Goal: Task Accomplishment & Management: Use online tool/utility

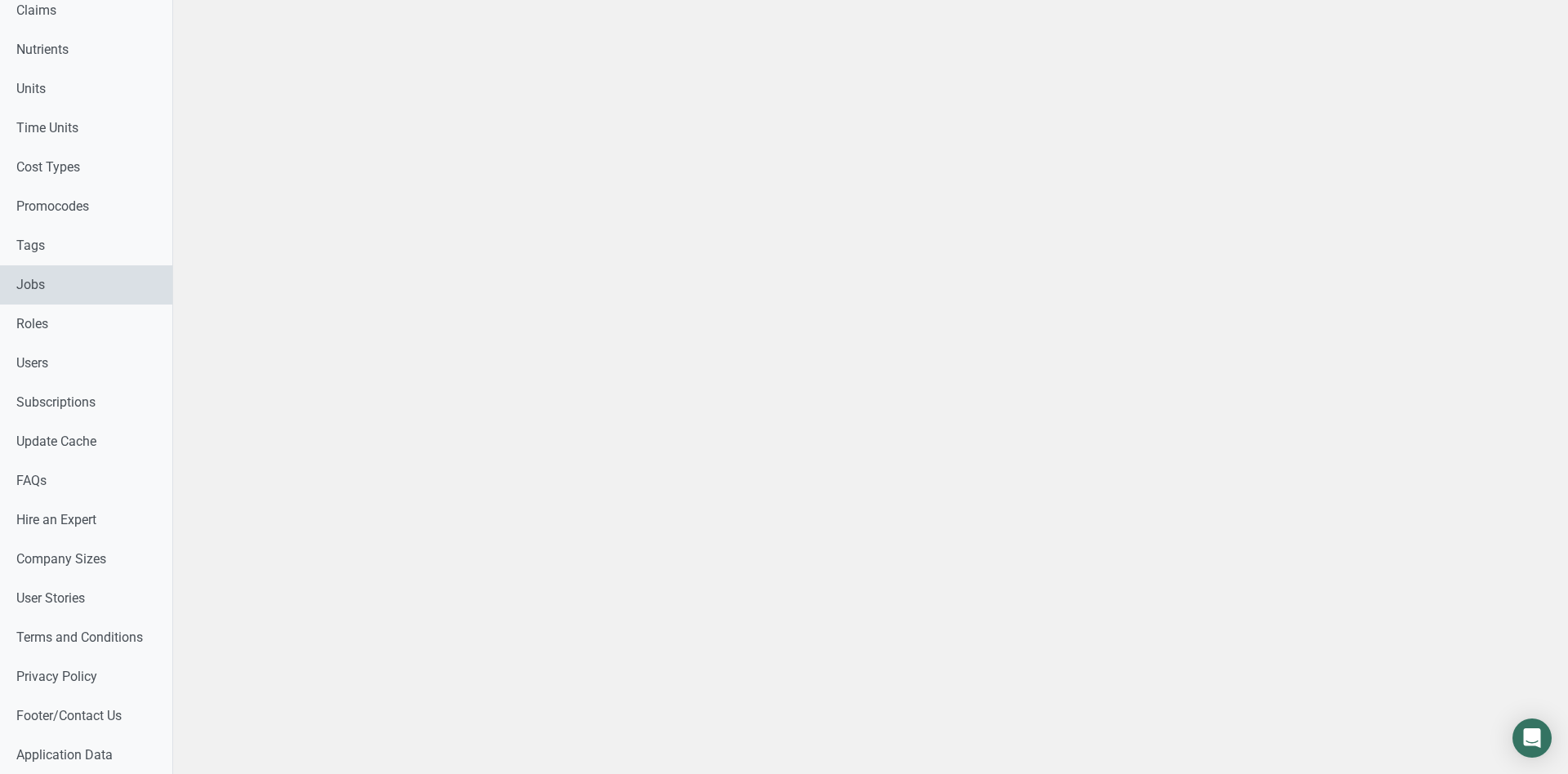
scroll to position [722, 0]
click at [70, 357] on link "Users" at bounding box center [86, 363] width 172 height 39
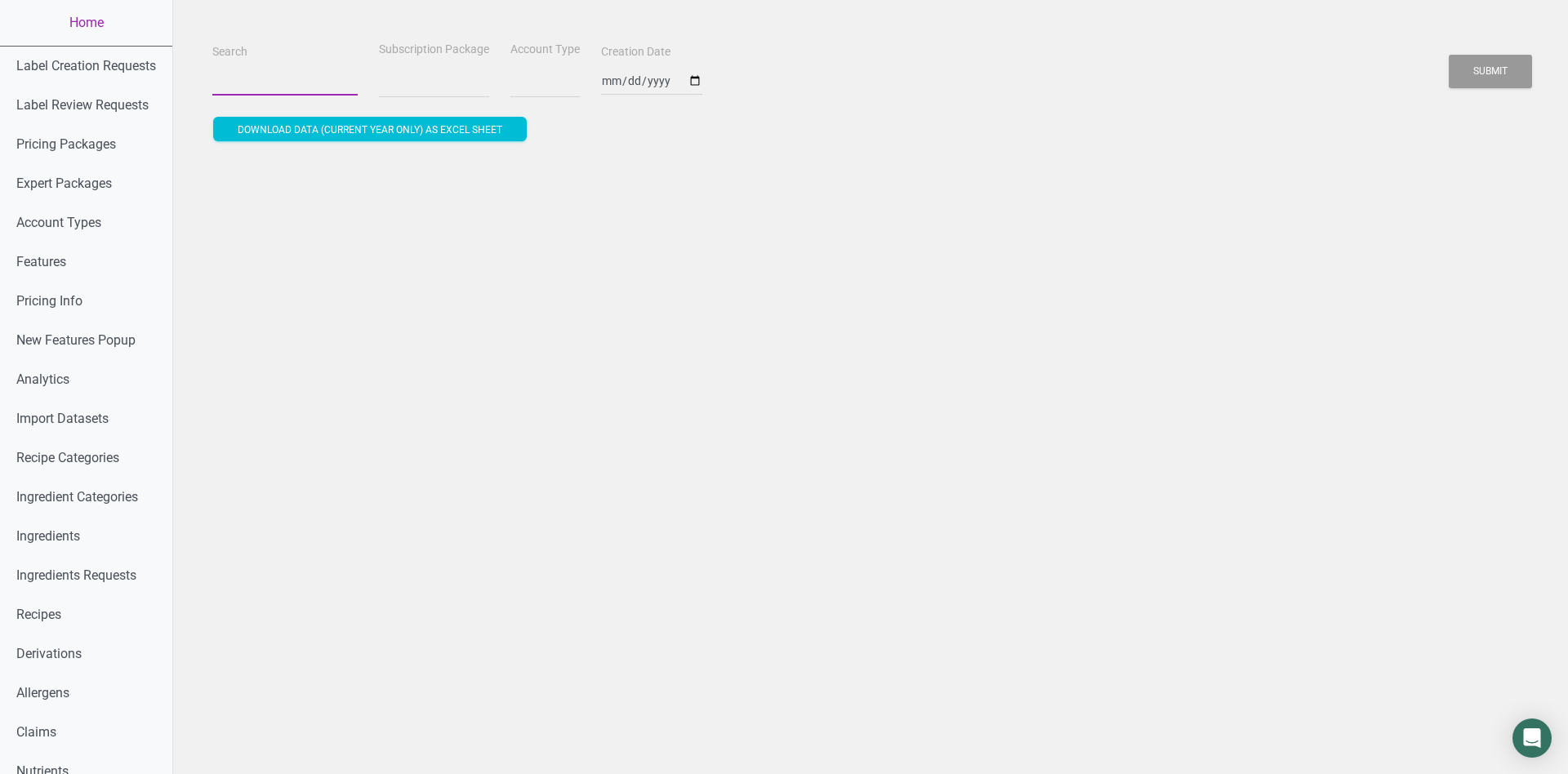
click at [273, 76] on input "Search" at bounding box center [284, 81] width 145 height 29
paste input "[EMAIL_ADDRESS][DOMAIN_NAME]"
type input "[EMAIL_ADDRESS][DOMAIN_NAME]"
click at [1449, 55] on button "Submit" at bounding box center [1491, 71] width 83 height 33
select select
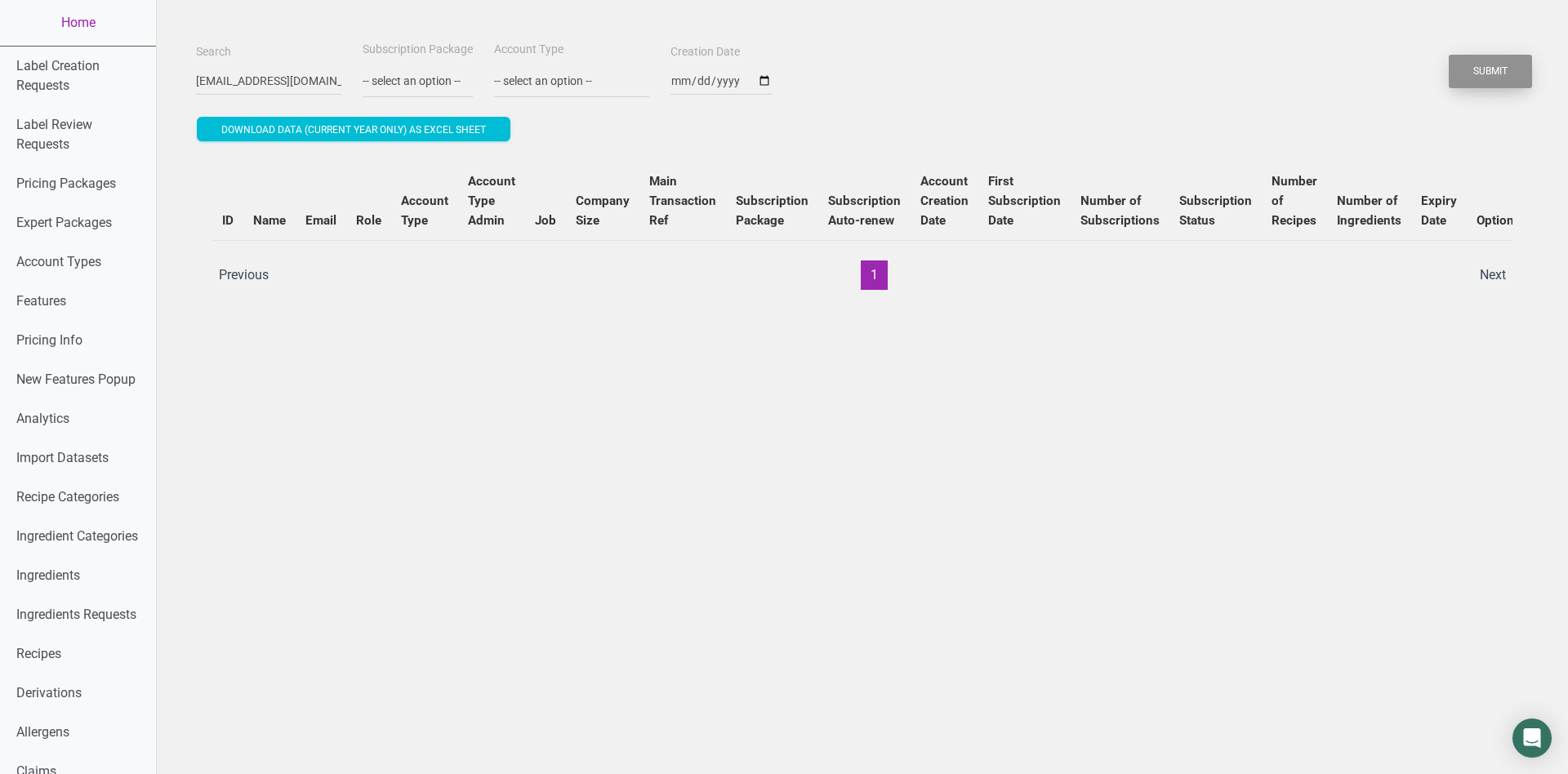
click at [1491, 56] on button "Submit" at bounding box center [1491, 71] width 83 height 33
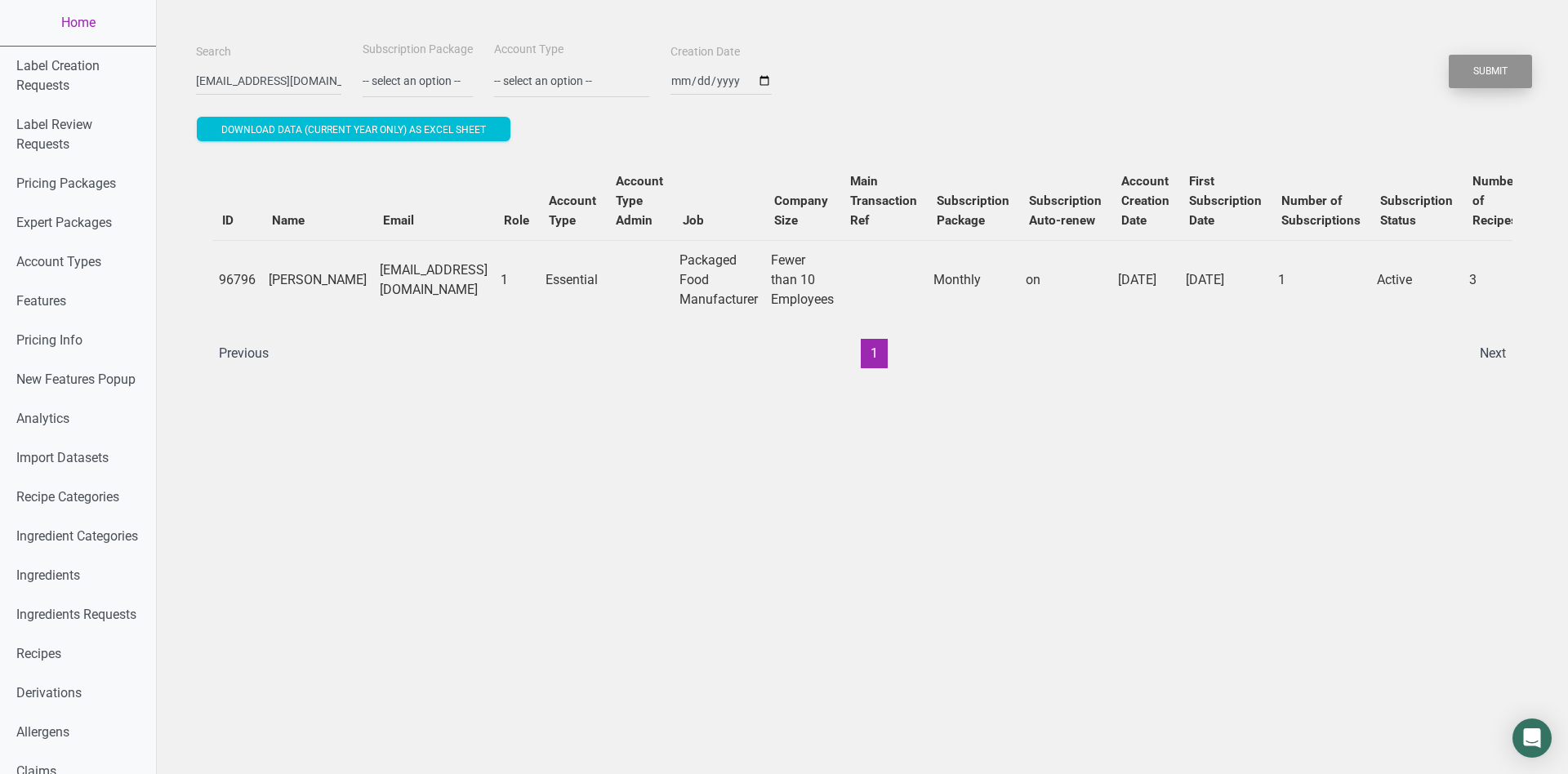
click at [1491, 56] on button "Submit" at bounding box center [1491, 71] width 83 height 33
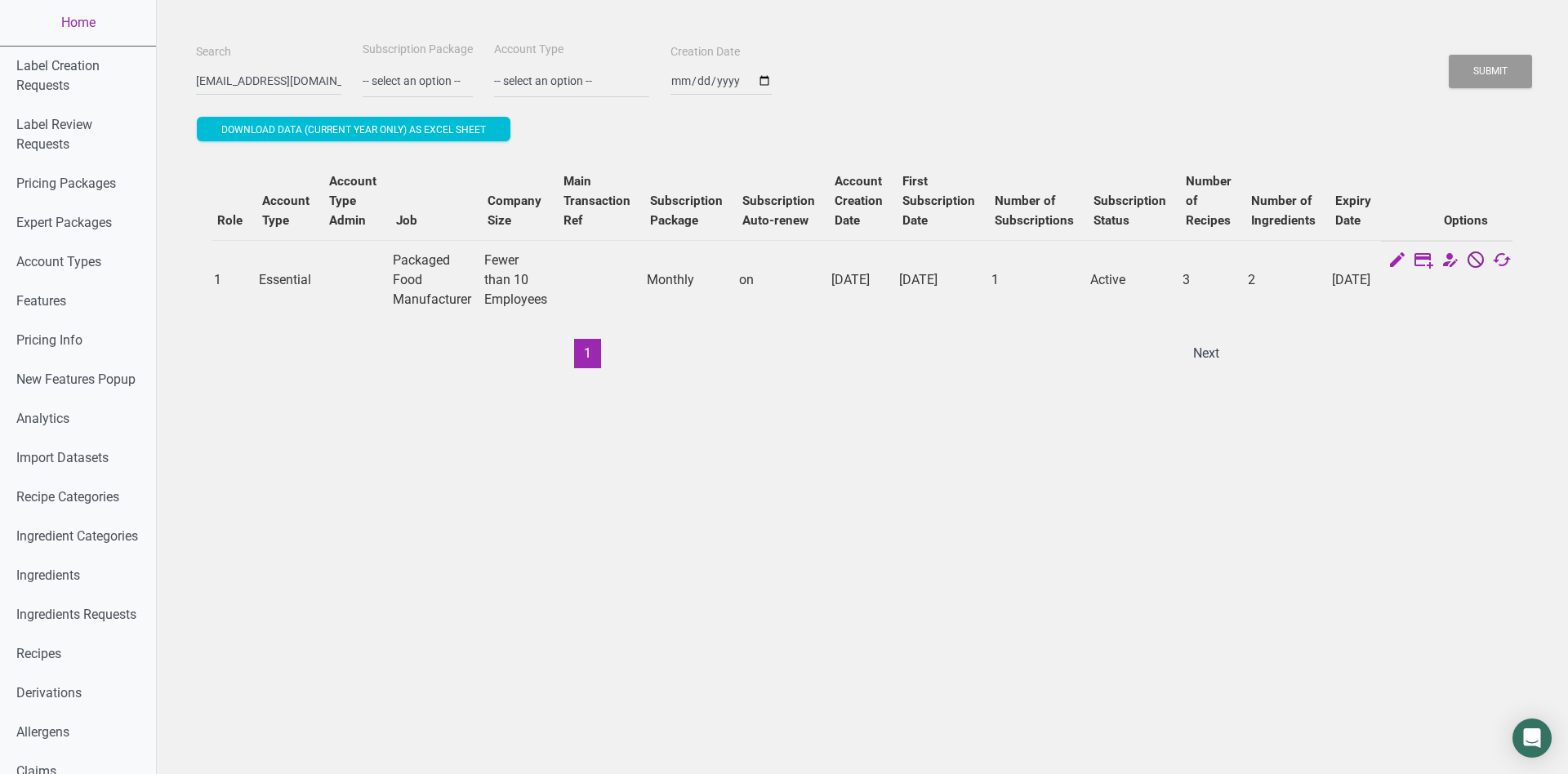
click at [1466, 257] on icon at bounding box center [1476, 262] width 20 height 23
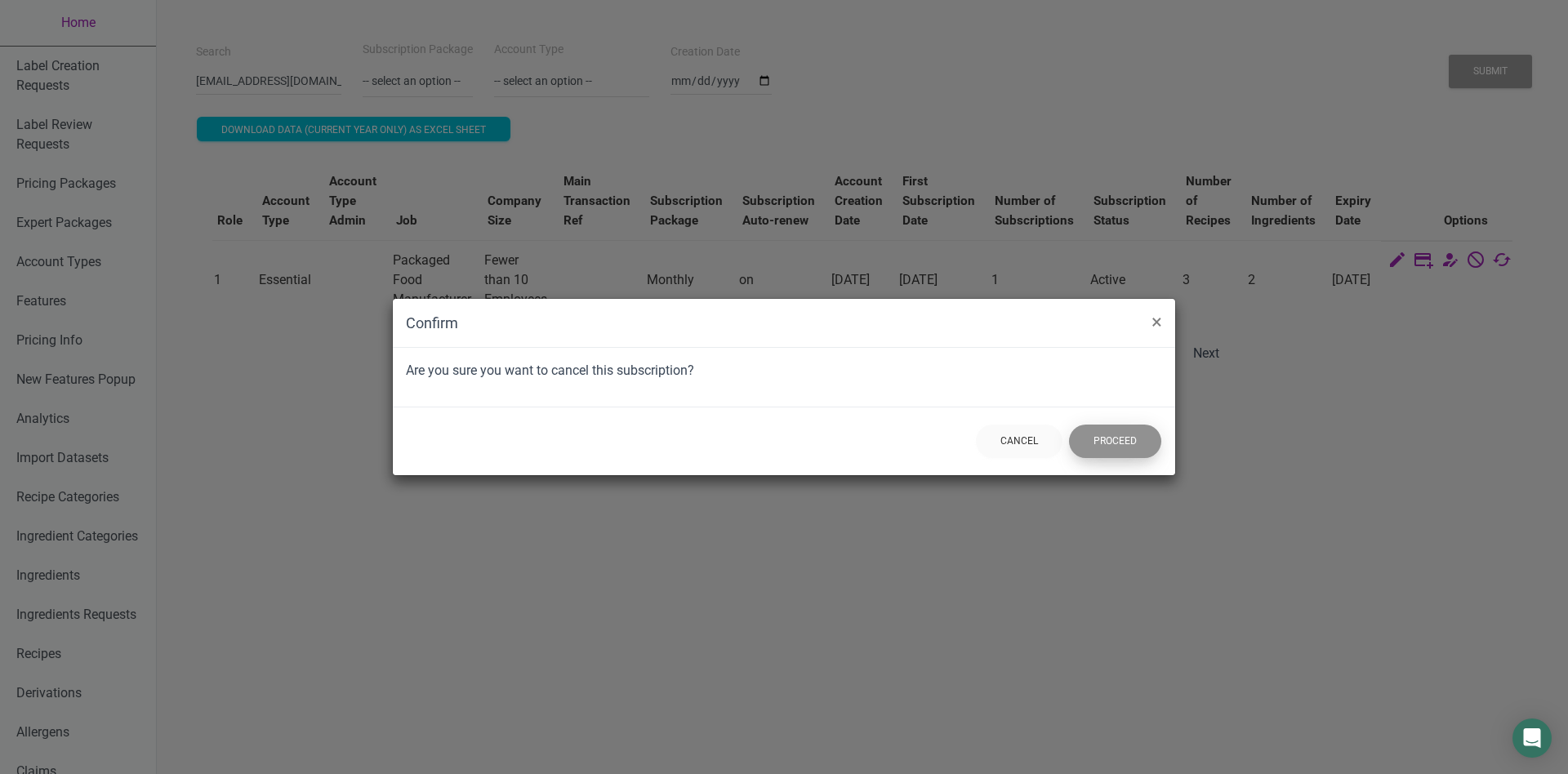
click at [1121, 435] on button "Proceed" at bounding box center [1115, 441] width 92 height 33
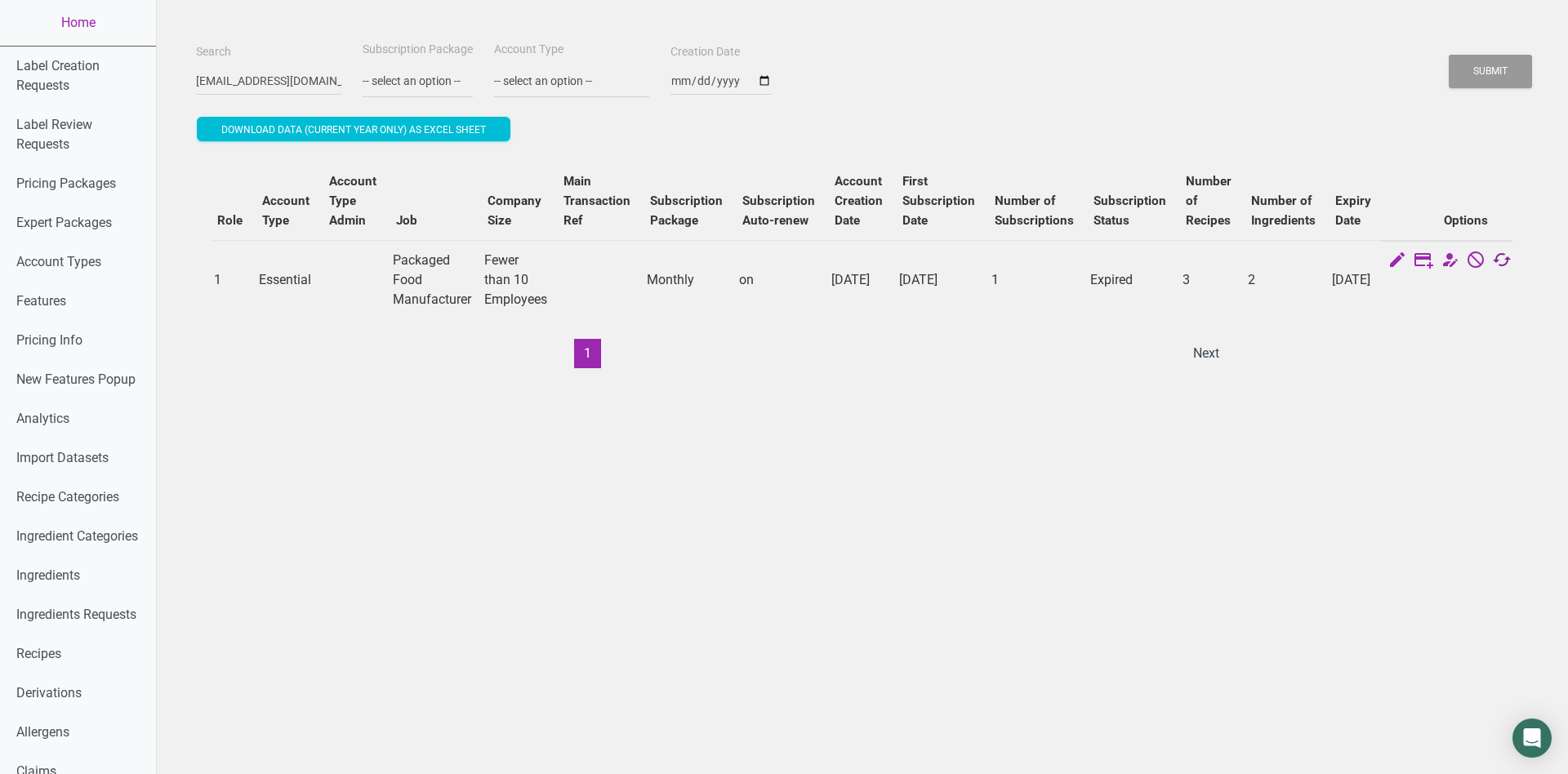
click at [1492, 264] on icon at bounding box center [1502, 262] width 20 height 23
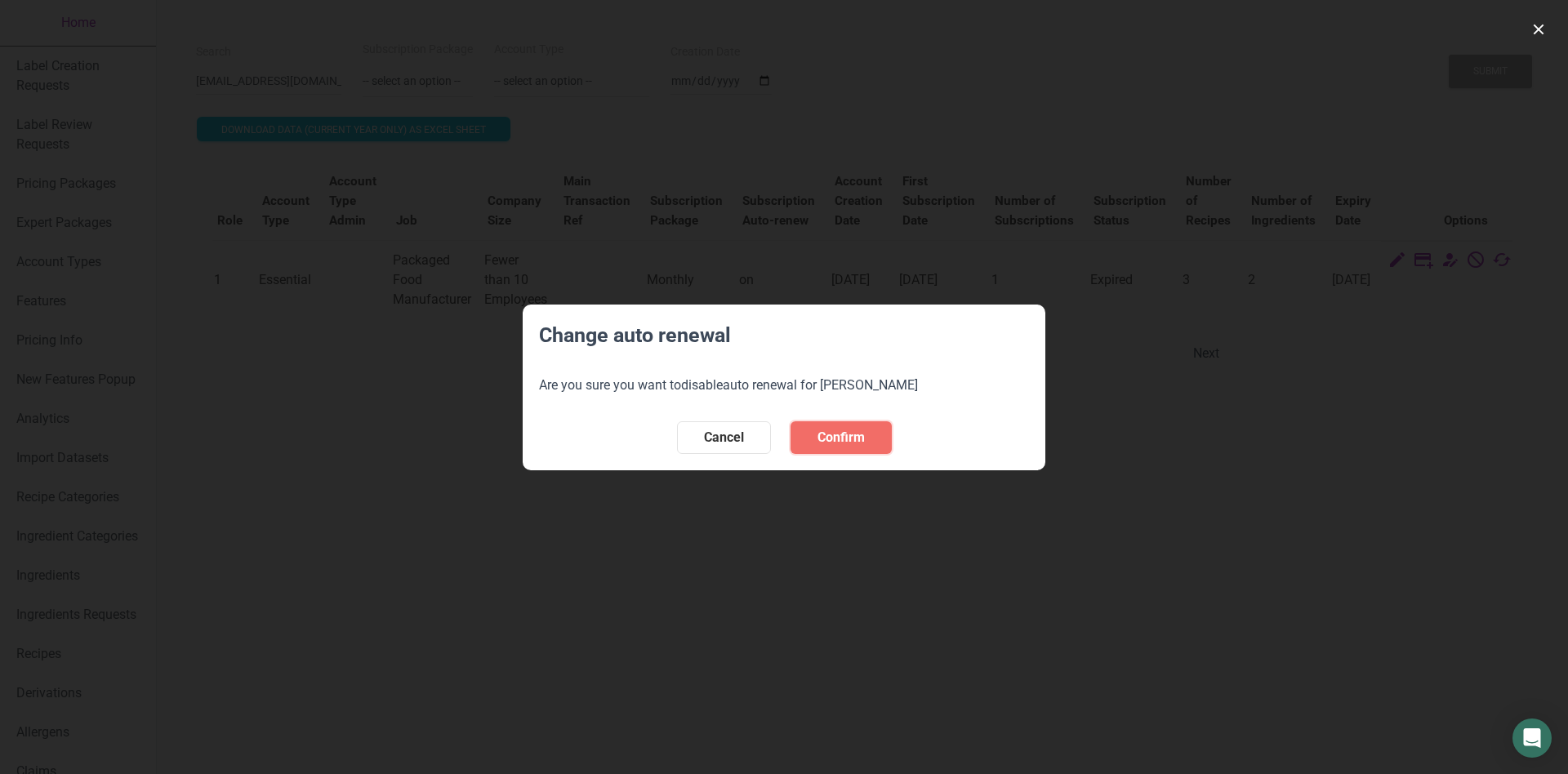
click at [870, 434] on button "Confirm" at bounding box center [841, 437] width 101 height 32
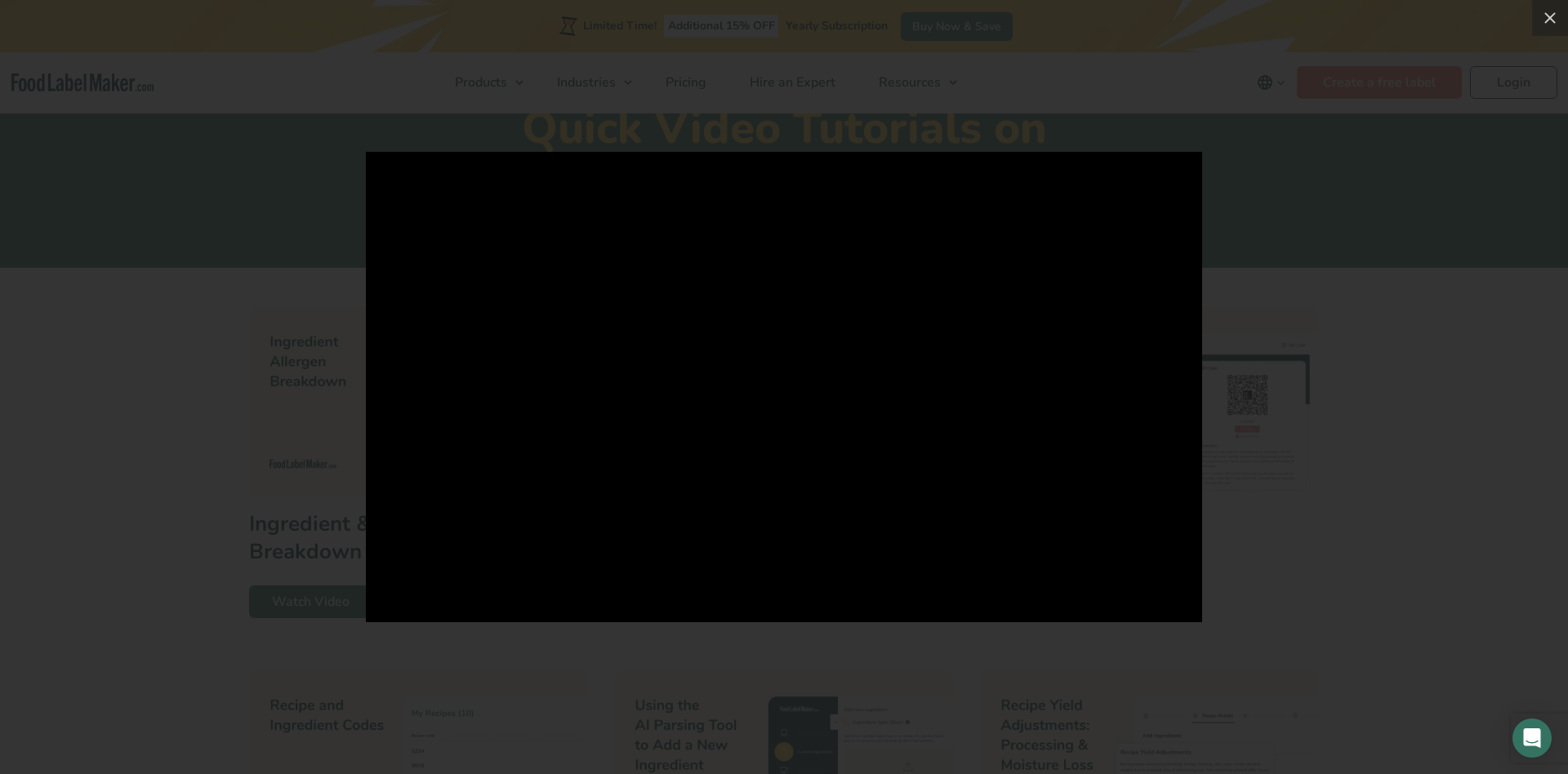
click at [1370, 410] on div at bounding box center [784, 387] width 1568 height 774
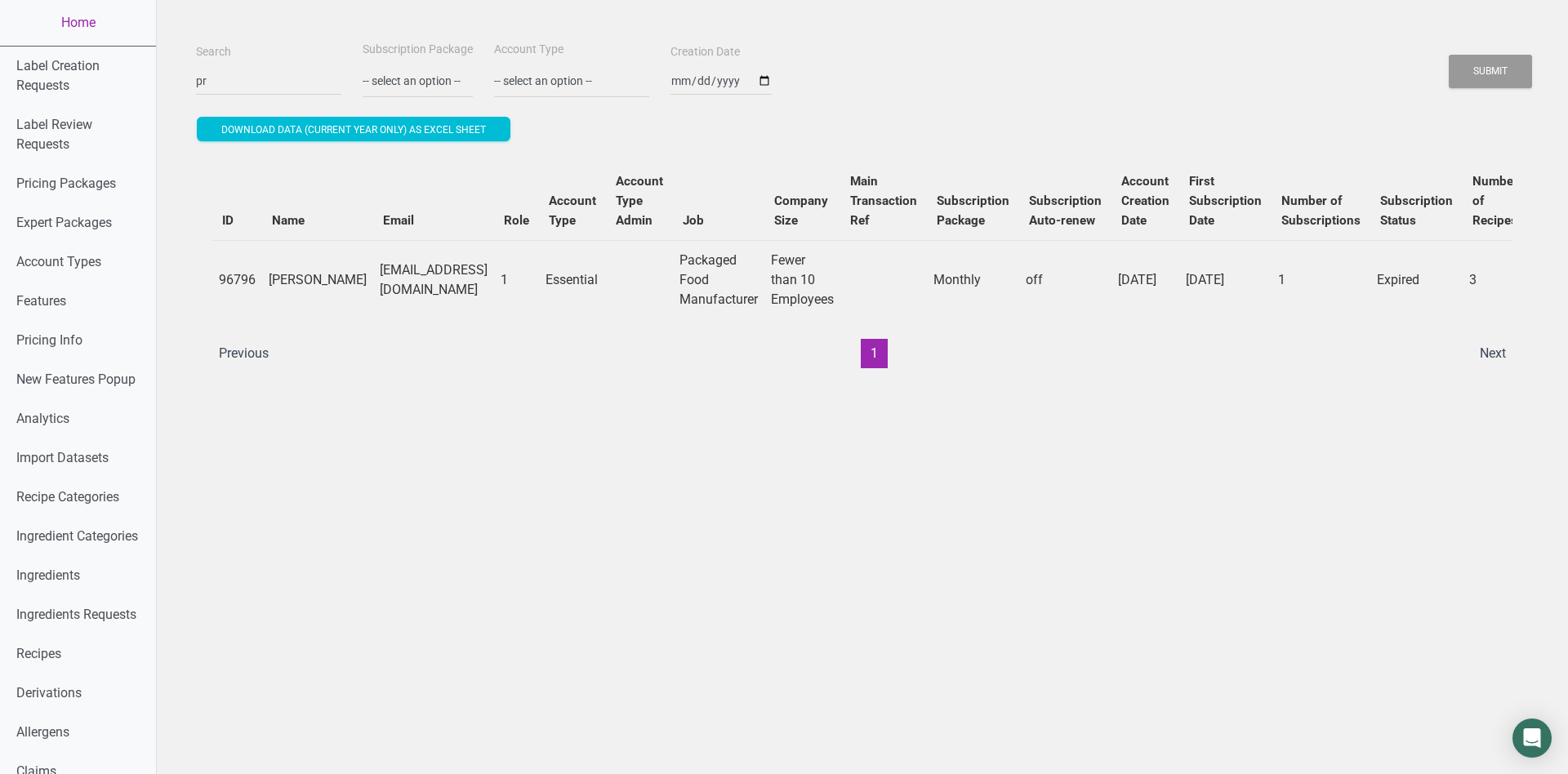
scroll to position [0, 287]
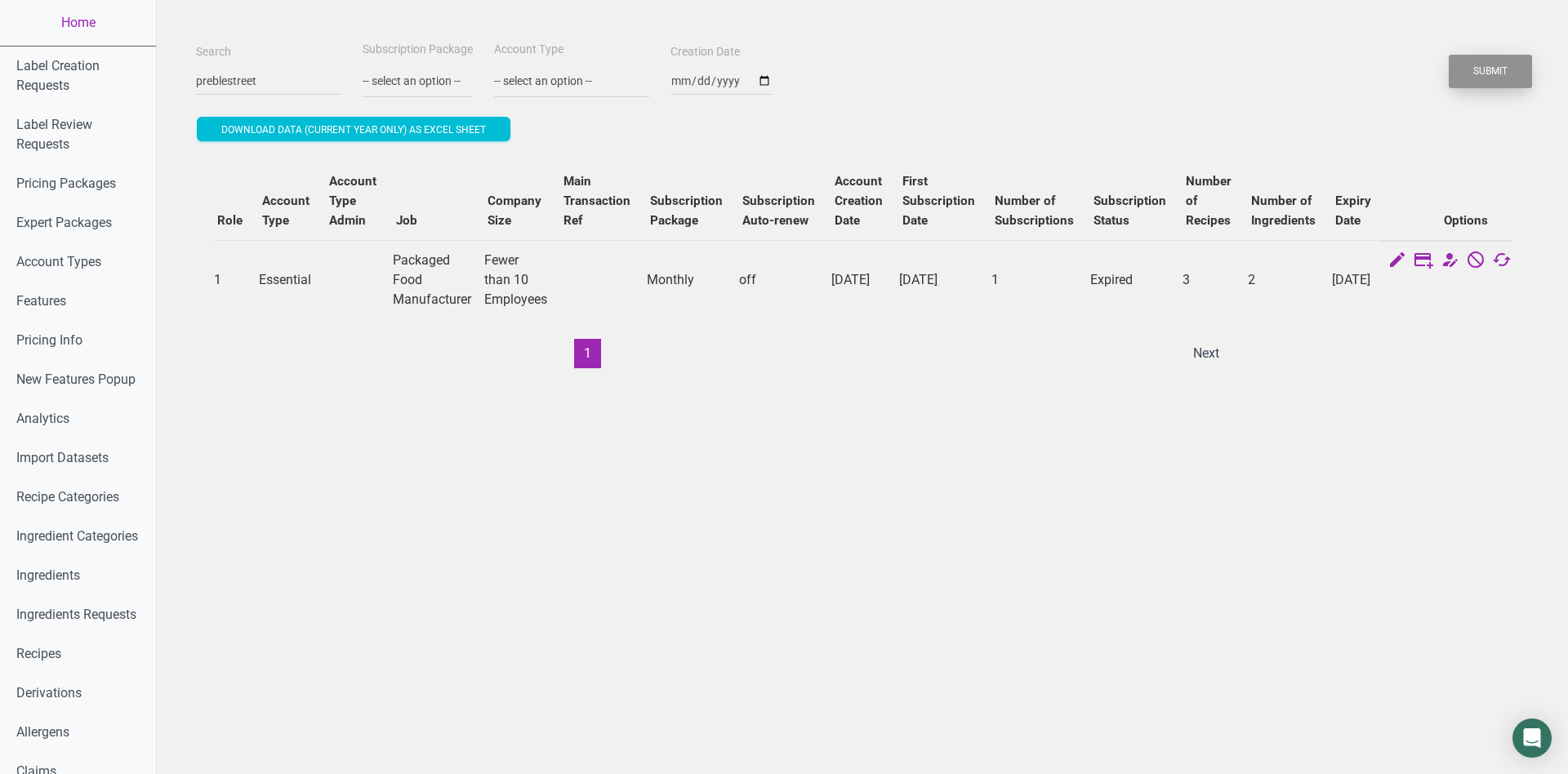
click at [1511, 64] on button "Submit" at bounding box center [1491, 71] width 83 height 33
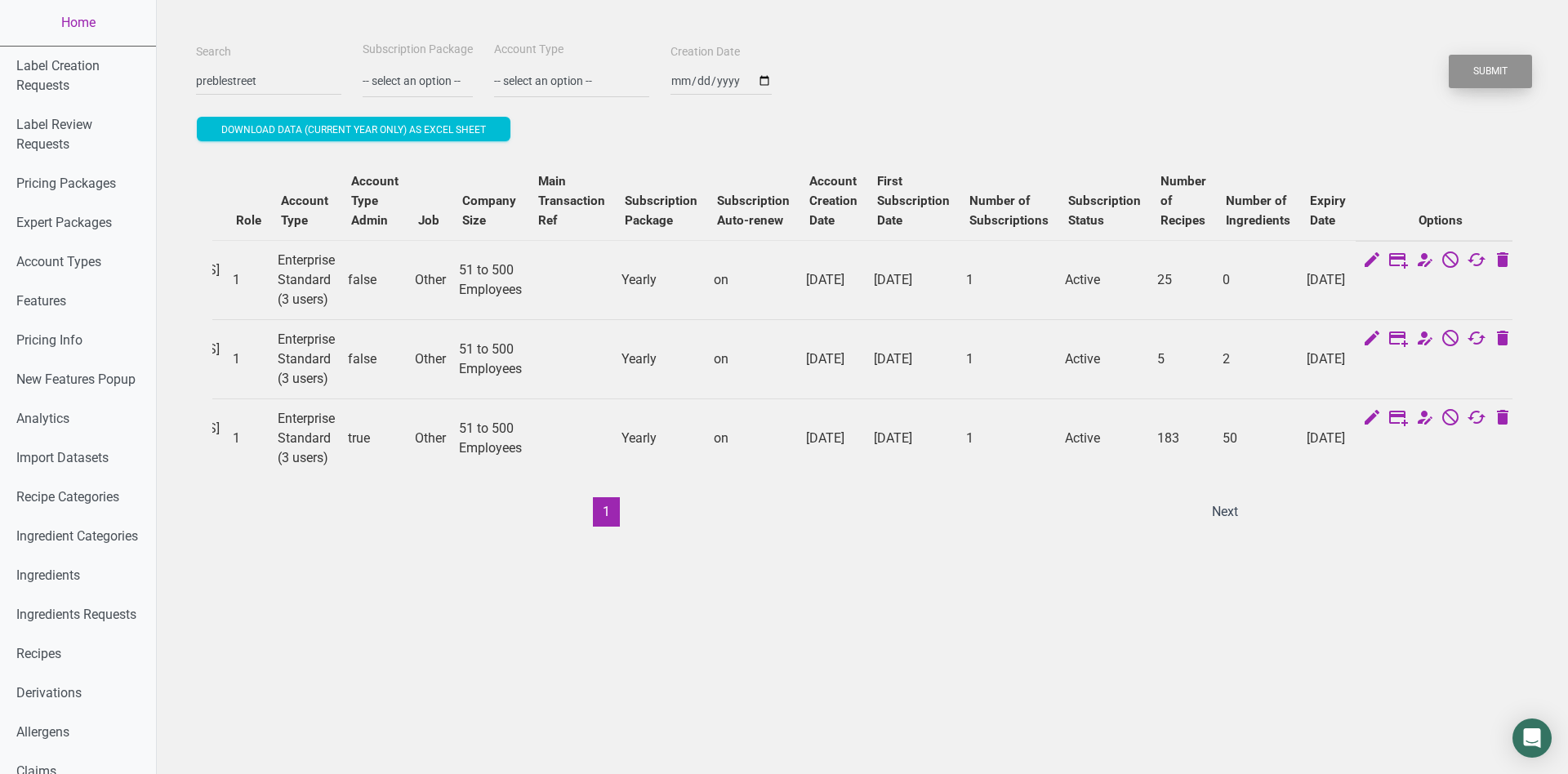
scroll to position [0, 0]
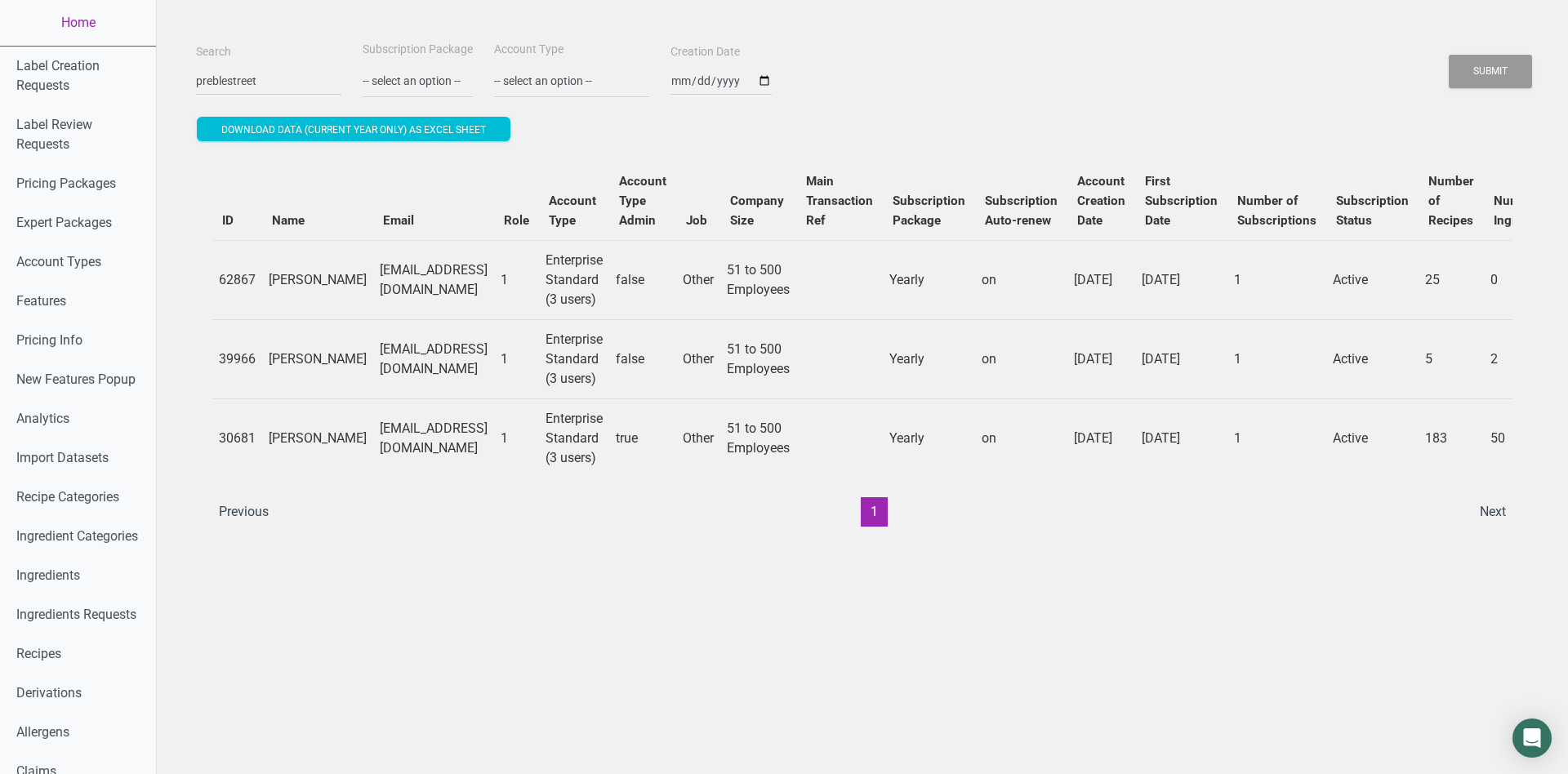
click at [445, 361] on td "dwalczak@preblestreet.org" at bounding box center [433, 358] width 121 height 79
copy td "dwalczak@preblestreet.org"
click at [397, 294] on td "cmilligan@preblestreet.org" at bounding box center [433, 279] width 121 height 79
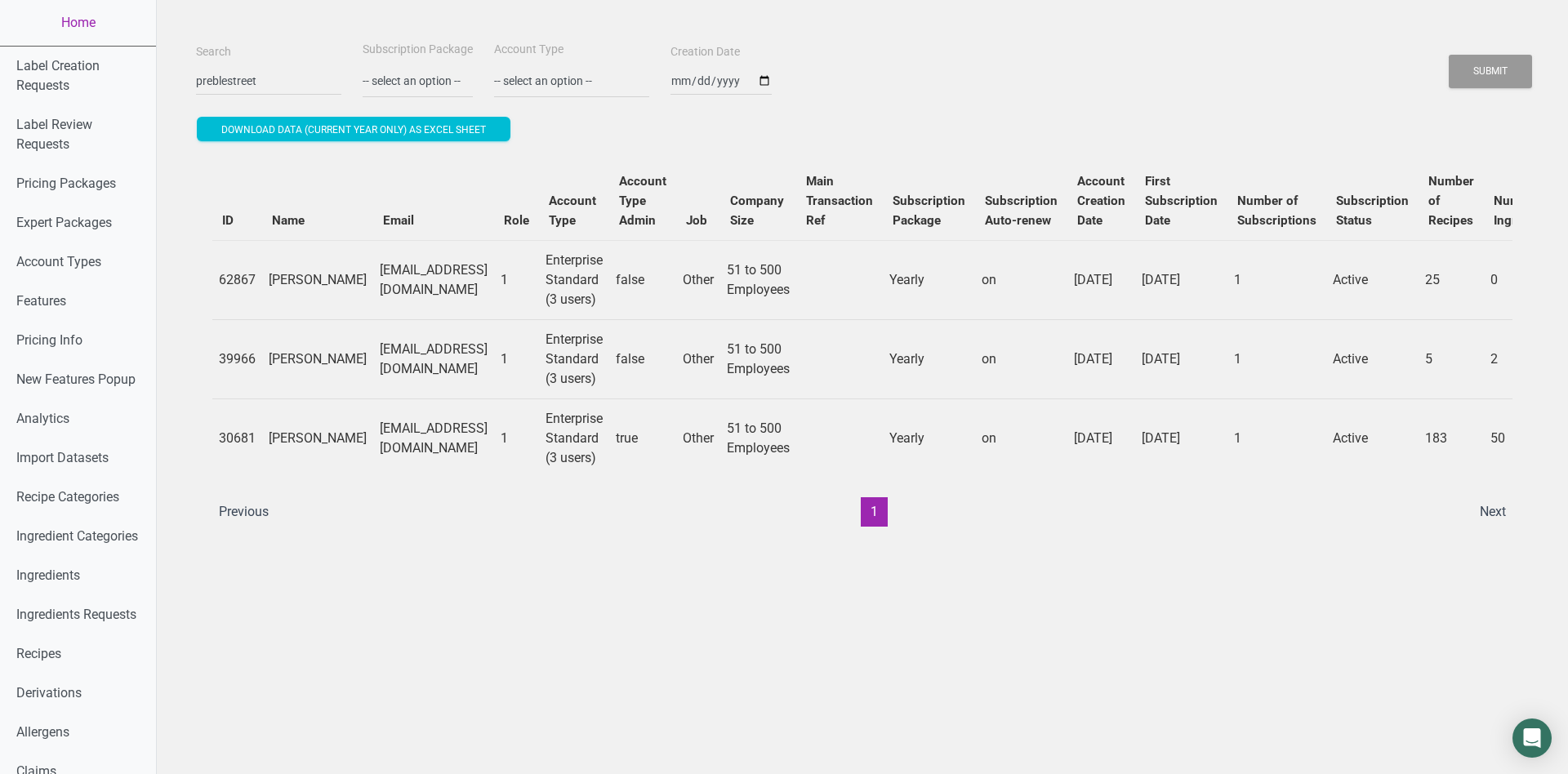
click at [397, 293] on td "cmilligan@preblestreet.org" at bounding box center [433, 279] width 121 height 79
copy td "cmilligan@preblestreet.org"
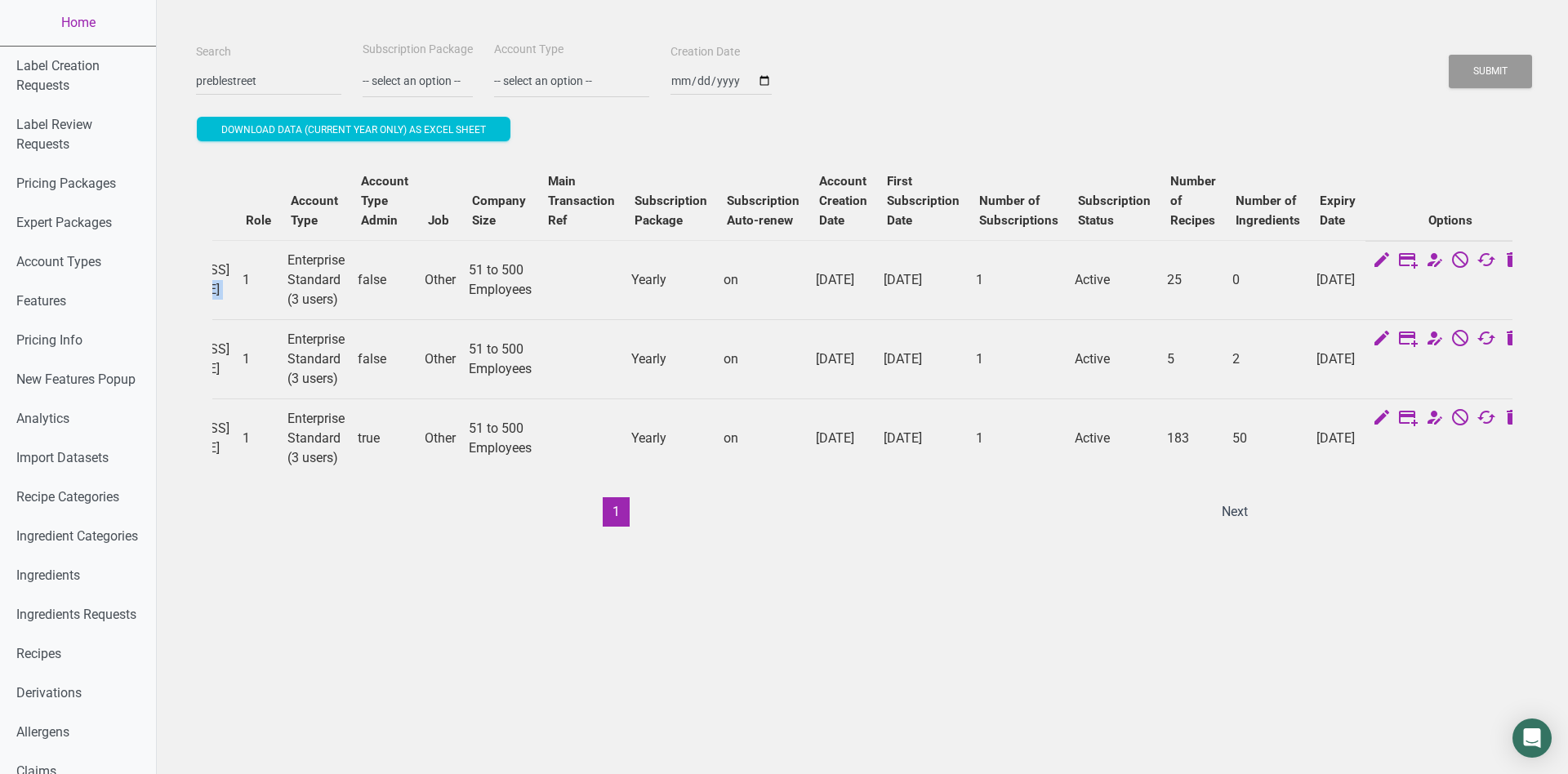
scroll to position [0, 268]
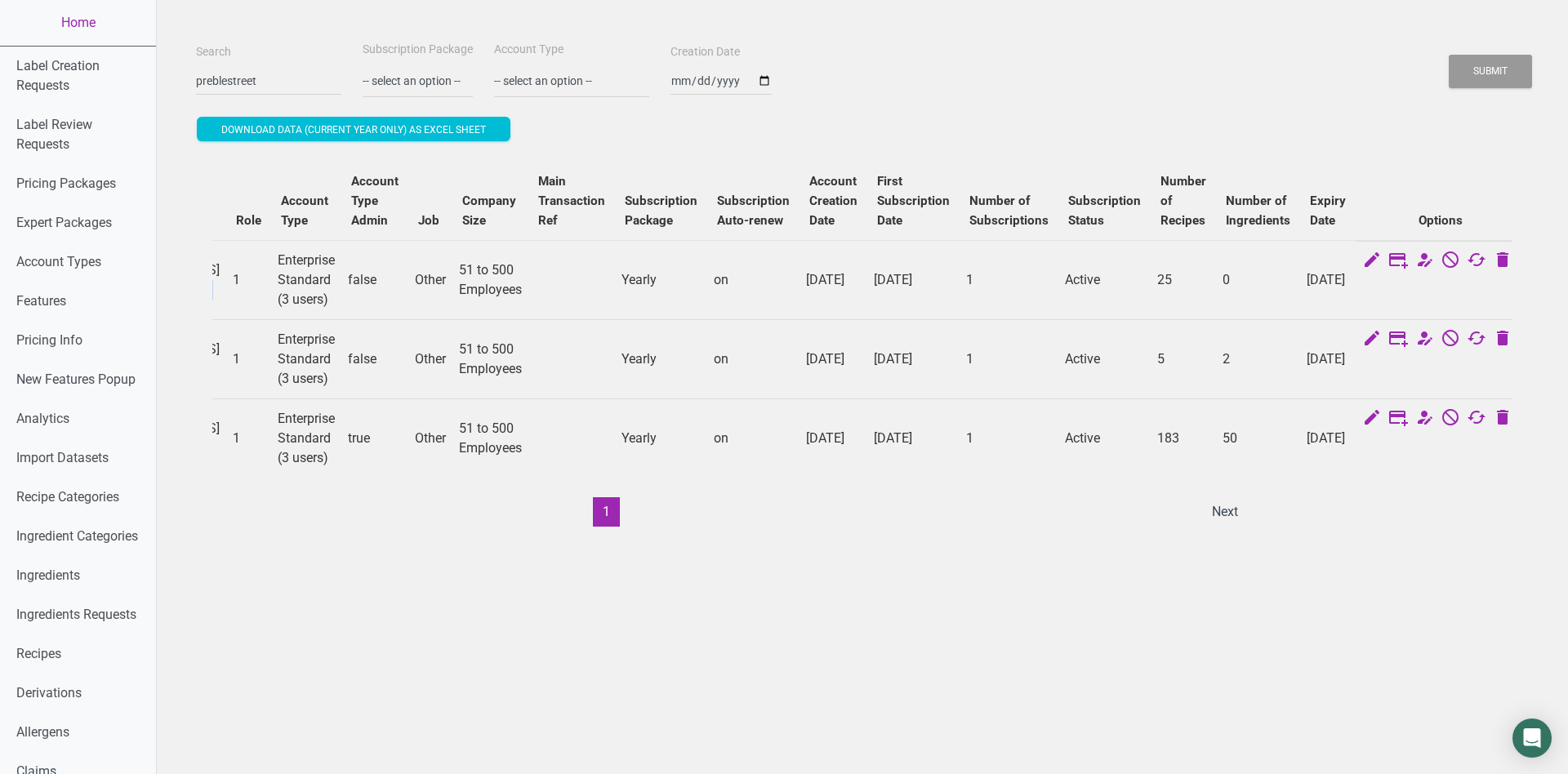
drag, startPoint x: 1298, startPoint y: 417, endPoint x: 1328, endPoint y: 466, distance: 57.5
click at [1328, 466] on td "Sat Sep 20 2025" at bounding box center [1328, 437] width 56 height 79
copy td "Sat Sep 20 2025"
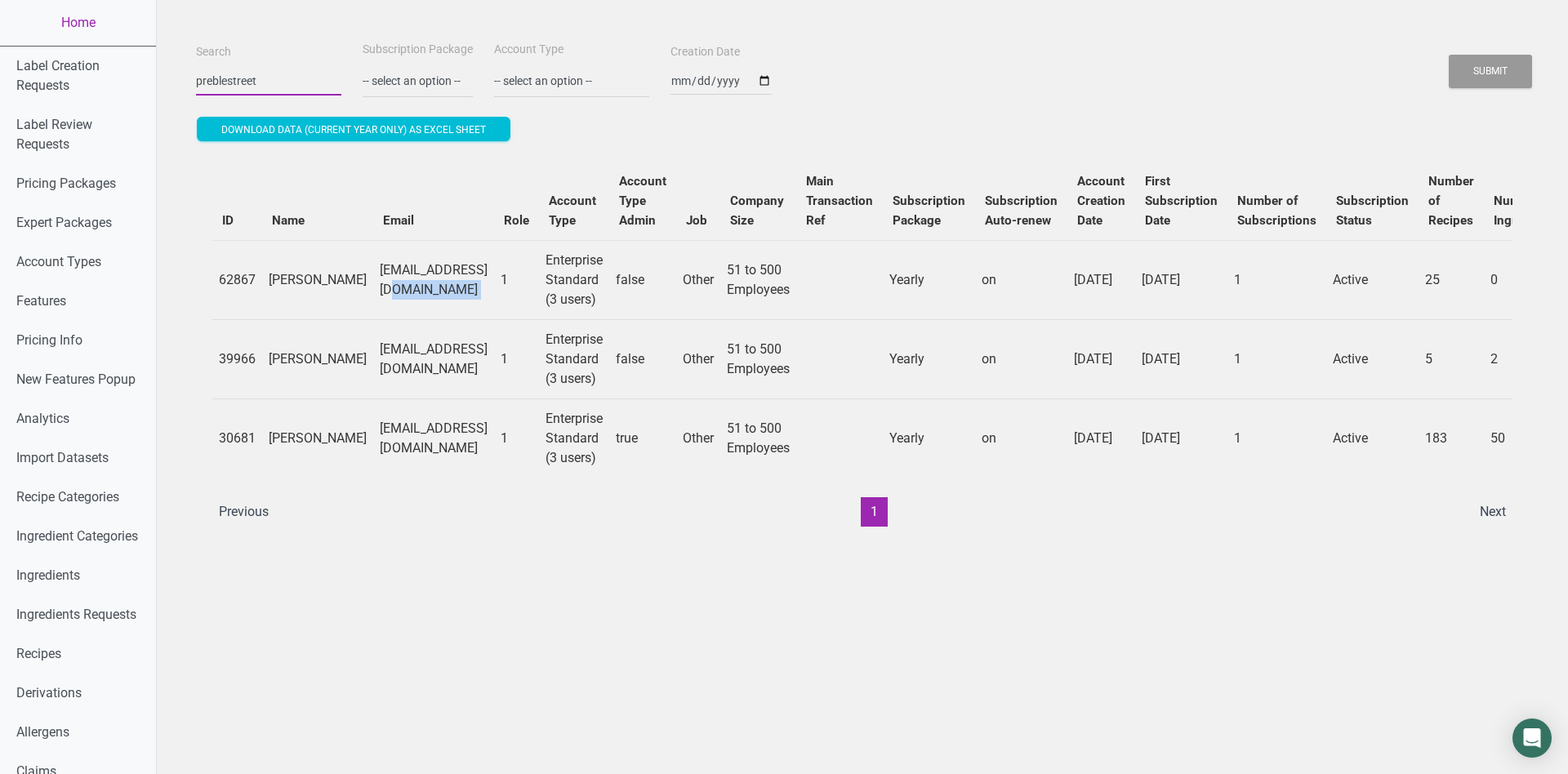
click at [251, 68] on input "preblestreet" at bounding box center [269, 81] width 145 height 29
type input "kommissary.com"
click at [1479, 67] on button "Submit" at bounding box center [1491, 71] width 83 height 33
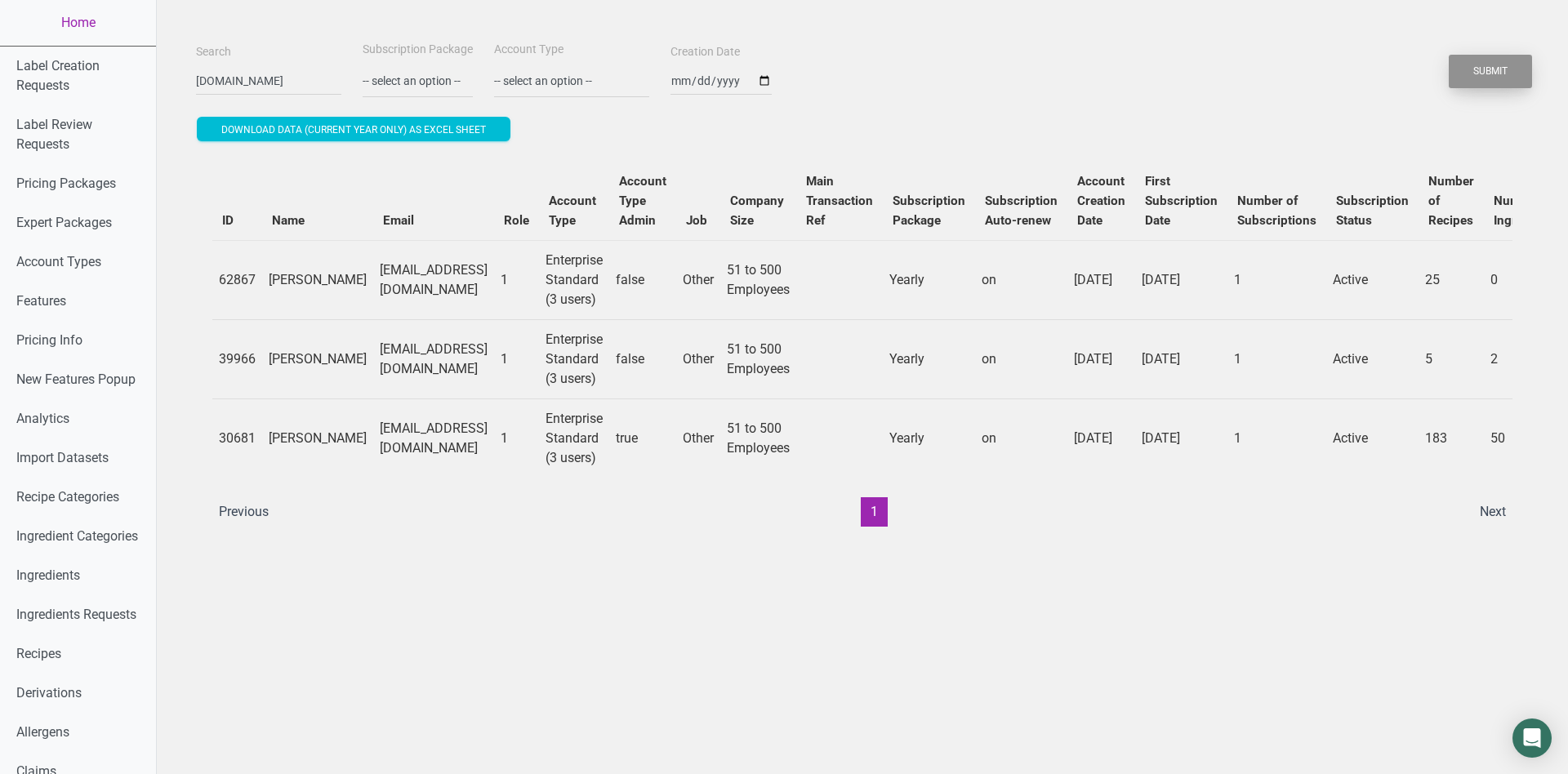
click at [1479, 67] on button "Submit" at bounding box center [1491, 71] width 83 height 33
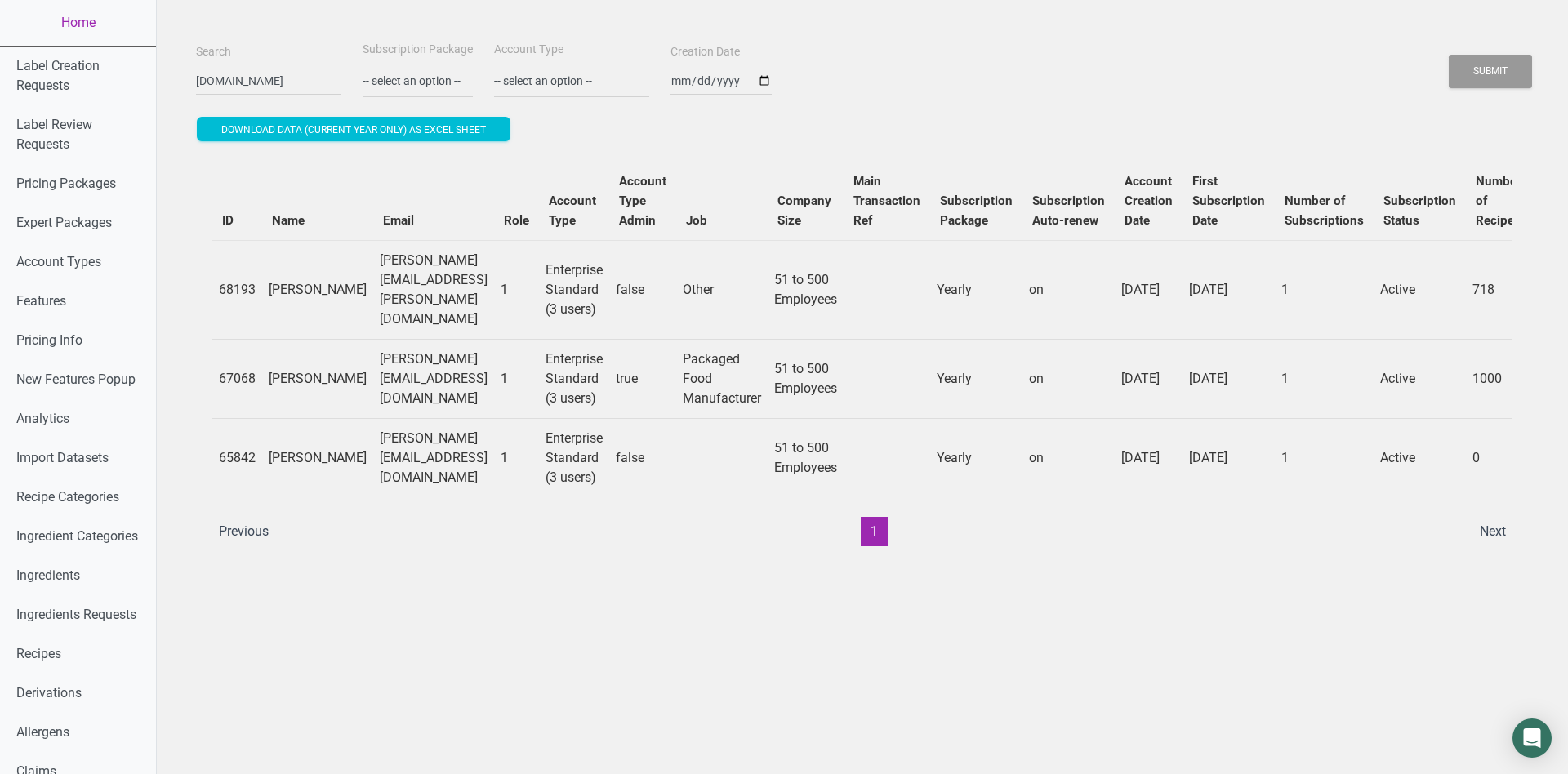
click at [423, 351] on td "ethan@kommissary.com" at bounding box center [433, 378] width 121 height 79
copy td "ethan@kommissary.com"
click at [437, 269] on td "kimberly.felipe@kommissary.com" at bounding box center [433, 289] width 121 height 99
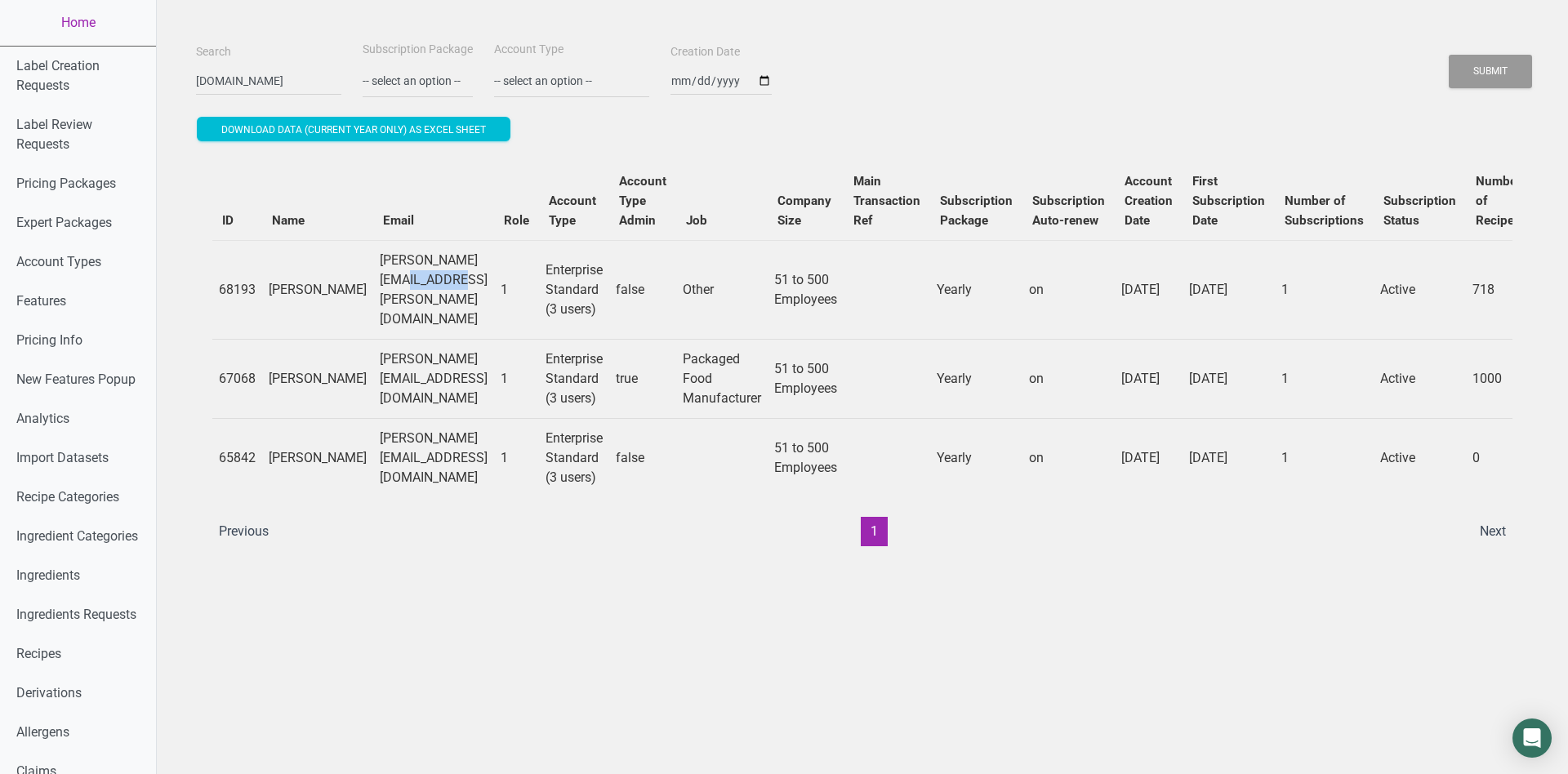
click at [437, 269] on td "kimberly.felipe@kommissary.com" at bounding box center [433, 289] width 121 height 99
copy td "kimberly.felipe@kommissary.com"
click at [436, 350] on td "ethan@kommissary.com" at bounding box center [433, 378] width 121 height 79
click at [420, 427] on td "Tania@kommissary.com" at bounding box center [433, 457] width 121 height 79
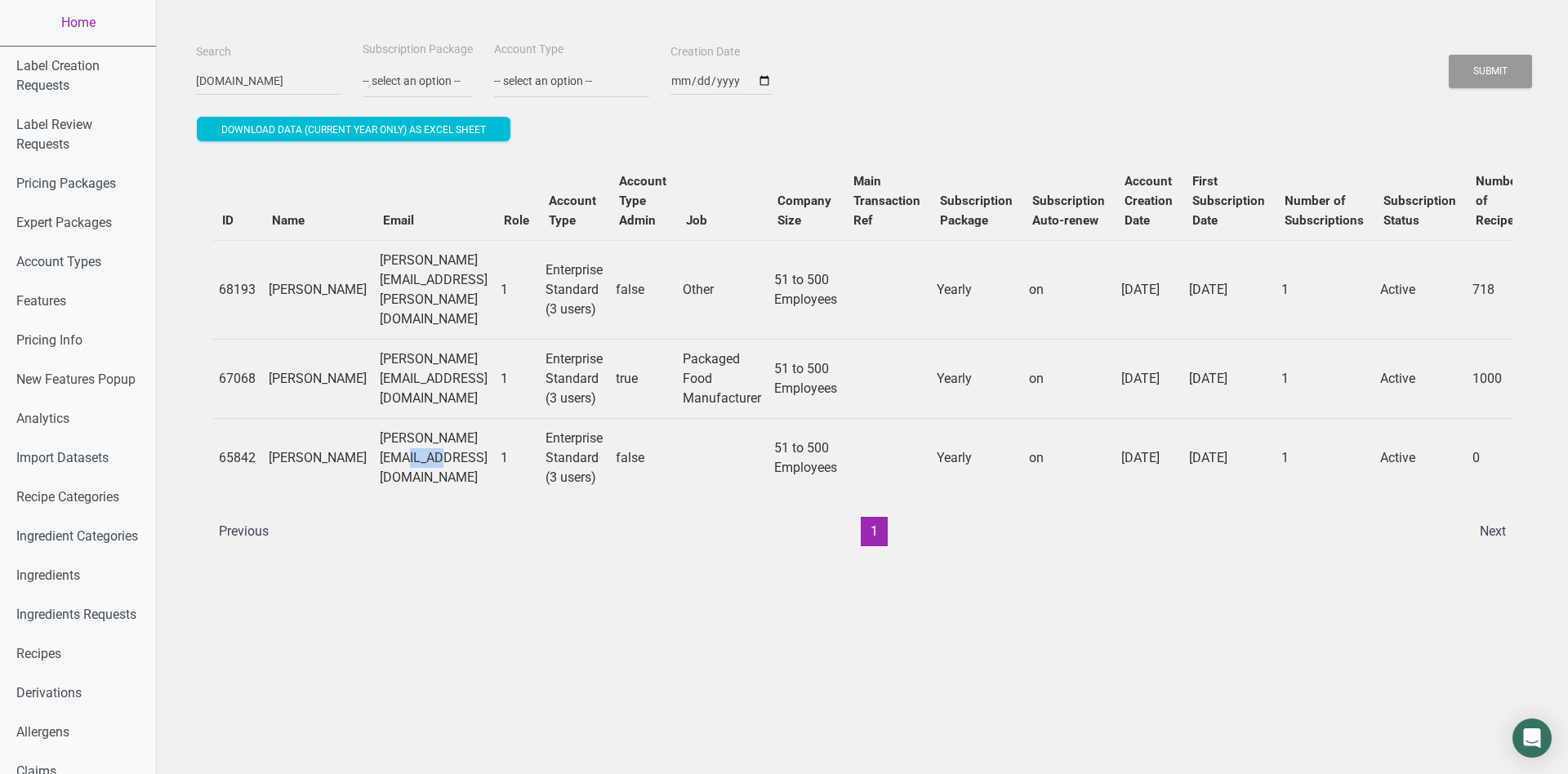
click at [420, 427] on td "Tania@kommissary.com" at bounding box center [433, 457] width 121 height 79
copy td "Tania@kommissary.com"
click at [76, 17] on link "Home" at bounding box center [78, 22] width 156 height 46
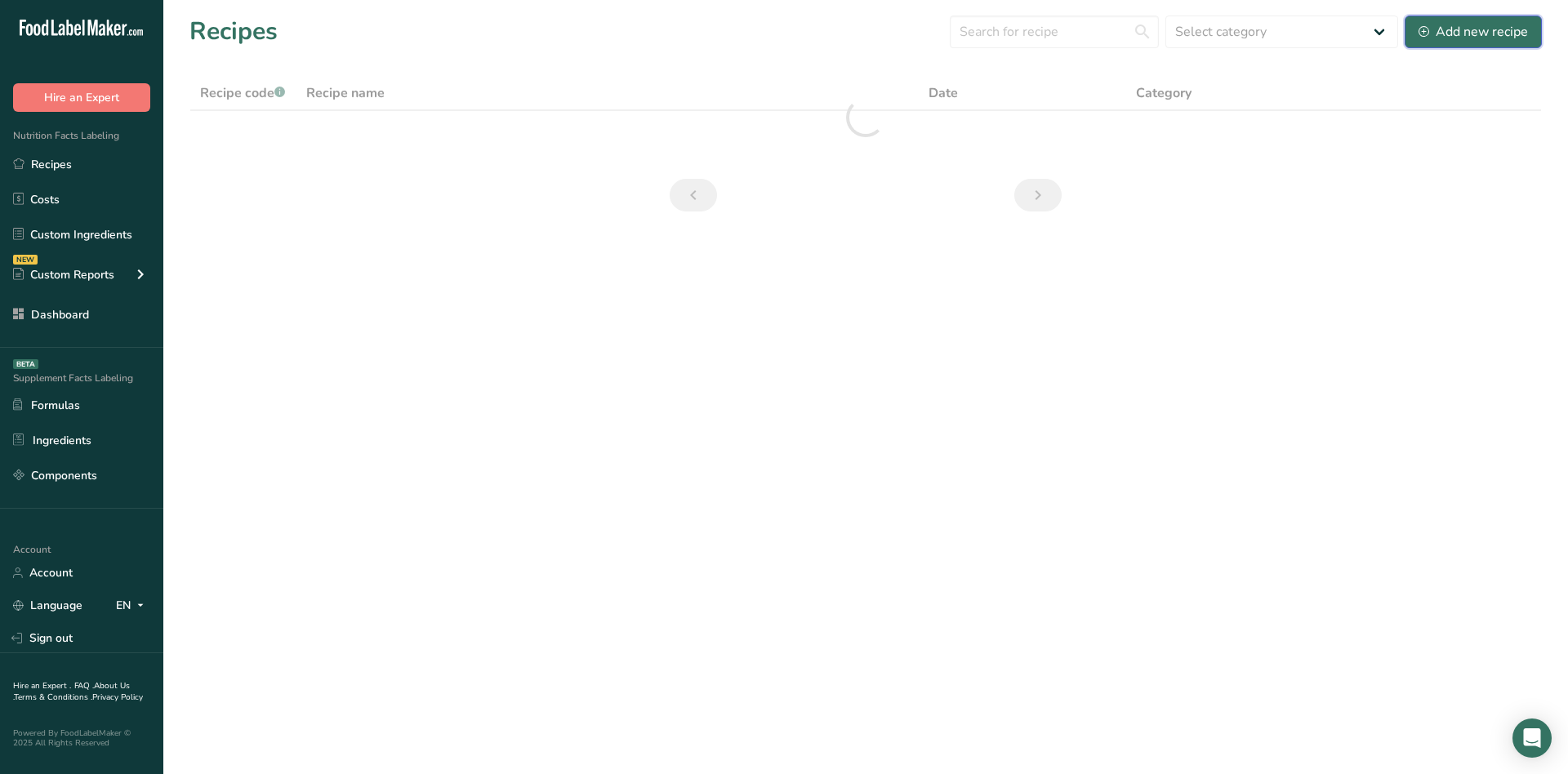
click at [1485, 26] on div "Add new recipe" at bounding box center [1473, 32] width 110 height 20
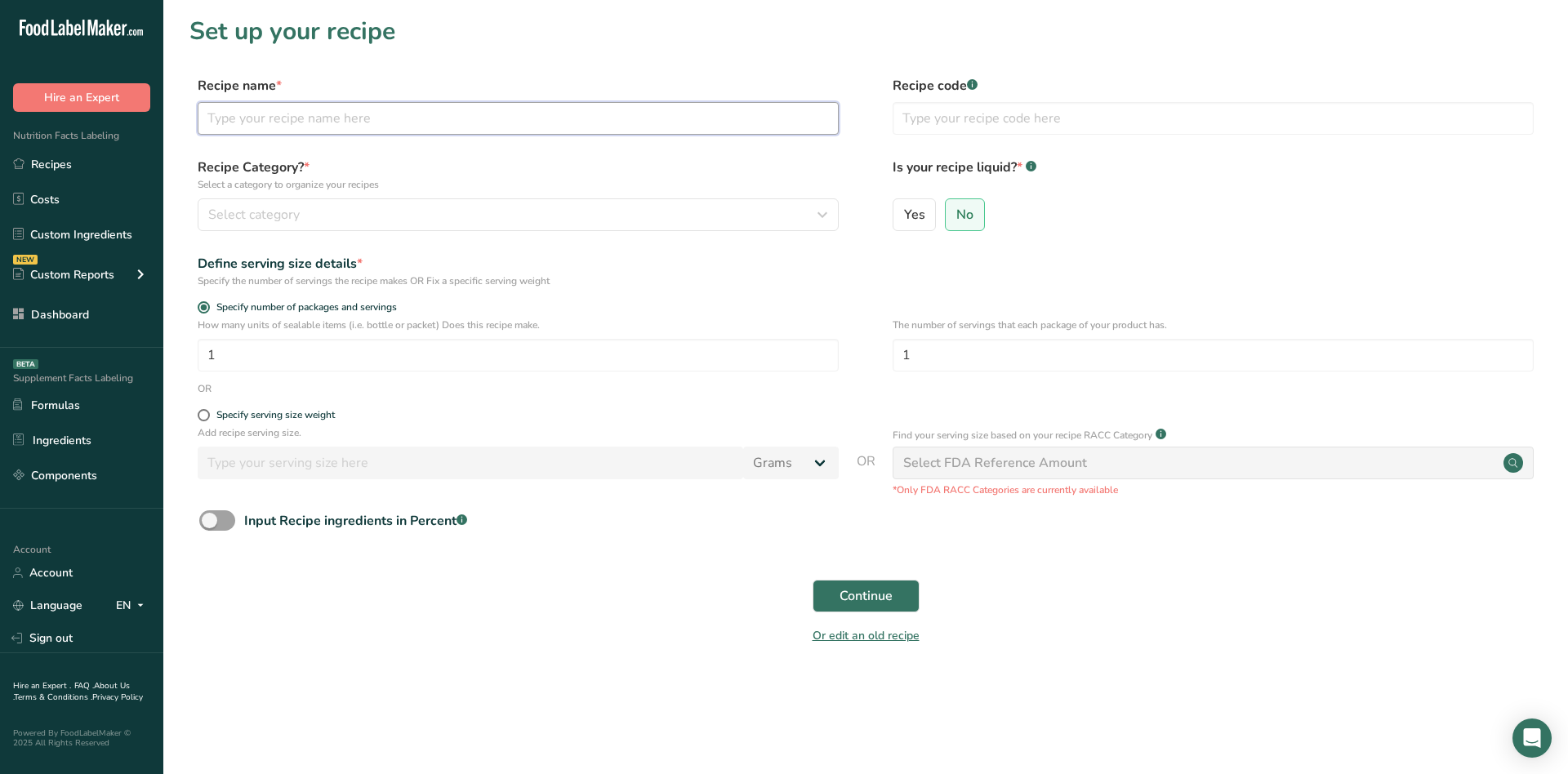
click at [585, 119] on input "text" at bounding box center [518, 118] width 641 height 32
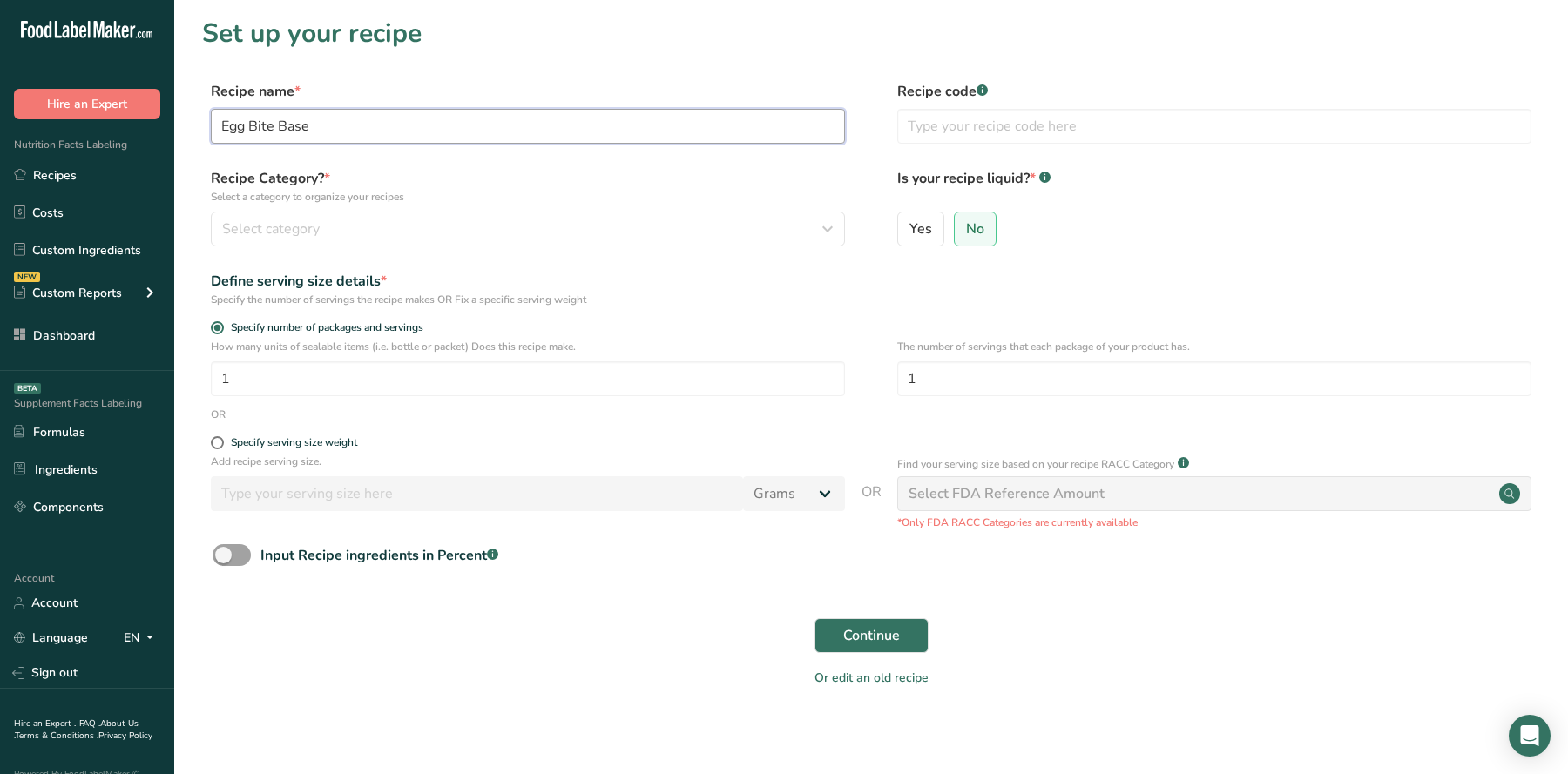
type input "Egg Bite Base"
click at [469, 193] on p "Select a category to organize your recipes" at bounding box center [528, 197] width 634 height 16
click at [469, 231] on div "Select category" at bounding box center [523, 230] width 601 height 21
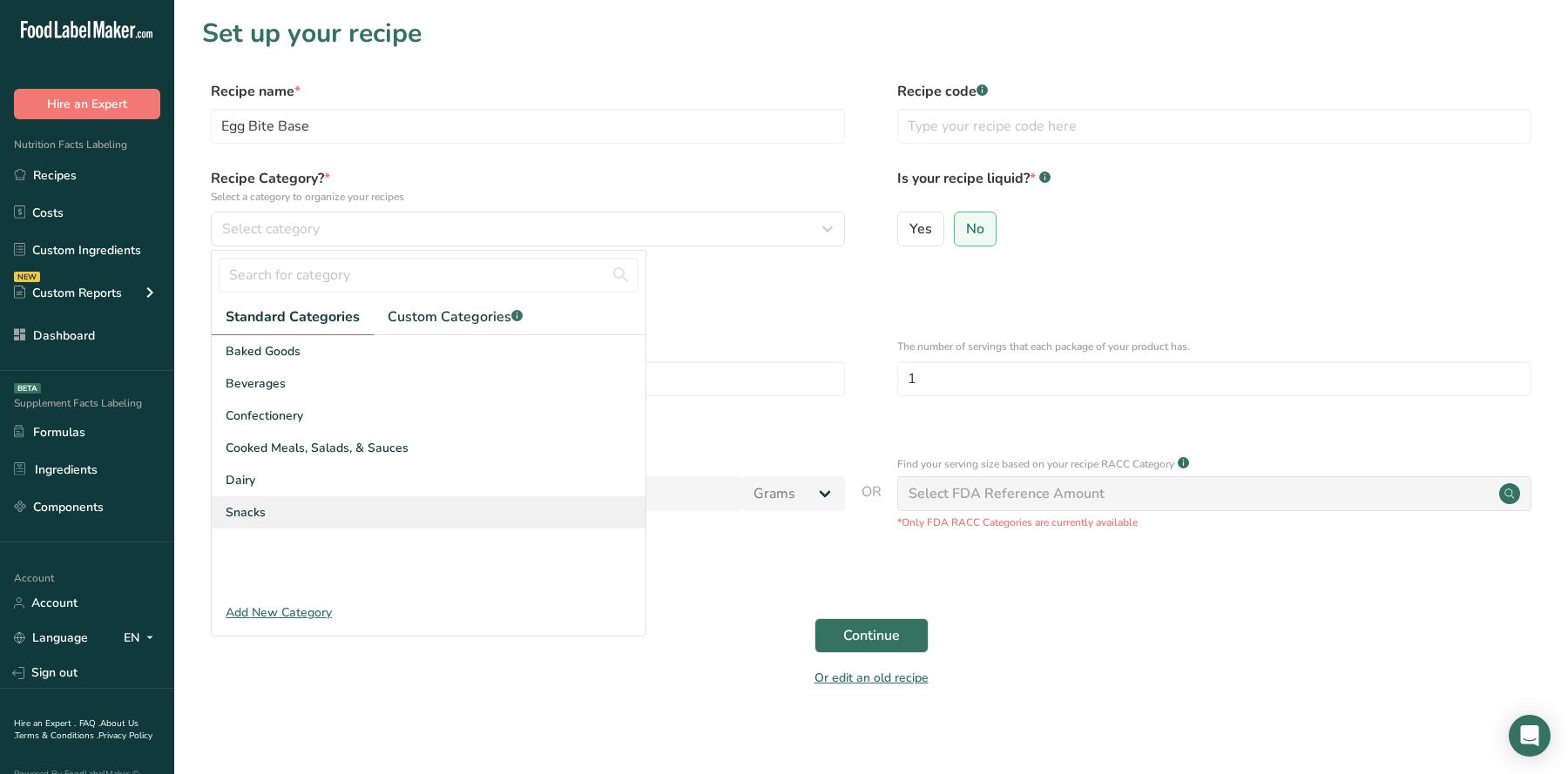
click at [365, 500] on div "Snacks" at bounding box center [428, 512] width 434 height 32
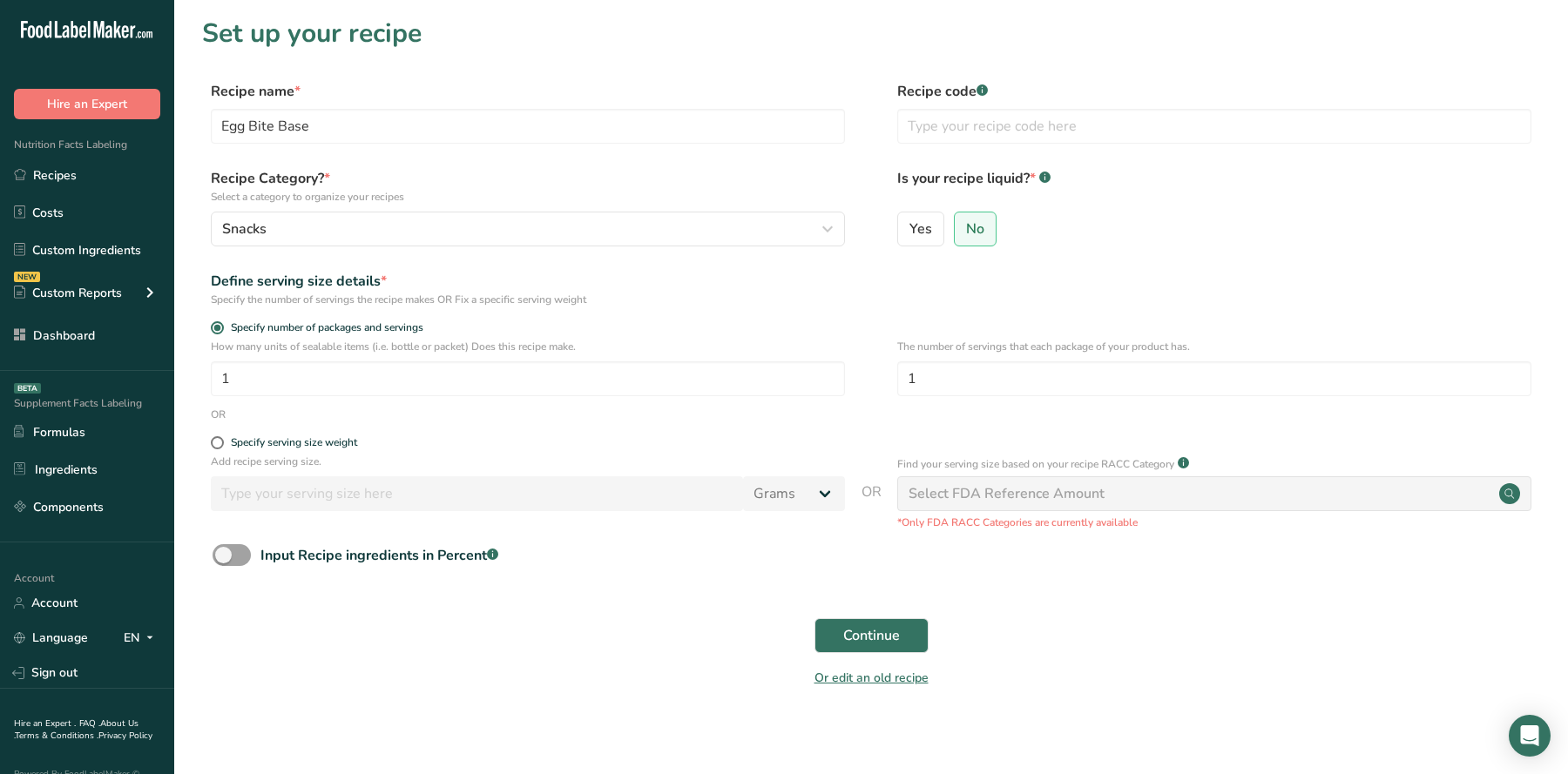
click at [233, 429] on form "Recipe name * Egg Bite Base Recipe code .a-a{fill:#347362;}.b-a{fill:#fff;} Rec…" at bounding box center [871, 389] width 1338 height 618
click at [233, 442] on div "Specify serving size weight" at bounding box center [294, 442] width 126 height 13
click at [223, 442] on input "Specify serving size weight" at bounding box center [216, 442] width 12 height 12
radio input "true"
radio input "false"
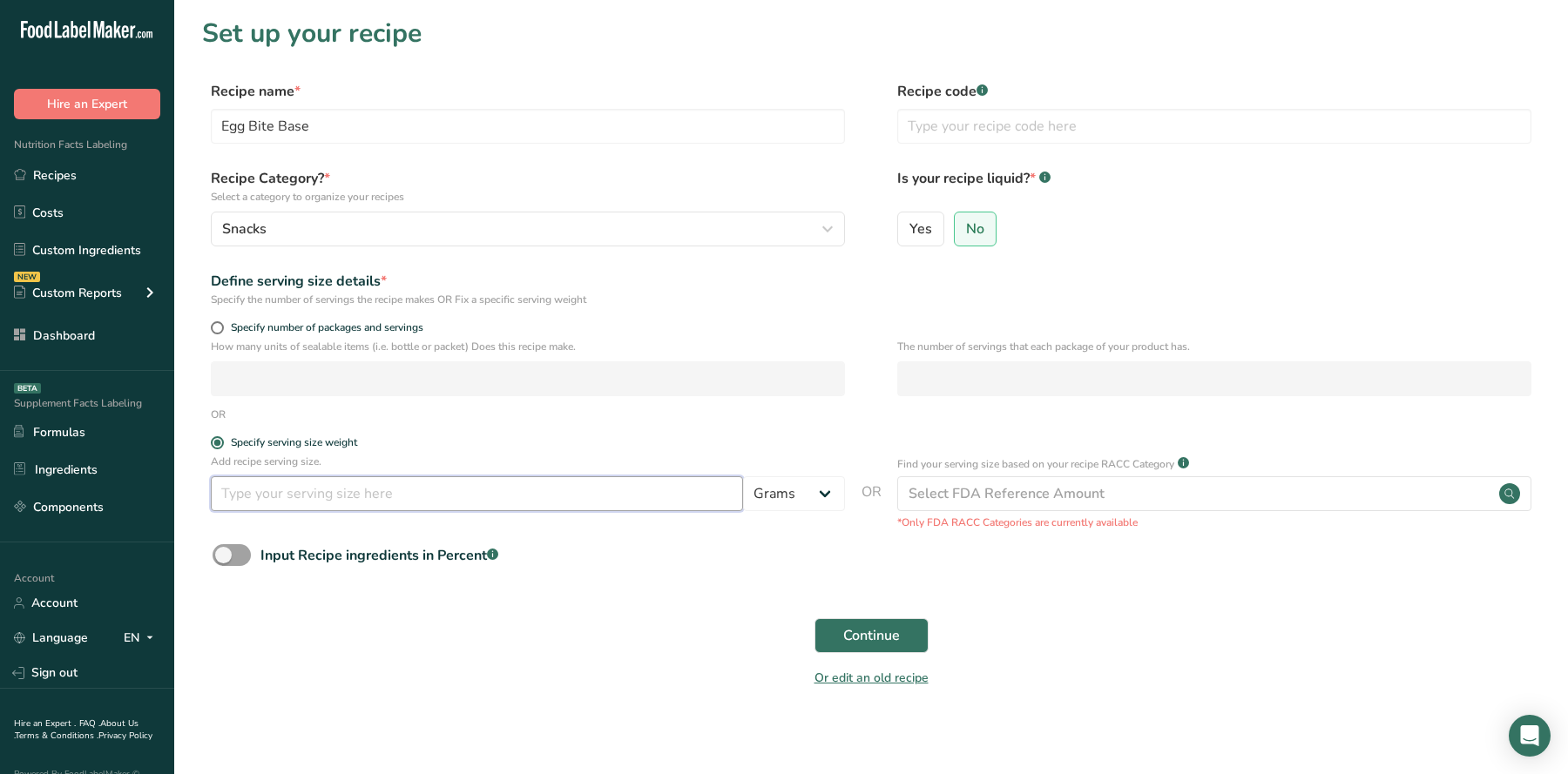
click at [264, 500] on input "number" at bounding box center [477, 493] width 532 height 35
type input "100"
click at [858, 642] on span "Continue" at bounding box center [872, 636] width 57 height 21
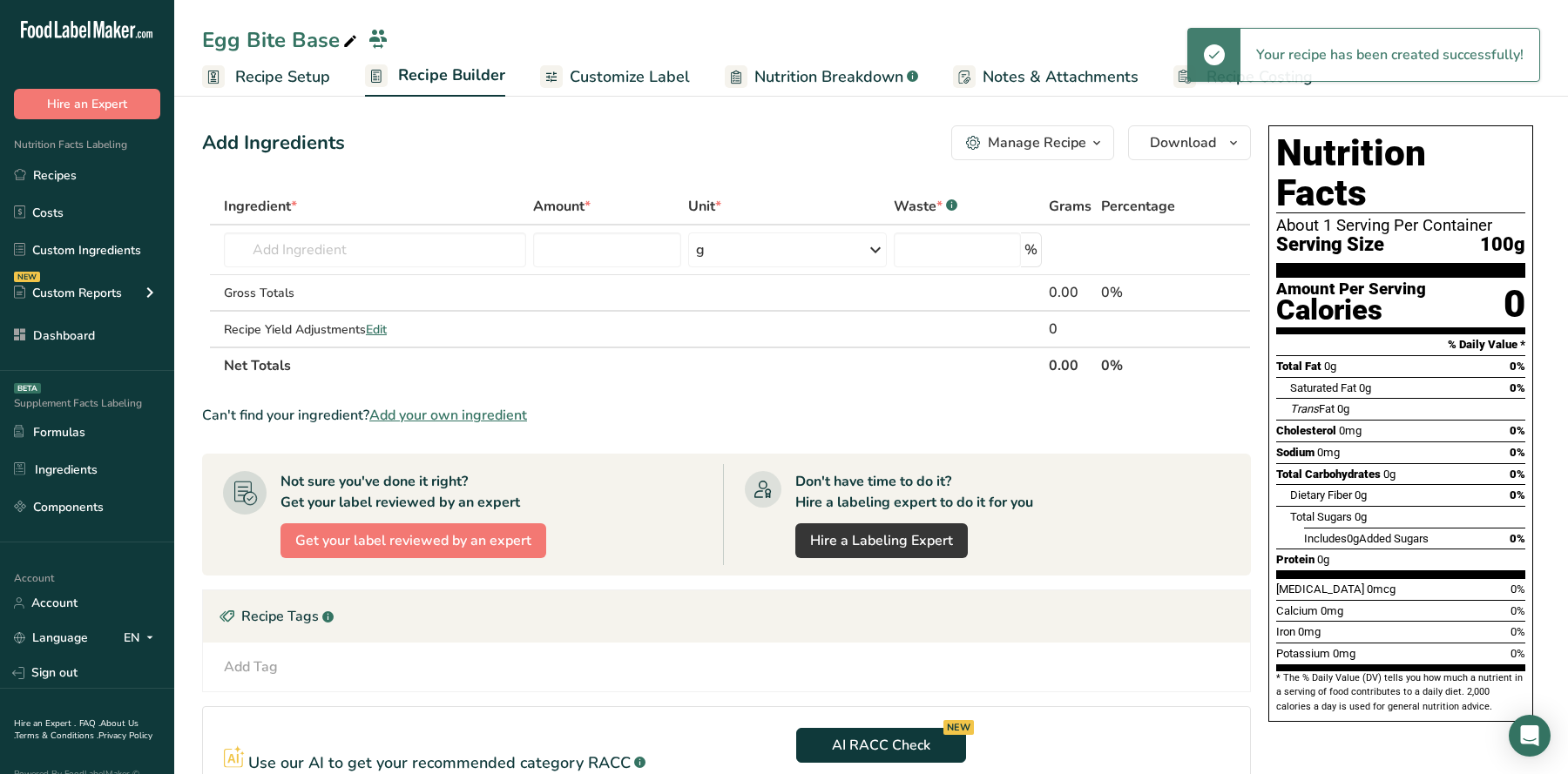
click at [645, 137] on div "Add Ingredients Manage Recipe Delete Recipe Duplicate Recipe Scale Recipe Save …" at bounding box center [726, 142] width 1049 height 35
click at [417, 414] on span "Add your own ingredient" at bounding box center [449, 416] width 158 height 21
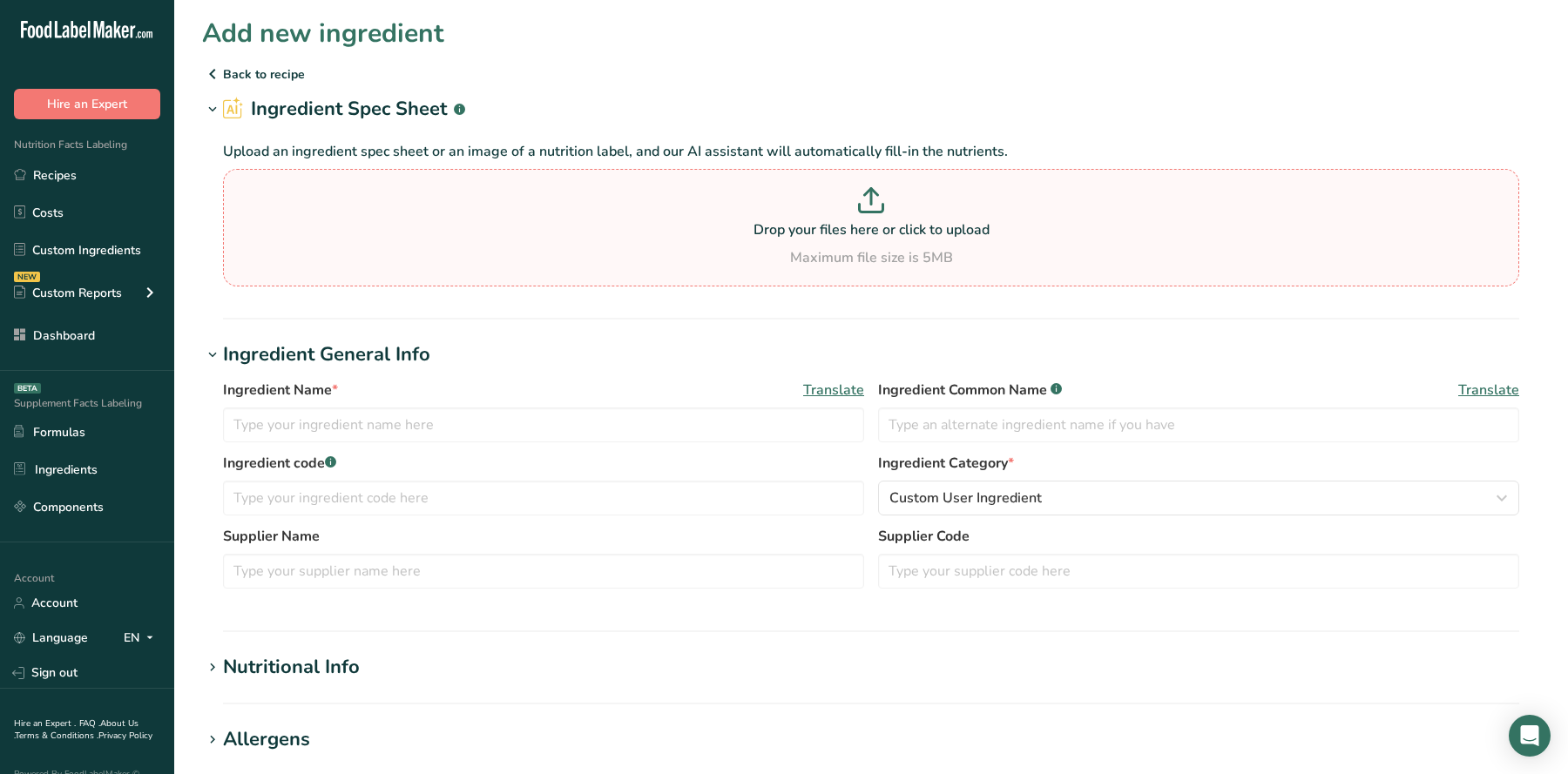
click at [612, 220] on p "Drop your files here or click to upload" at bounding box center [871, 231] width 1288 height 21
click at [612, 220] on input "Drop your files here or click to upload Maximum file size is 5MB" at bounding box center [871, 228] width 1297 height 118
type input "C:\fakepath\Egg, fresh, raw, whole - Nutrition Spec.pdf"
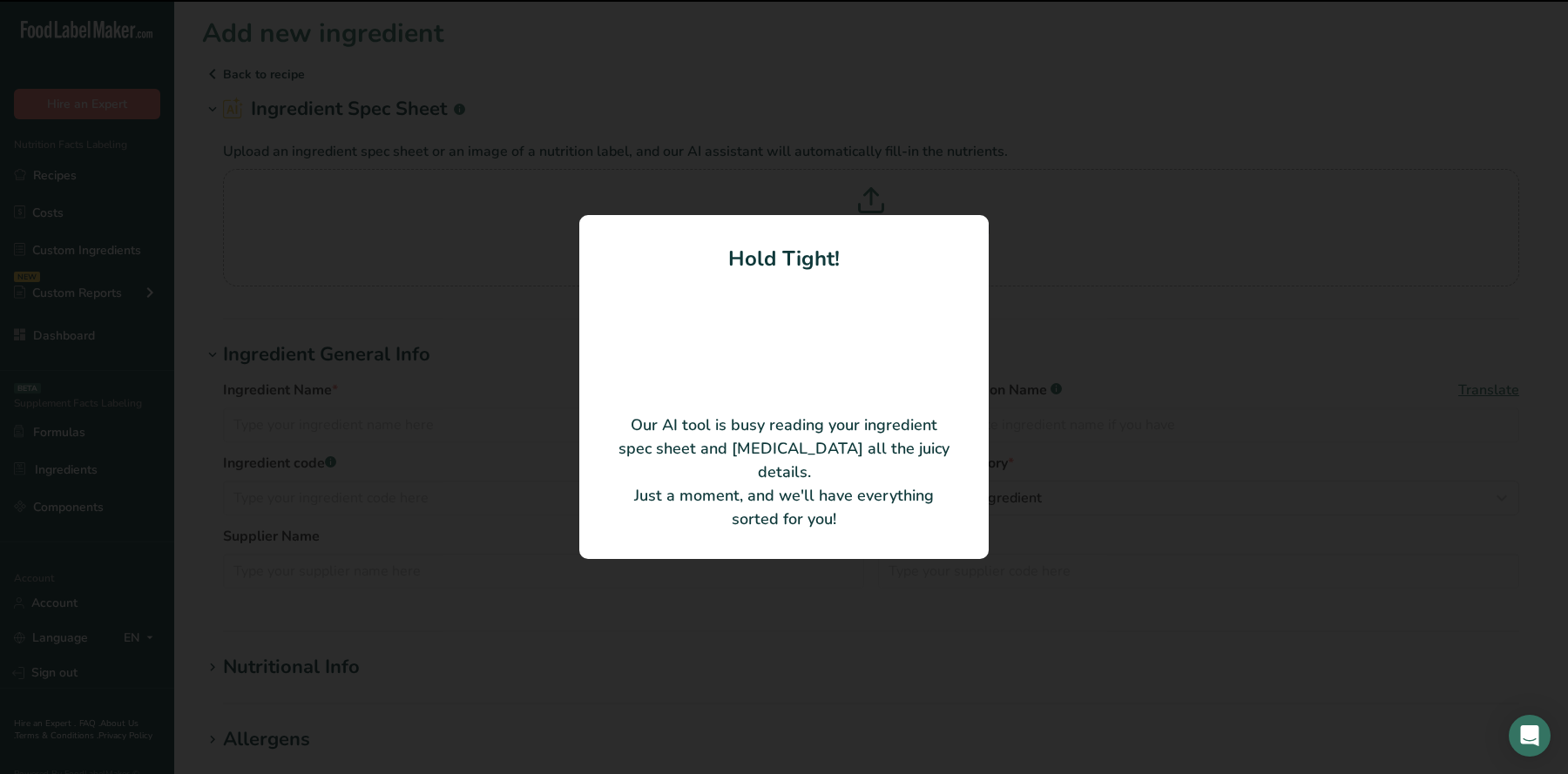
type input "Egg, fresh, raw, whole"
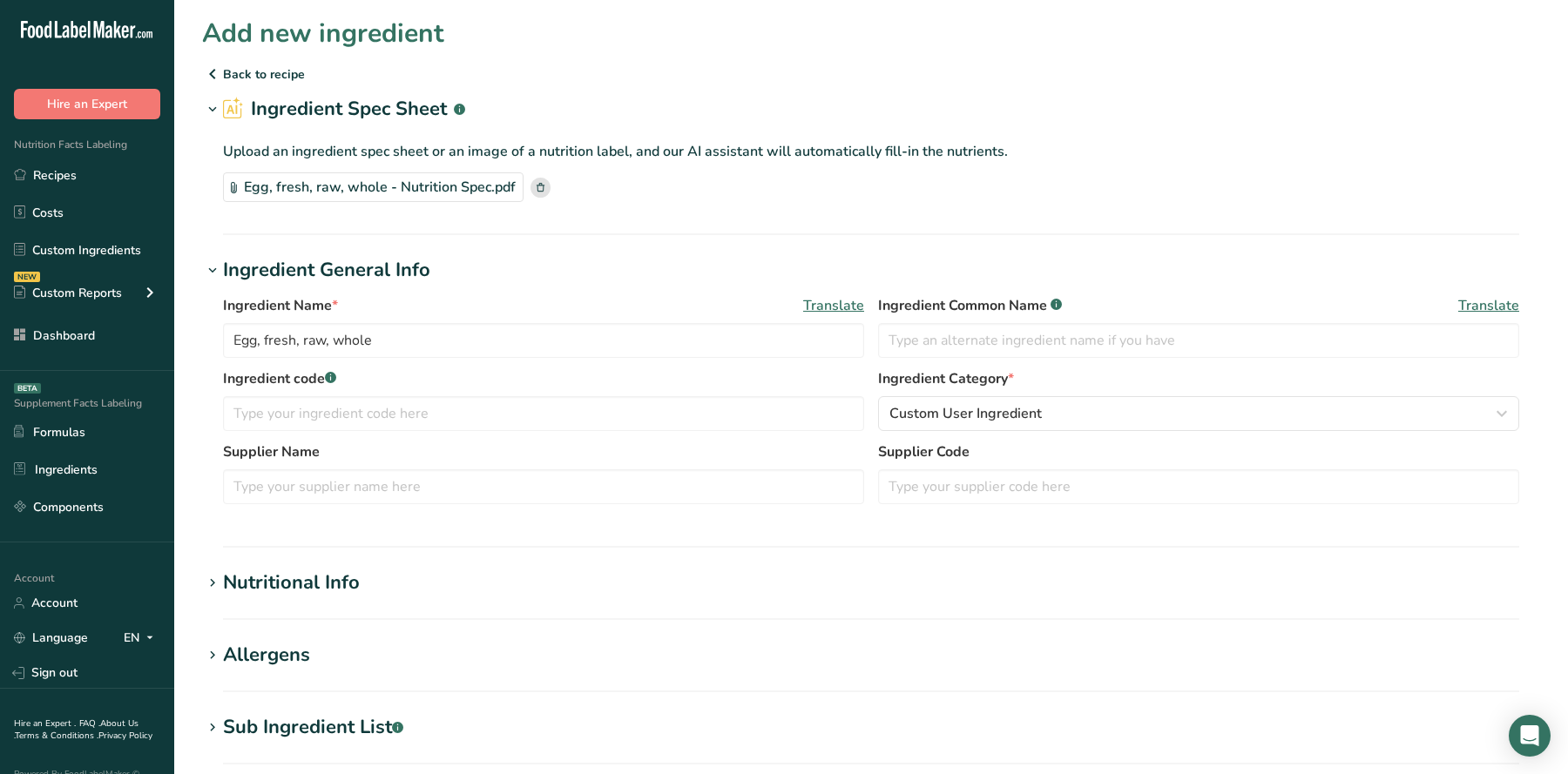
drag, startPoint x: 122, startPoint y: 160, endPoint x: 364, endPoint y: 12, distance: 283.7
click at [0, 0] on div ".a-20{fill:#fff;} Hire an Expert Nutrition Facts Labeling Recipes Costs Custom …" at bounding box center [87, 387] width 174 height 774
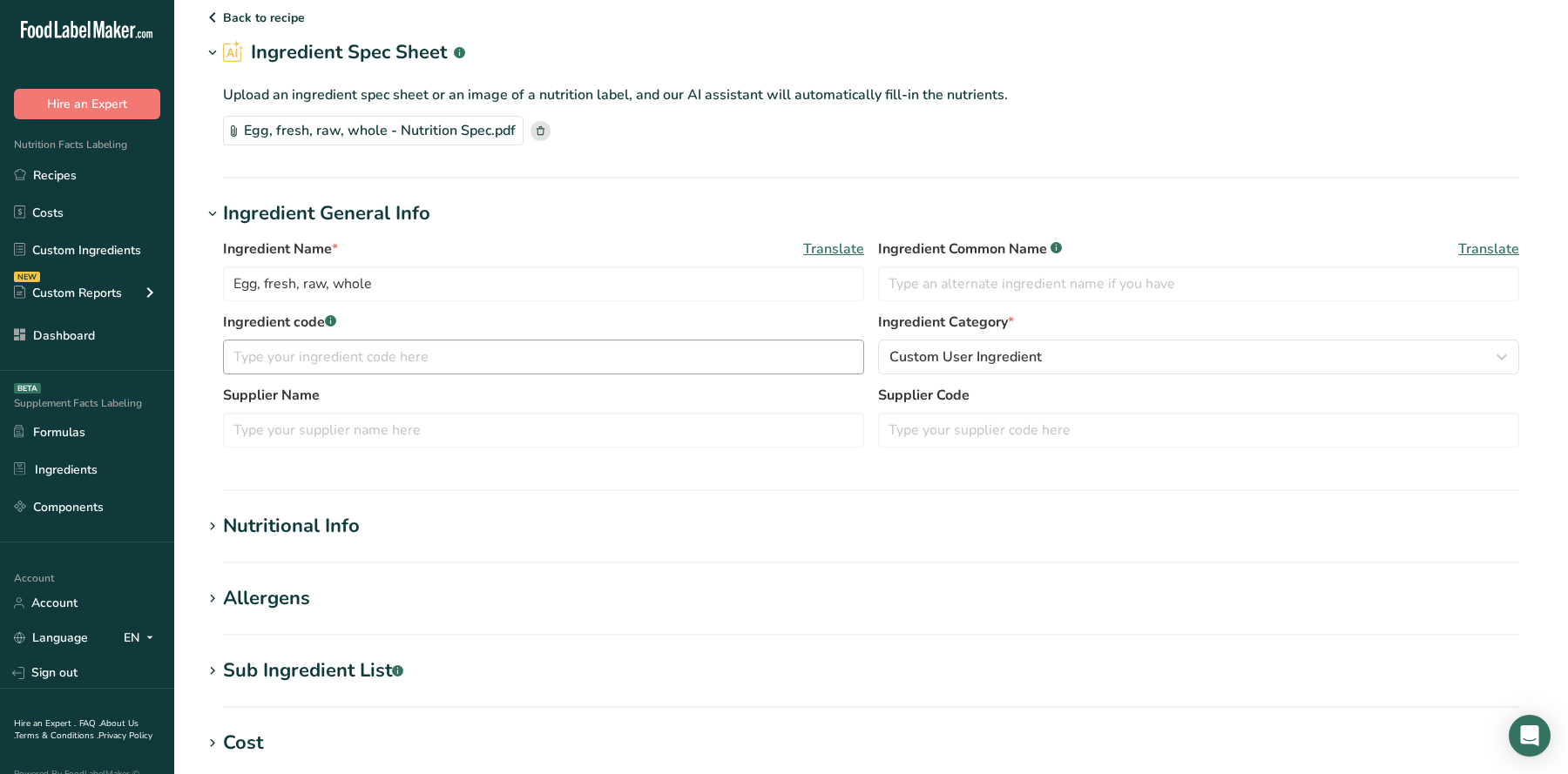
scroll to position [59, 0]
click at [943, 285] on input "text" at bounding box center [1198, 281] width 641 height 35
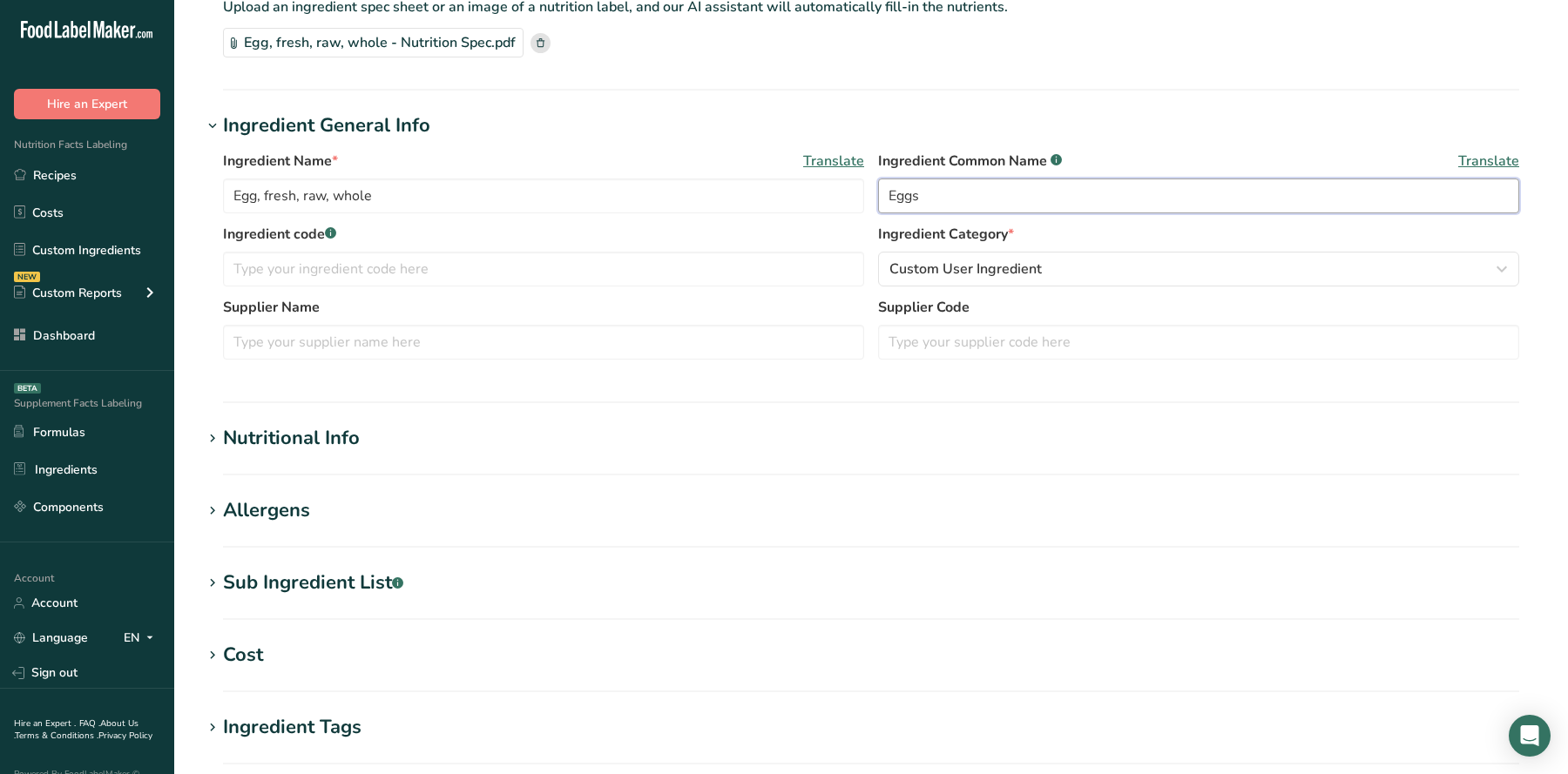
type input "Eggs"
click at [356, 433] on div "Nutritional Info" at bounding box center [291, 438] width 137 height 28
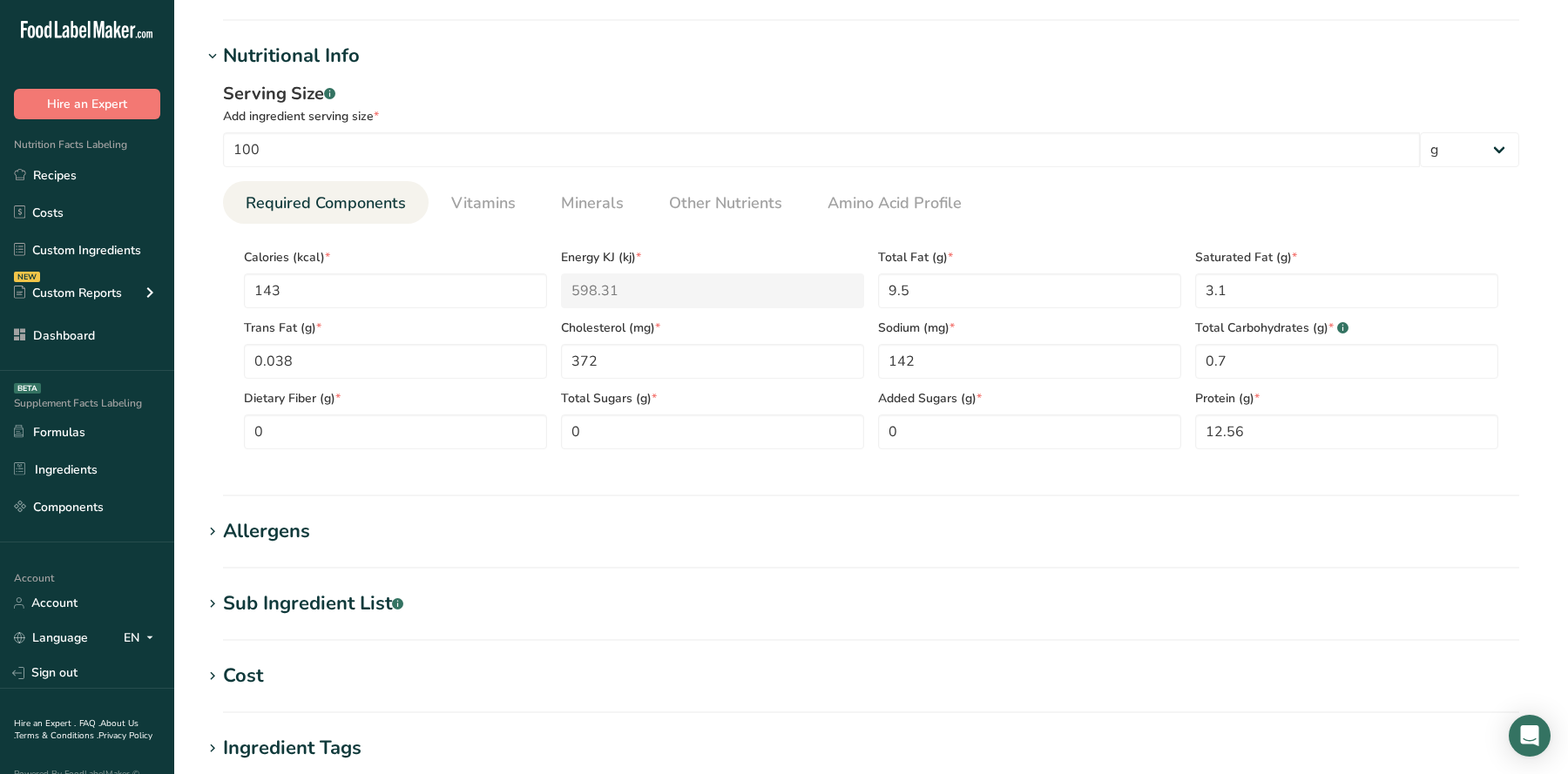
click at [274, 544] on div "Allergens" at bounding box center [266, 532] width 87 height 28
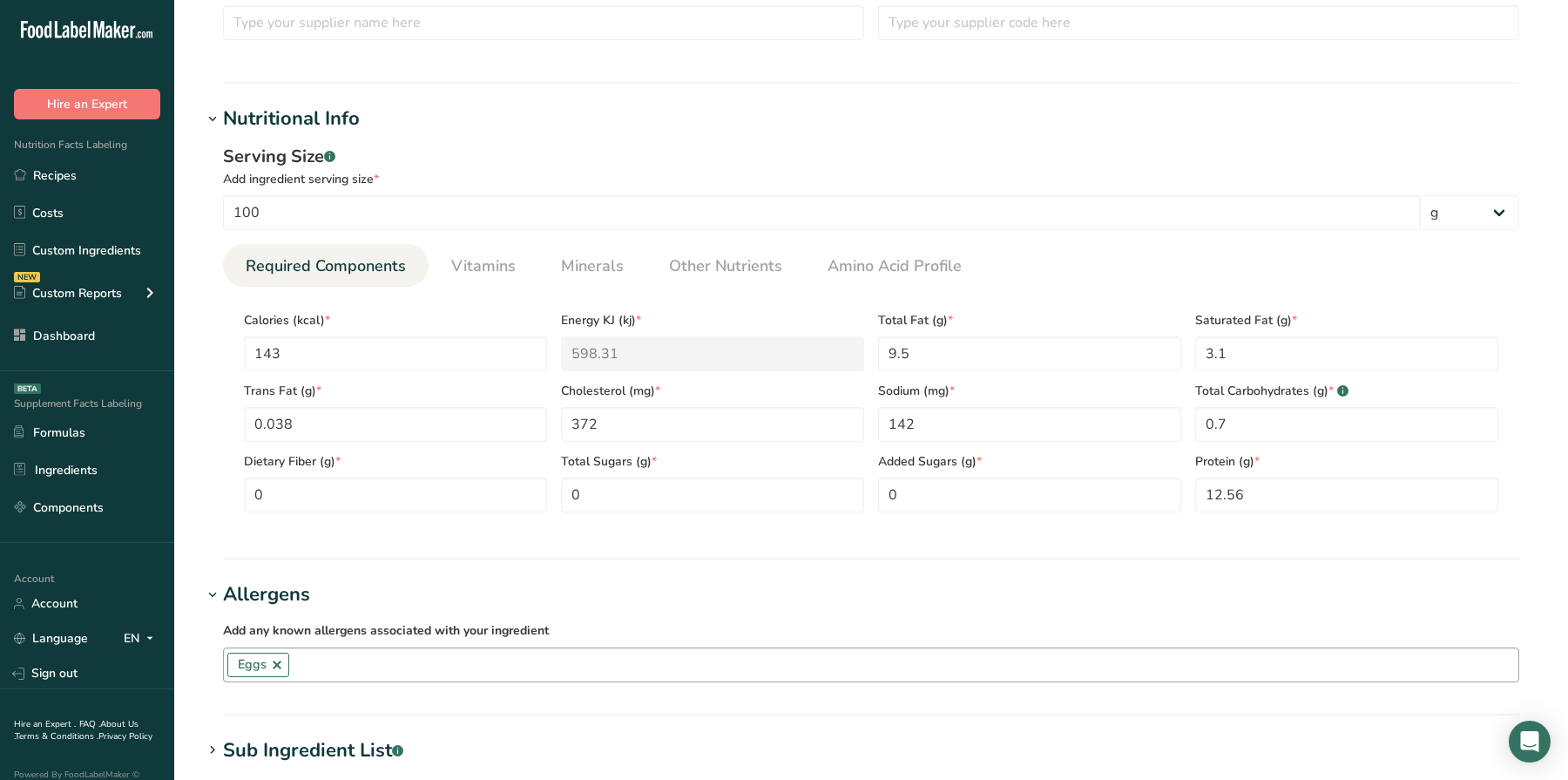
scroll to position [427, 0]
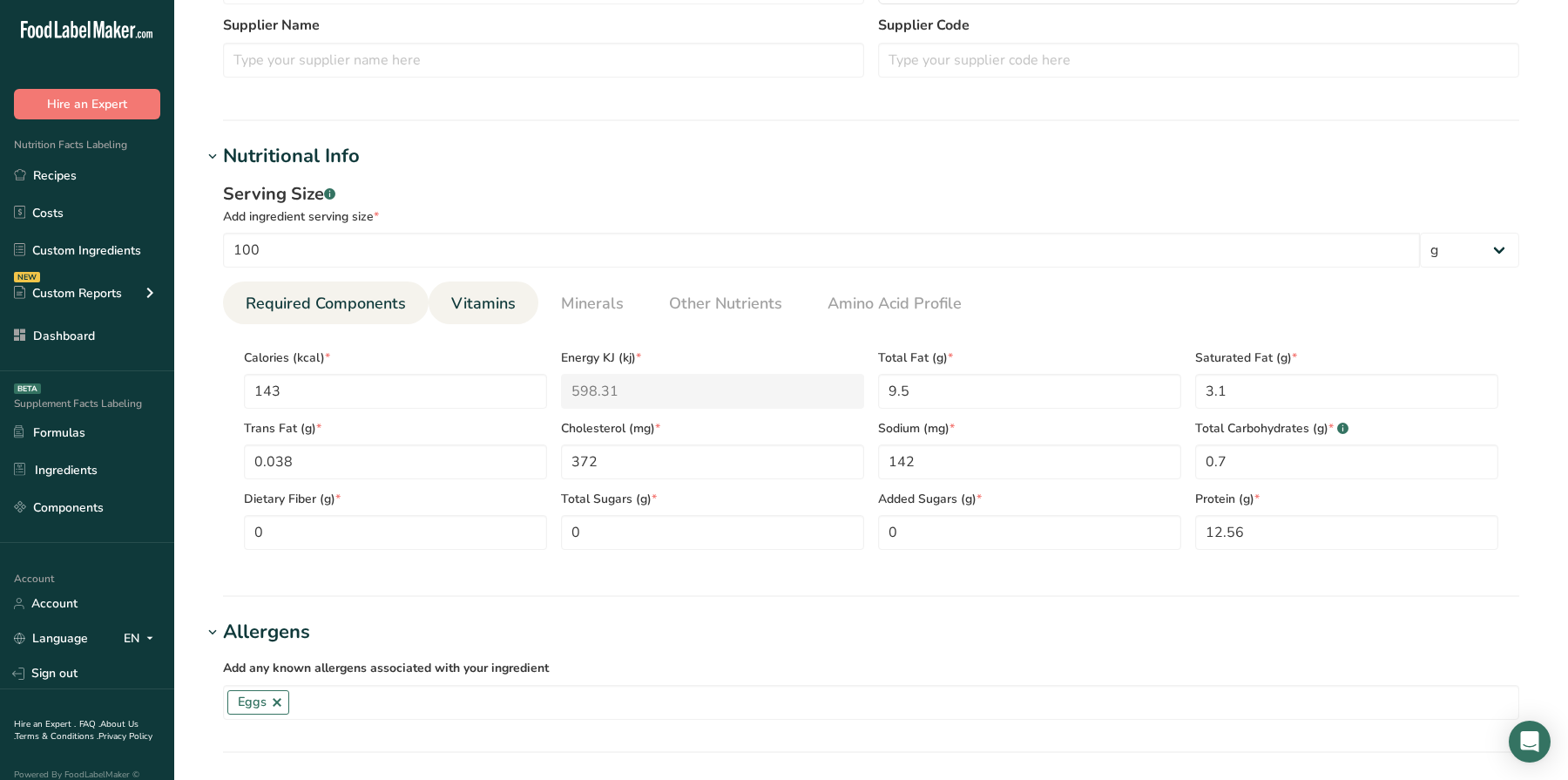
click at [490, 305] on span "Vitamins" at bounding box center [483, 303] width 65 height 24
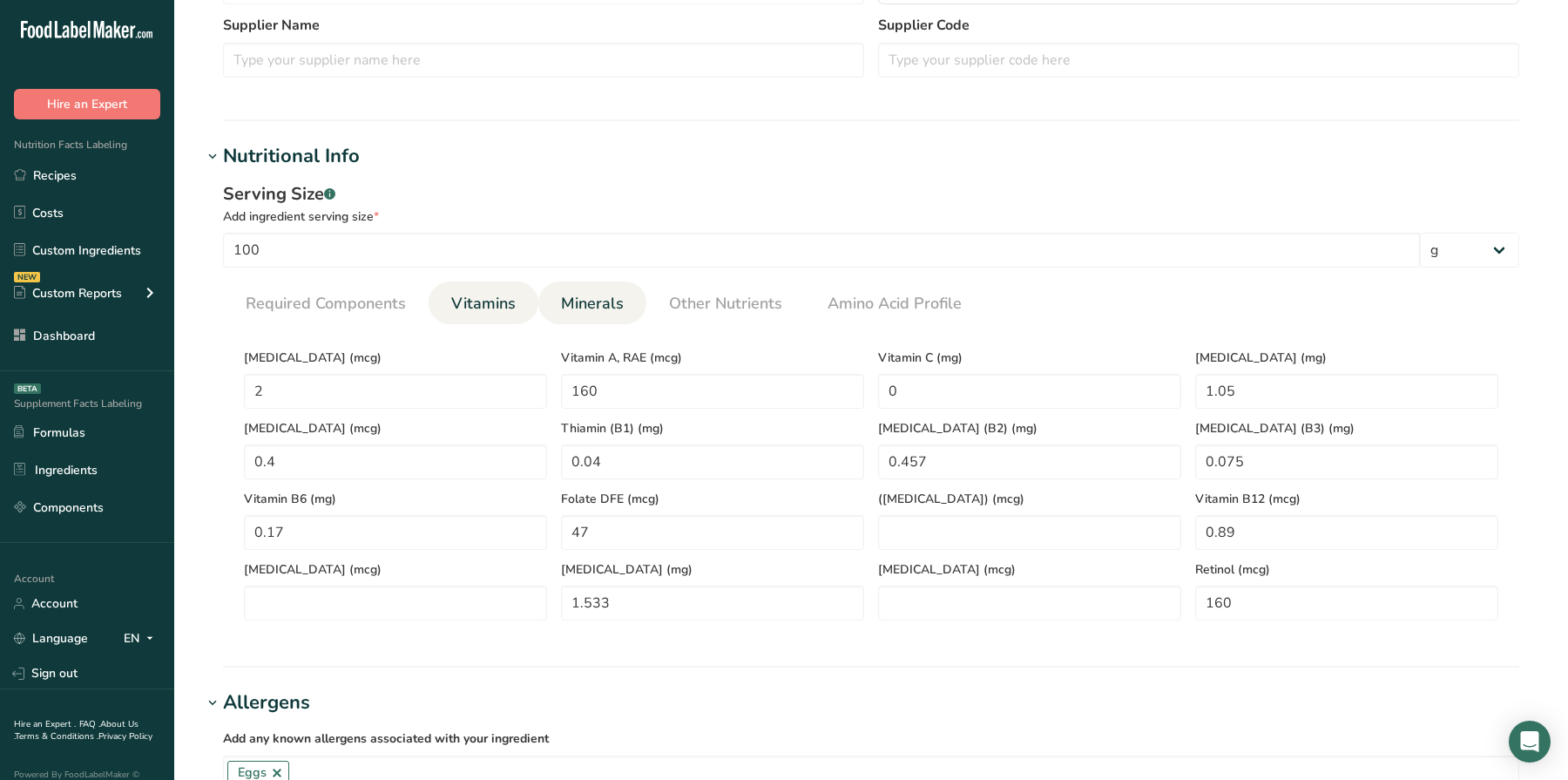
click at [607, 305] on span "Minerals" at bounding box center [592, 303] width 63 height 24
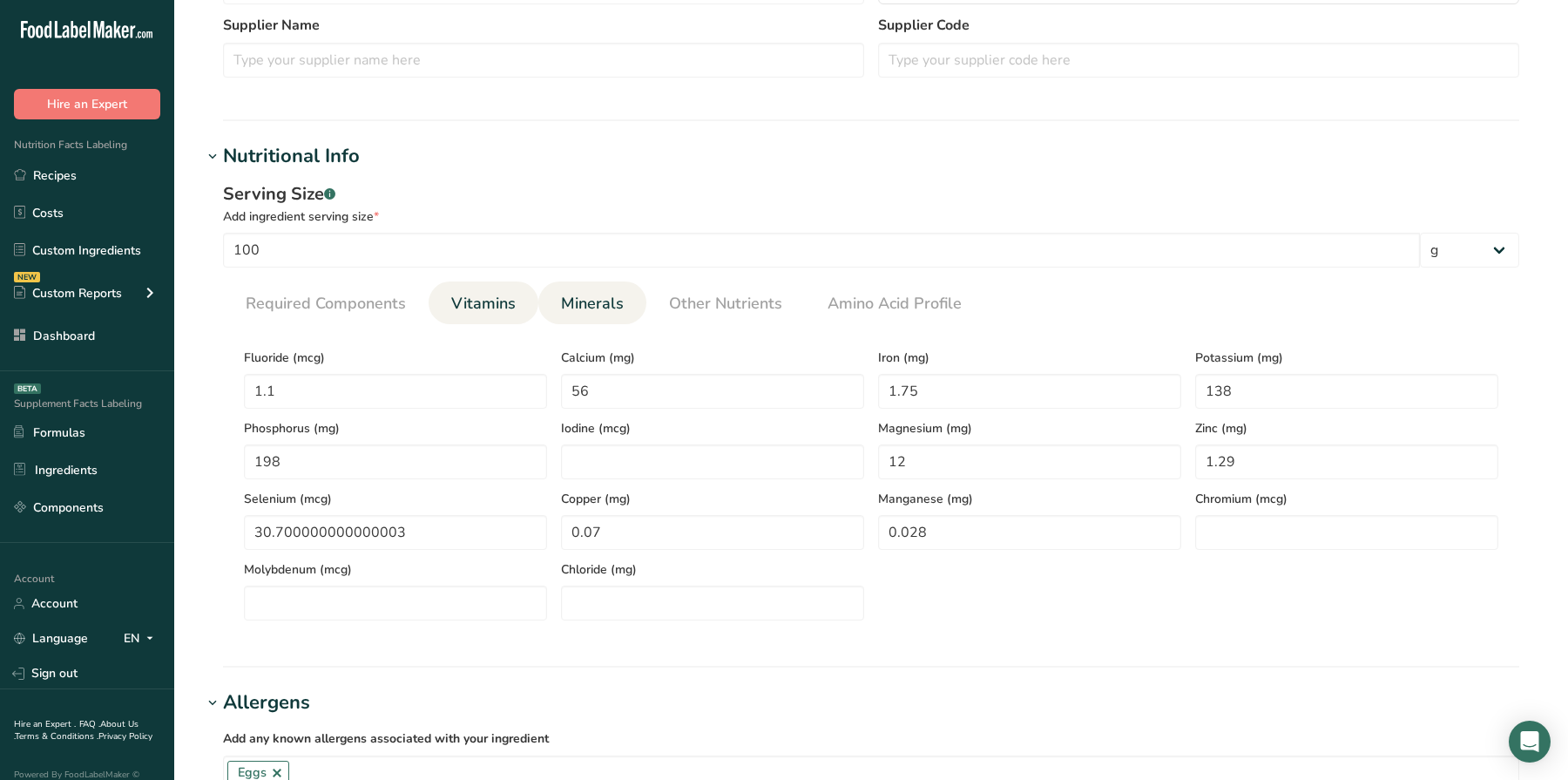
click at [493, 304] on span "Vitamins" at bounding box center [483, 303] width 65 height 24
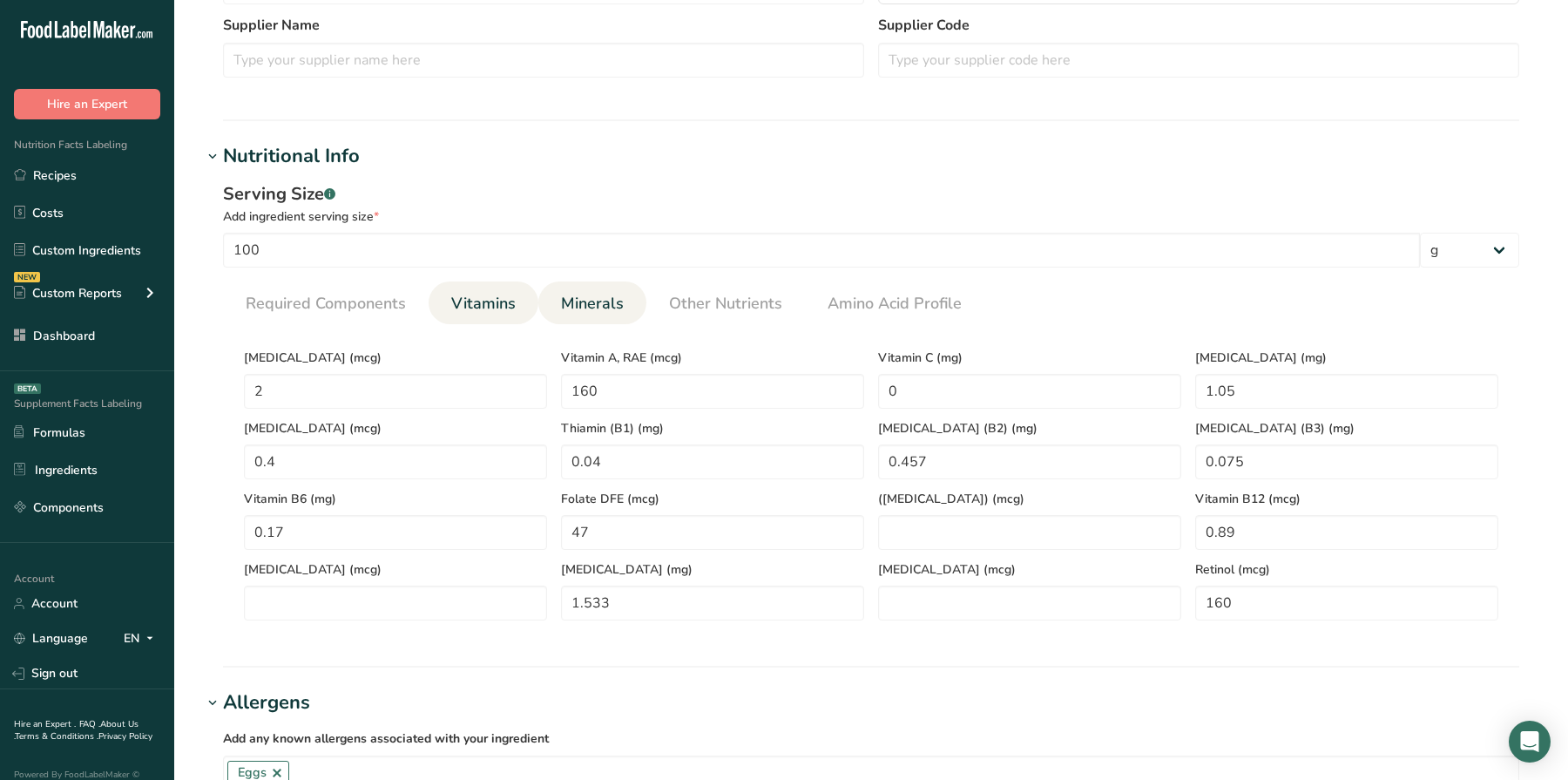
click at [574, 303] on span "Minerals" at bounding box center [592, 303] width 63 height 24
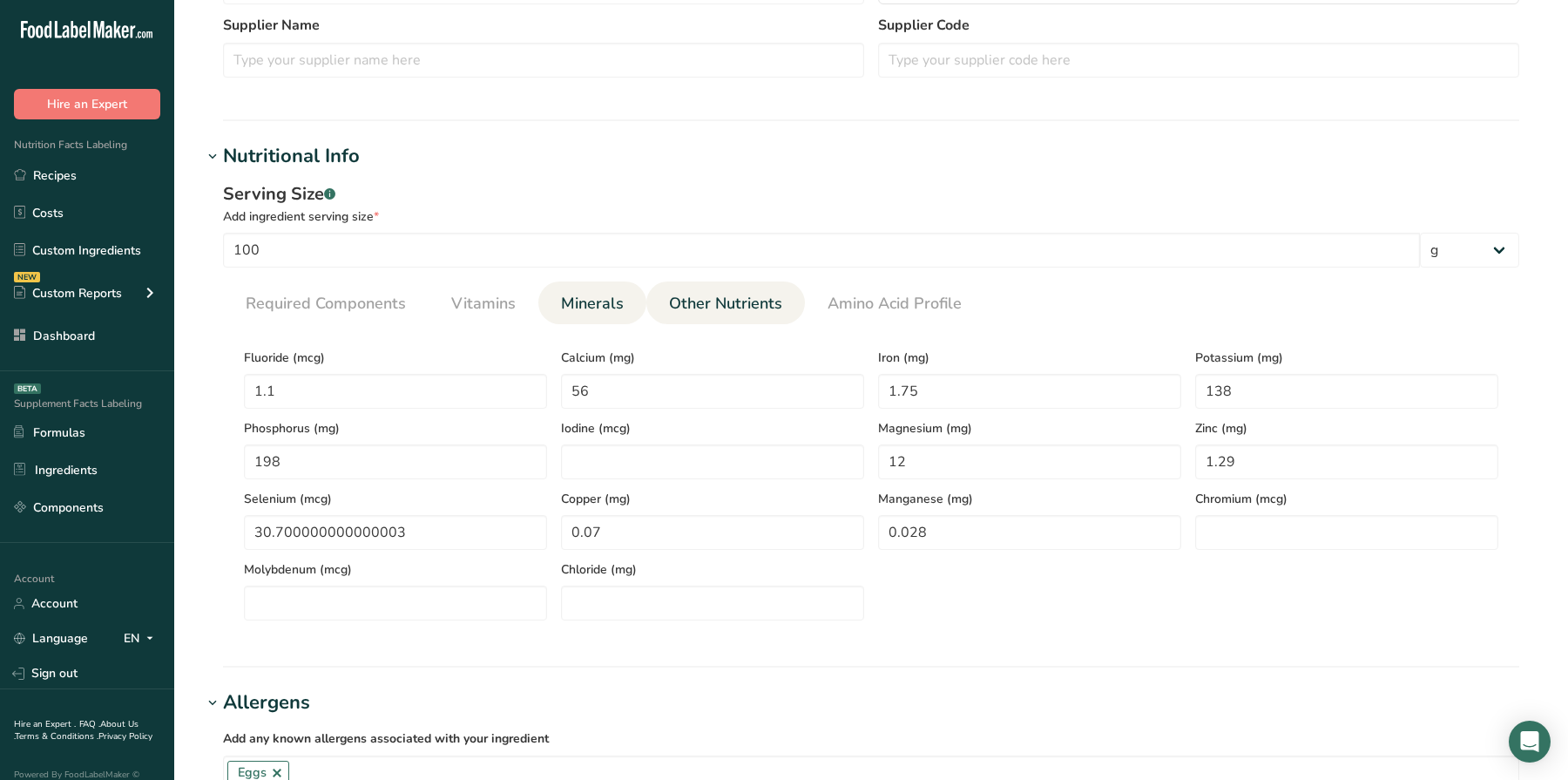
click at [708, 293] on span "Other Nutrients" at bounding box center [725, 303] width 114 height 24
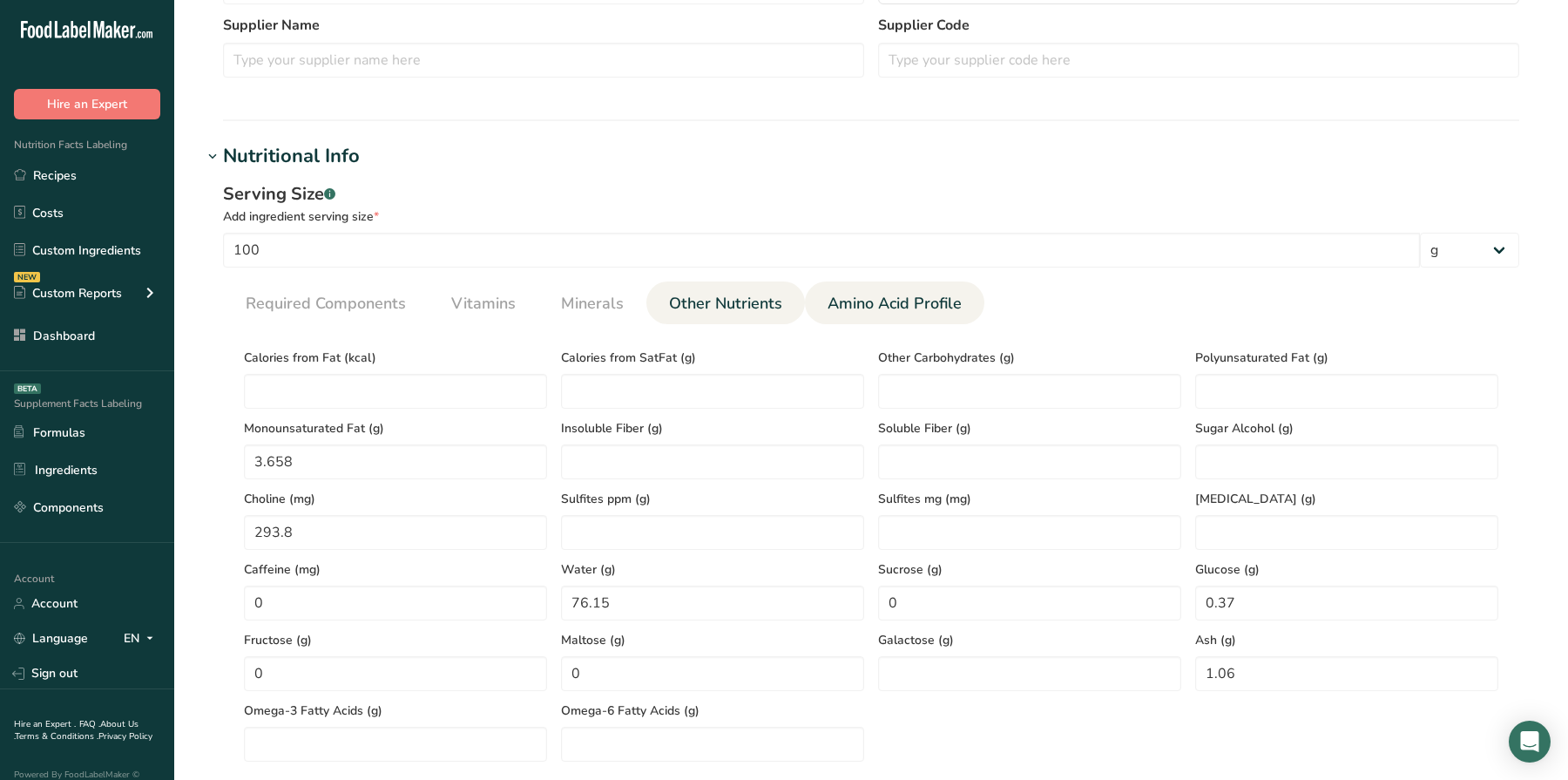
click at [848, 311] on span "Amino Acid Profile" at bounding box center [894, 303] width 134 height 24
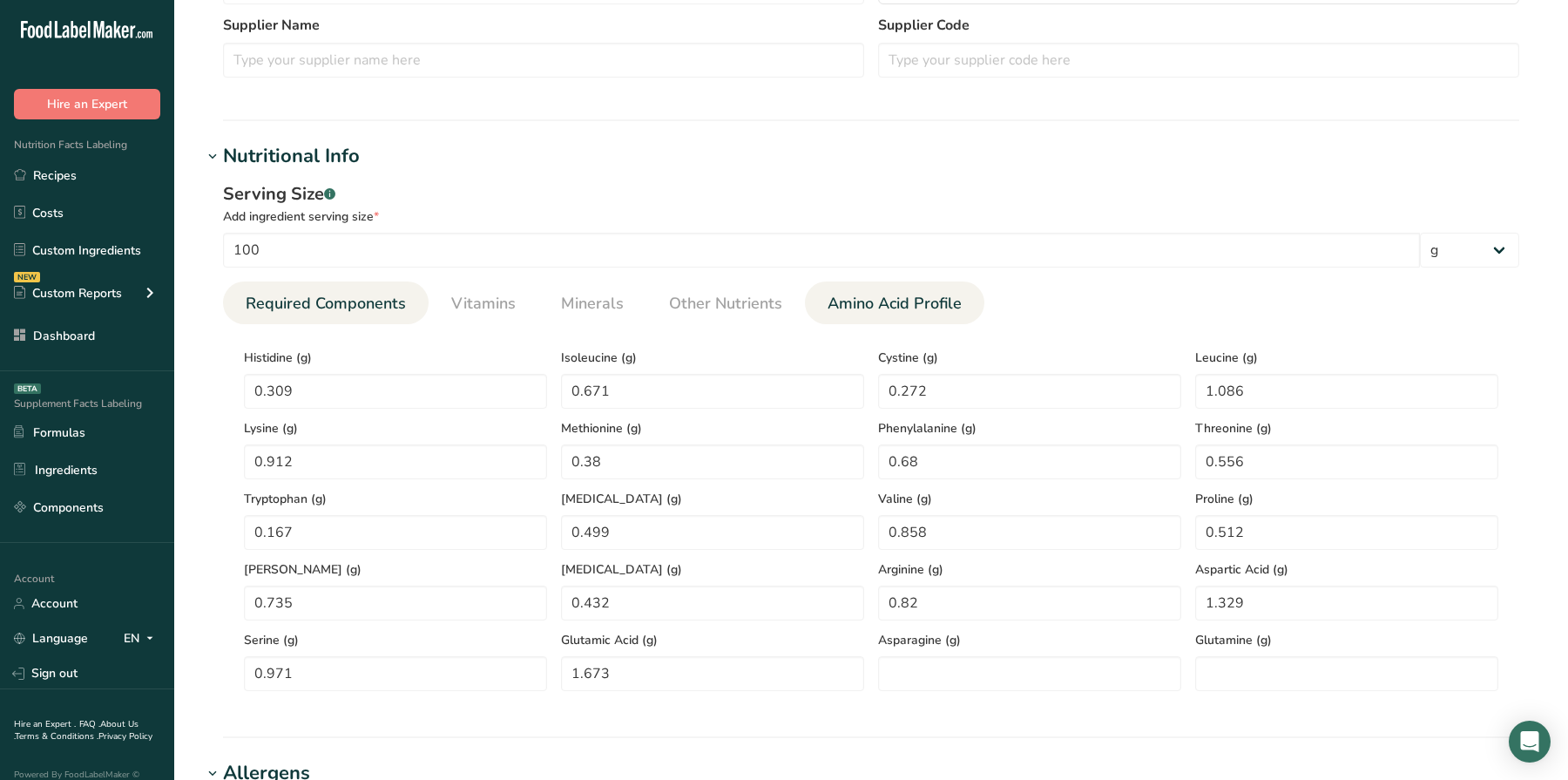
click at [385, 311] on span "Required Components" at bounding box center [325, 303] width 161 height 24
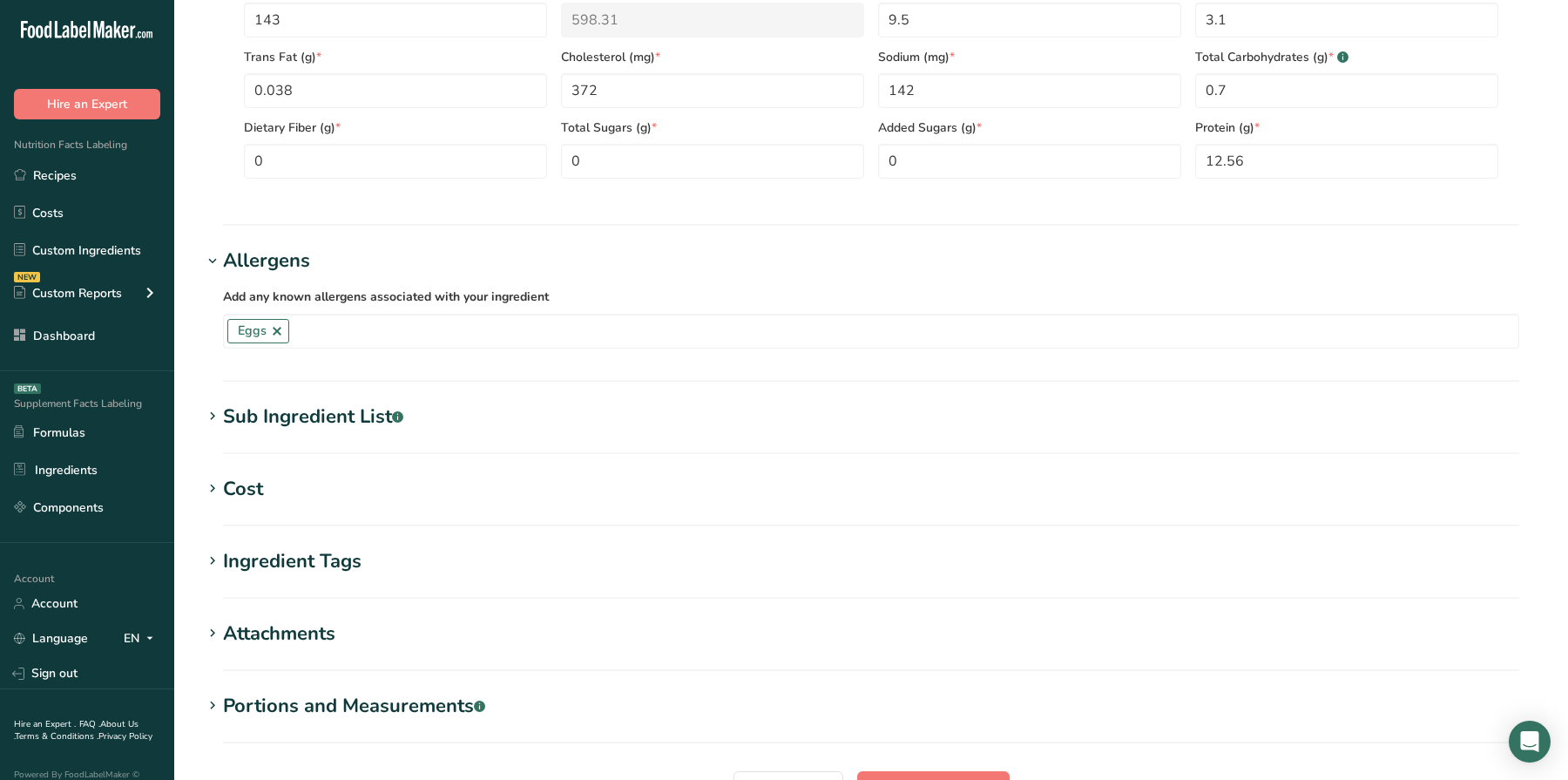
scroll to position [970, 0]
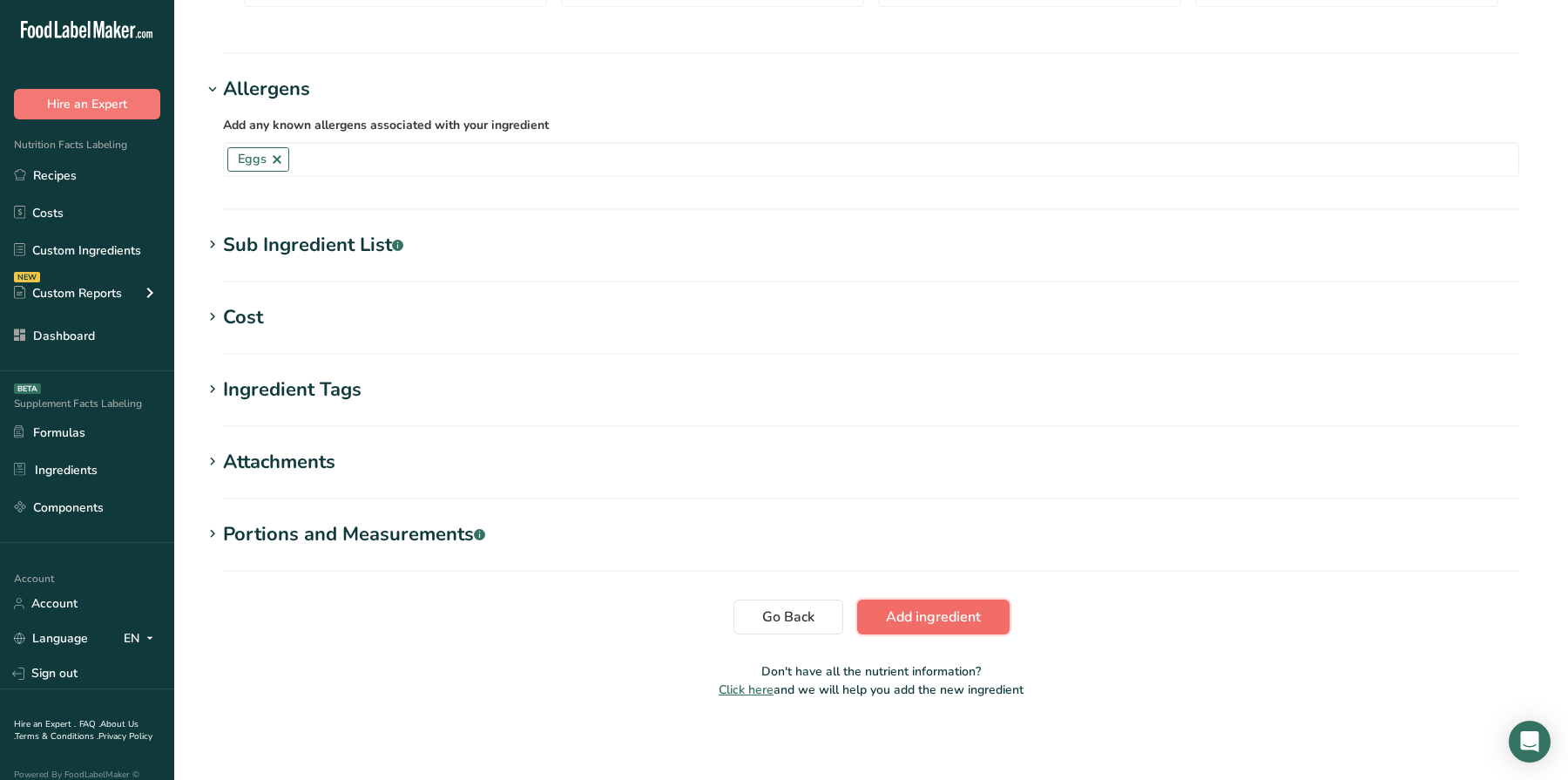
click at [914, 624] on span "Add ingredient" at bounding box center [933, 618] width 95 height 21
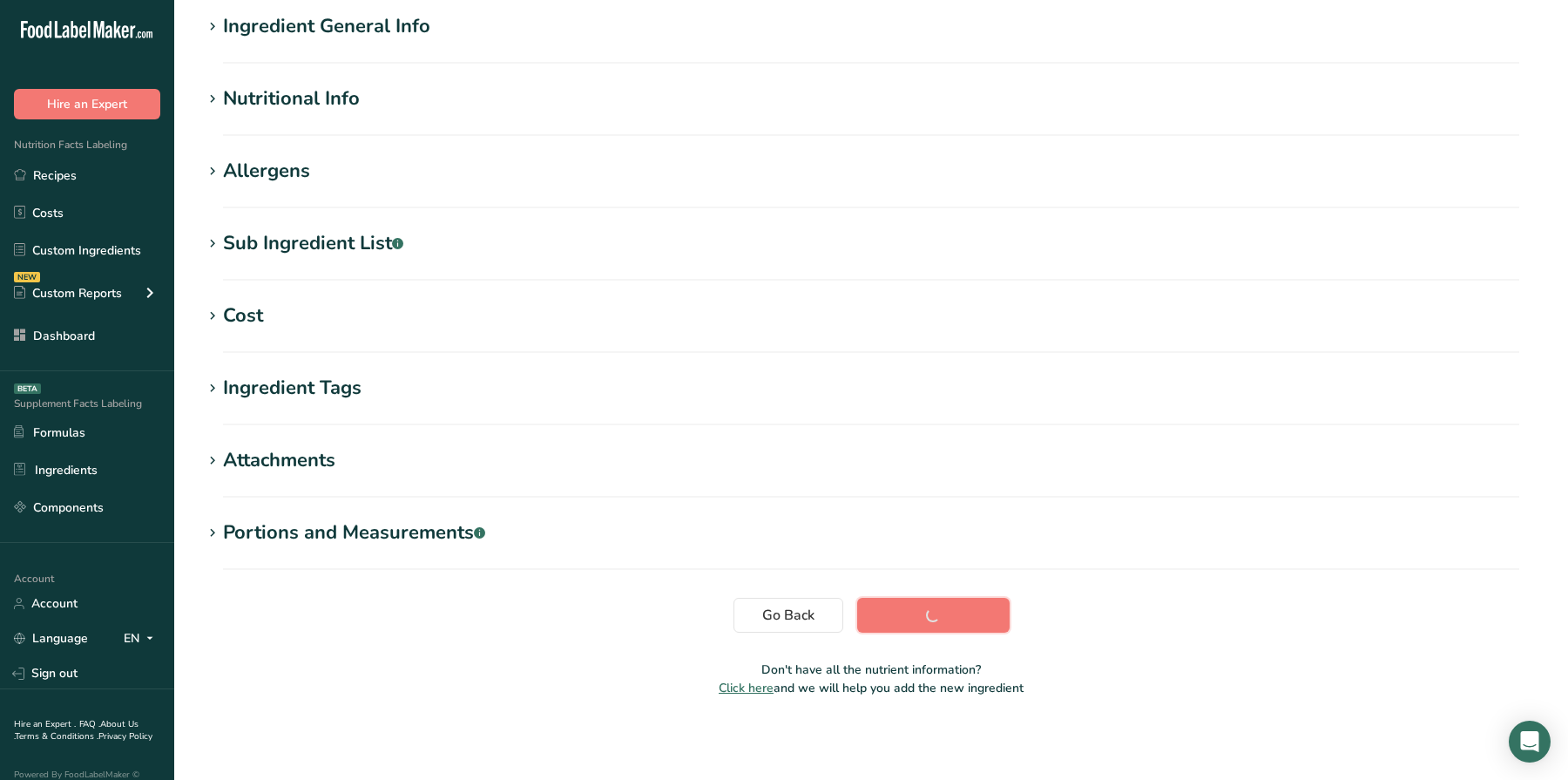
scroll to position [0, 0]
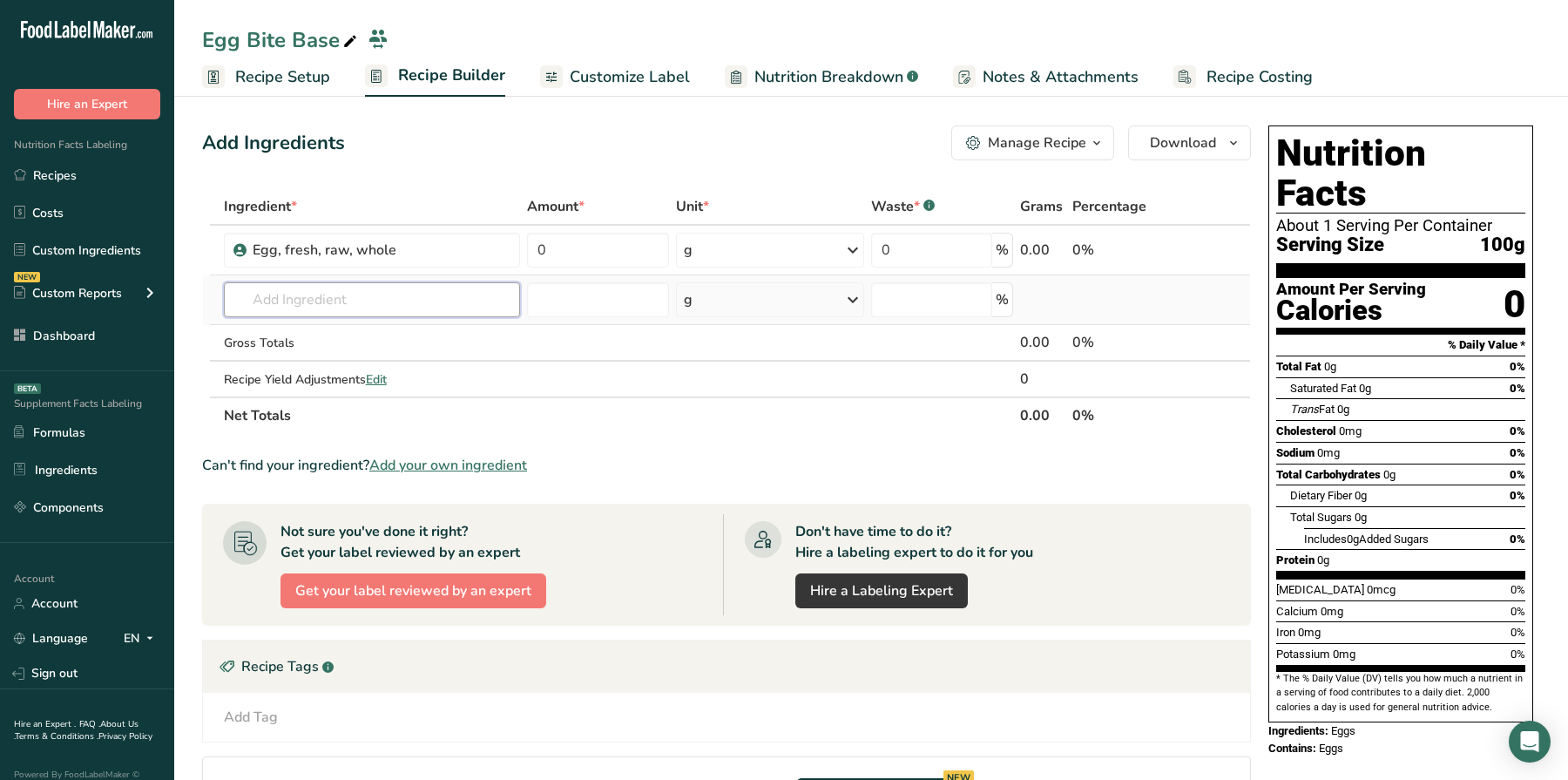
click at [304, 302] on input "text" at bounding box center [372, 299] width 296 height 35
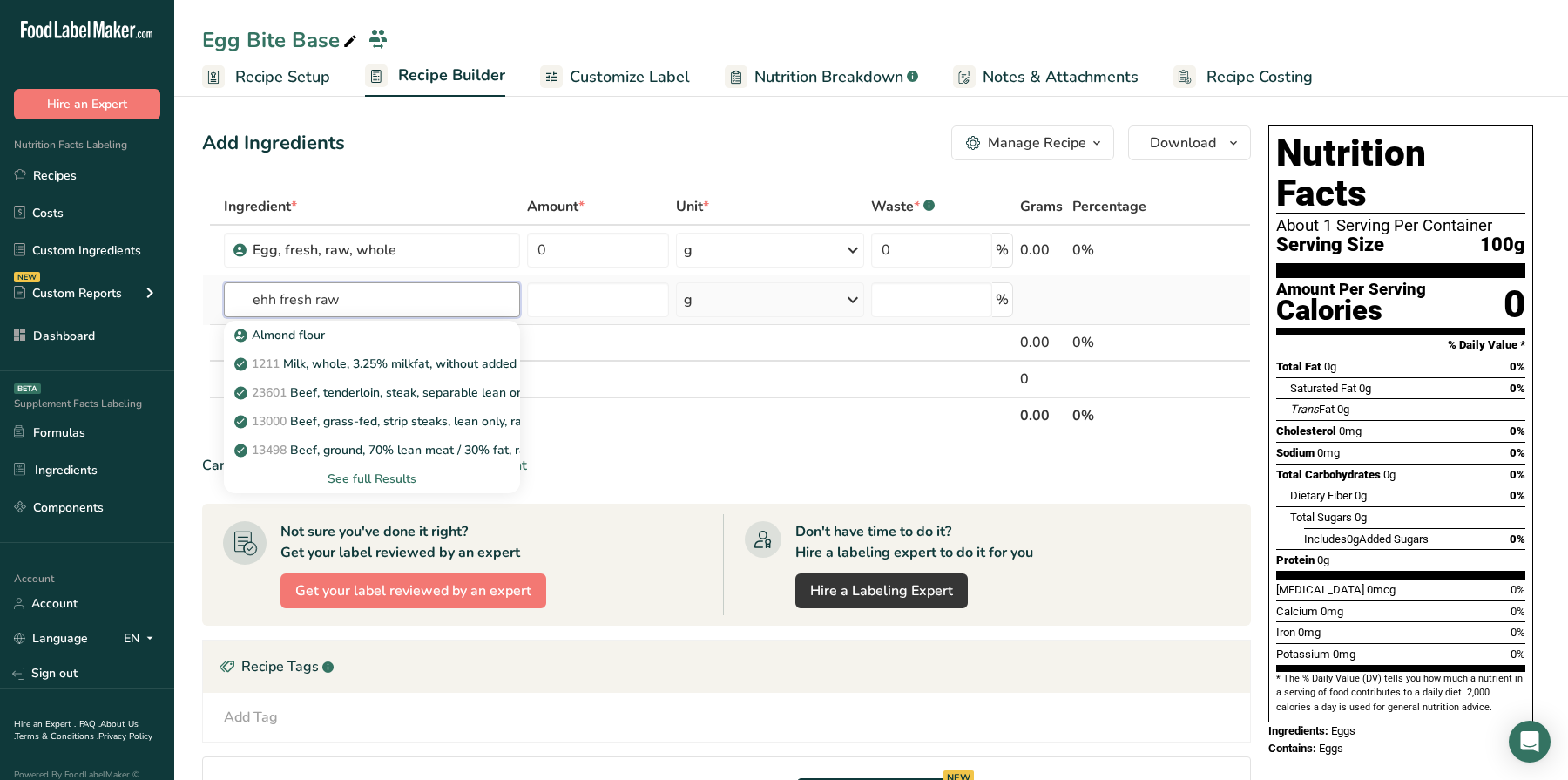
type input "ehh fresh raw"
drag, startPoint x: 281, startPoint y: 297, endPoint x: 506, endPoint y: 297, distance: 225.0
click at [506, 297] on input "egg fresh raw" at bounding box center [372, 299] width 296 height 35
type input "egg whole"
click at [423, 362] on div "1123 Egg, whole, raw, fresh" at bounding box center [357, 364] width 240 height 19
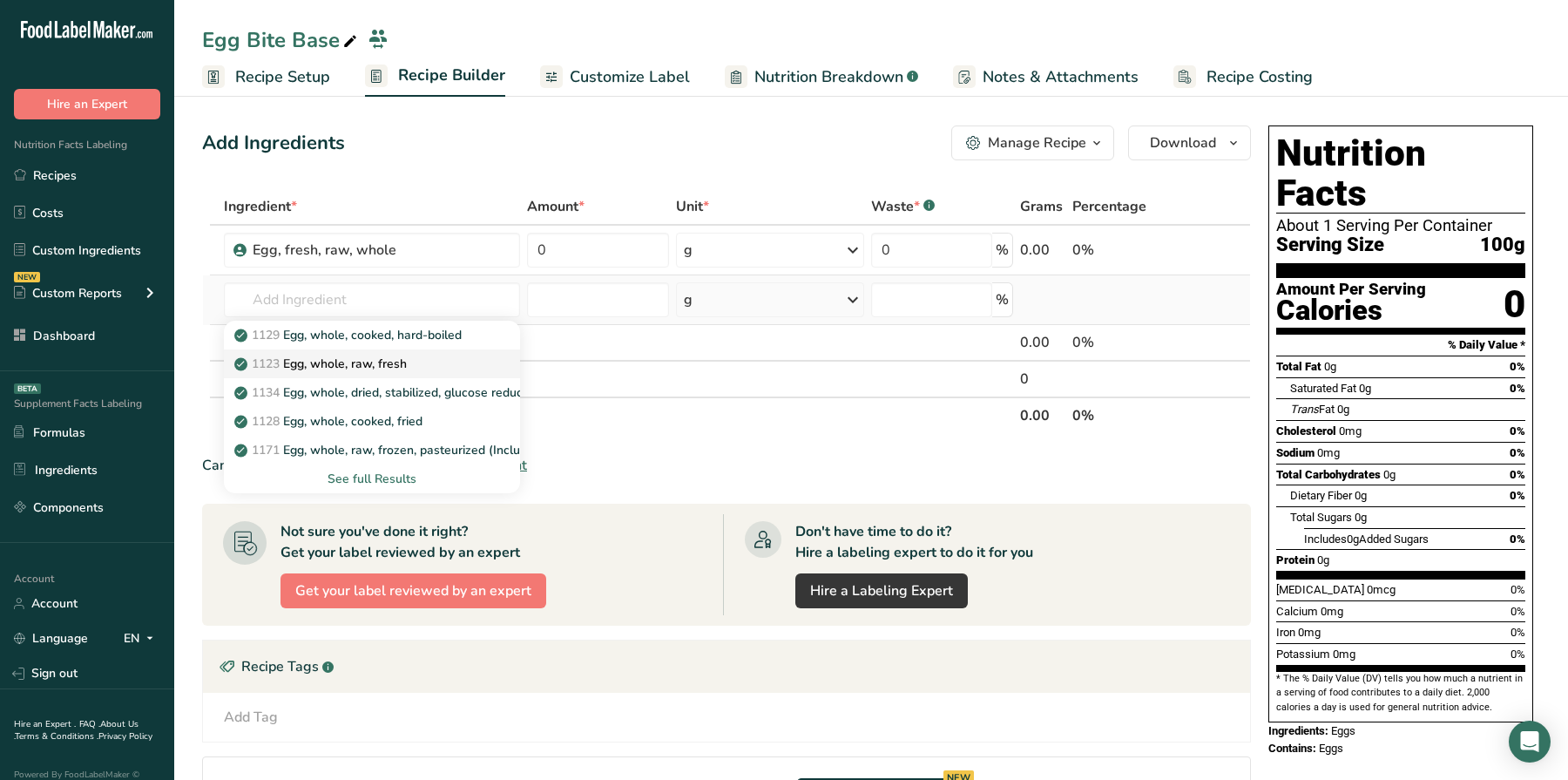
type input "Egg, whole, raw, fresh"
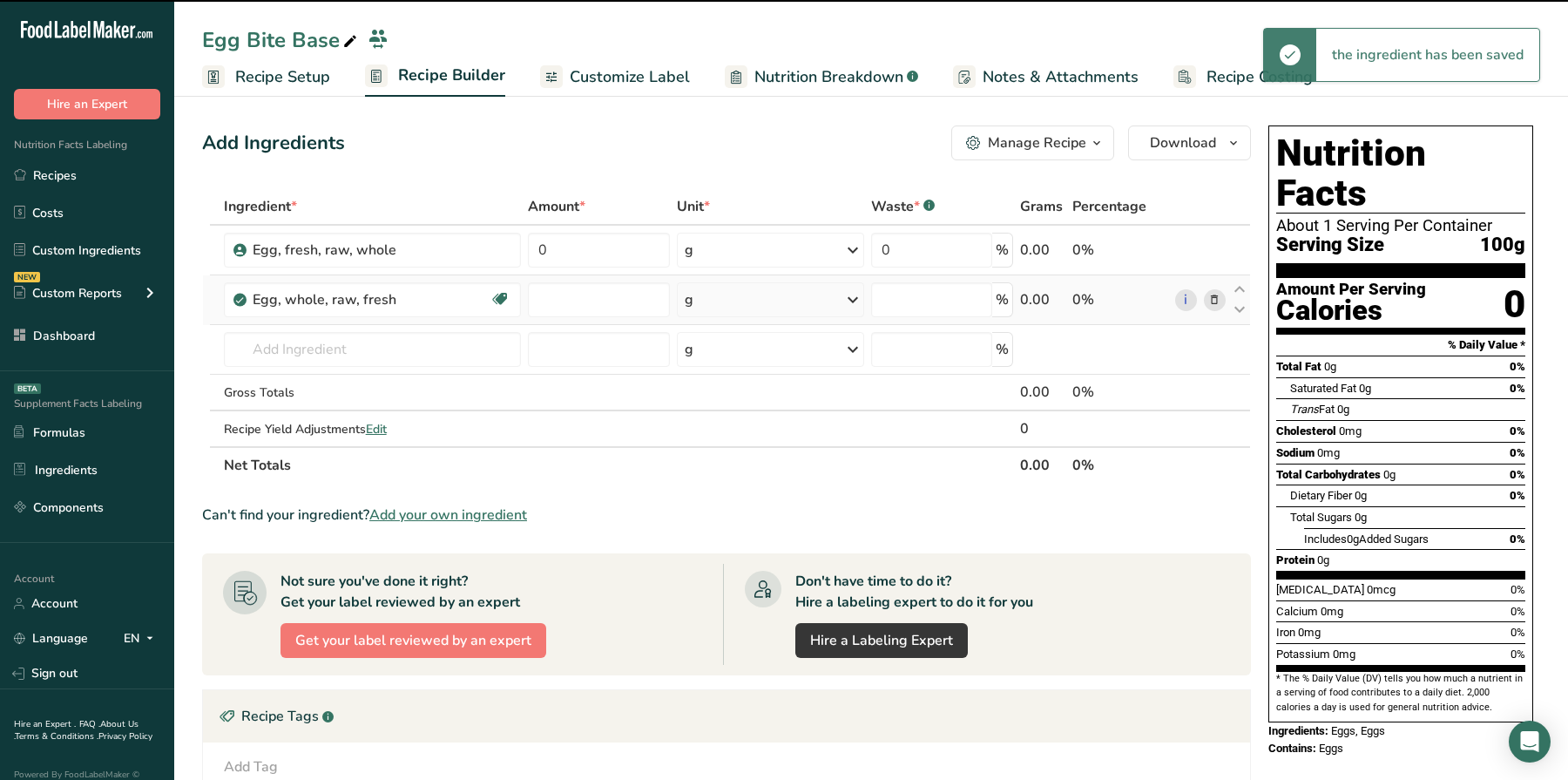
type input "0"
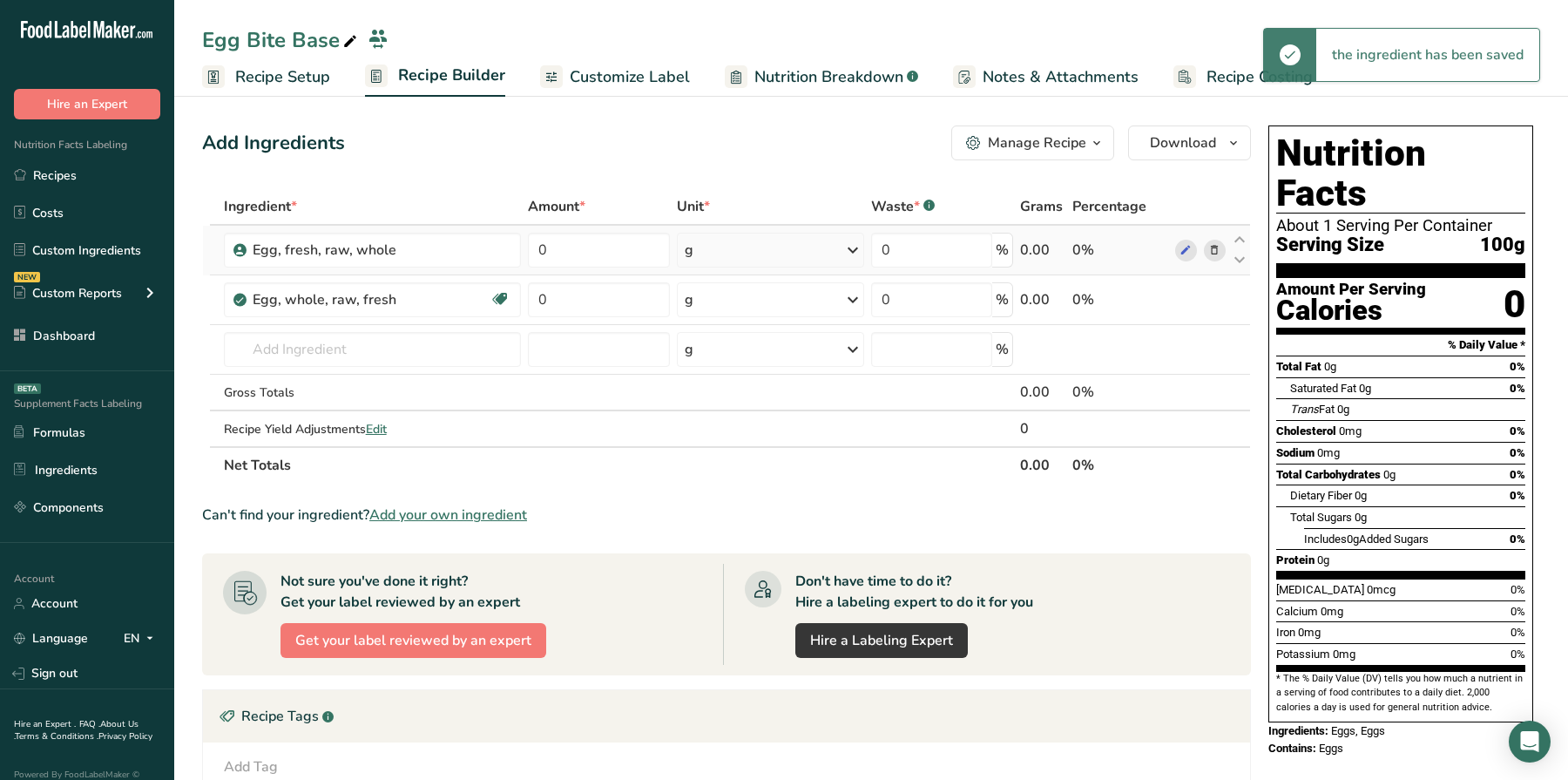
click at [733, 254] on div "g" at bounding box center [770, 249] width 187 height 35
click at [726, 524] on div "See more" at bounding box center [760, 516] width 146 height 19
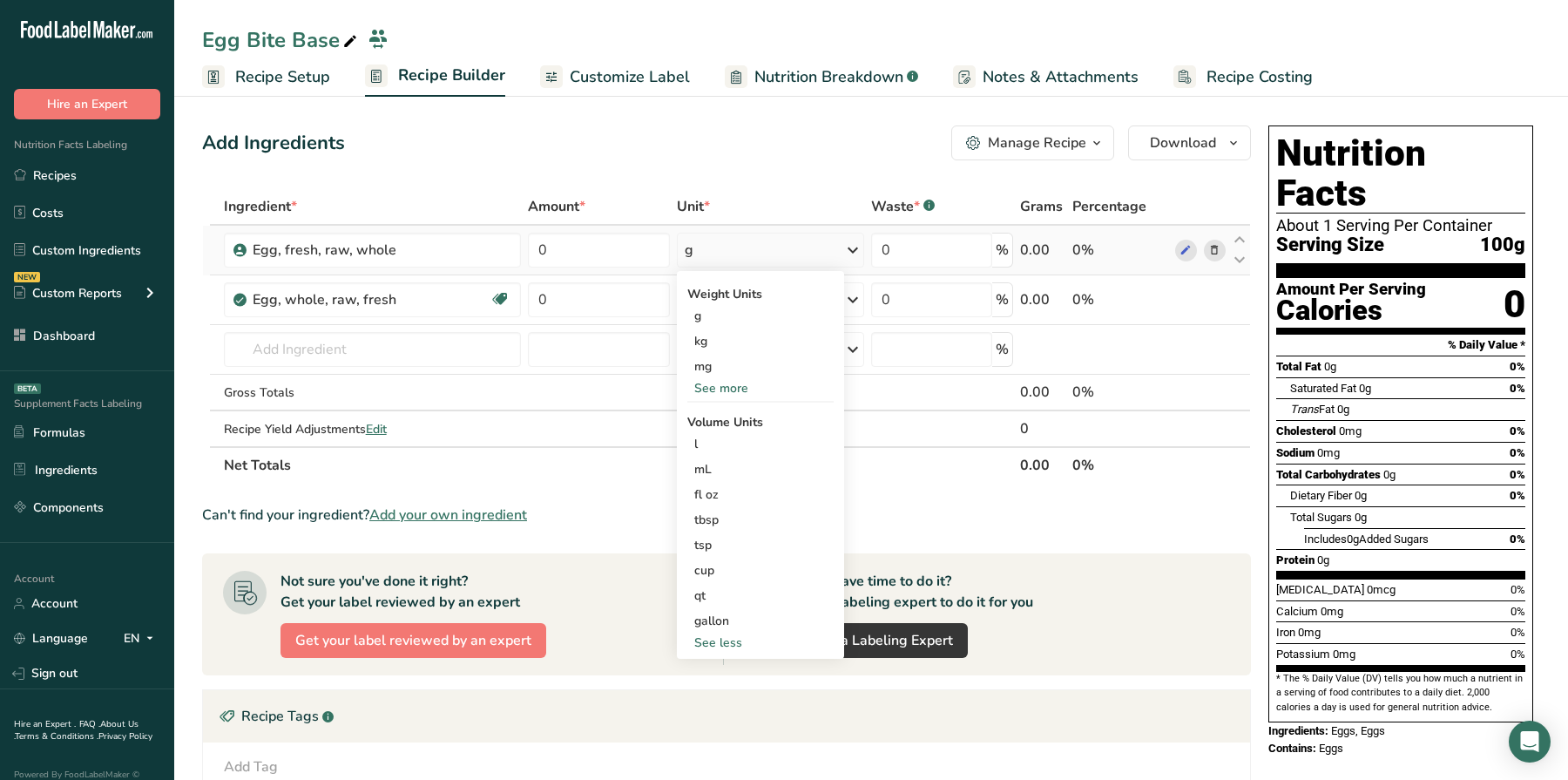
click at [733, 390] on div "See more" at bounding box center [760, 388] width 146 height 19
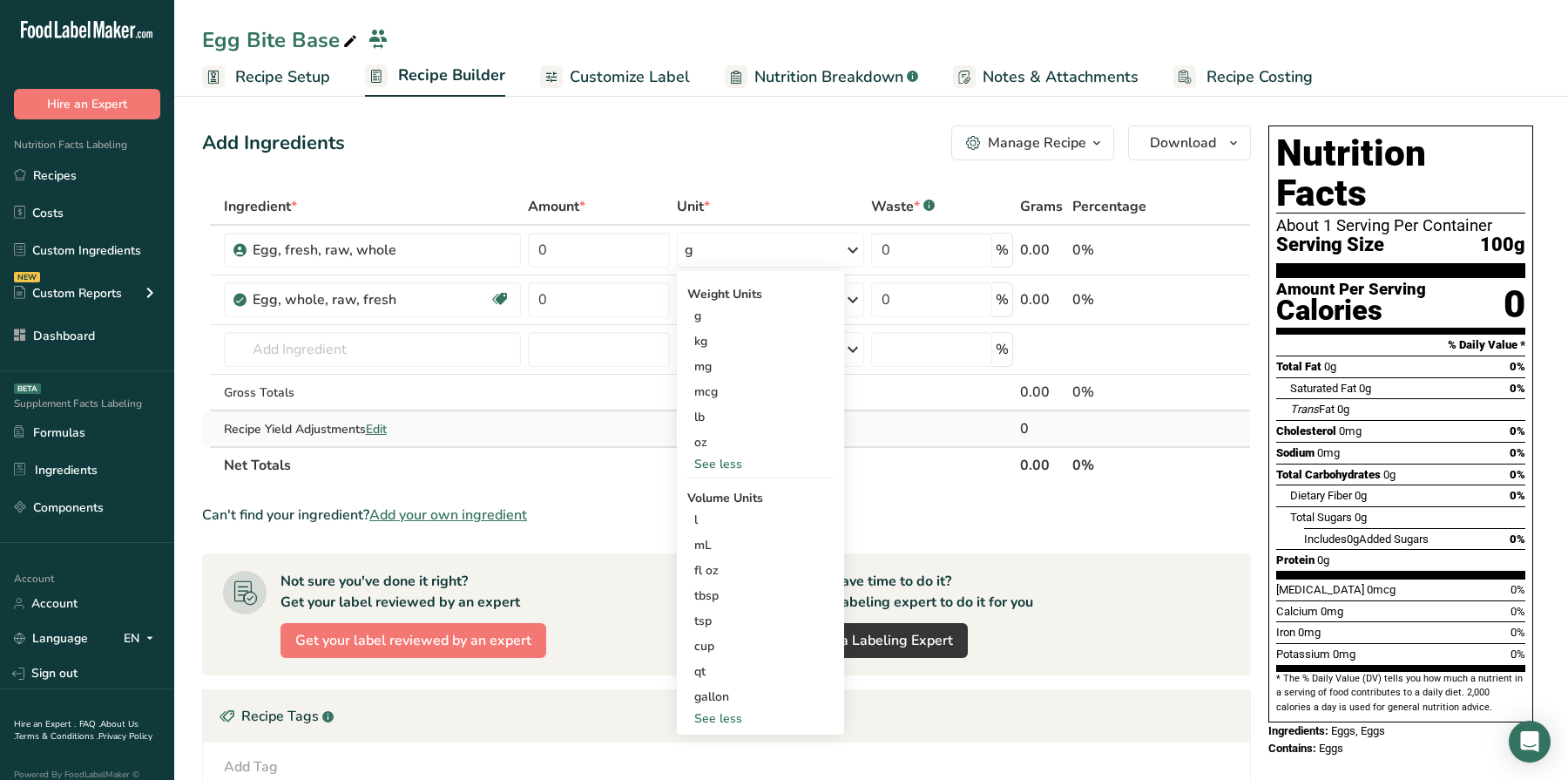
click at [657, 424] on td at bounding box center [599, 429] width 149 height 35
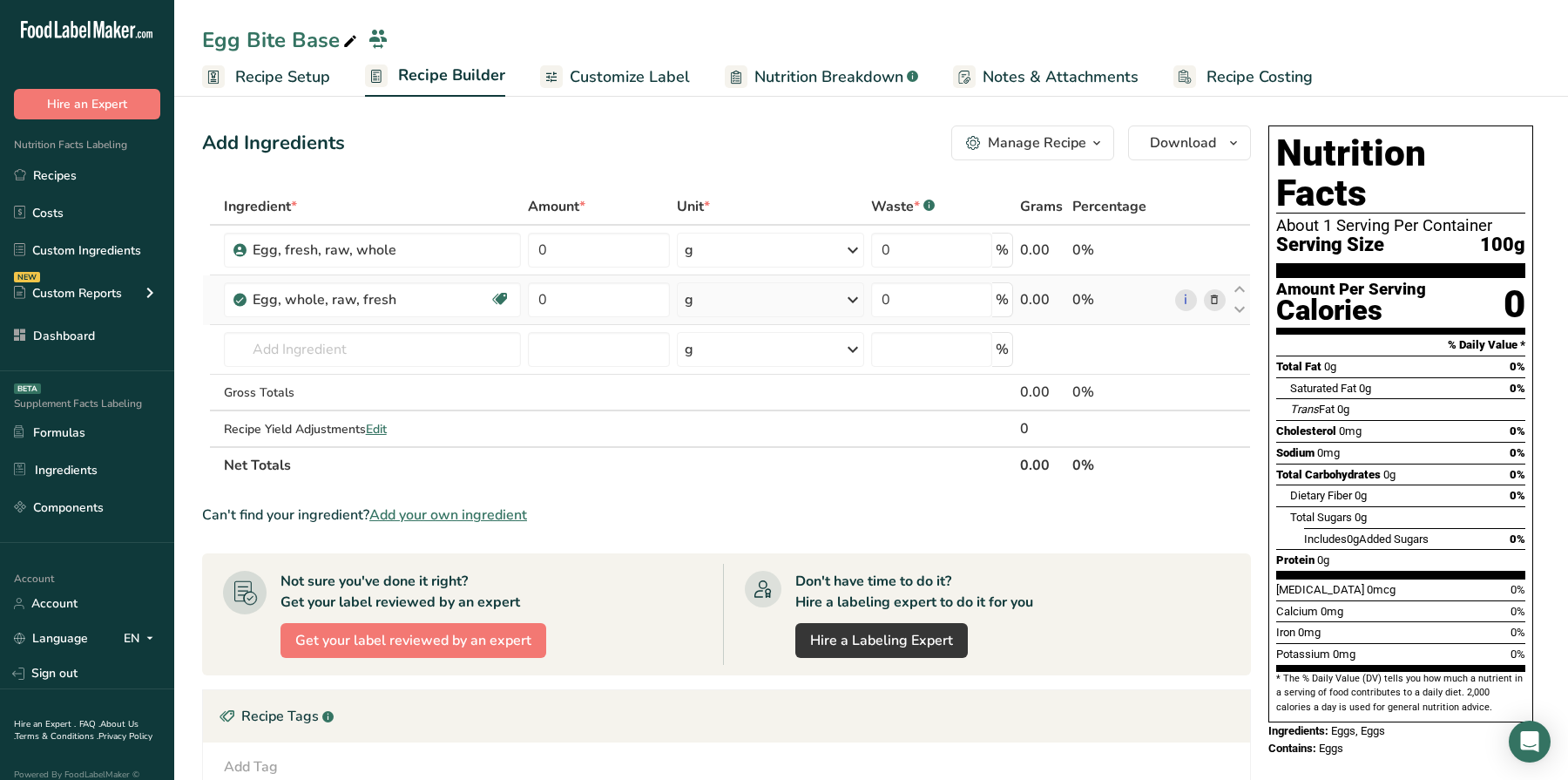
click at [769, 299] on div "g" at bounding box center [770, 299] width 187 height 35
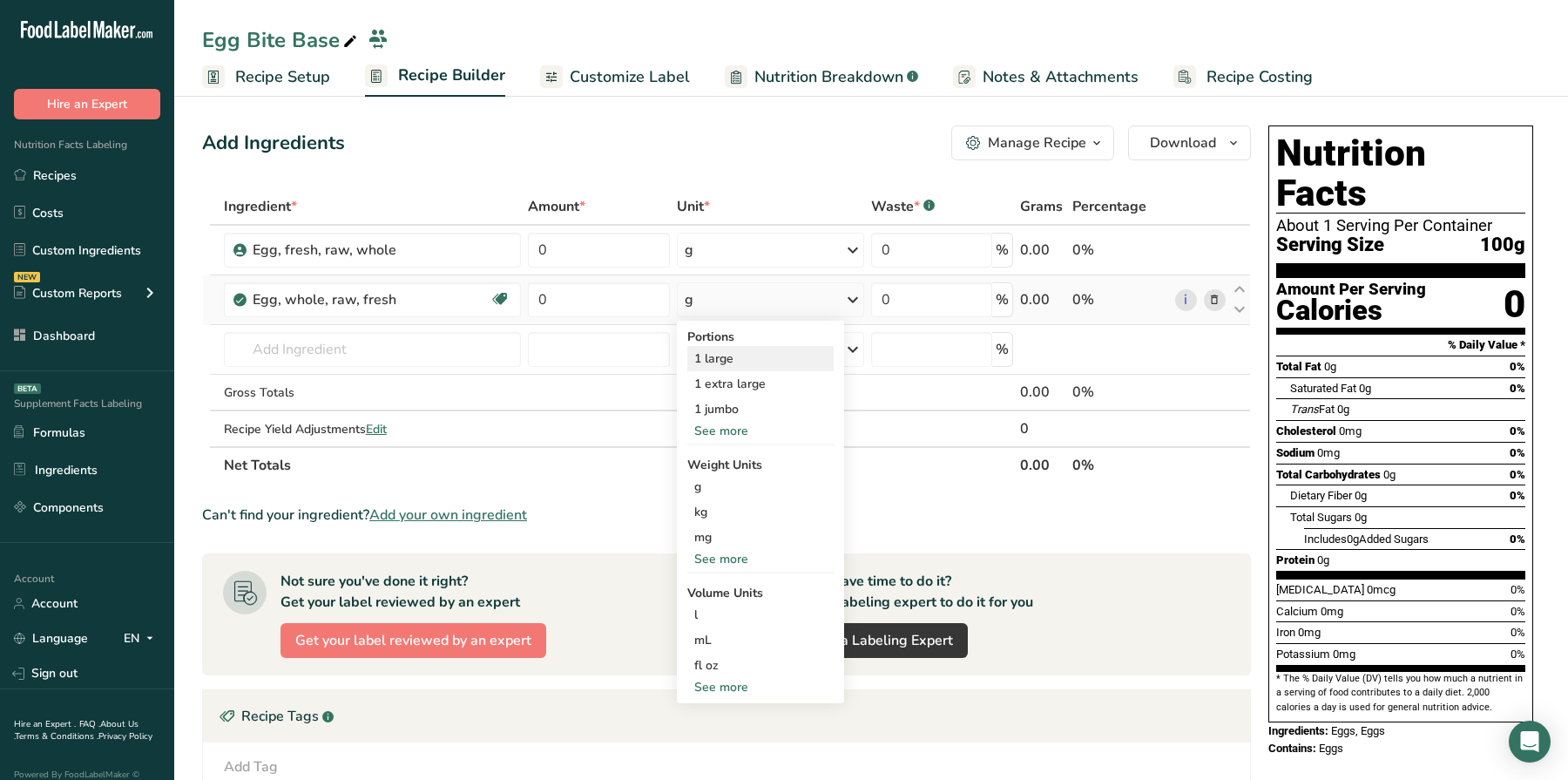
click at [733, 352] on div "1 large" at bounding box center [760, 358] width 146 height 25
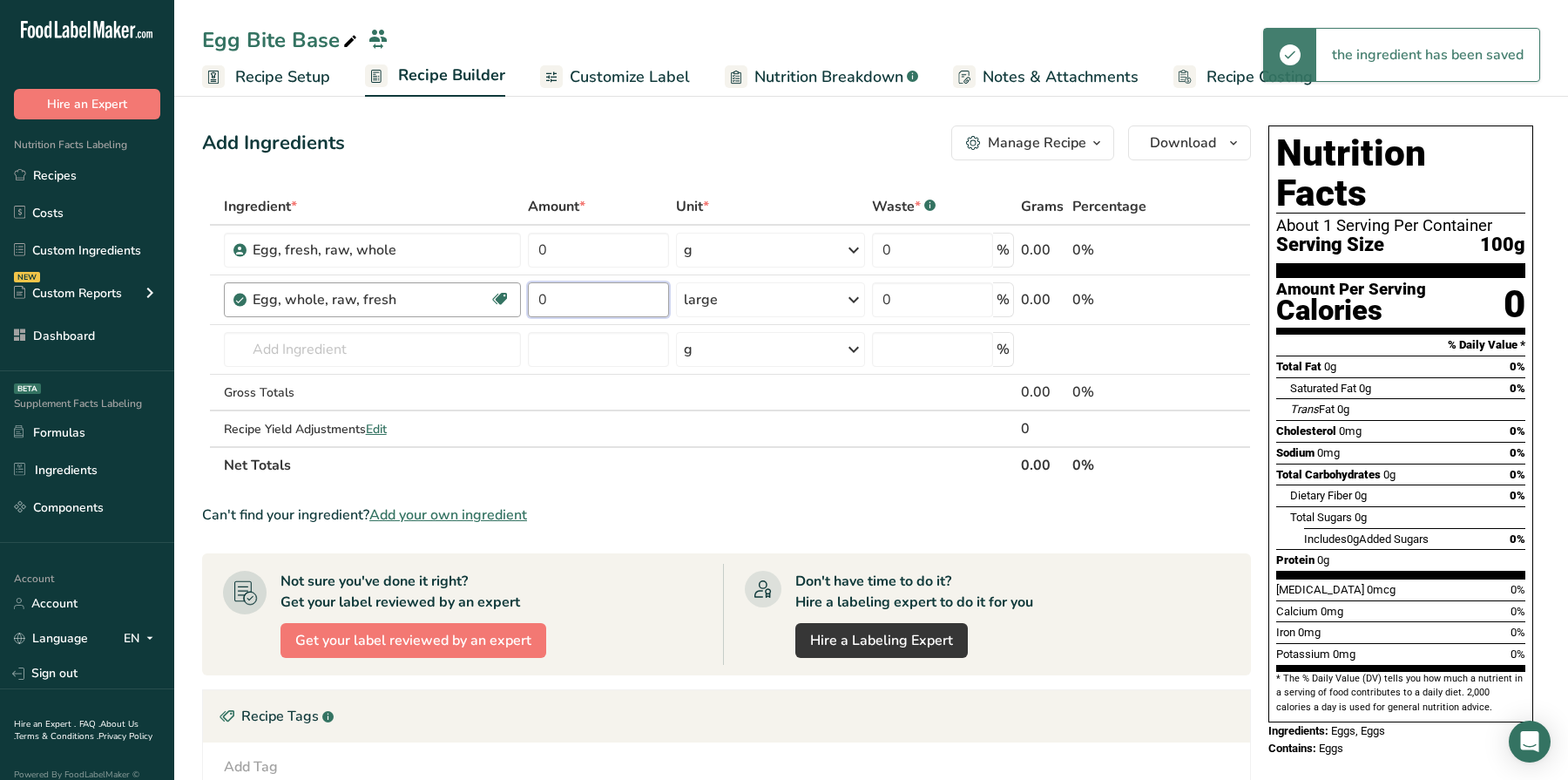
drag, startPoint x: 580, startPoint y: 299, endPoint x: 499, endPoint y: 297, distance: 81.0
click at [501, 299] on tr "Egg, whole, raw, fresh Gluten free Vegetarian Soy free 0 large Portions 1 large…" at bounding box center [726, 300] width 1047 height 50
click at [1393, 421] on div "Cholesterol 0mg 0%" at bounding box center [1400, 431] width 249 height 22
drag, startPoint x: 586, startPoint y: 288, endPoint x: 504, endPoint y: 288, distance: 82.0
click at [504, 288] on tr "Egg, whole, raw, fresh Gluten free Vegetarian Soy free 3 large Portions 1 large…" at bounding box center [726, 300] width 1047 height 50
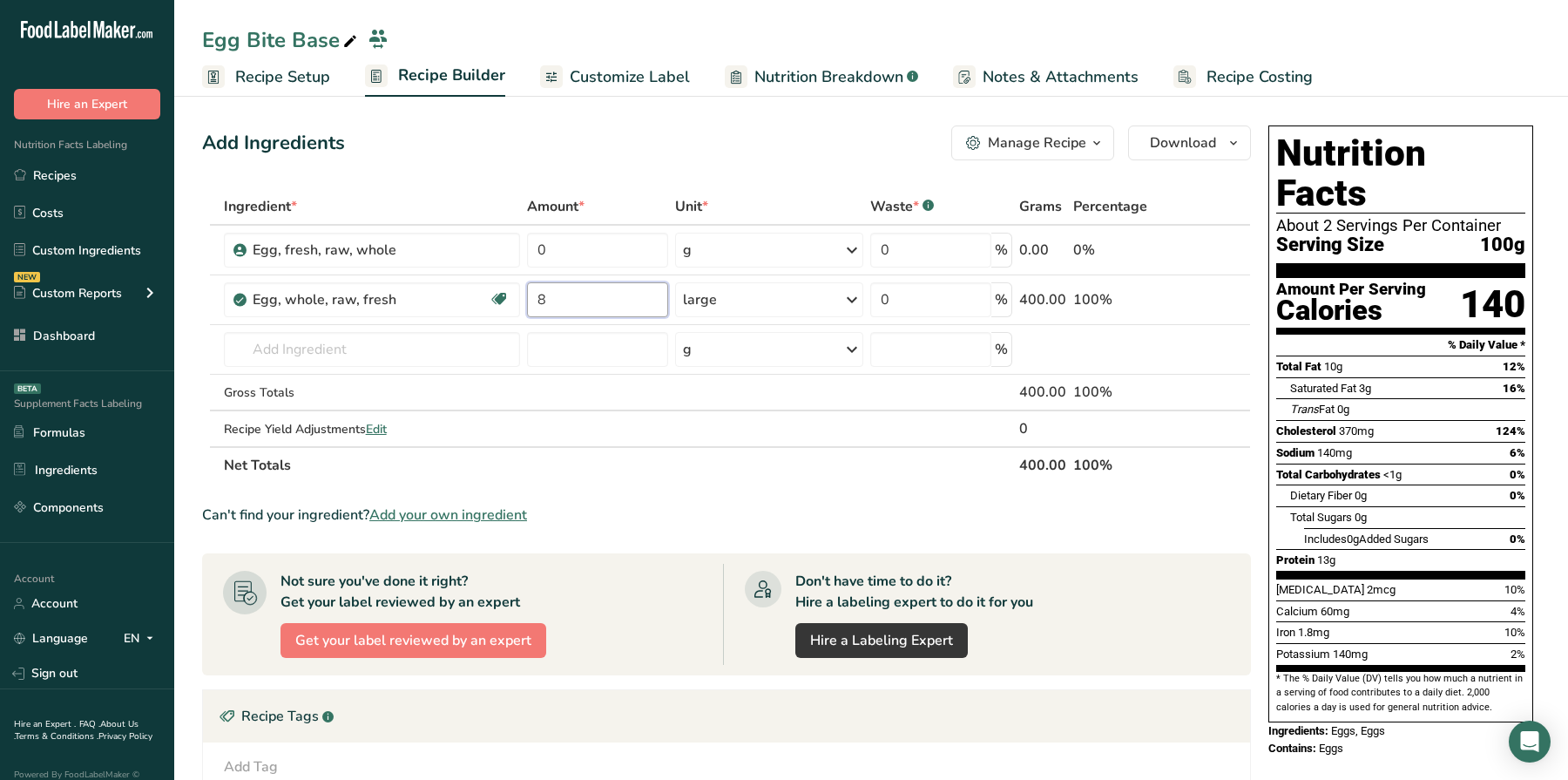
type input "8"
click at [1463, 442] on div "Sodium 140mg 6%" at bounding box center [1400, 453] width 249 height 22
click at [600, 264] on input "0" at bounding box center [597, 249] width 141 height 35
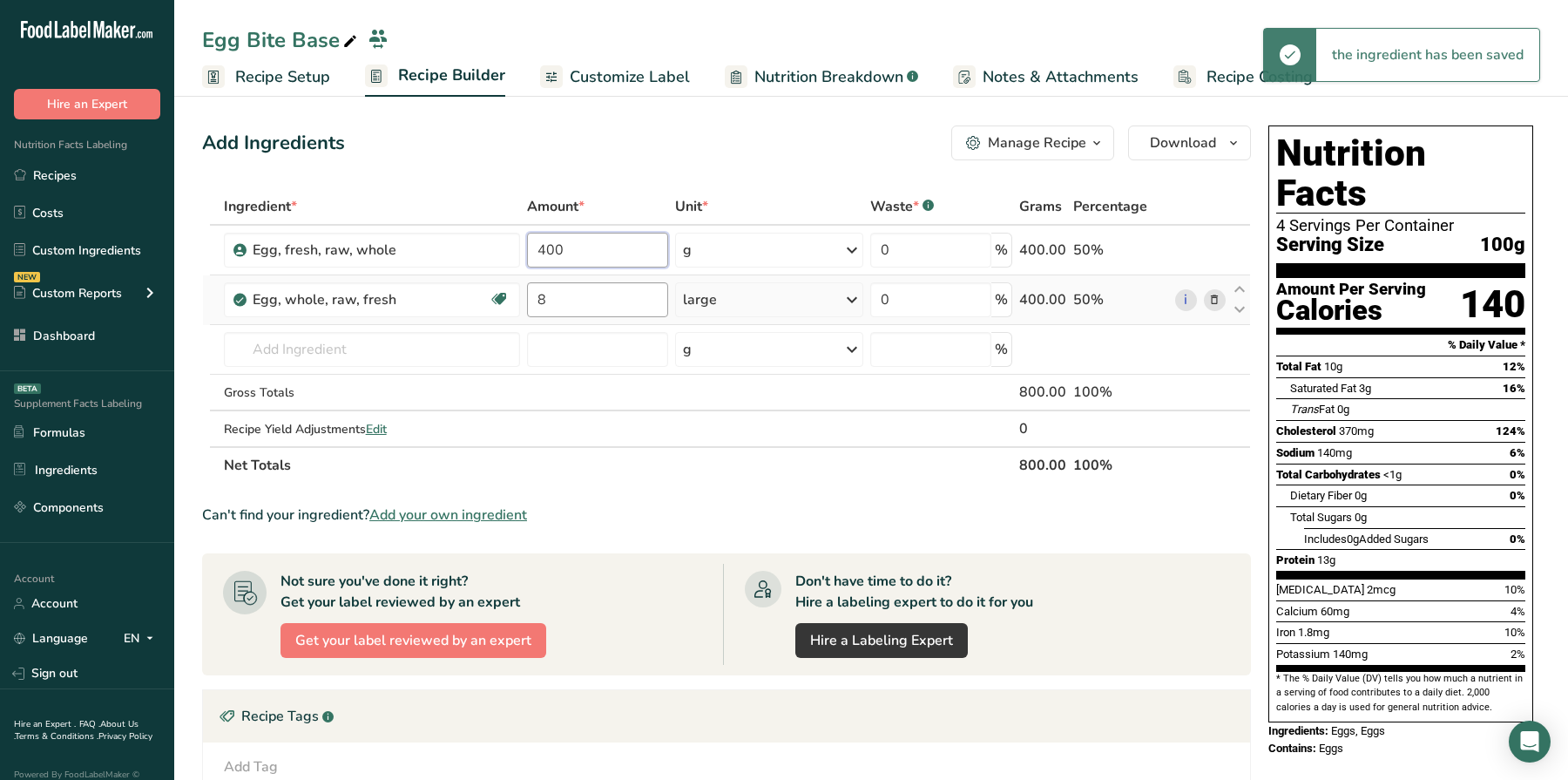
type input "400"
click at [576, 296] on div "Ingredient * Amount * Unit * Waste * .a-a{fill:#347362;}.b-a{fill:#fff;} Grams …" at bounding box center [726, 335] width 1049 height 295
click at [1216, 297] on div "Ingredient * Amount * Unit * Waste * .a-a{fill:#347362;}.b-a{fill:#fff;} Grams …" at bounding box center [726, 335] width 1049 height 295
click at [1212, 294] on icon at bounding box center [1215, 300] width 12 height 19
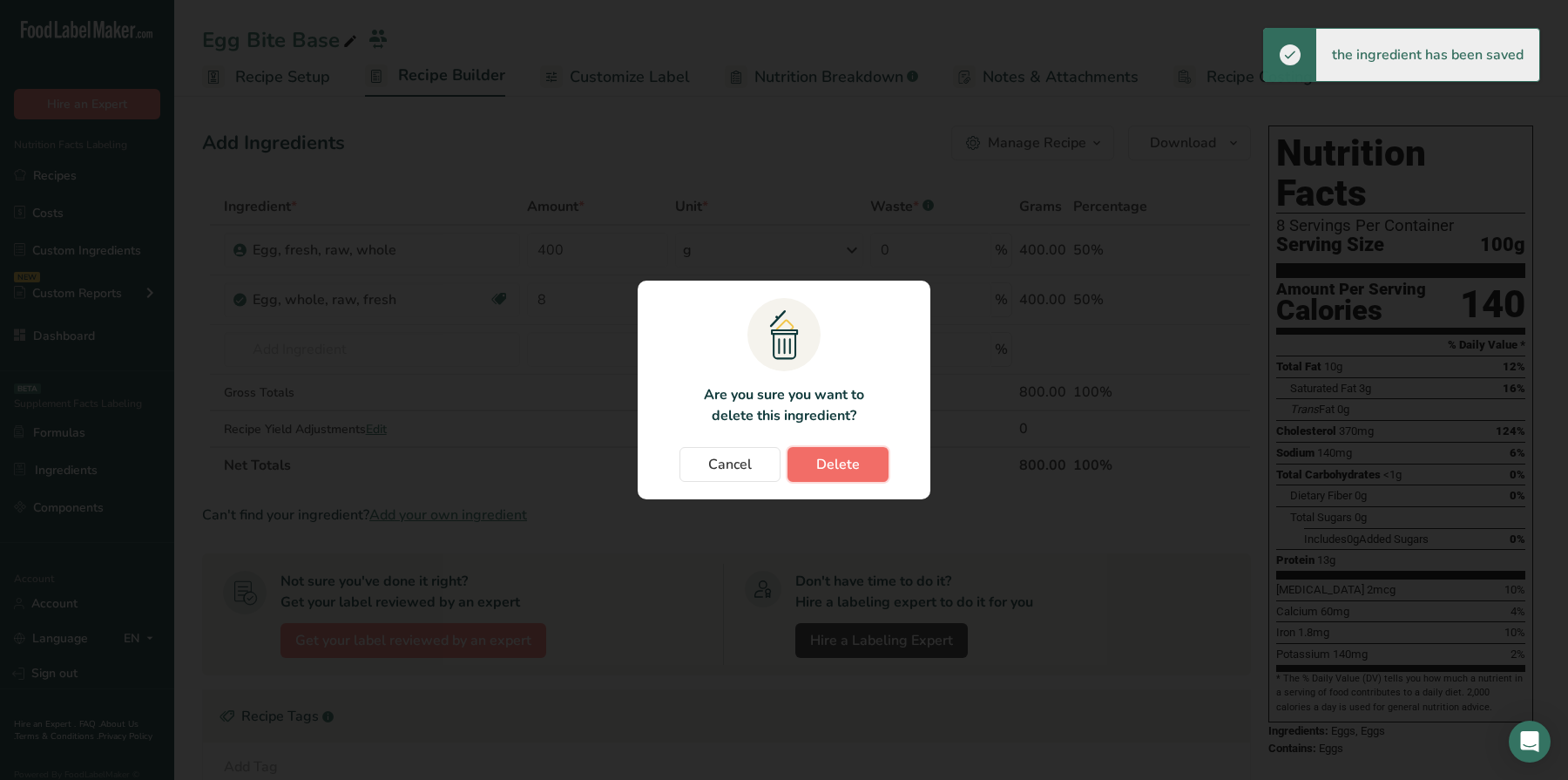
click at [821, 467] on span "Delete" at bounding box center [838, 465] width 43 height 21
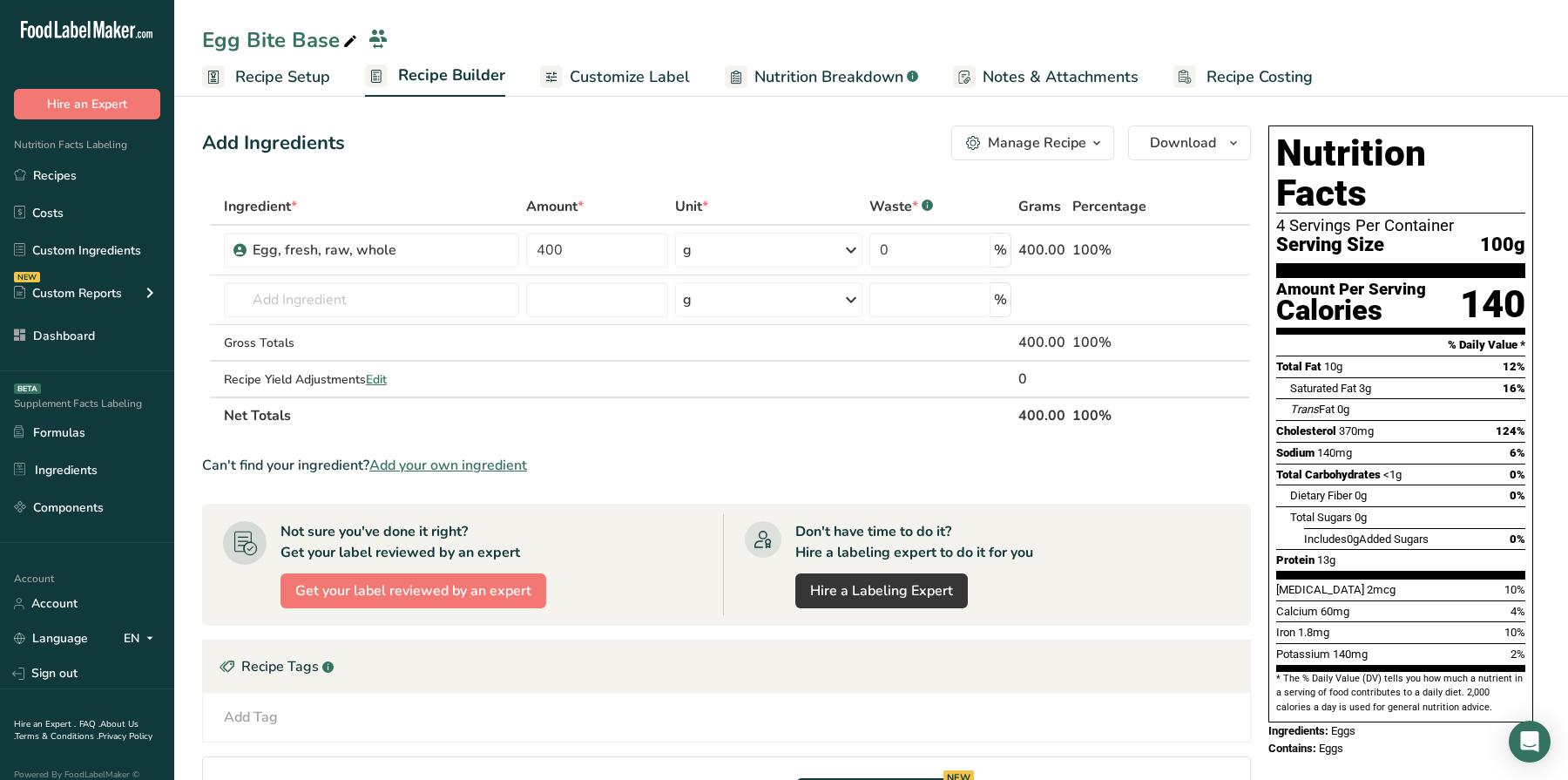
click at [426, 459] on span "Add your own ingredient" at bounding box center [449, 466] width 158 height 21
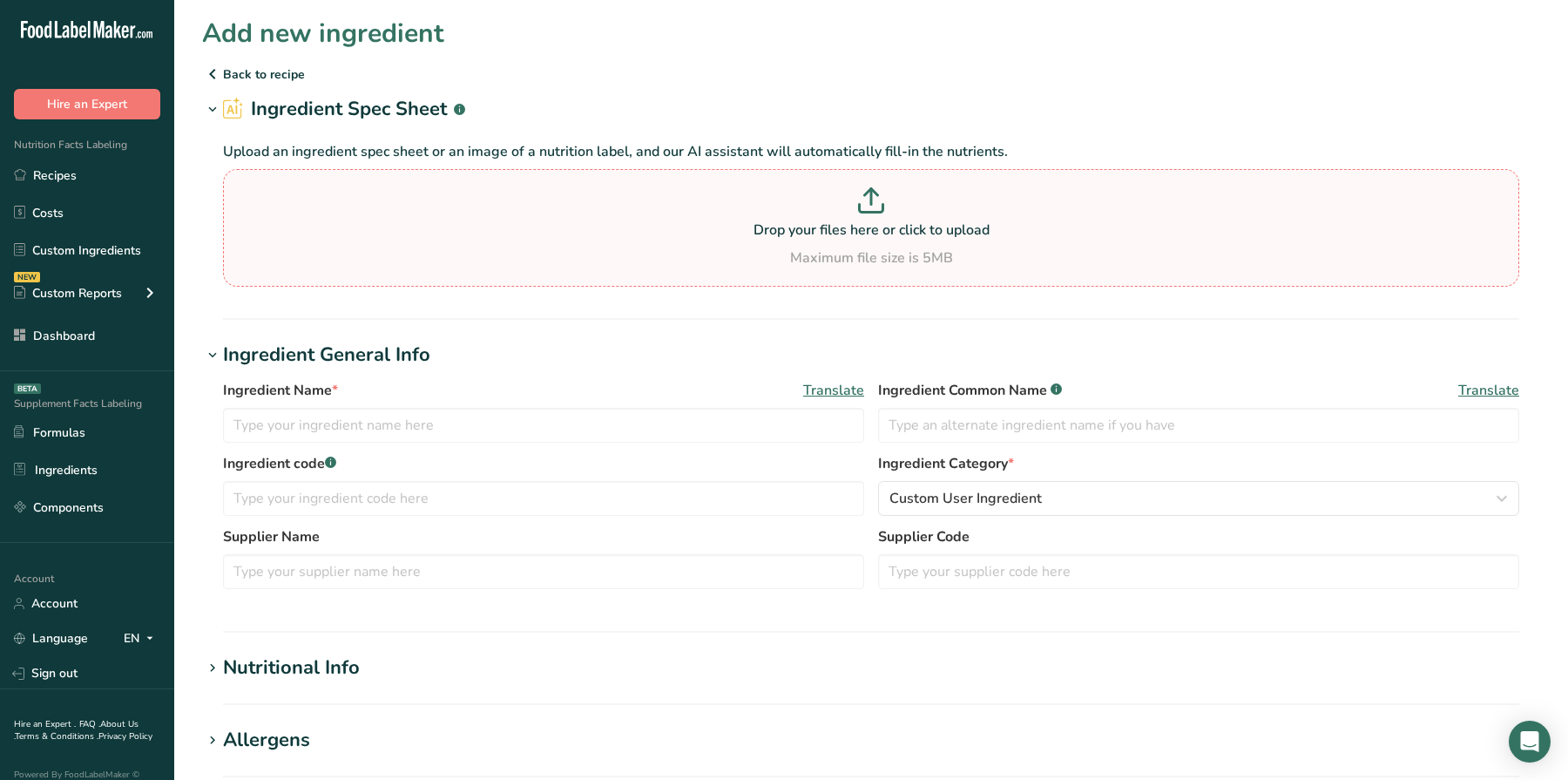
click at [749, 192] on p at bounding box center [871, 203] width 1288 height 32
click at [749, 192] on input "Drop your files here or click to upload Maximum file size is 5MB" at bounding box center [871, 228] width 1297 height 118
type input "C:\fakepath\Cottage Cheese - Item # 1685973.png"
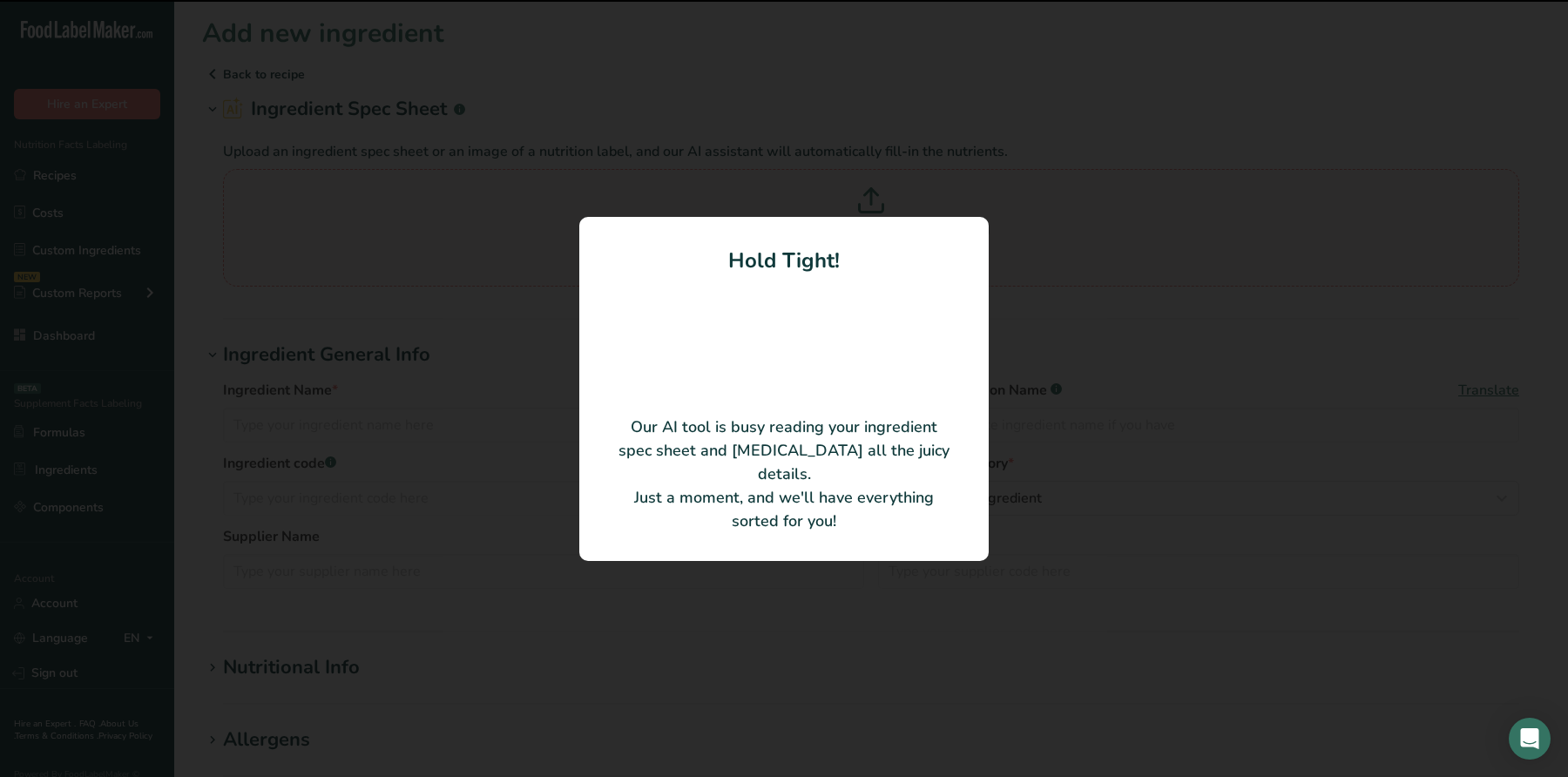
type input "Cultured Nonfat Milk"
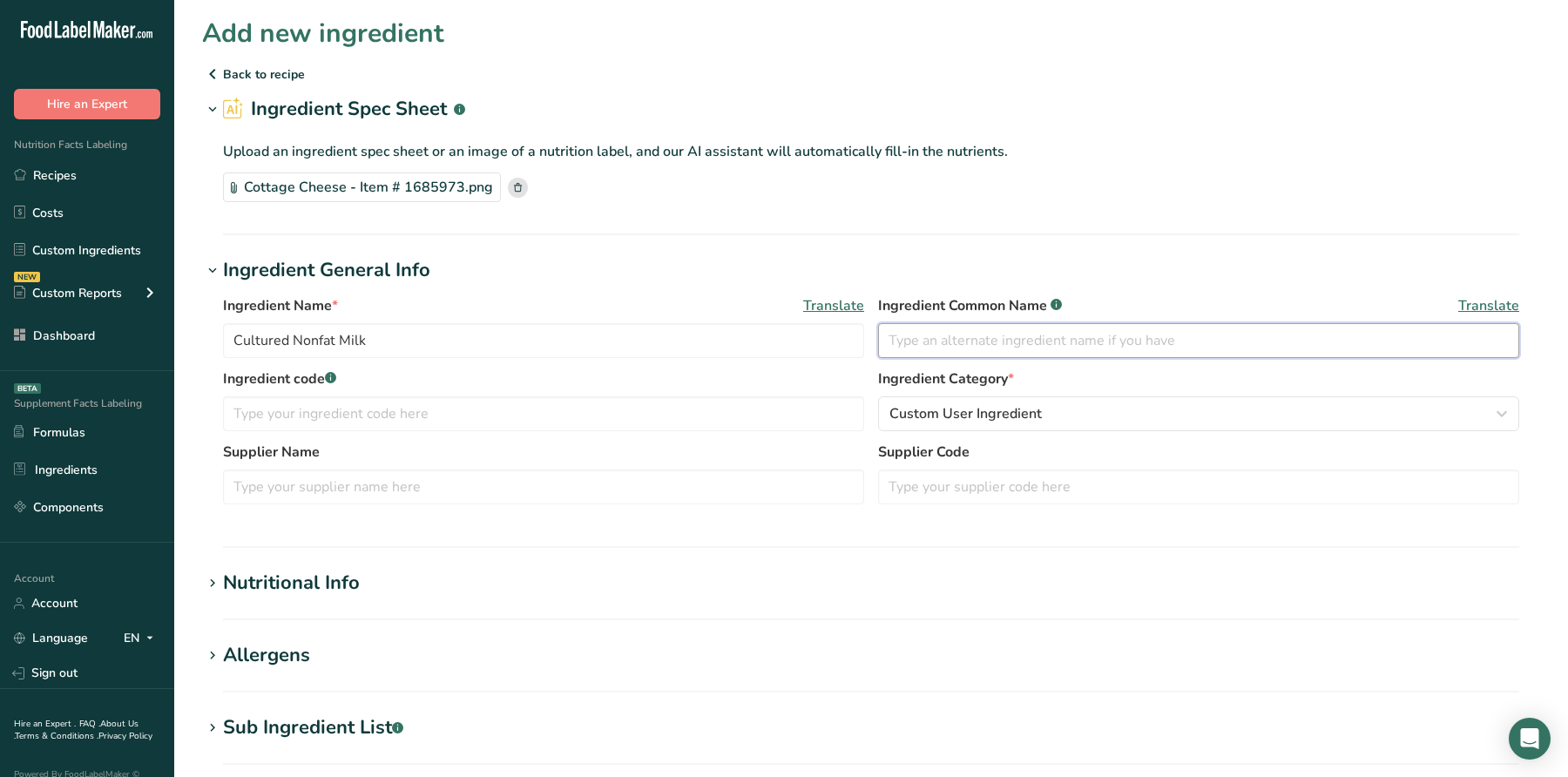
click at [1090, 346] on input "text" at bounding box center [1198, 340] width 641 height 35
type input "Cottage Cheese"
click at [580, 349] on input "Cultured Nonfat Milk" at bounding box center [543, 340] width 641 height 35
paste input "US 1685973"
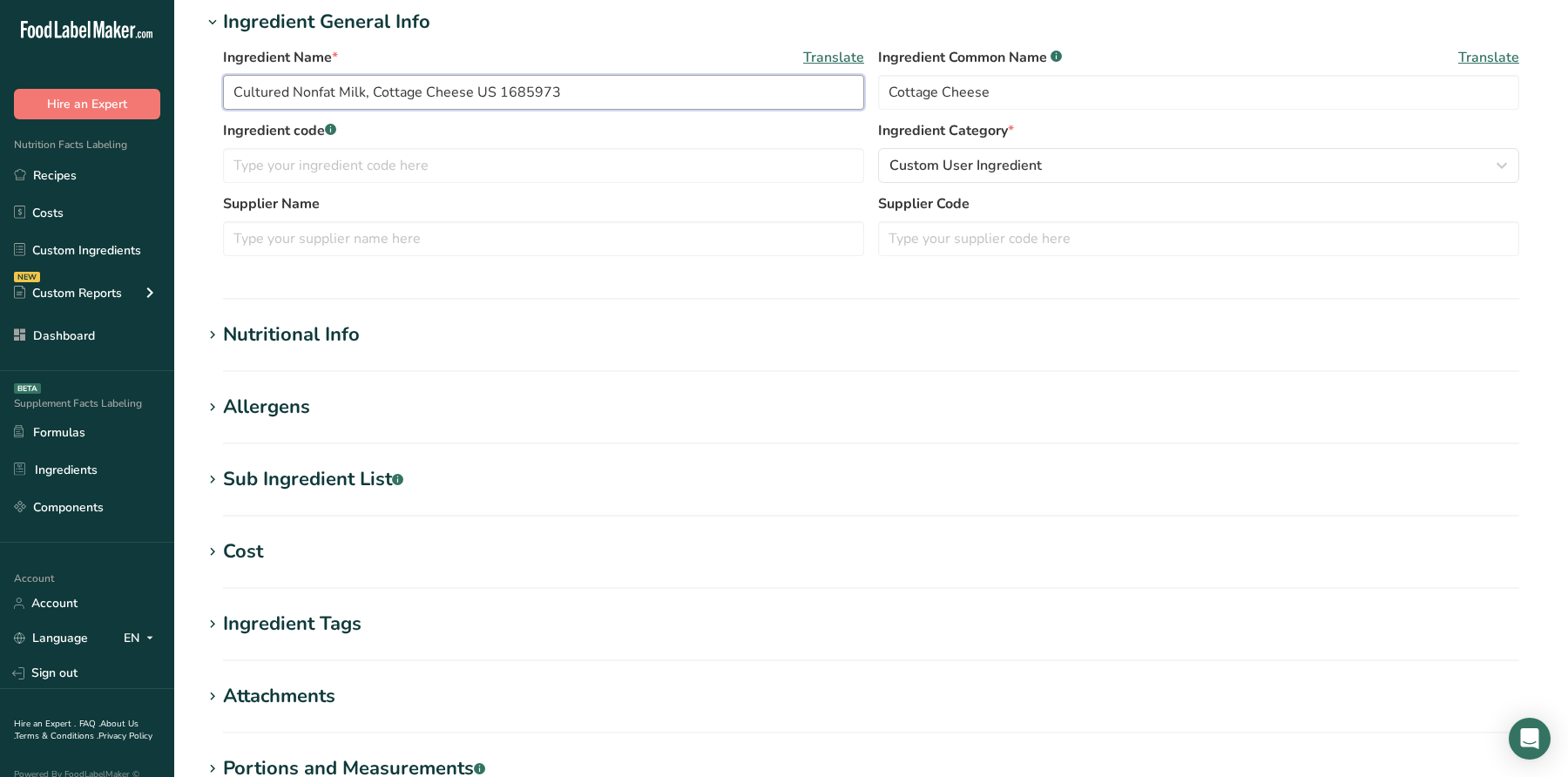
type input "Cultured Nonfat Milk, Cottage Cheese US 1685973"
click at [504, 323] on h1 "Nutritional Info" at bounding box center [871, 335] width 1338 height 28
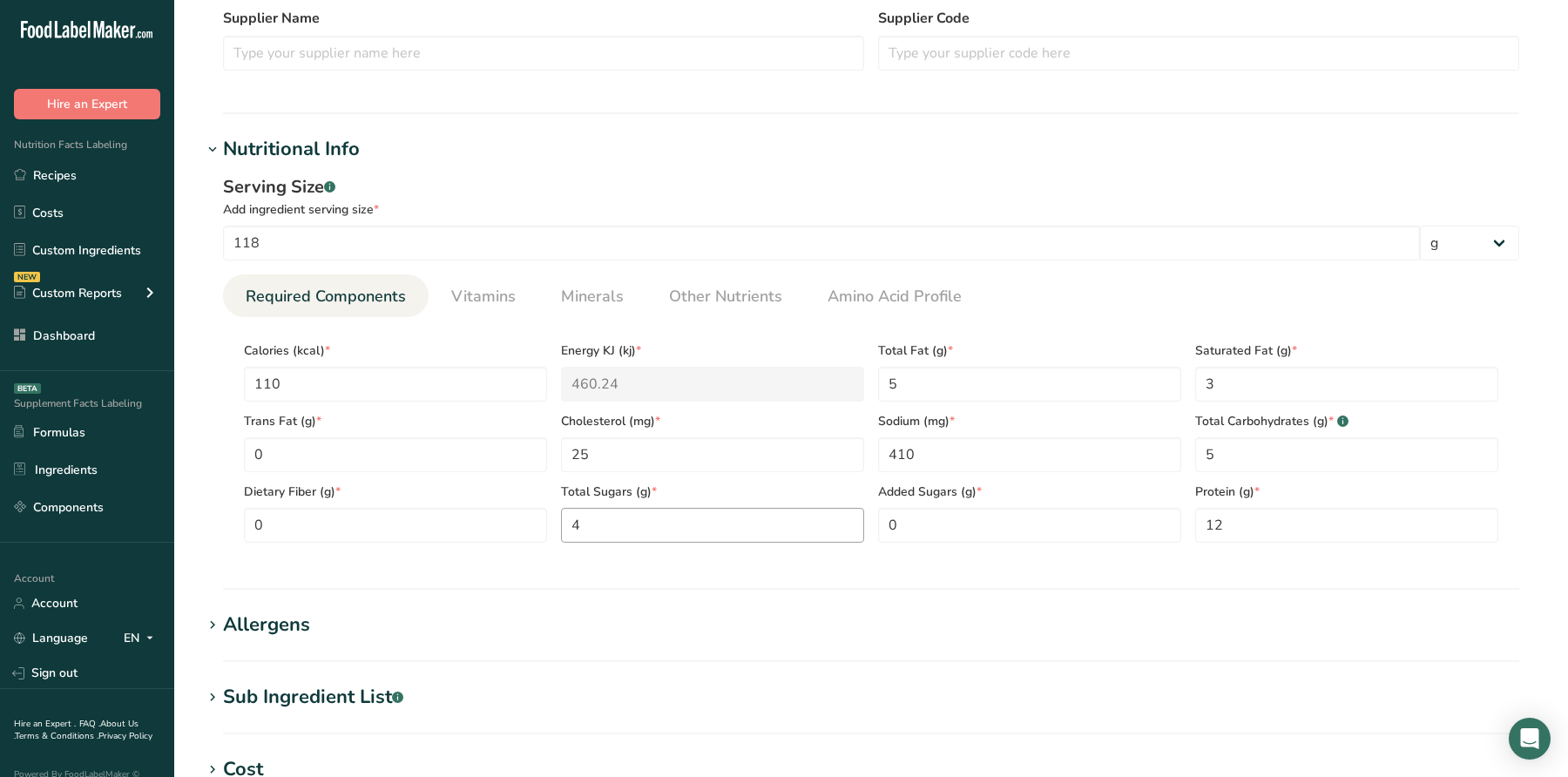
scroll to position [467, 0]
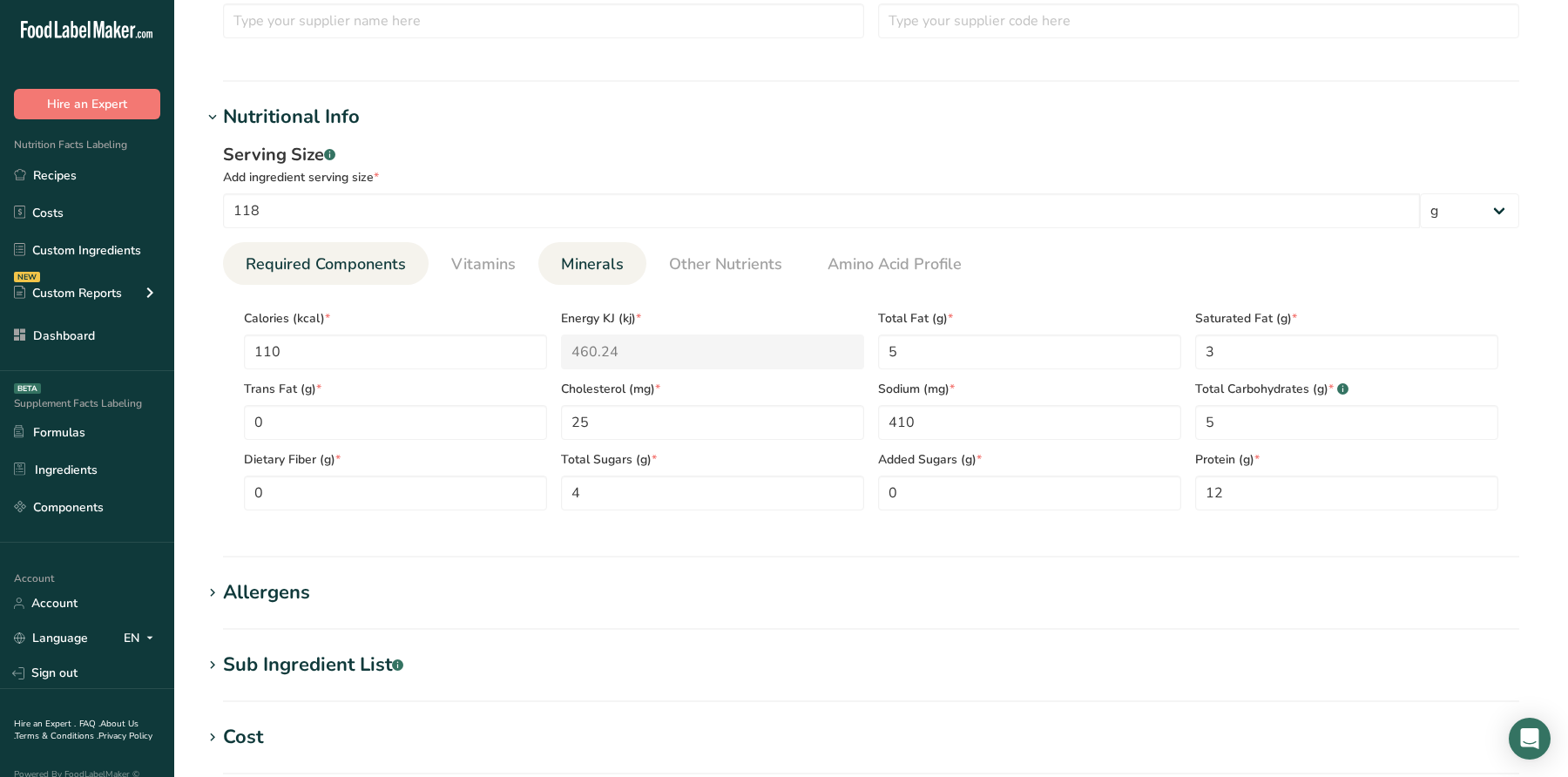
click at [607, 272] on span "Minerals" at bounding box center [592, 264] width 63 height 24
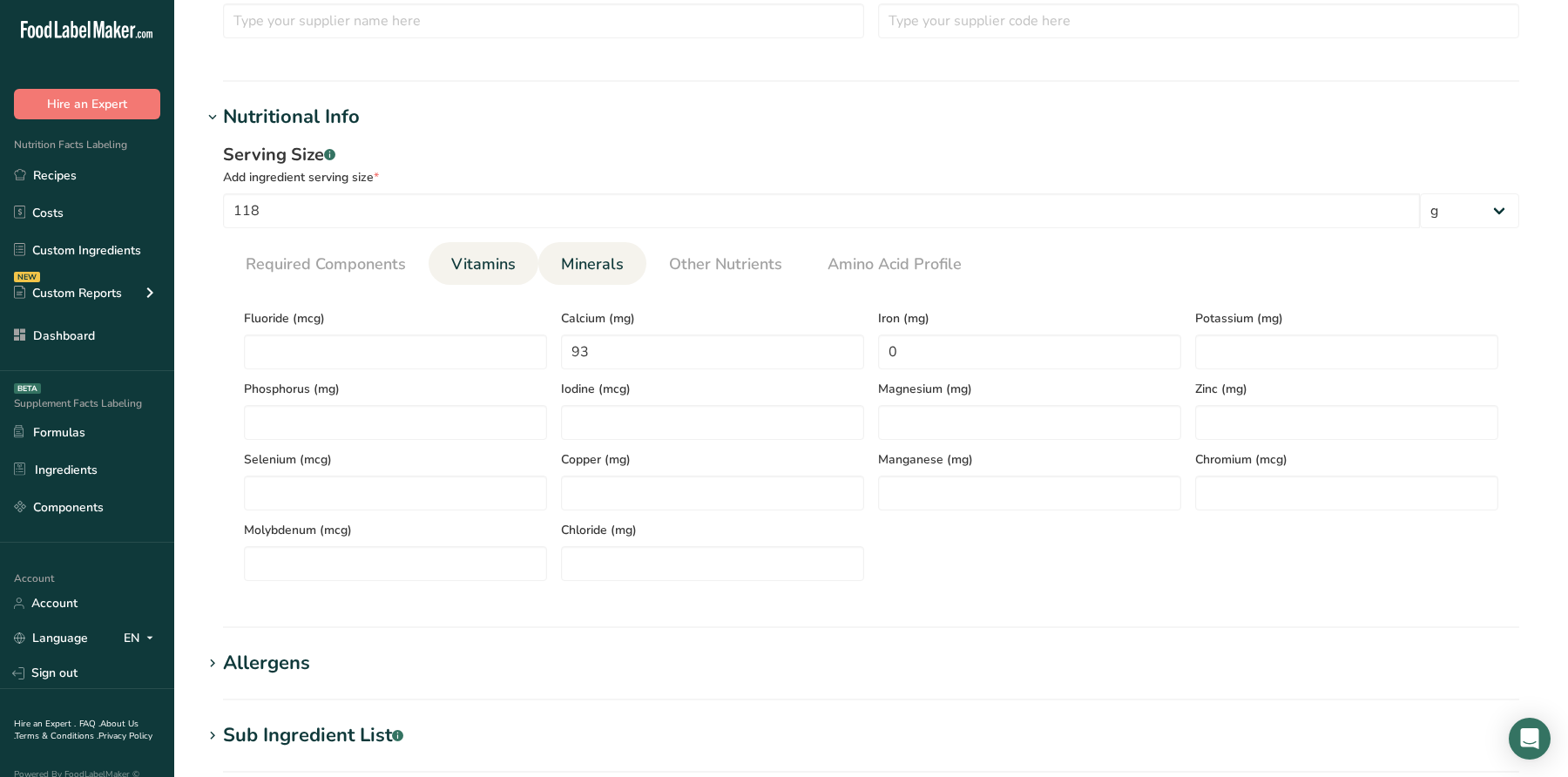
click at [512, 264] on span "Vitamins" at bounding box center [483, 264] width 65 height 24
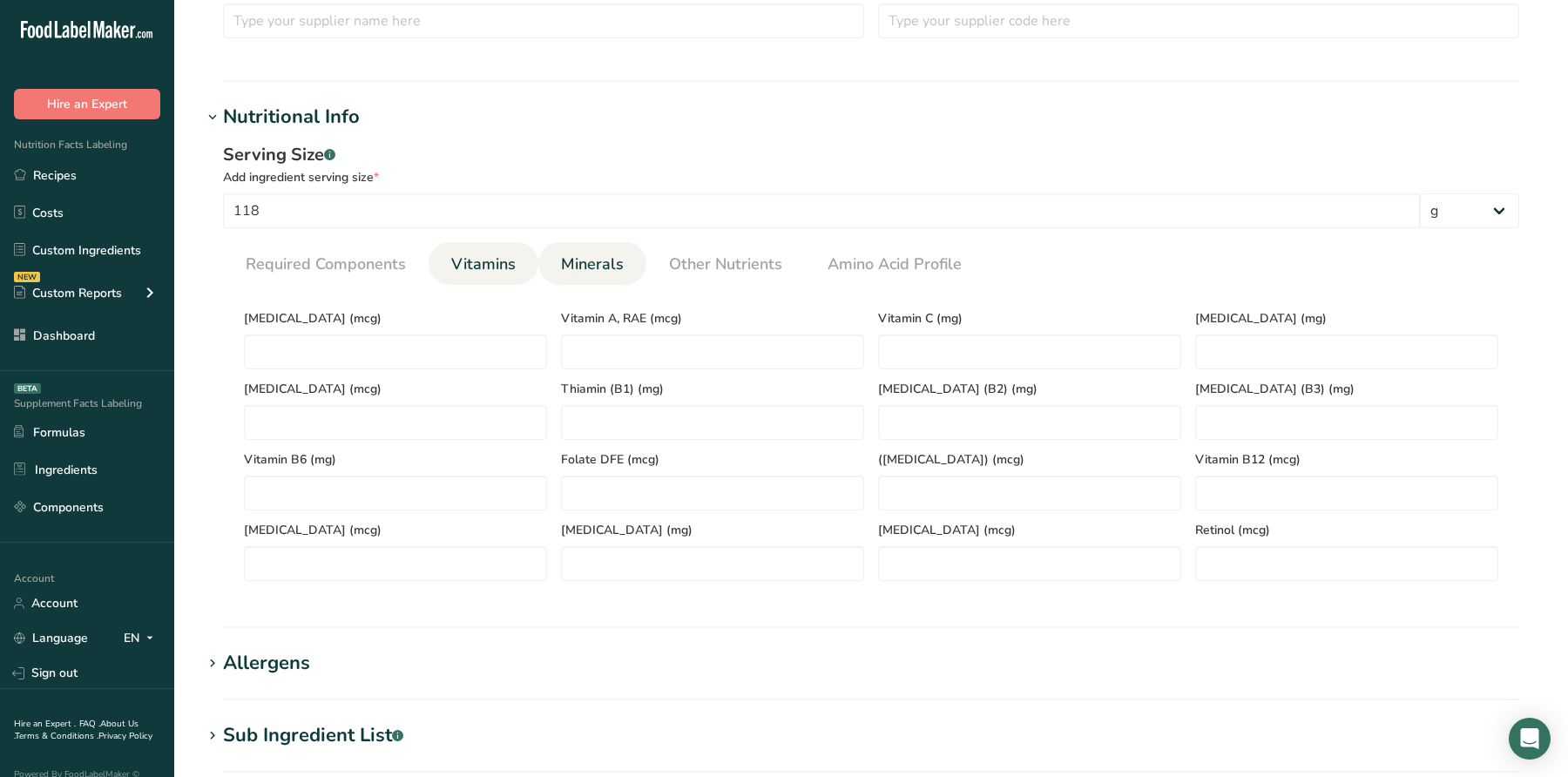
click at [576, 275] on link "Minerals" at bounding box center [592, 264] width 76 height 44
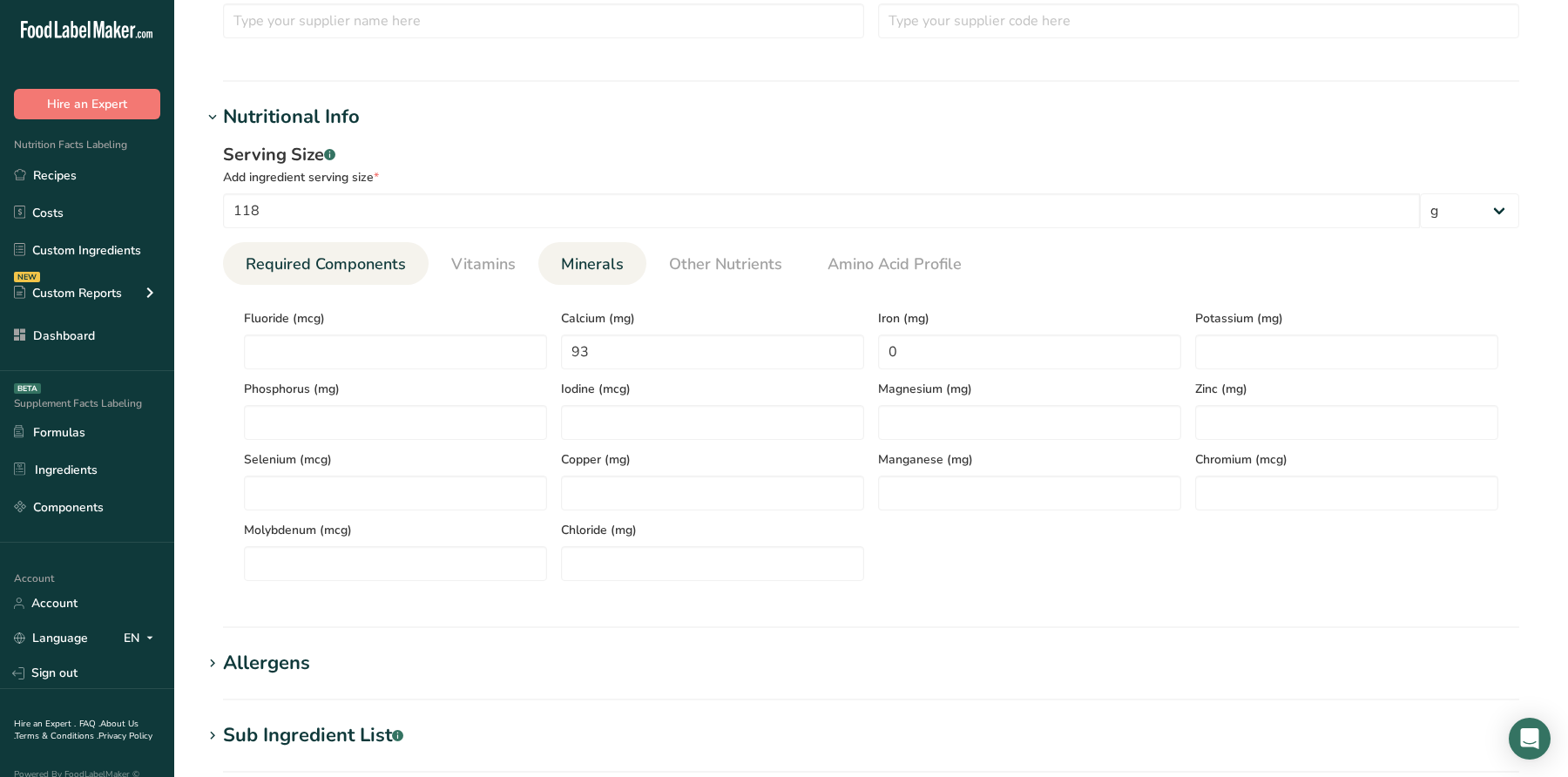
click at [395, 270] on span "Required Components" at bounding box center [325, 264] width 161 height 24
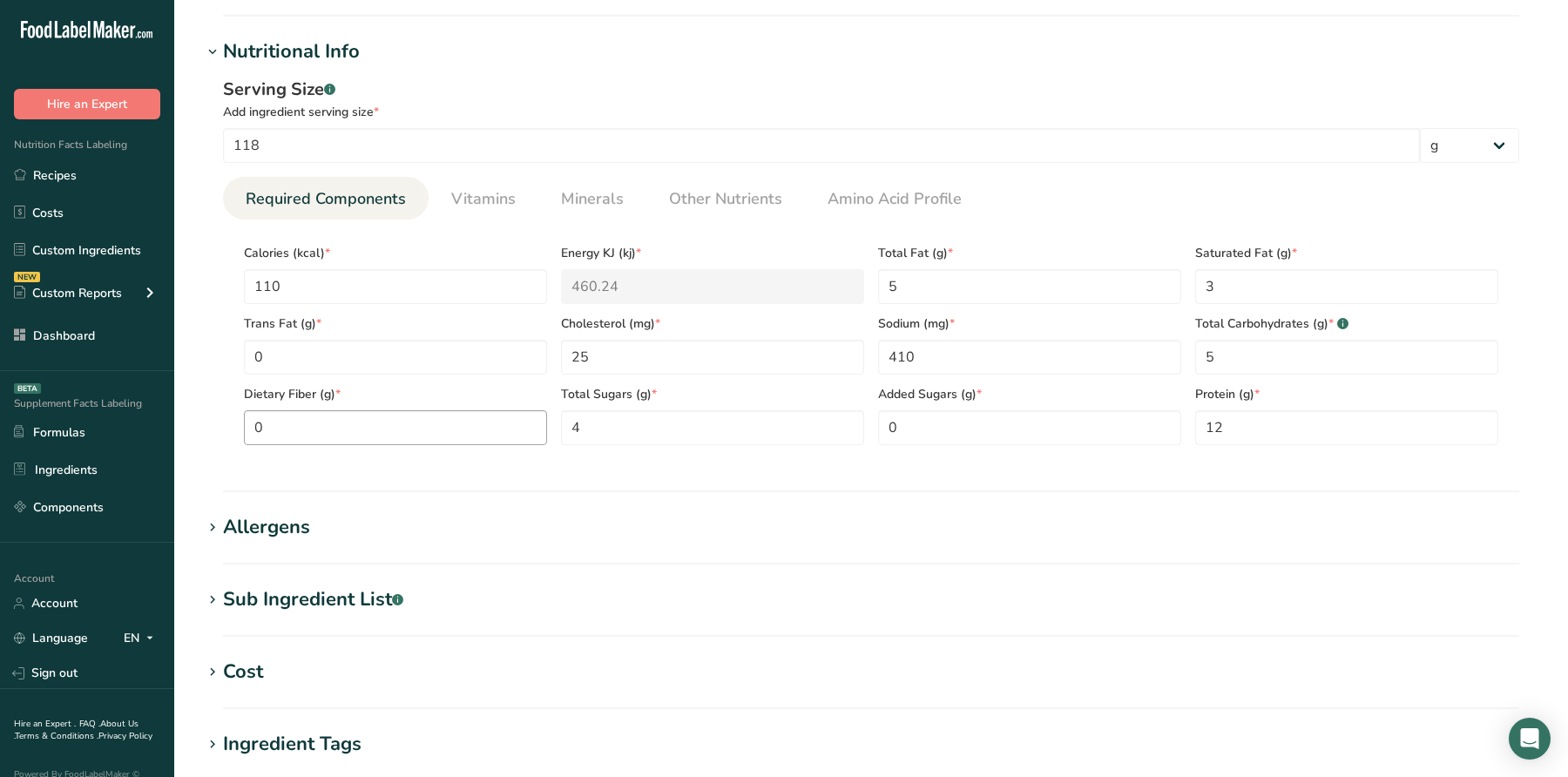
scroll to position [620, 0]
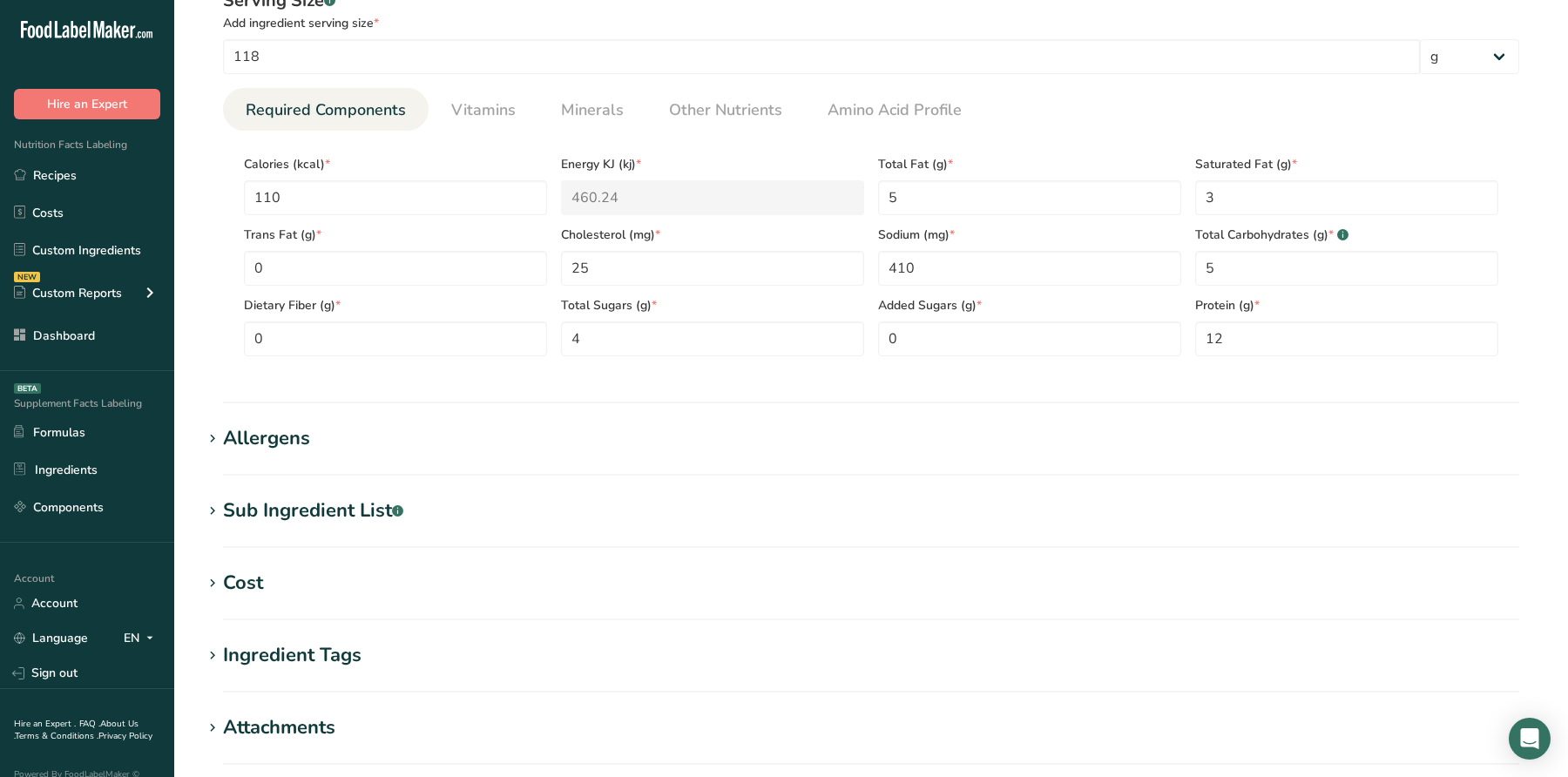
click at [289, 459] on section "Allergens Add any known allergens associated with your ingredient Milk Soy Tree…" at bounding box center [871, 450] width 1338 height 51
click at [284, 453] on section "Allergens Add any known allergens associated with your ingredient Milk Soy Tree…" at bounding box center [871, 450] width 1338 height 51
click at [284, 446] on div "Allergens" at bounding box center [266, 438] width 87 height 28
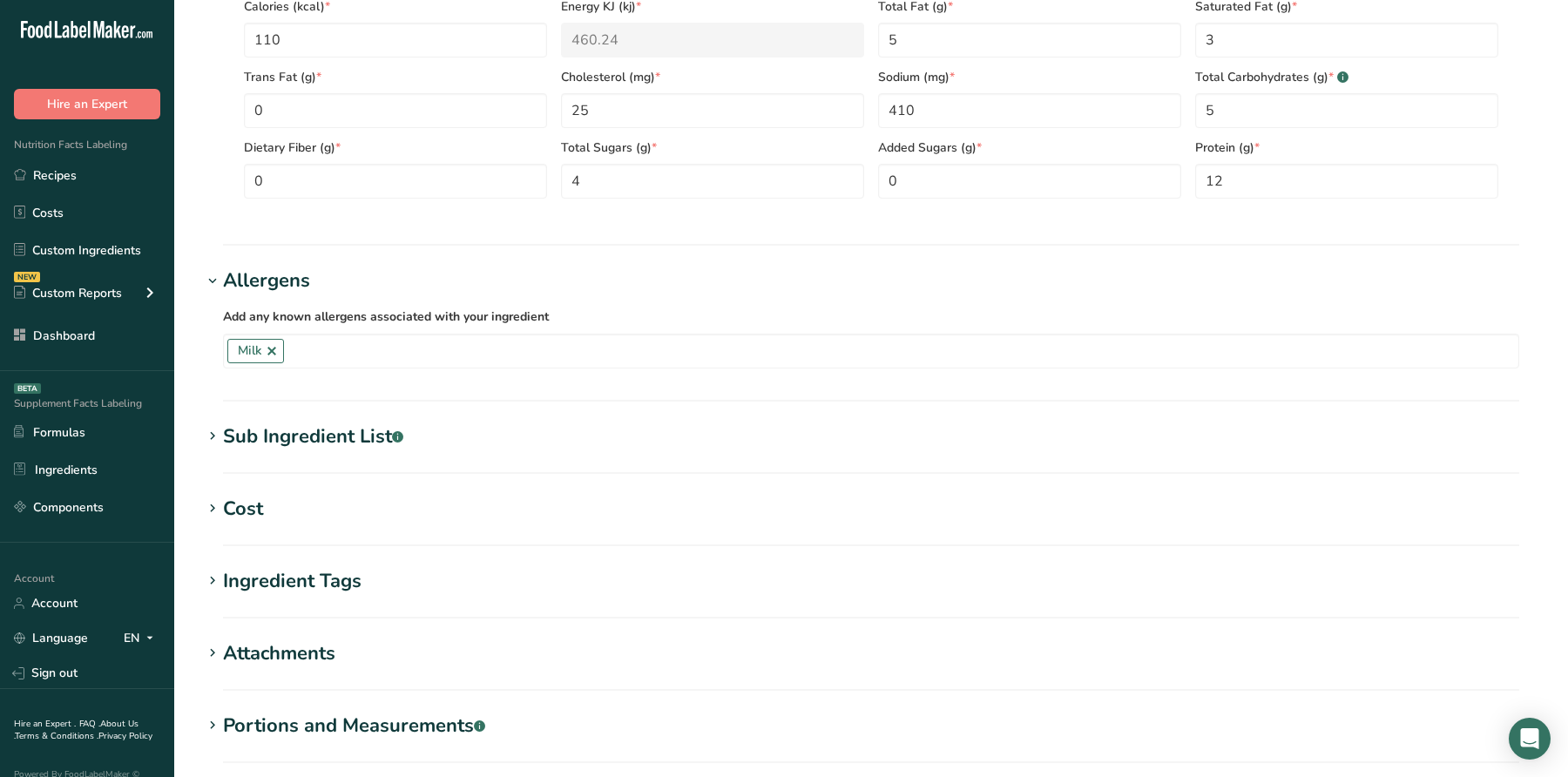
scroll to position [799, 0]
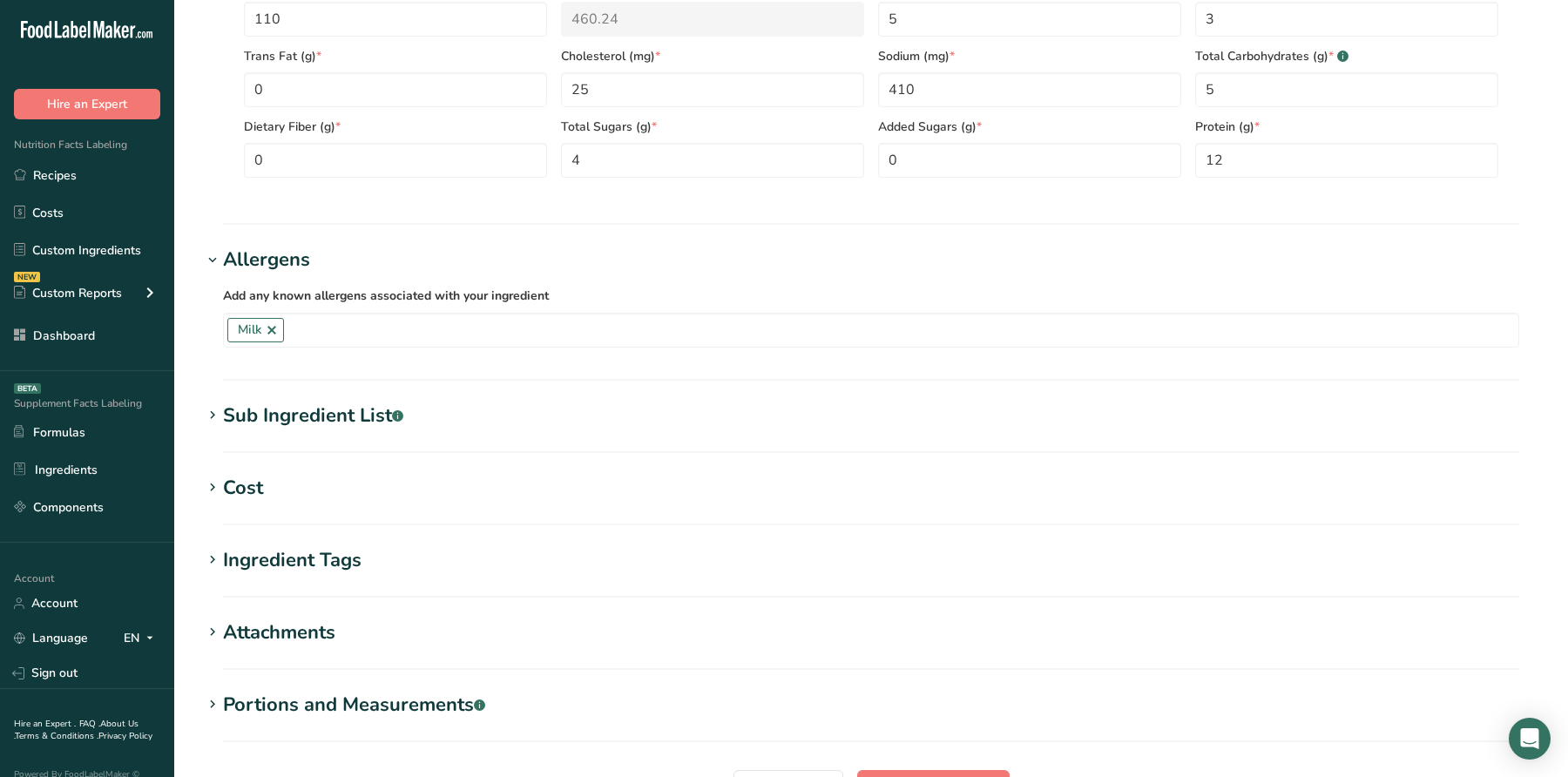
click at [328, 436] on section "Sub Ingredient List .a-a{fill:#347362;}.b-a{fill:#fff;} Translate" at bounding box center [871, 428] width 1338 height 51
click at [325, 420] on div "Sub Ingredient List .a-a{fill:#347362;}.b-a{fill:#fff;}" at bounding box center [312, 416] width 180 height 28
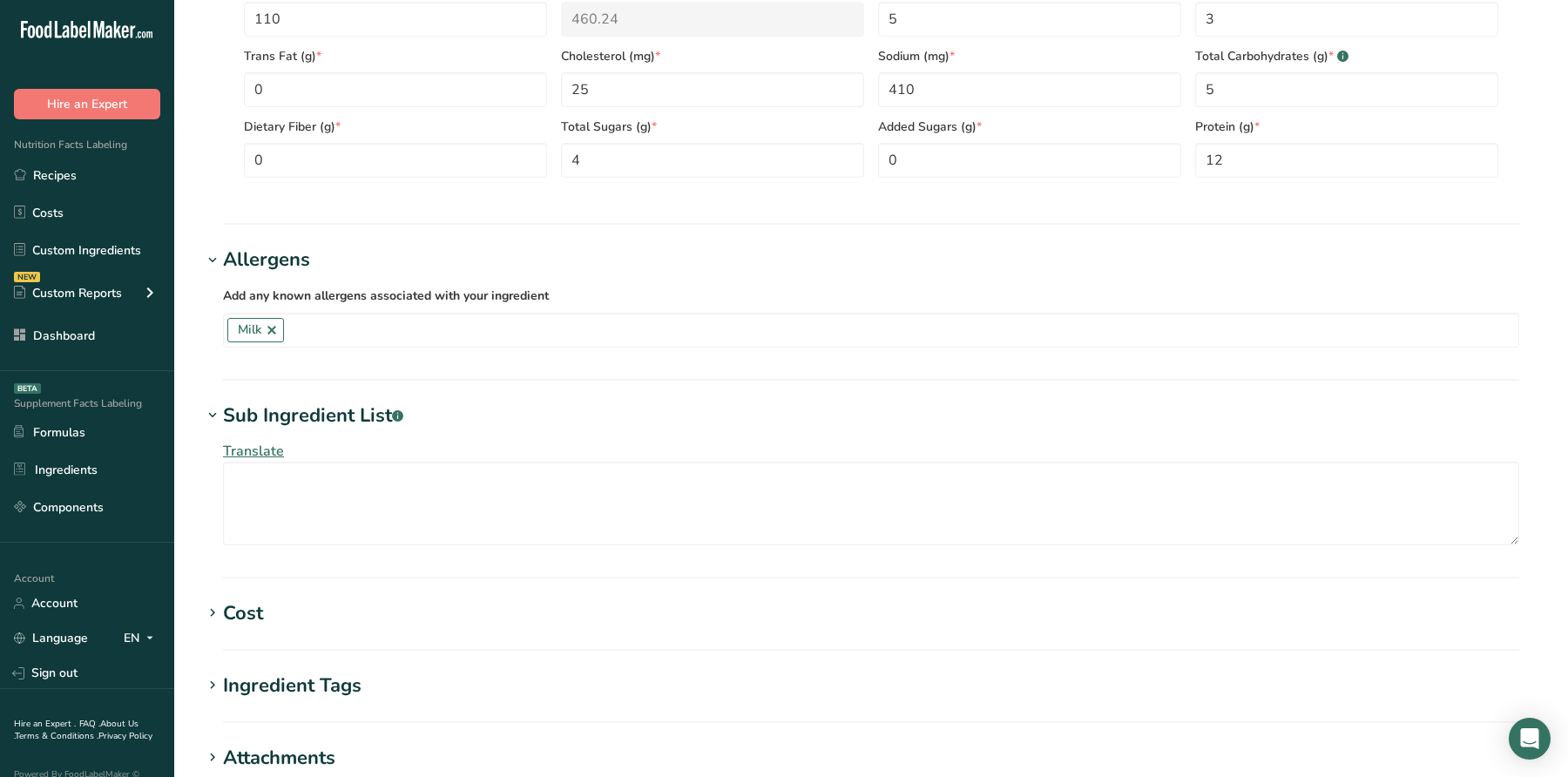
scroll to position [826, 0]
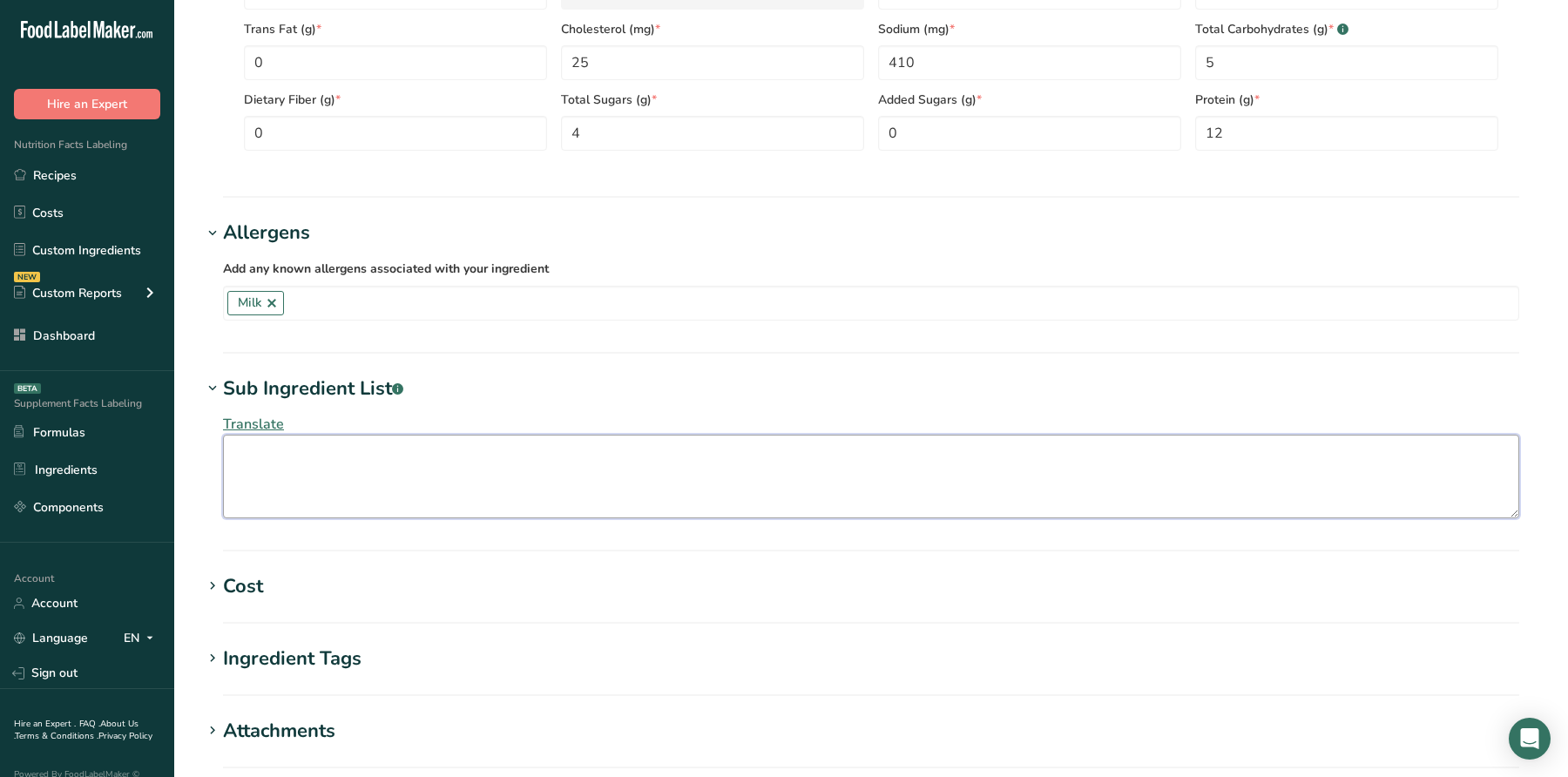
click at [358, 459] on textarea at bounding box center [871, 476] width 1297 height 83
click at [343, 451] on textarea at bounding box center [871, 476] width 1297 height 83
paste textarea "Cultured Nonfat Milk, Milk, Cream (Milk), Contains Less Than 2% Of: Nonfat Milk…"
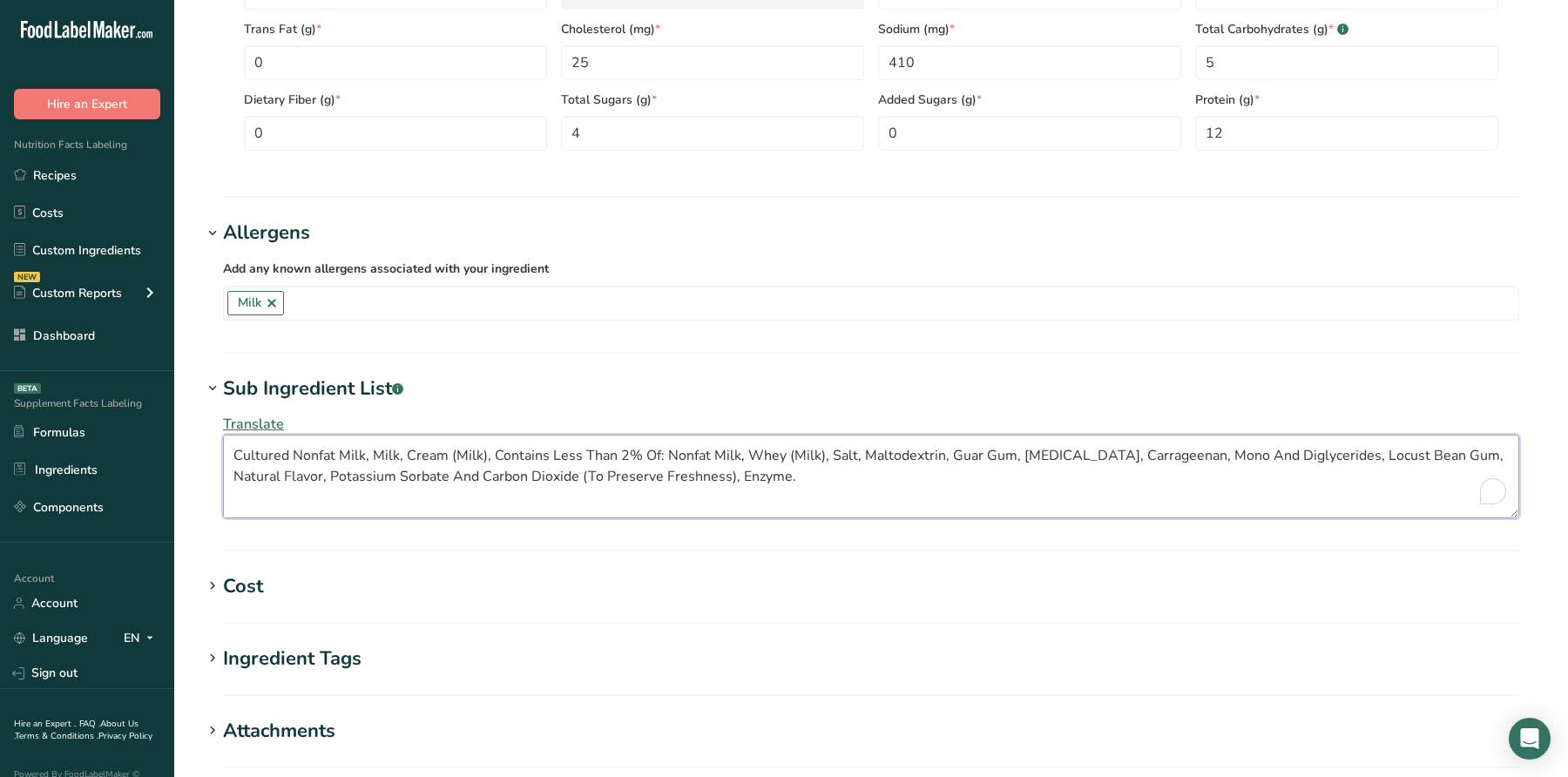
scroll to position [199, 0]
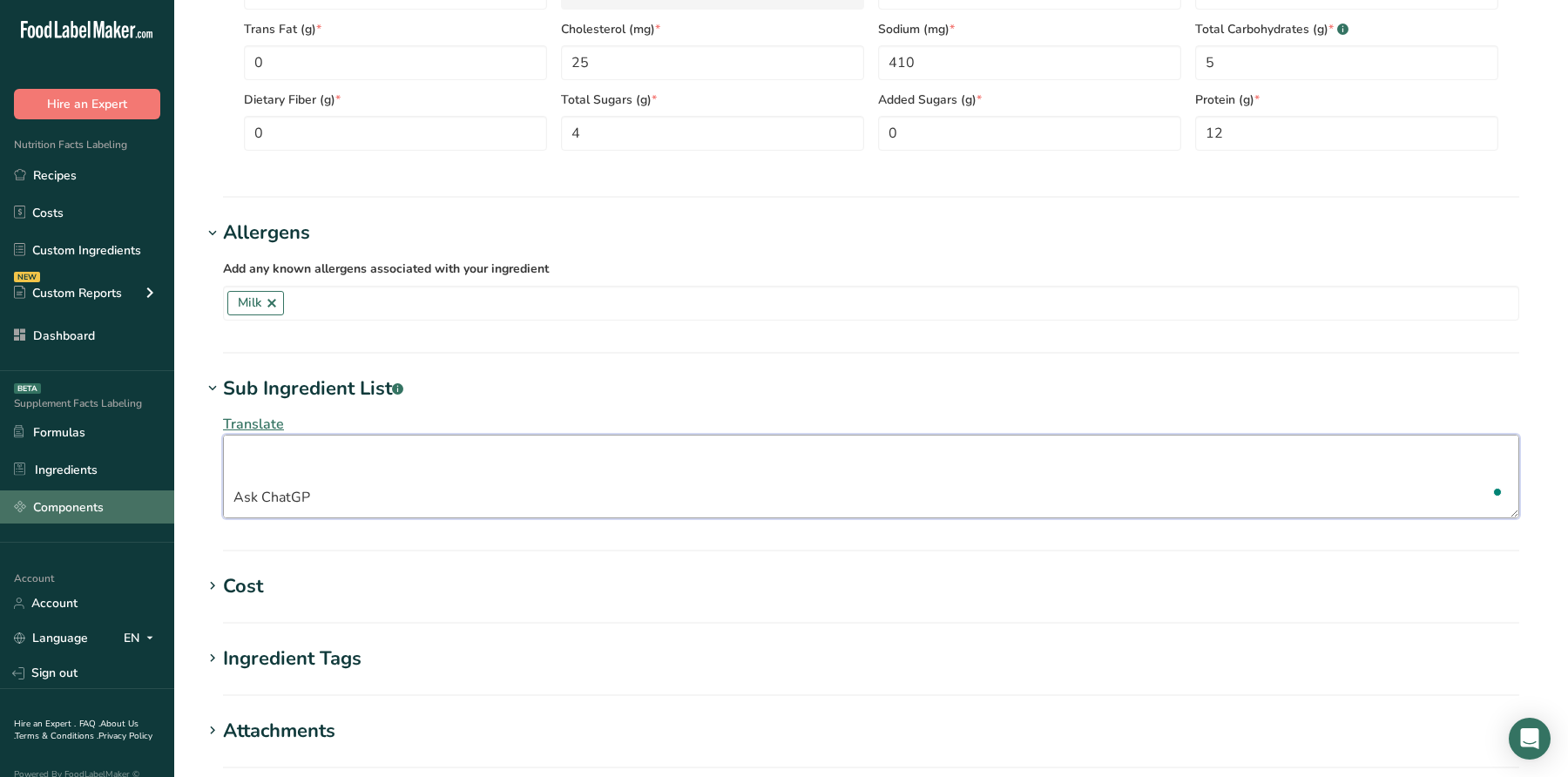
click at [147, 498] on div ".a-20{fill:#fff;} Hire an Expert Nutrition Facts Labeling Recipes Costs Custom …" at bounding box center [784, 113] width 1568 height 1878
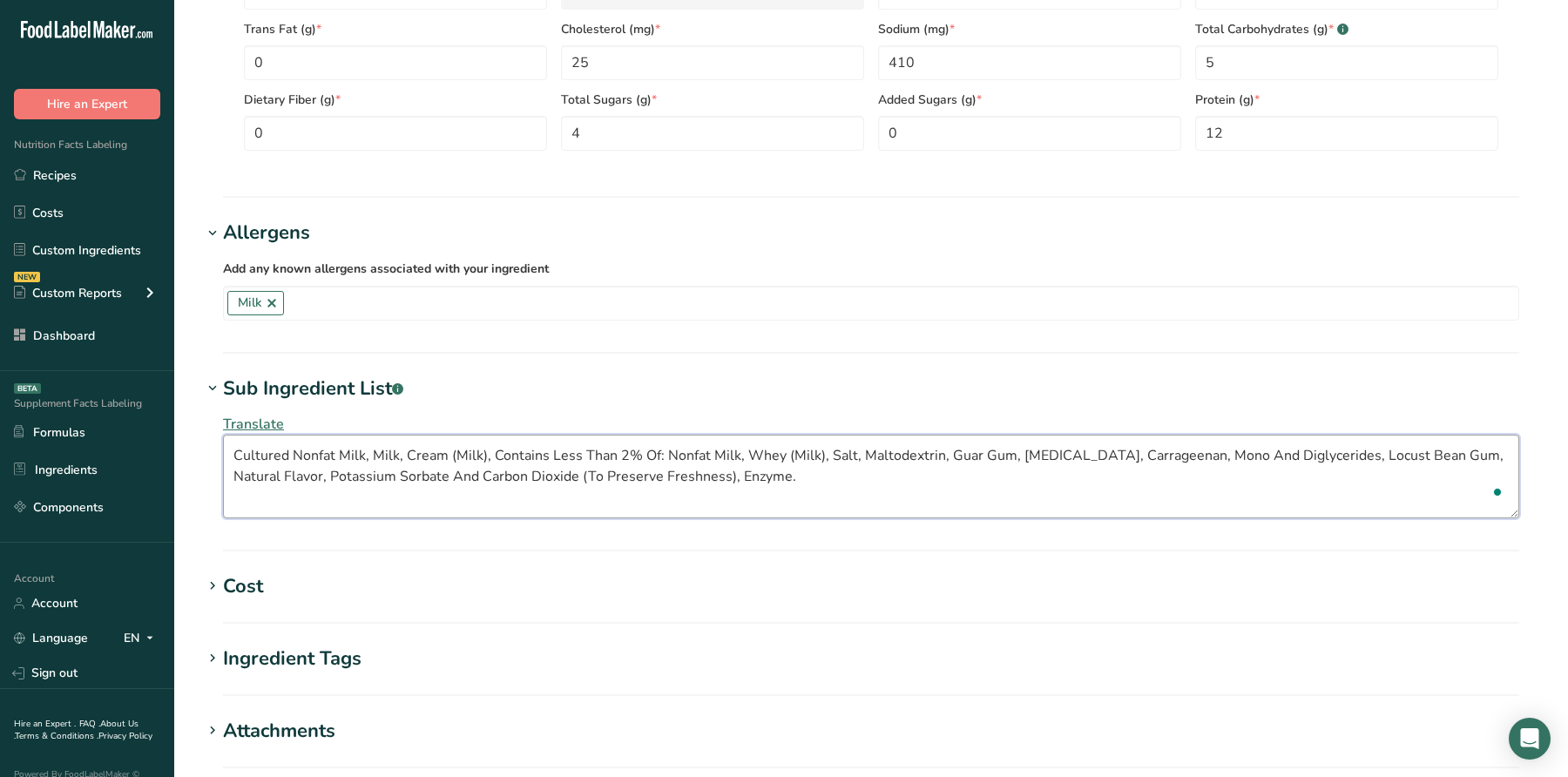
scroll to position [41, 0]
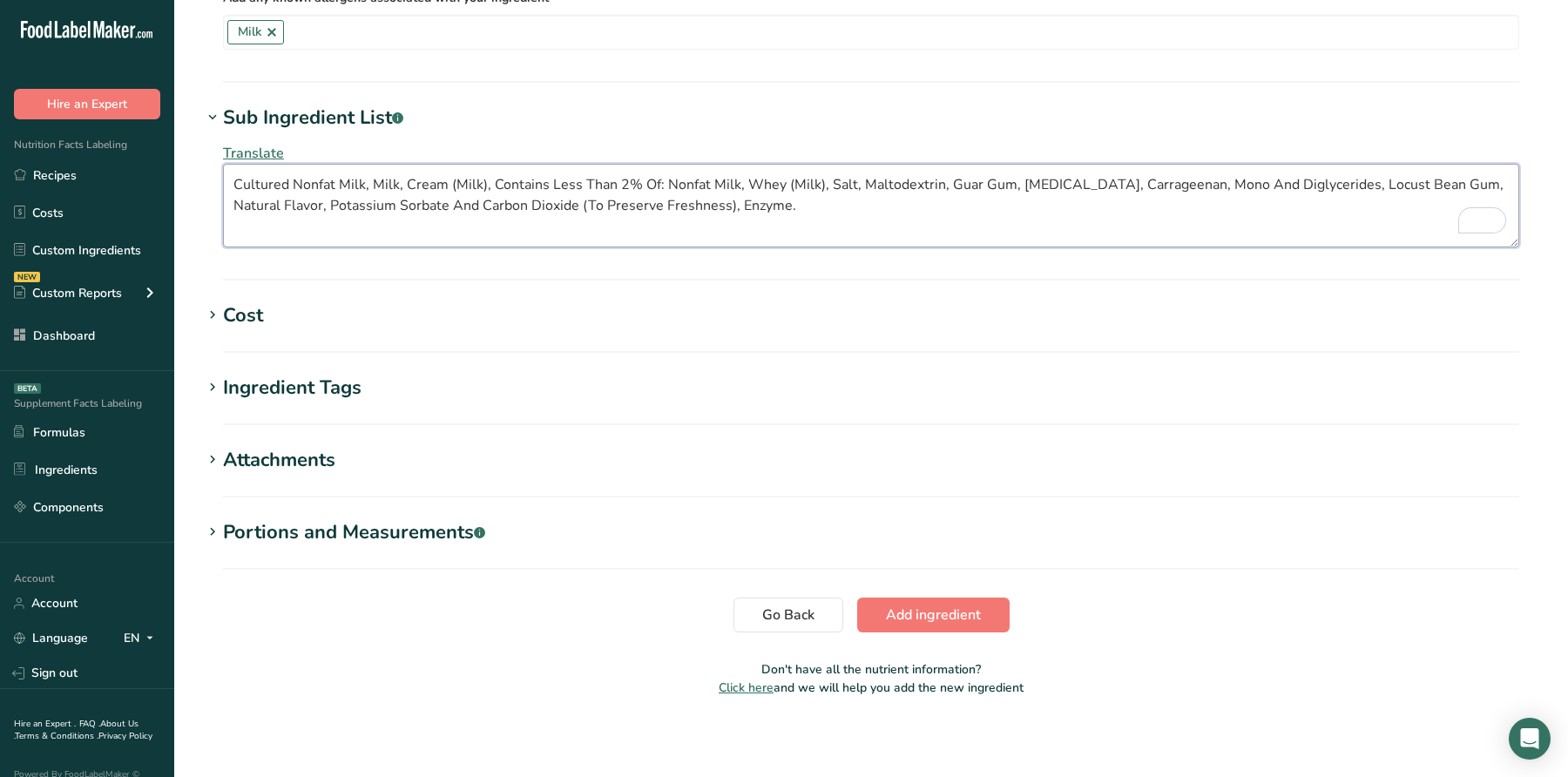
type textarea "Cultured Nonfat Milk, Milk, Cream (Milk), Contains Less Than 2% Of: Nonfat Milk…"
click at [989, 618] on button "Add ingredient" at bounding box center [934, 615] width 153 height 35
click at [965, 611] on section "Go Back Add ingredient" at bounding box center [871, 615] width 1338 height 35
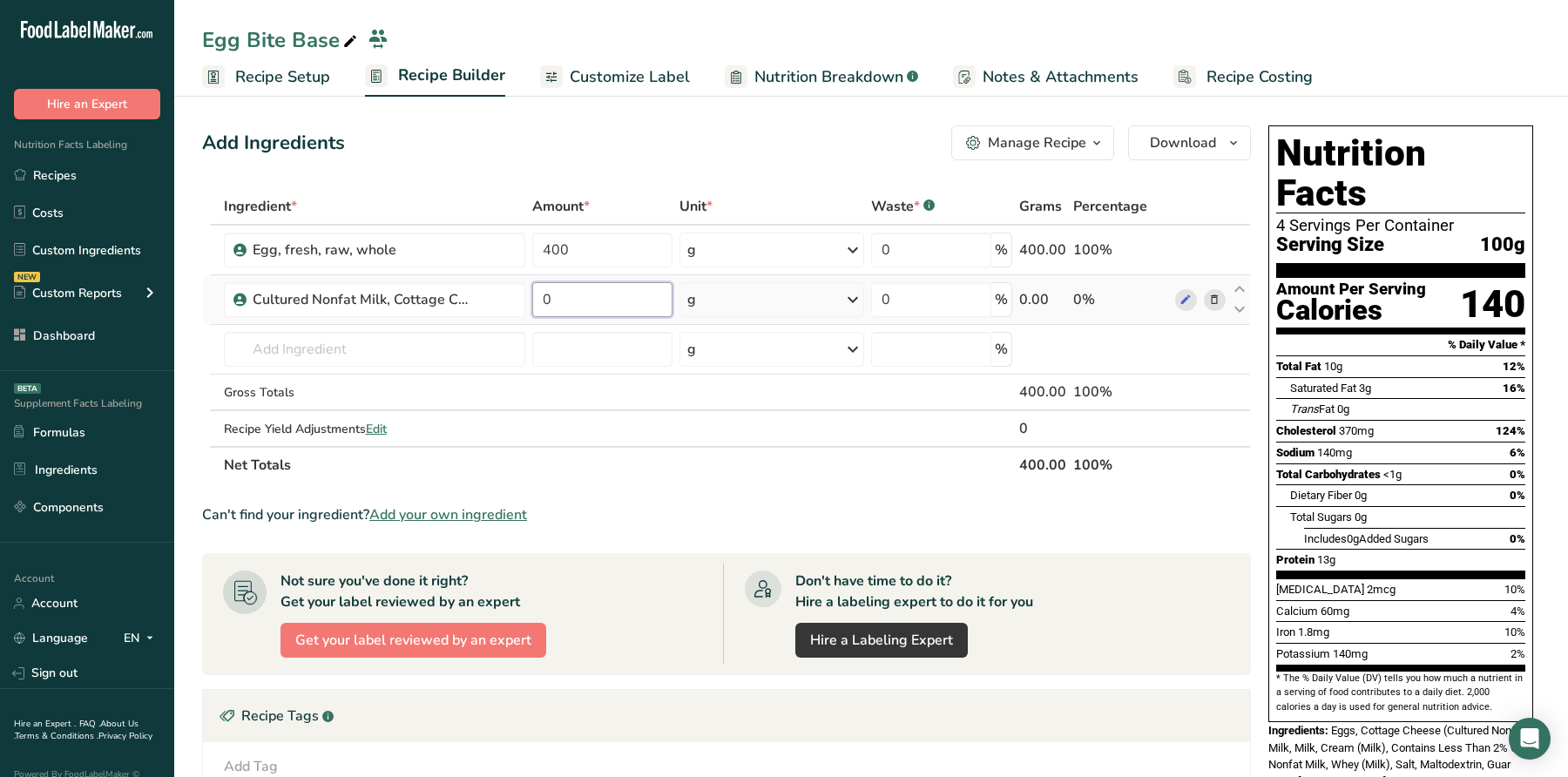
click at [568, 301] on input "0" at bounding box center [602, 299] width 140 height 35
drag, startPoint x: 565, startPoint y: 299, endPoint x: 466, endPoint y: 298, distance: 99.0
click at [466, 298] on tr "Cultured Nonfat Milk, Cottage Cheese US 1685973 0 g Weight Units g kg mg See mo…" at bounding box center [726, 300] width 1047 height 50
type input "8"
click at [752, 293] on div "Ingredient * Amount * Unit * Waste * .a-a{fill:#347362;}.b-a{fill:#fff;} Grams …" at bounding box center [726, 335] width 1049 height 295
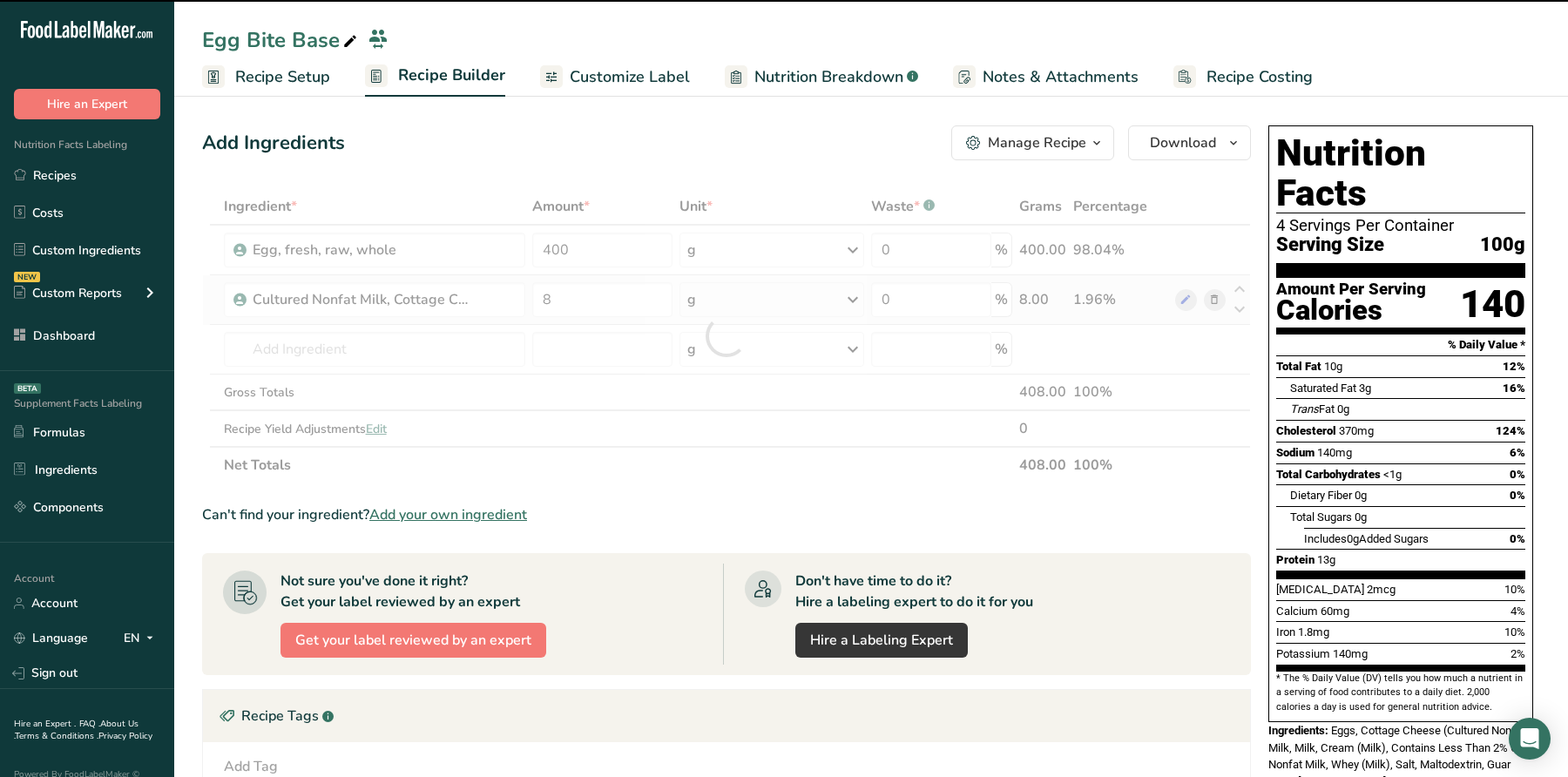
click at [755, 296] on div "g" at bounding box center [772, 299] width 184 height 35
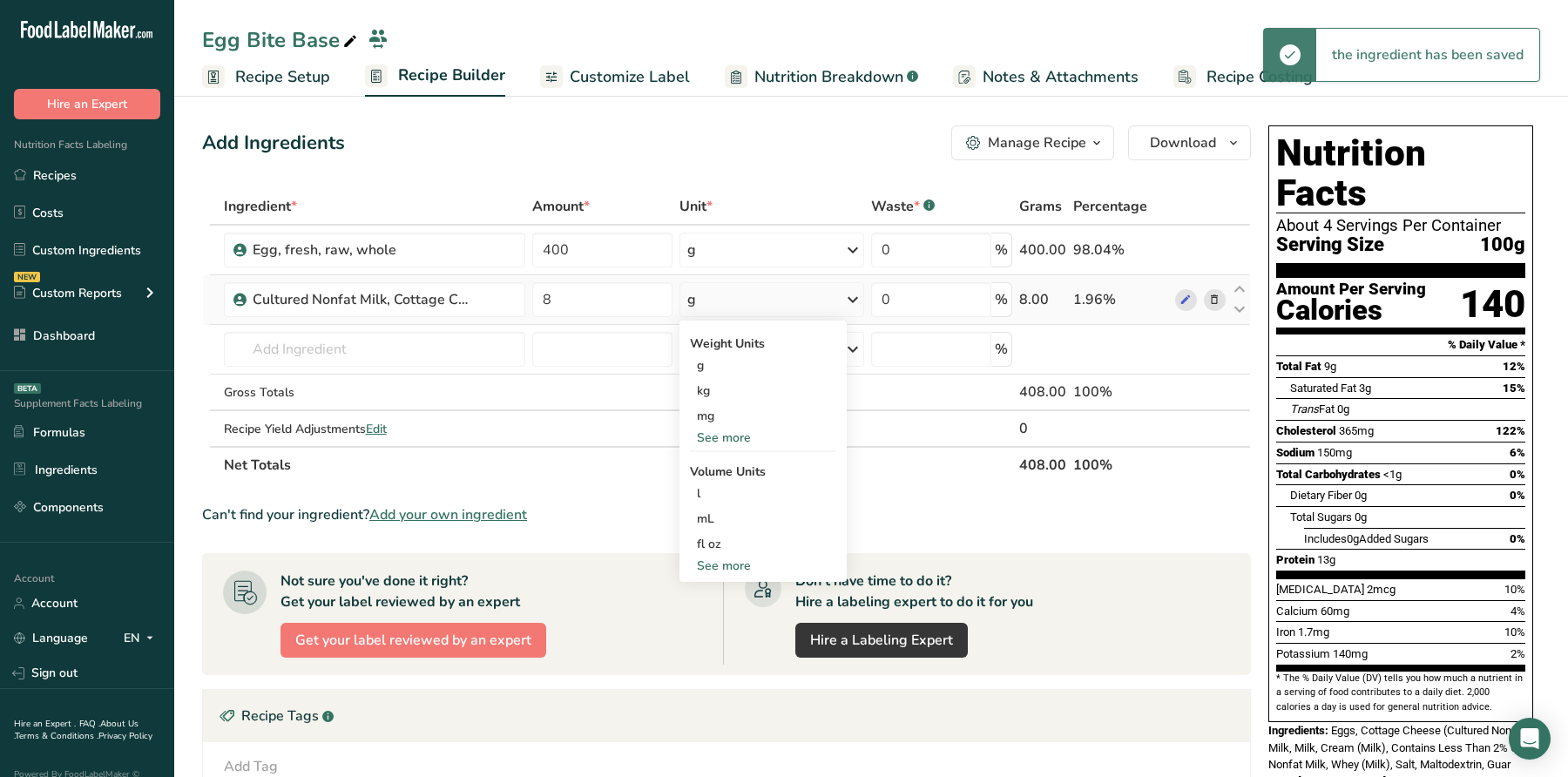
click at [755, 296] on div "g" at bounding box center [772, 299] width 184 height 35
click at [749, 428] on div "See more" at bounding box center [763, 437] width 146 height 19
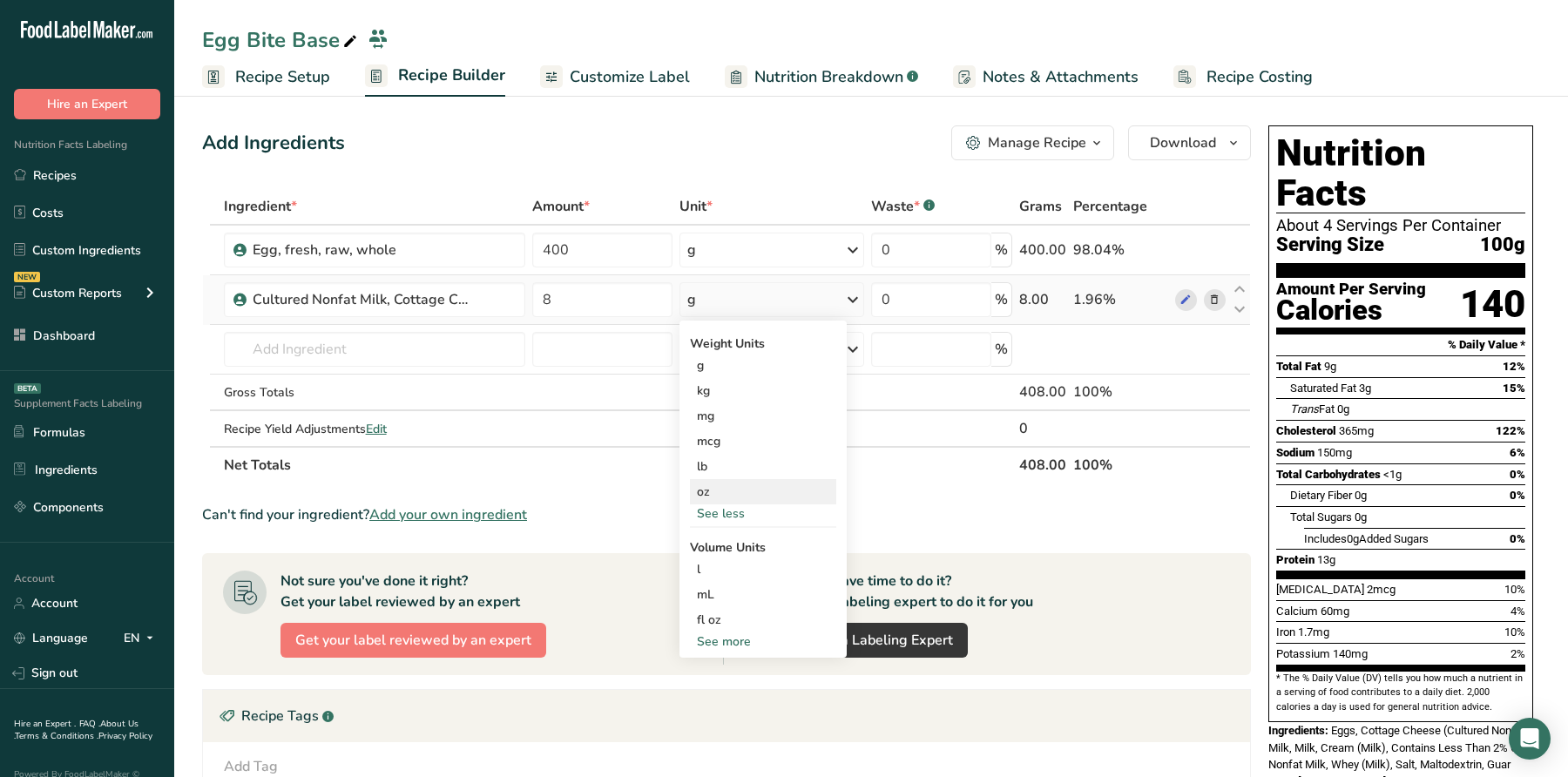
click at [719, 495] on div "oz" at bounding box center [763, 491] width 146 height 25
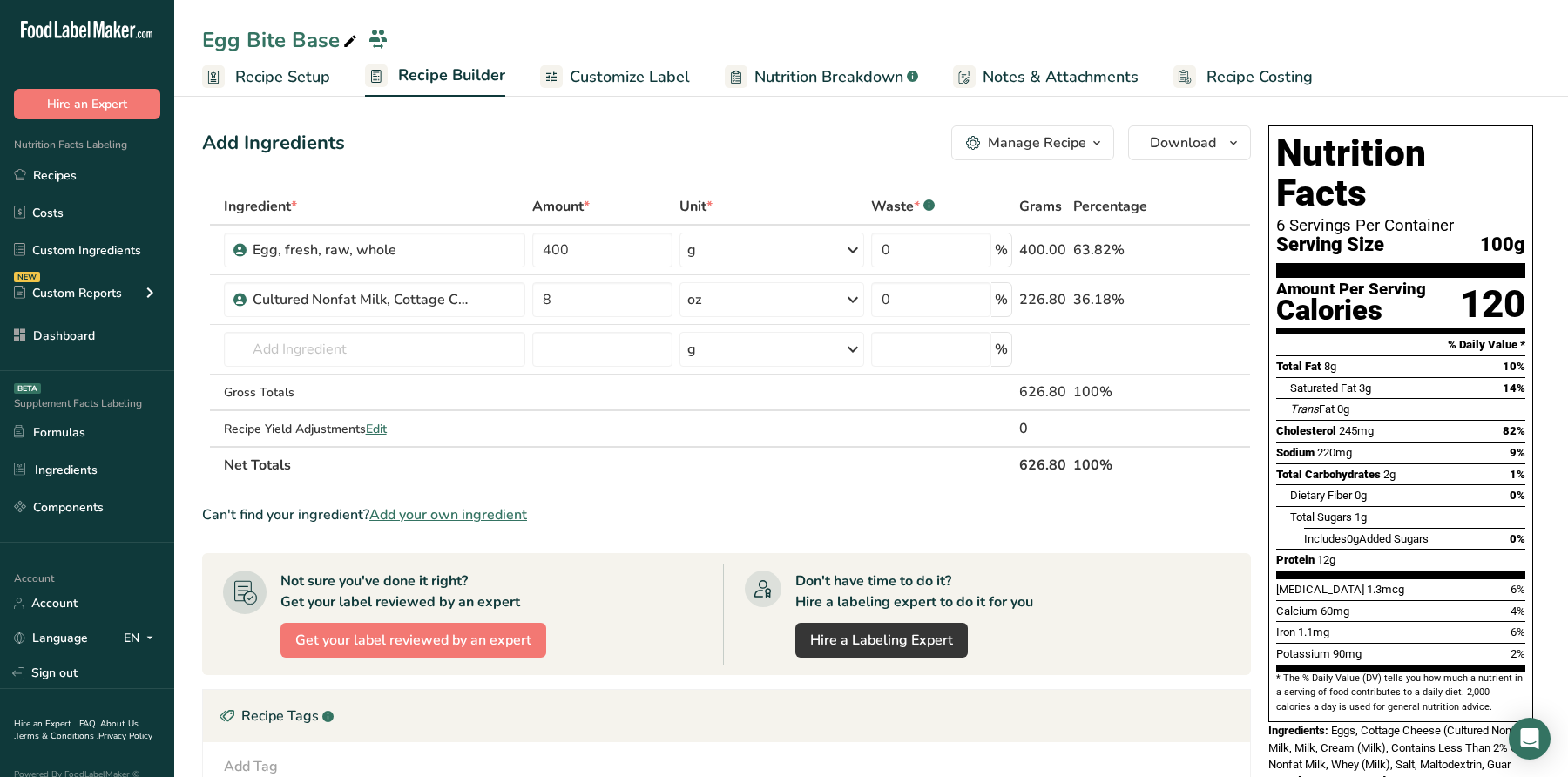
click at [473, 510] on span "Add your own ingredient" at bounding box center [449, 515] width 158 height 21
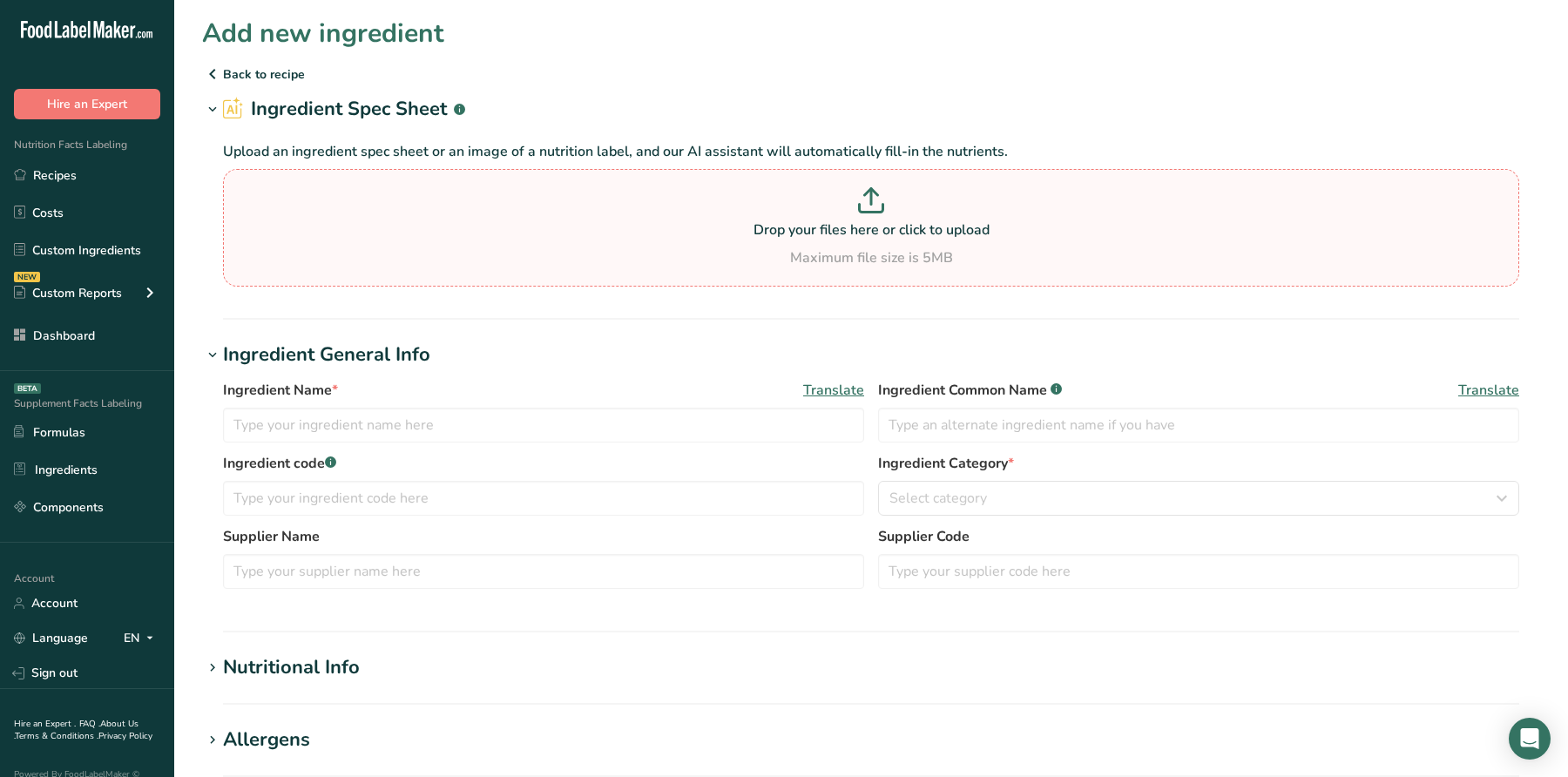
click at [876, 196] on icon at bounding box center [871, 200] width 26 height 26
click at [876, 196] on input "Drop your files here or click to upload Maximum file size is 5MB" at bounding box center [871, 228] width 1297 height 118
type input "C:\fakepath\Qimiq Classic - Item #16562.pdf"
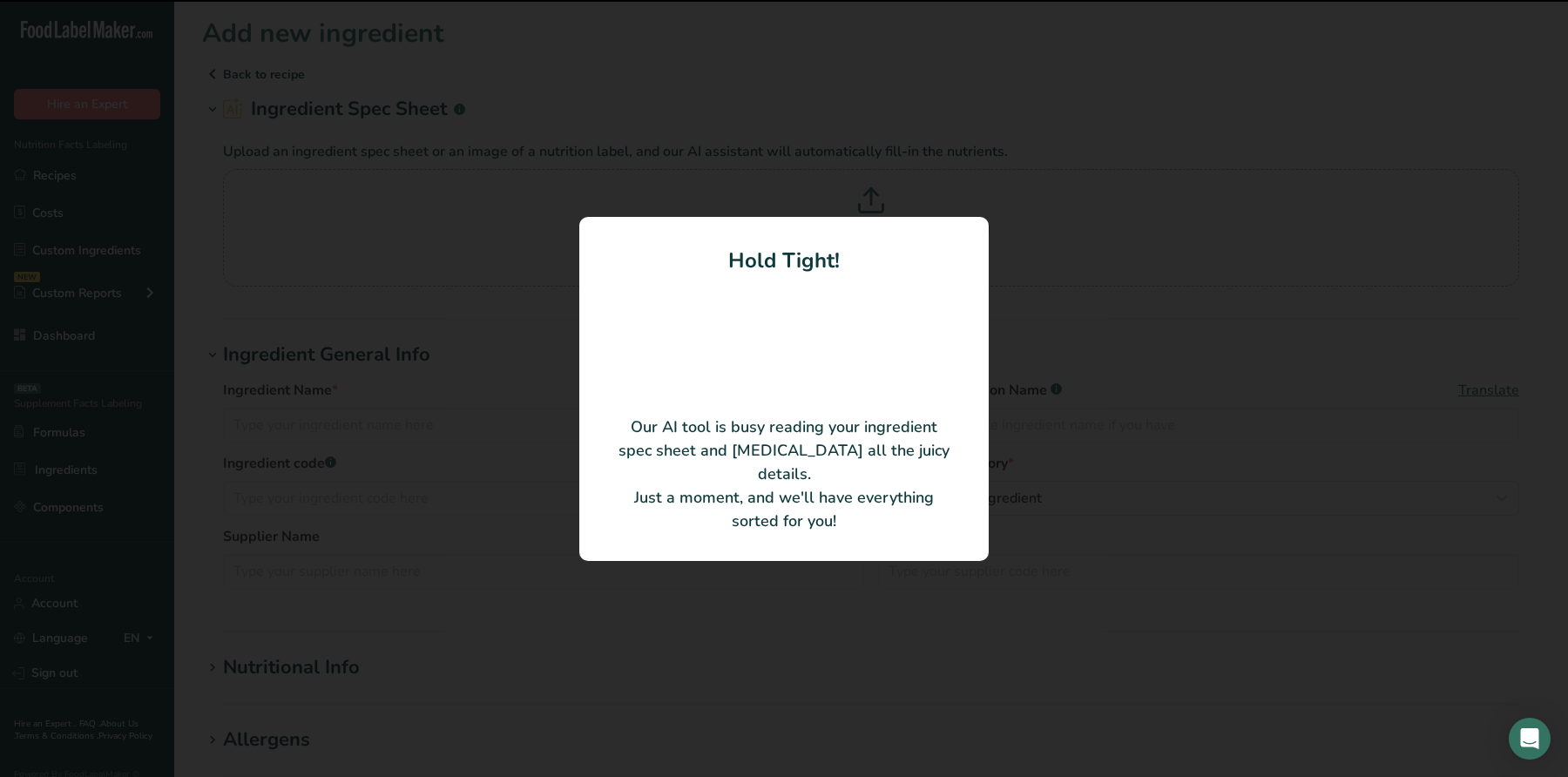
type input "QimiQ Classic"
type input "QimiQ Handels GmbH"
type input "16562"
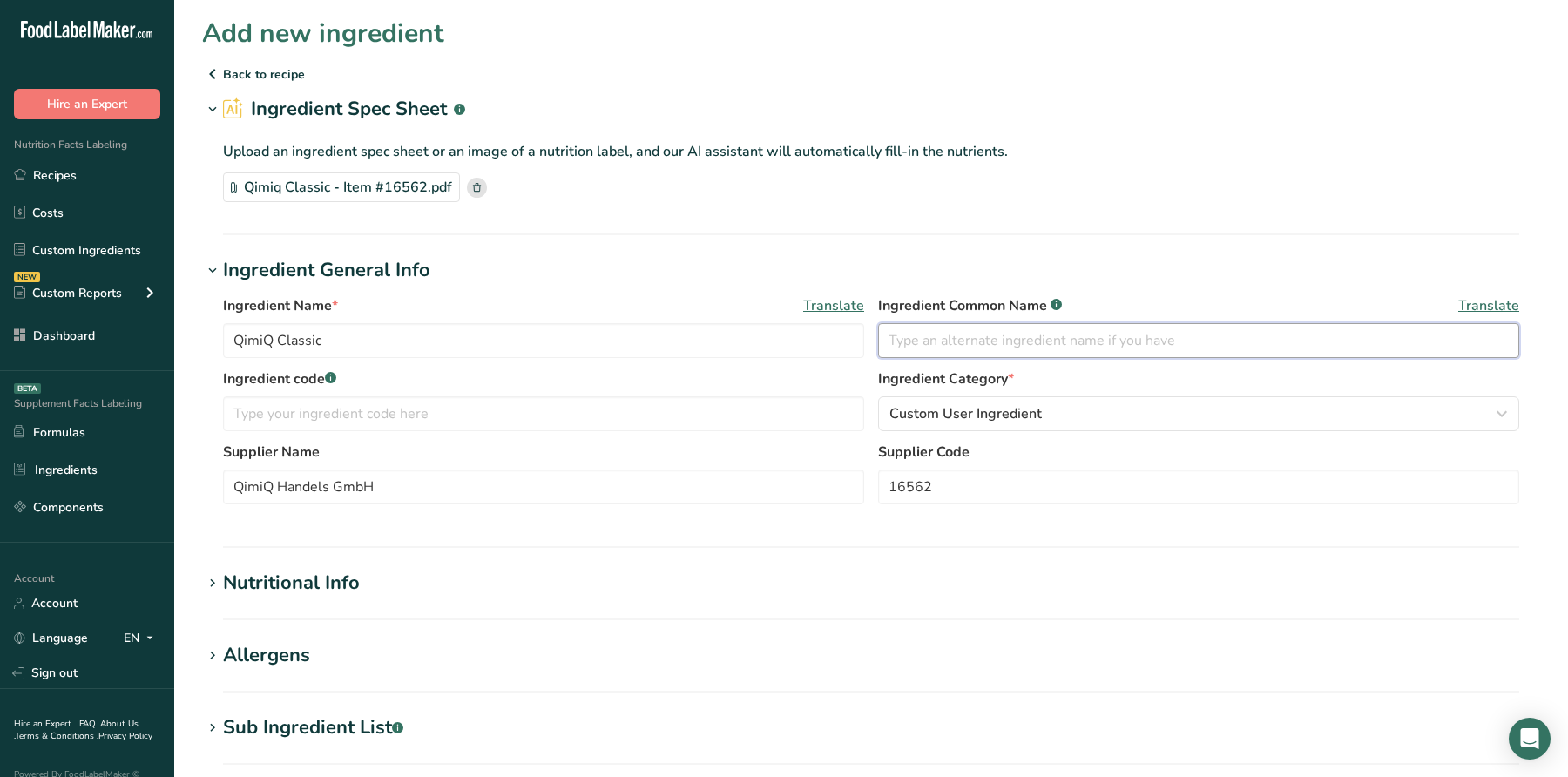
click at [1068, 334] on input "text" at bounding box center [1198, 340] width 641 height 35
paste input "Cream Base,"
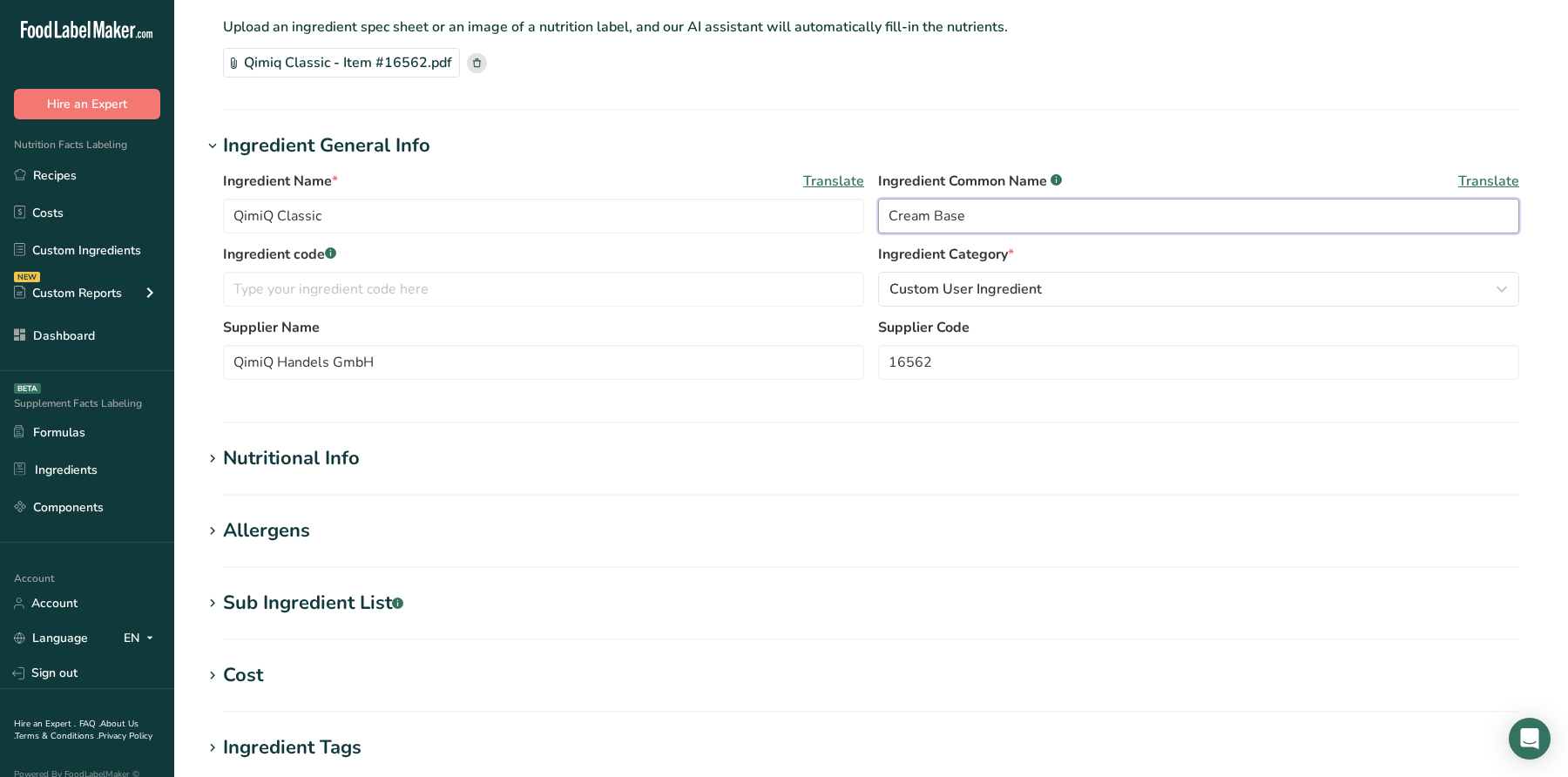
type input "Cream Base"
click at [325, 425] on section "Add new ingredient Back to recipe Ingredient Spec Sheet .a-a{fill:#347362;}.b-a…" at bounding box center [871, 481] width 1394 height 1210
click at [308, 467] on div "Nutritional Info" at bounding box center [291, 459] width 137 height 28
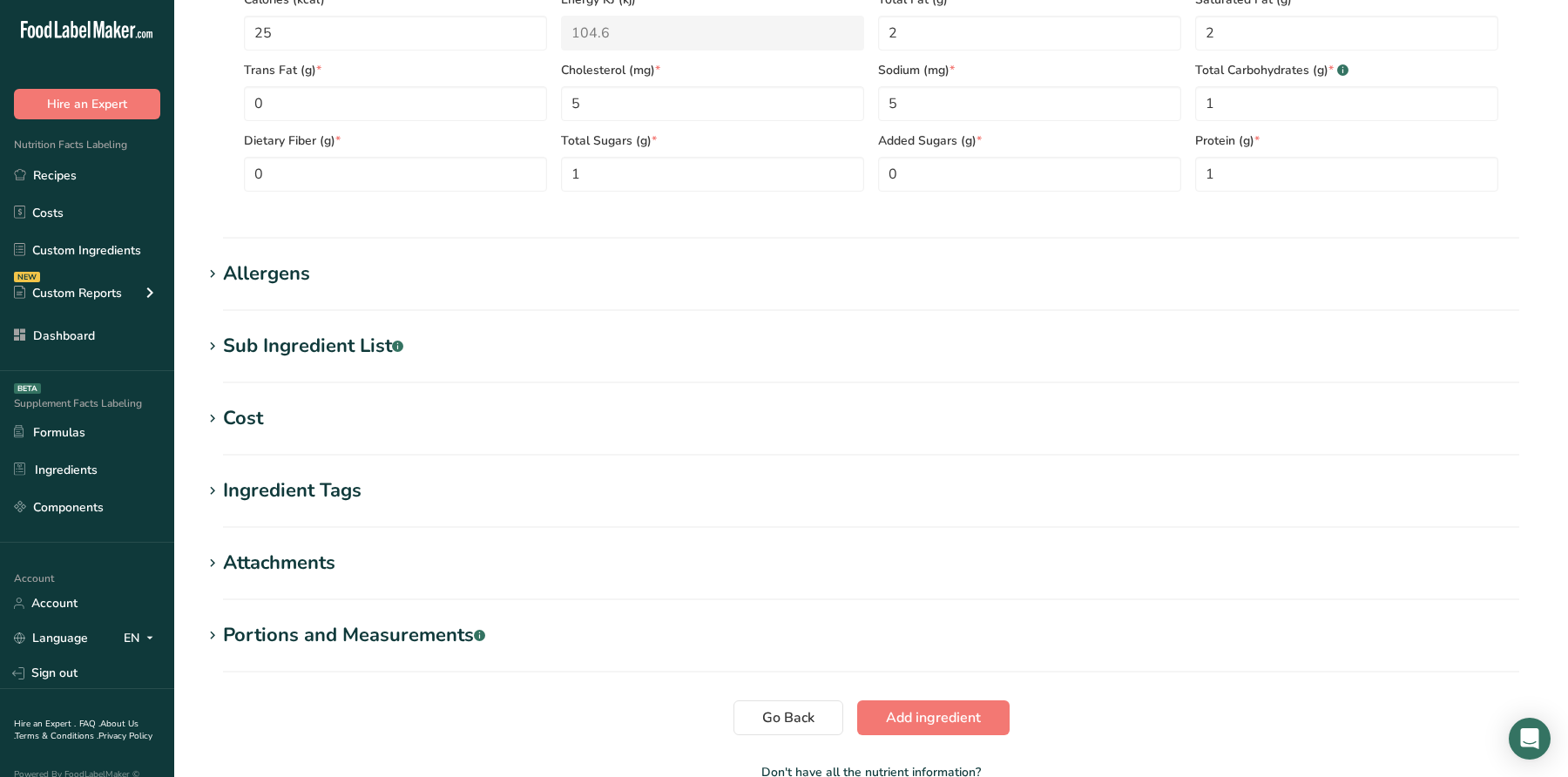
scroll to position [844, 0]
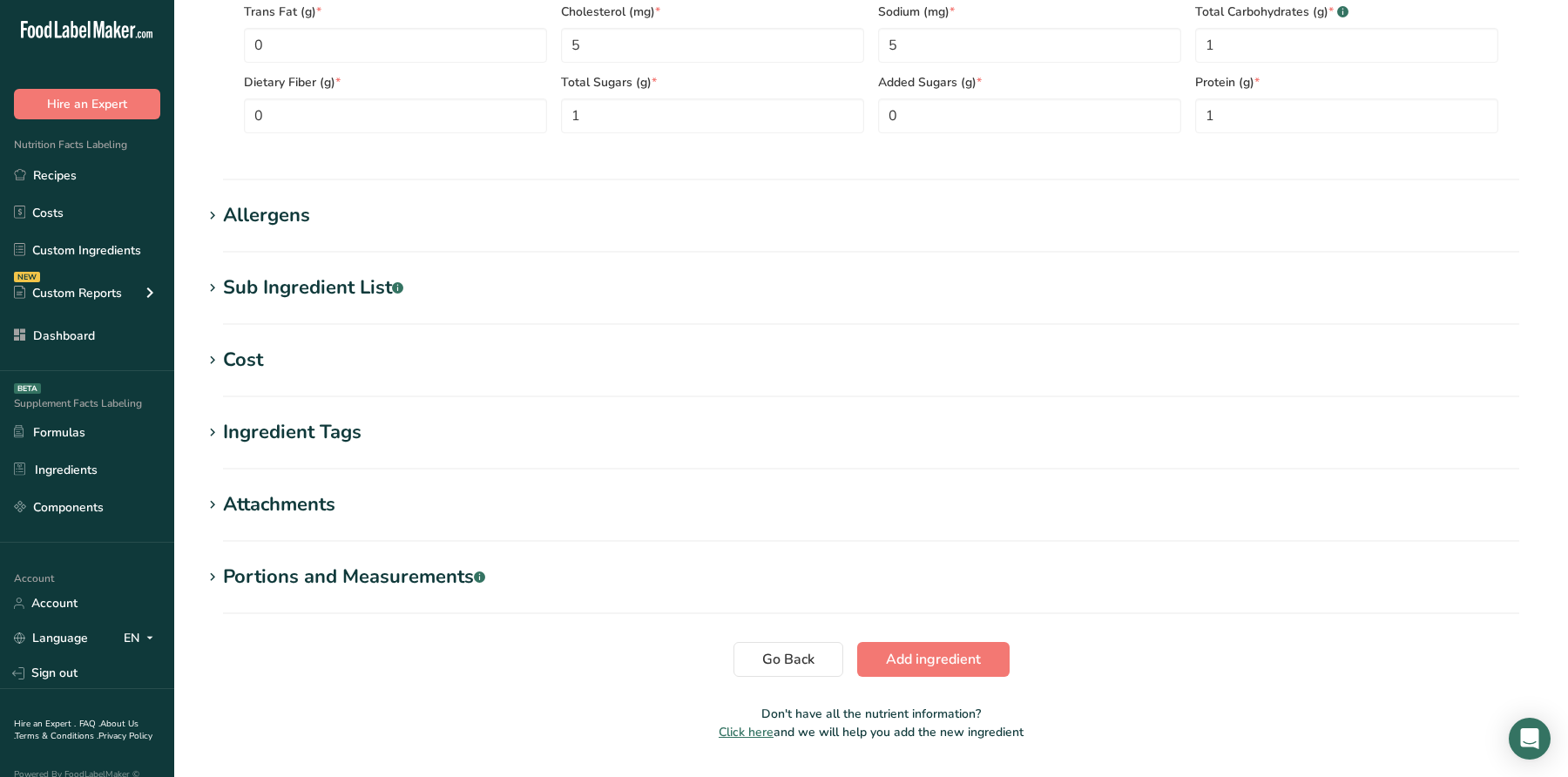
click at [290, 286] on div "Sub Ingredient List .a-a{fill:#347362;}.b-a{fill:#fff;}" at bounding box center [312, 287] width 180 height 28
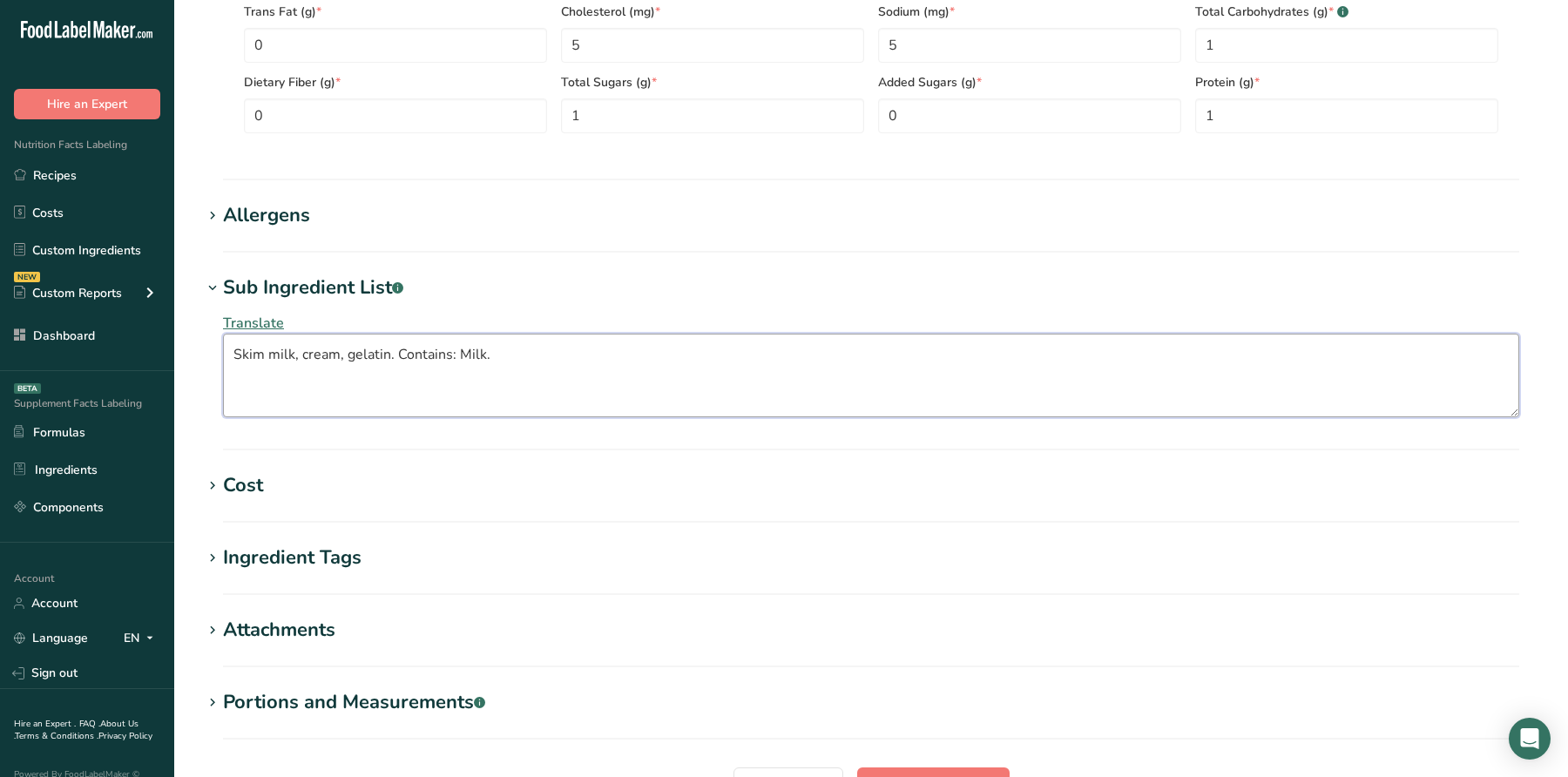
click at [272, 349] on textarea "Skim milk, cream, gelatin. Contains: Milk." at bounding box center [871, 375] width 1297 height 83
click at [352, 357] on textarea "Skim Milk, Cream, gelatin. Contains: Milk." at bounding box center [871, 375] width 1297 height 83
drag, startPoint x: 402, startPoint y: 364, endPoint x: 617, endPoint y: 364, distance: 215.0
click at [617, 364] on textarea "Skim Milk, Cream, Gelatin. Contains: Milk." at bounding box center [871, 375] width 1297 height 83
click at [446, 217] on h1 "Allergens" at bounding box center [871, 216] width 1338 height 28
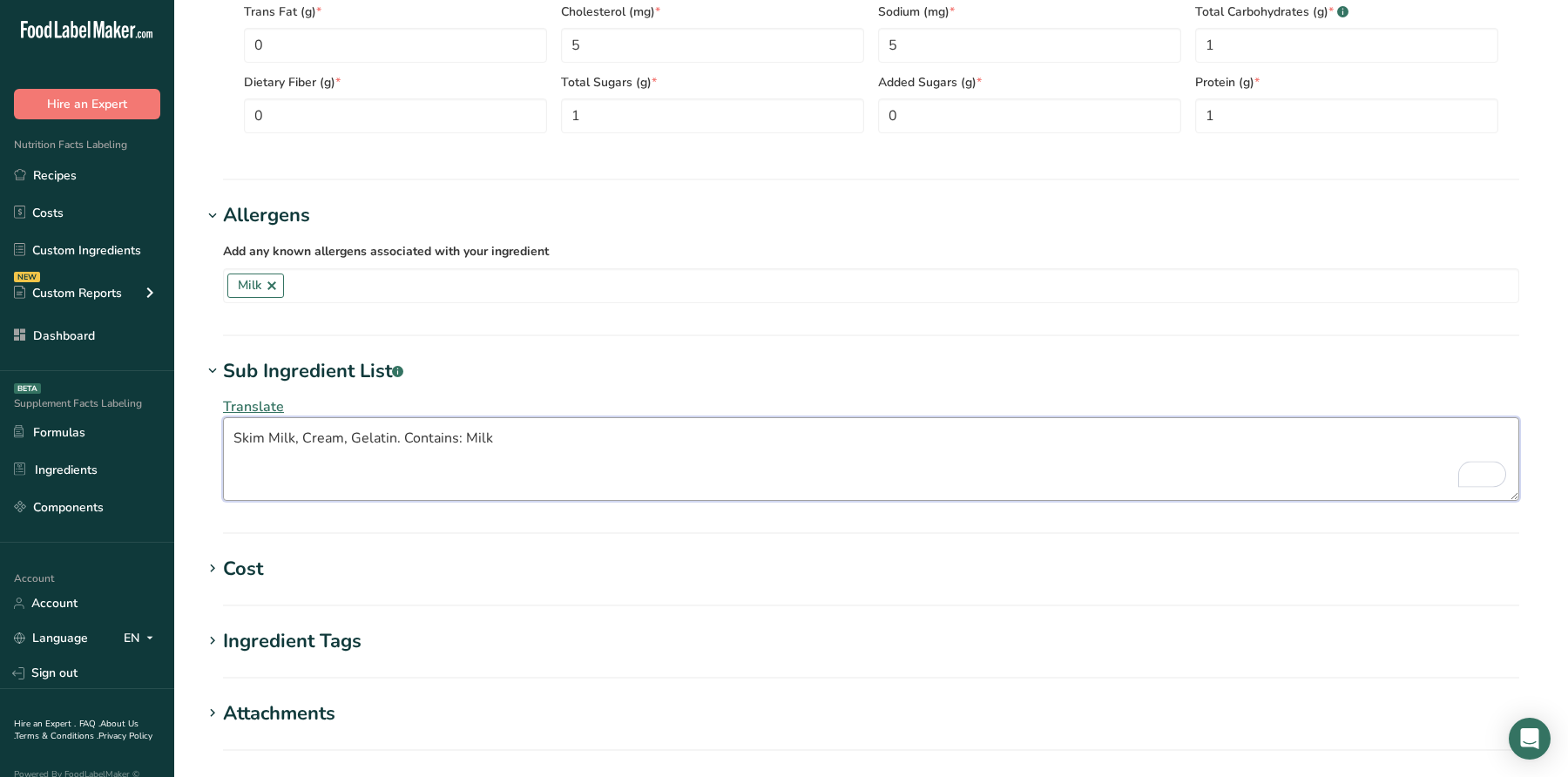
drag, startPoint x: 412, startPoint y: 429, endPoint x: 540, endPoint y: 429, distance: 128.0
click at [540, 429] on textarea "Skim Milk, Cream, Gelatin. Contains: Milk" at bounding box center [871, 459] width 1297 height 83
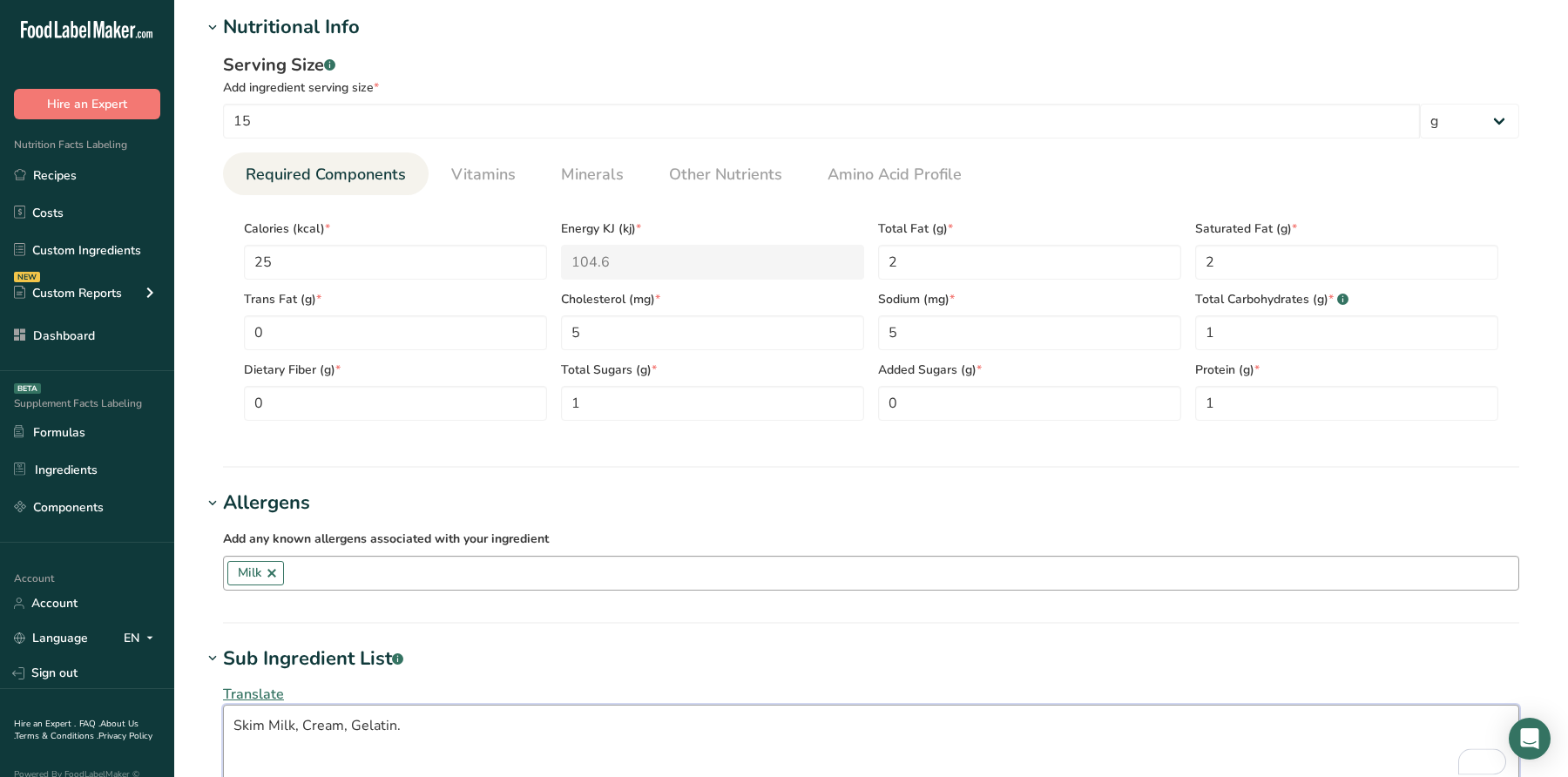
scroll to position [454, 0]
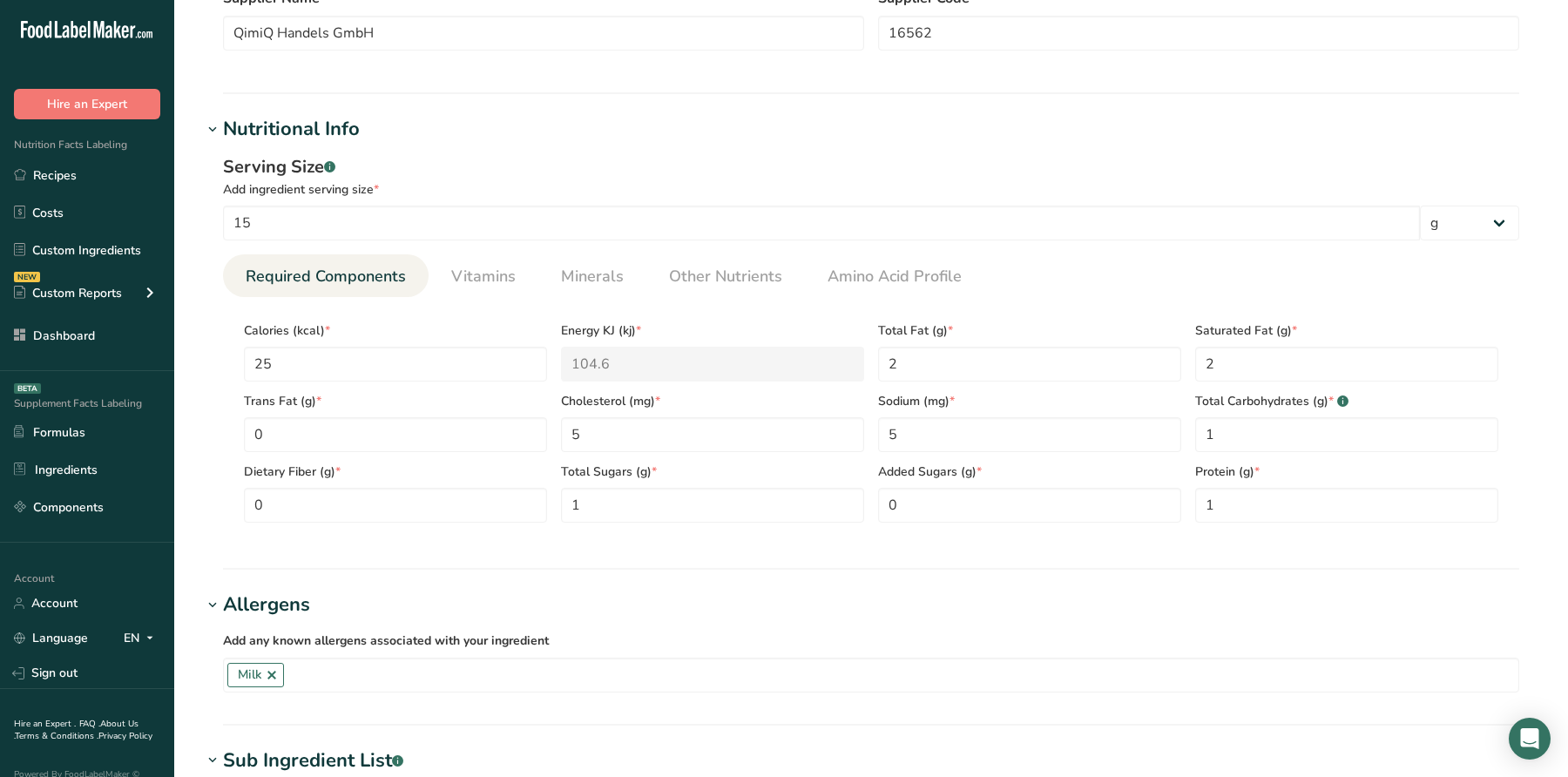
type textarea "Skim Milk, Cream, Gelatin."
click at [310, 236] on input "15" at bounding box center [821, 223] width 1197 height 35
type input "15"
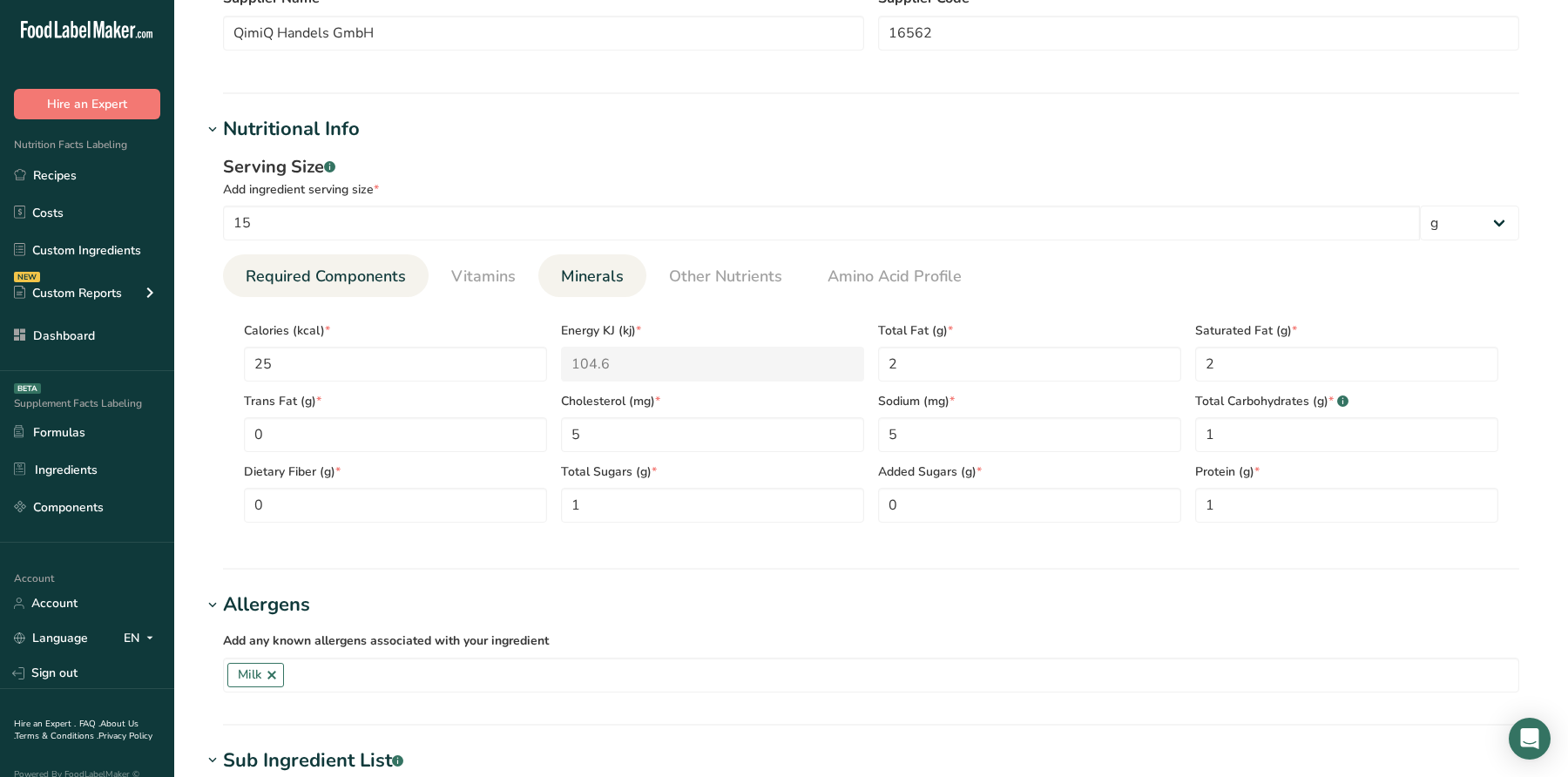
click at [617, 279] on span "Minerals" at bounding box center [592, 277] width 63 height 24
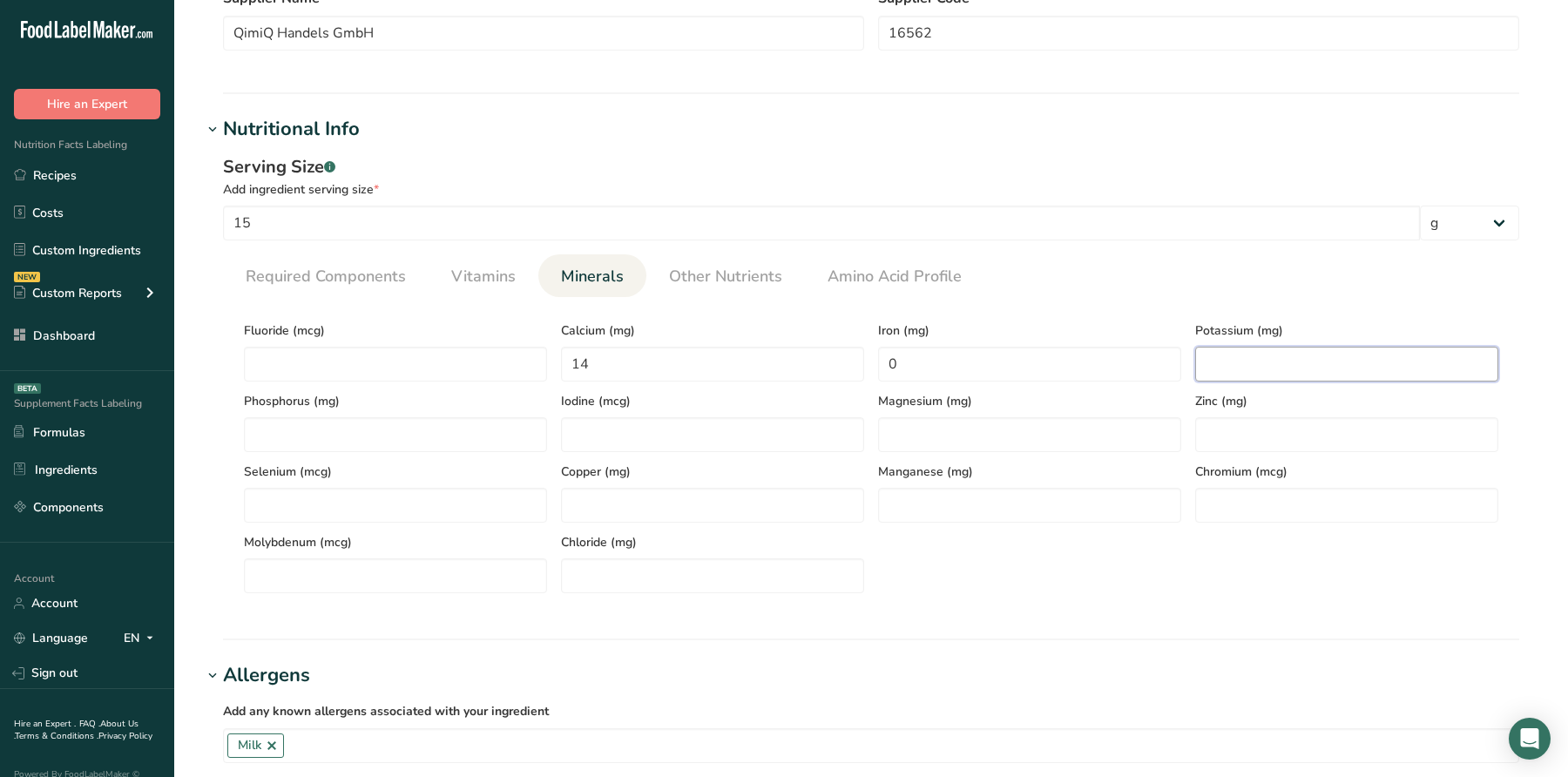
click at [1268, 363] on input "number" at bounding box center [1347, 364] width 303 height 35
type input "20"
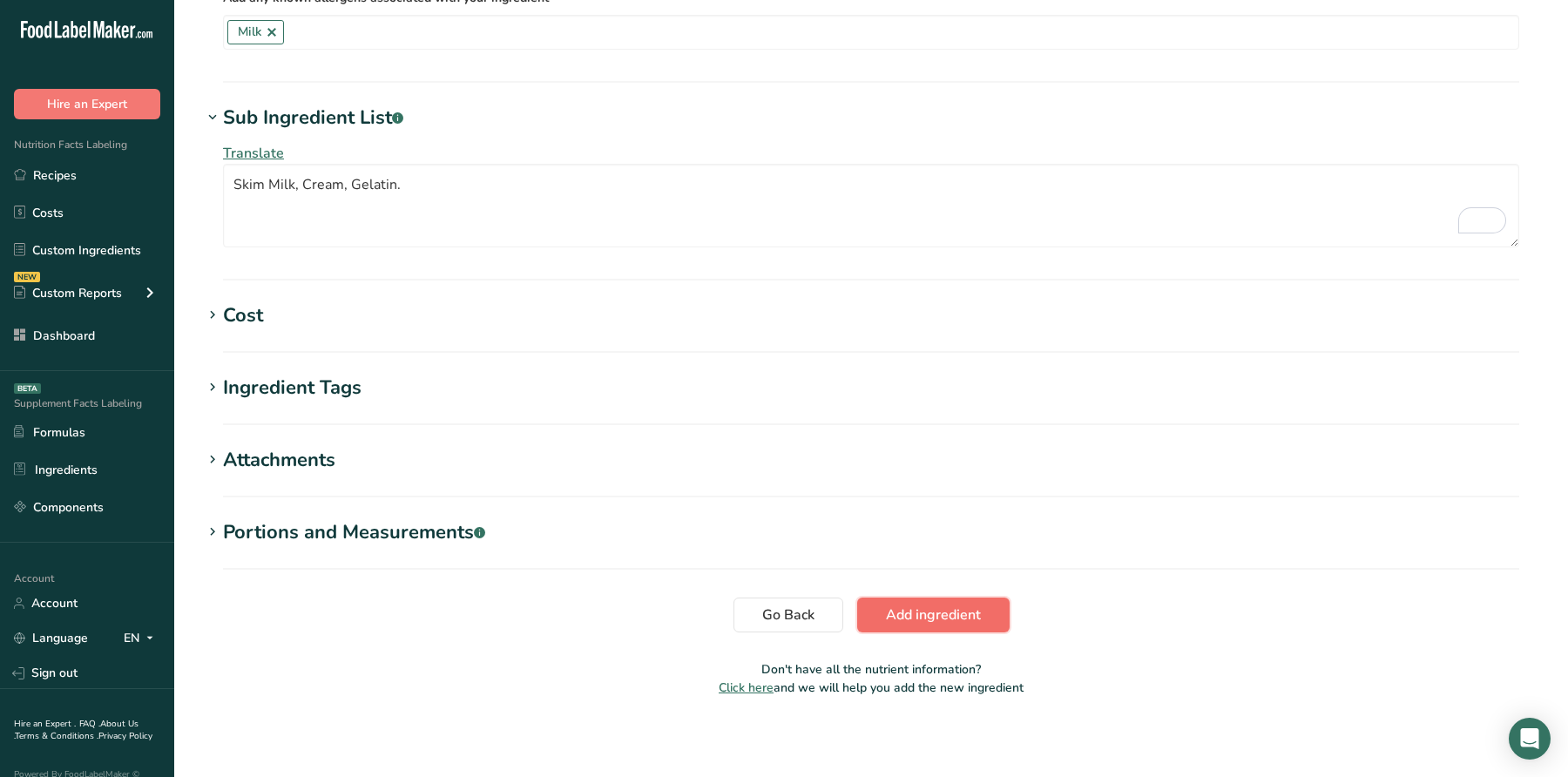
click at [915, 605] on span "Add ingredient" at bounding box center [933, 616] width 95 height 21
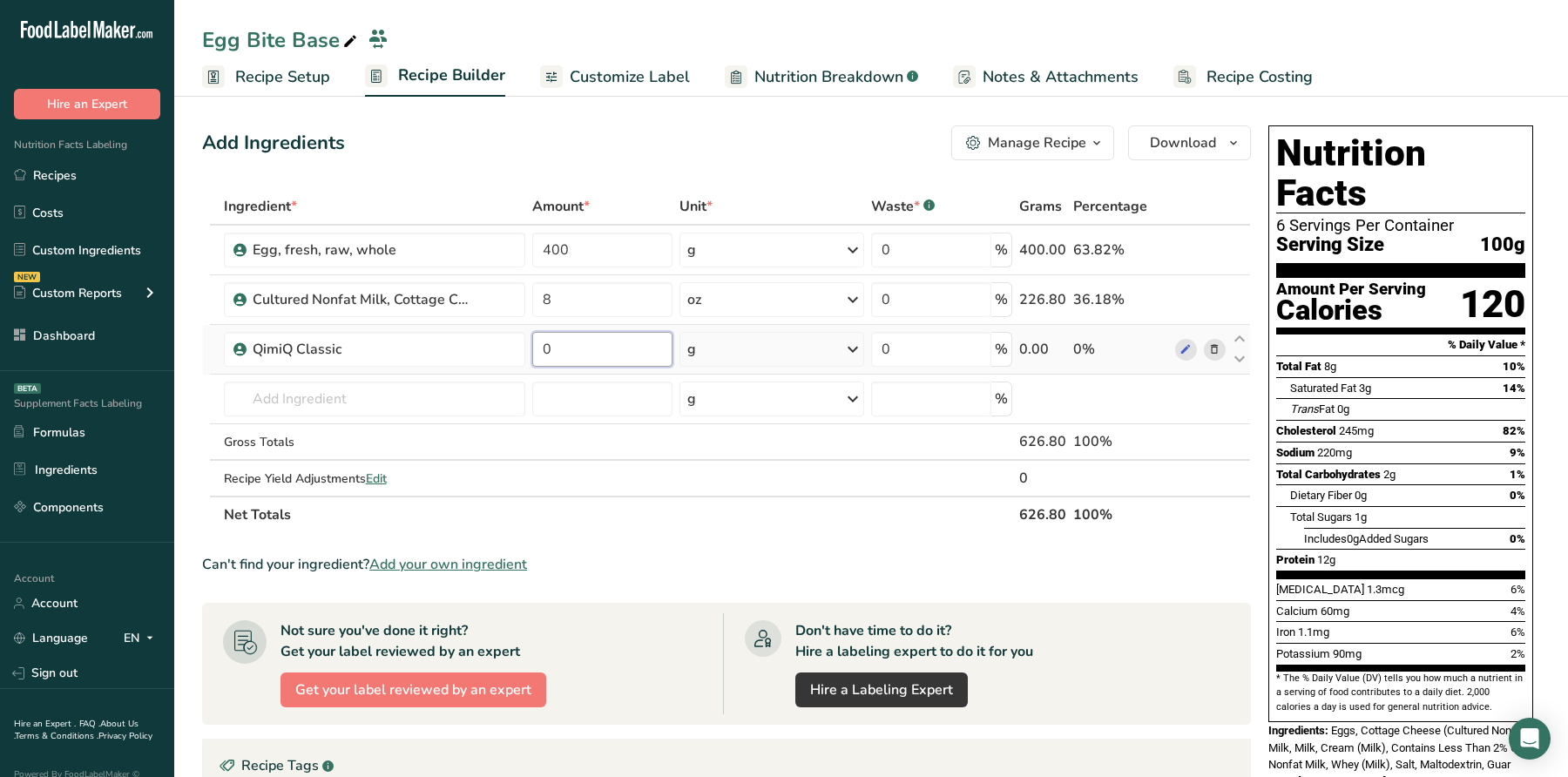
click at [574, 353] on input "0" at bounding box center [602, 349] width 140 height 35
drag, startPoint x: 574, startPoint y: 353, endPoint x: 446, endPoint y: 353, distance: 128.0
click at [446, 353] on tr "QimiQ Classic 0 g Weight Units g kg mg See more Volume Units l Volume units req…" at bounding box center [726, 349] width 1047 height 50
type input "8"
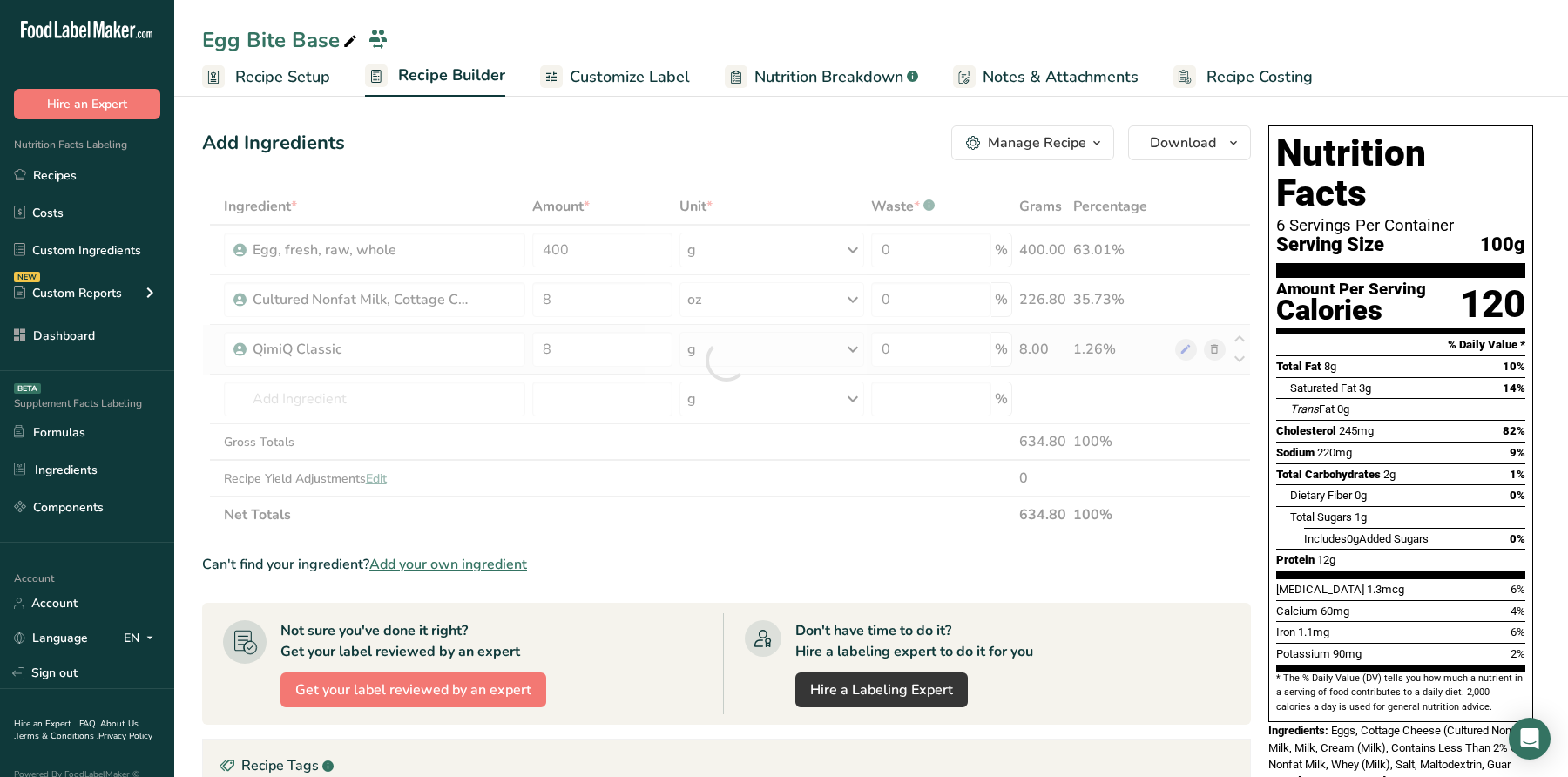
click at [730, 362] on div "Ingredient * Amount * Unit * Waste * .a-a{fill:#347362;}.b-a{fill:#fff;} Grams …" at bounding box center [726, 360] width 1049 height 345
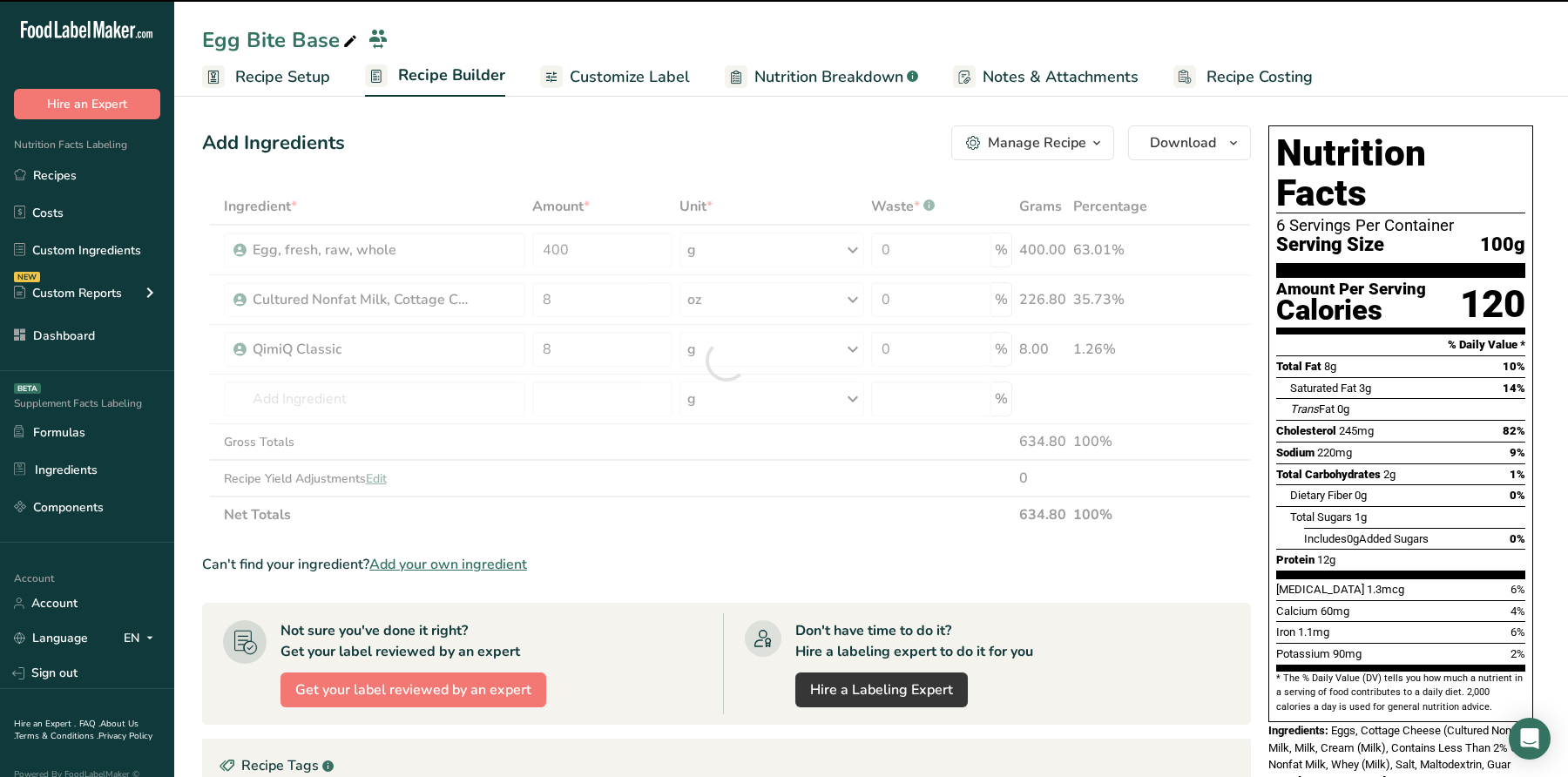
click at [706, 344] on div at bounding box center [726, 360] width 1049 height 345
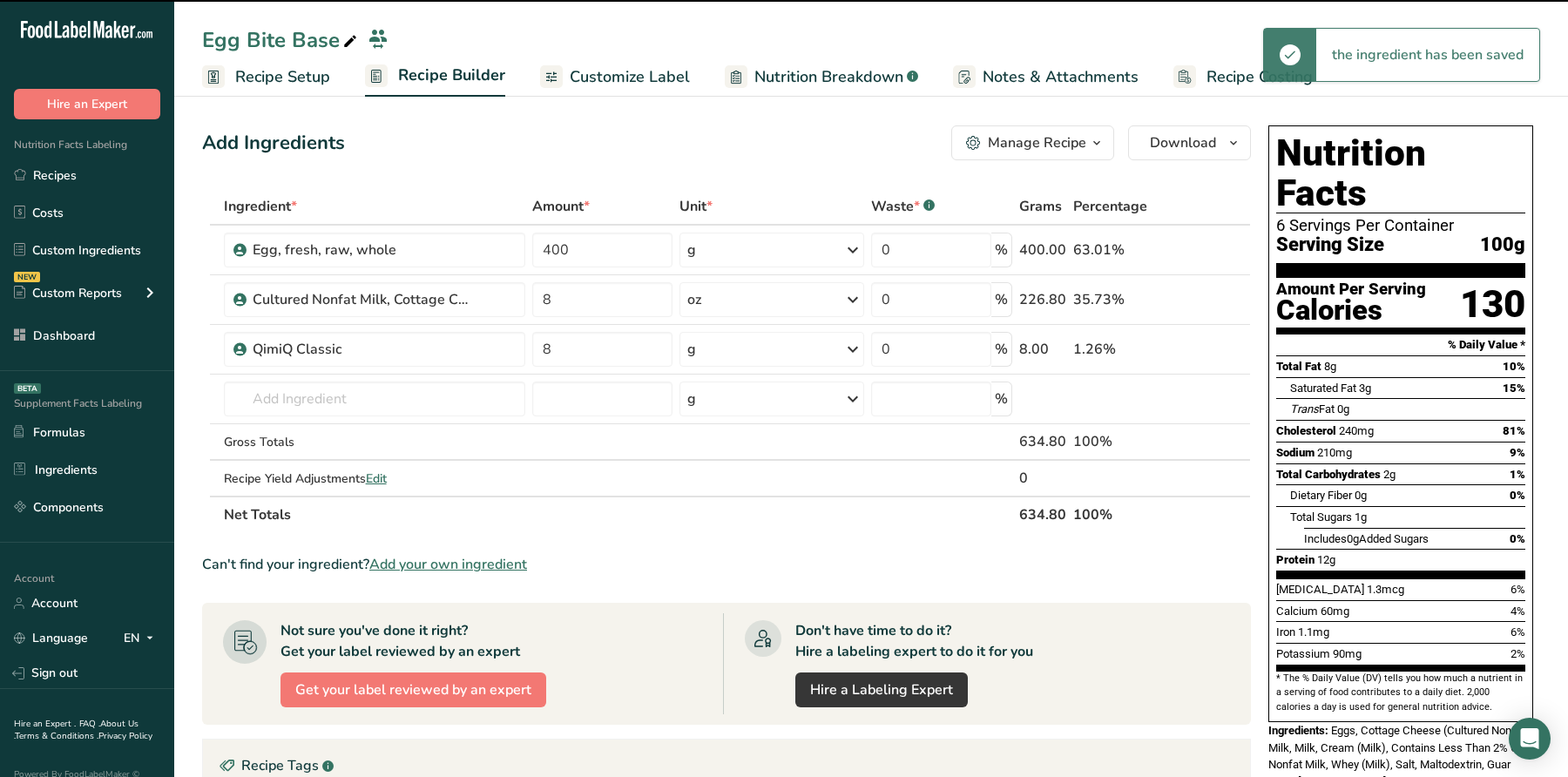
click at [706, 344] on div "g" at bounding box center [772, 349] width 185 height 35
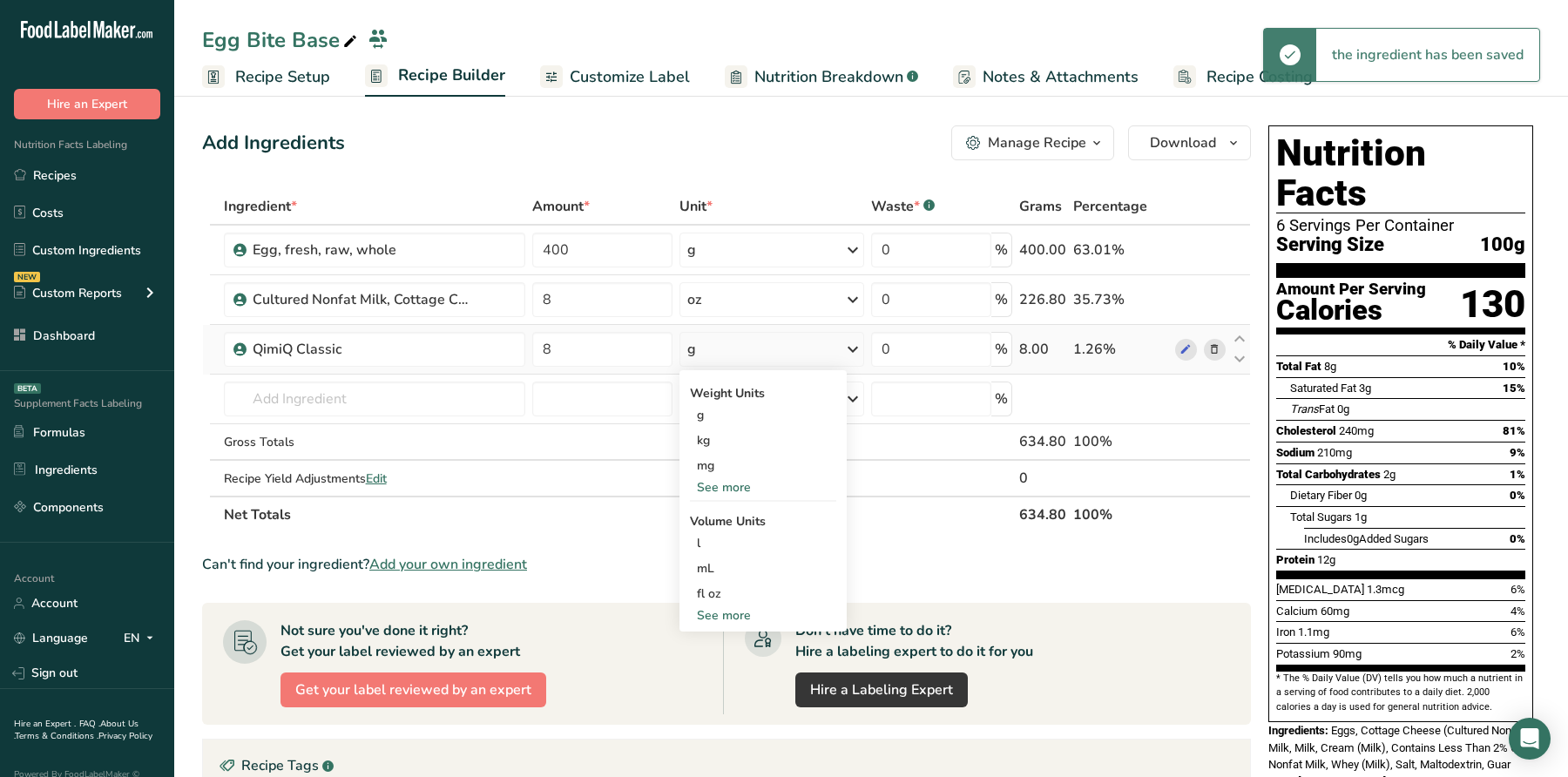
click at [737, 491] on div "See more" at bounding box center [763, 487] width 146 height 19
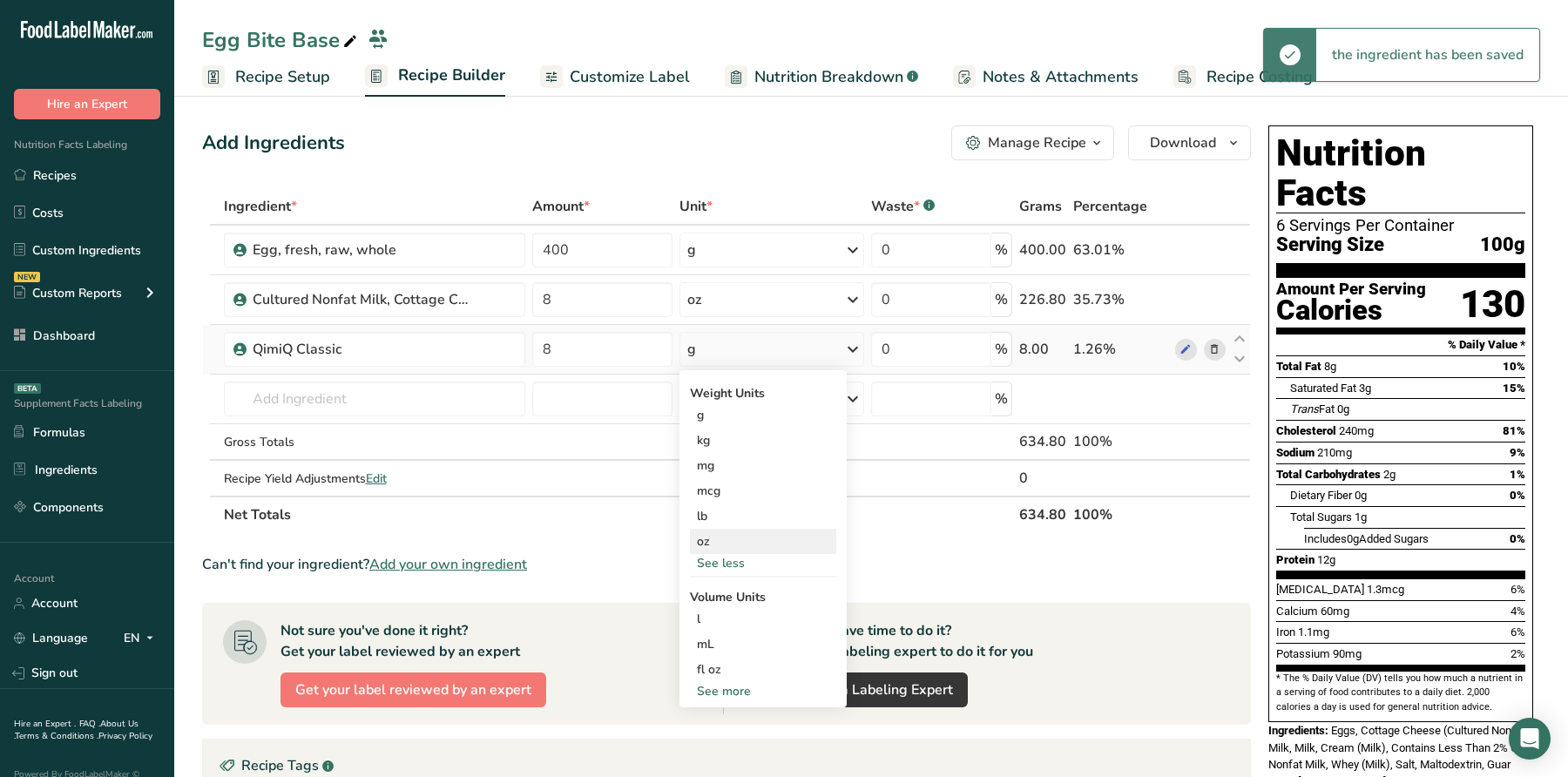
click at [723, 542] on div "oz" at bounding box center [763, 541] width 146 height 25
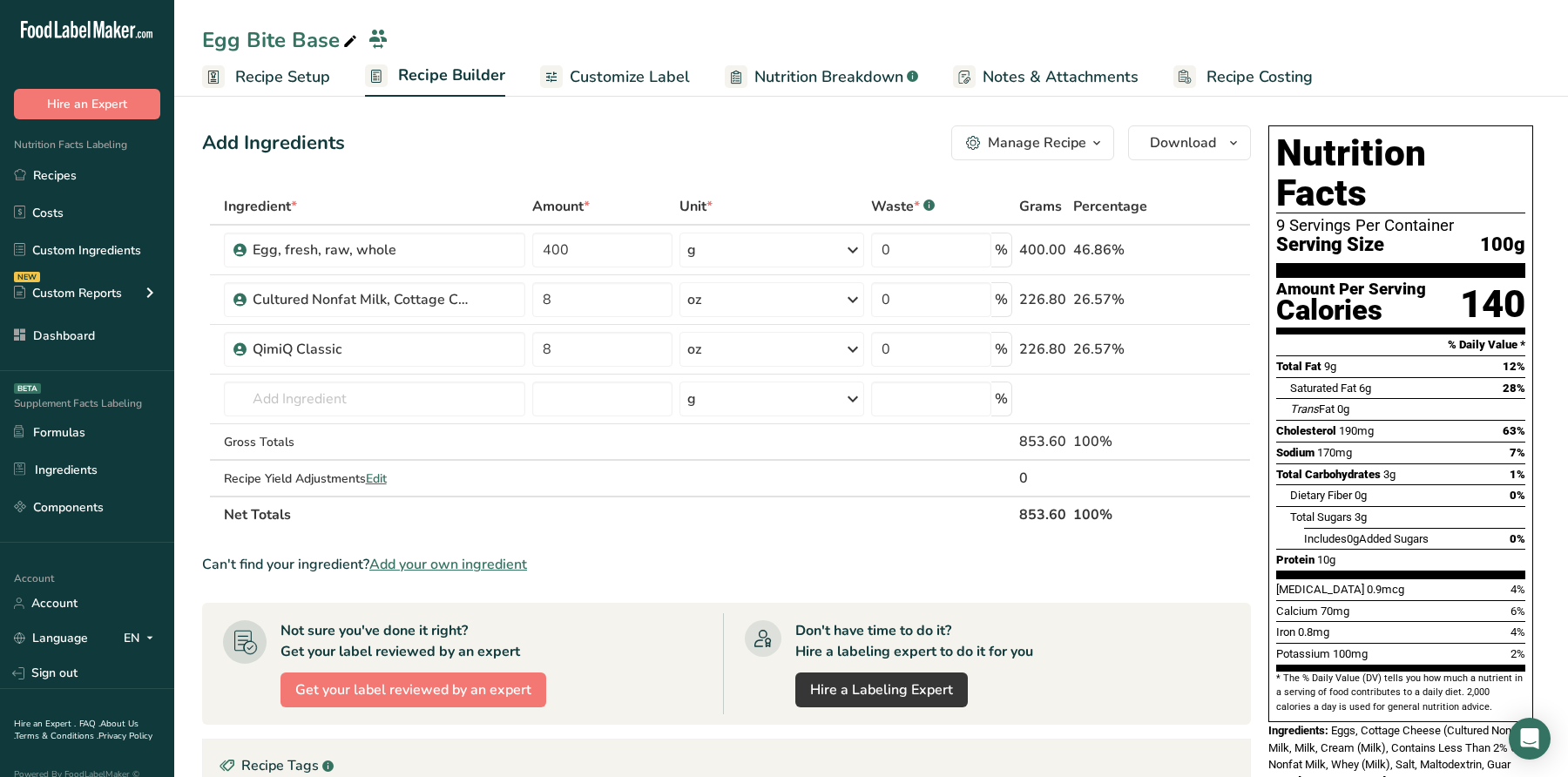
click at [473, 565] on span "Add your own ingredient" at bounding box center [449, 565] width 158 height 21
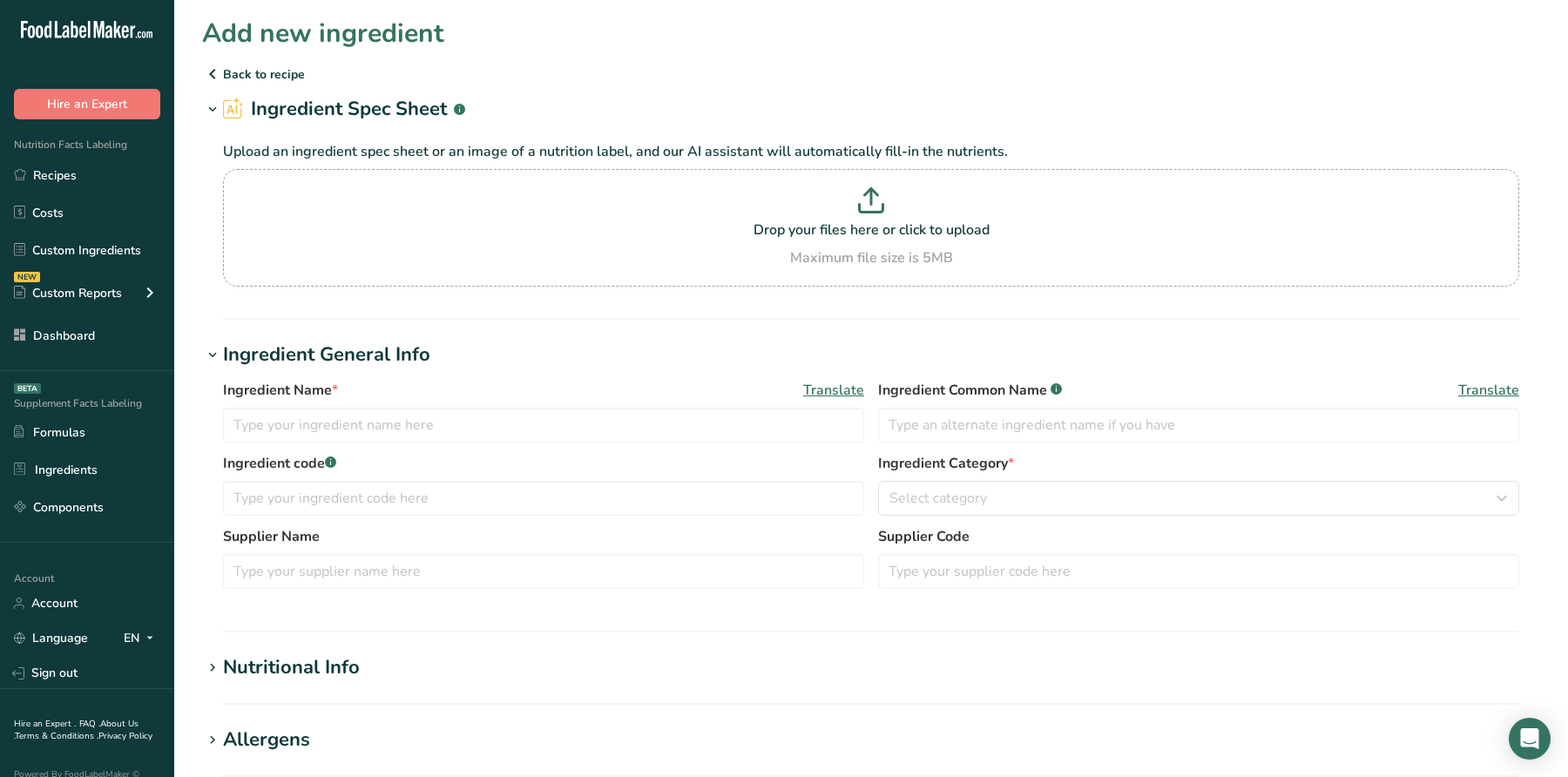
click at [691, 238] on p "Drop your files here or click to upload" at bounding box center [871, 231] width 1288 height 21
click at [691, 238] on input "Drop your files here or click to upload Maximum file size is 5MB" at bounding box center [871, 228] width 1297 height 118
type input "C:\fakepath\Monterrey Jack Cheese - Item # 1402106.pdf"
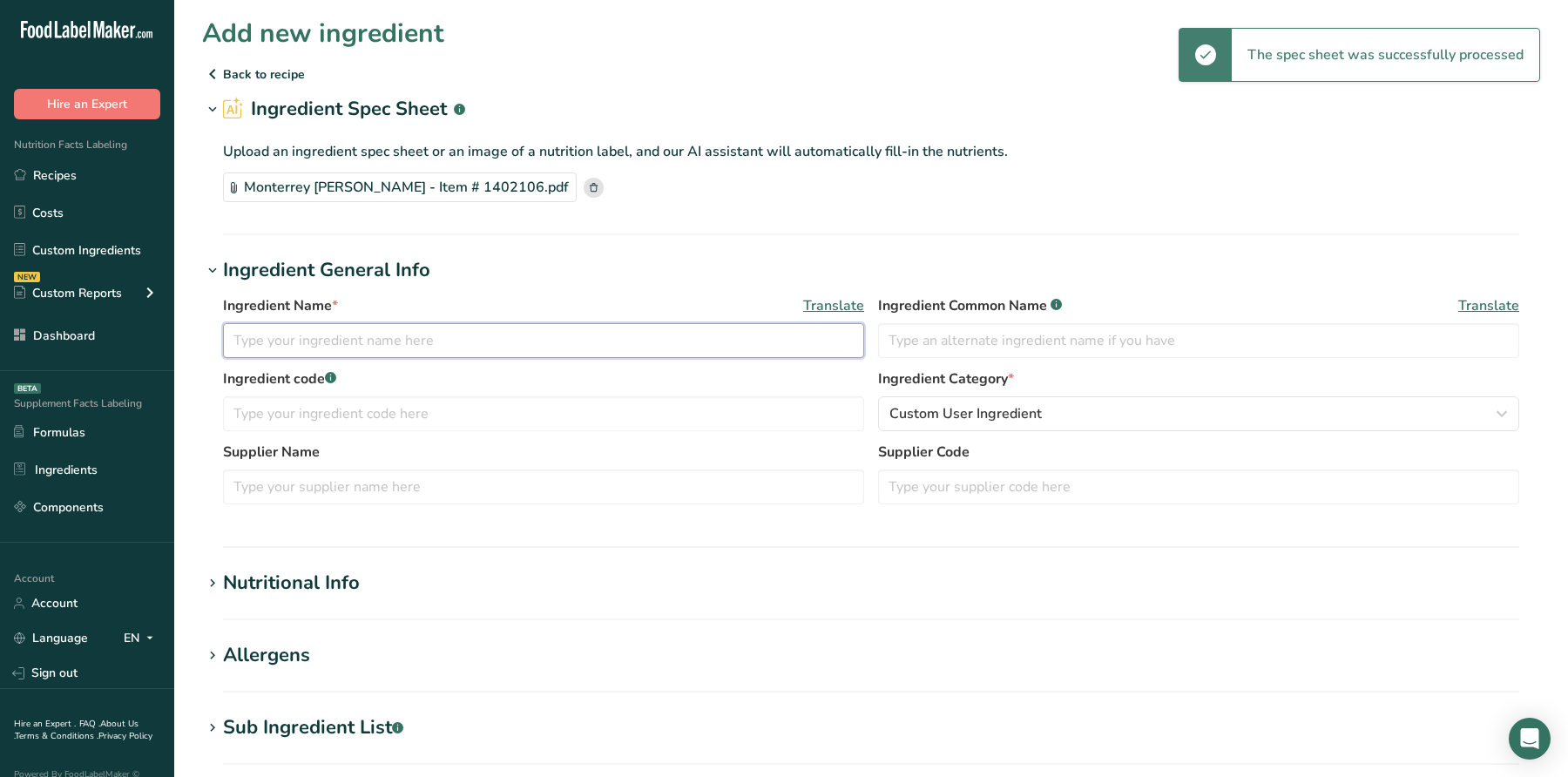
click at [508, 334] on input "text" at bounding box center [543, 340] width 641 height 35
type input "C"
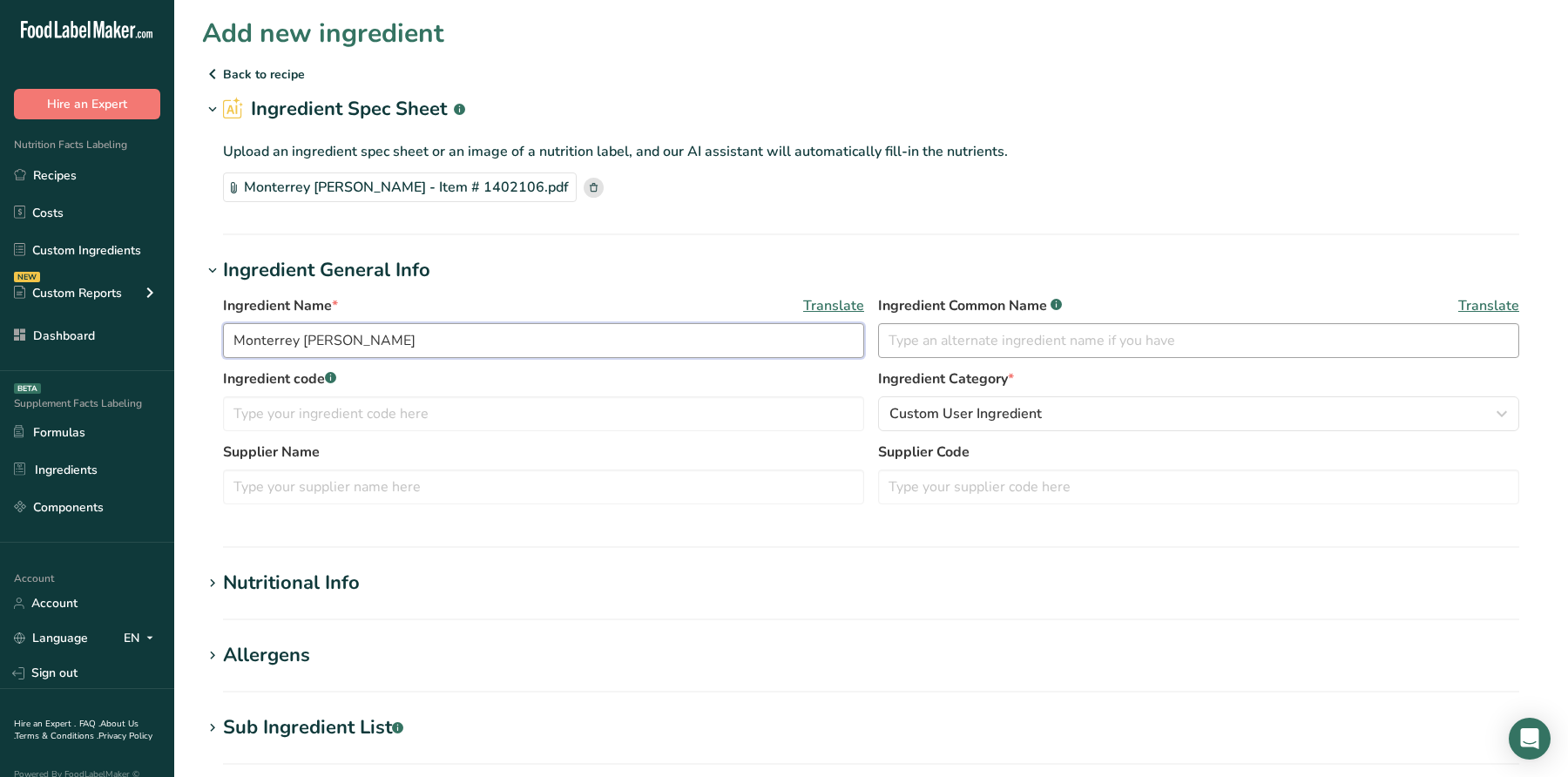
type input "Monterrey [PERSON_NAME]"
click at [1119, 354] on input "text" at bounding box center [1198, 340] width 641 height 35
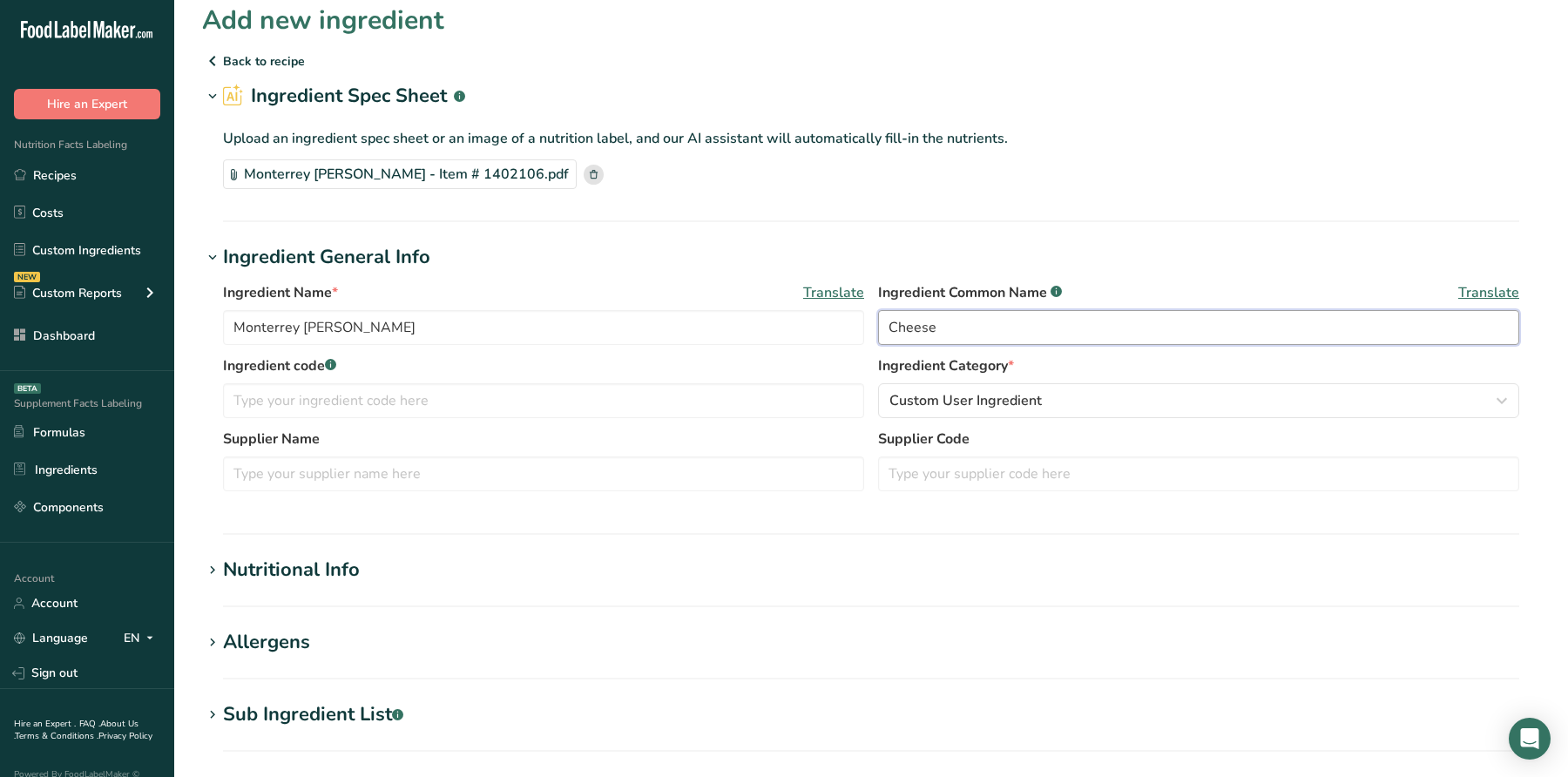
type input "Cheese"
click at [278, 541] on section "Add new ingredient Back to recipe Ingredient Spec Sheet .a-a{fill:#347362;}.b-a…" at bounding box center [871, 592] width 1394 height 1210
click at [278, 559] on div "Nutritional Info" at bounding box center [291, 570] width 137 height 28
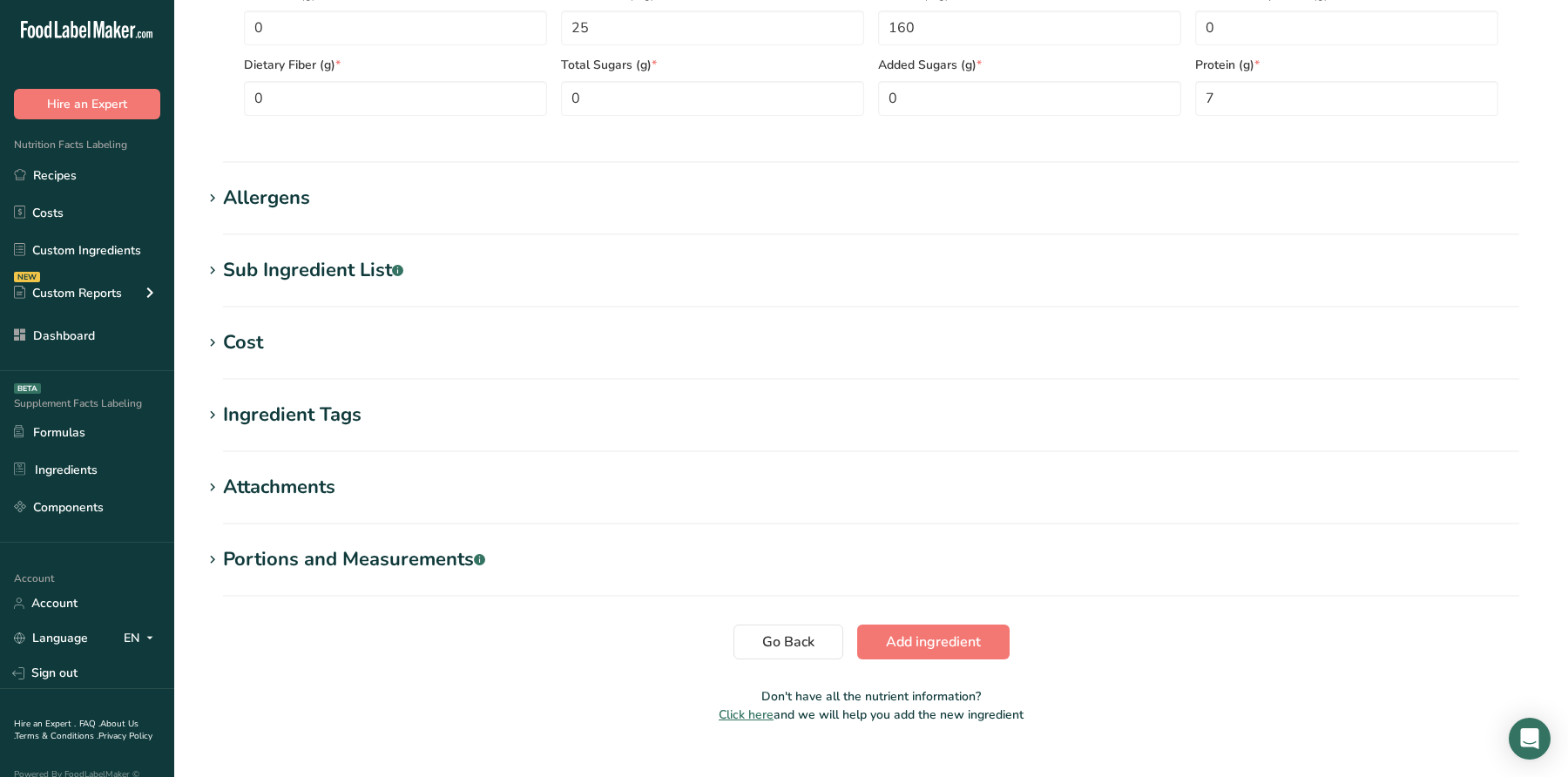
scroll to position [890, 0]
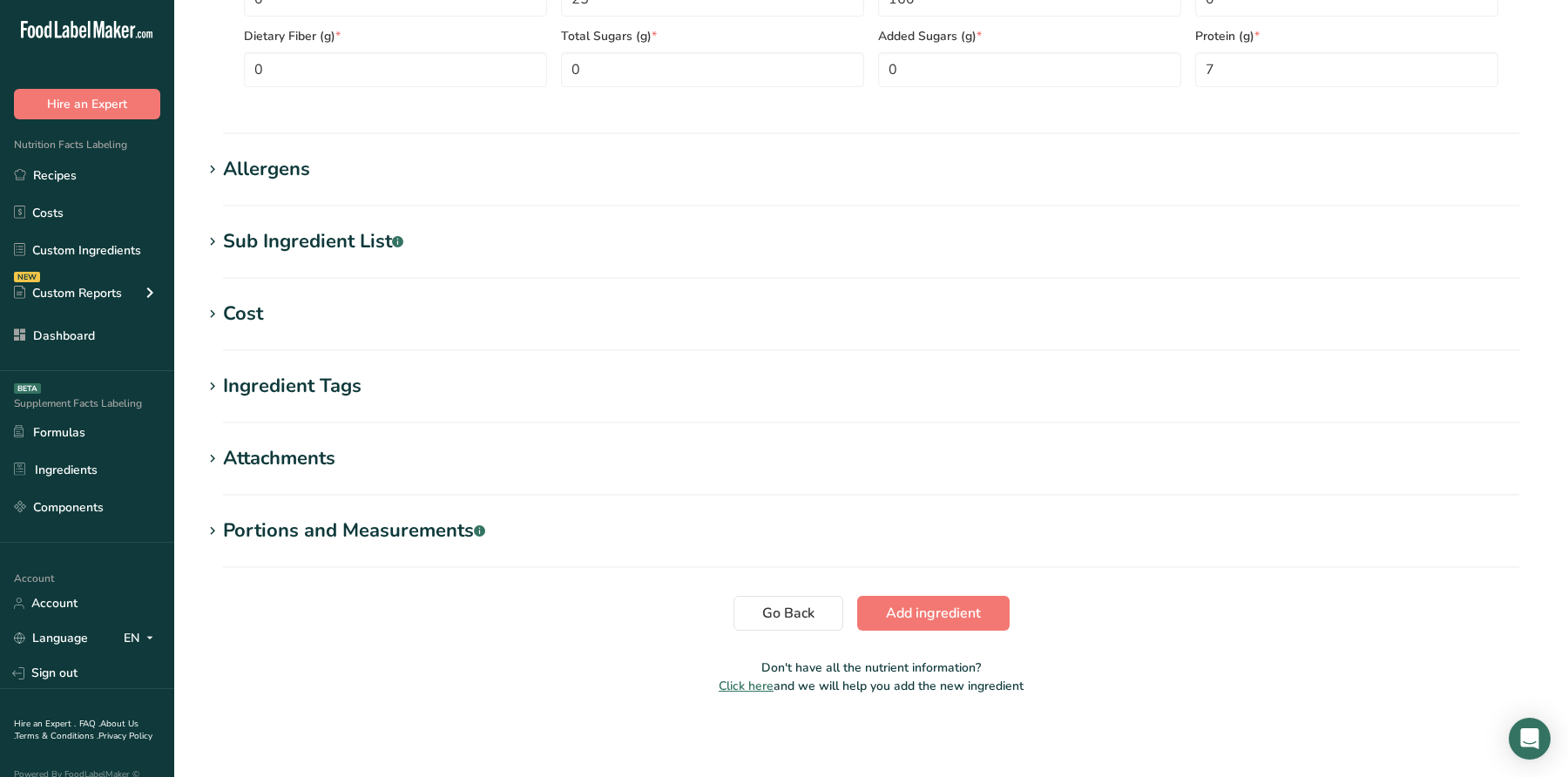
click at [310, 201] on section "Allergens Add any known allergens associated with your ingredient Milk Soy Tree…" at bounding box center [871, 181] width 1338 height 51
click at [281, 169] on div "Allergens" at bounding box center [266, 169] width 87 height 28
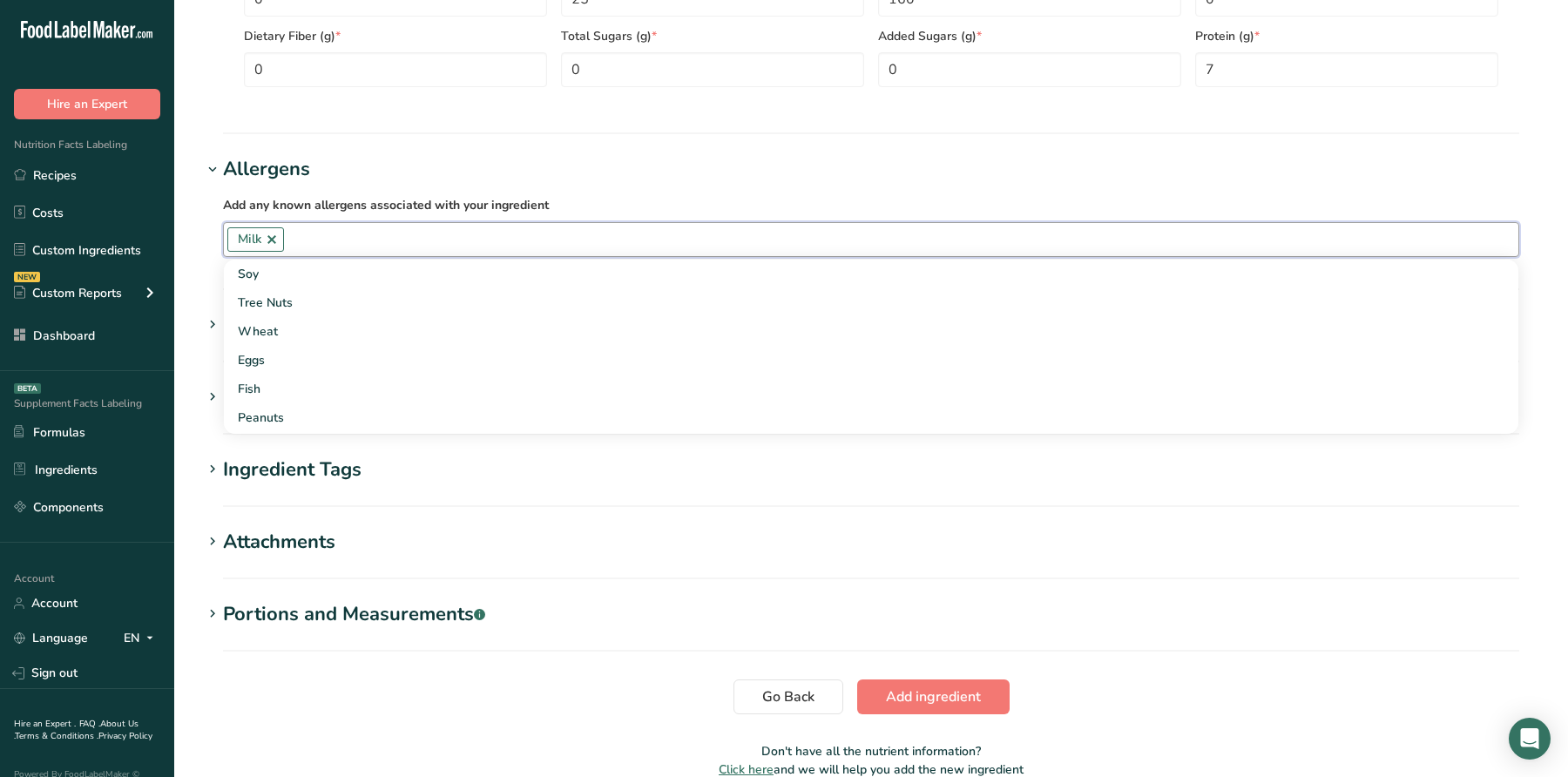
click at [333, 247] on input "text" at bounding box center [901, 239] width 1235 height 27
click at [672, 169] on h1 "Allergens" at bounding box center [871, 169] width 1338 height 28
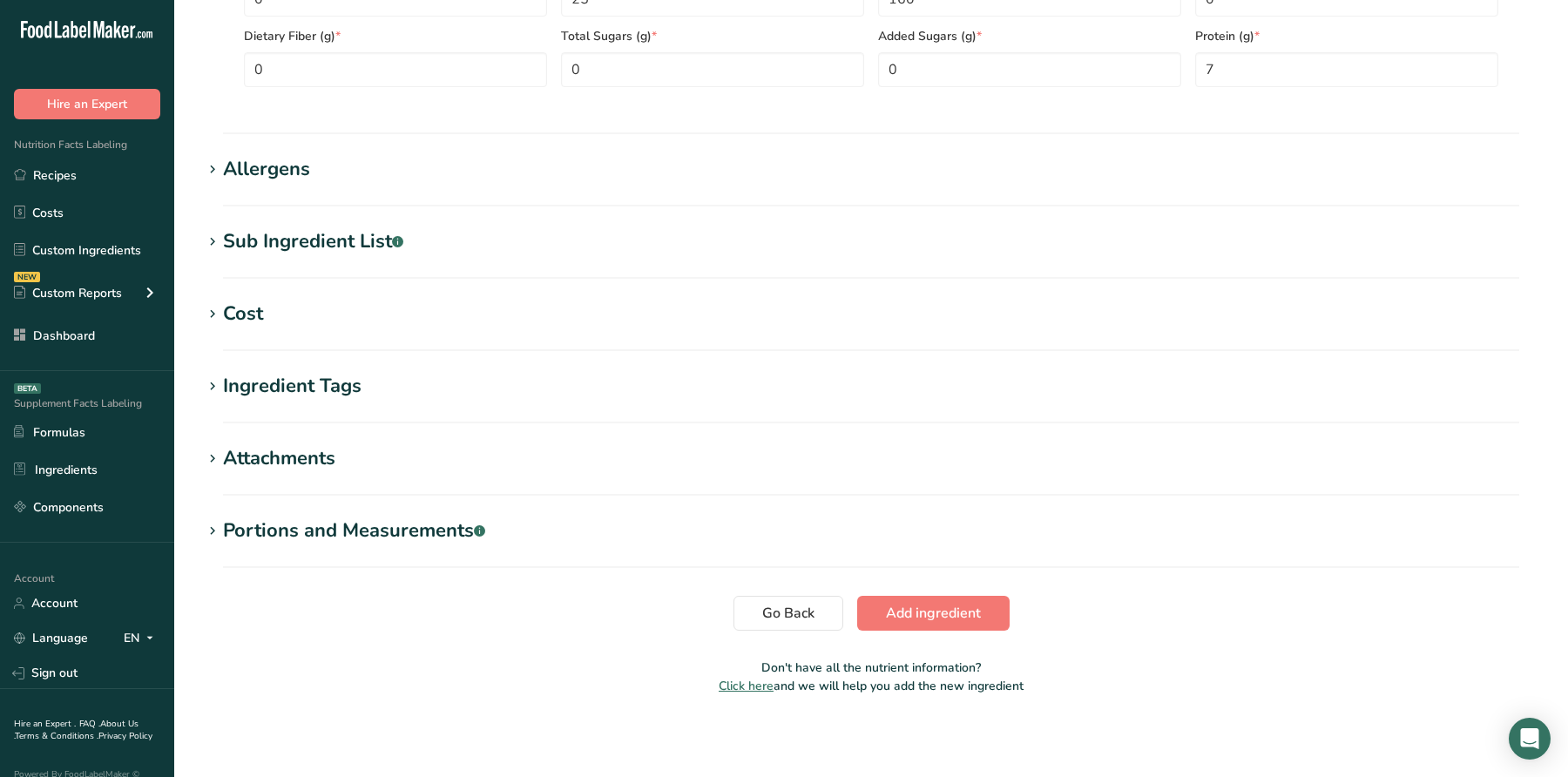
click at [942, 606] on span "Add ingredient" at bounding box center [933, 614] width 95 height 21
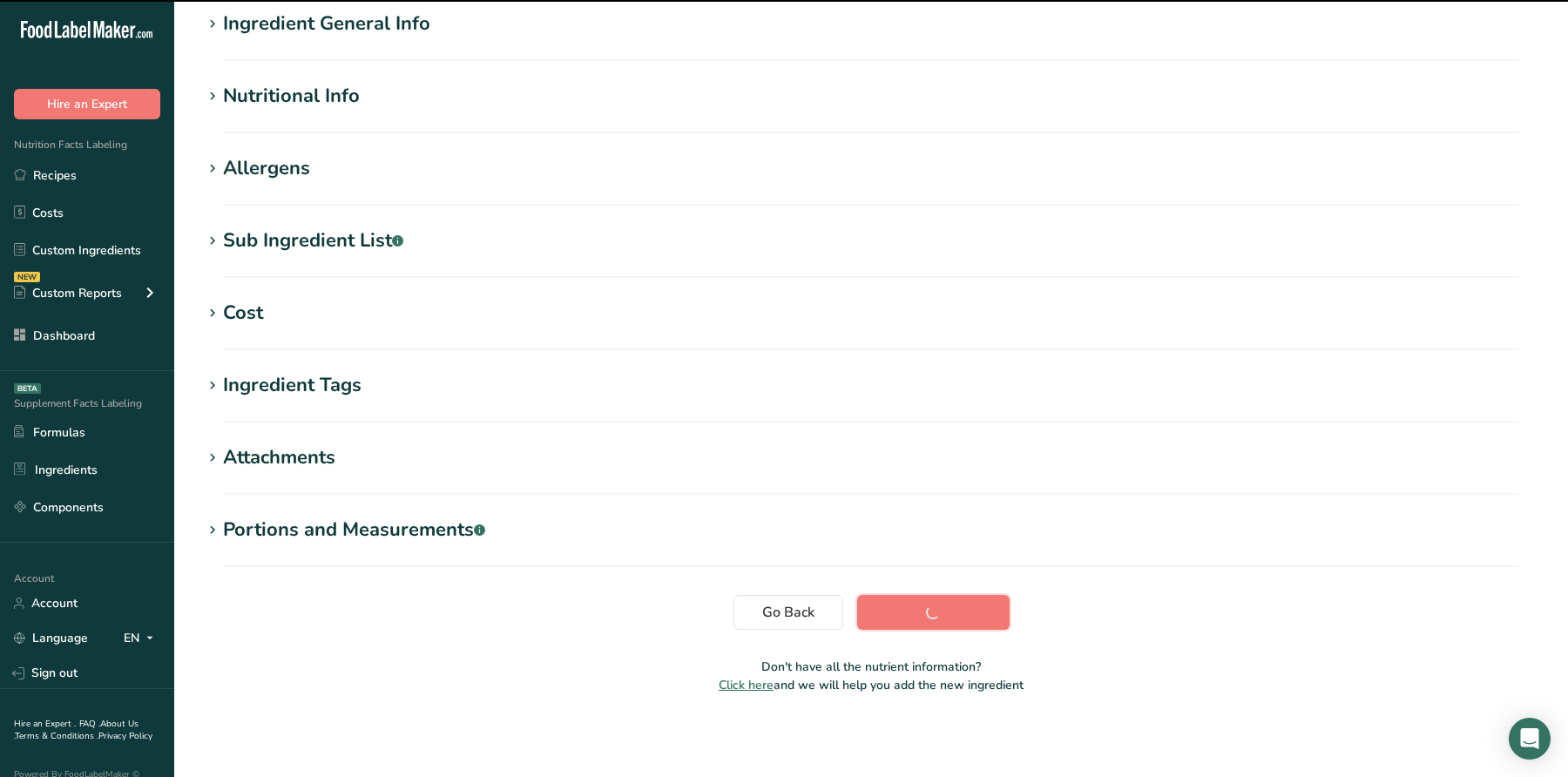
scroll to position [0, 0]
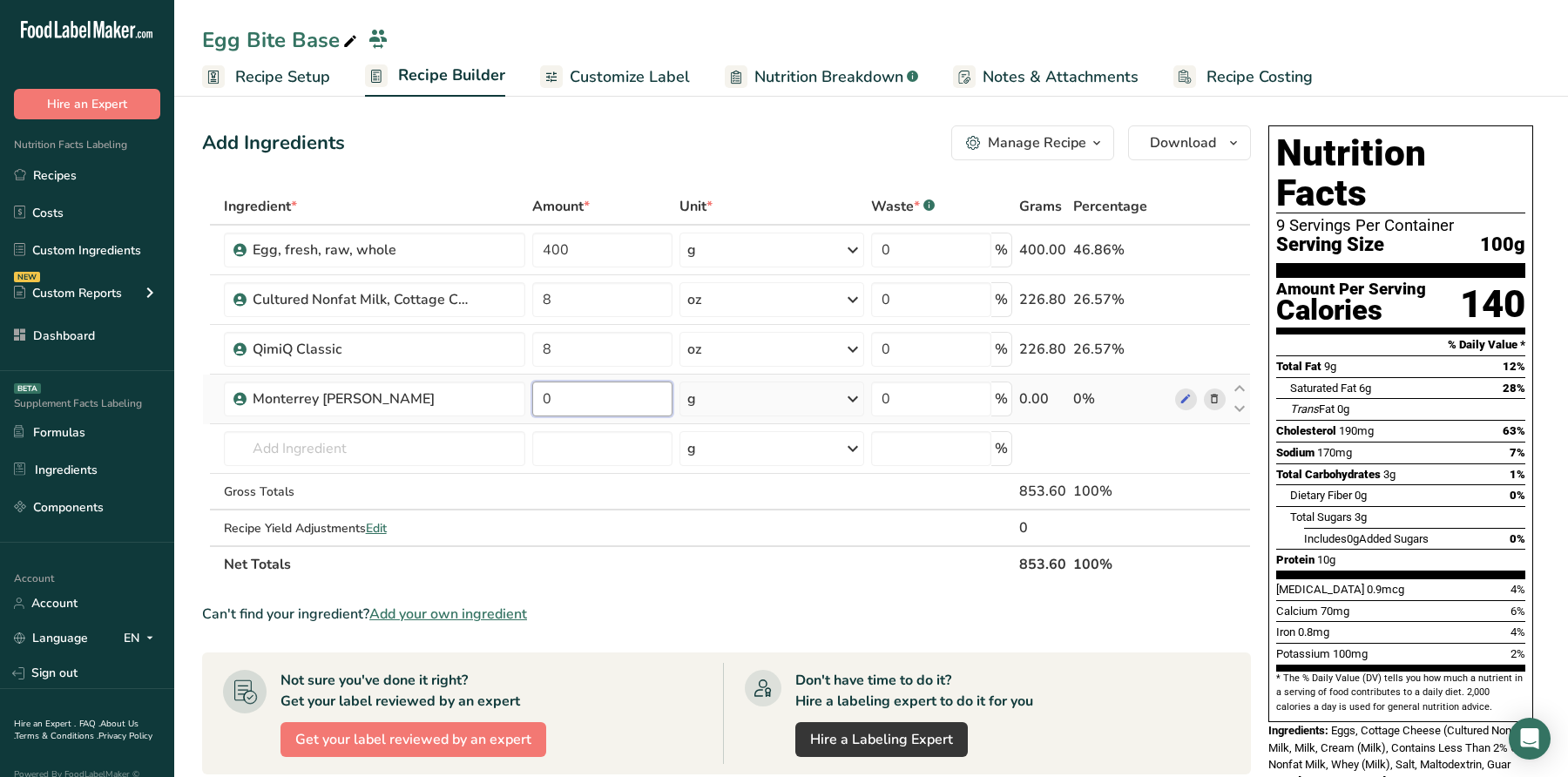
click at [592, 400] on input "0" at bounding box center [602, 398] width 140 height 35
type input "8"
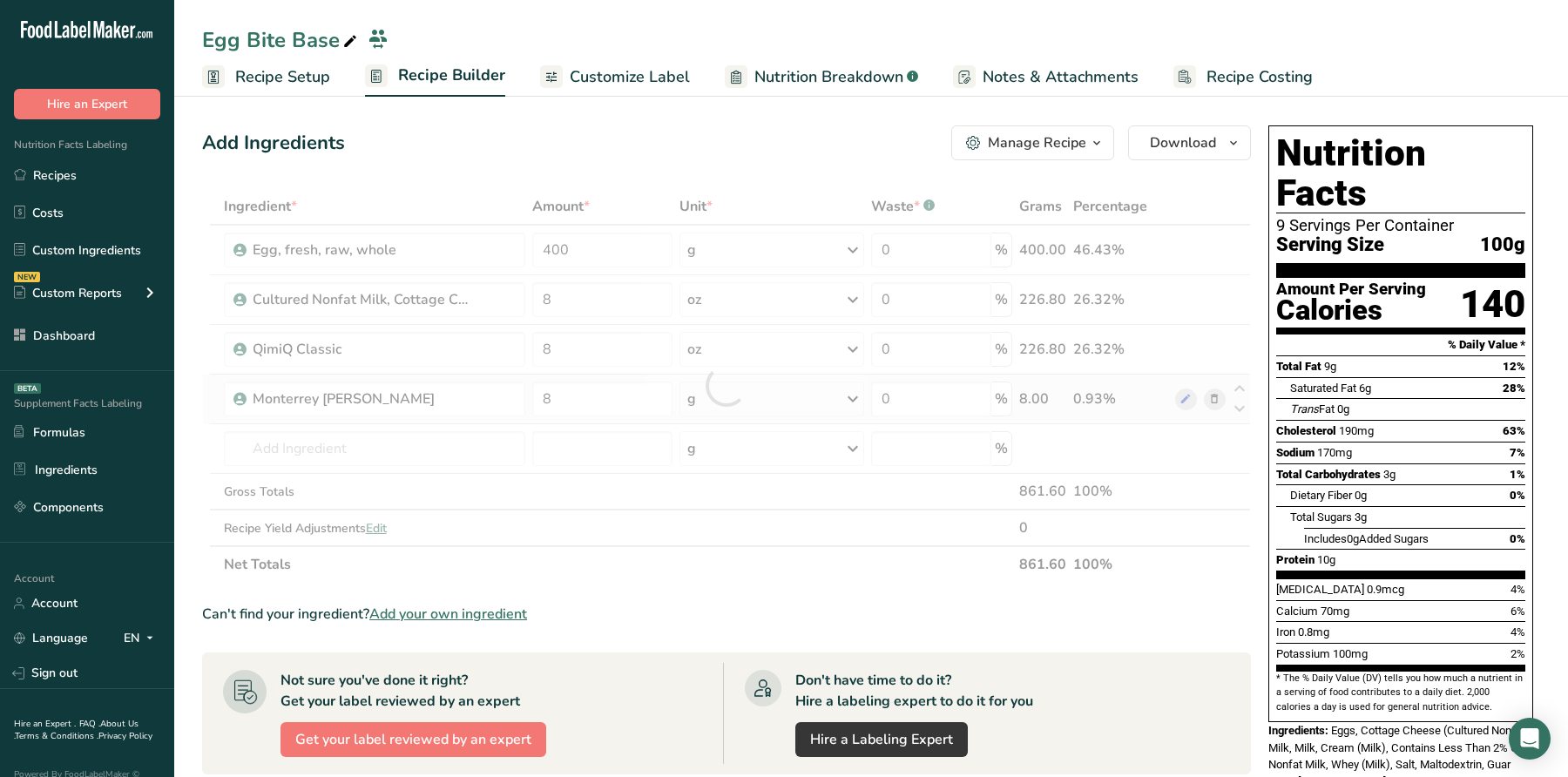
click at [744, 413] on div "Ingredient * Amount * Unit * Waste * .a-a{fill:#347362;}.b-a{fill:#fff;} Grams …" at bounding box center [726, 385] width 1049 height 395
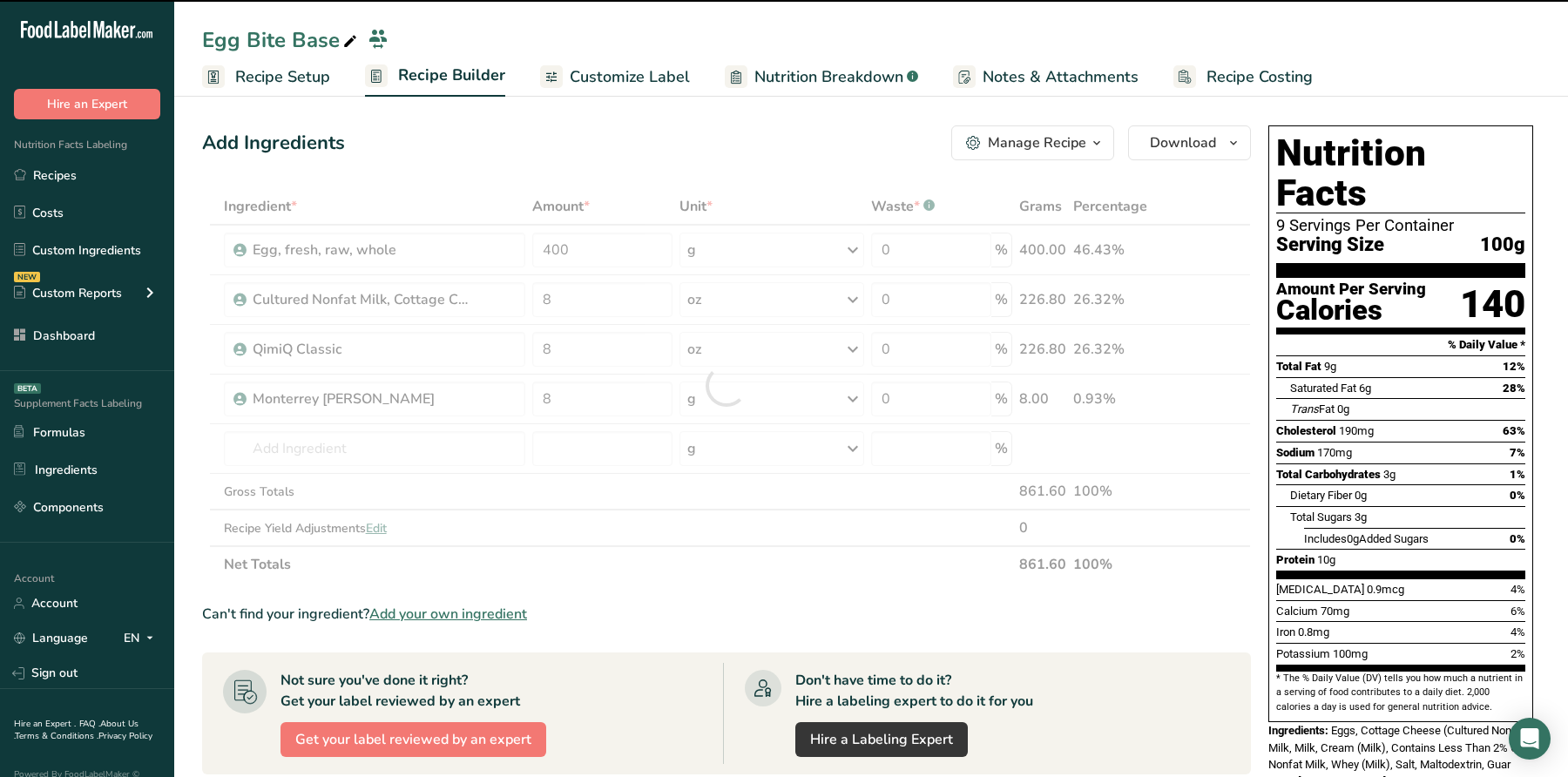
click at [747, 396] on div at bounding box center [726, 385] width 1049 height 395
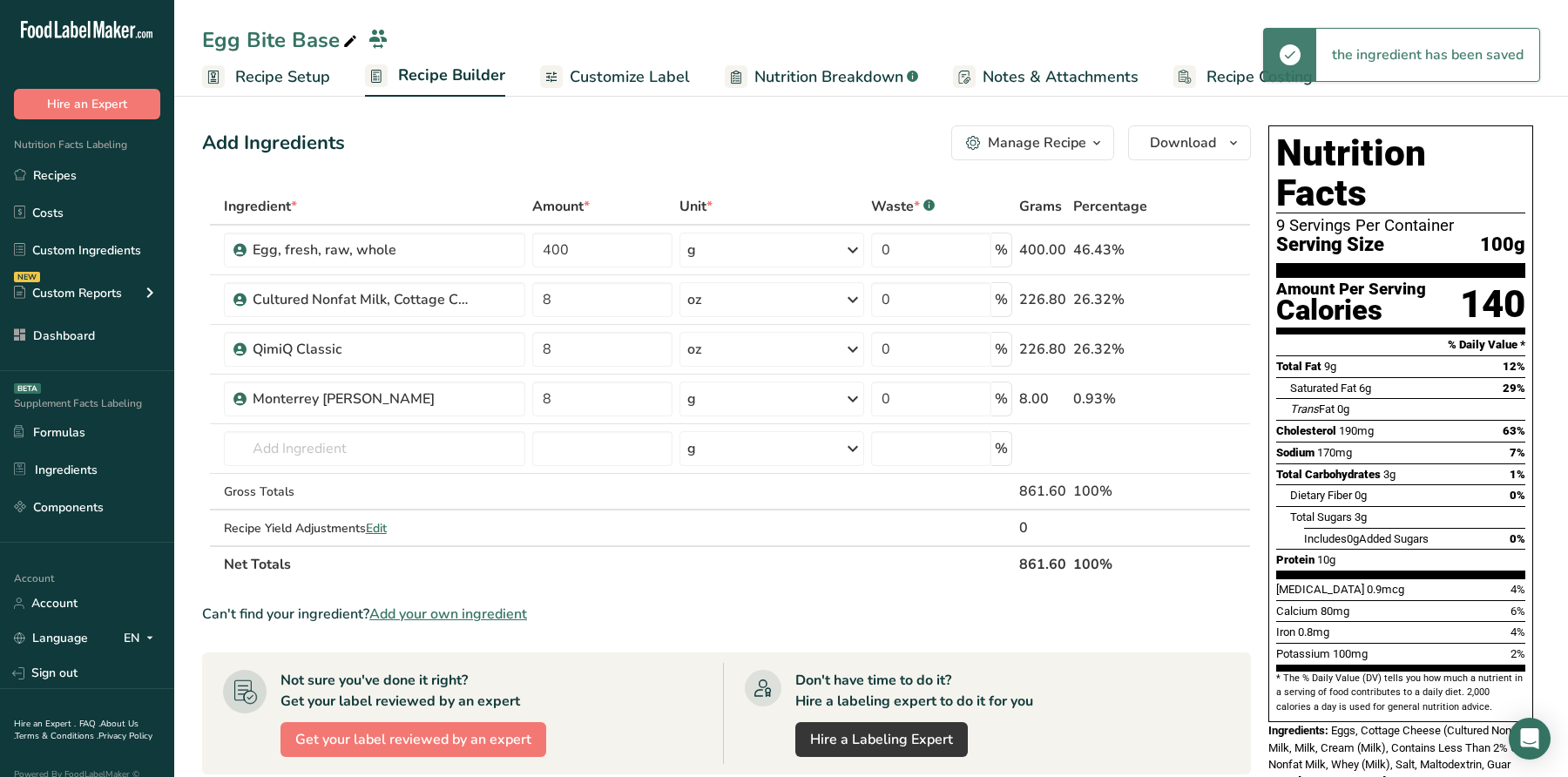
click at [747, 396] on div "g" at bounding box center [772, 398] width 185 height 35
click at [745, 529] on div "See more" at bounding box center [763, 537] width 146 height 19
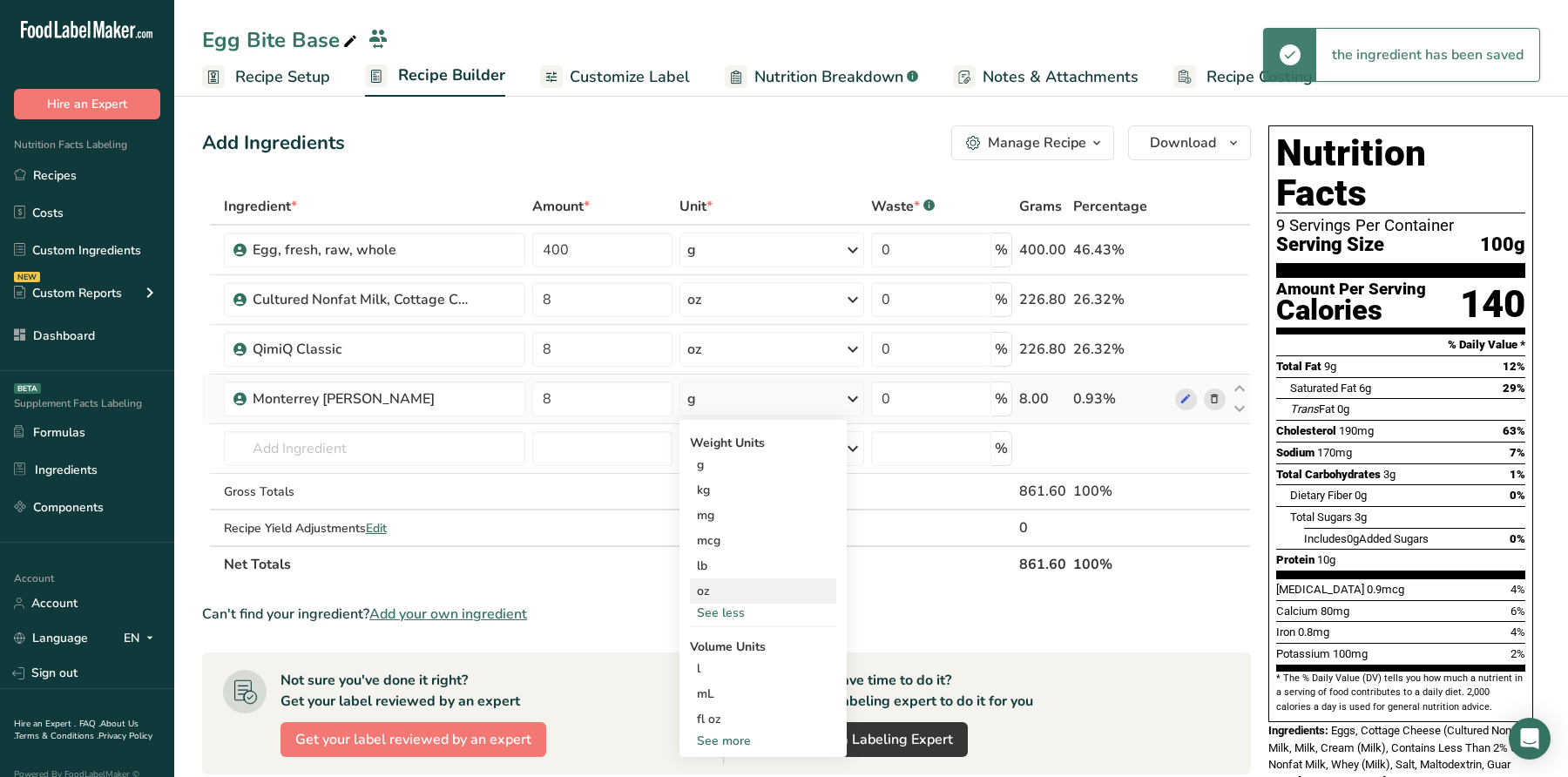
click at [713, 579] on div "oz" at bounding box center [763, 591] width 146 height 25
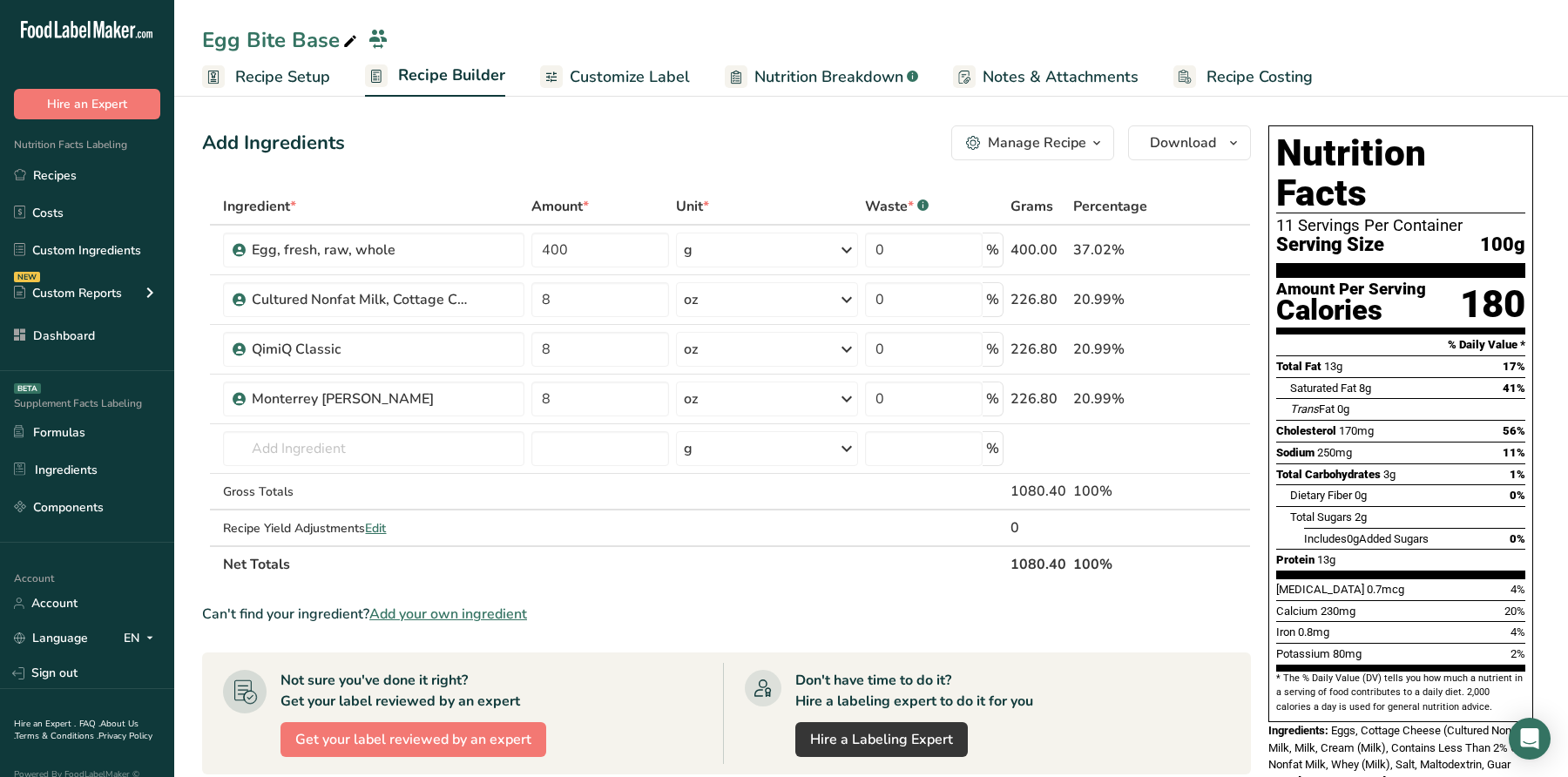
click at [1357, 381] on span "Saturated Fat" at bounding box center [1323, 388] width 67 height 13
click at [1467, 398] on div "Trans Fat 0g" at bounding box center [1407, 409] width 235 height 22
click at [460, 609] on span "Add your own ingredient" at bounding box center [449, 615] width 158 height 21
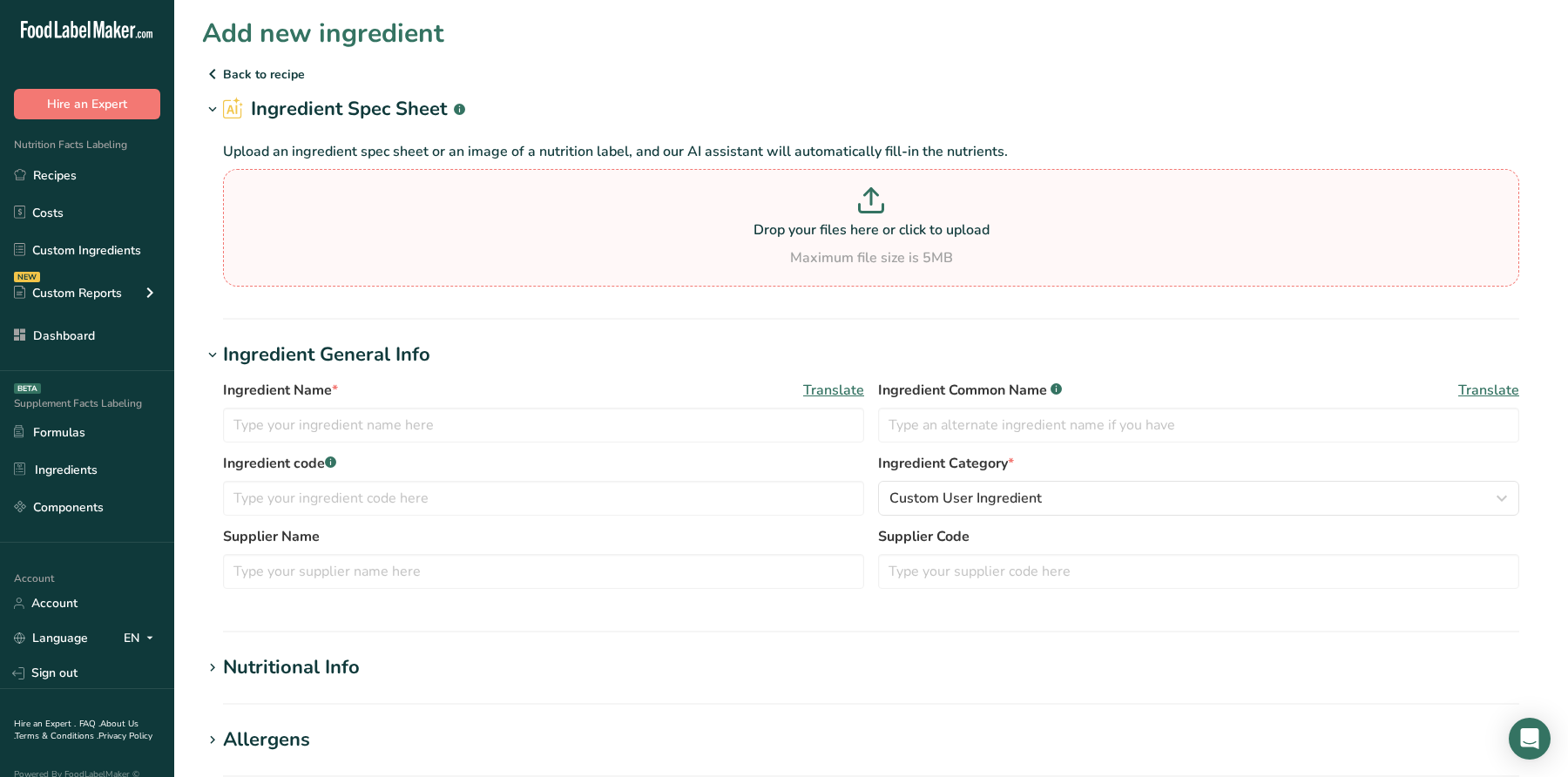
click at [740, 224] on p "Drop your files here or click to upload" at bounding box center [871, 231] width 1288 height 21
click at [740, 224] on input "Drop your files here or click to upload Maximum file size is 5MB" at bounding box center [871, 228] width 1297 height 118
type input "C:\fakepath\Kosher Salt - Item # 424722.png"
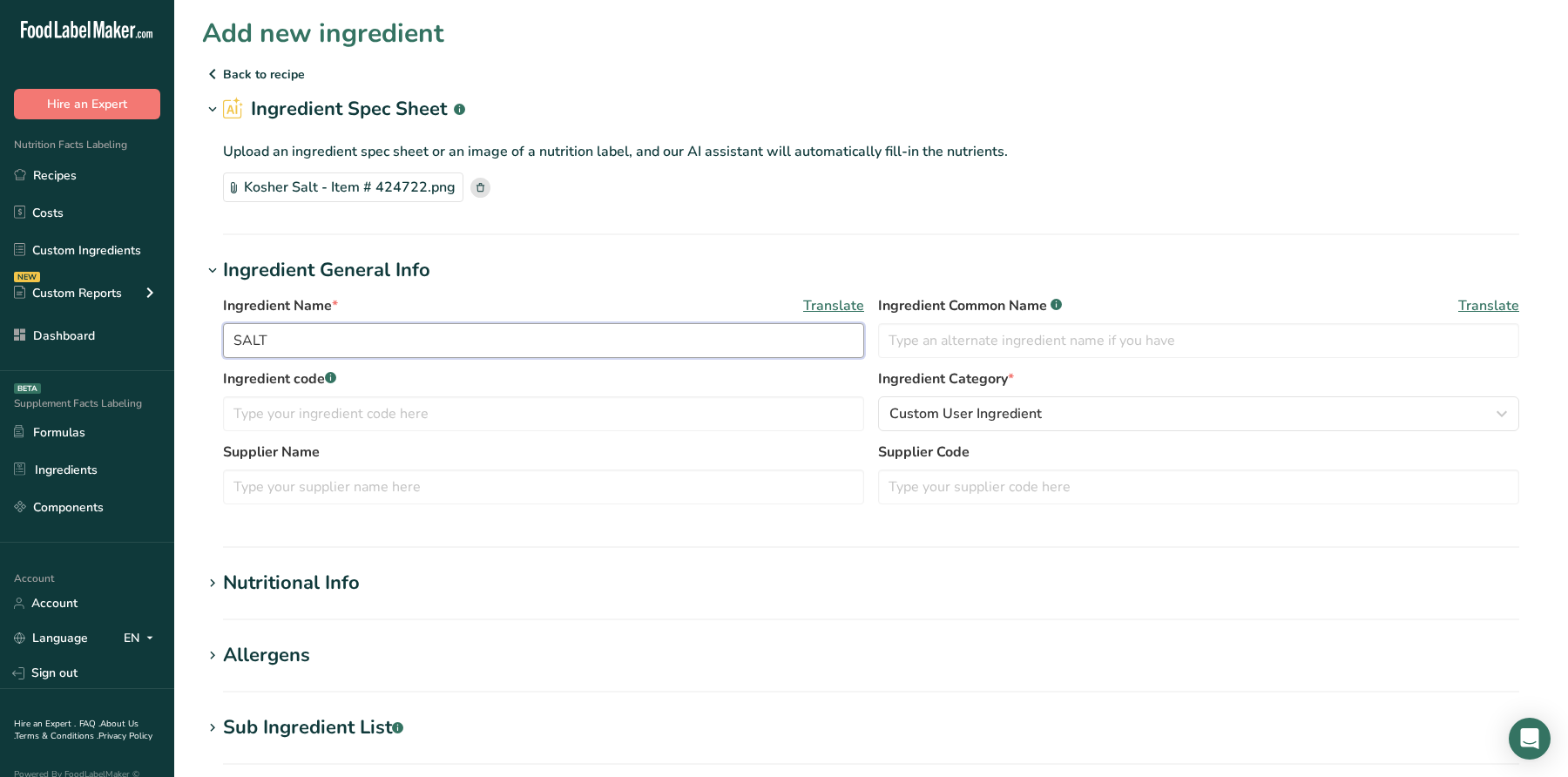
click at [428, 340] on input "SALT" at bounding box center [543, 340] width 641 height 35
click at [533, 346] on input "Salt" at bounding box center [543, 340] width 641 height 35
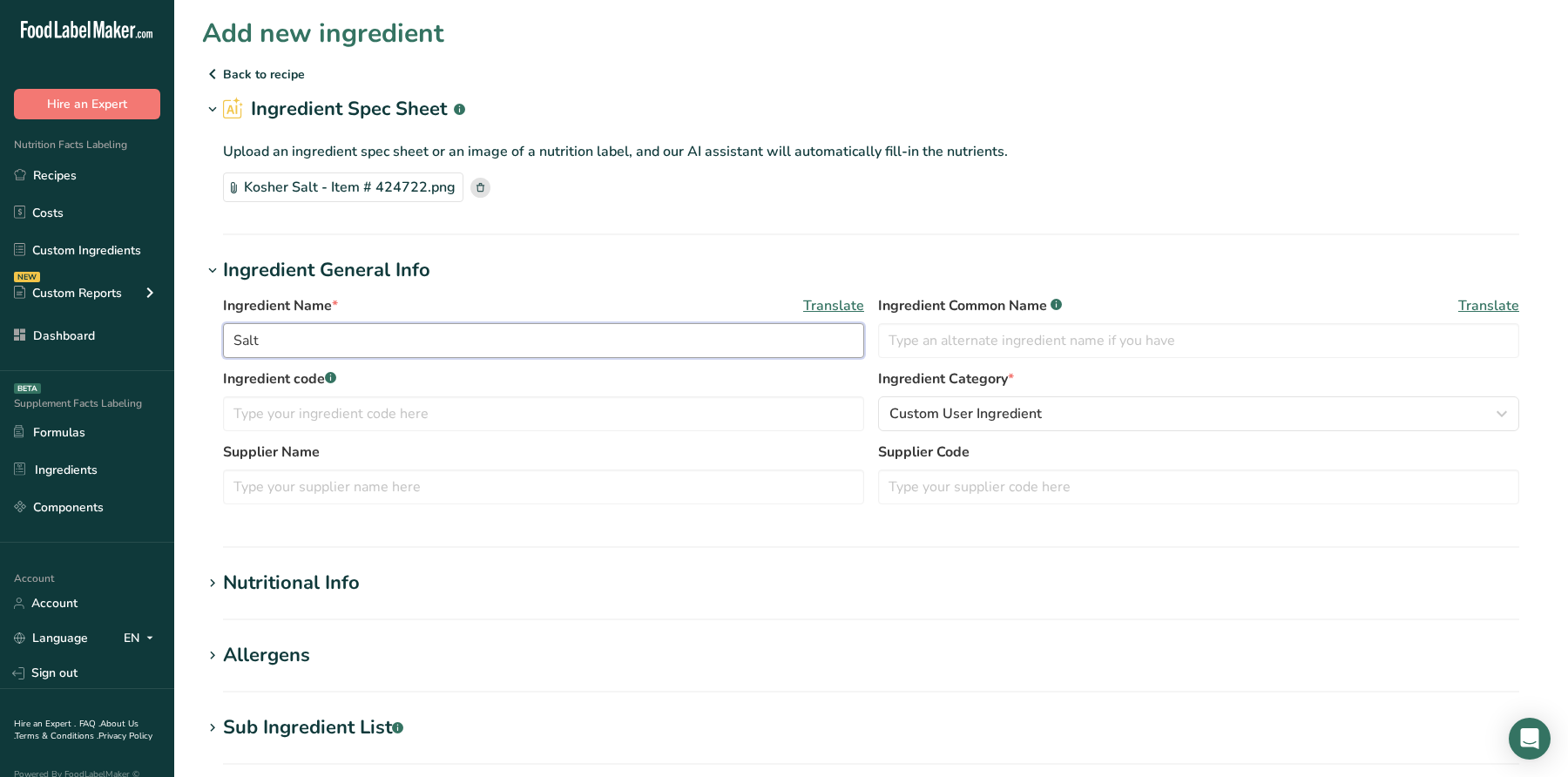
click at [533, 346] on input "Salt" at bounding box center [543, 340] width 641 height 35
type input "Kosher Salt"
click at [1081, 347] on input "text" at bounding box center [1198, 340] width 641 height 35
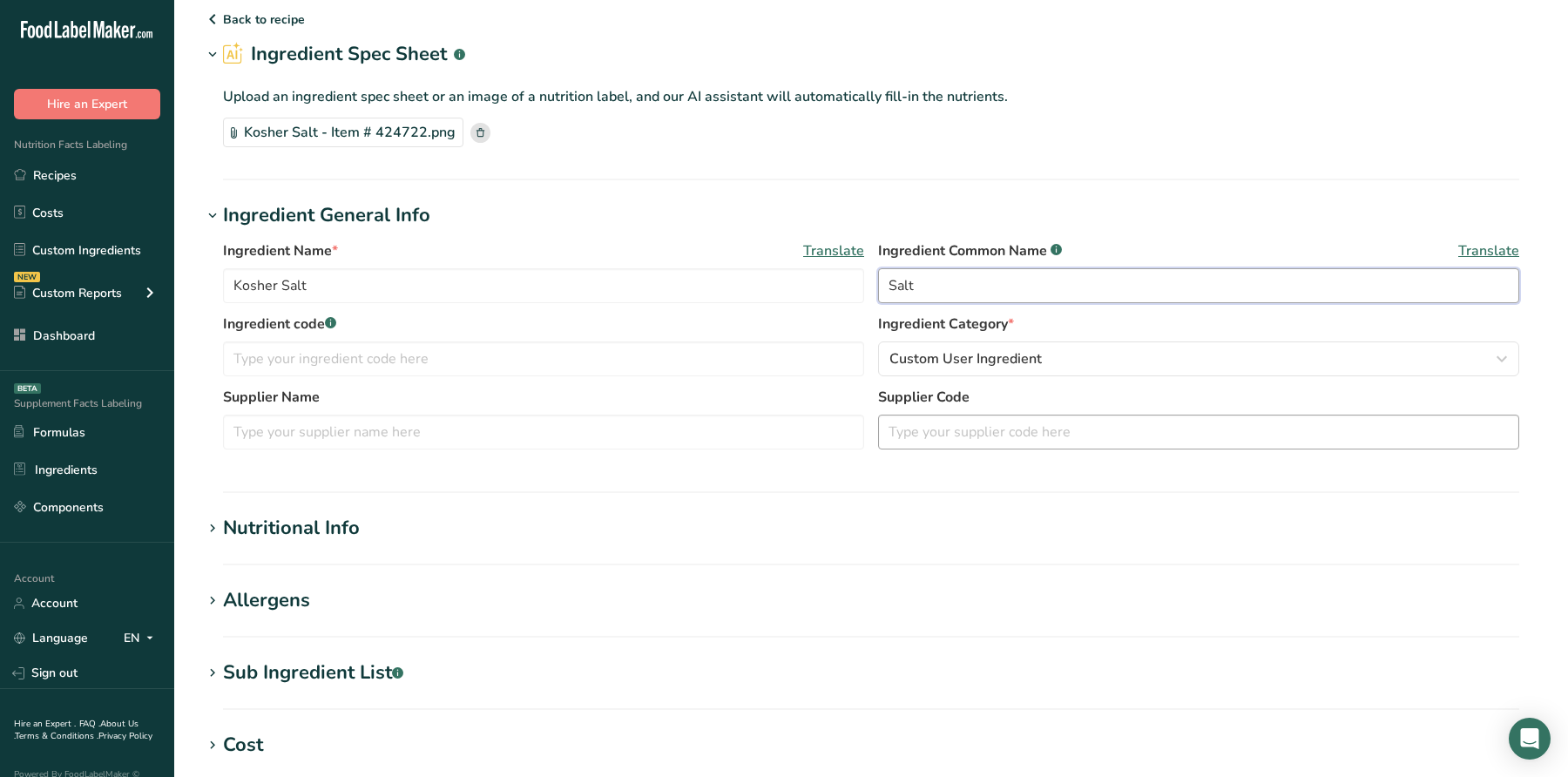
scroll to position [89, 0]
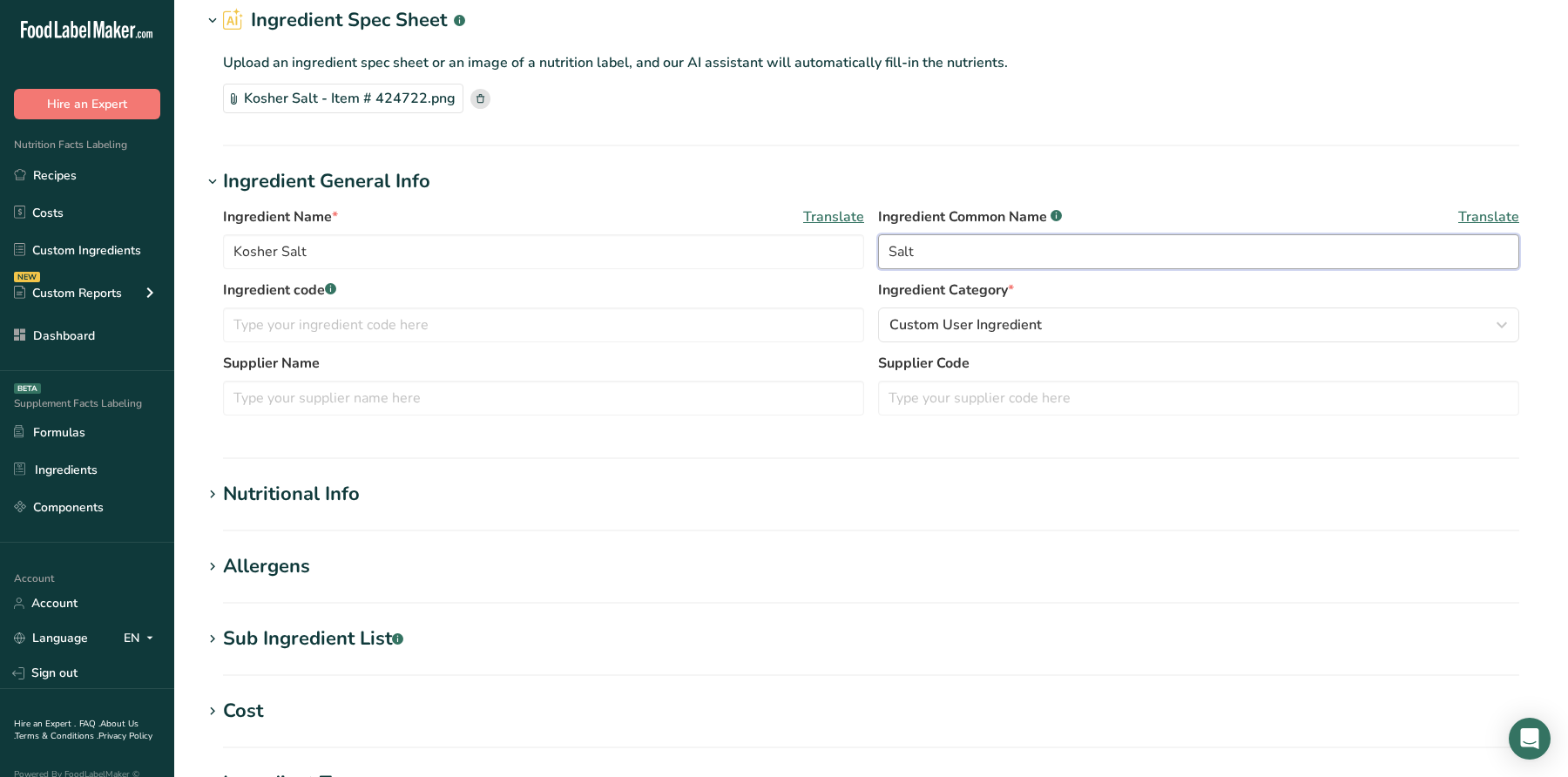
type input "Salt"
click at [331, 499] on div "Nutritional Info" at bounding box center [291, 494] width 137 height 28
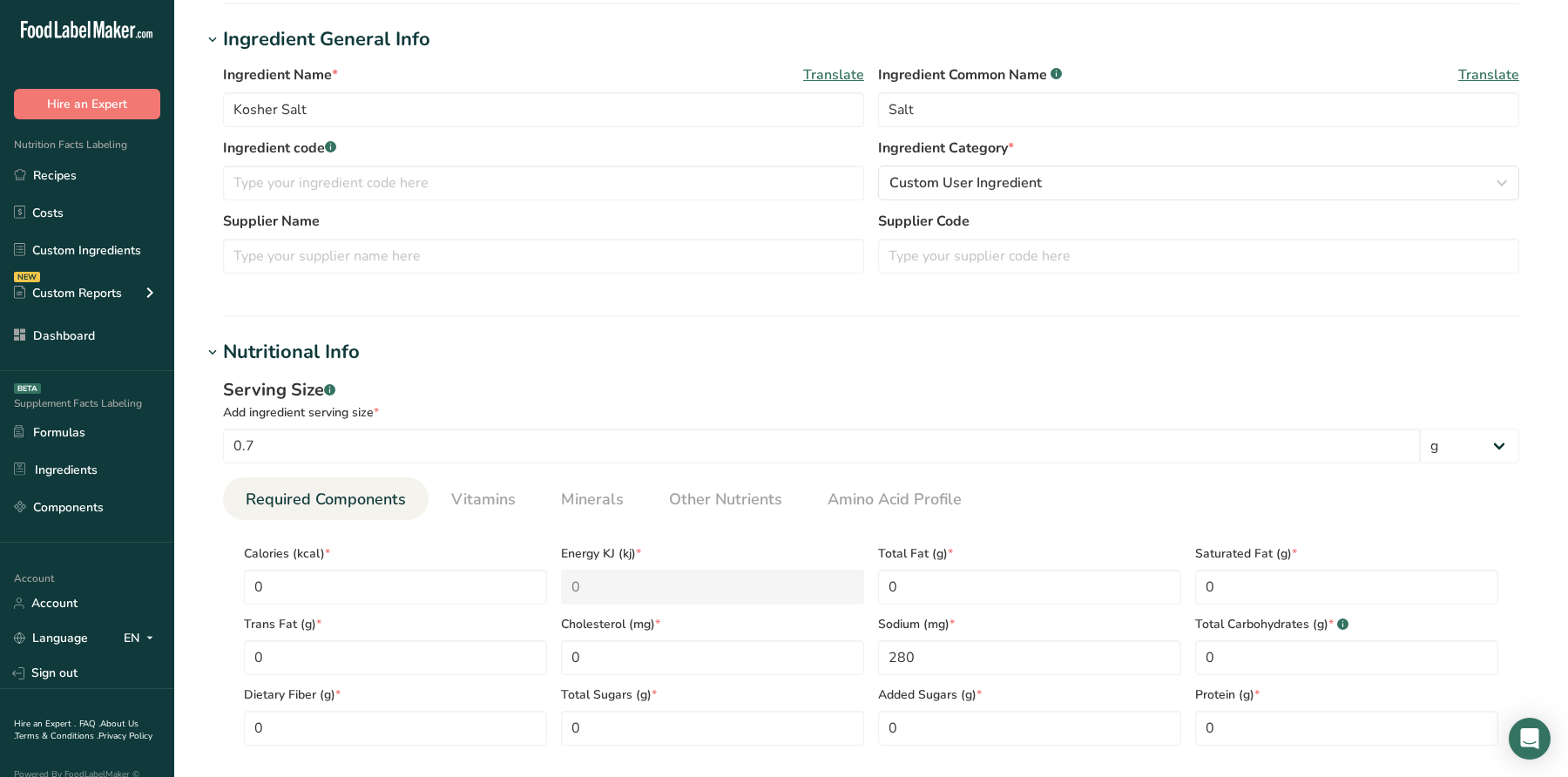
scroll to position [161, 0]
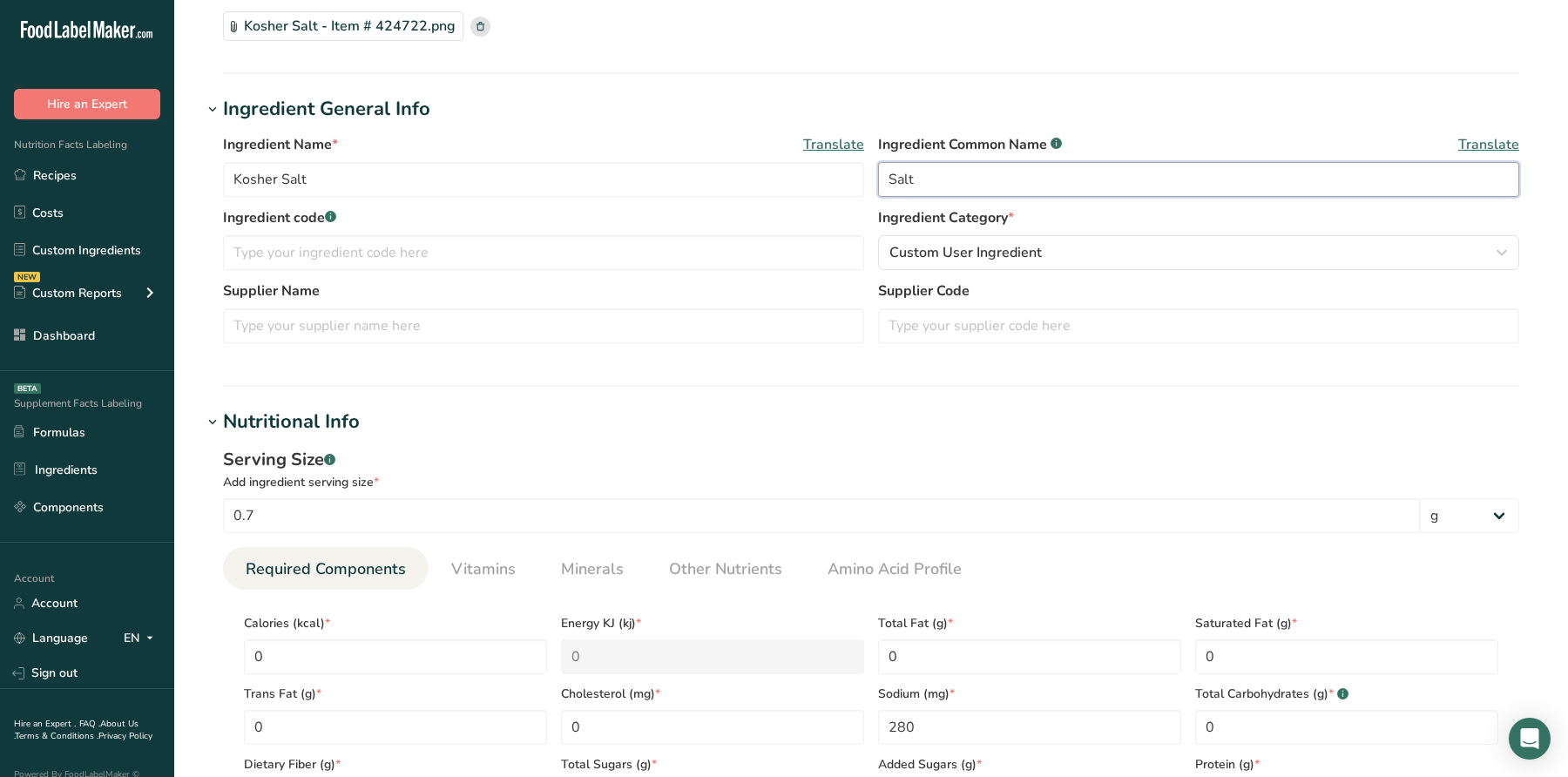
drag, startPoint x: 893, startPoint y: 174, endPoint x: 958, endPoint y: 173, distance: 65.0
click at [958, 173] on input "Salt" at bounding box center [1198, 179] width 641 height 35
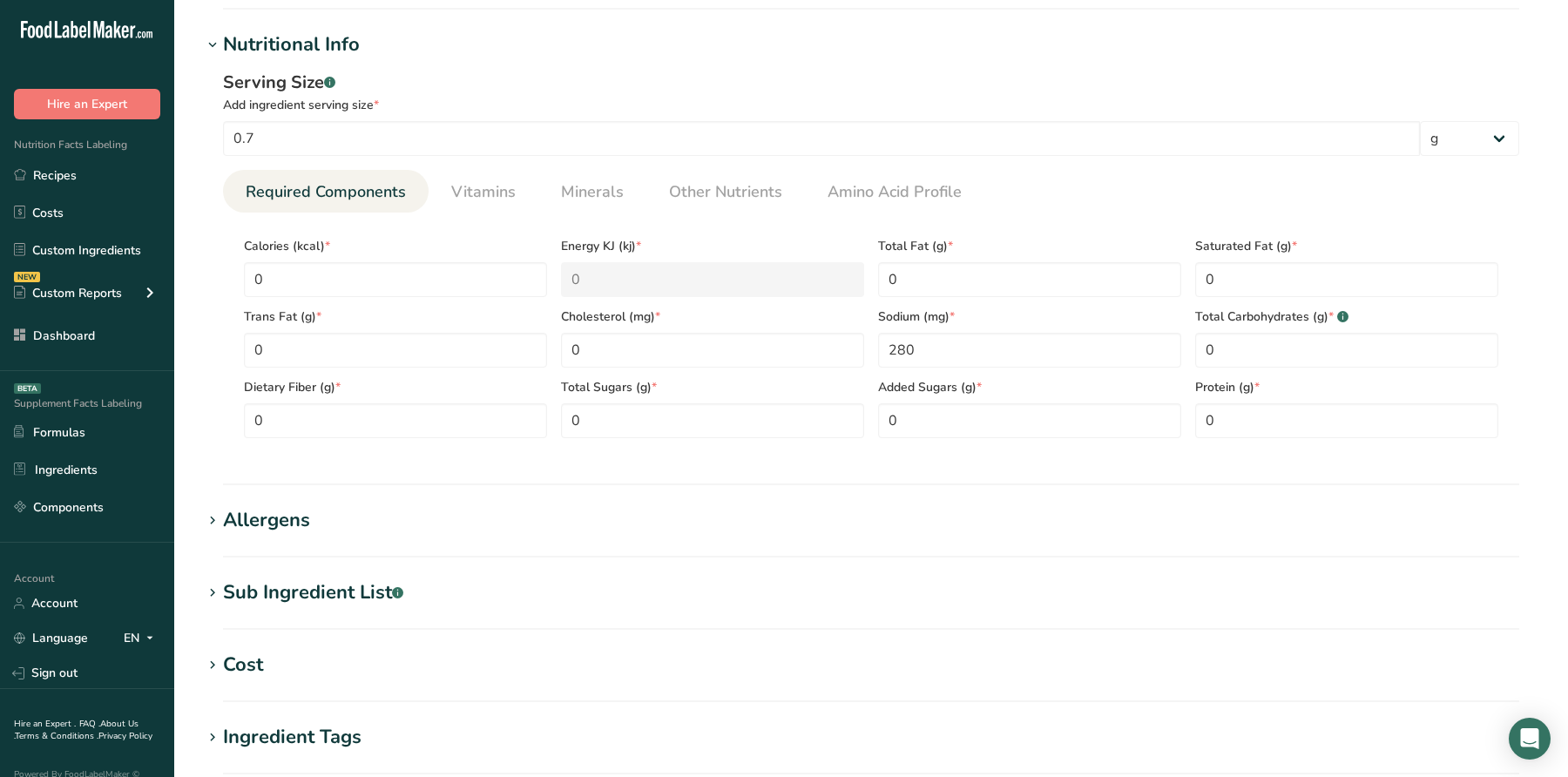
scroll to position [890, 0]
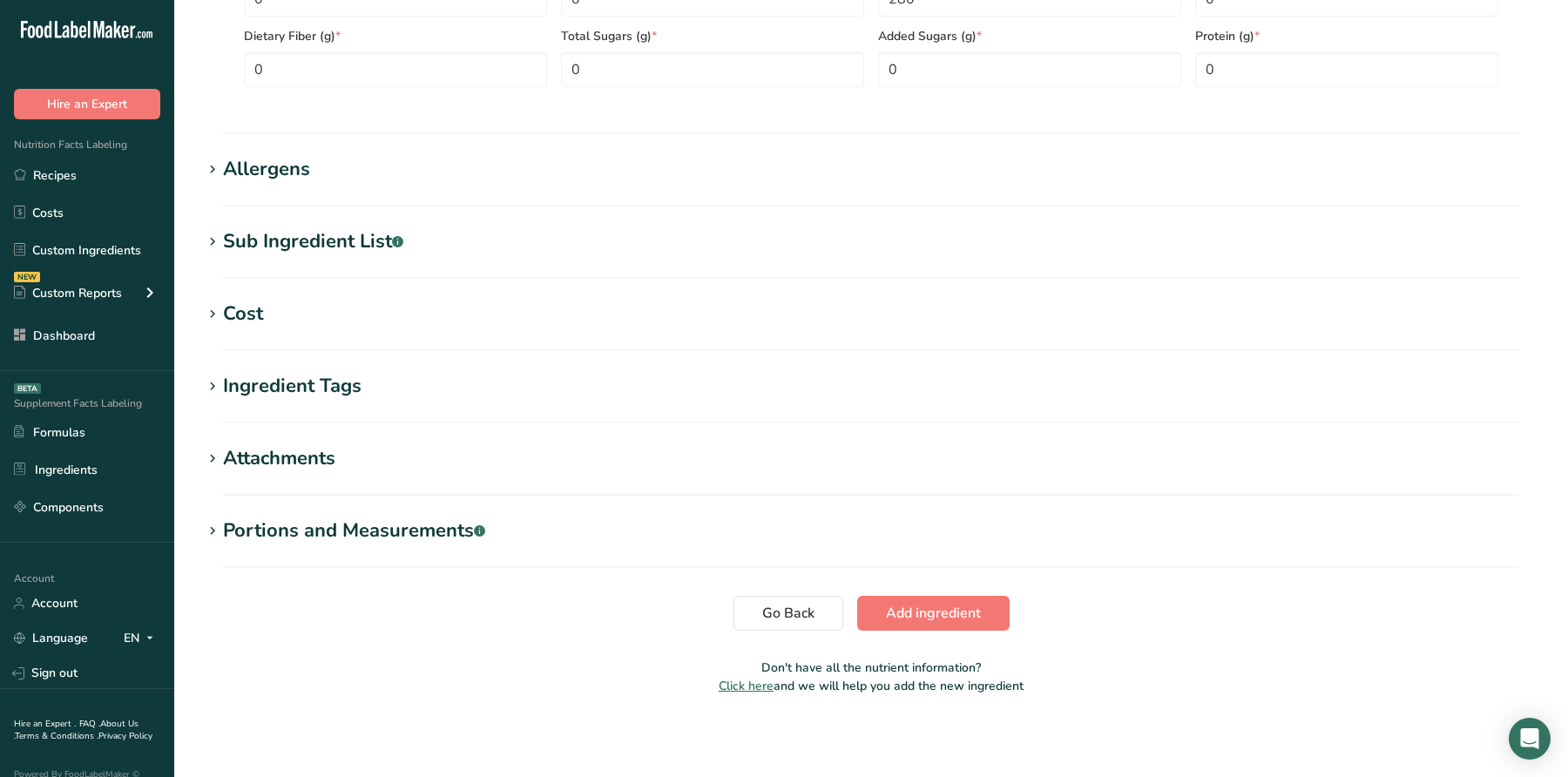
click at [922, 609] on span "Add ingredient" at bounding box center [933, 614] width 95 height 21
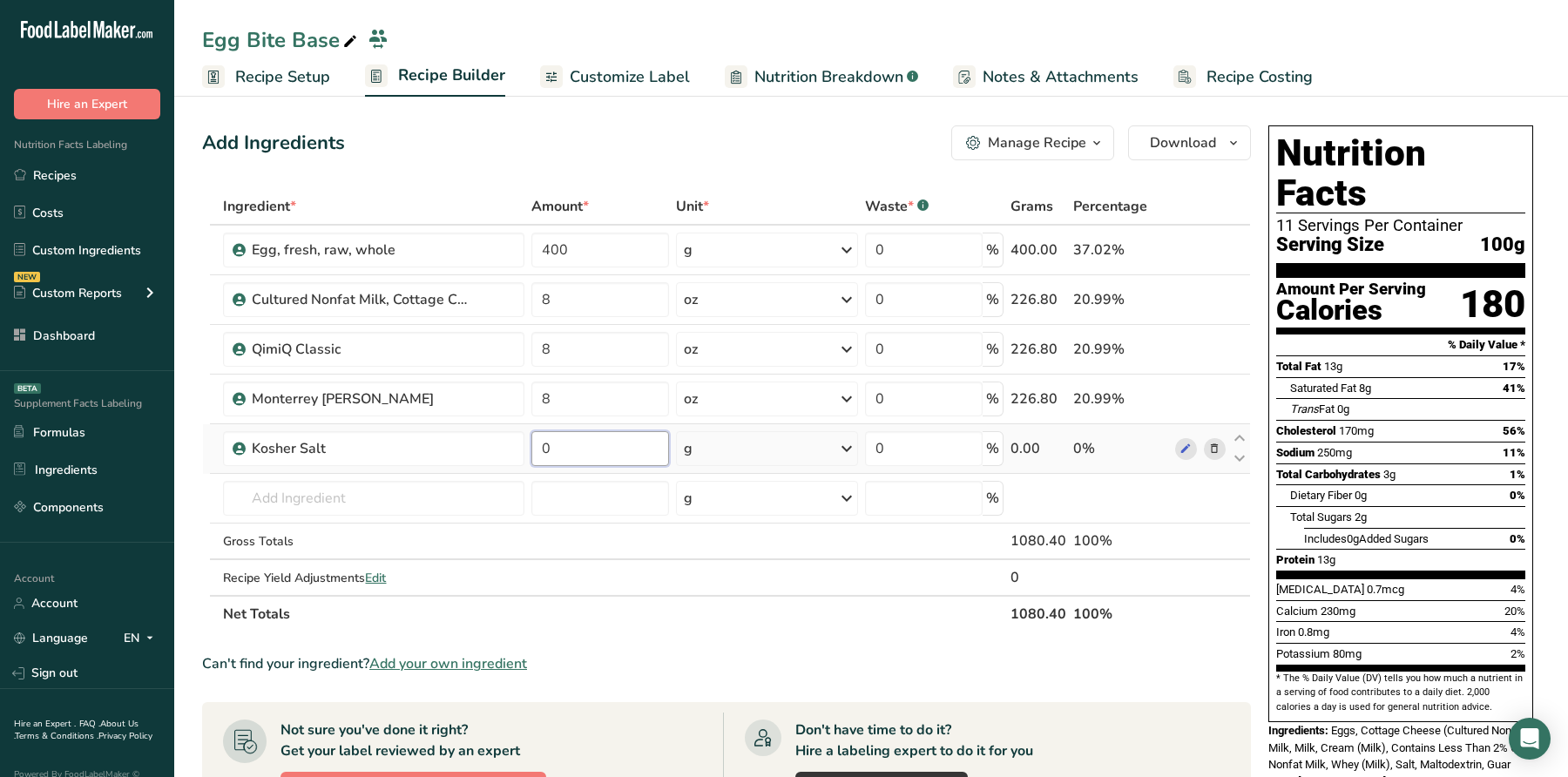
click at [569, 439] on input "0" at bounding box center [600, 448] width 138 height 35
type input "15"
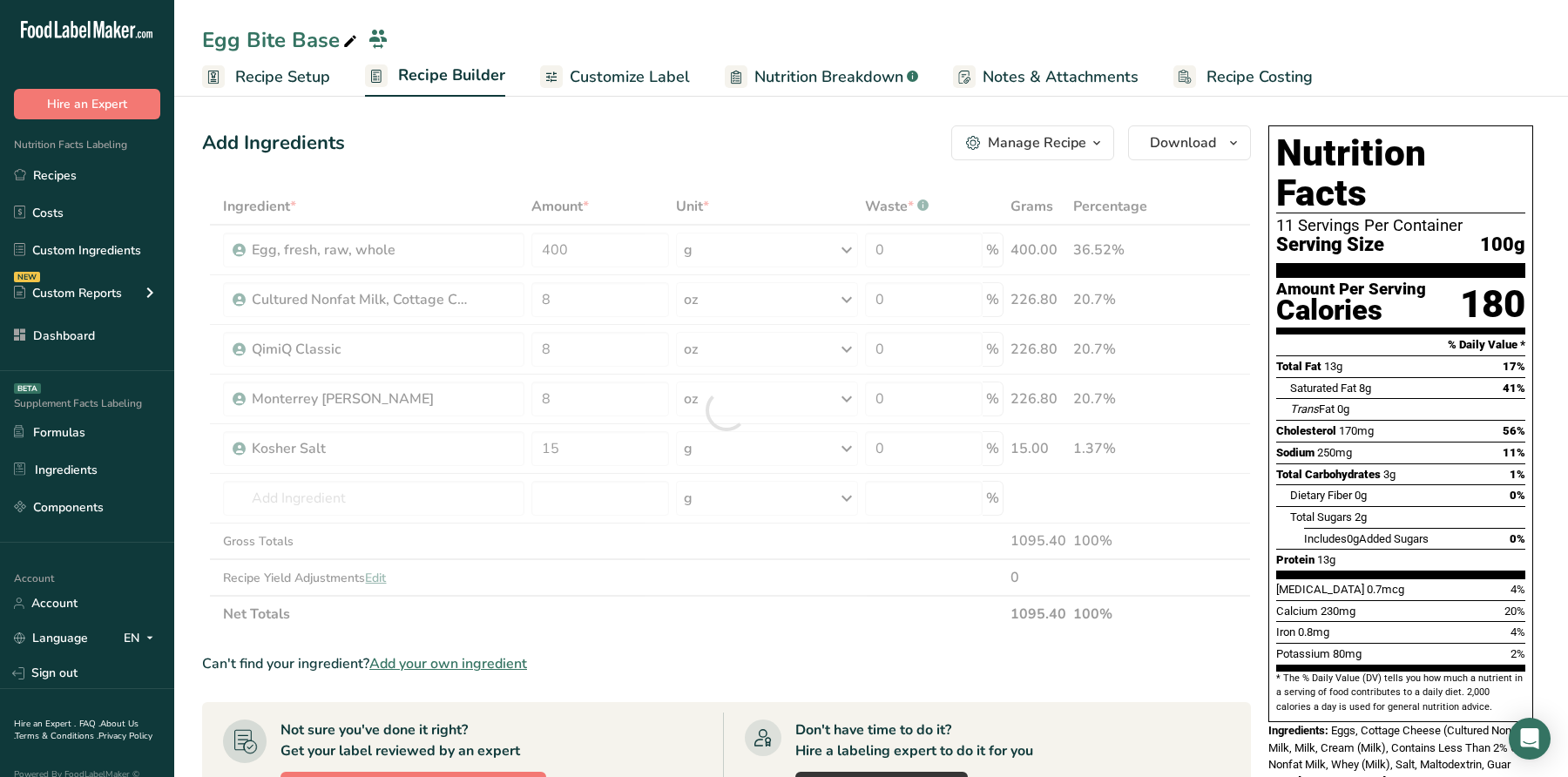
click at [1413, 398] on div "Trans Fat 0g" at bounding box center [1407, 409] width 235 height 22
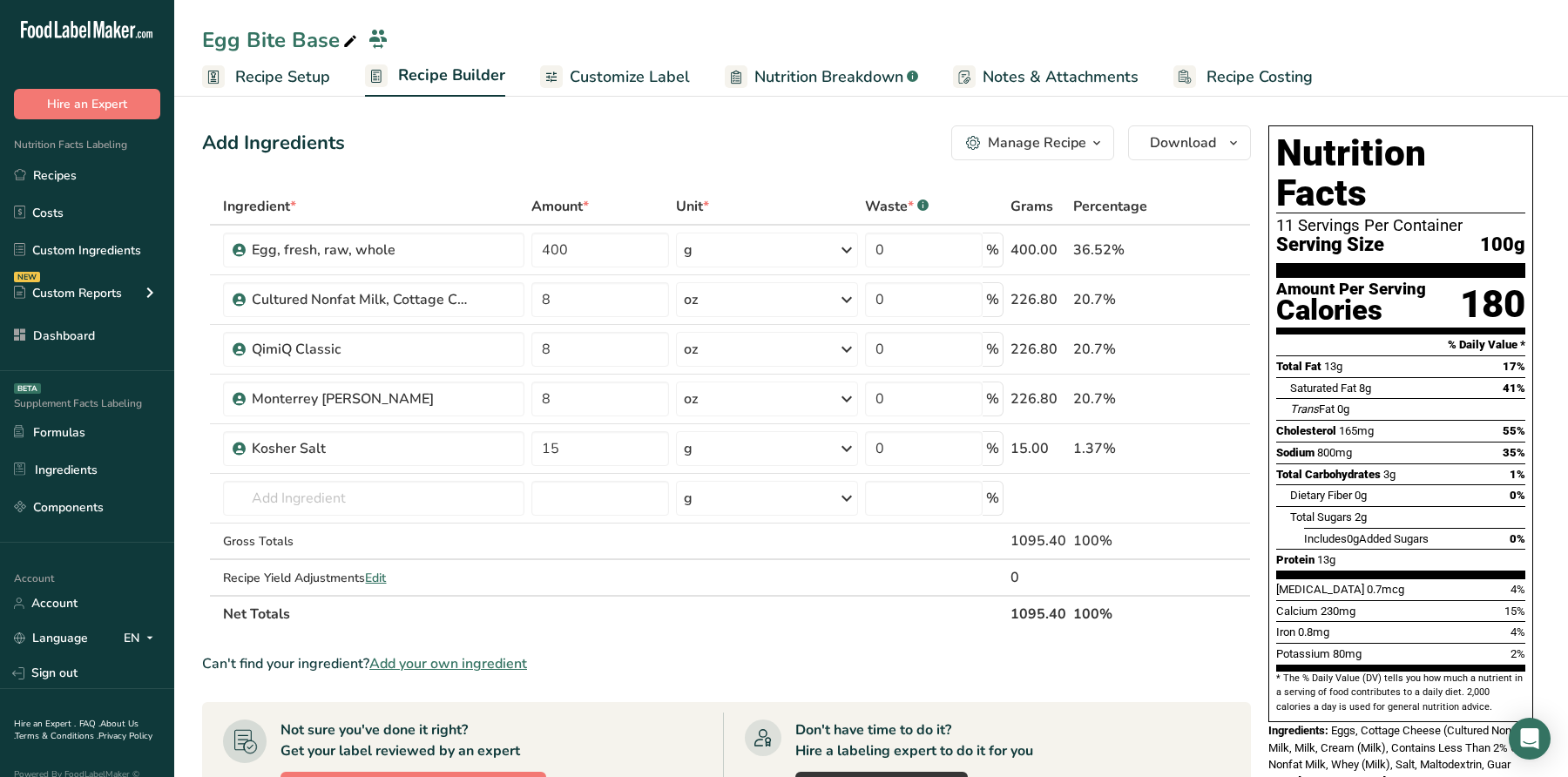
click at [469, 661] on span "Add your own ingredient" at bounding box center [449, 664] width 158 height 21
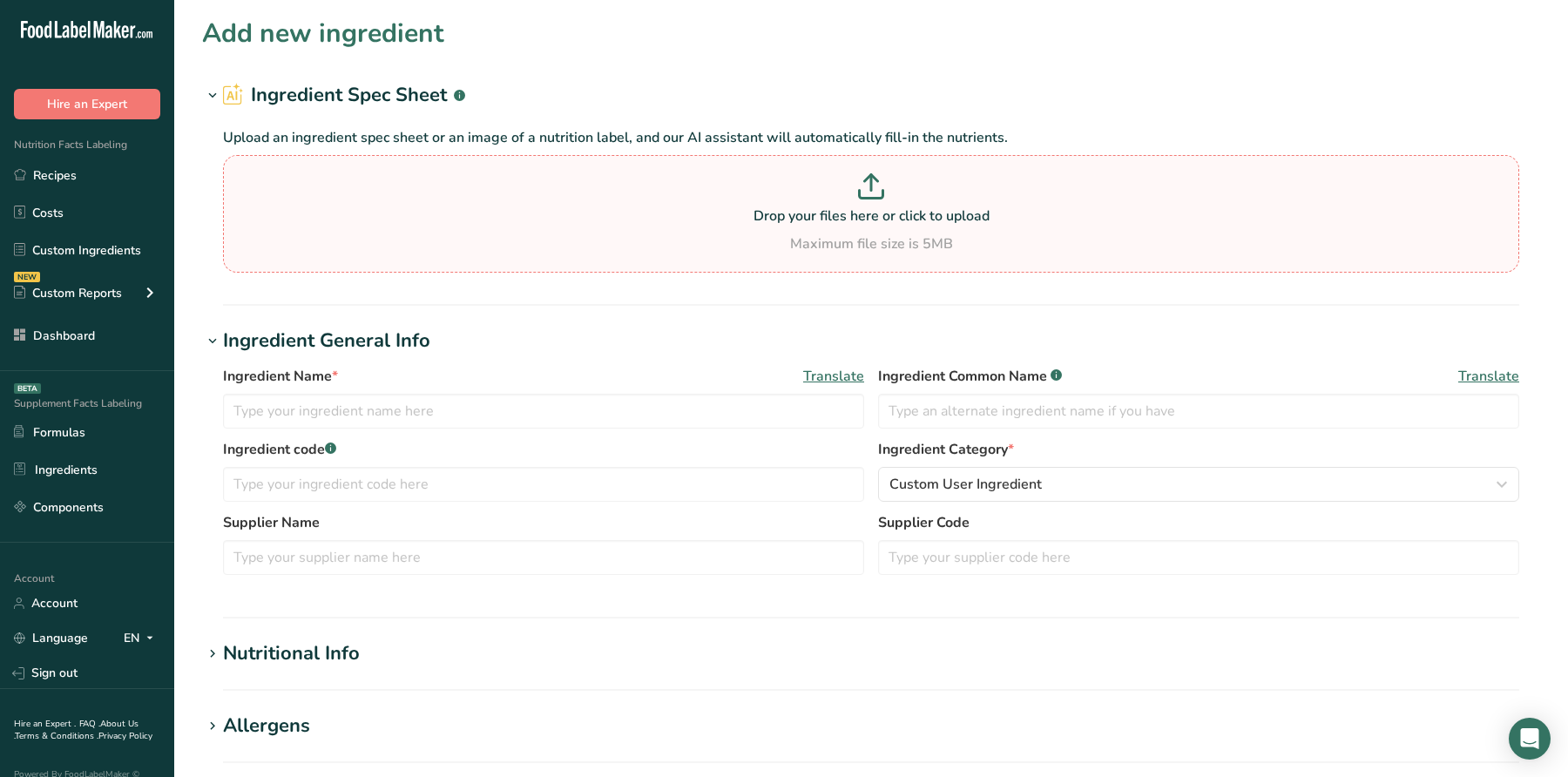
click at [760, 263] on section "Drop your files here or click to upload Maximum file size is 5MB" at bounding box center [871, 214] width 1288 height 109
click at [760, 263] on input "Drop your files here or click to upload Maximum file size is 5MB" at bounding box center [871, 214] width 1297 height 118
type input "C:\fakepath\Hot Sauce - Item # 6140379.pdf"
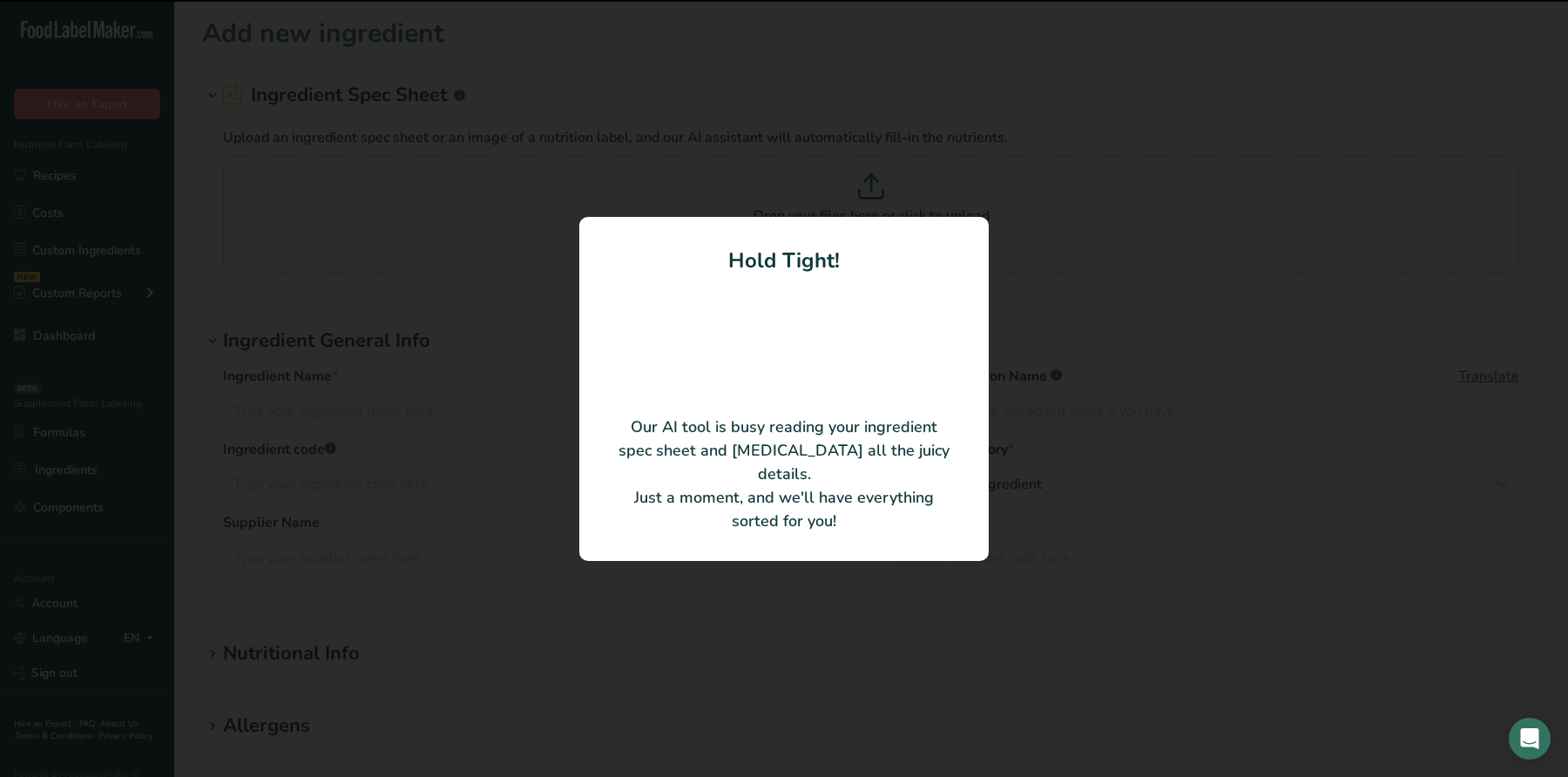
type input "TABASCO brand Sriracha Sauce"
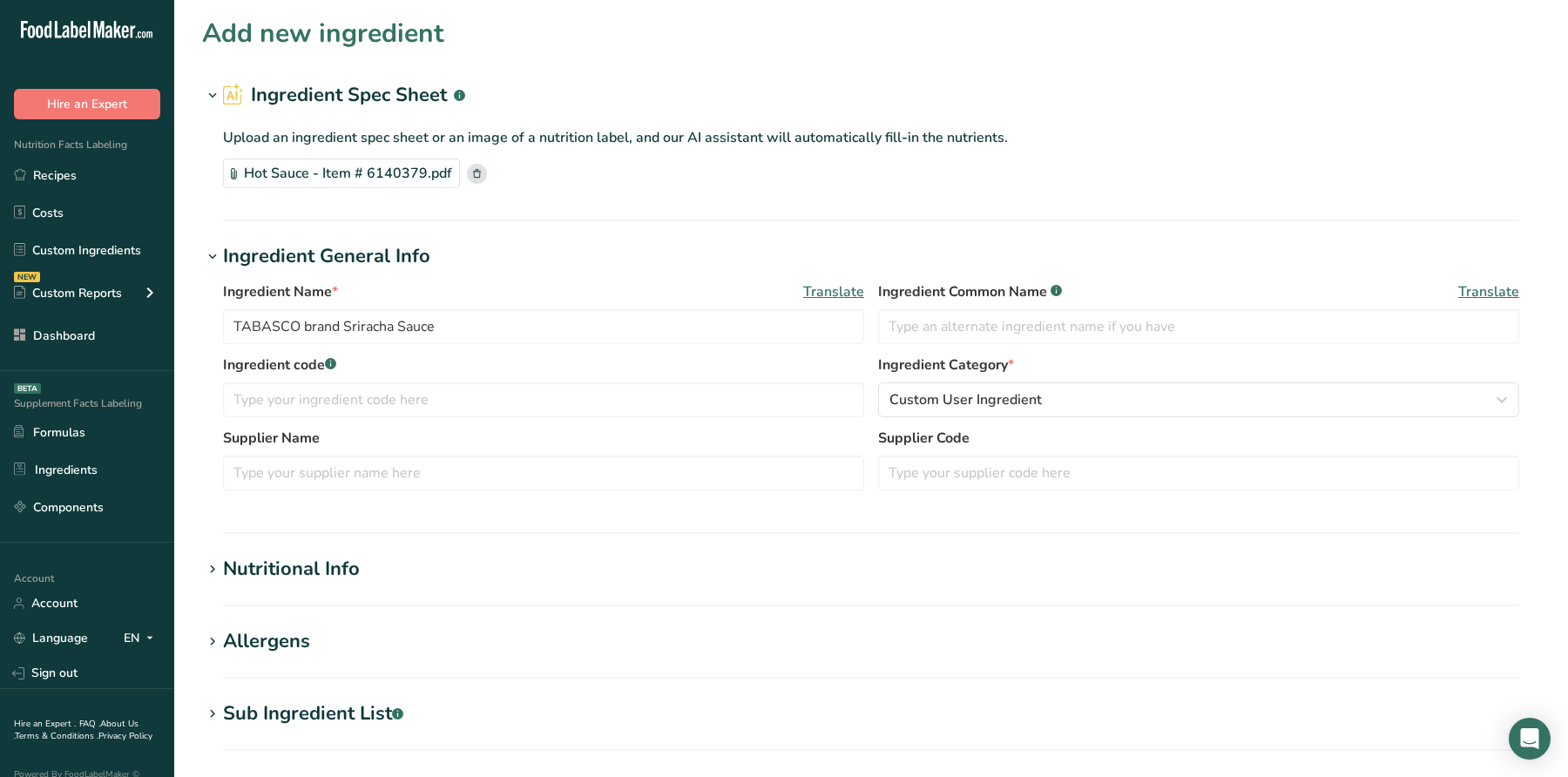
click at [327, 570] on div "Nutritional Info" at bounding box center [291, 569] width 137 height 28
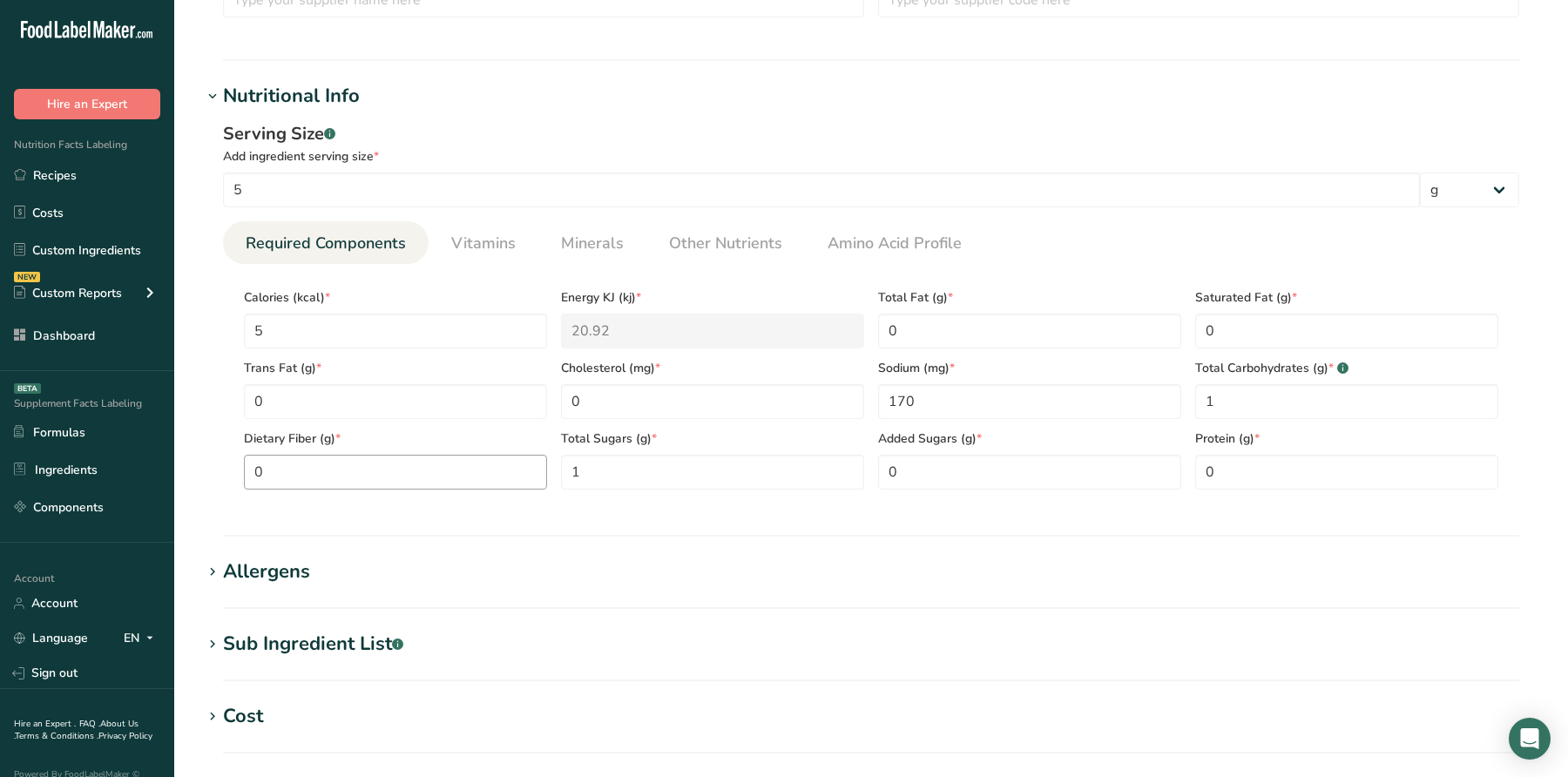
scroll to position [481, 0]
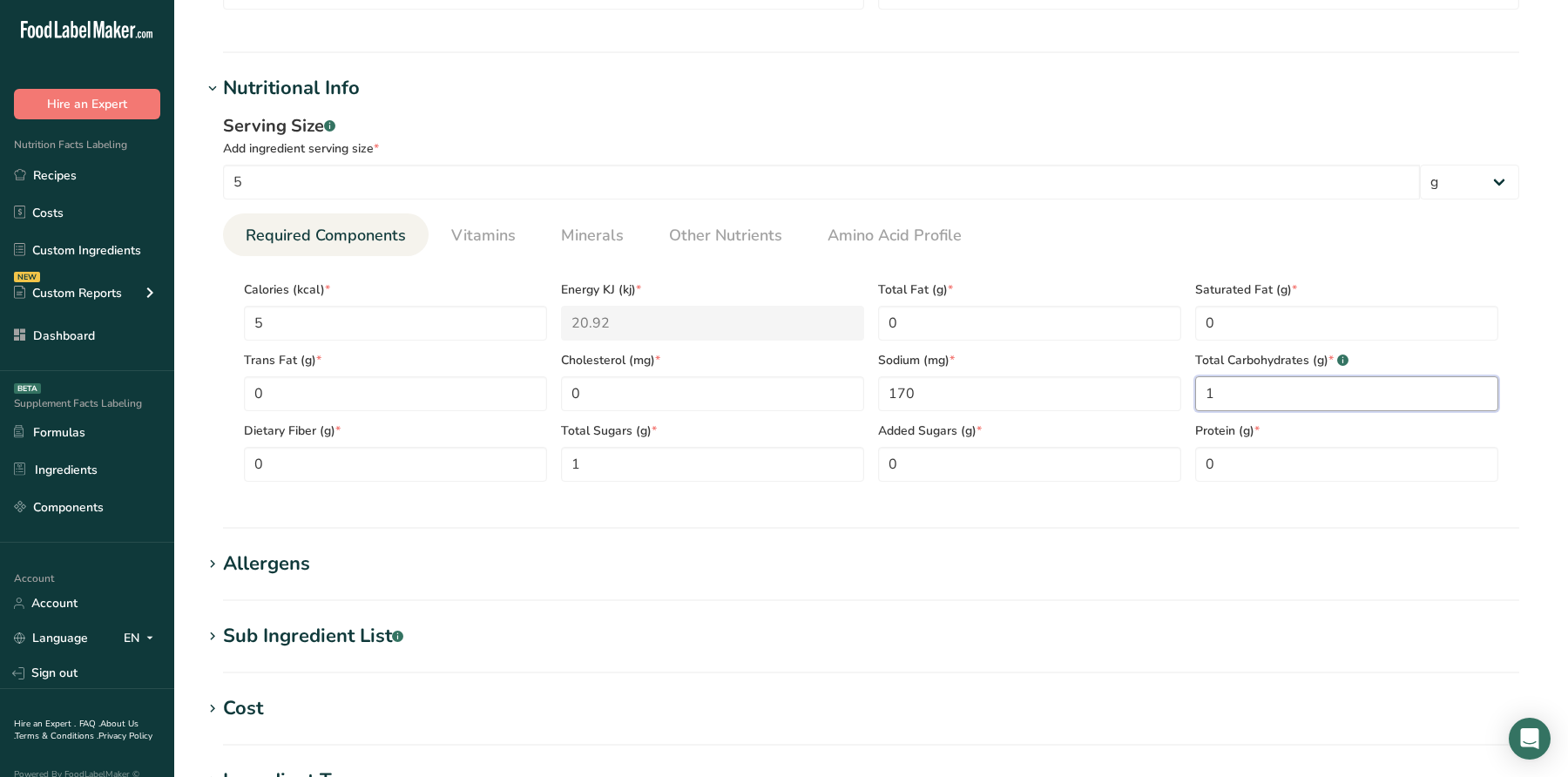
click at [1313, 401] on Carbohydrates "1" at bounding box center [1347, 393] width 303 height 35
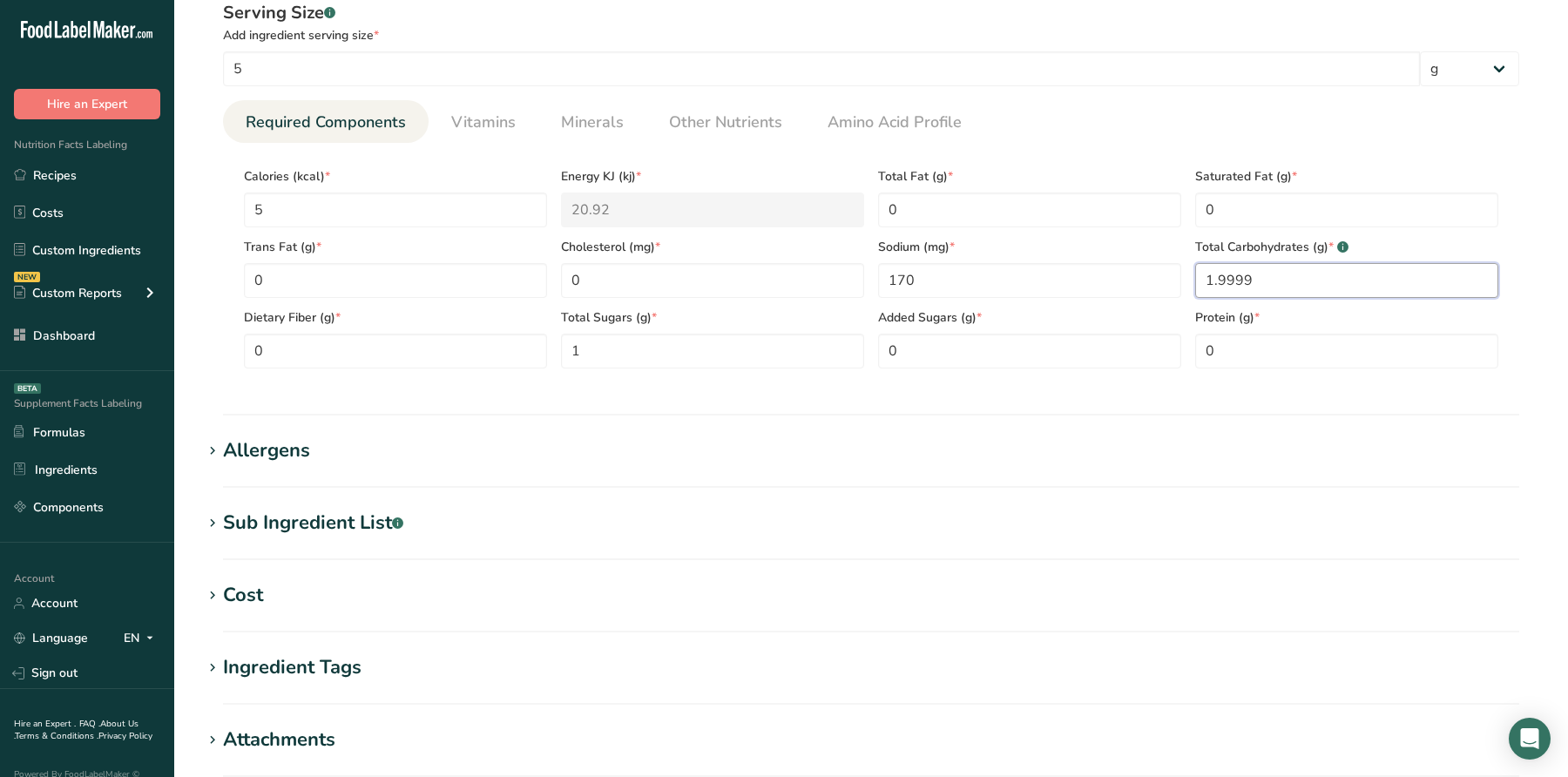
type Carbohydrates "1.9999"
click at [331, 438] on h1 "Allergens" at bounding box center [871, 451] width 1338 height 28
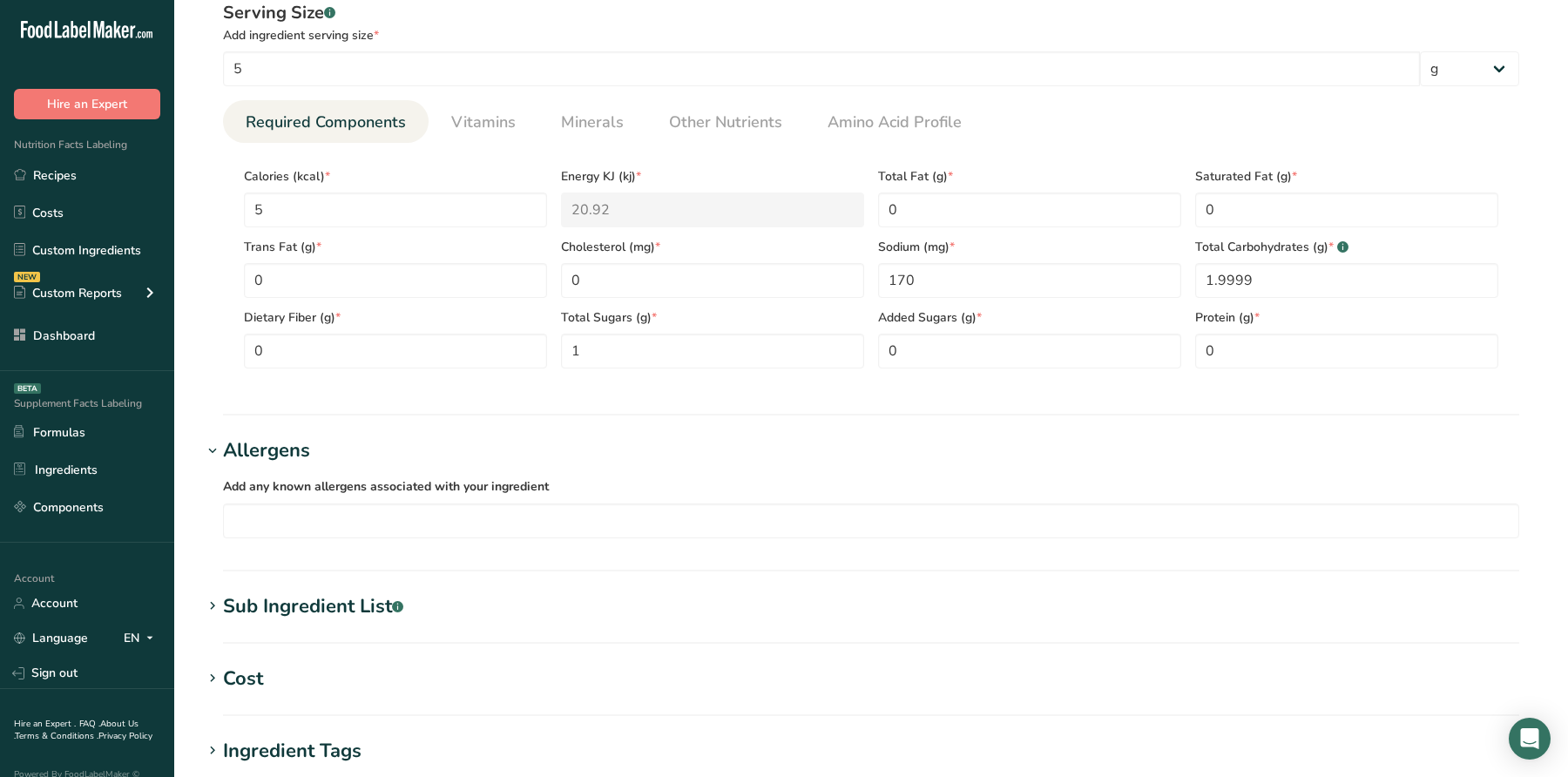
click at [303, 607] on div "Sub Ingredient List .a-a{fill:#347362;}.b-a{fill:#fff;}" at bounding box center [312, 607] width 180 height 28
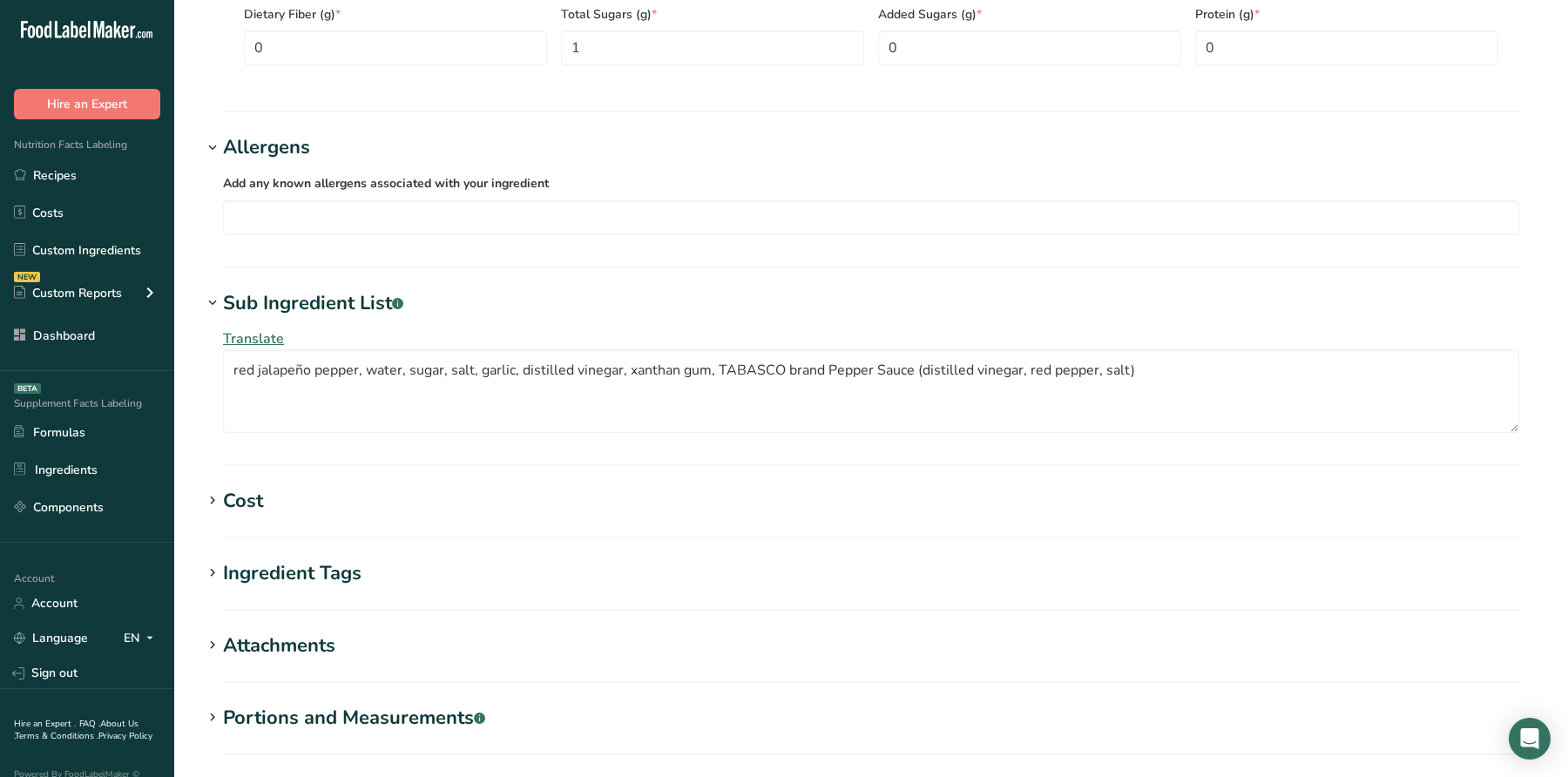
scroll to position [899, 0]
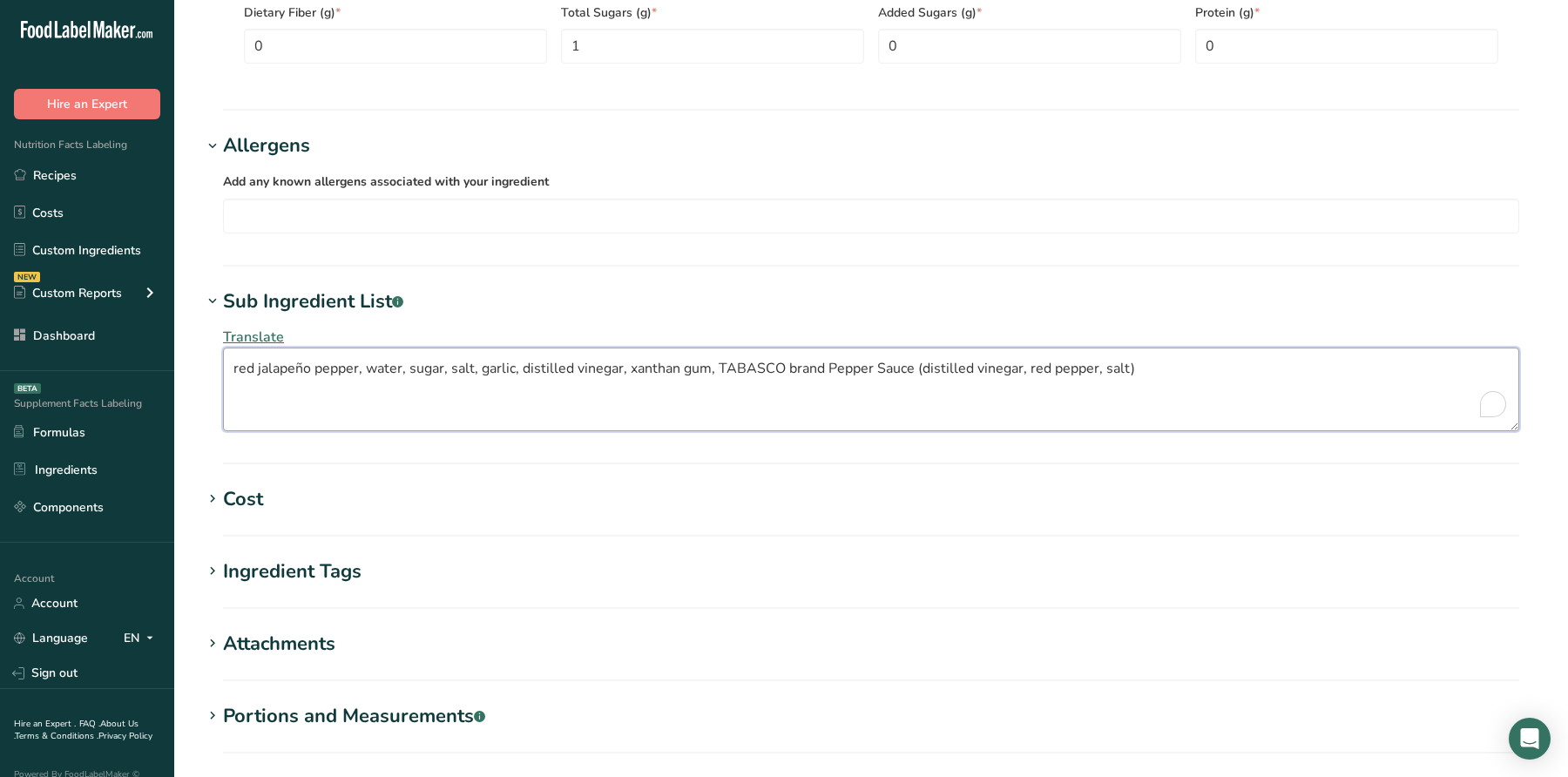
click at [214, 365] on div "Translate red jalapeño pepper, water, sugar, salt, garlic, distilled vinegar, x…" at bounding box center [871, 379] width 1338 height 125
click at [263, 360] on textarea "Red jalapeño pepper, water, sugar, salt, garlic, distilled vinegar, xanthan gum…" at bounding box center [871, 389] width 1297 height 83
click at [325, 360] on textarea "Red Jalapeño pepper, water, sugar, salt, garlic, distilled vinegar, xanthan gum…" at bounding box center [871, 389] width 1297 height 83
click at [377, 361] on textarea "Red Jalapeño Pepper, water, sugar, salt, garlic, distilled vinegar, xanthan gum…" at bounding box center [871, 389] width 1297 height 83
click at [424, 361] on textarea "Red Jalapeño Pepper, Water, sugar, salt, garlic, distilled vinegar, xanthan gum…" at bounding box center [871, 389] width 1297 height 83
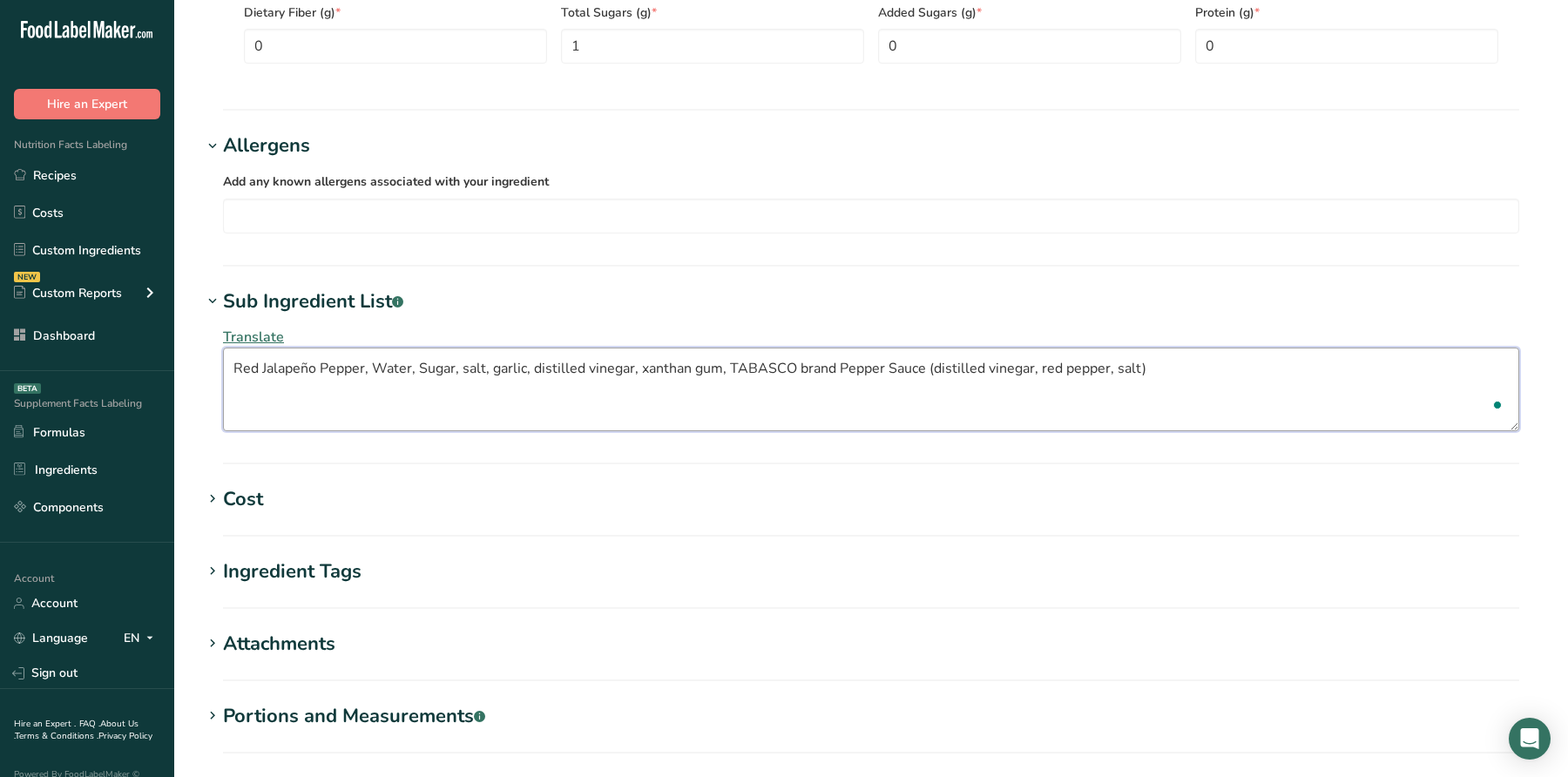
click at [467, 367] on textarea "Red Jalapeño Pepper, Water, Sugar, salt, garlic, distilled vinegar, xanthan gum…" at bounding box center [871, 389] width 1297 height 83
click at [592, 366] on textarea "Red Jalapeño Pepper, Water, Sugar, Salt, Garlic, Distilled vinegar, xanthan gum…" at bounding box center [871, 389] width 1297 height 83
click at [653, 366] on textarea "Red Jalapeño Pepper, Water, Sugar, Salt, Garlic, Distilled Vinegar, xanthan gum…" at bounding box center [871, 389] width 1297 height 83
drag, startPoint x: 746, startPoint y: 362, endPoint x: 843, endPoint y: 367, distance: 97.1
click at [843, 367] on textarea "Red Jalapeño Pepper, Water, Sugar, Salt, Garlic, Distilled Vinegar, Xanthan Gum…" at bounding box center [871, 389] width 1297 height 83
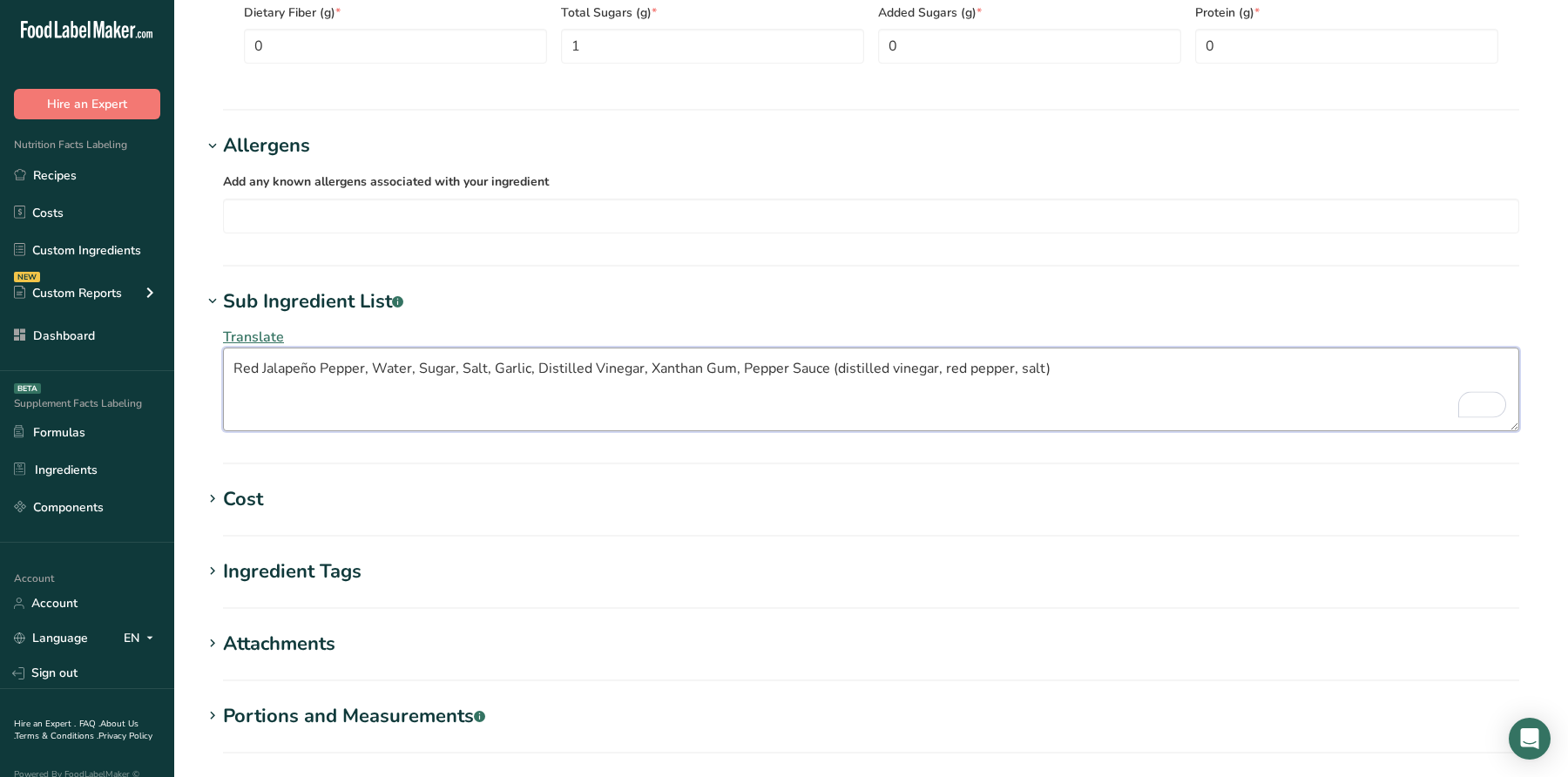
click at [835, 366] on textarea "Red Jalapeño Pepper, Water, Sugar, Salt, Garlic, Distilled Vinegar, Xanthan Gum…" at bounding box center [871, 389] width 1297 height 83
click at [896, 365] on textarea "Red Jalapeño Pepper, Water, Sugar, Salt, Garlic, Distilled Vinegar, Xanthan Gum…" at bounding box center [871, 389] width 1297 height 83
click at [948, 355] on textarea "Red Jalapeño Pepper, Water, Sugar, Salt, Garlic, Distilled Vinegar, Xanthan Gum…" at bounding box center [871, 389] width 1297 height 83
click at [945, 376] on textarea "Red Jalapeño Pepper, Water, Sugar, Salt, Garlic, Distilled Vinegar, Xanthan Gum…" at bounding box center [871, 389] width 1297 height 83
click at [949, 369] on textarea "Red Jalapeño Pepper, Water, Sugar, Salt, Garlic, Distilled Vinegar, Xanthan Gum…" at bounding box center [871, 389] width 1297 height 83
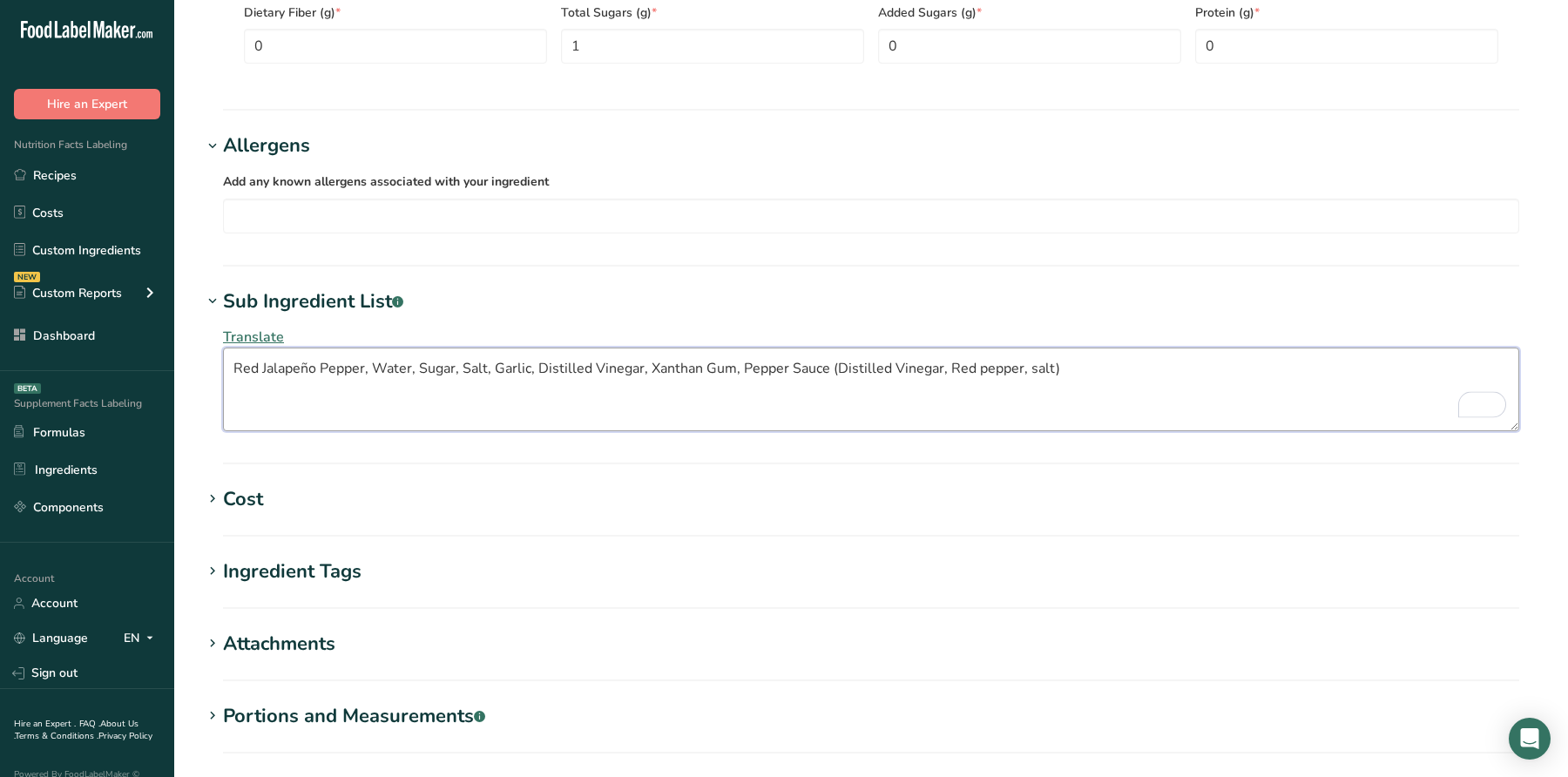
click at [975, 367] on textarea "Red Jalapeño Pepper, Water, Sugar, Salt, Garlic, Distilled Vinegar, Xanthan Gum…" at bounding box center [871, 389] width 1297 height 83
click at [1028, 367] on textarea "Red Jalapeño Pepper, Water, Sugar, Salt, Garlic, Distilled Vinegar, Xanthan Gum…" at bounding box center [871, 389] width 1297 height 83
click at [841, 366] on textarea "Red Jalapeño Pepper, Water, Sugar, Salt, Garlic, Distilled Vinegar, Xanthan Gum…" at bounding box center [871, 389] width 1297 height 83
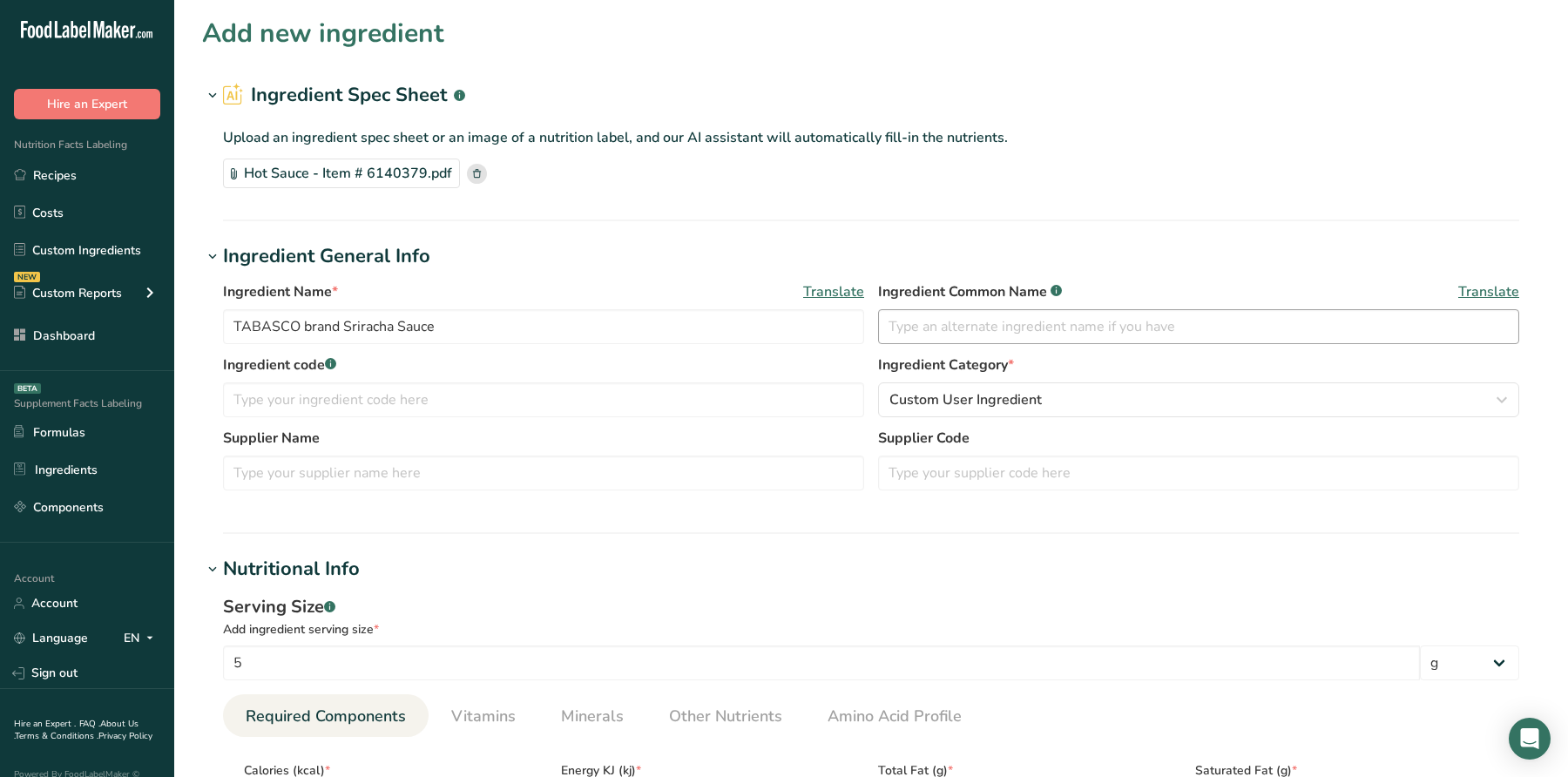
type textarea "Red Jalapeño Pepper, Water, Sugar, Salt, Garlic, Distilled Vinegar, Xanthan Gum…"
click at [926, 333] on input "text" at bounding box center [1198, 326] width 641 height 35
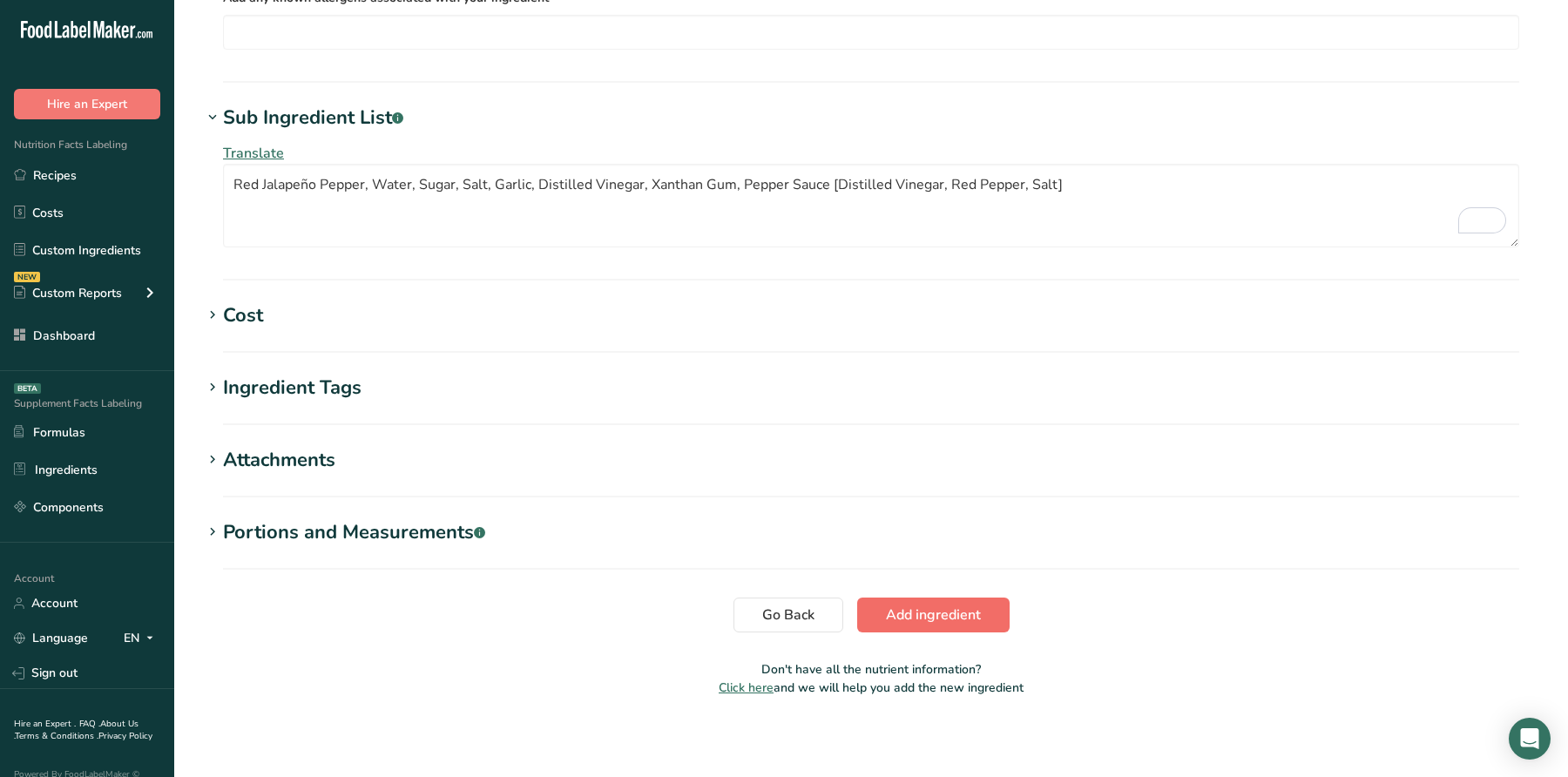
type input "Hot Sauce"
click at [958, 598] on button "Add ingredient" at bounding box center [934, 615] width 153 height 35
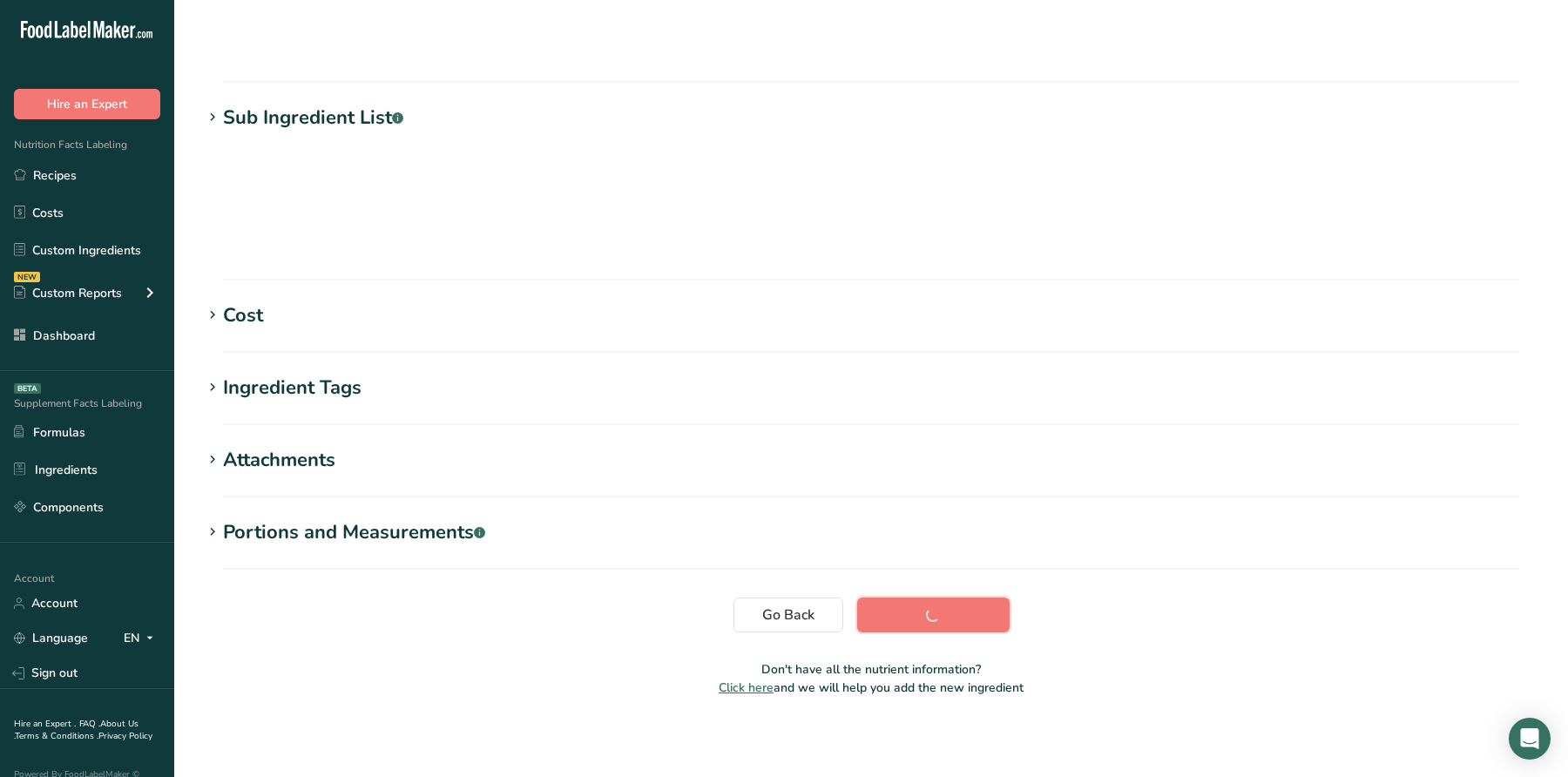
scroll to position [144, 0]
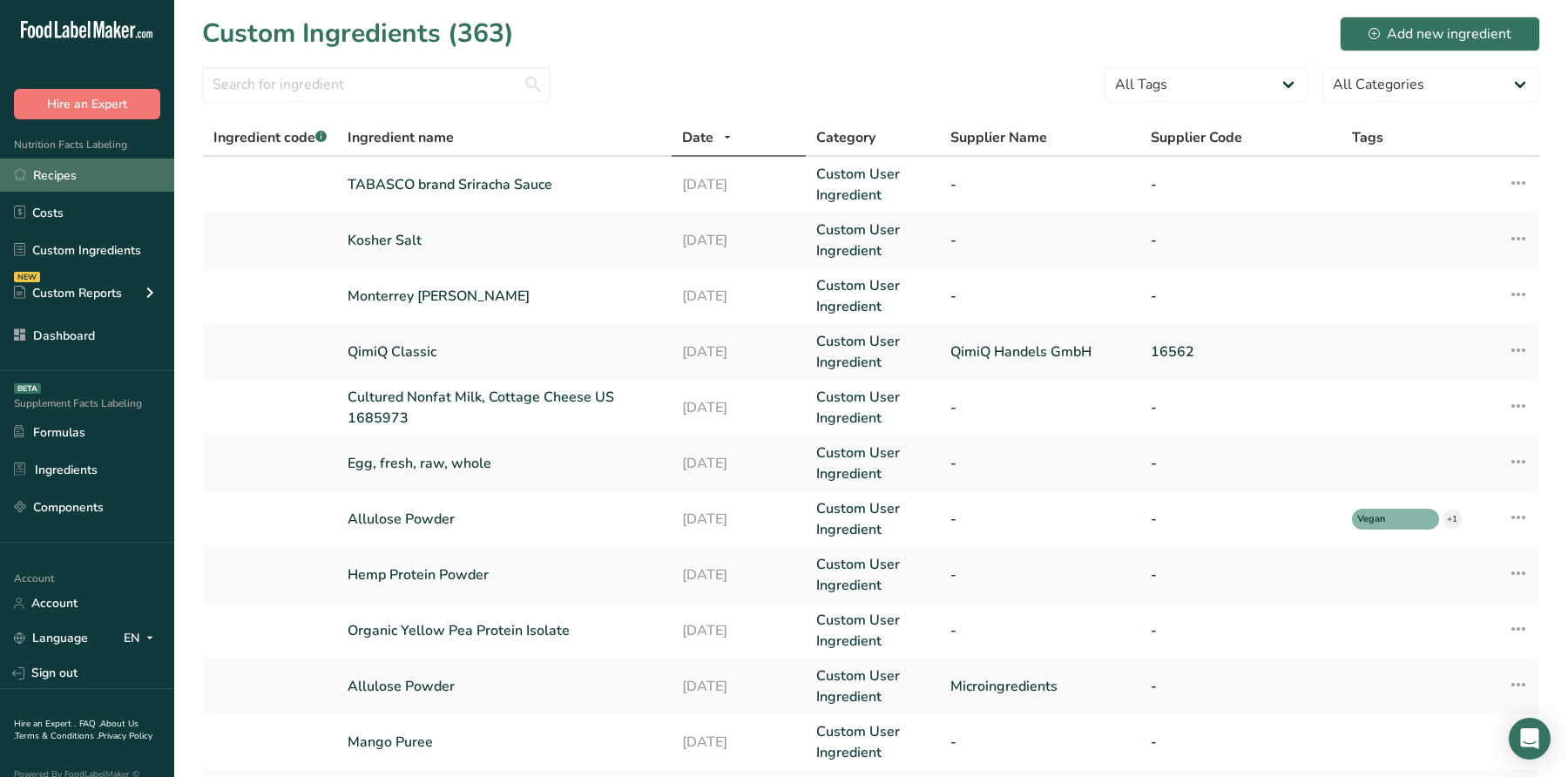
click at [82, 173] on link "Recipes" at bounding box center [87, 175] width 174 height 33
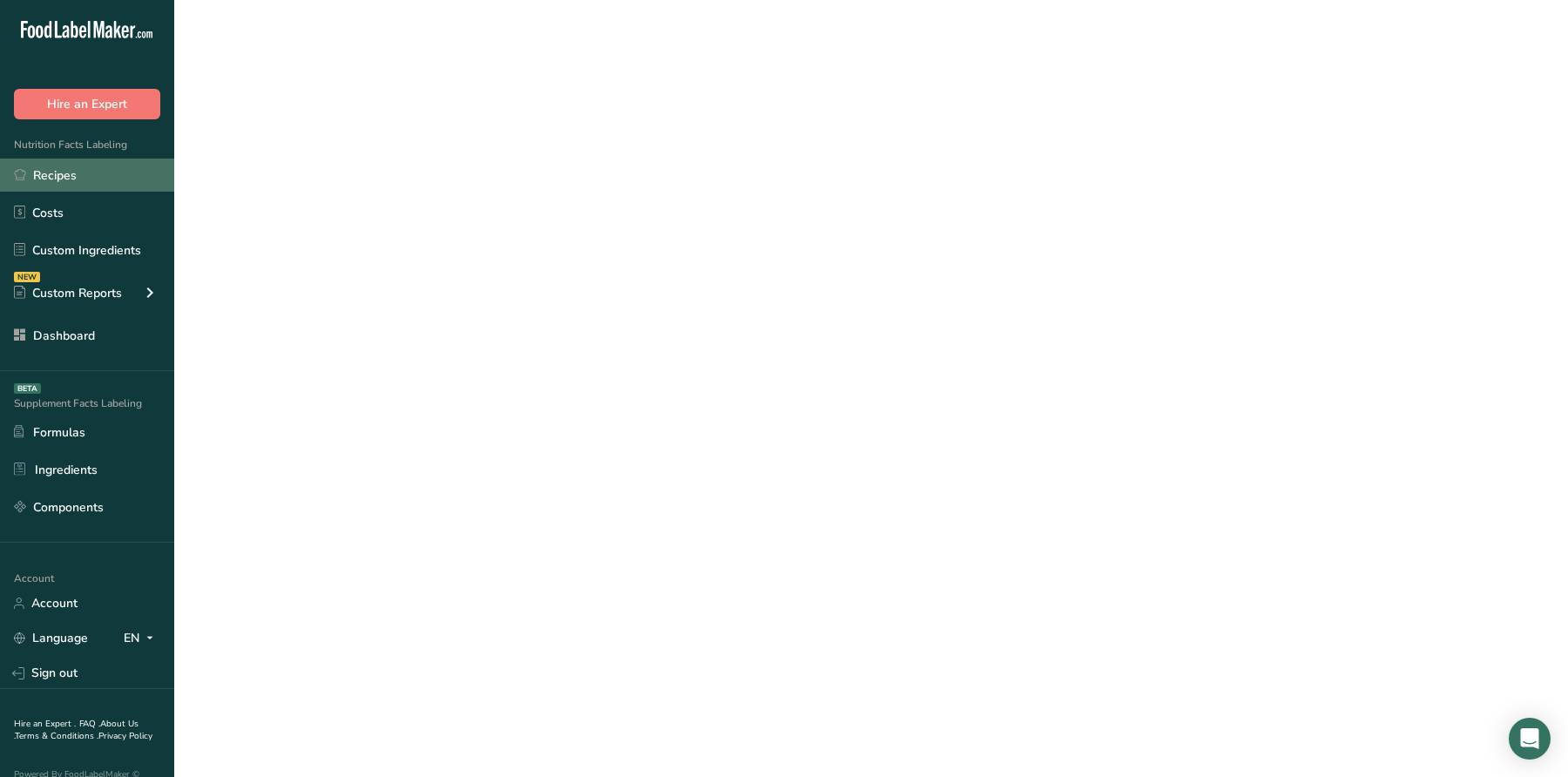
click at [82, 173] on link "Recipes" at bounding box center [87, 175] width 174 height 33
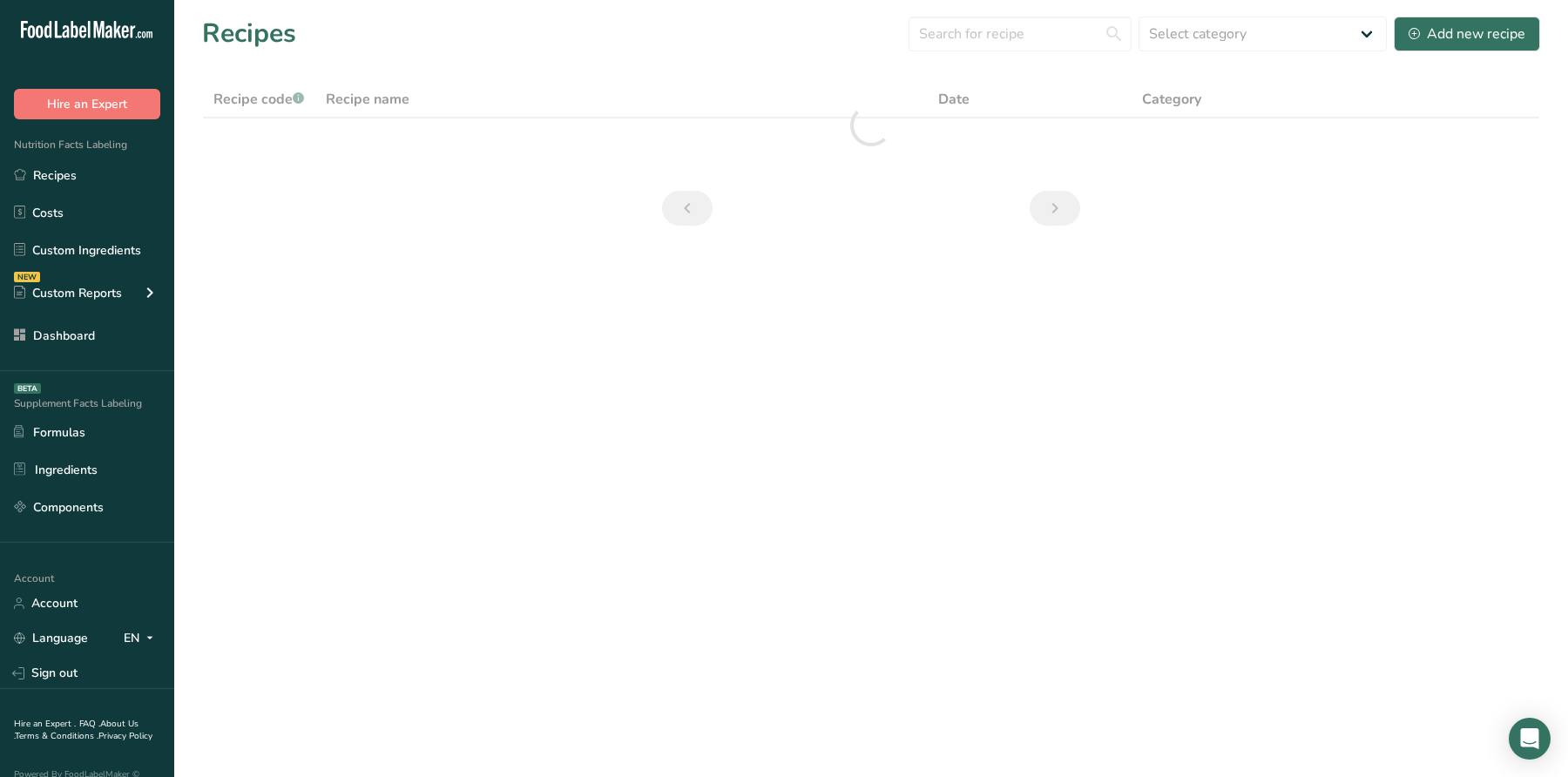
click at [608, 75] on section "Recipes Select category All Baked Goods Beverages breakfast butter cookies, bat…" at bounding box center [871, 127] width 1394 height 254
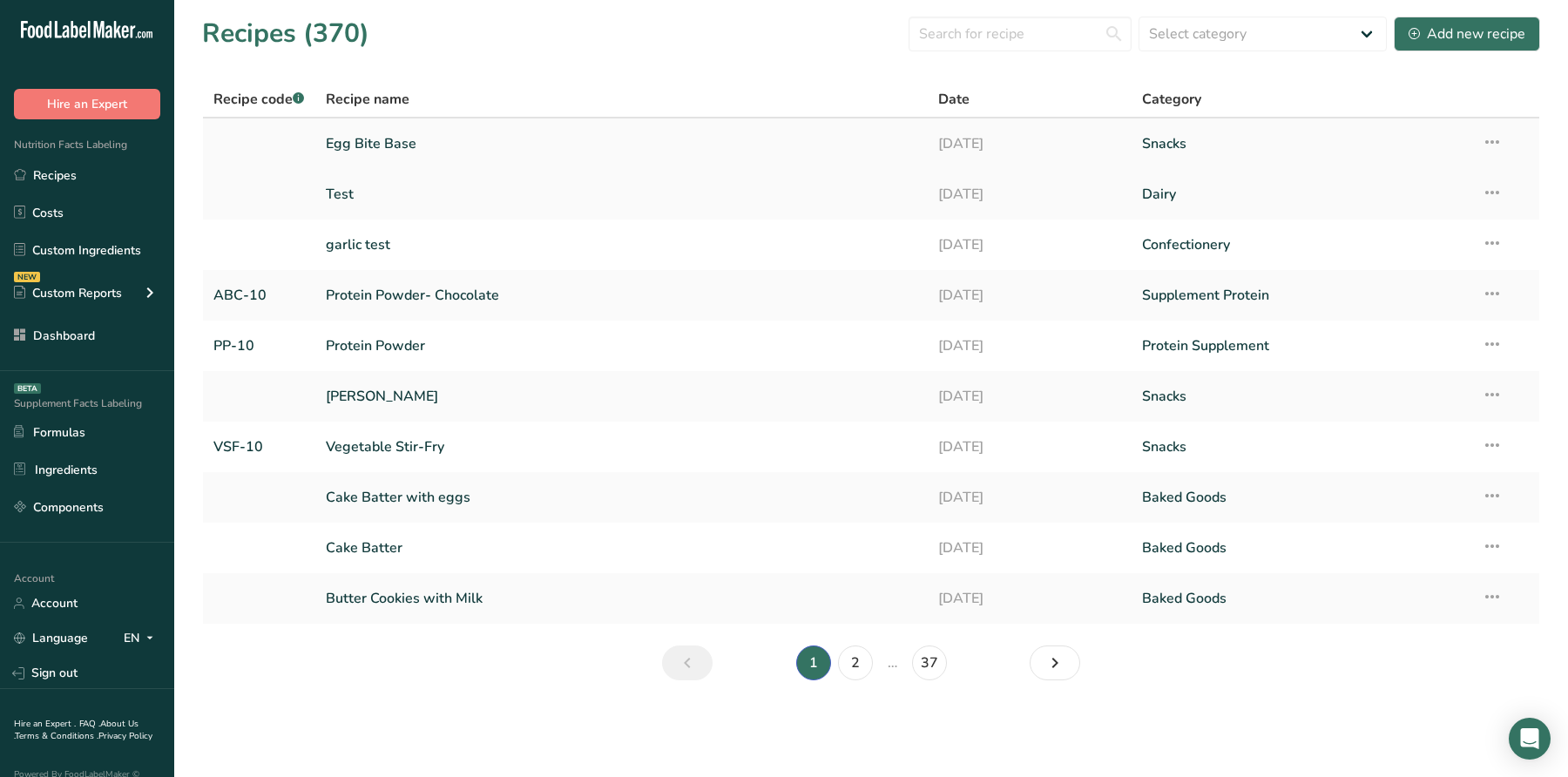
click at [484, 148] on link "Egg Bite Base" at bounding box center [621, 143] width 591 height 36
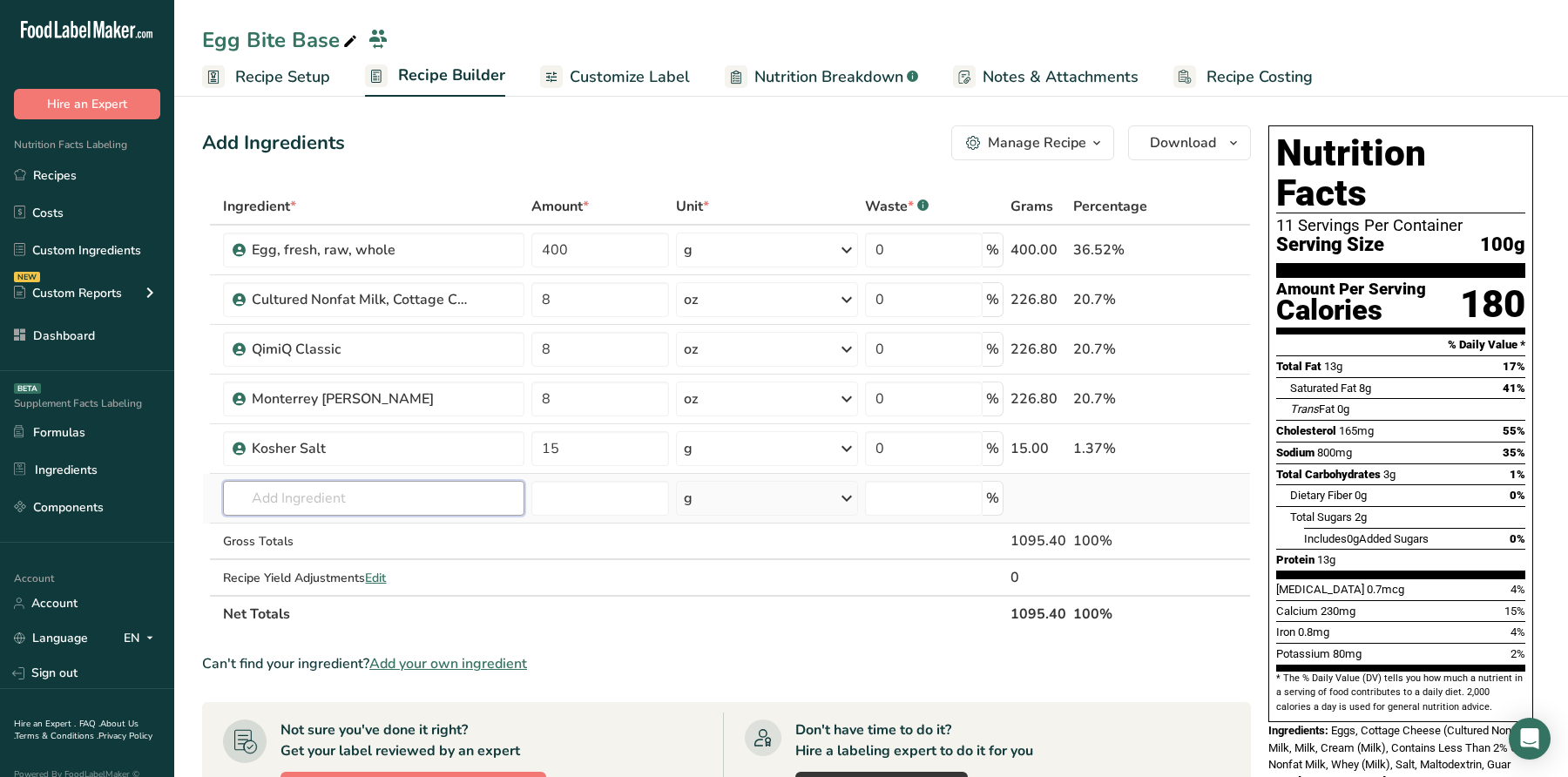
click at [366, 502] on input "text" at bounding box center [372, 498] width 301 height 35
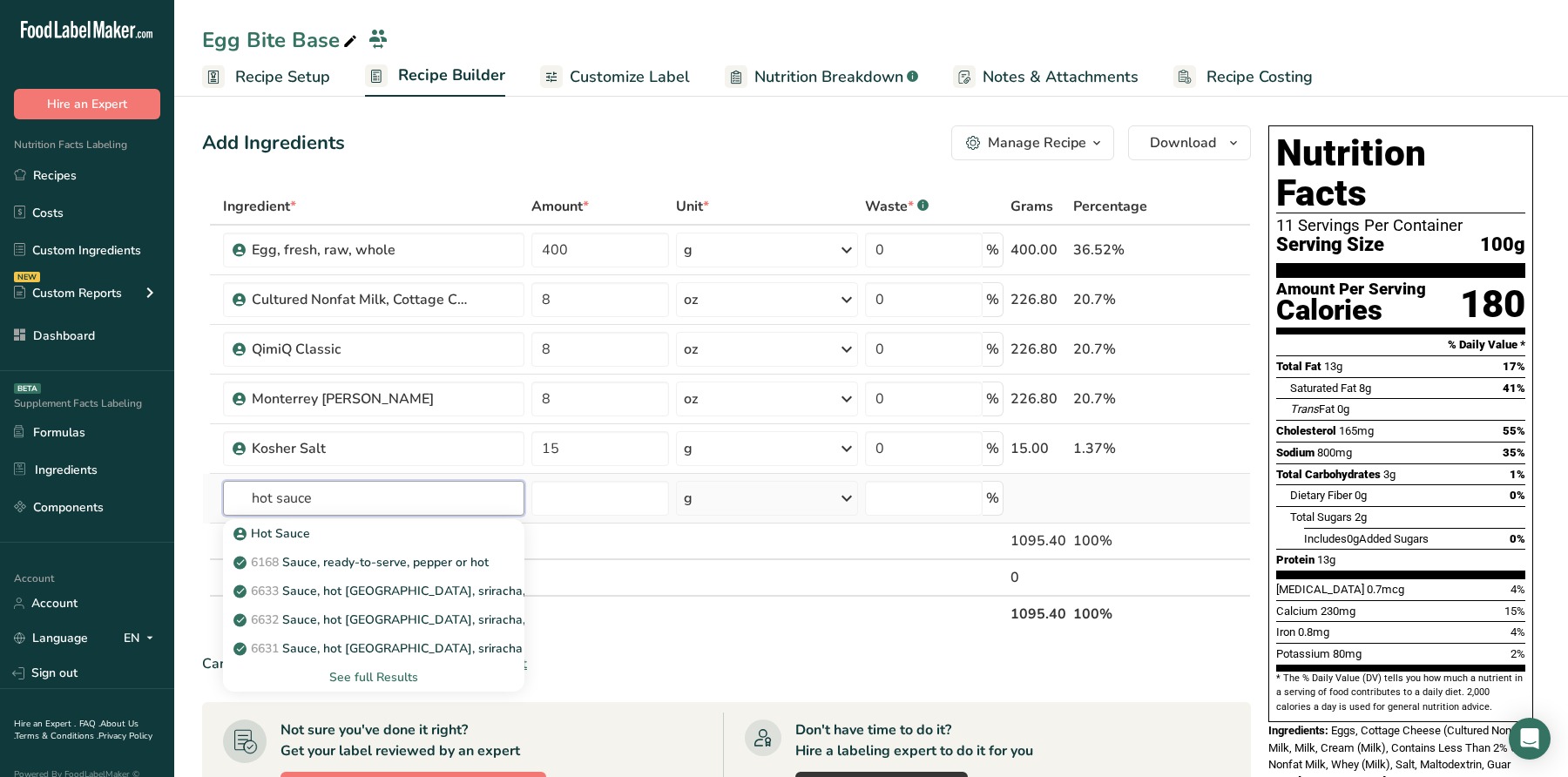
type input "hot sauce"
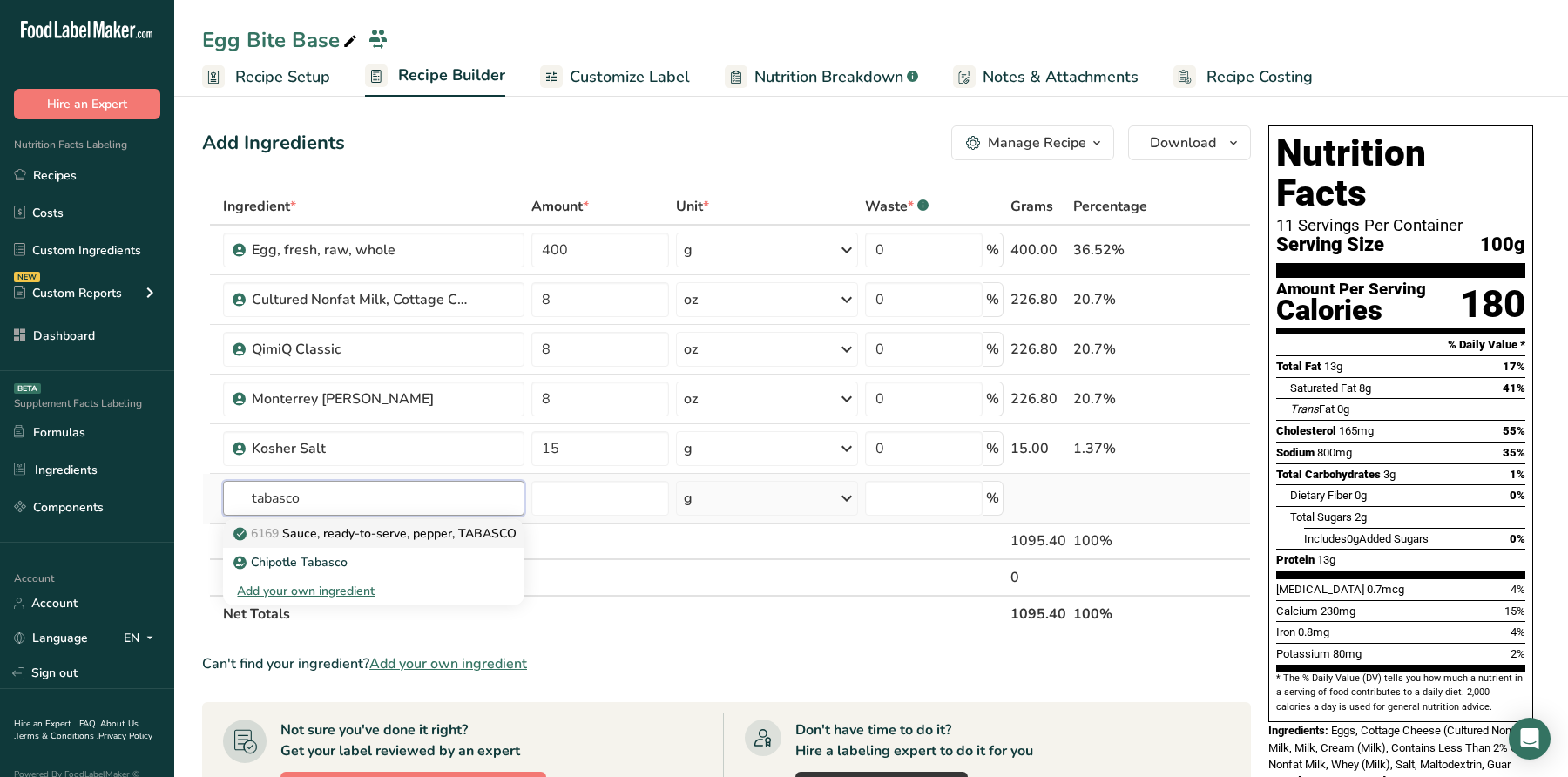
type input "tabasco"
click at [358, 537] on p "6169 Sauce, ready-to-serve, pepper, TABASCO" at bounding box center [376, 533] width 279 height 19
type input "Sauce, ready-to-serve, pepper, TABASCO"
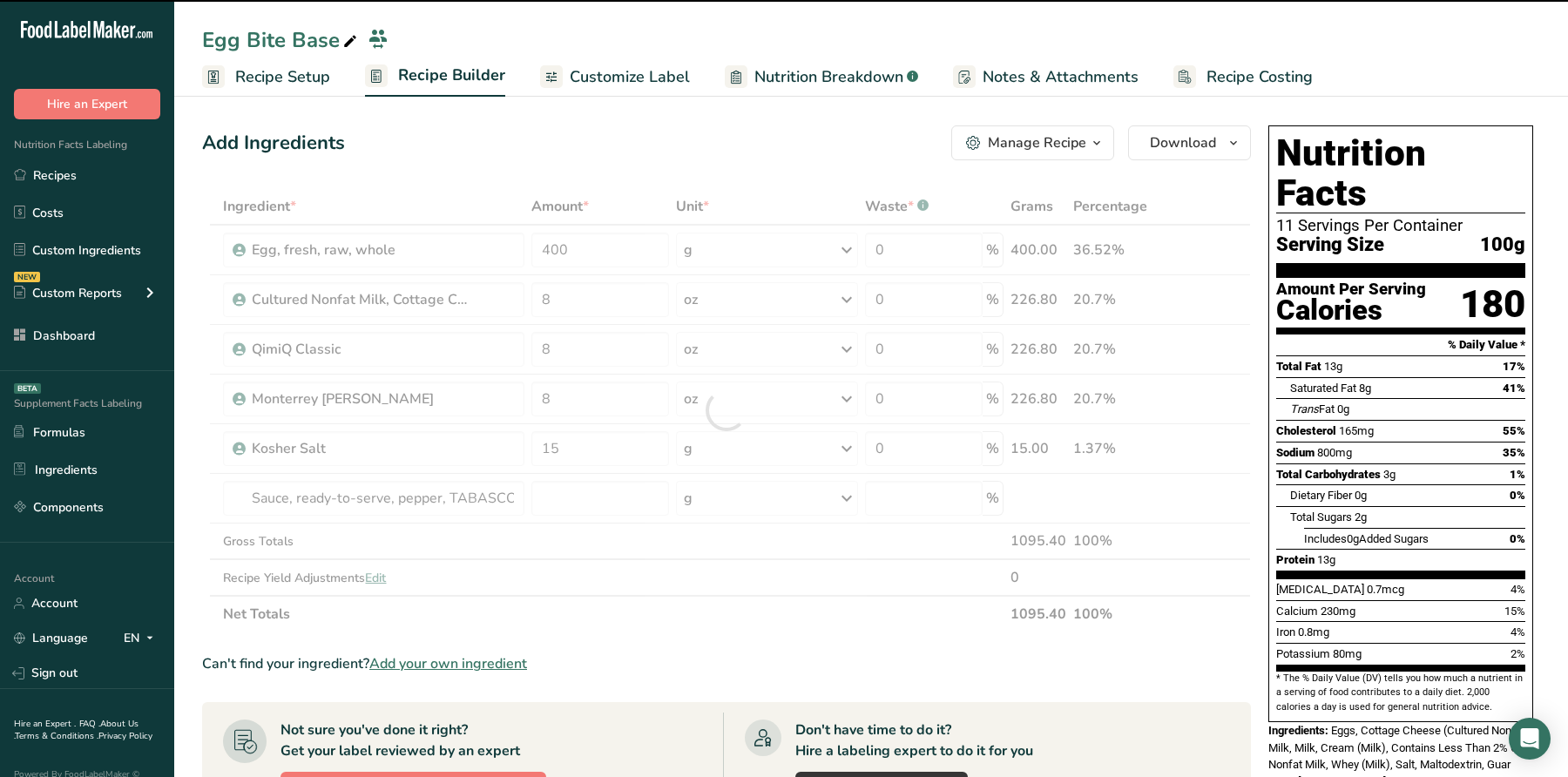
type input "0"
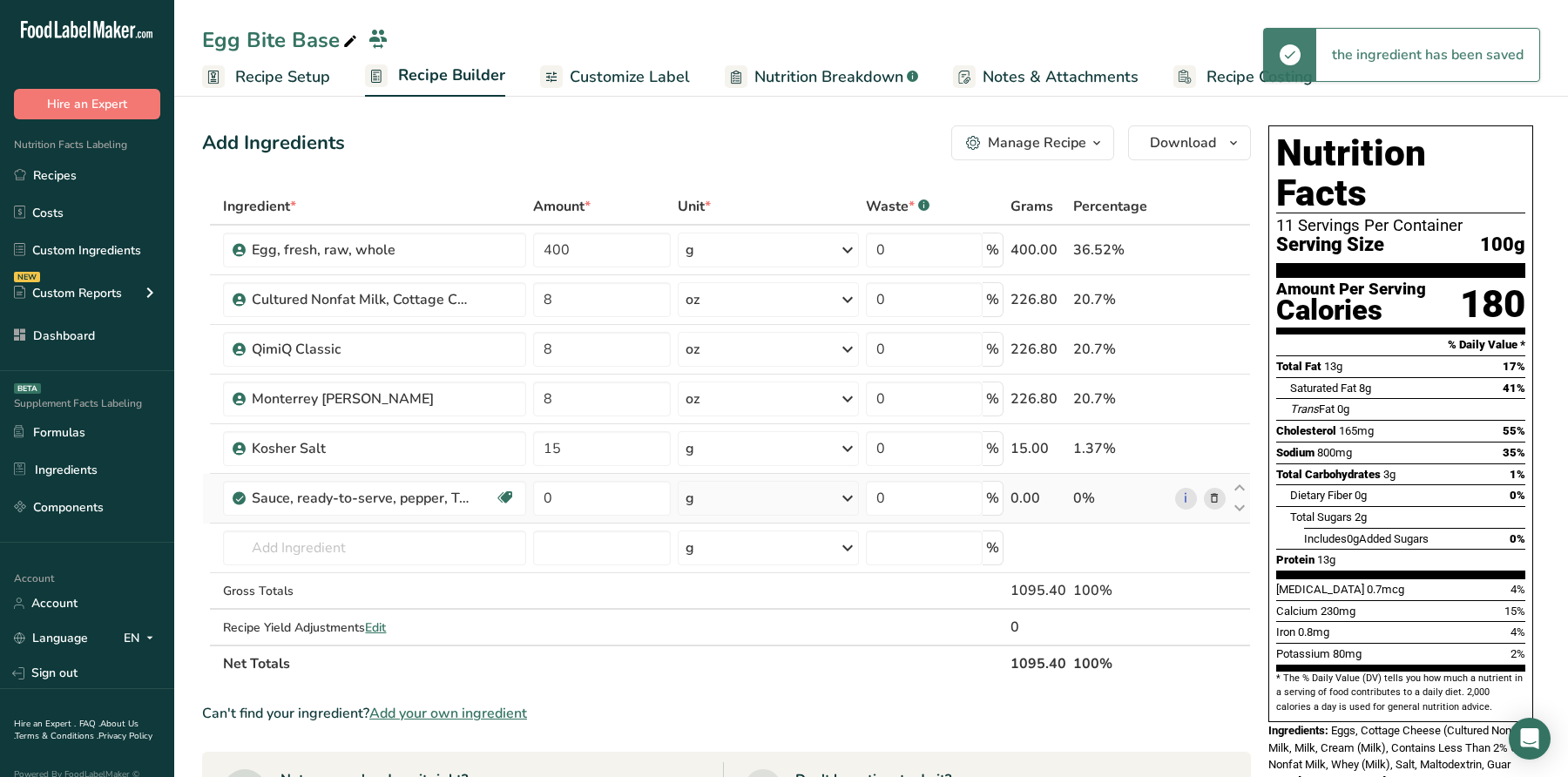
click at [1219, 493] on icon at bounding box center [1215, 498] width 12 height 19
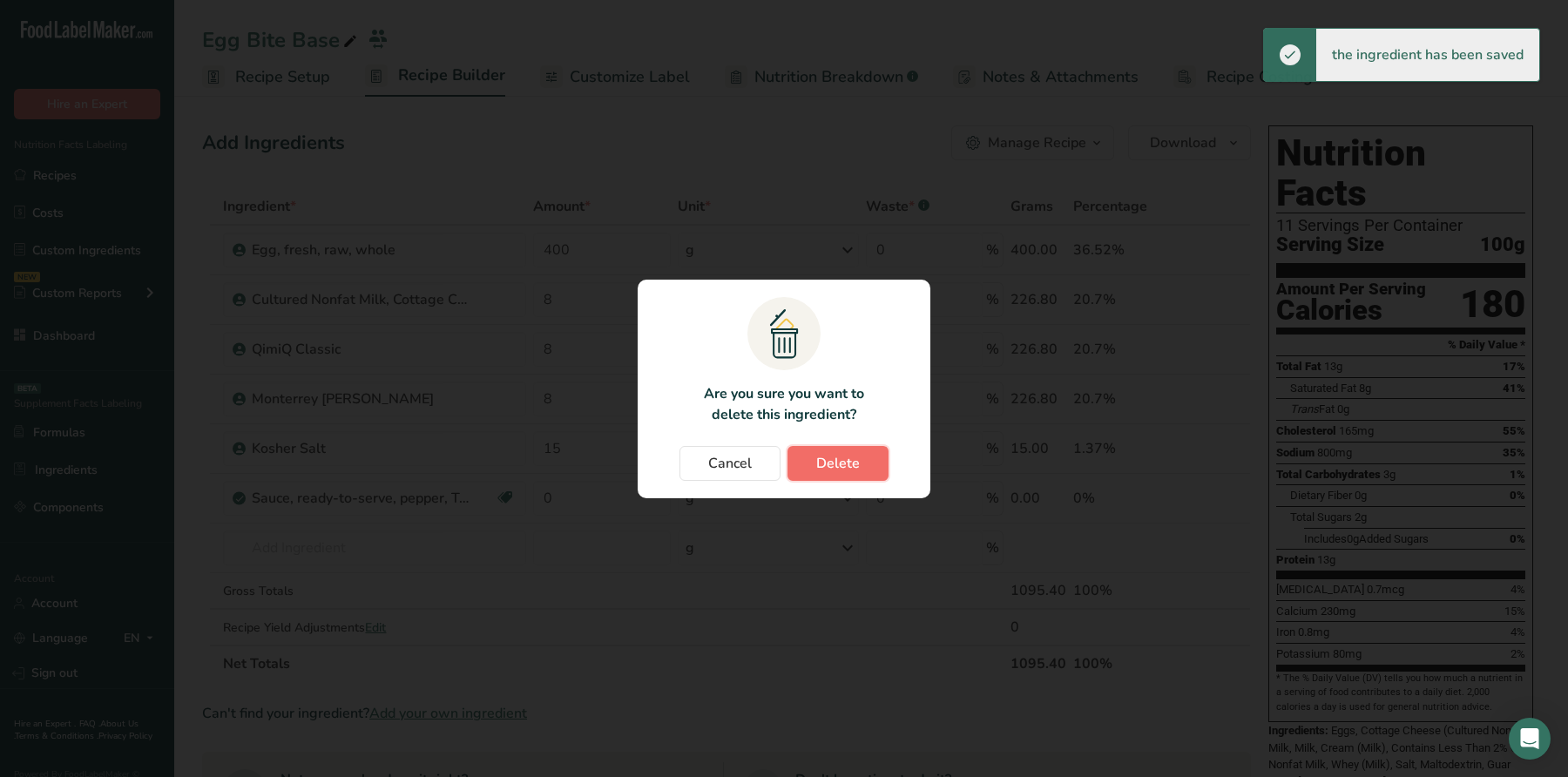
click at [835, 456] on span "Delete" at bounding box center [838, 464] width 43 height 21
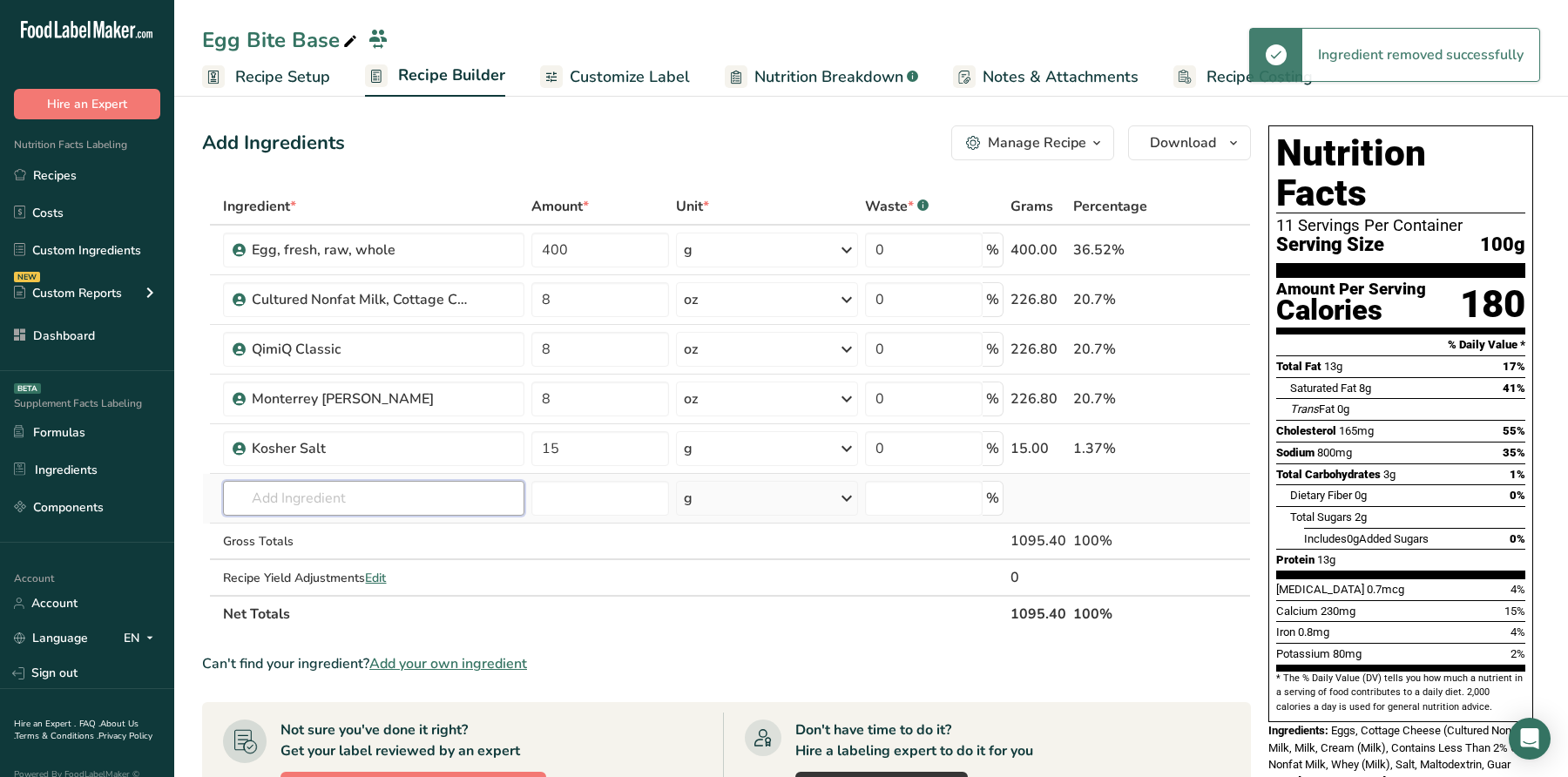
click at [400, 489] on input "text" at bounding box center [372, 498] width 301 height 35
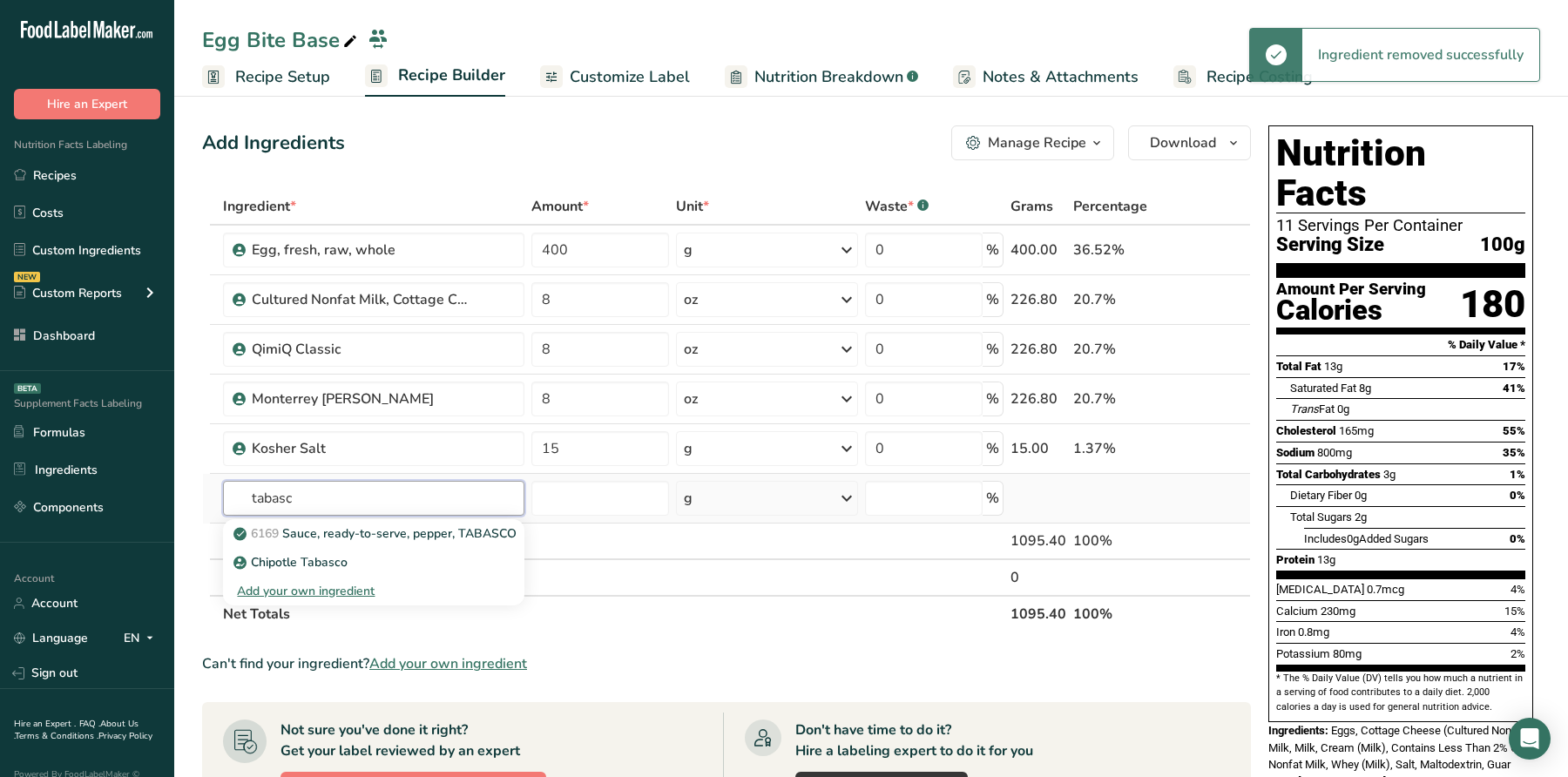
type input "tabasco"
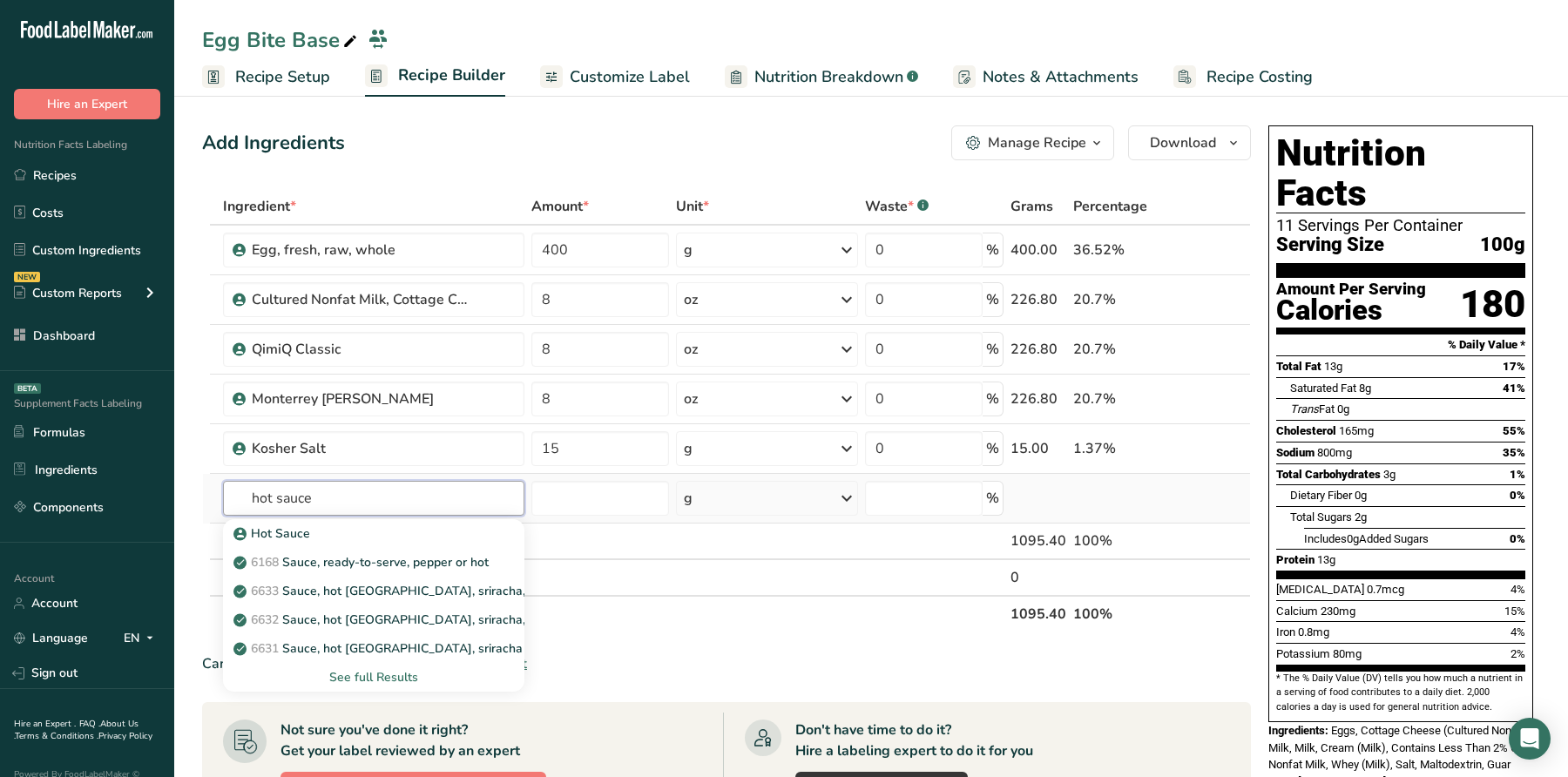
type input "hot sauce"
click at [397, 674] on div "See full Results" at bounding box center [372, 677] width 272 height 19
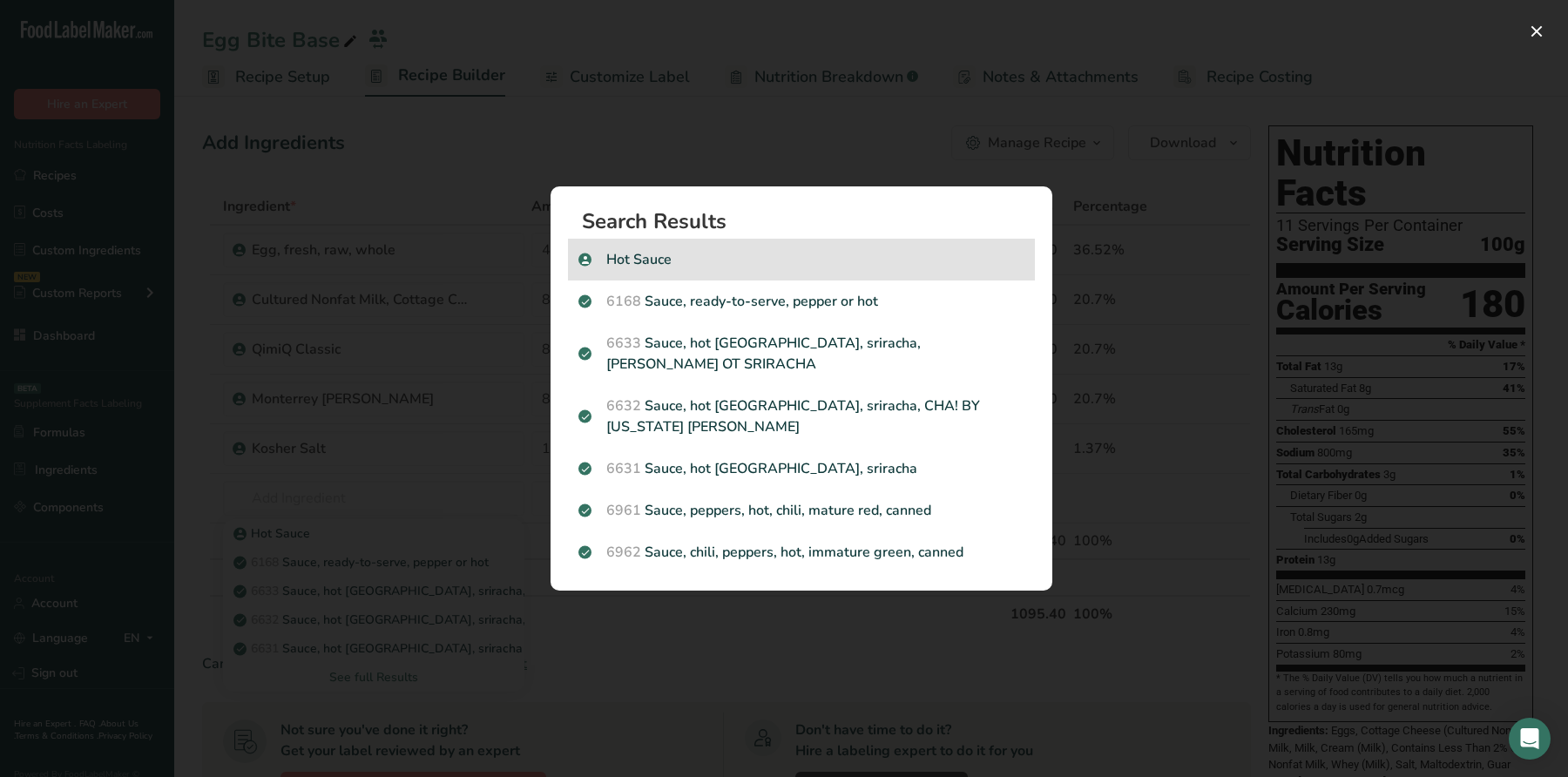
click at [677, 271] on p "Hot Sauce" at bounding box center [801, 260] width 446 height 21
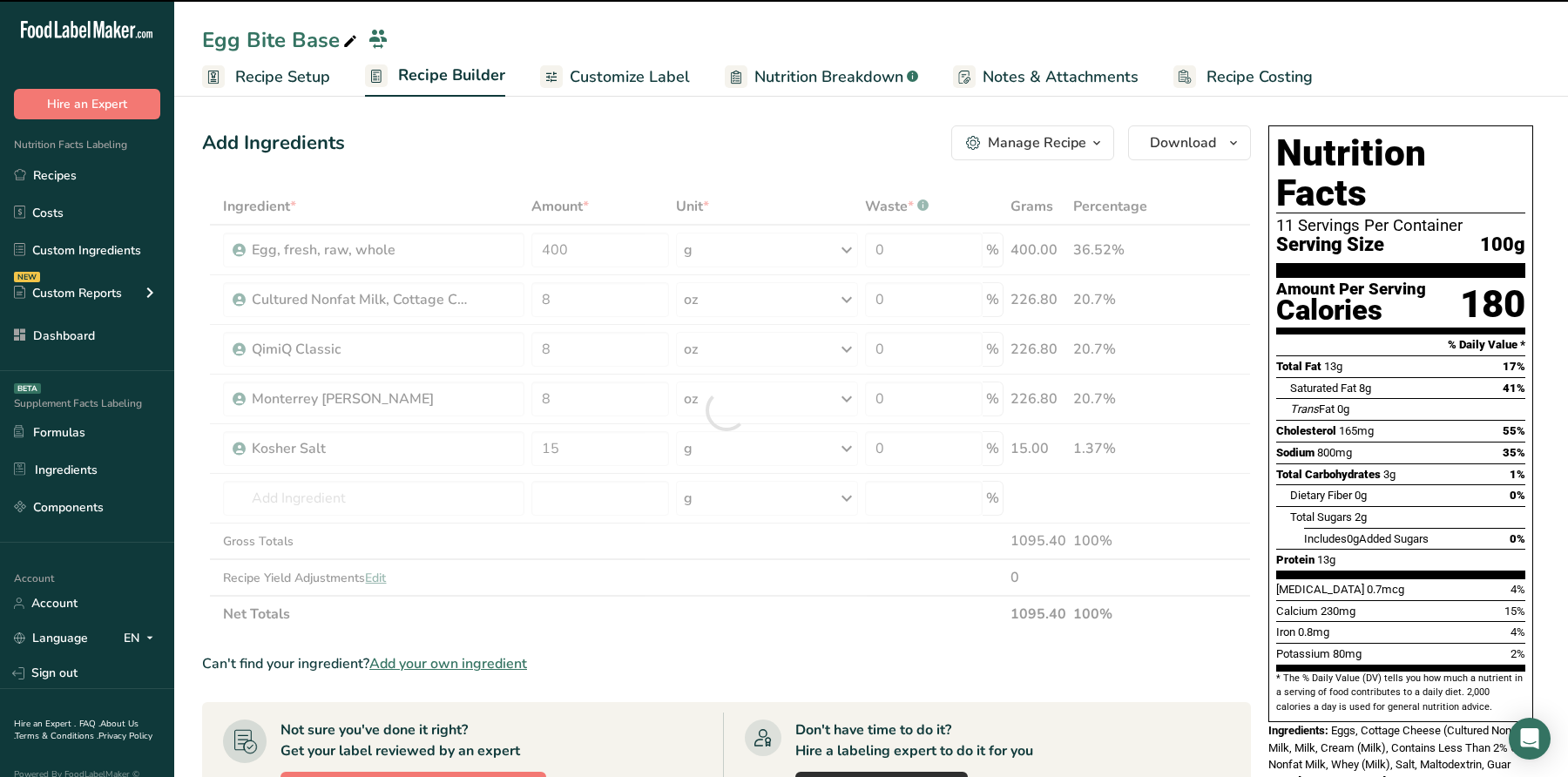
type input "0"
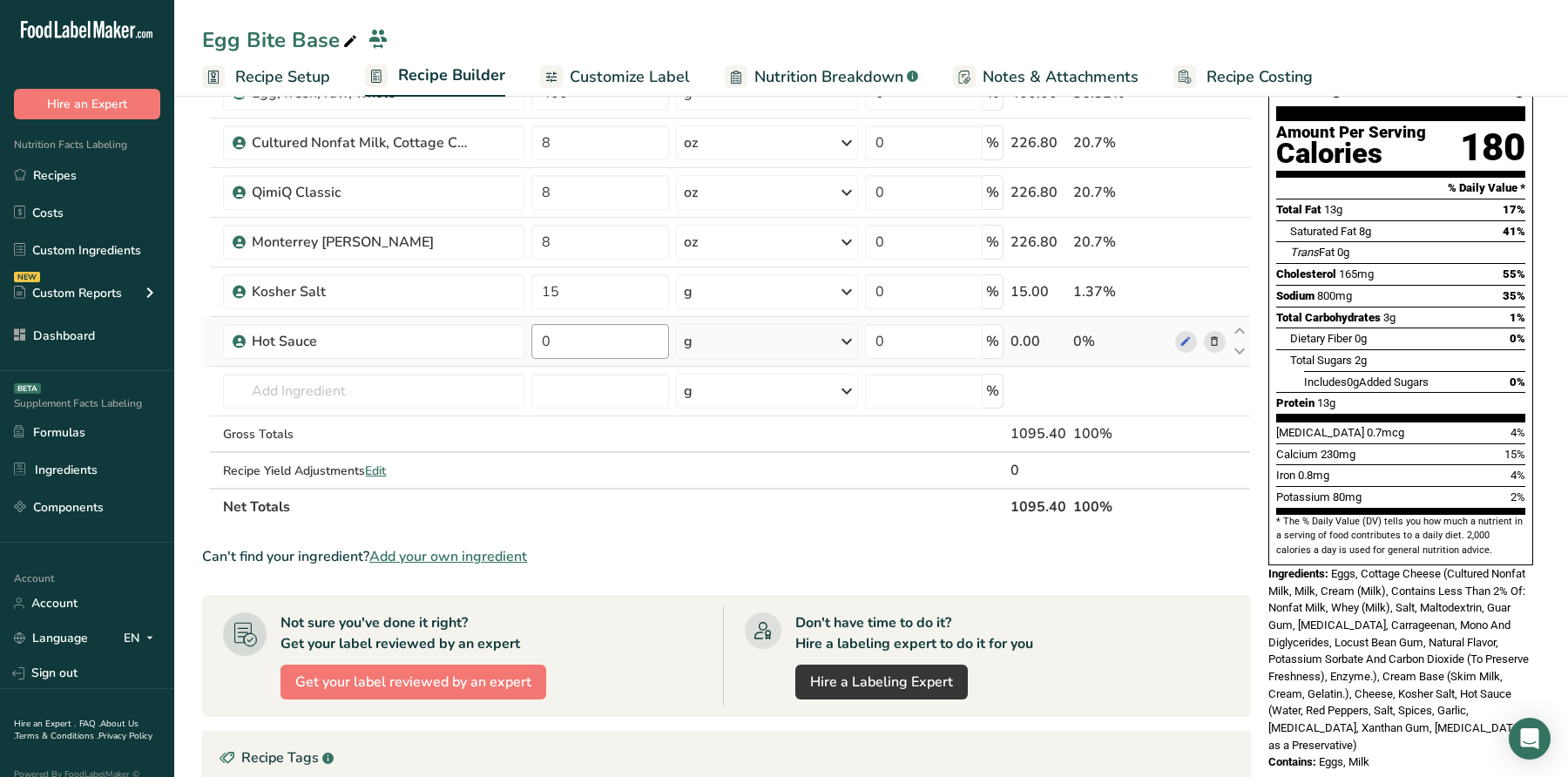
scroll to position [136, 0]
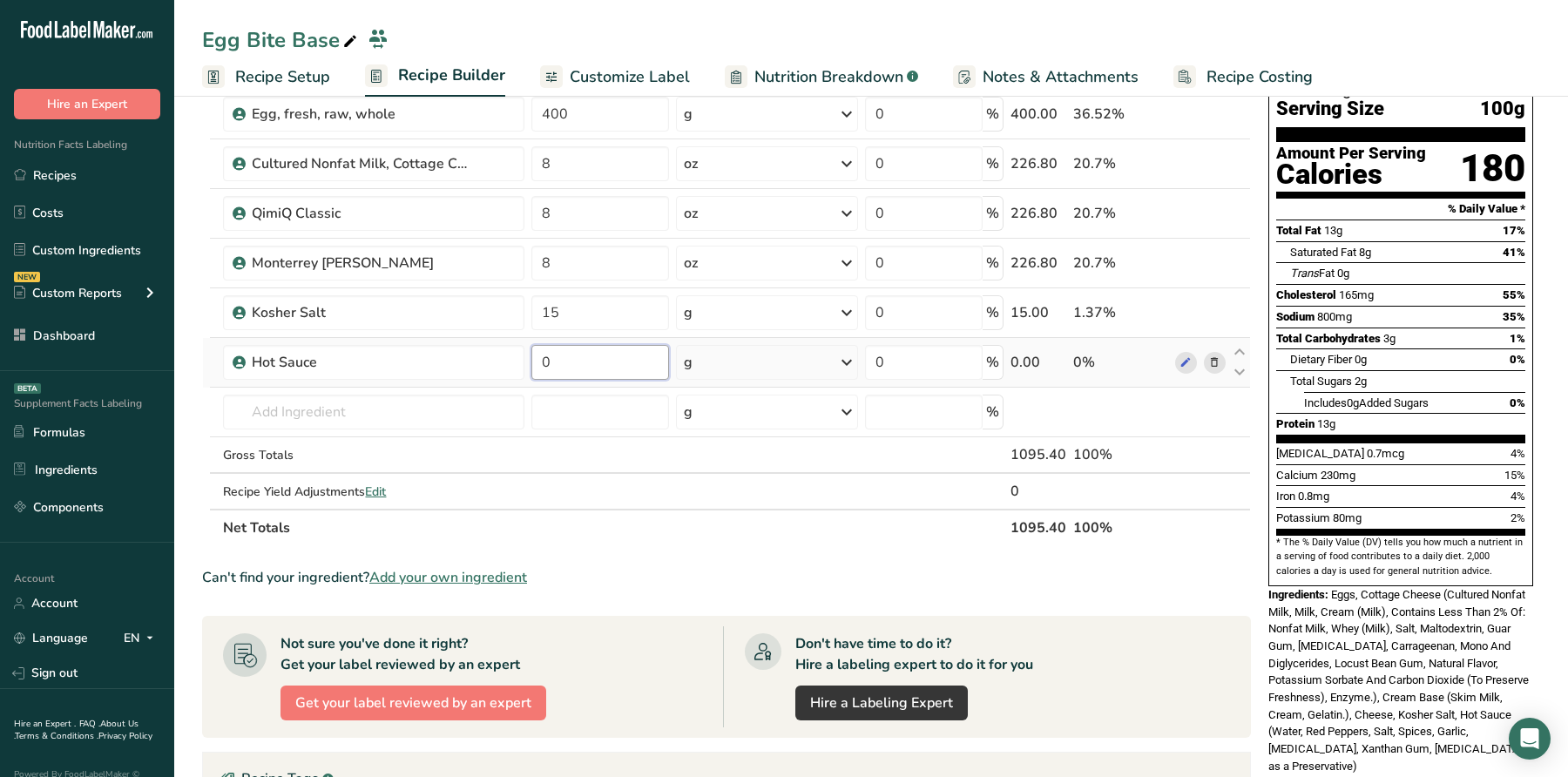
click at [587, 355] on input "0" at bounding box center [600, 362] width 138 height 35
click at [587, 356] on input "0" at bounding box center [600, 362] width 138 height 35
type input "15"
click at [1392, 395] on div "Includes 0g Added Sugars" at bounding box center [1367, 404] width 124 height 18
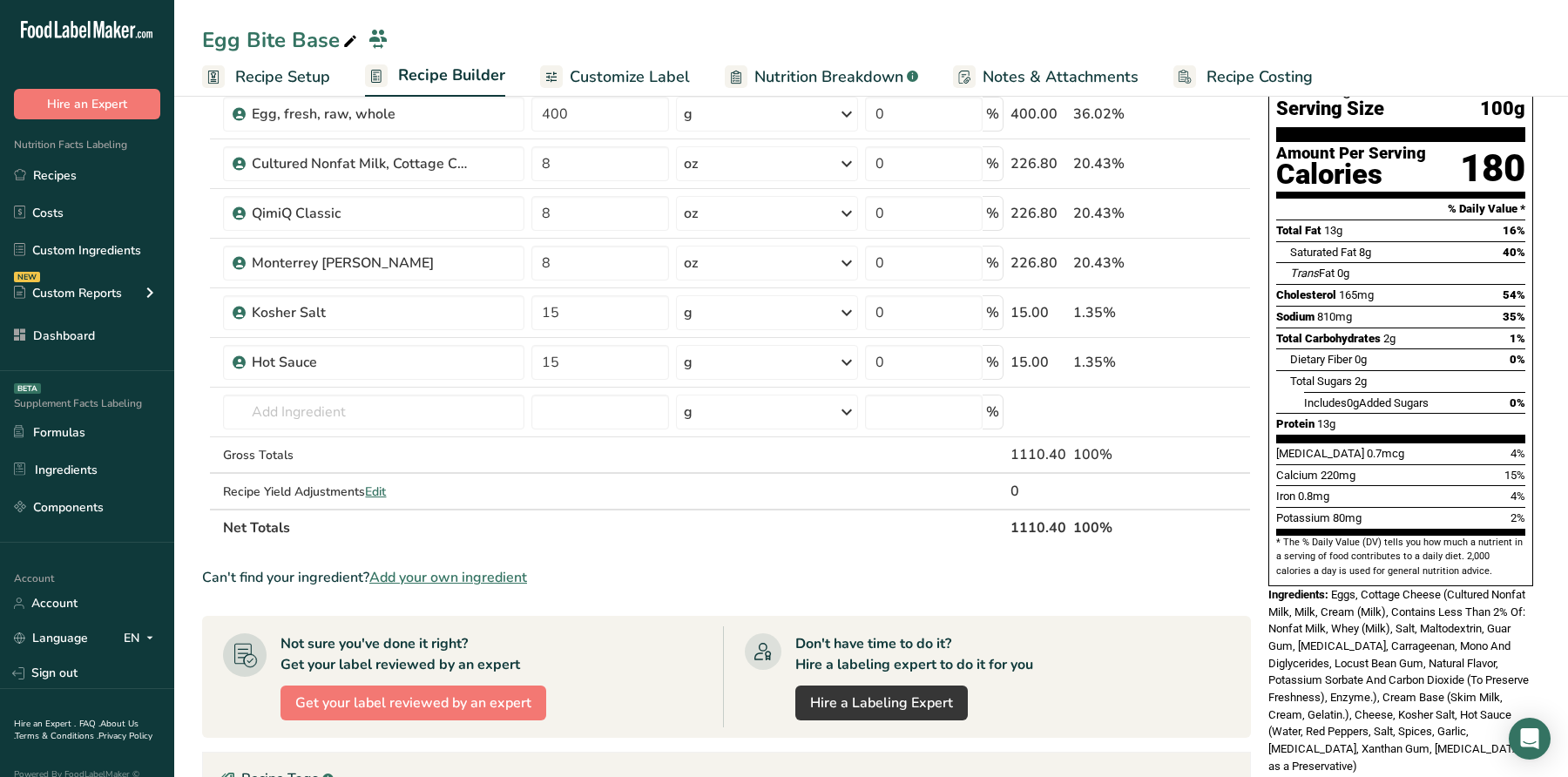
click at [457, 569] on span "Add your own ingredient" at bounding box center [449, 578] width 158 height 21
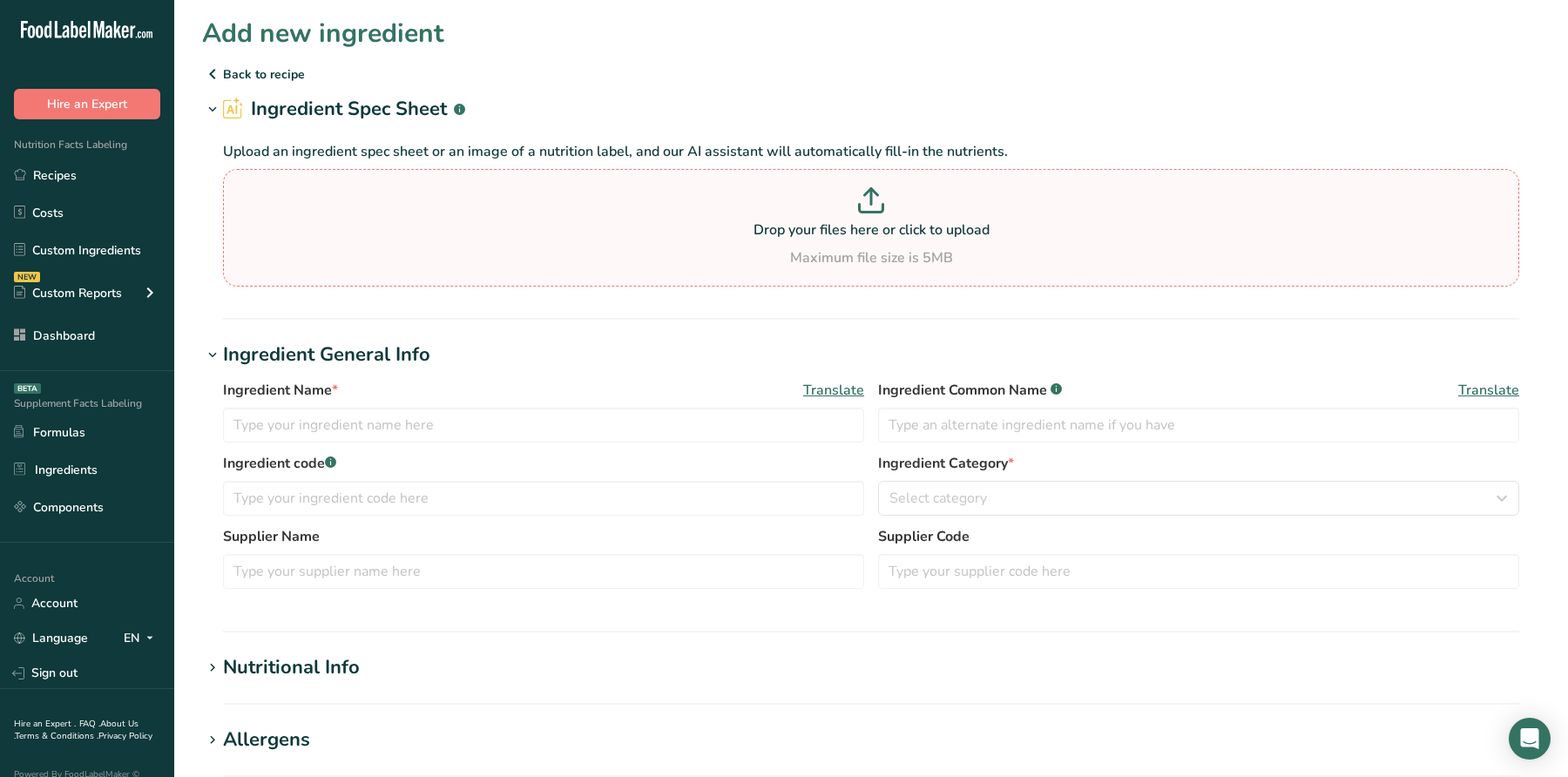
click at [751, 245] on div "Drop your files here or click to upload Maximum file size is 5MB" at bounding box center [871, 227] width 1288 height 81
click at [751, 245] on input "Drop your files here or click to upload Maximum file size is 5MB" at bounding box center [871, 228] width 1297 height 118
type input "C:\fakepath\Butter - Item# 899807.pdf"
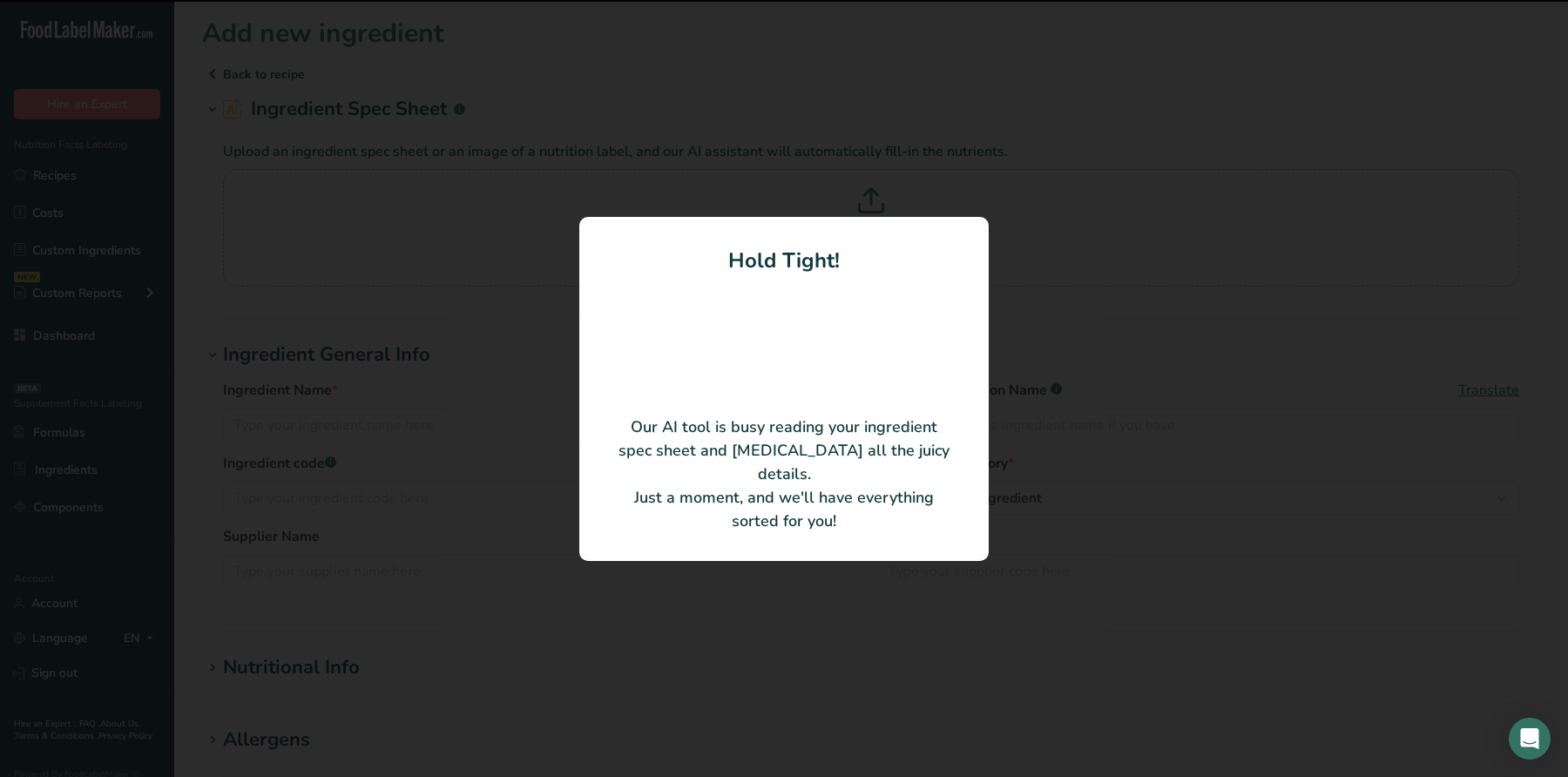
type input "PASTEURIZED CREAM (MILK), NATURAL FLAVORINGS"
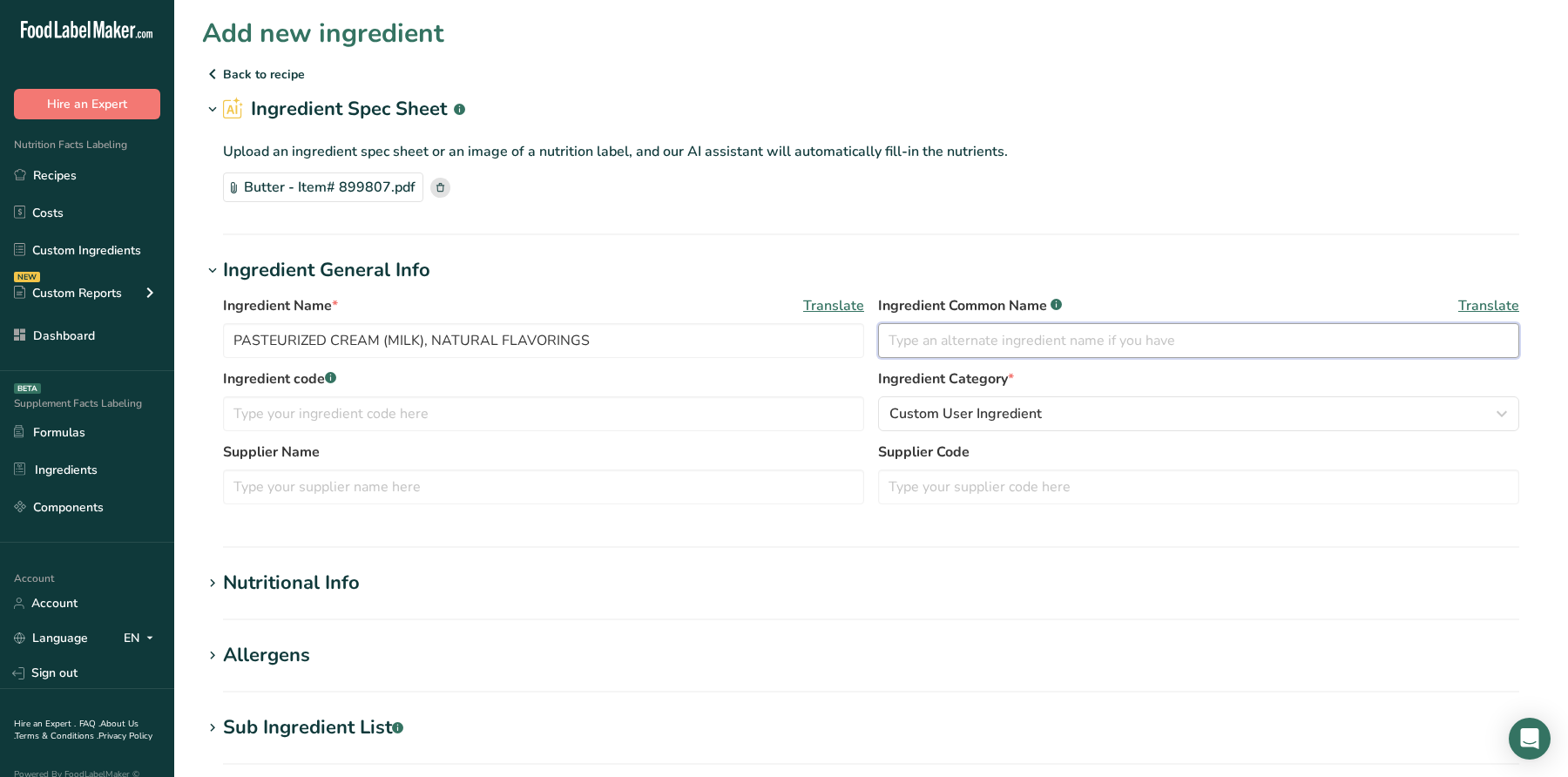
click at [945, 340] on input "text" at bounding box center [1198, 340] width 641 height 35
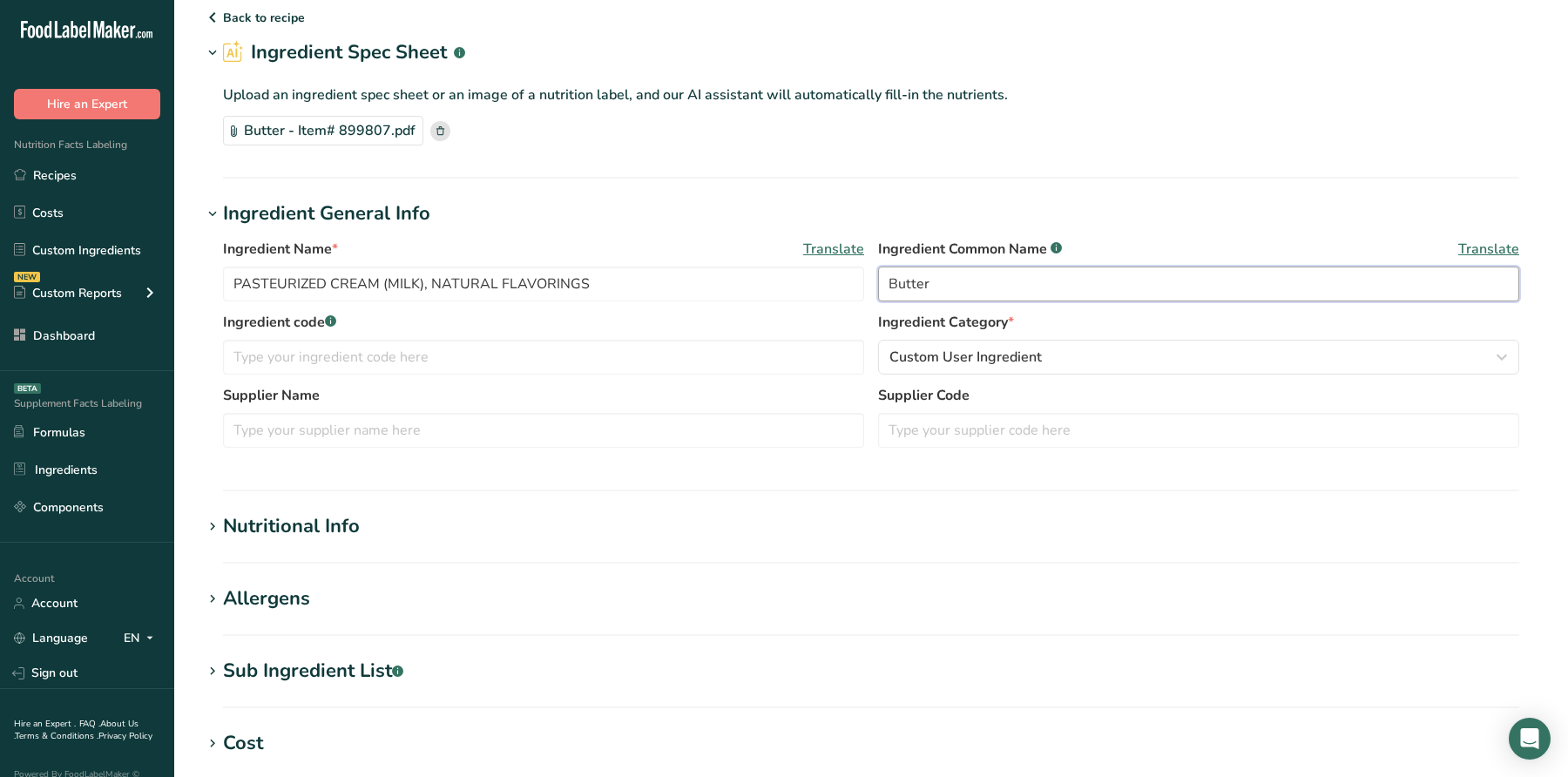
scroll to position [67, 0]
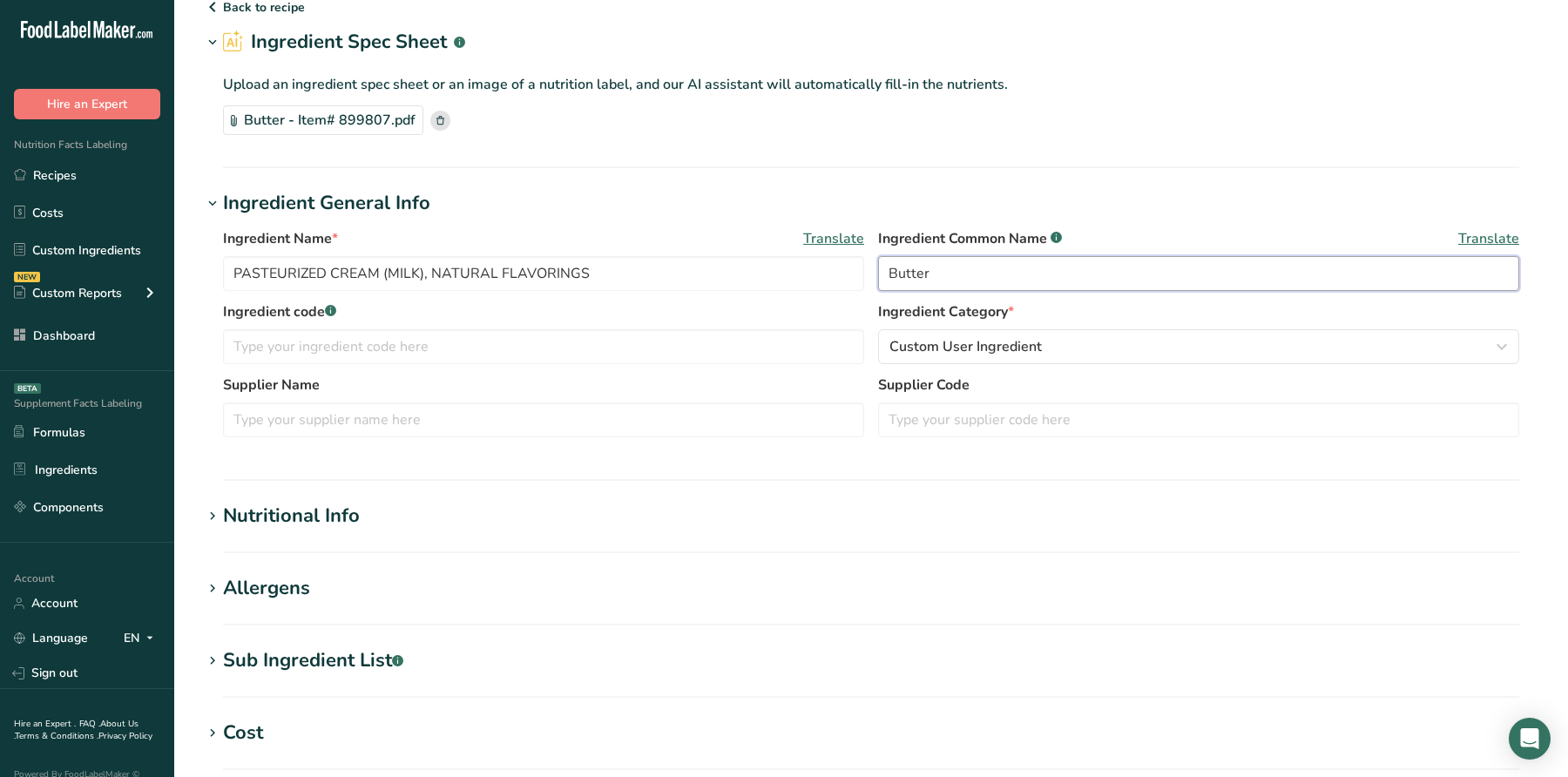
type input "Butter"
click at [284, 536] on section "Nutritional Info Serving Size .a-a{fill:#347362;}.b-a{fill:#fff;} Add ingredien…" at bounding box center [871, 528] width 1338 height 51
click at [290, 510] on div "Nutritional Info" at bounding box center [291, 516] width 137 height 28
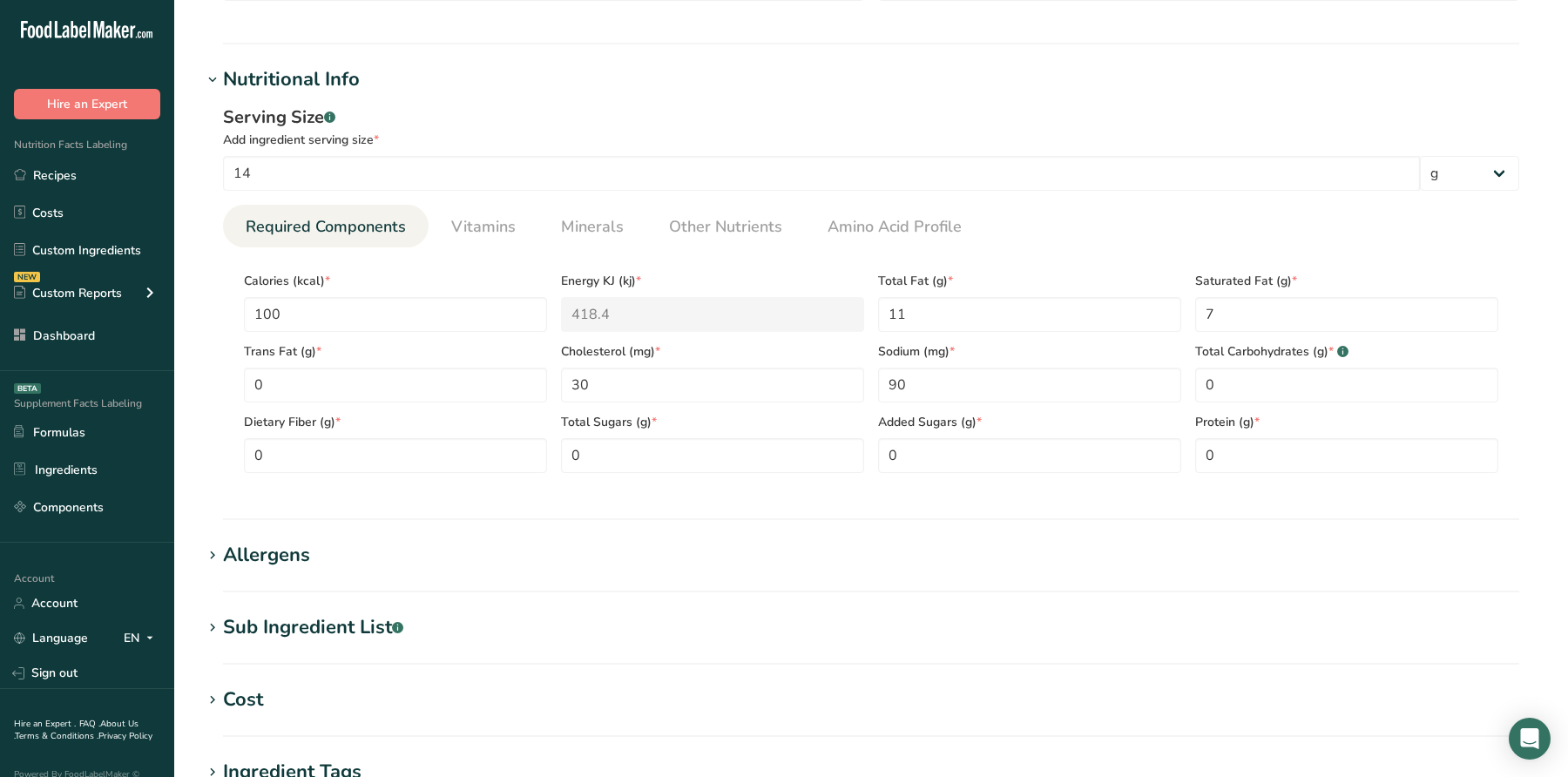
scroll to position [507, 0]
click at [270, 545] on div "Allergens" at bounding box center [266, 552] width 87 height 28
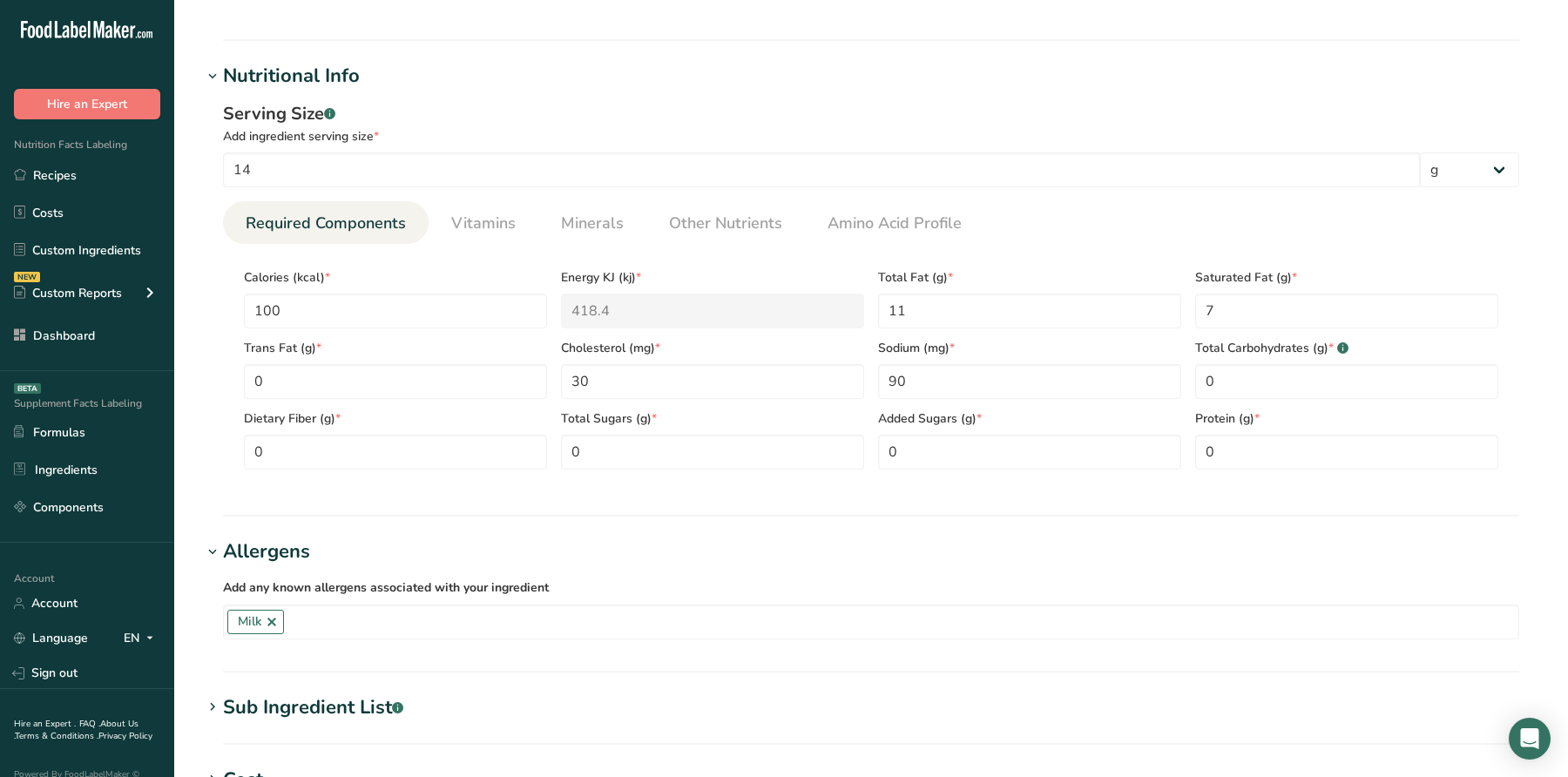
click at [286, 688] on section "Add new ingredient Back to recipe Ingredient Spec Sheet .a-a{fill:#347362;}.b-a…" at bounding box center [871, 341] width 1394 height 1697
click at [288, 699] on div "Sub Ingredient List .a-a{fill:#347362;}.b-a{fill:#fff;}" at bounding box center [312, 708] width 180 height 28
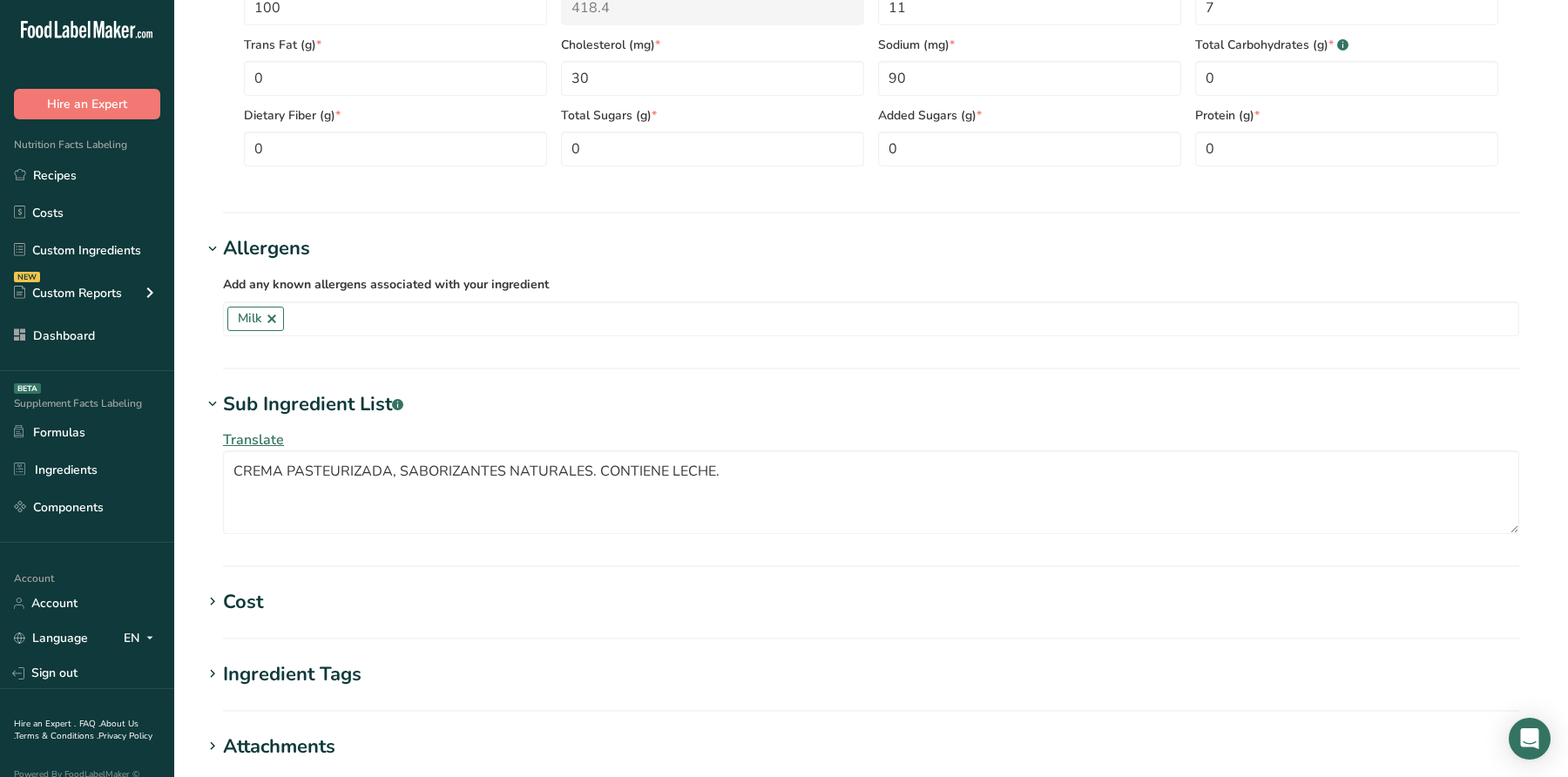
scroll to position [812, 0]
click at [267, 430] on span "Translate" at bounding box center [253, 439] width 61 height 20
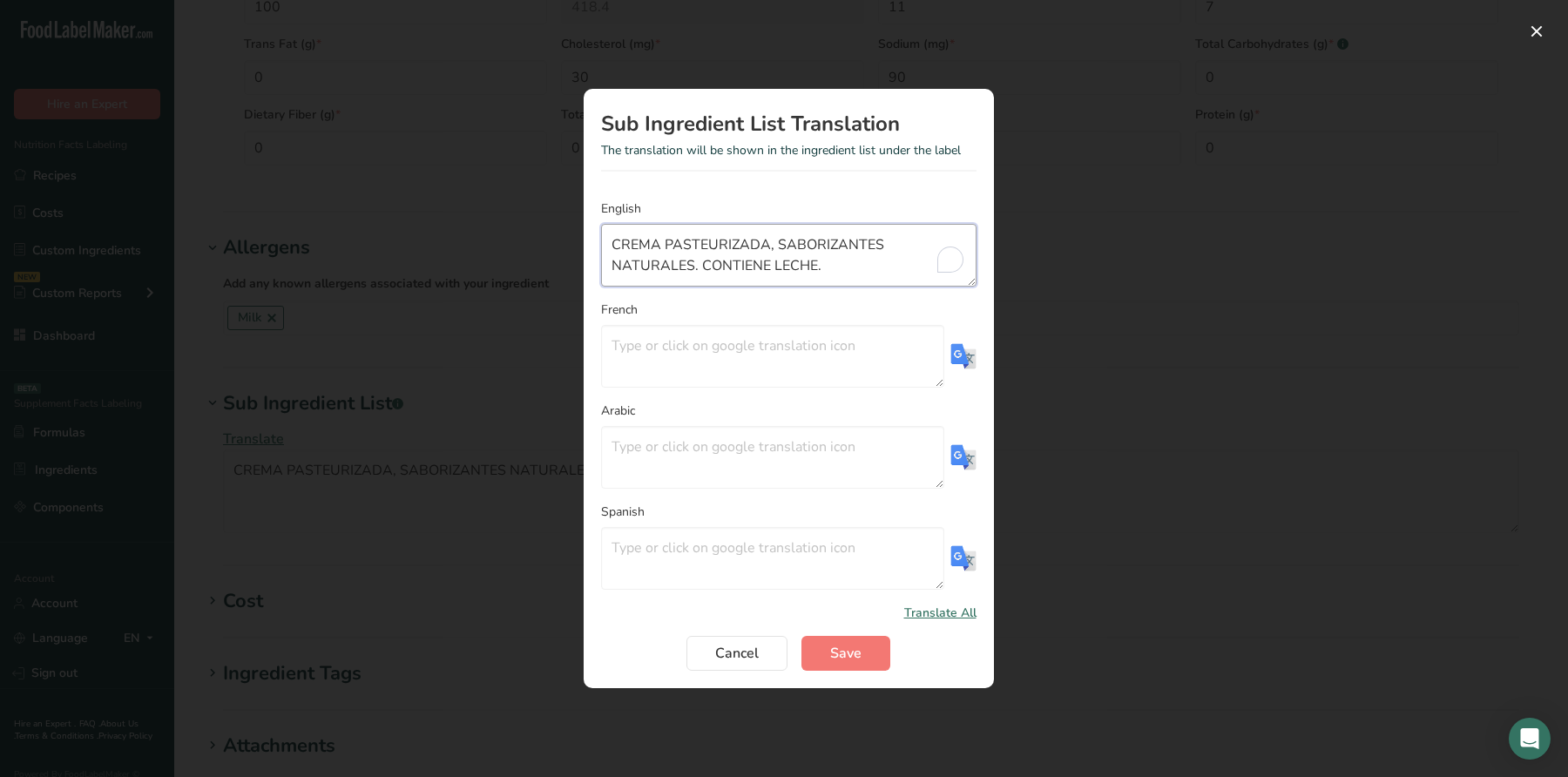
click at [922, 266] on textarea "CREMA PASTEURIZADA, SABORIZANTES NATURALES. CONTIENE LECHE." at bounding box center [788, 255] width 375 height 63
drag, startPoint x: 861, startPoint y: 274, endPoint x: 453, endPoint y: 235, distance: 409.9
click at [453, 235] on div "Sub Ingredient List Translation The translation will be shown in the ingredient…" at bounding box center [784, 388] width 1568 height 777
click at [702, 259] on textarea "To enrich screen reader interactions, please activate Accessibility in Grammarl…" at bounding box center [788, 255] width 375 height 63
click at [1264, 452] on div "Translation Modal" at bounding box center [784, 388] width 1568 height 777
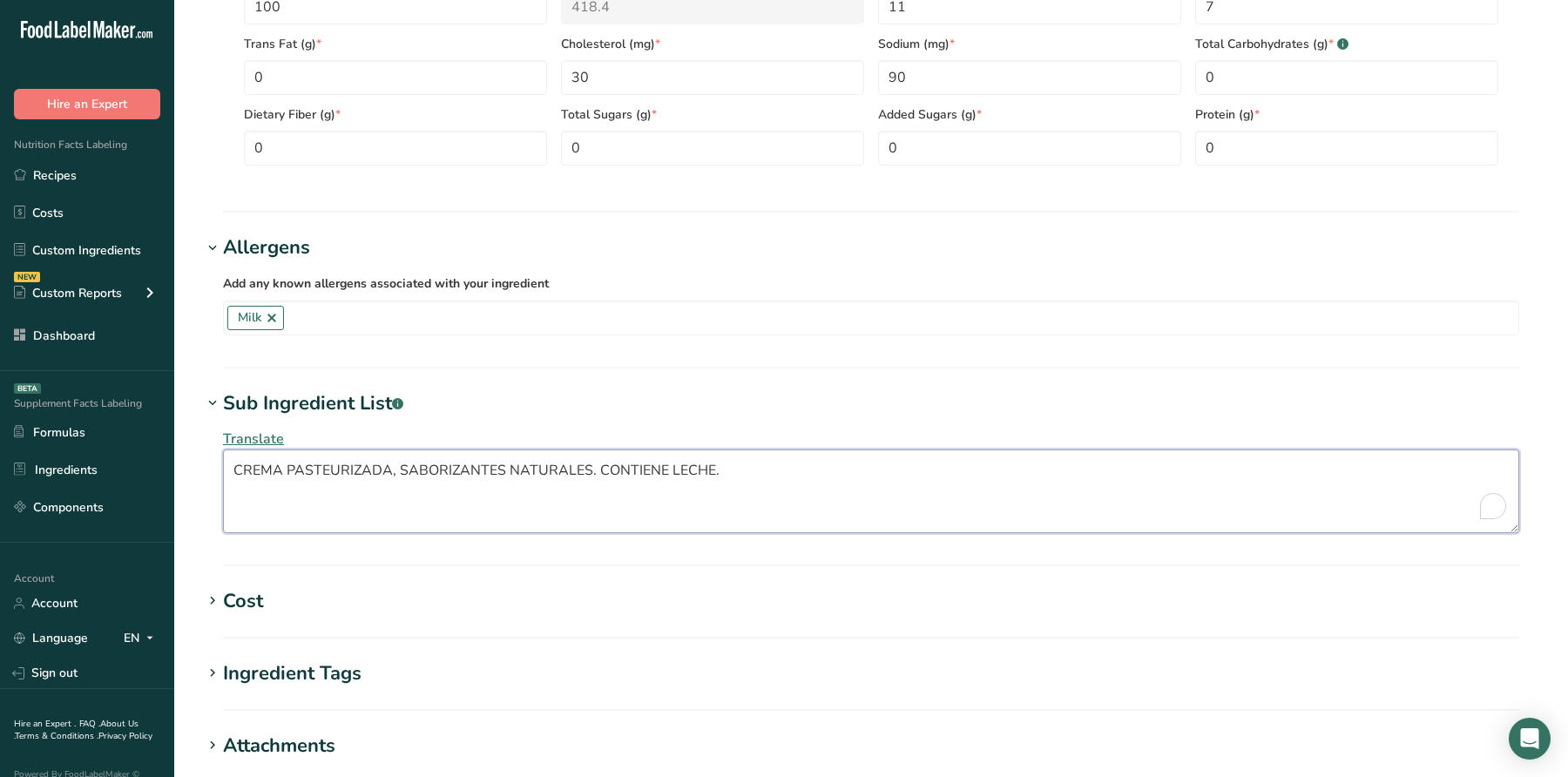
click at [625, 452] on textarea "CREMA PASTEURIZADA, SABORIZANTES NATURALES. CONTIENE LECHE." at bounding box center [871, 491] width 1297 height 83
paste textarea "Pasteurized Cream, Natural Flavors"
type textarea "Pasteurized Cream, Natural Flavors"
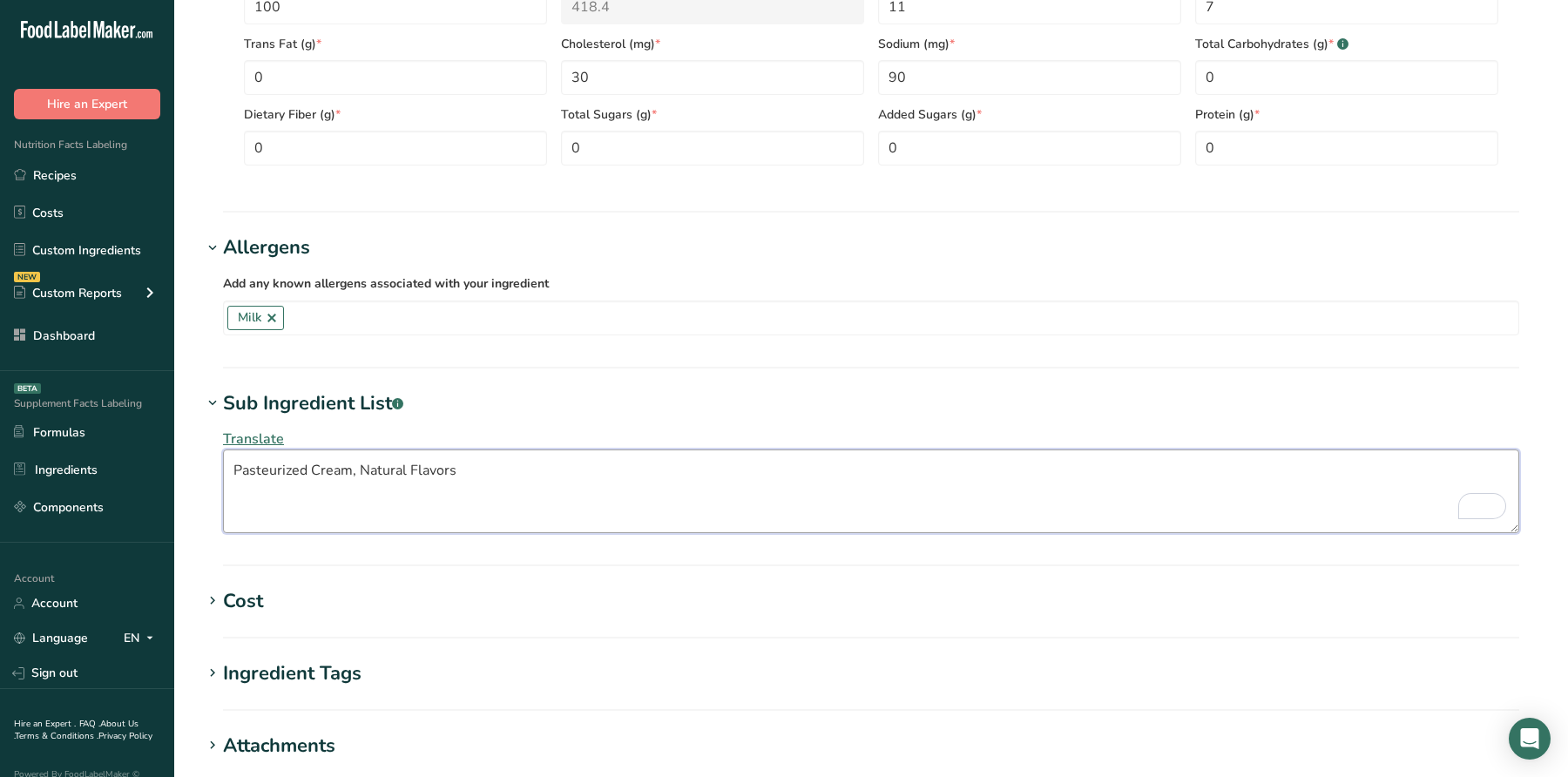
scroll to position [1097, 0]
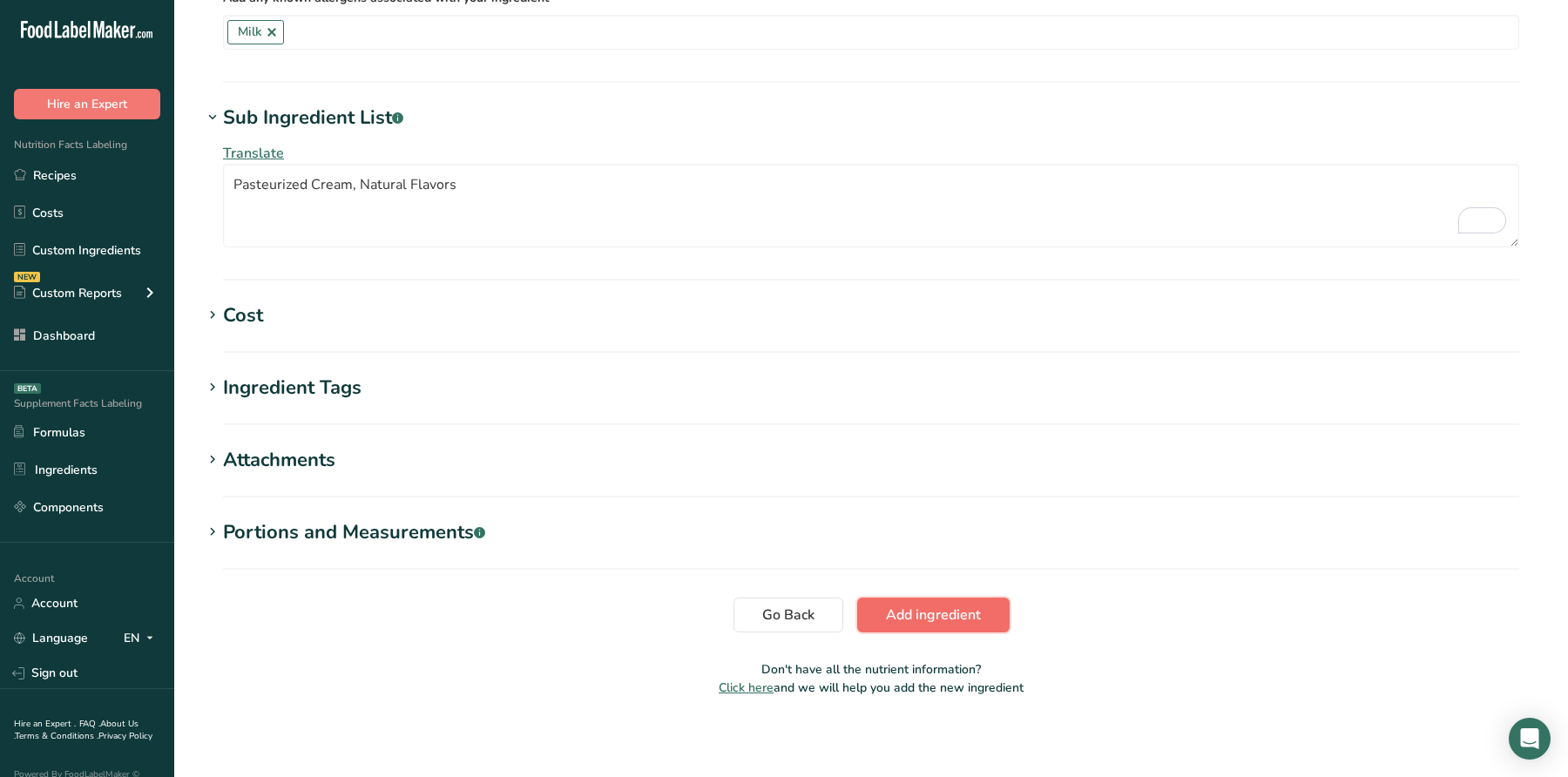
click at [983, 608] on button "Add ingredient" at bounding box center [934, 615] width 153 height 35
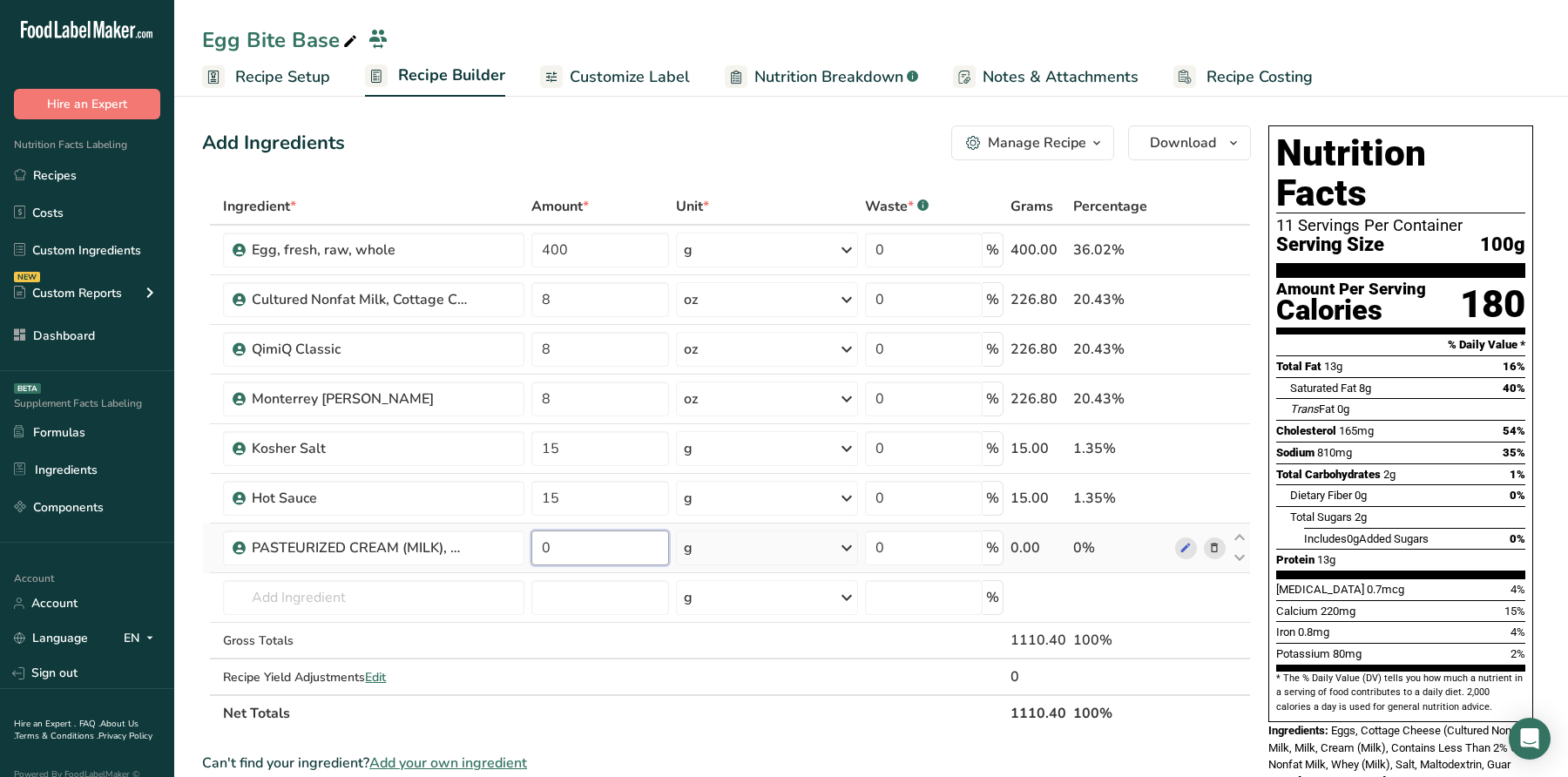
click at [612, 539] on input "0" at bounding box center [600, 547] width 138 height 35
type input "50"
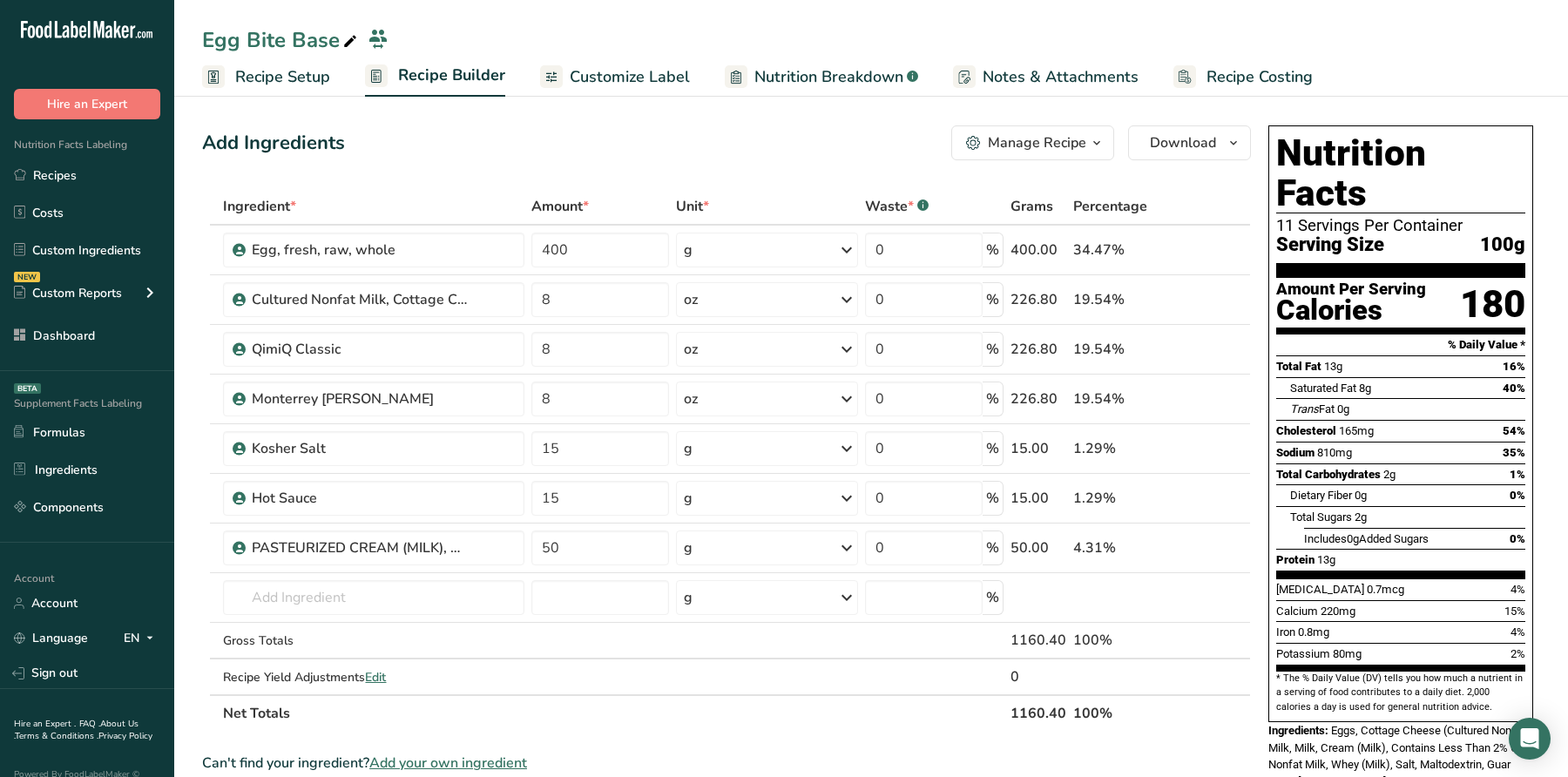
click at [1347, 532] on span "Includes 0g Added Sugars" at bounding box center [1367, 538] width 124 height 13
click at [440, 757] on span "Add your own ingredient" at bounding box center [449, 764] width 158 height 21
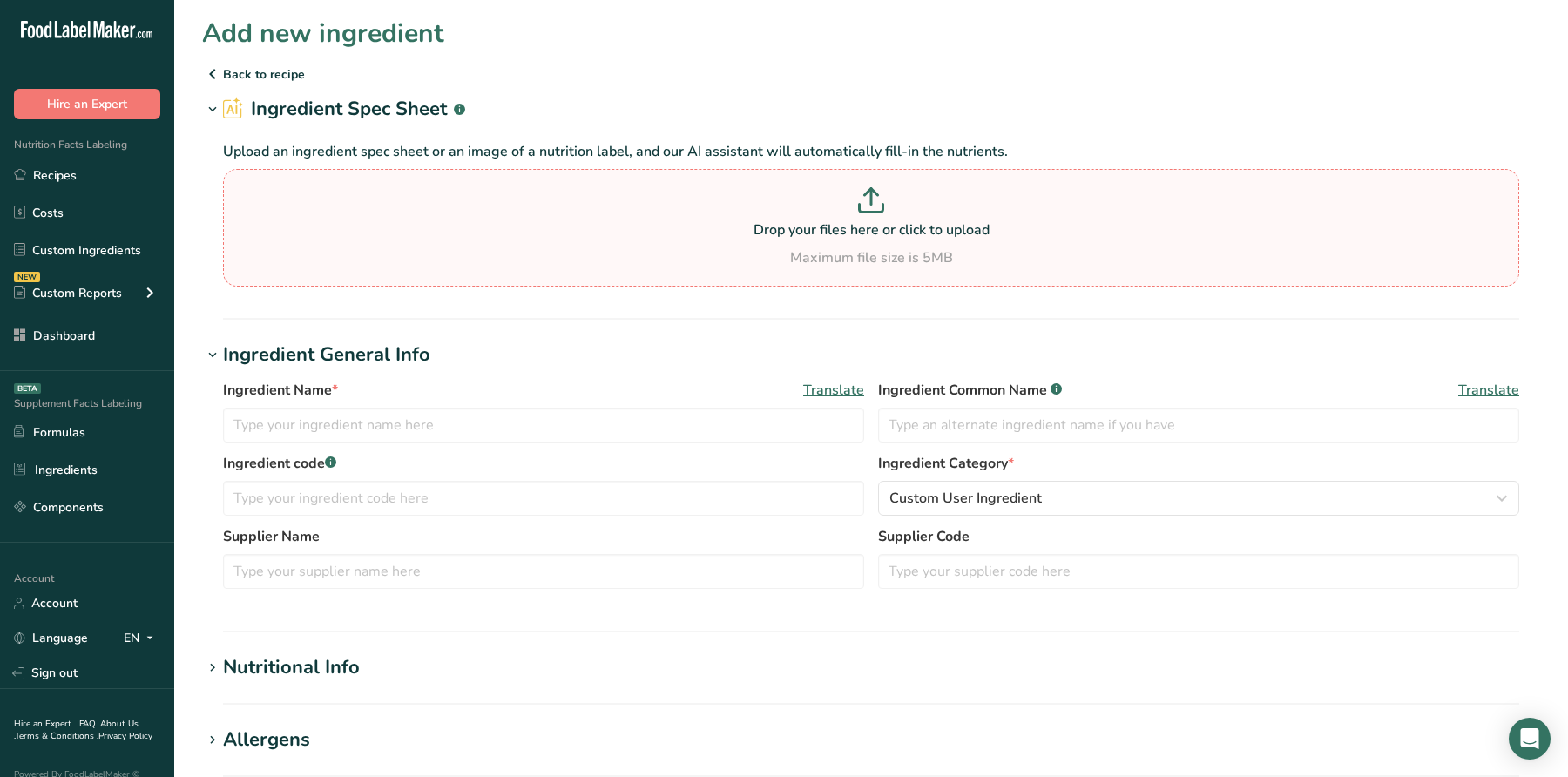
click at [882, 228] on p "Drop your files here or click to upload" at bounding box center [871, 231] width 1288 height 21
click at [882, 228] on input "Drop your files here or click to upload Maximum file size is 5MB" at bounding box center [871, 228] width 1297 height 118
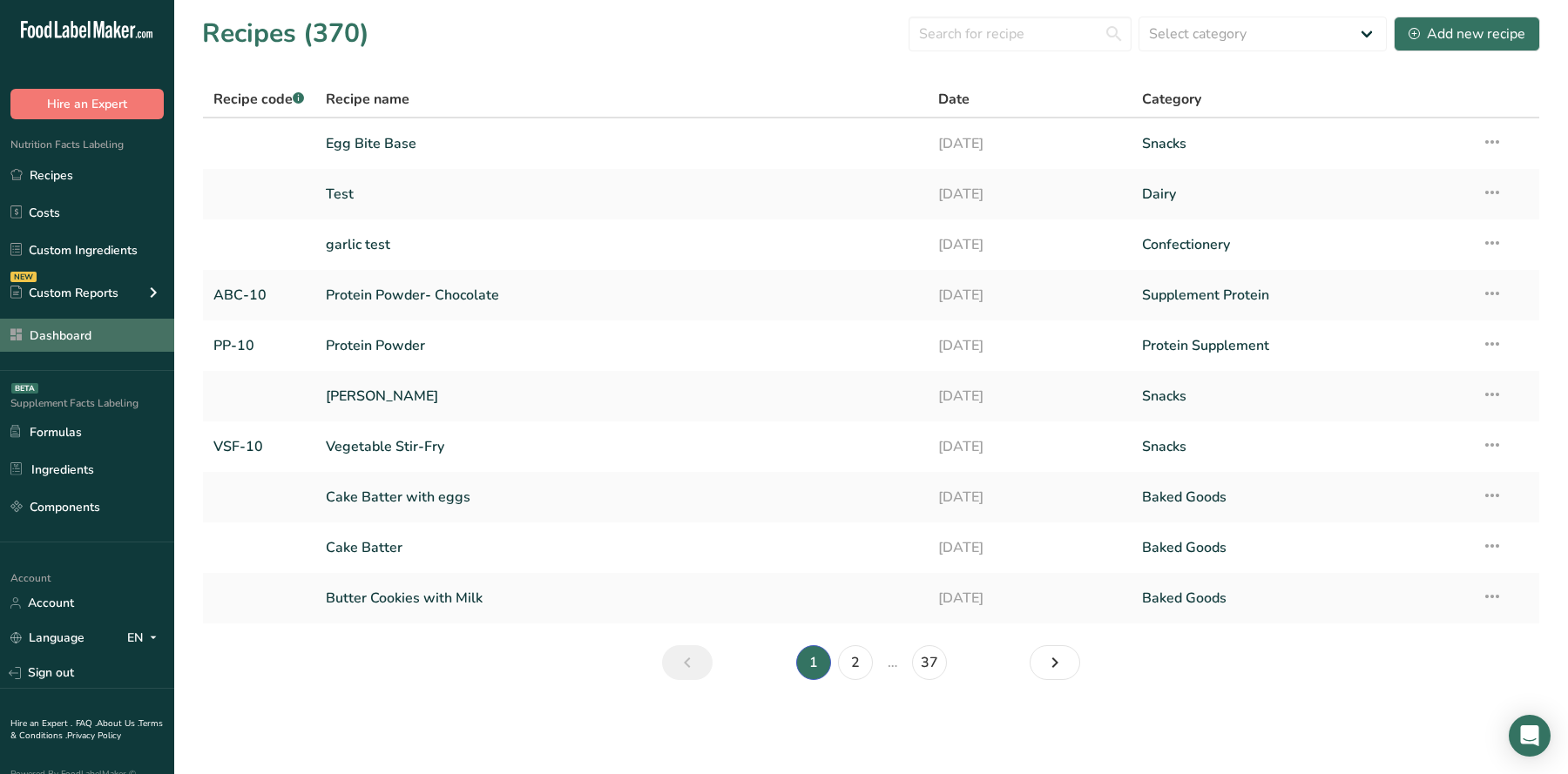
click at [91, 335] on link "Dashboard" at bounding box center [87, 335] width 174 height 33
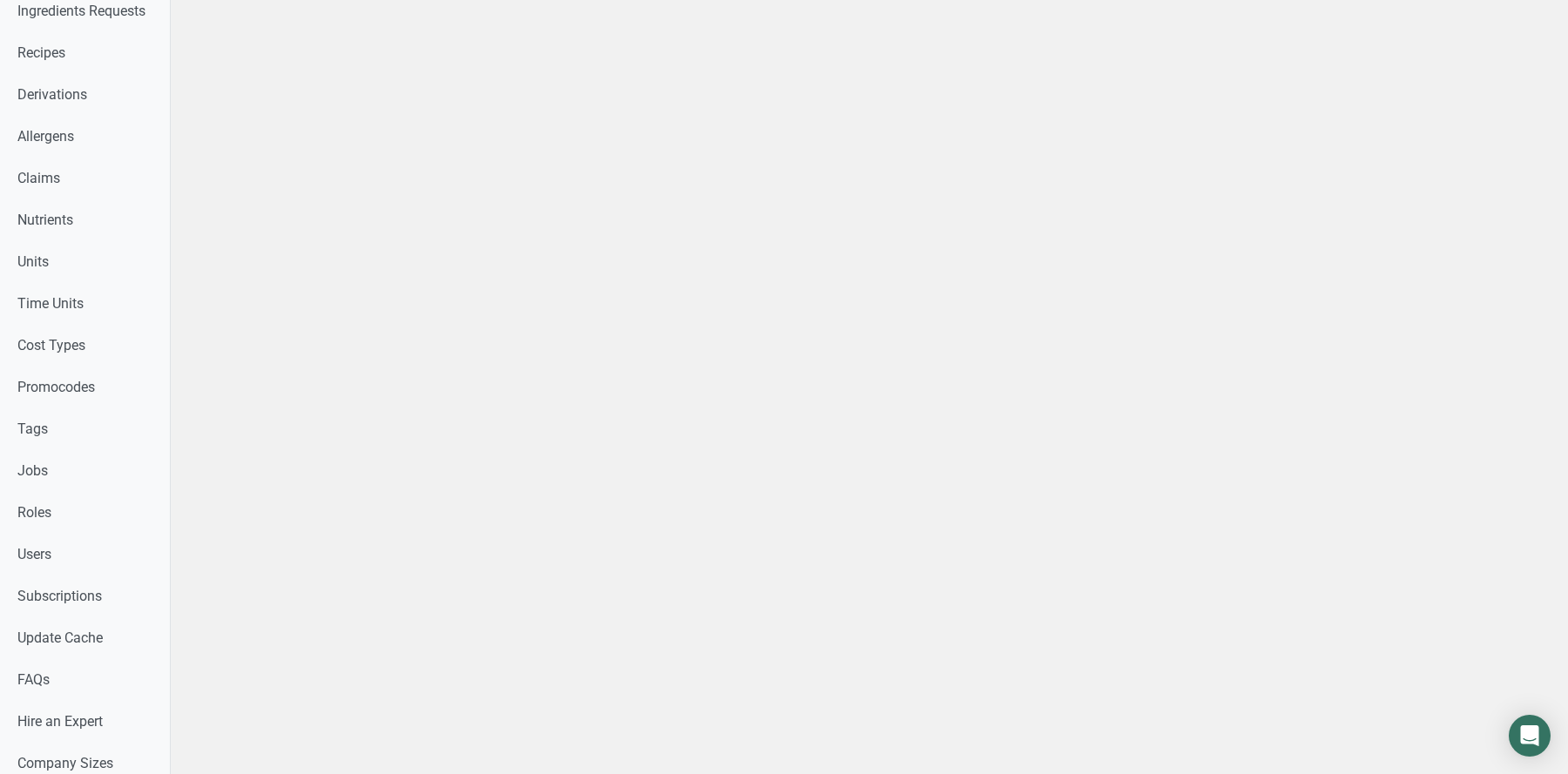
scroll to position [738, 0]
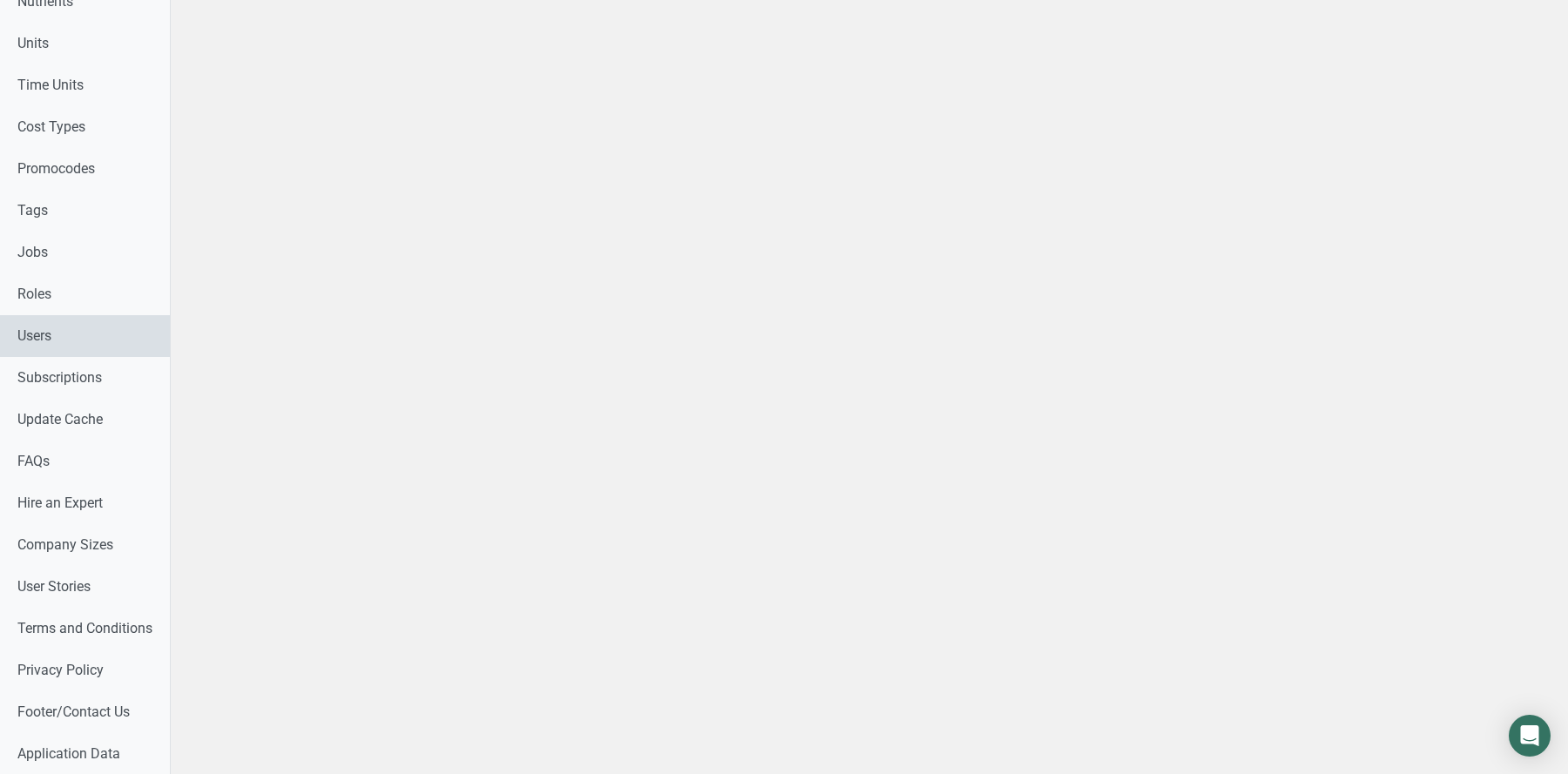
click at [67, 330] on link "Users" at bounding box center [85, 336] width 170 height 42
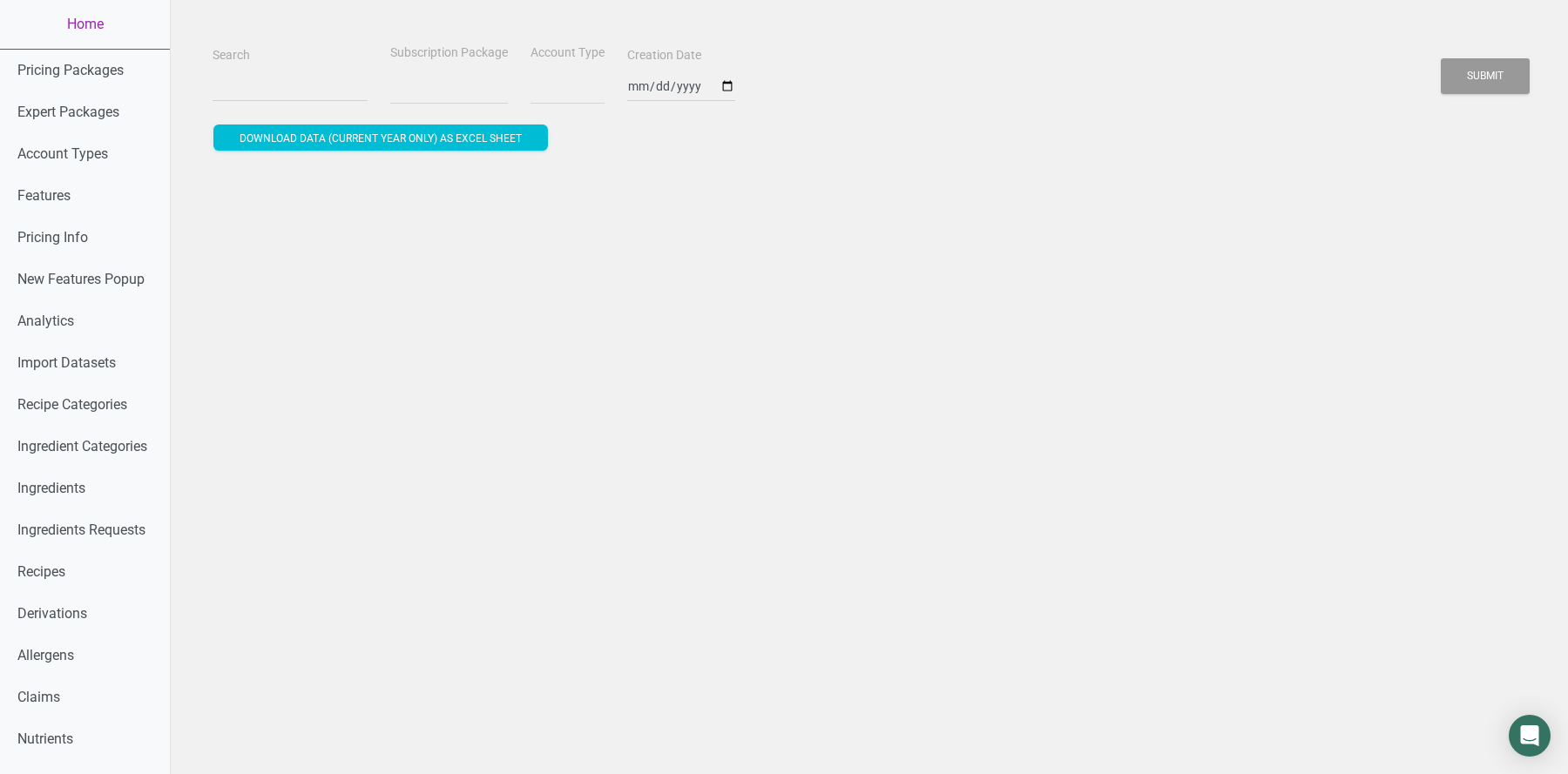
select select
click at [242, 86] on input "Search" at bounding box center [290, 86] width 155 height 31
paste input "lana.antocci@arthrex.com"
type input "lana.antocci@arthrex.com"
select select
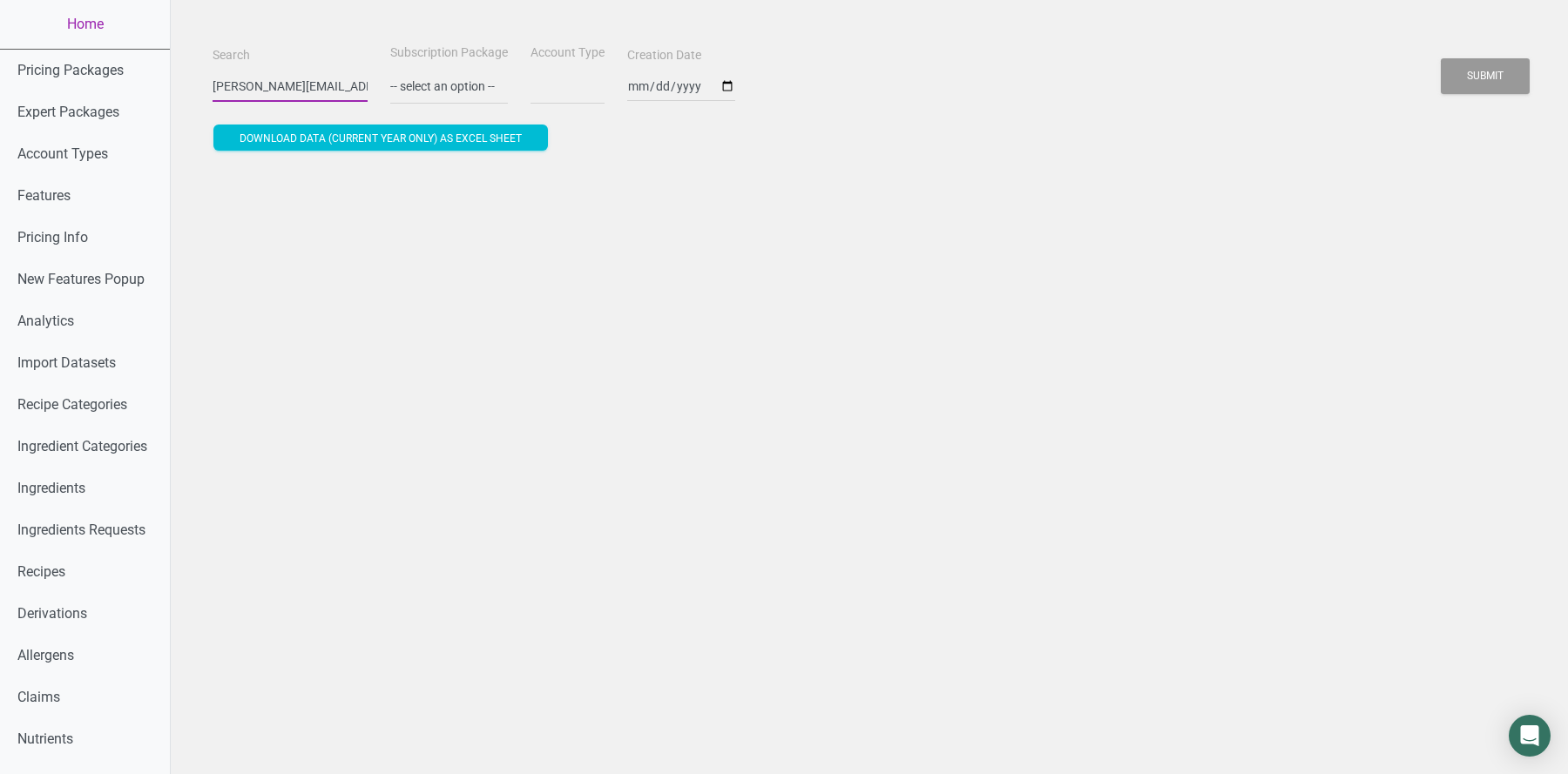
scroll to position [0, 15]
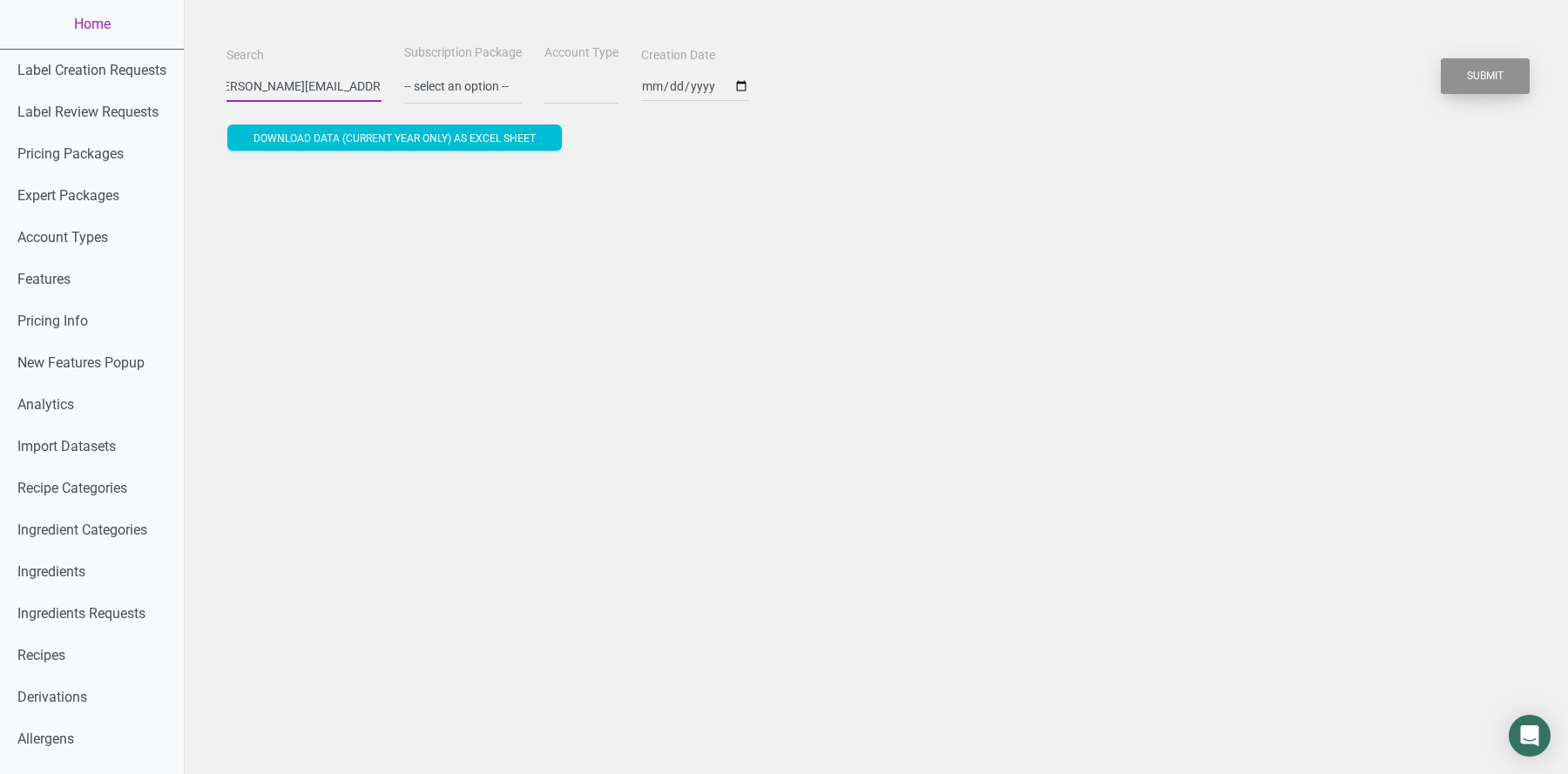
type input "lana.antocci@arthrex.com"
click at [1504, 70] on button "Submit" at bounding box center [1486, 76] width 89 height 35
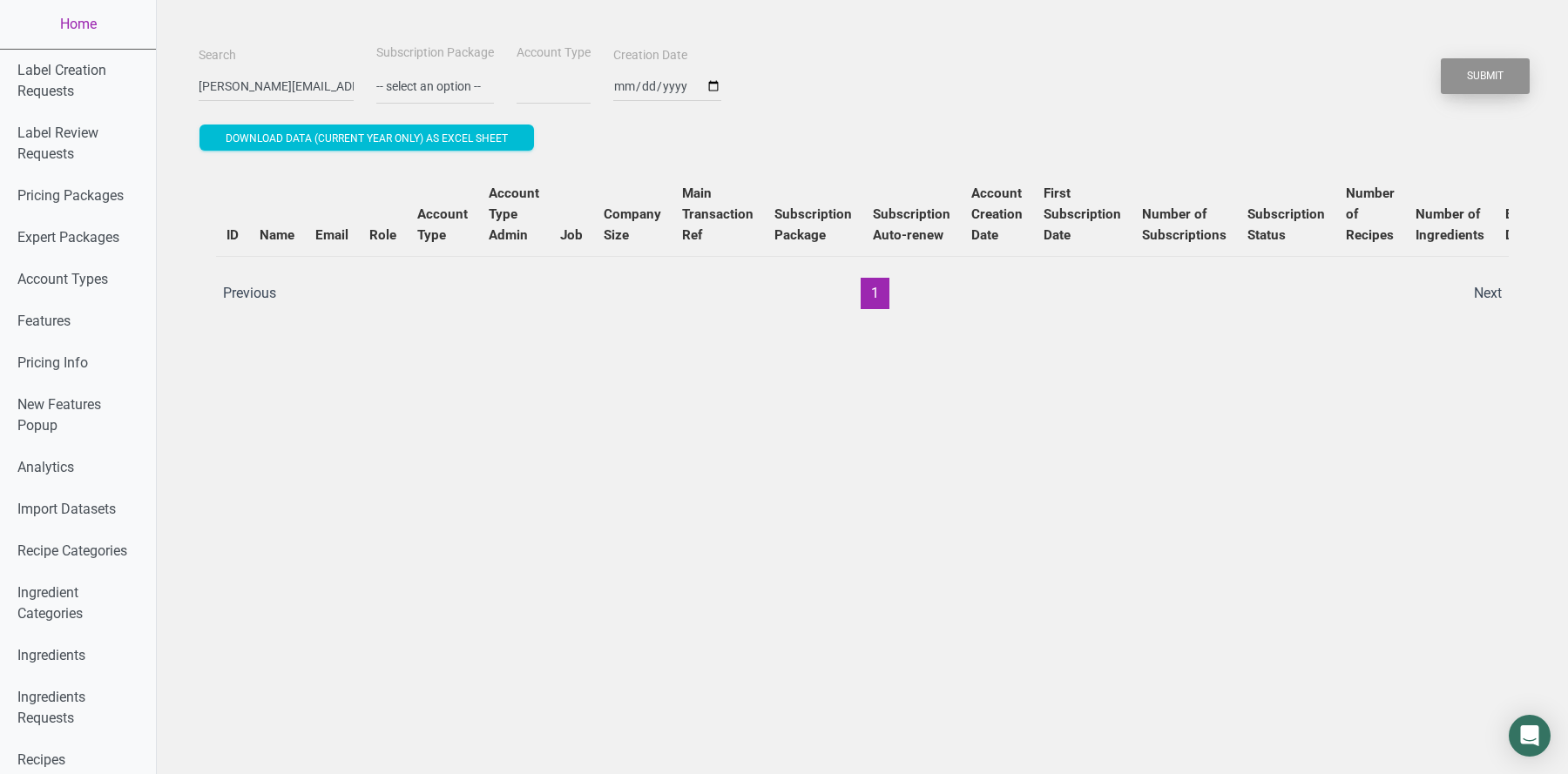
click at [1504, 70] on button "Submit" at bounding box center [1486, 76] width 89 height 35
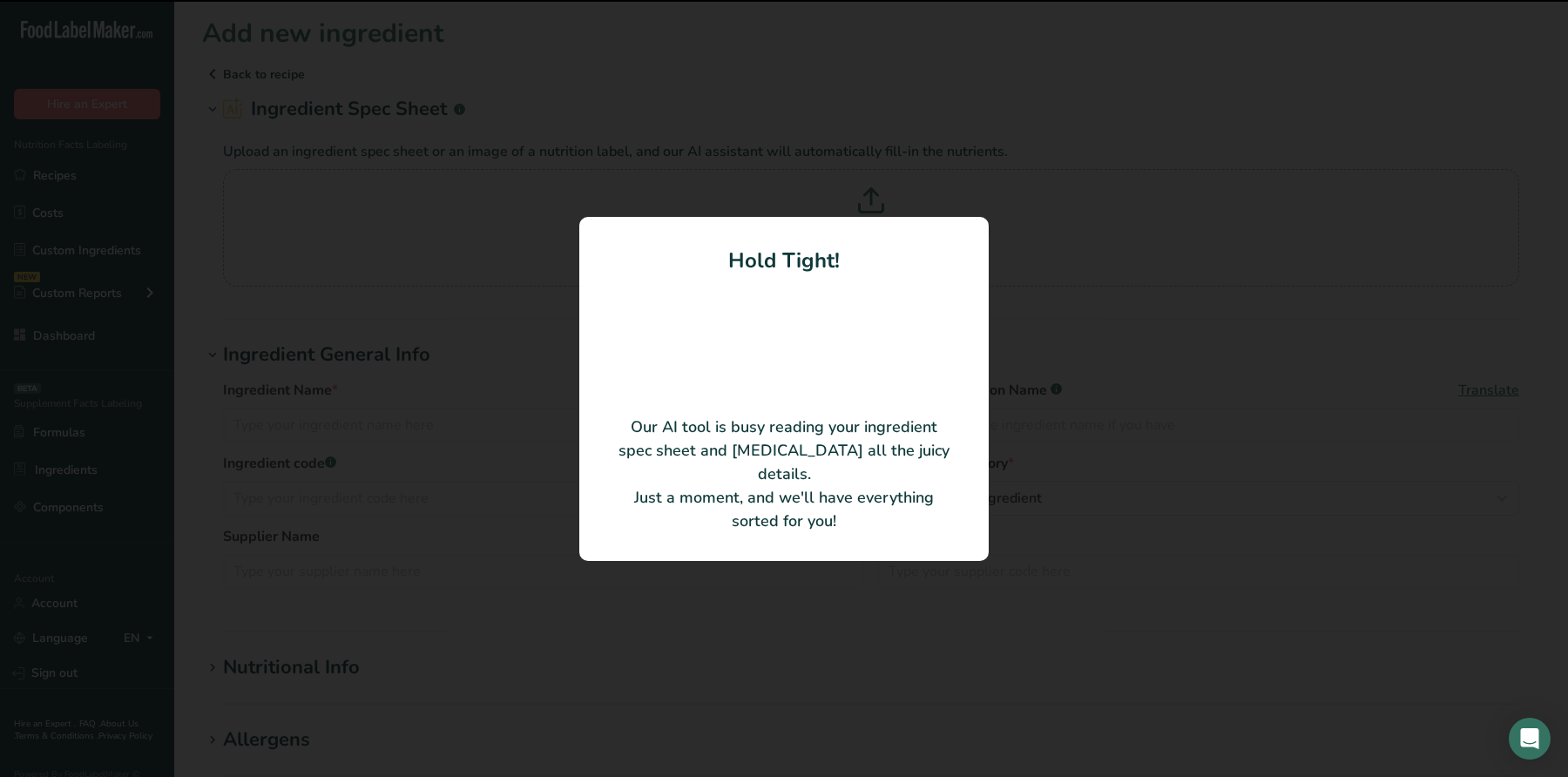
type input "Potato Starch"
type input "[PERSON_NAME]'s Red Mill Natural Foods"
type input "P101291"
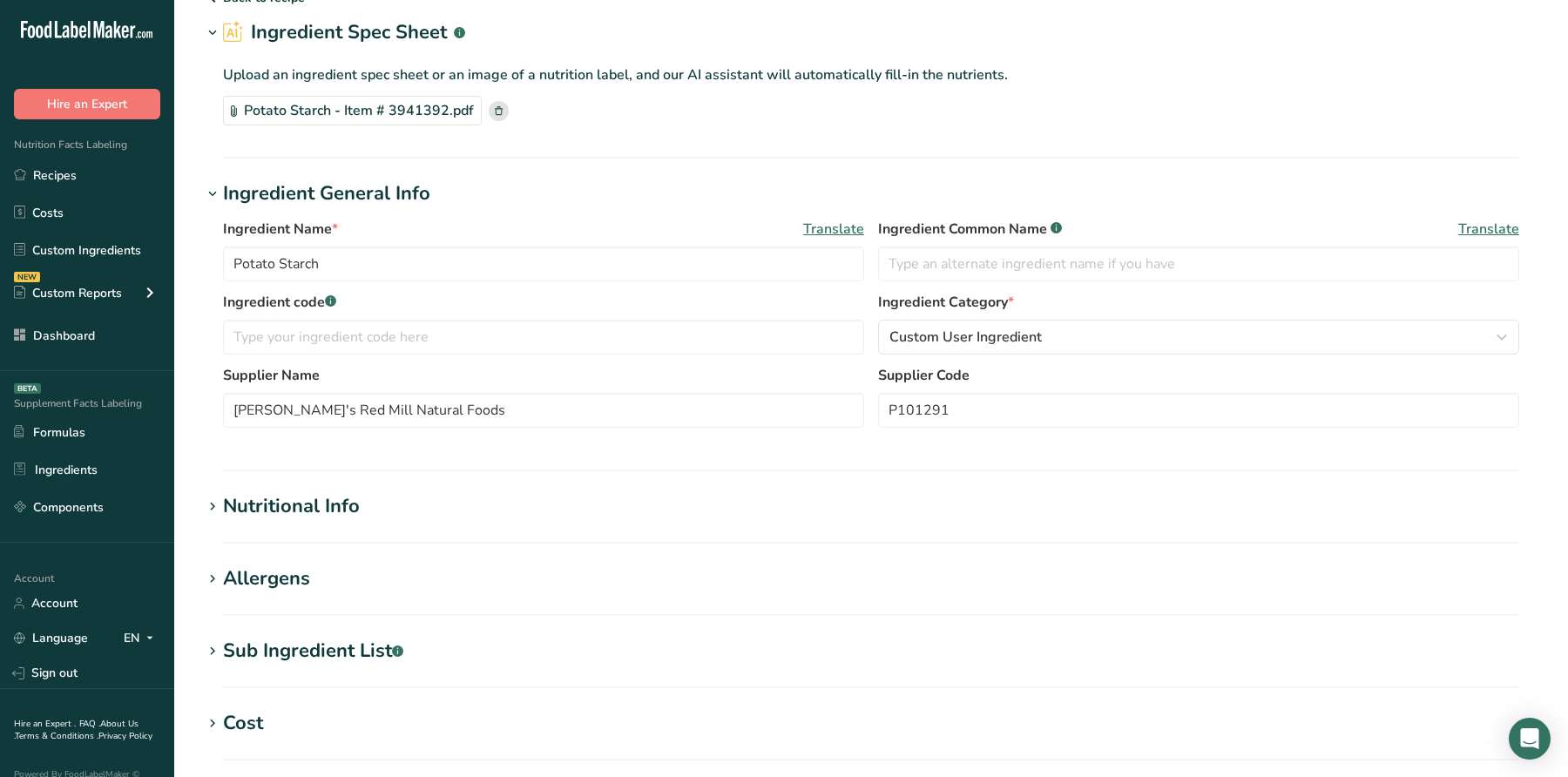
click at [326, 505] on div "Nutritional Info" at bounding box center [291, 506] width 137 height 28
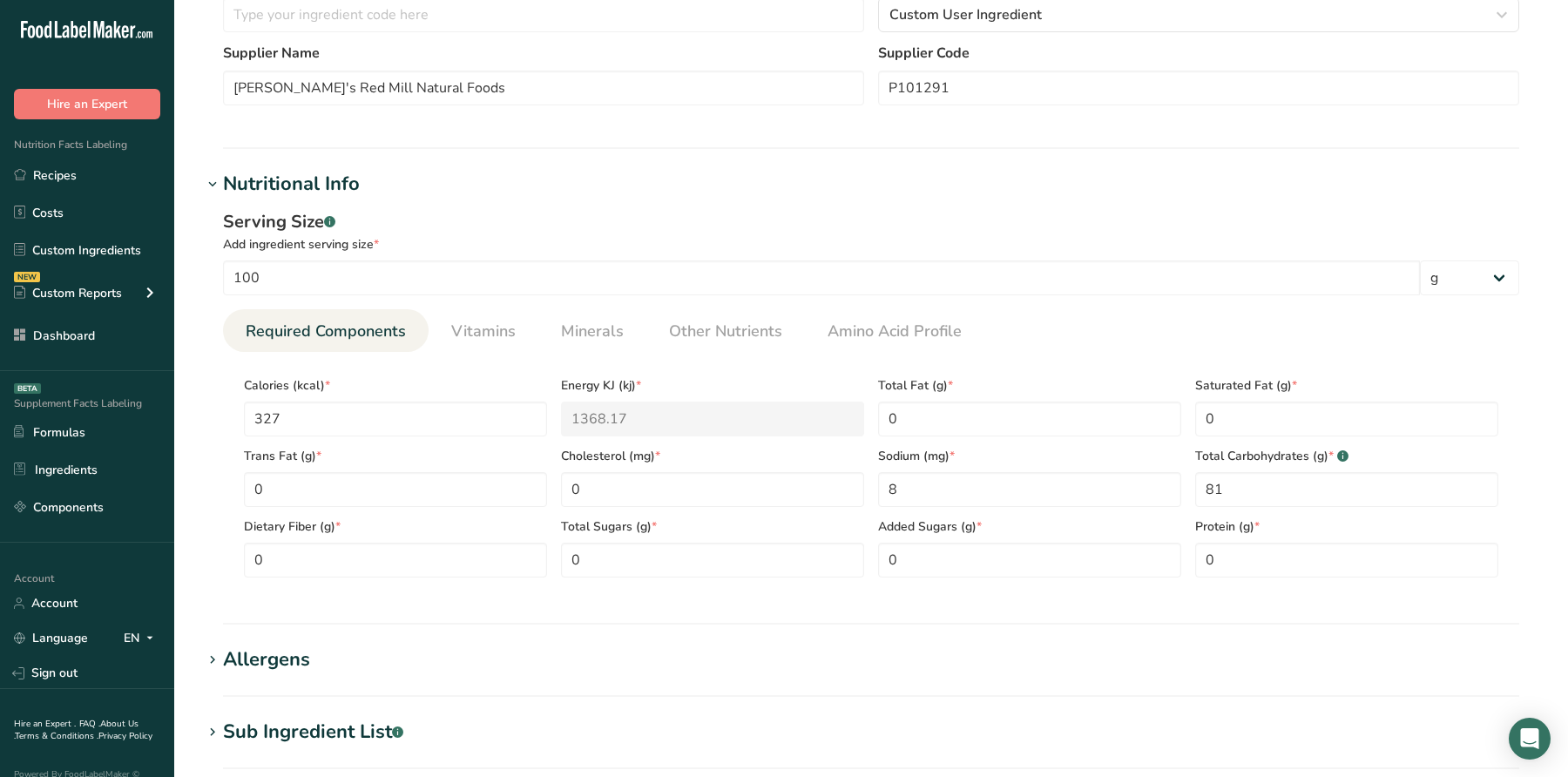
scroll to position [486, 0]
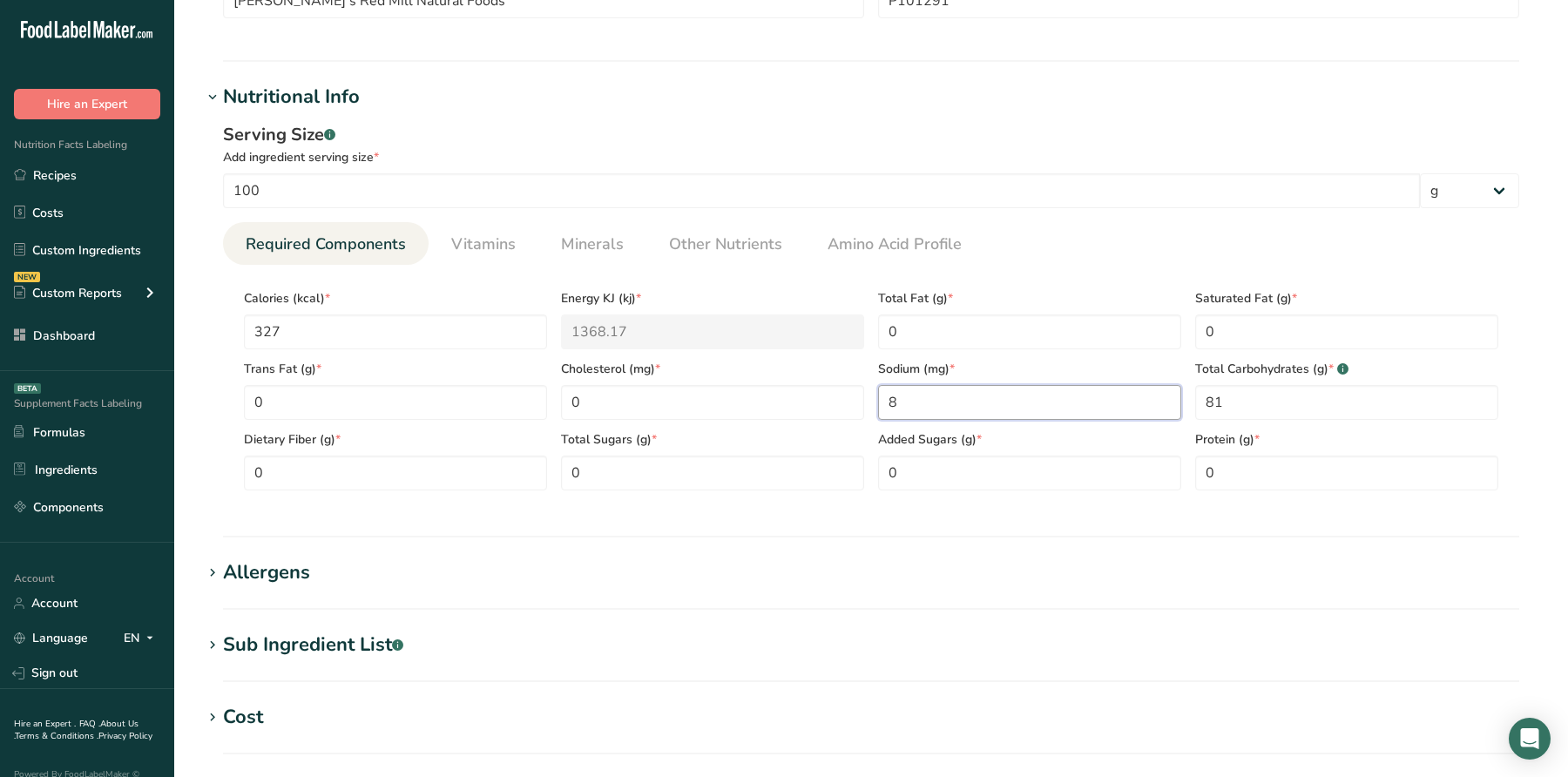
click at [922, 396] on input "8" at bounding box center [1030, 402] width 303 height 35
type input "39.70"
click at [600, 243] on span "Minerals" at bounding box center [592, 244] width 63 height 24
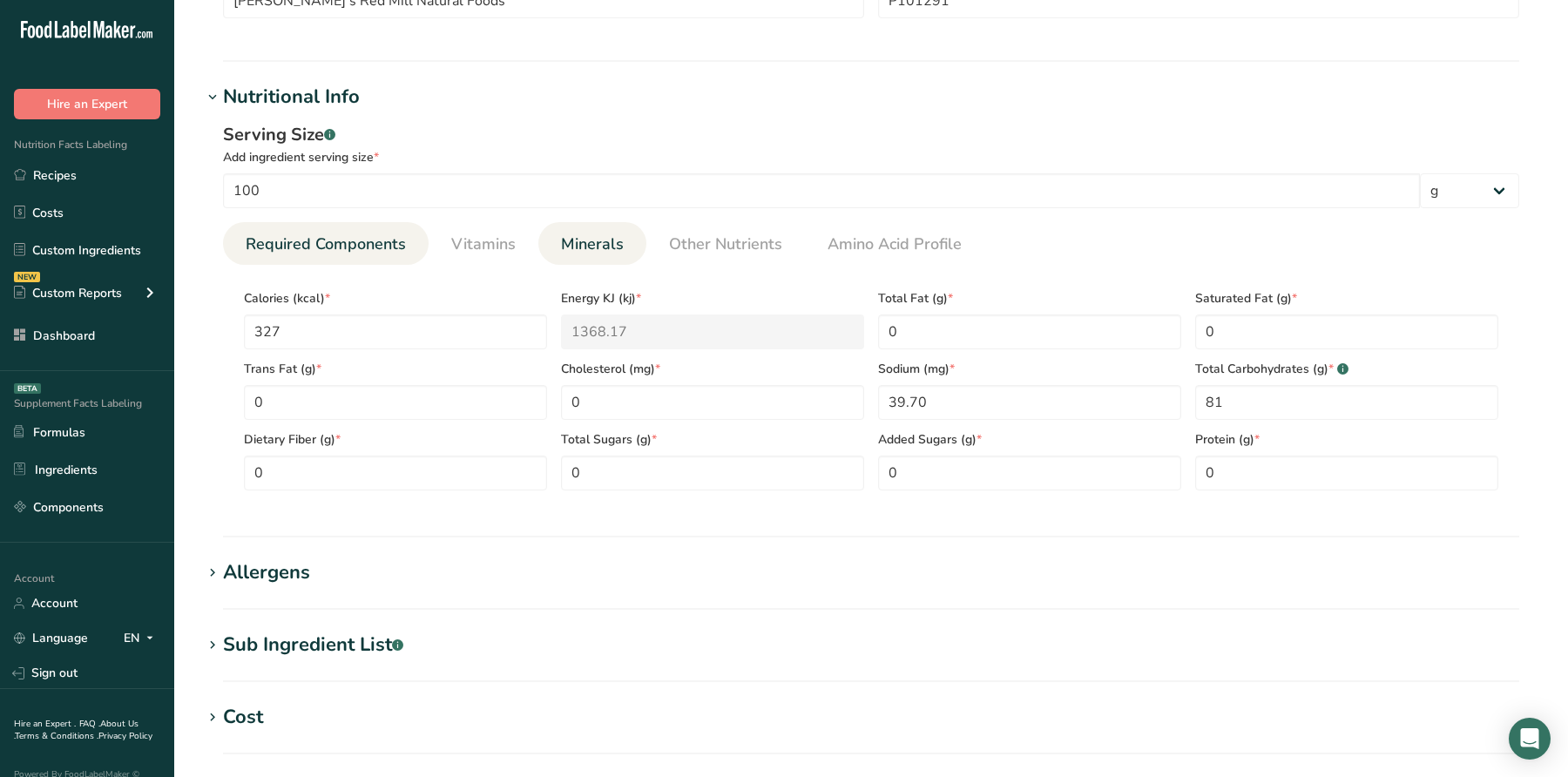
click at [600, 243] on span "Minerals" at bounding box center [592, 244] width 63 height 24
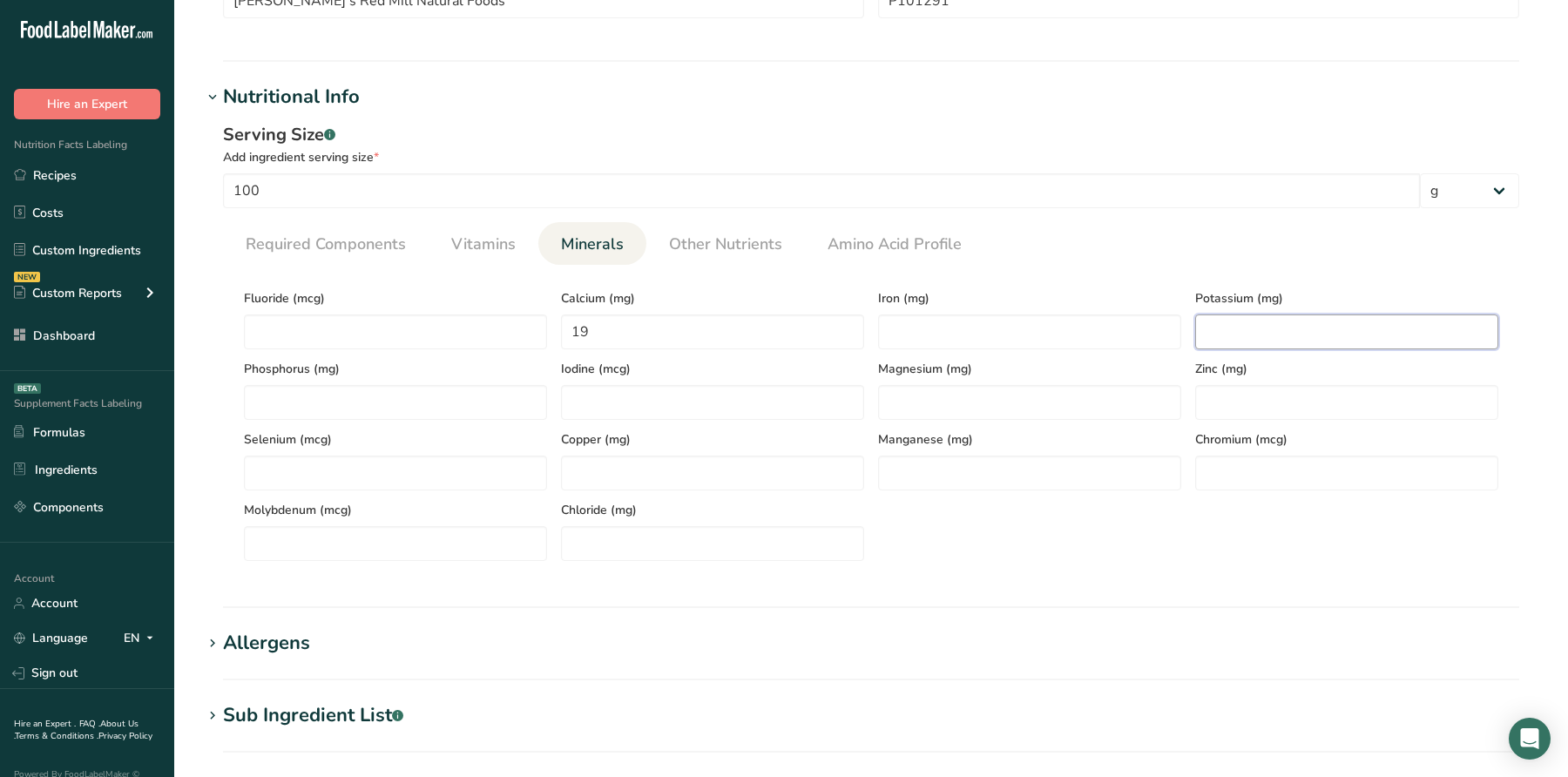
click at [1224, 332] on input "number" at bounding box center [1347, 332] width 303 height 35
type input "60"
drag, startPoint x: 1102, startPoint y: 341, endPoint x: 1102, endPoint y: 325, distance: 16.0
click at [1102, 341] on input "number" at bounding box center [1030, 332] width 303 height 35
type input "0.49"
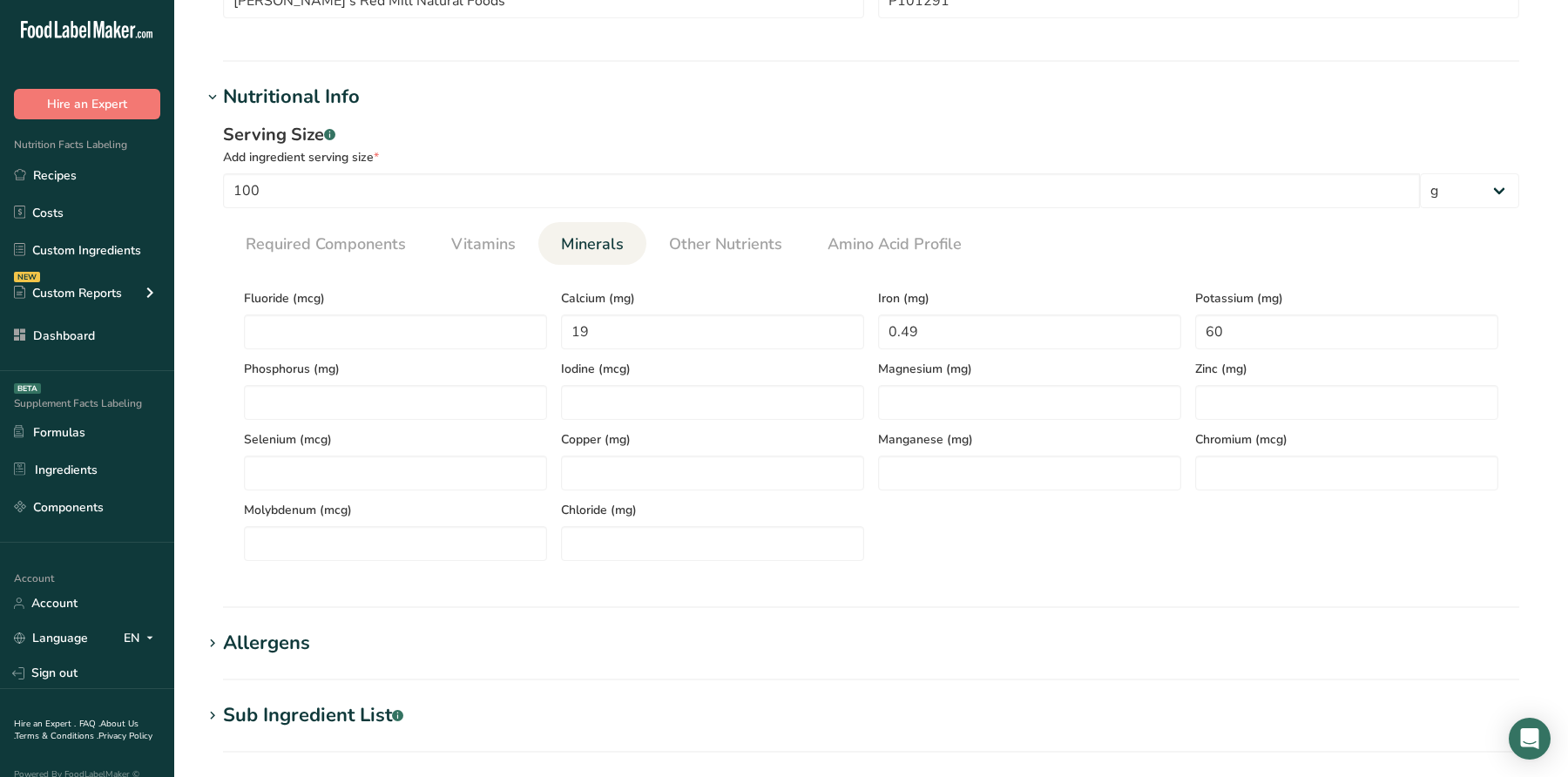
scroll to position [961, 0]
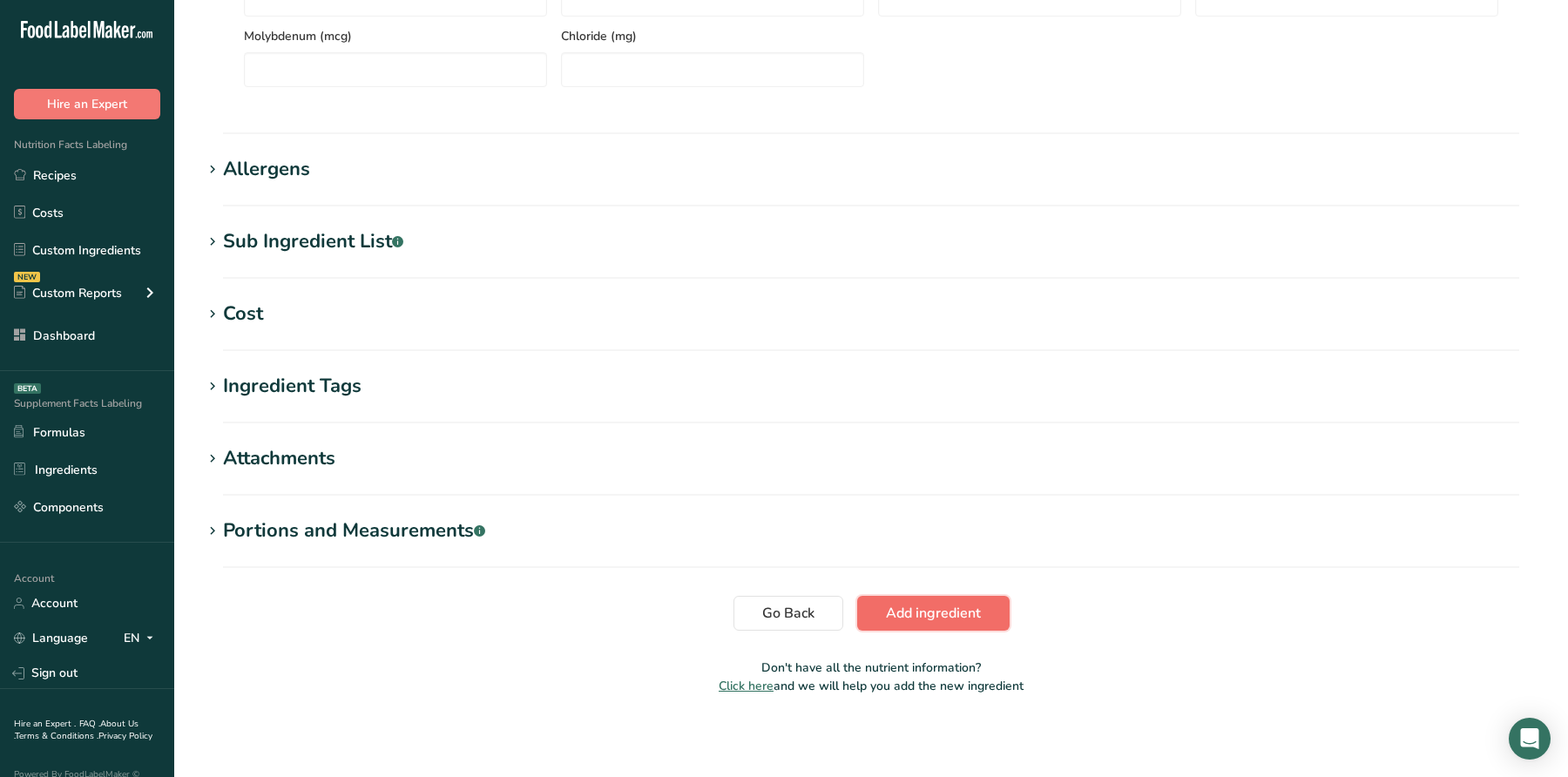
click at [939, 624] on button "Add ingredient" at bounding box center [934, 613] width 153 height 35
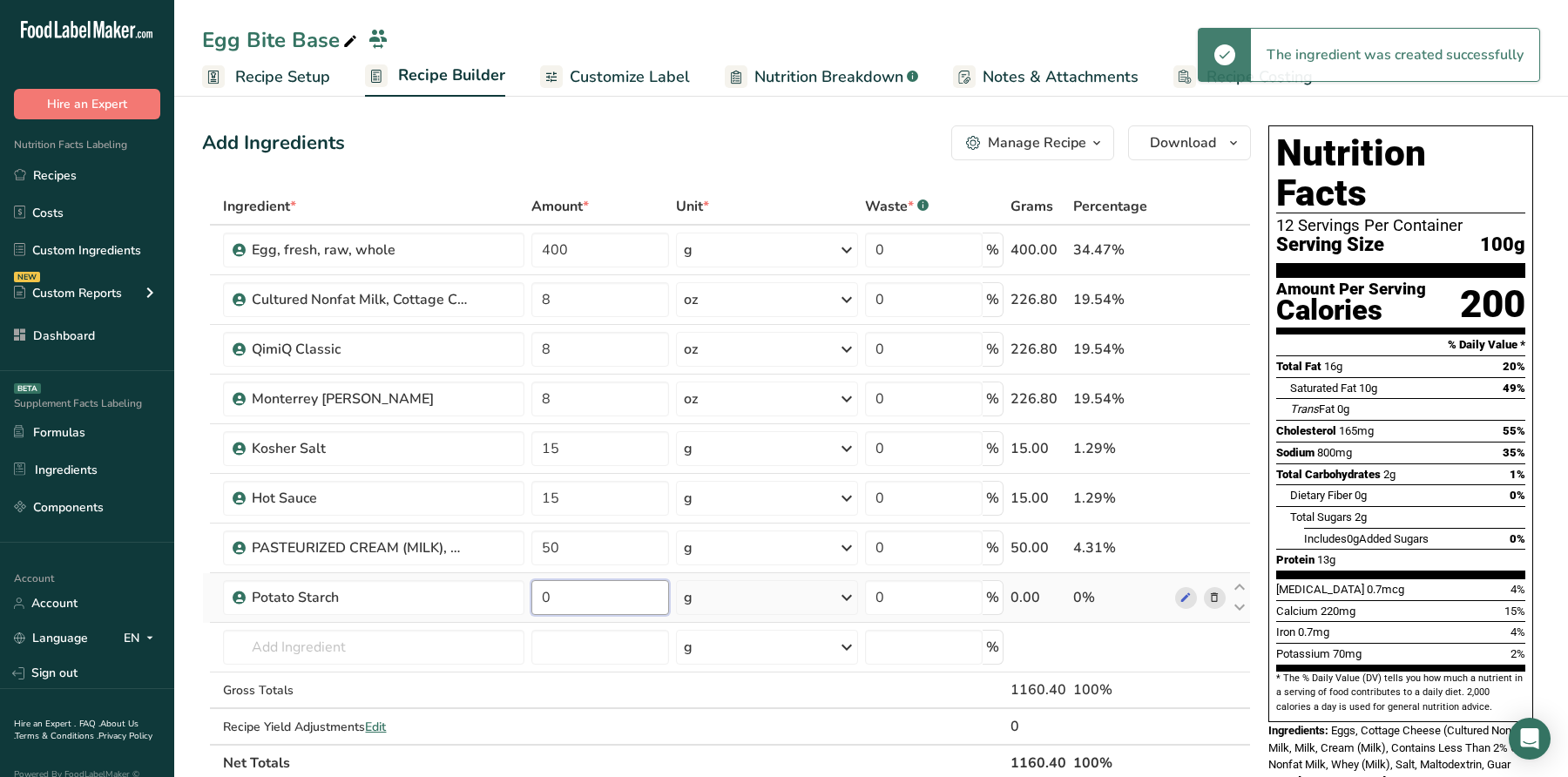
click at [573, 598] on input "0" at bounding box center [600, 597] width 138 height 35
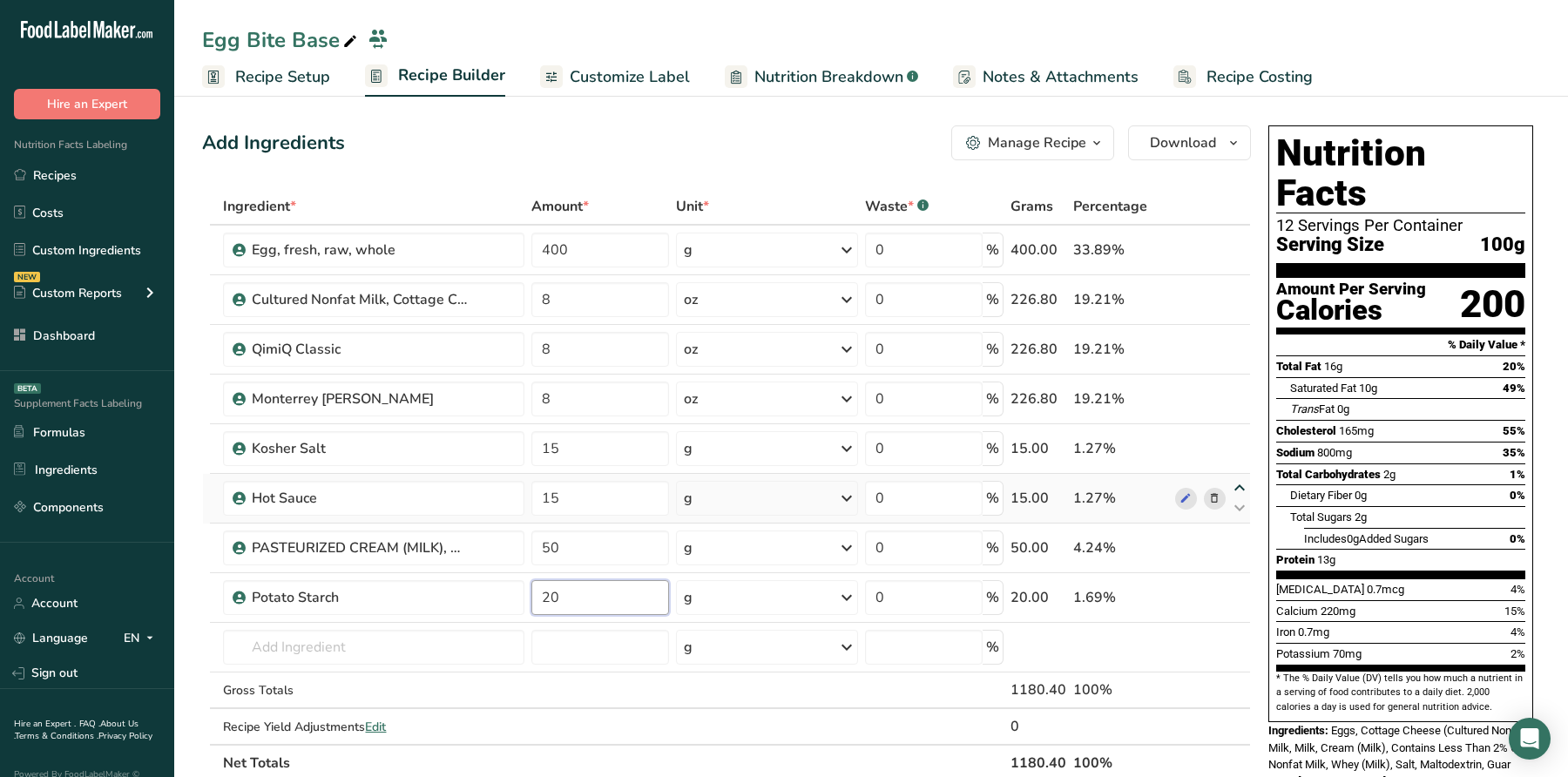
type input "20"
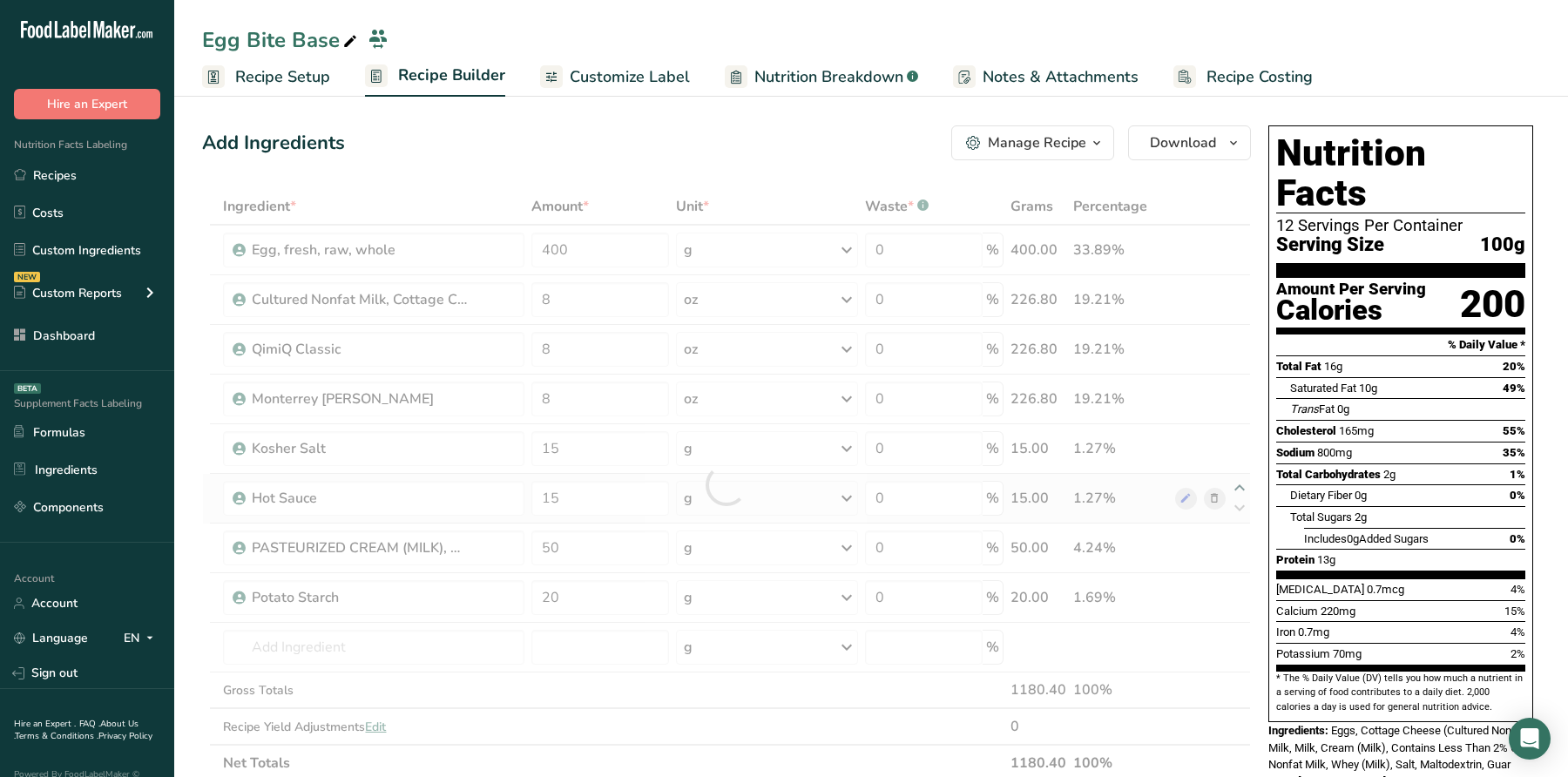
click at [1242, 490] on div "Ingredient * Amount * Unit * Waste * .a-a{fill:#347362;}.b-a{fill:#fff;} Grams …" at bounding box center [726, 484] width 1049 height 593
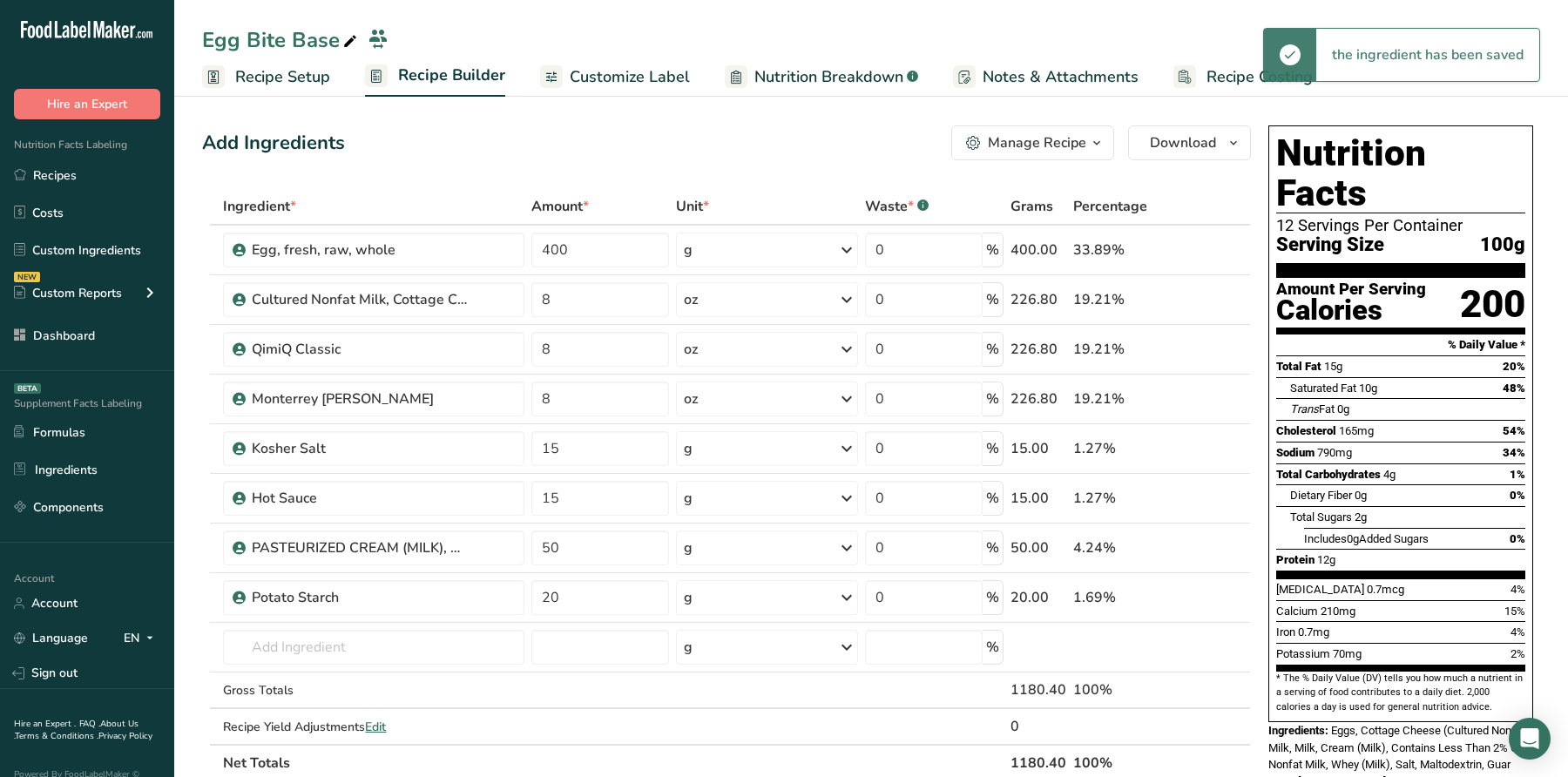
click at [643, 72] on span "Customize Label" at bounding box center [630, 77] width 121 height 24
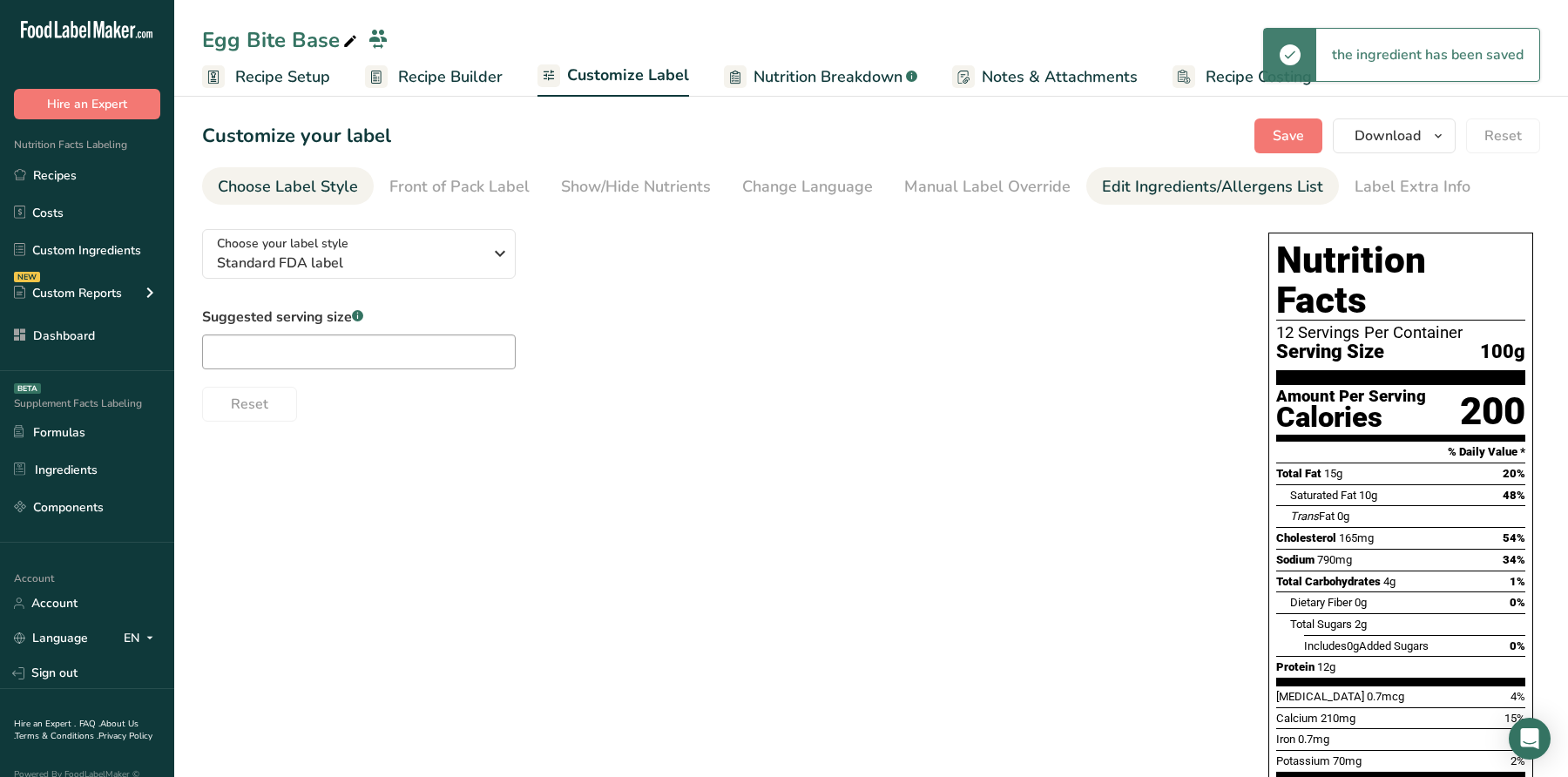
click at [1225, 171] on link "Edit Ingredients/Allergens List" at bounding box center [1213, 187] width 222 height 39
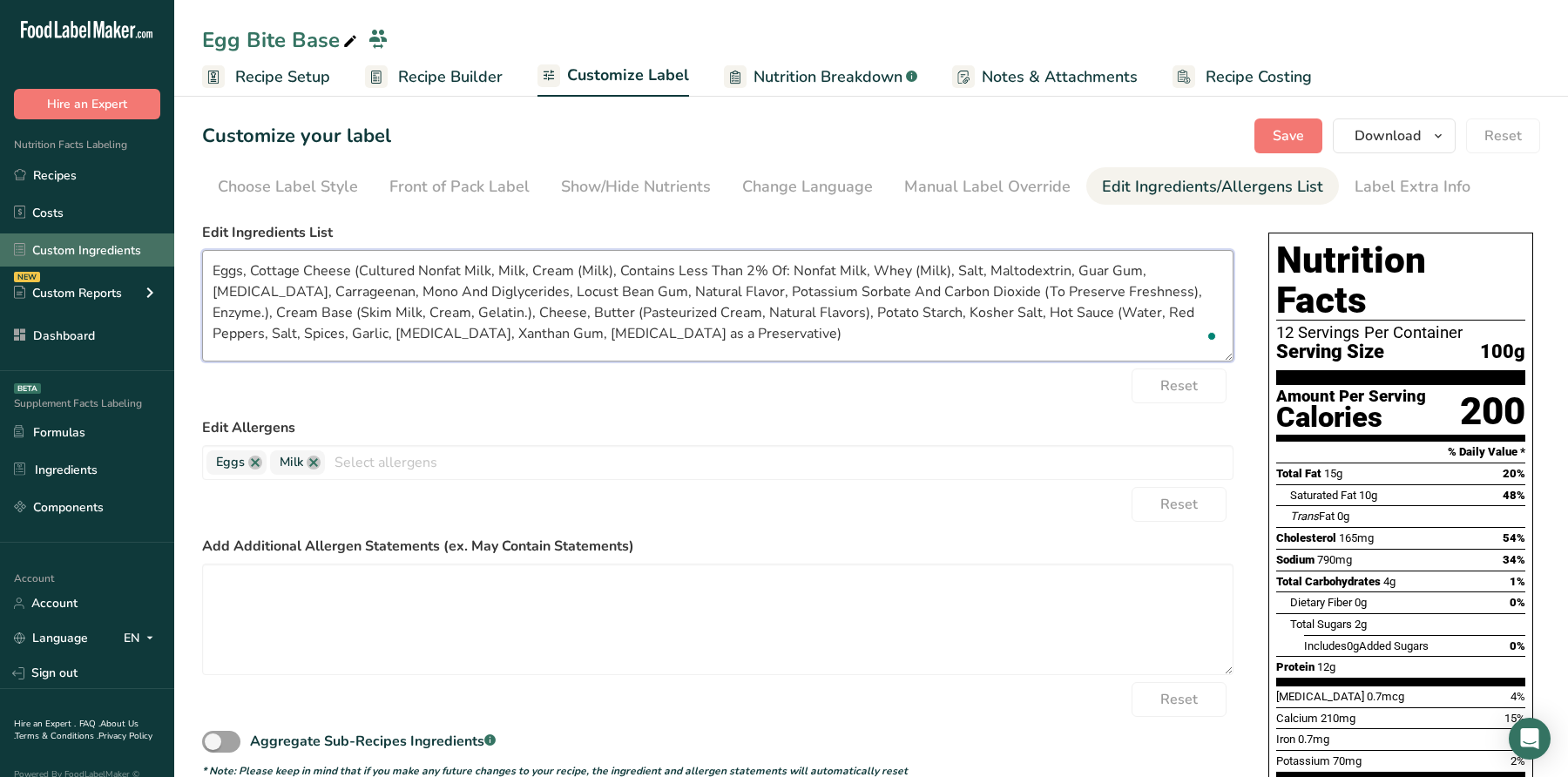
drag, startPoint x: 676, startPoint y: 326, endPoint x: 87, endPoint y: 255, distance: 593.3
click at [87, 255] on div ".a-20{fill:#fff;} Hire an Expert Nutrition Facts Labeling Recipes Costs Custom …" at bounding box center [784, 549] width 1568 height 1098
click at [661, 335] on textarea "Eggs, Cottage Cheese (Cultured Nonfat Milk, Milk, Cream (Milk), Contains Less T…" at bounding box center [717, 306] width 1031 height 112
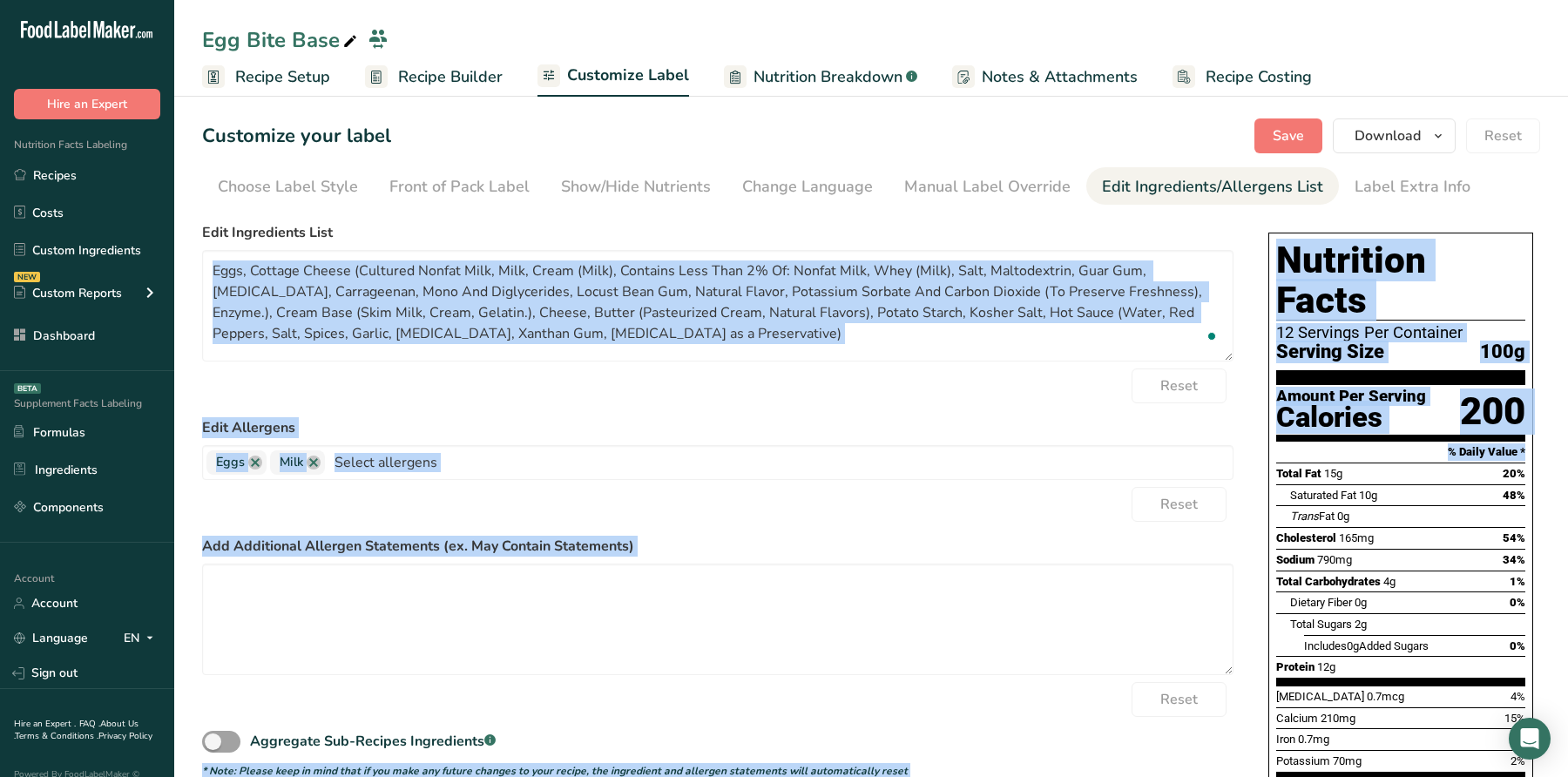
drag, startPoint x: 1234, startPoint y: 360, endPoint x: 1259, endPoint y: 428, distance: 72.4
click at [1259, 428] on div "Choose your label style Standard FDA label USA (FDA) Standard FDA label Tabular…" at bounding box center [871, 643] width 1338 height 855
click at [1220, 364] on form "Edit Ingredients List Eggs, Cottage Cheese (Cultured Nonfat Milk, Milk, Cream (…" at bounding box center [717, 501] width 1031 height 557
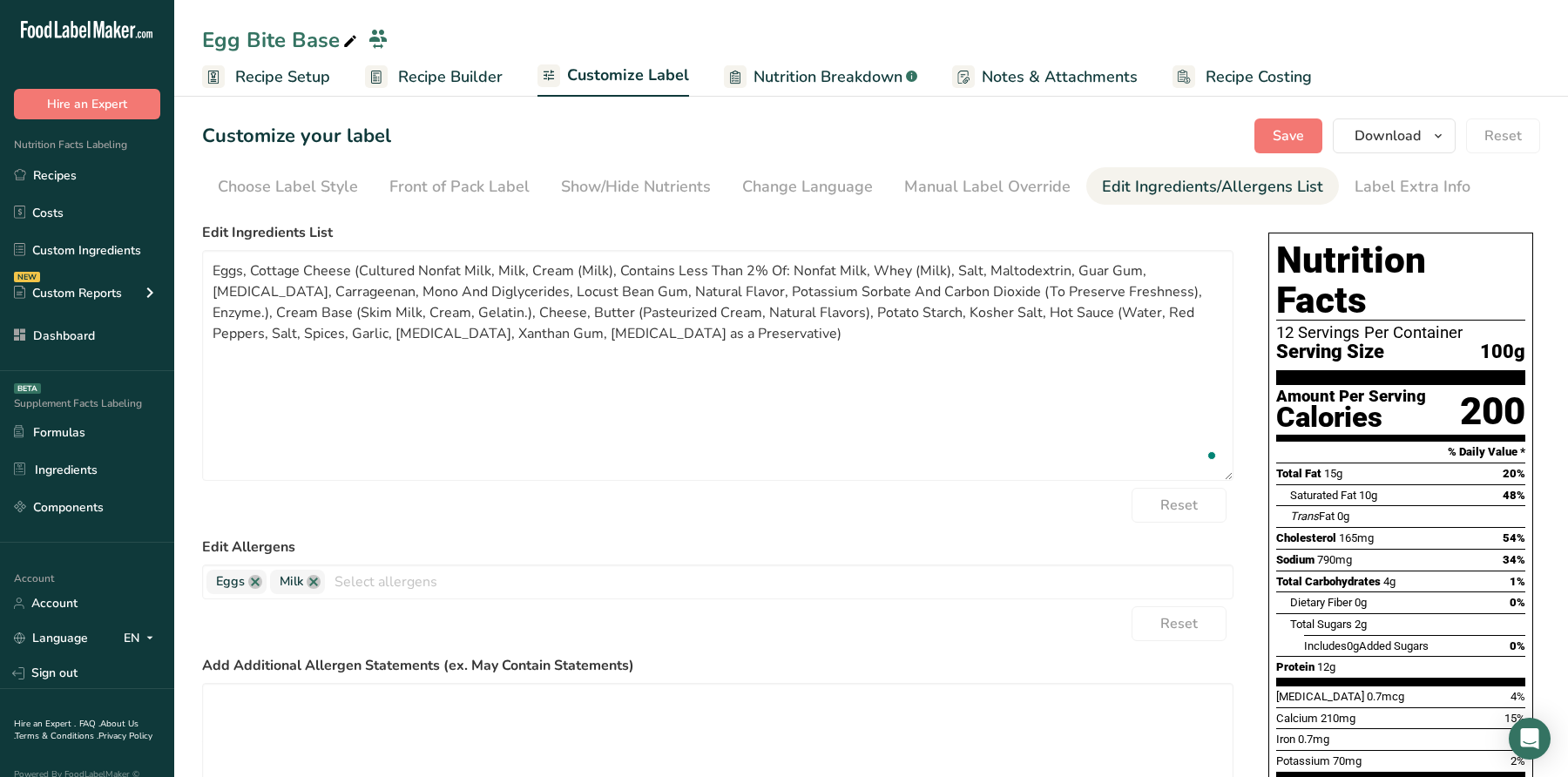
drag, startPoint x: 1225, startPoint y: 357, endPoint x: 1288, endPoint y: 553, distance: 205.9
click at [1288, 553] on div "Choose your label style Standard FDA label USA (FDA) Standard FDA label Tabular…" at bounding box center [871, 643] width 1338 height 855
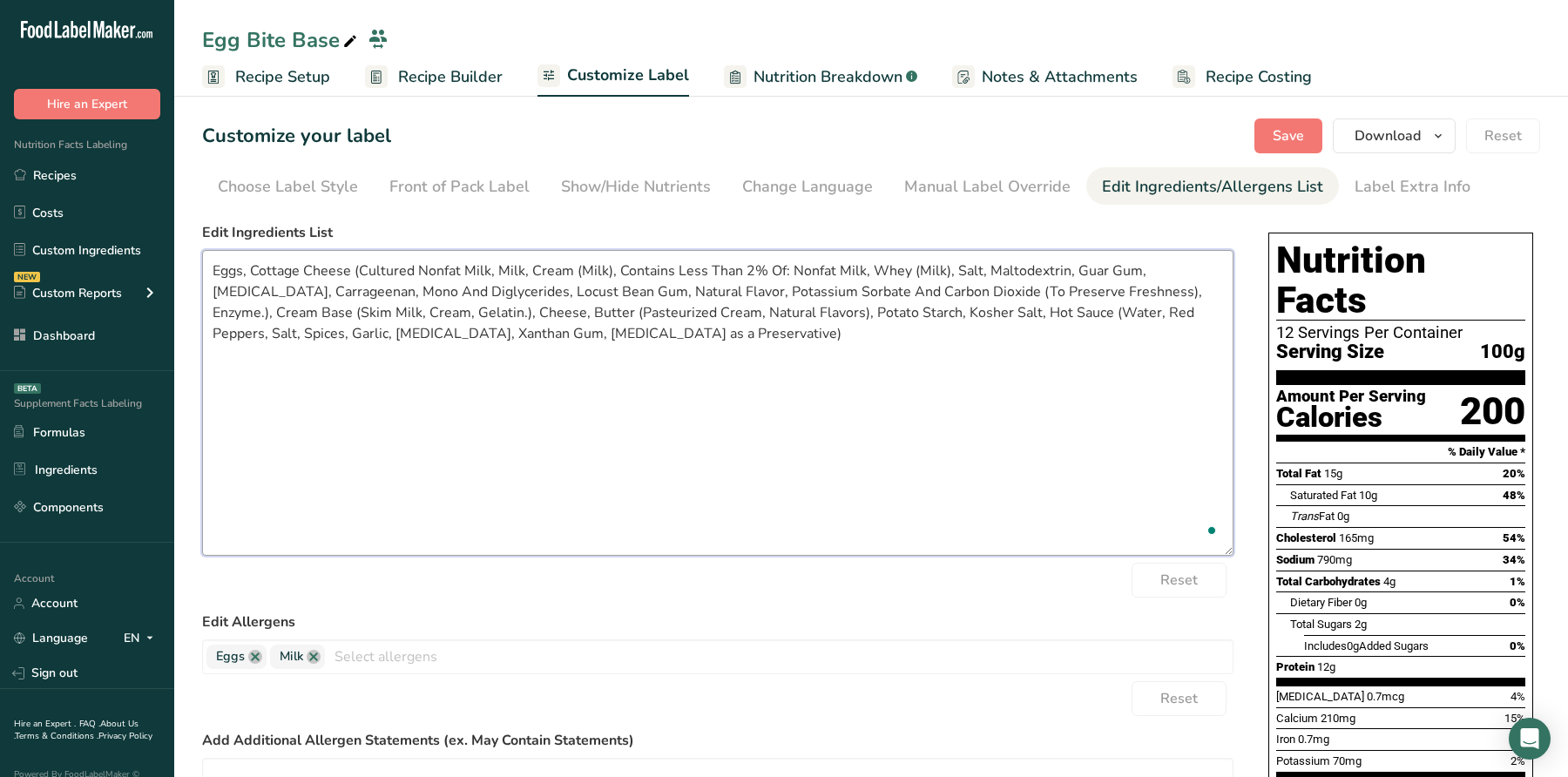
click at [968, 353] on textarea "Eggs, Cottage Cheese (Cultured Nonfat Milk, Milk, Cream (Milk), Contains Less T…" at bounding box center [717, 403] width 1031 height 306
paste textarea "Eggs, Cottage Cheese (Cultured Nonfat Milk, Milk, Cream, Contains Less Than 2% …"
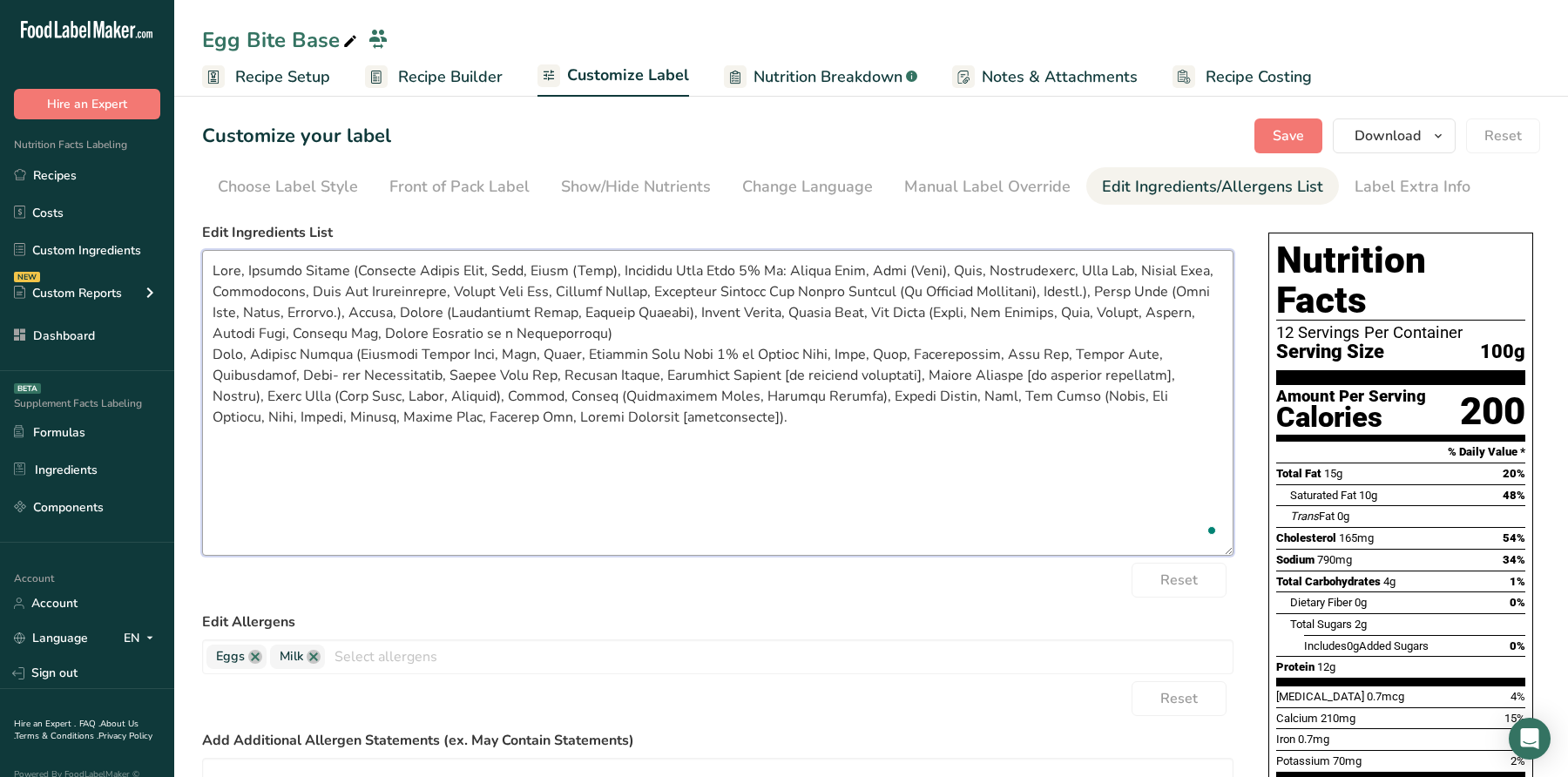
click at [909, 318] on textarea "To enrich screen reader interactions, please activate Accessibility in Grammarl…" at bounding box center [717, 403] width 1031 height 306
click at [844, 326] on textarea "To enrich screen reader interactions, please activate Accessibility in Grammarl…" at bounding box center [717, 403] width 1031 height 306
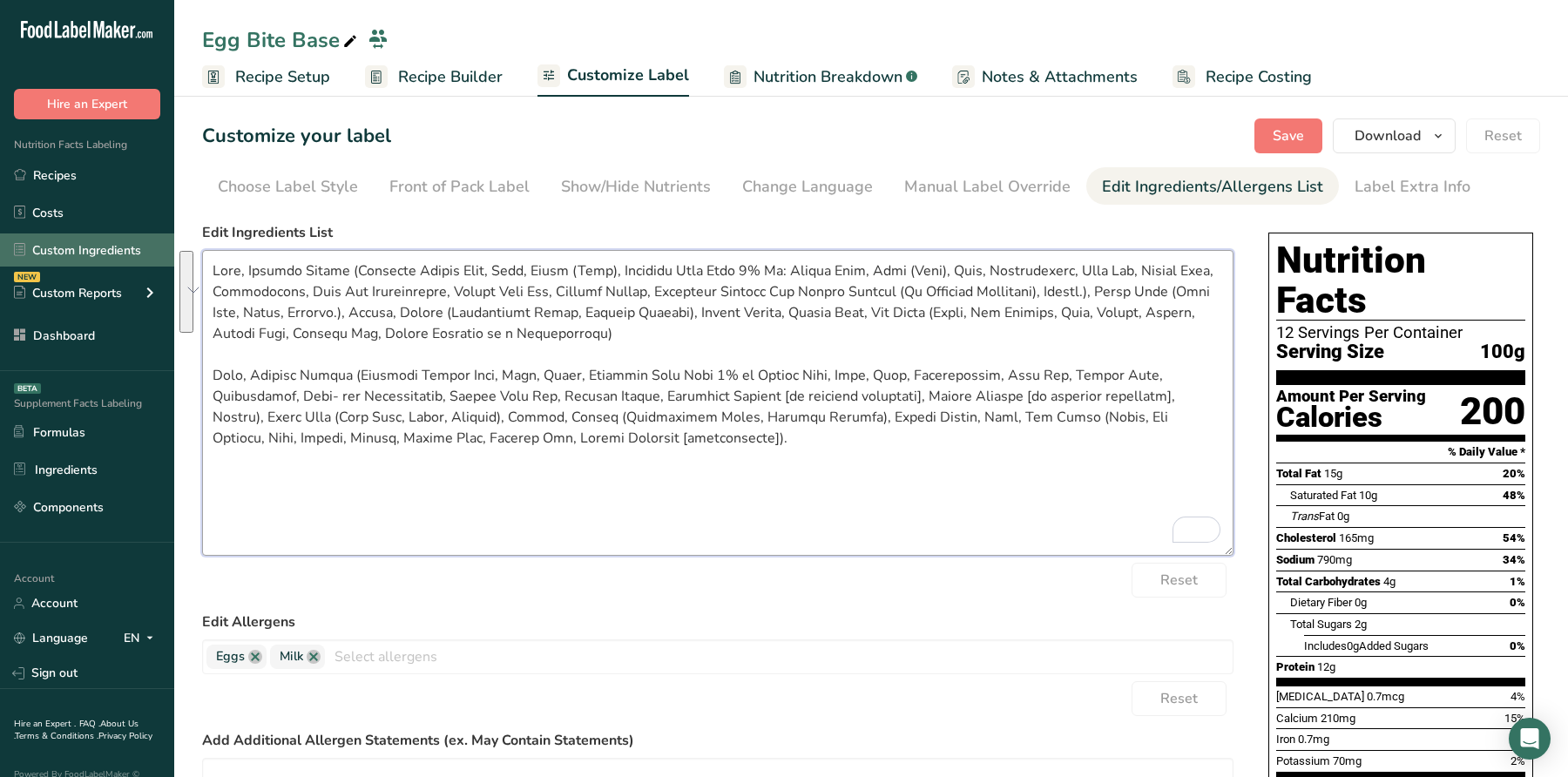
drag, startPoint x: 619, startPoint y: 345, endPoint x: 171, endPoint y: 223, distance: 464.3
click at [171, 223] on div ".a-20{fill:#fff;} Hire an Expert Nutrition Facts Labeling Recipes Costs Custom …" at bounding box center [784, 549] width 1568 height 1098
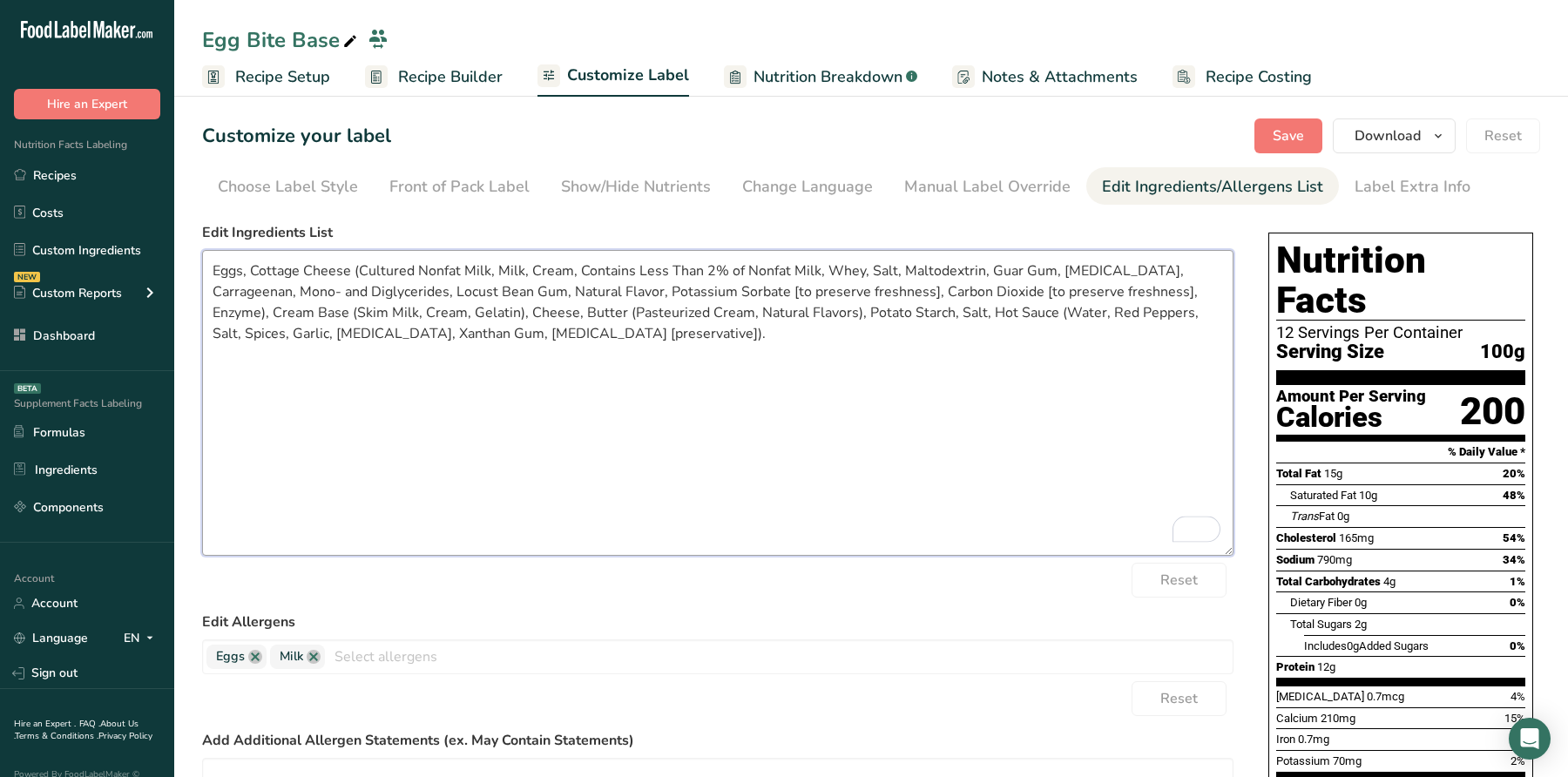
type textarea "Eggs, Cottage Cheese (Cultured Nonfat Milk, Milk, Cream, Contains Less Than 2% …"
click at [1290, 127] on span "Save" at bounding box center [1288, 136] width 31 height 21
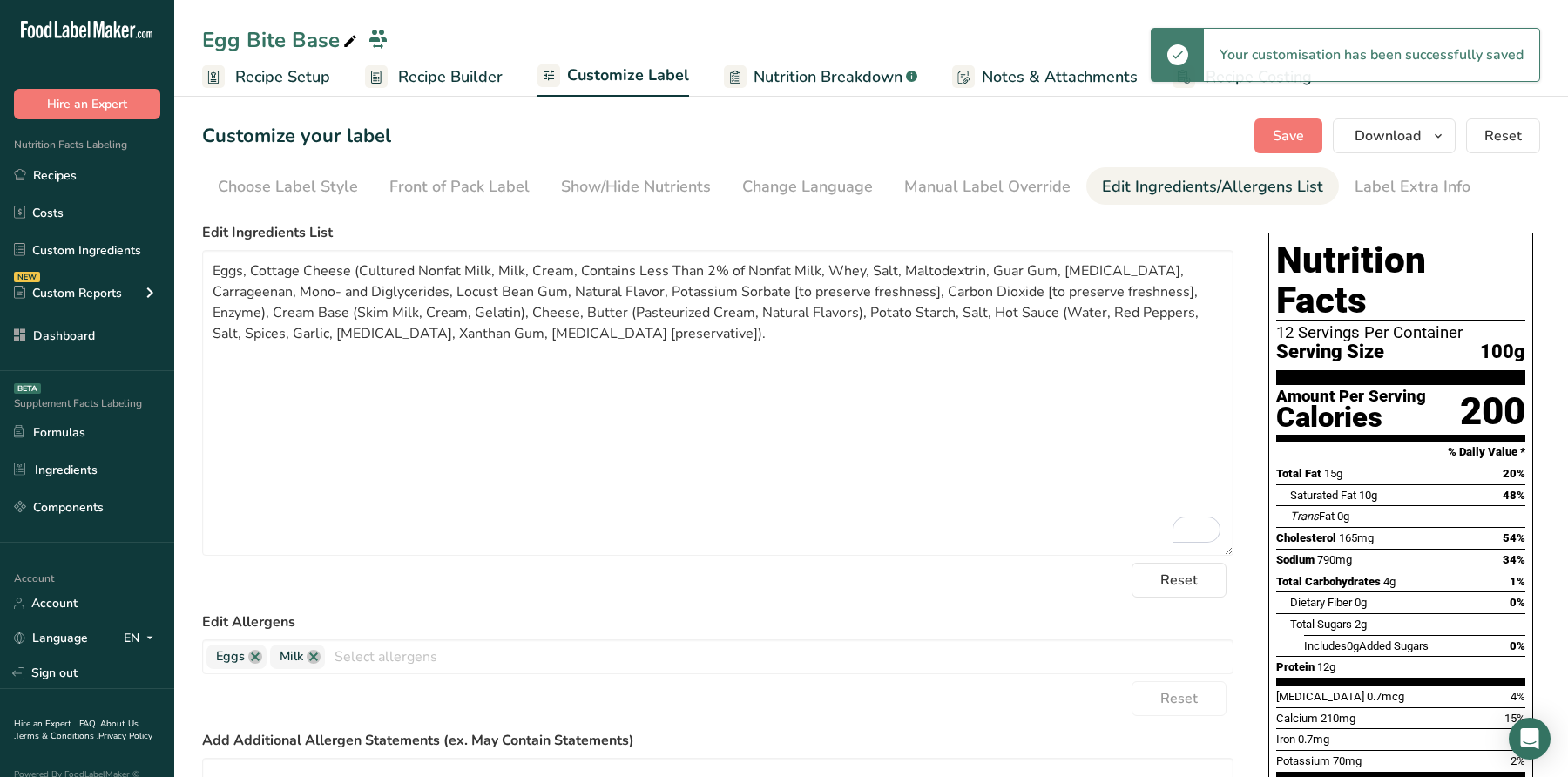
click at [1410, 157] on section "Customize your label Save Download Choose what to show on your downloaded label…" at bounding box center [871, 594] width 1394 height 1008
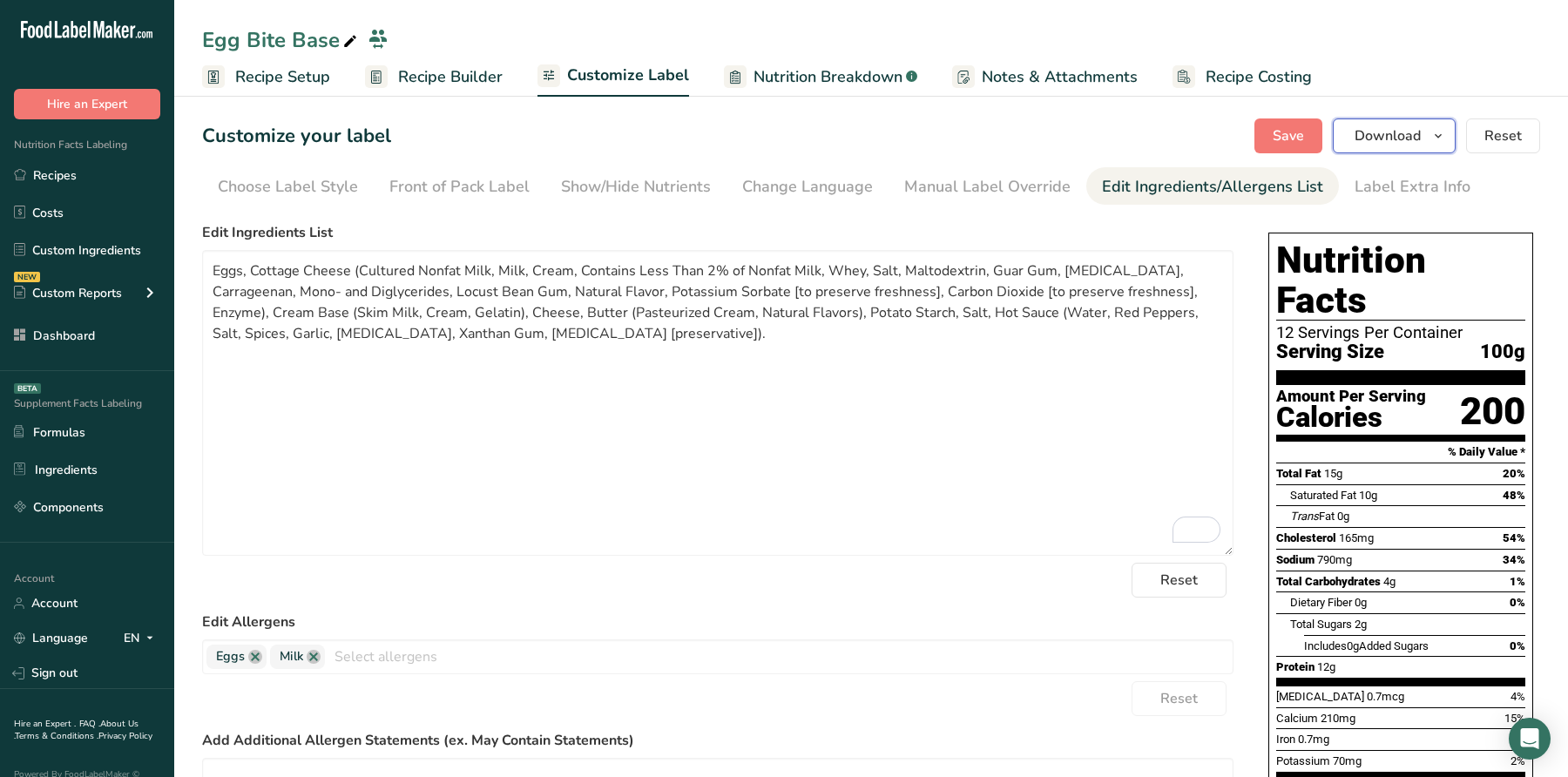
click at [1409, 144] on span "Download" at bounding box center [1388, 136] width 67 height 21
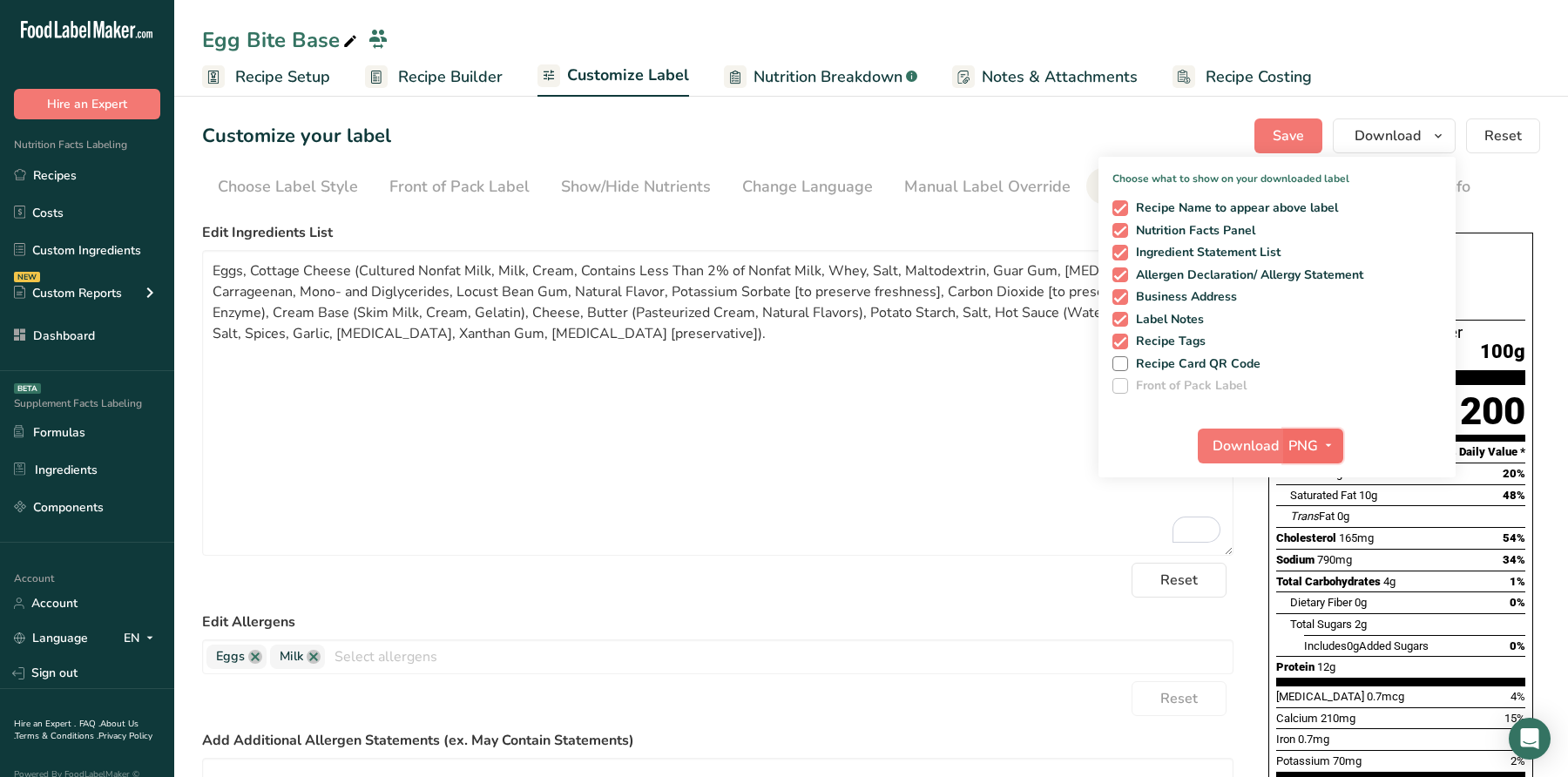
click at [1305, 452] on span "PNG" at bounding box center [1303, 446] width 29 height 21
click at [1311, 441] on span "PNG" at bounding box center [1303, 446] width 29 height 21
click at [1321, 572] on link "PDF" at bounding box center [1315, 568] width 56 height 28
click at [1164, 336] on span "Recipe Tags" at bounding box center [1167, 341] width 78 height 16
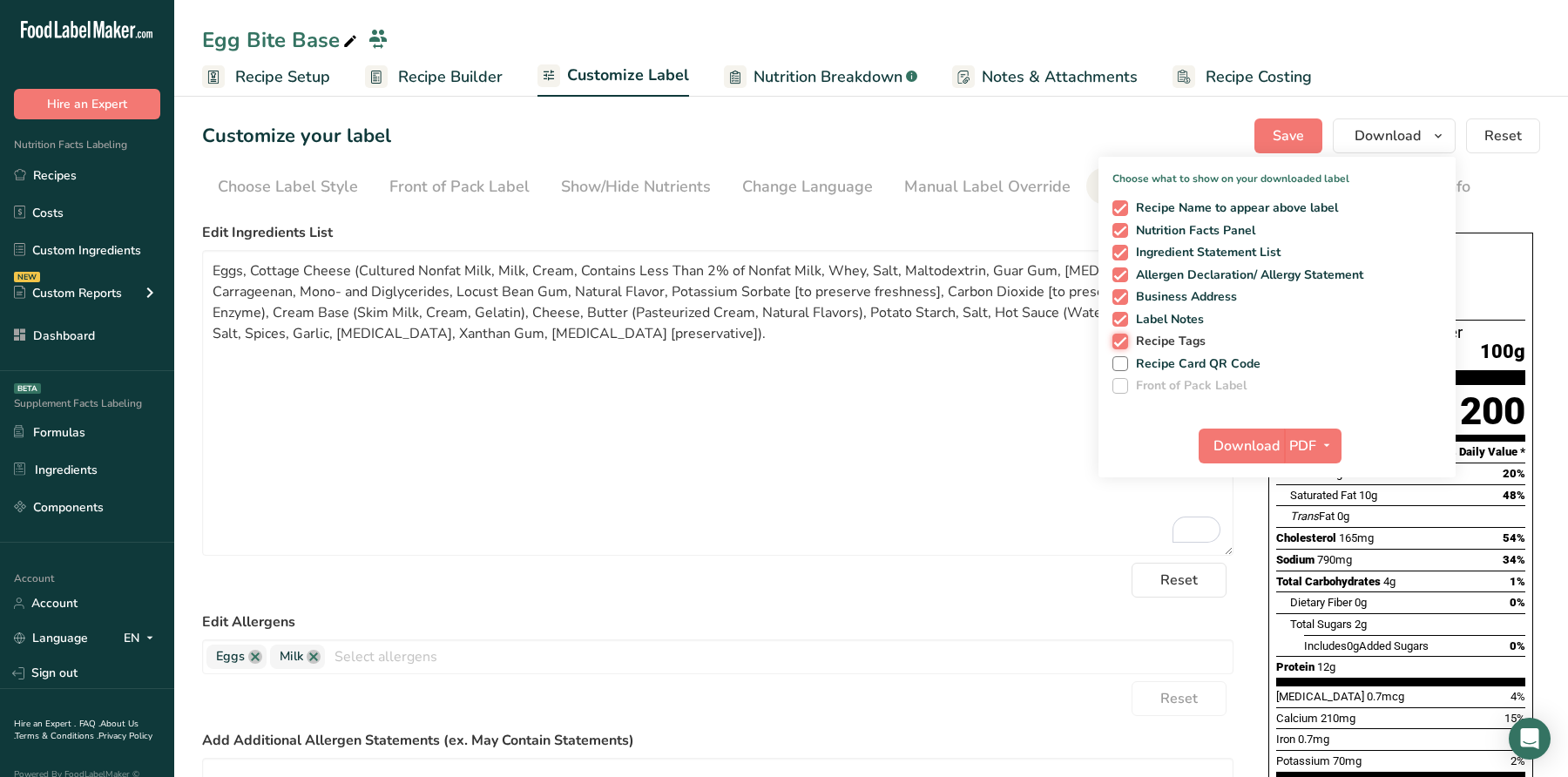
click at [1124, 336] on input "Recipe Tags" at bounding box center [1118, 341] width 12 height 12
checkbox input "false"
click at [1158, 312] on span "Label Notes" at bounding box center [1166, 320] width 76 height 16
click at [1124, 314] on input "Label Notes" at bounding box center [1118, 319] width 12 height 12
checkbox input "false"
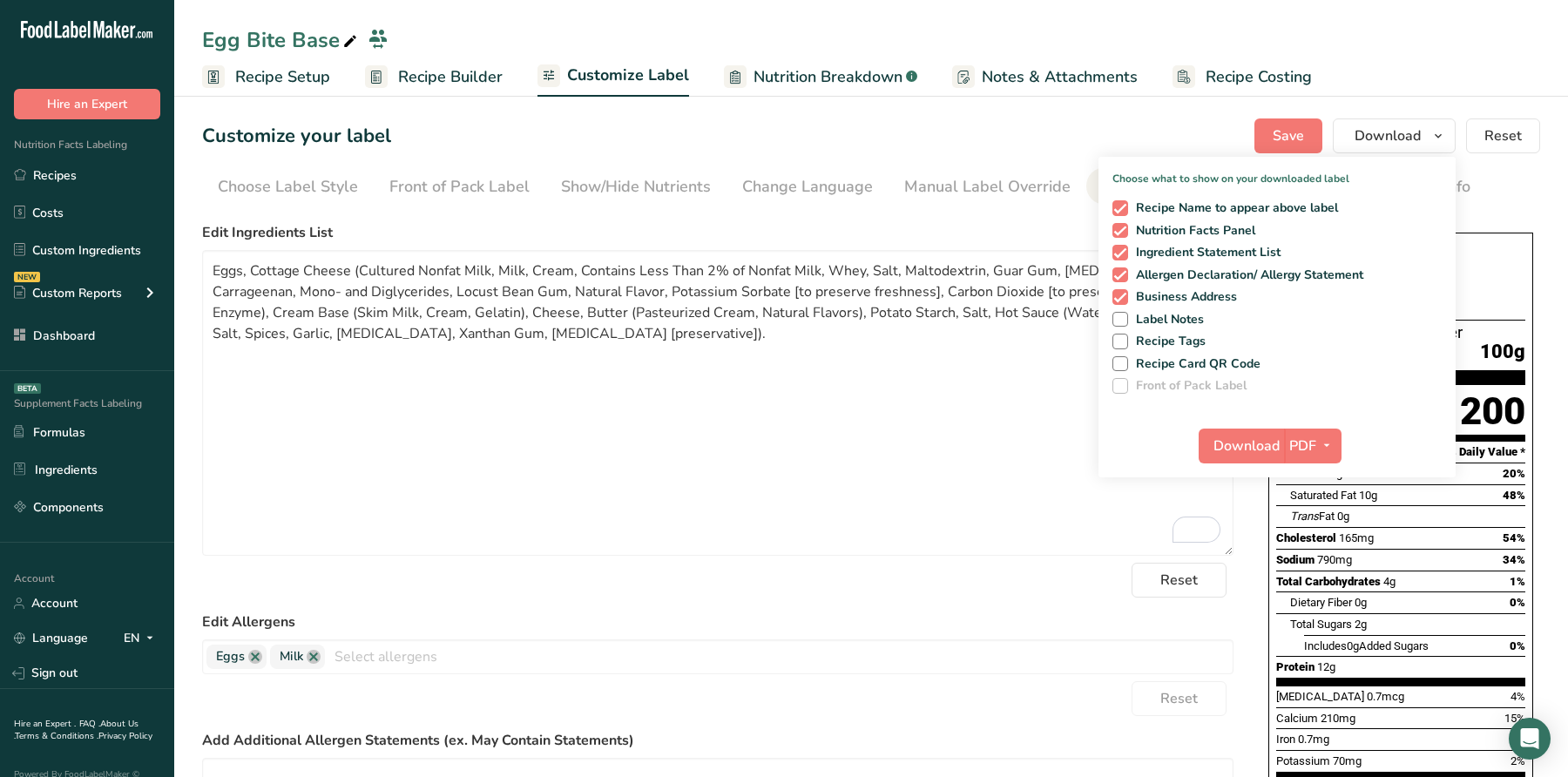
click at [1187, 284] on div "Recipe Name to appear above label Nutrition Facts Panel Ingredient Statement Li…" at bounding box center [1277, 294] width 357 height 200
click at [1188, 291] on span "Business Address" at bounding box center [1183, 297] width 110 height 16
click at [1124, 291] on input "Business Address" at bounding box center [1118, 296] width 12 height 12
checkbox input "false"
click at [1235, 441] on span "Download" at bounding box center [1246, 446] width 67 height 21
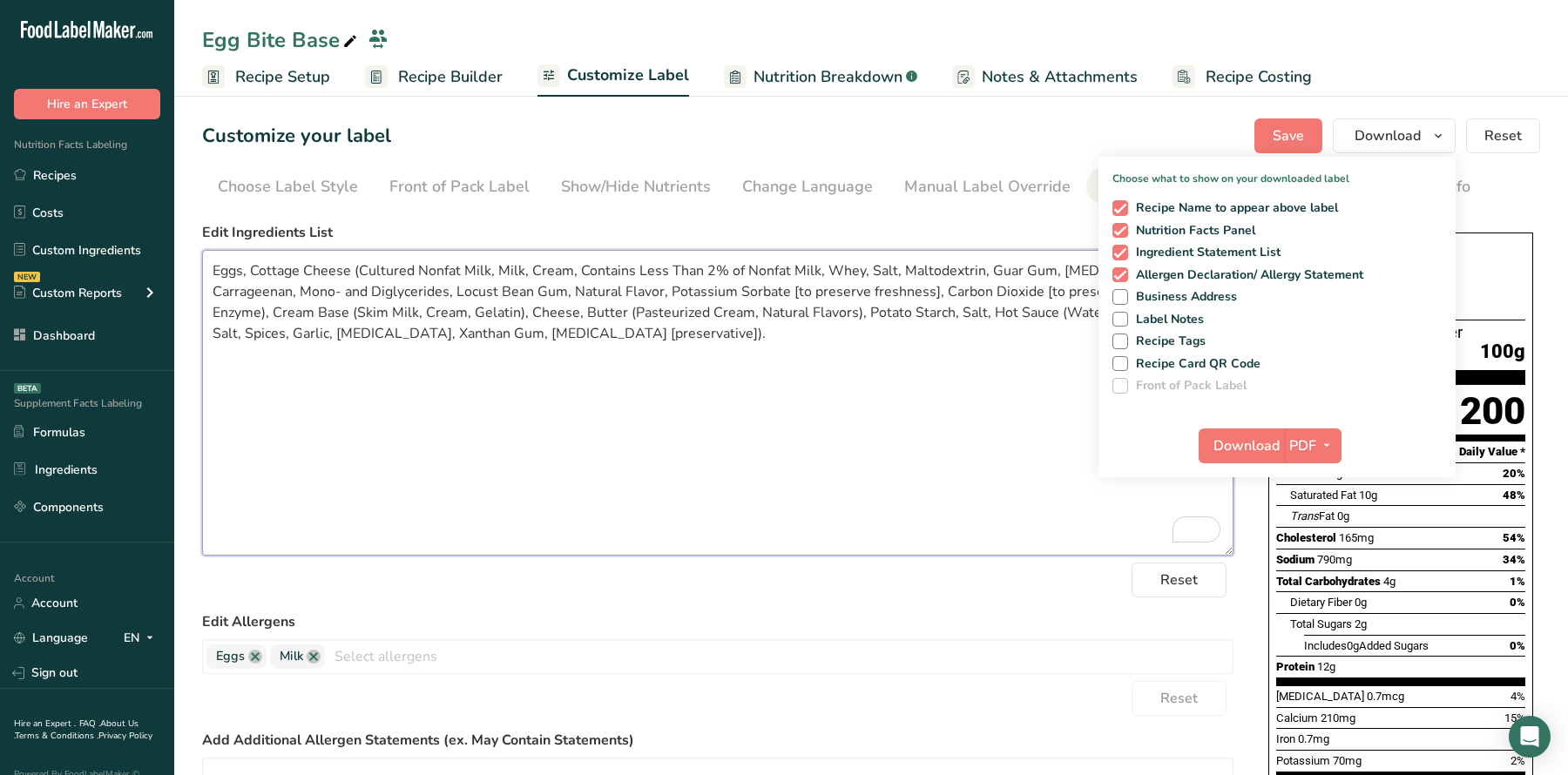
click at [553, 452] on textarea "Eggs, Cottage Cheese (Cultured Nonfat Milk, Milk, Cream, Contains Less Than 2% …" at bounding box center [717, 403] width 1031 height 306
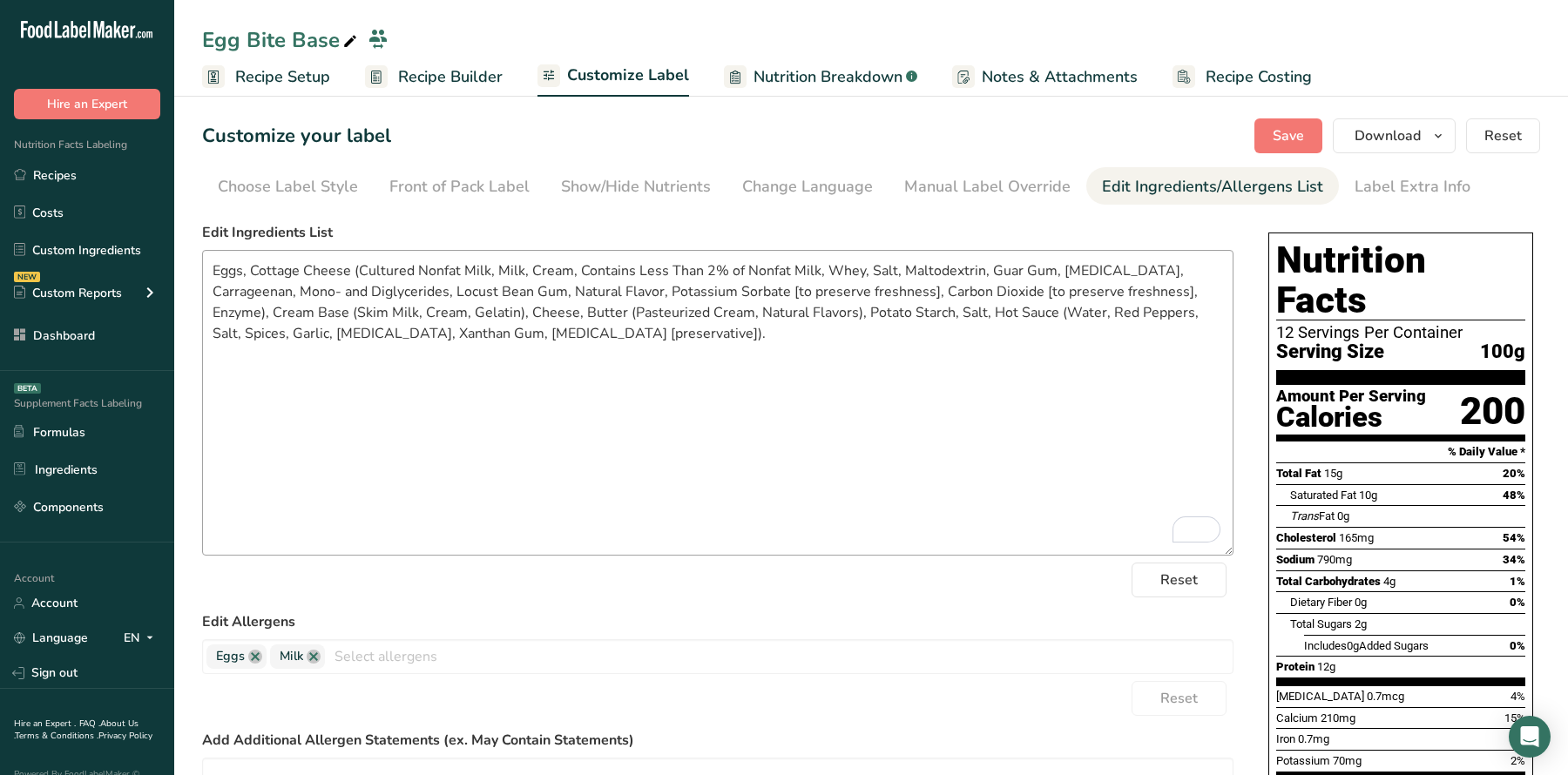
click at [859, 74] on span "Nutrition Breakdown" at bounding box center [828, 77] width 149 height 24
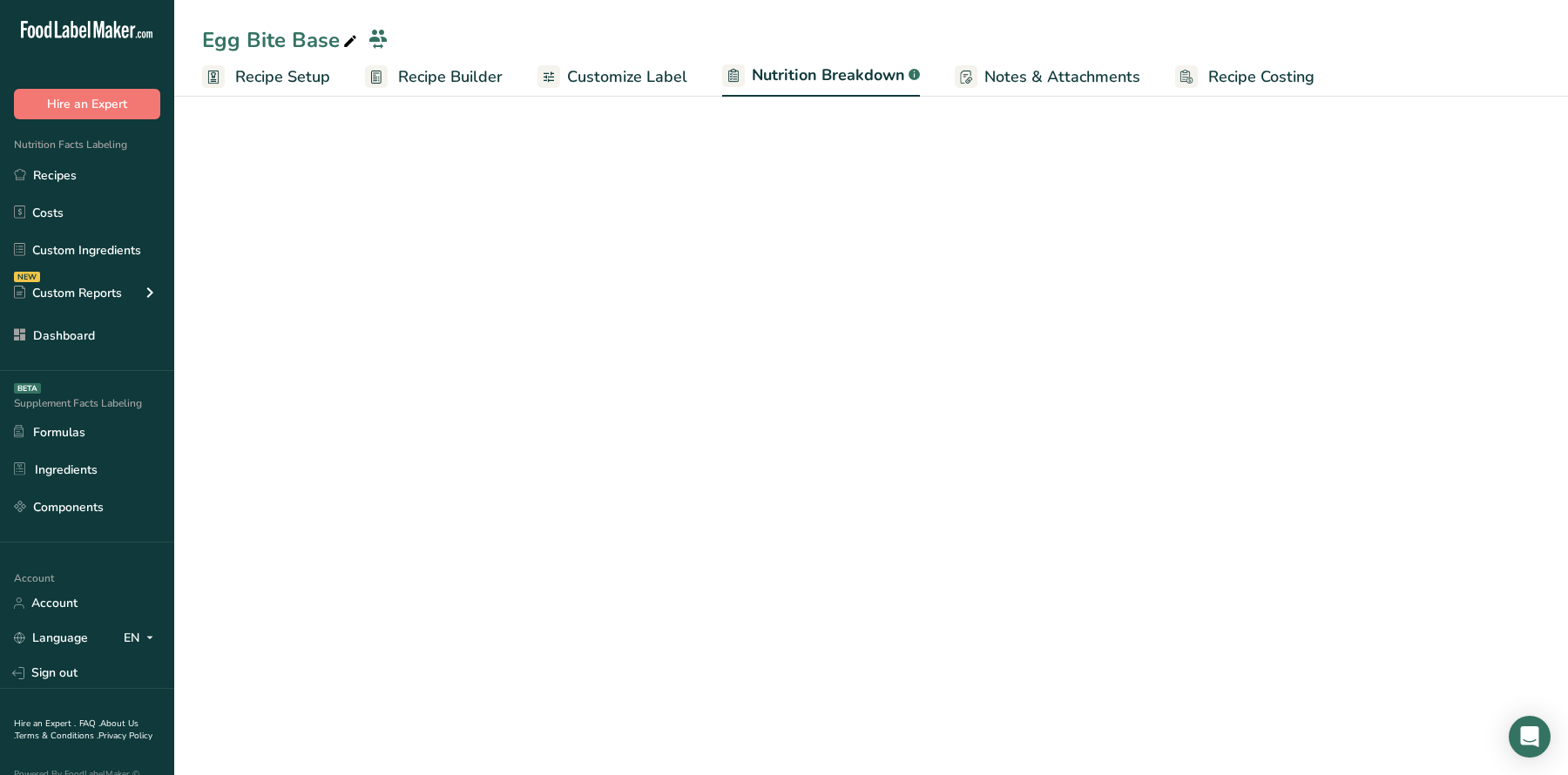
select select "Calories"
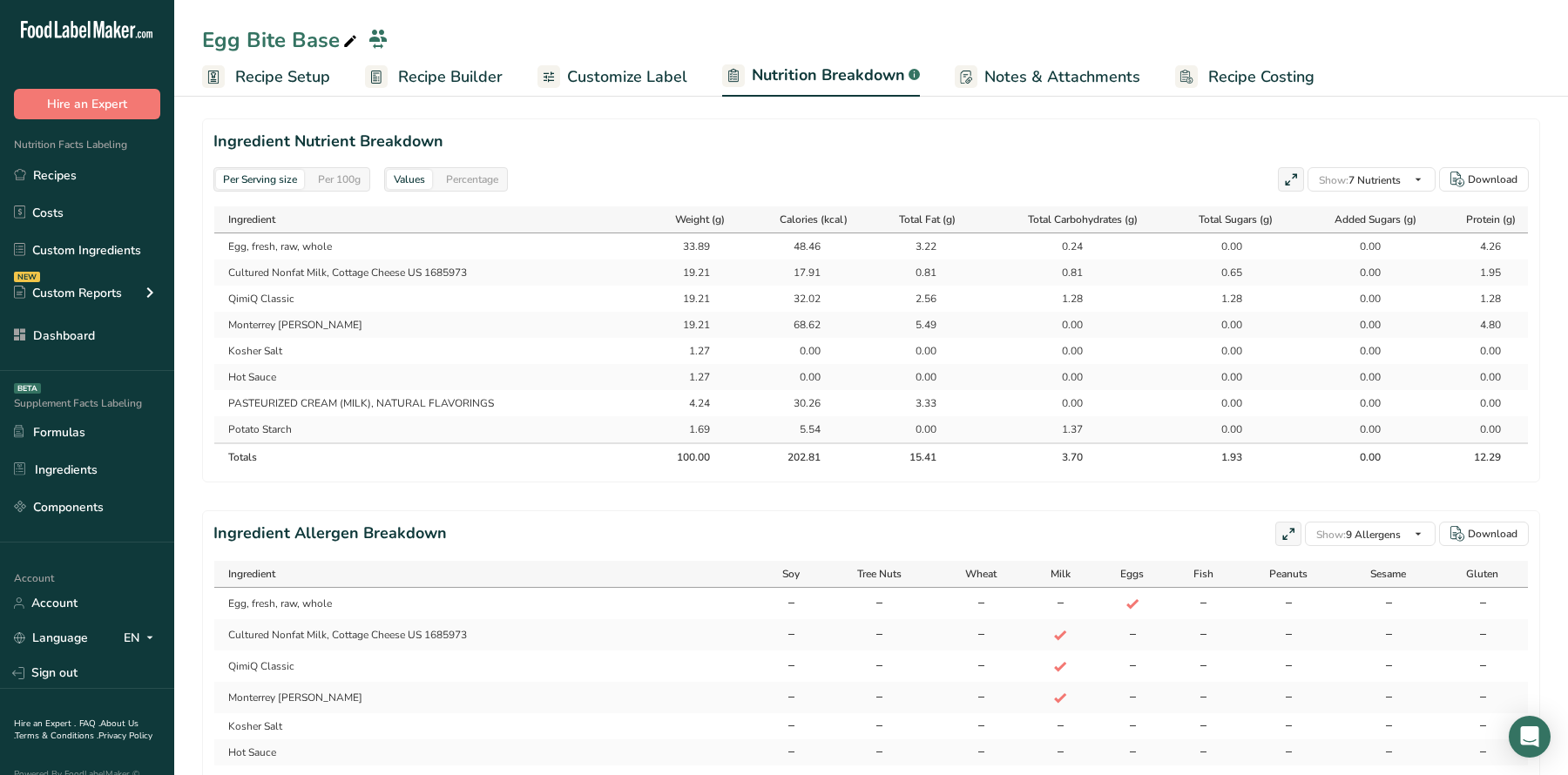
scroll to position [767, 0]
click at [1283, 173] on icon at bounding box center [1291, 185] width 16 height 25
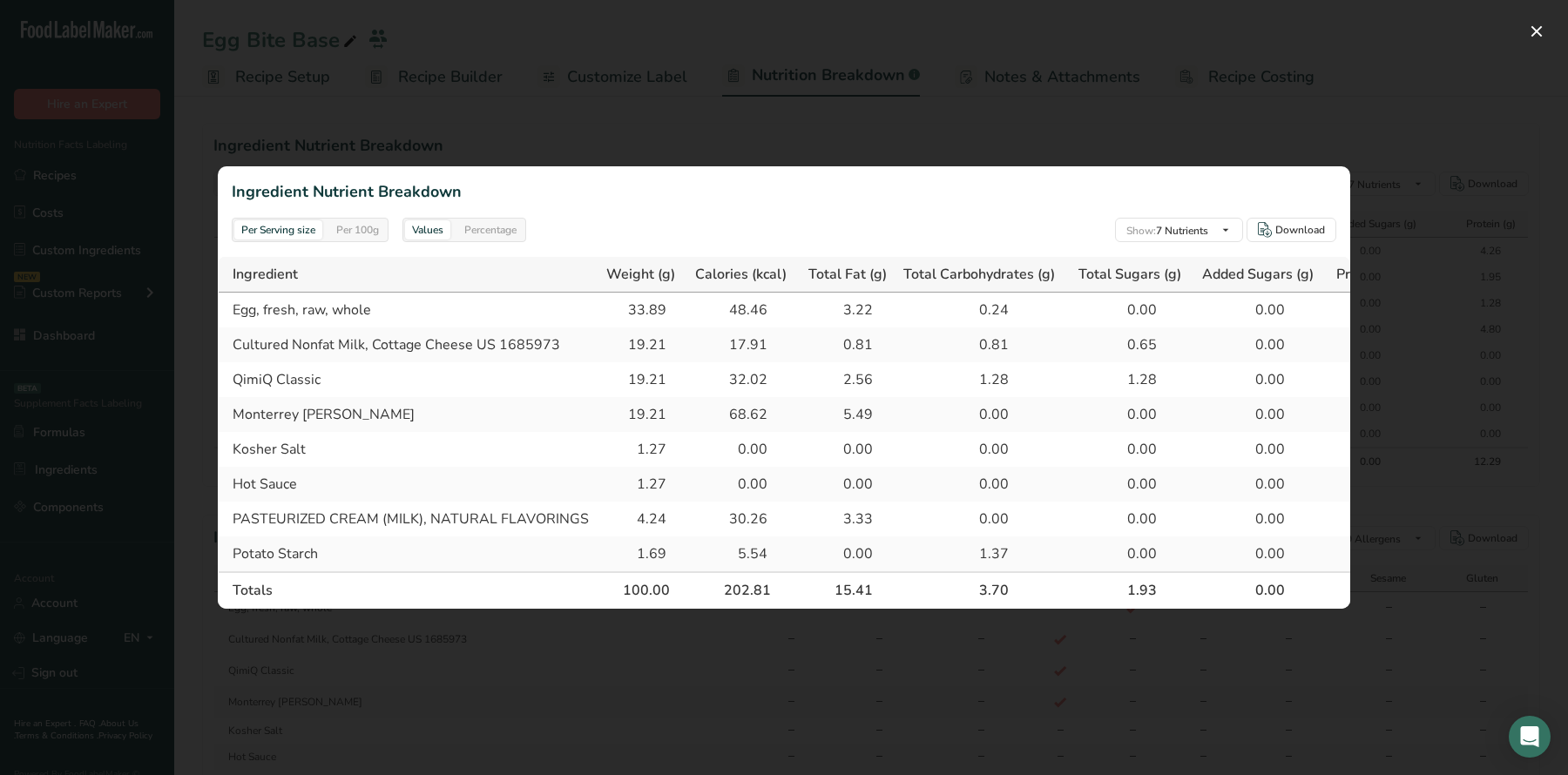
click at [366, 232] on div "Per 100g" at bounding box center [357, 231] width 57 height 20
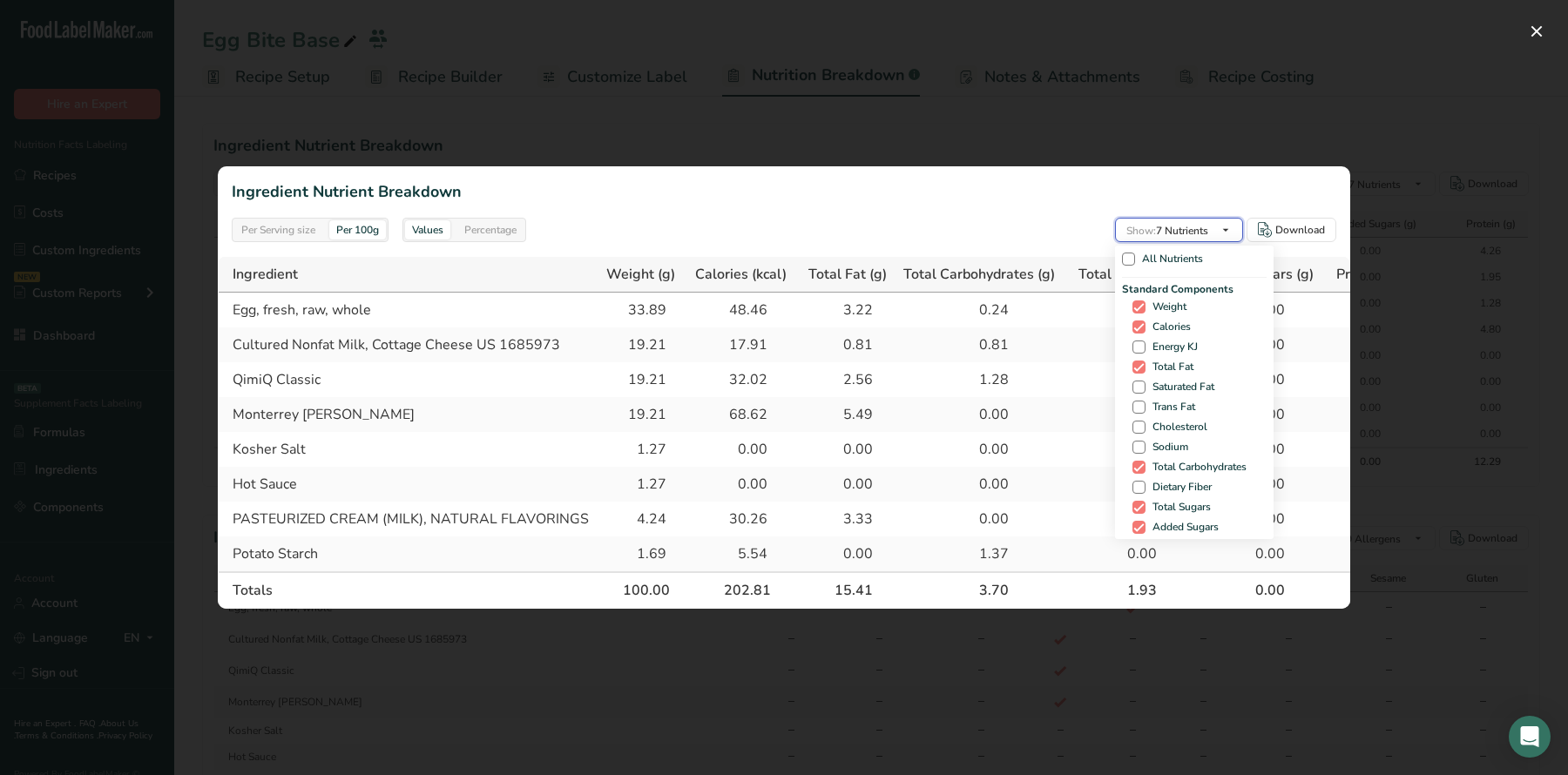
click at [1221, 227] on icon "button" at bounding box center [1226, 231] width 14 height 22
click at [1141, 385] on span at bounding box center [1139, 387] width 13 height 13
click at [1141, 385] on input "Saturated Fat" at bounding box center [1138, 387] width 12 height 12
checkbox input "true"
click at [1141, 395] on div "Standard Components Weight Calories Energy KJ Total Fat Saturated Fat Trans Fat…" at bounding box center [1194, 419] width 145 height 276
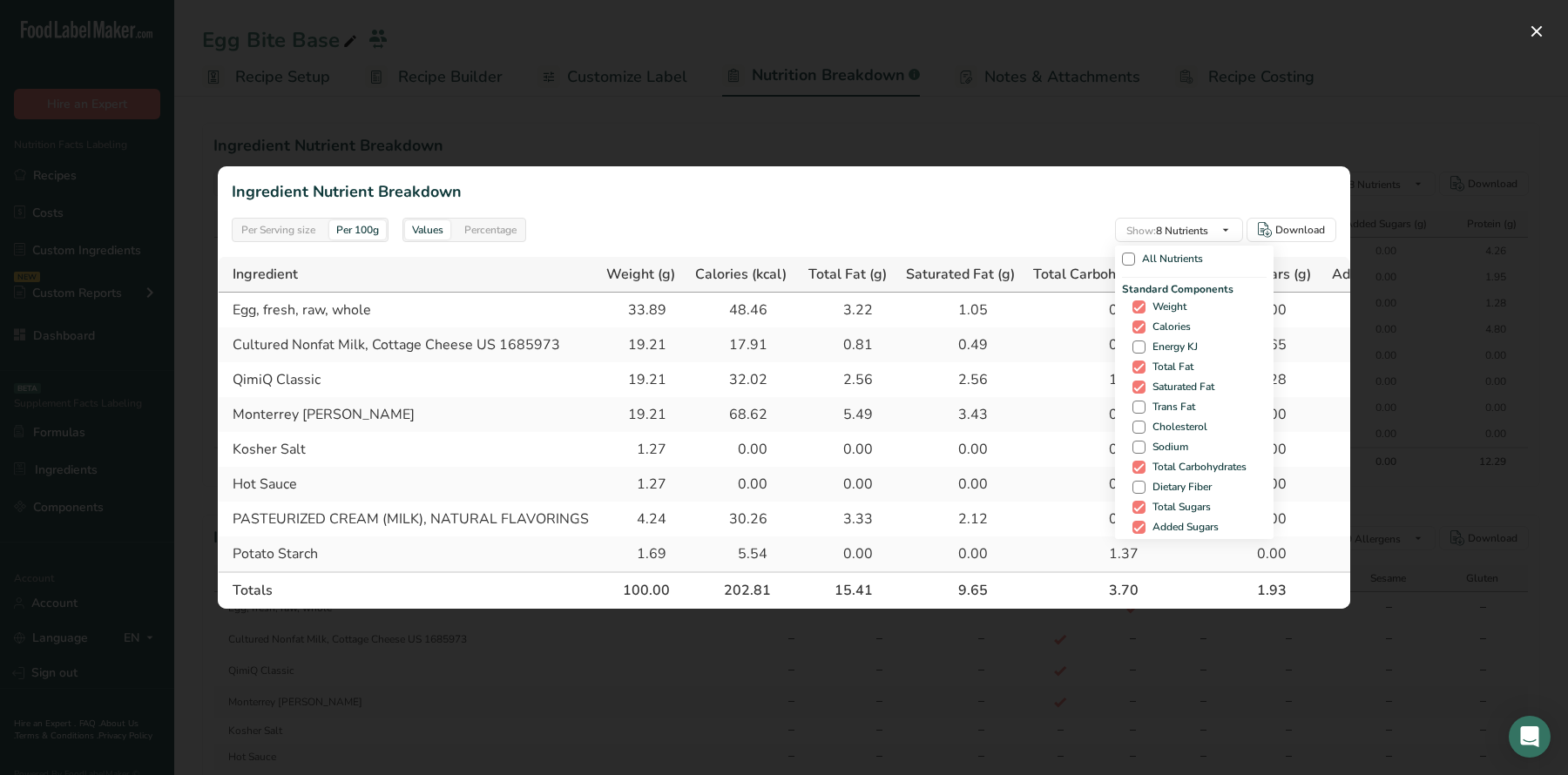
click at [1141, 397] on div "Standard Components Weight Calories Energy KJ Total Fat Saturated Fat Trans Fat…" at bounding box center [1194, 419] width 145 height 276
click at [1141, 403] on span at bounding box center [1139, 407] width 13 height 13
click at [1141, 403] on input "Trans Fat" at bounding box center [1138, 407] width 12 height 12
checkbox input "true"
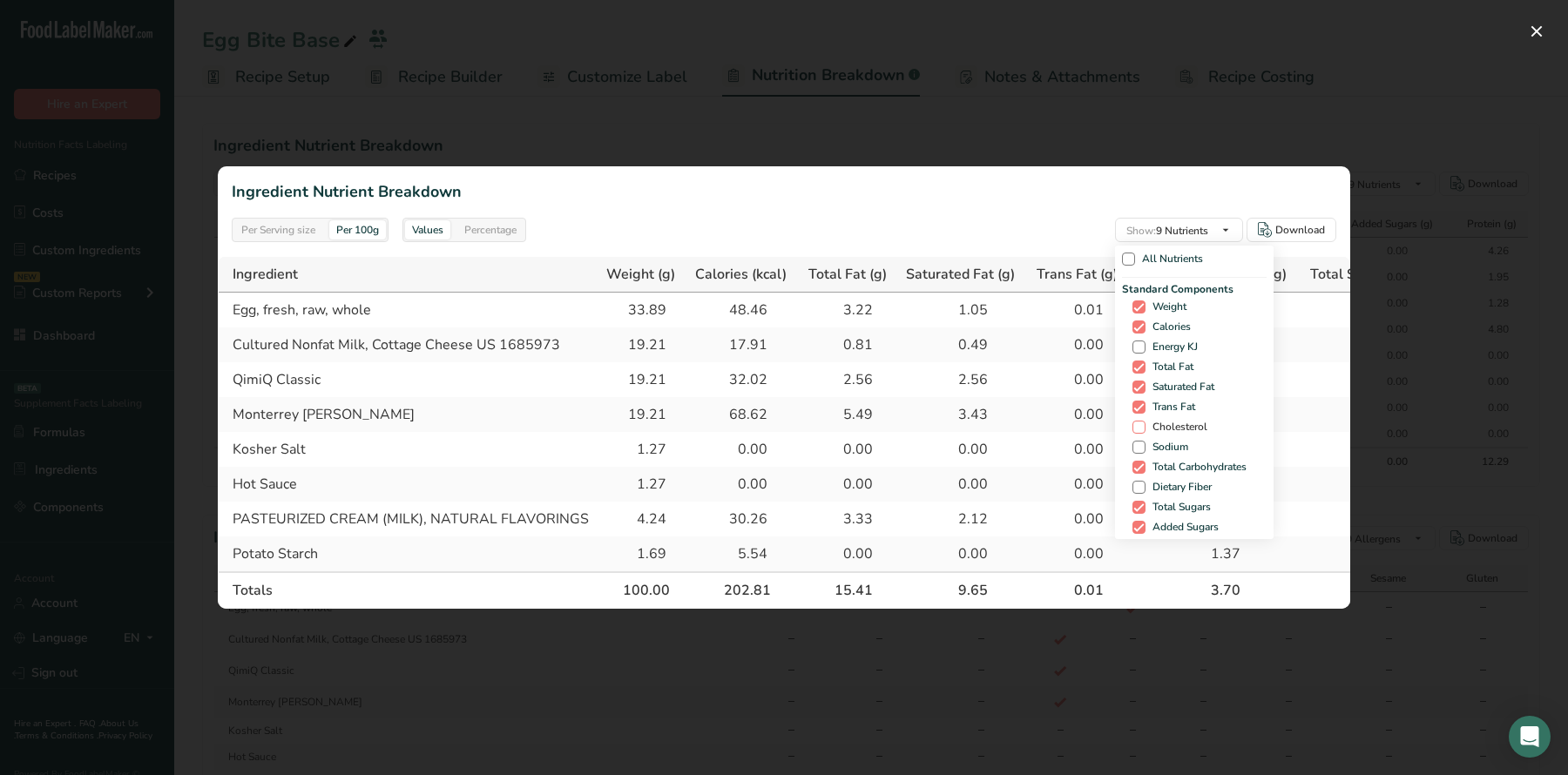
click at [1142, 430] on span at bounding box center [1139, 427] width 13 height 13
click at [1142, 430] on input "Cholesterol" at bounding box center [1138, 427] width 12 height 12
checkbox input "true"
click at [1146, 442] on span "Sodium" at bounding box center [1167, 447] width 43 height 13
click at [1142, 442] on input "Sodium" at bounding box center [1138, 447] width 12 height 12
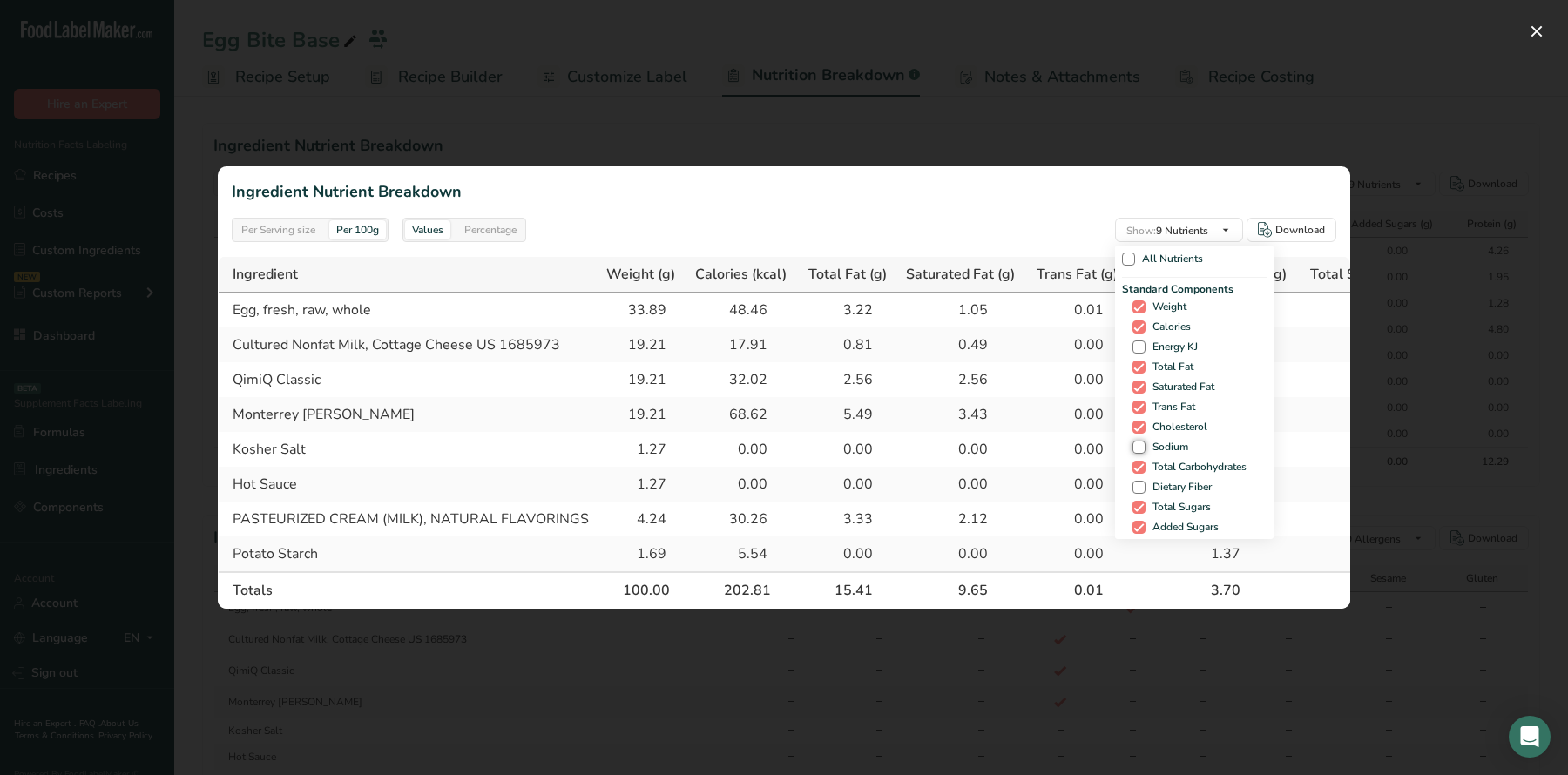
checkbox input "true"
click at [1146, 422] on span "Cholesterol" at bounding box center [1177, 427] width 62 height 13
click at [1137, 422] on input "Cholesterol" at bounding box center [1138, 427] width 12 height 12
checkbox input "false"
click at [1146, 442] on span "Sodium" at bounding box center [1167, 447] width 43 height 13
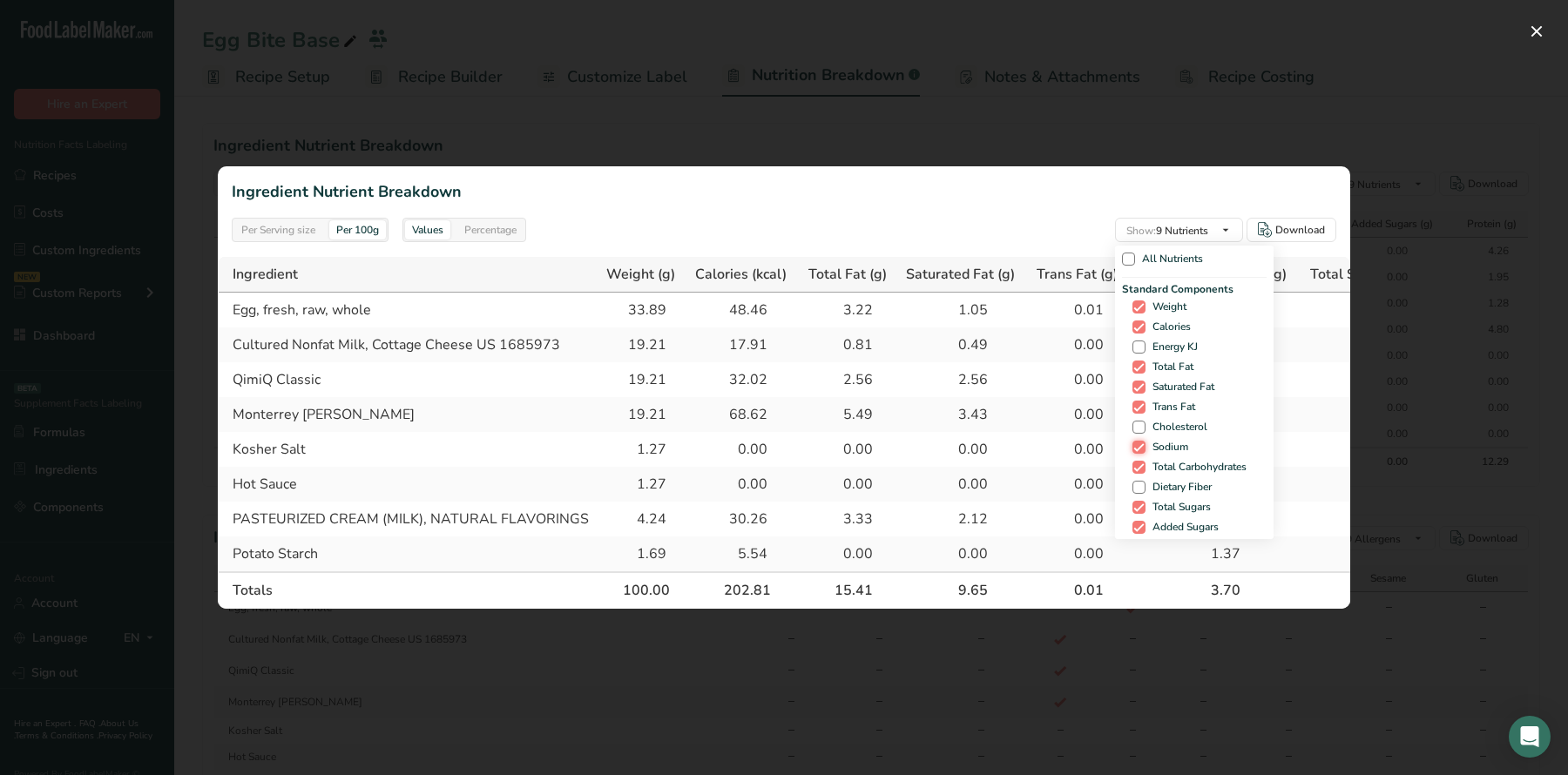
click at [1136, 442] on input "Sodium" at bounding box center [1138, 447] width 12 height 12
checkbox input "false"
click at [1133, 344] on span at bounding box center [1139, 348] width 13 height 13
click at [1133, 344] on input "Cholesterol" at bounding box center [1138, 348] width 12 height 12
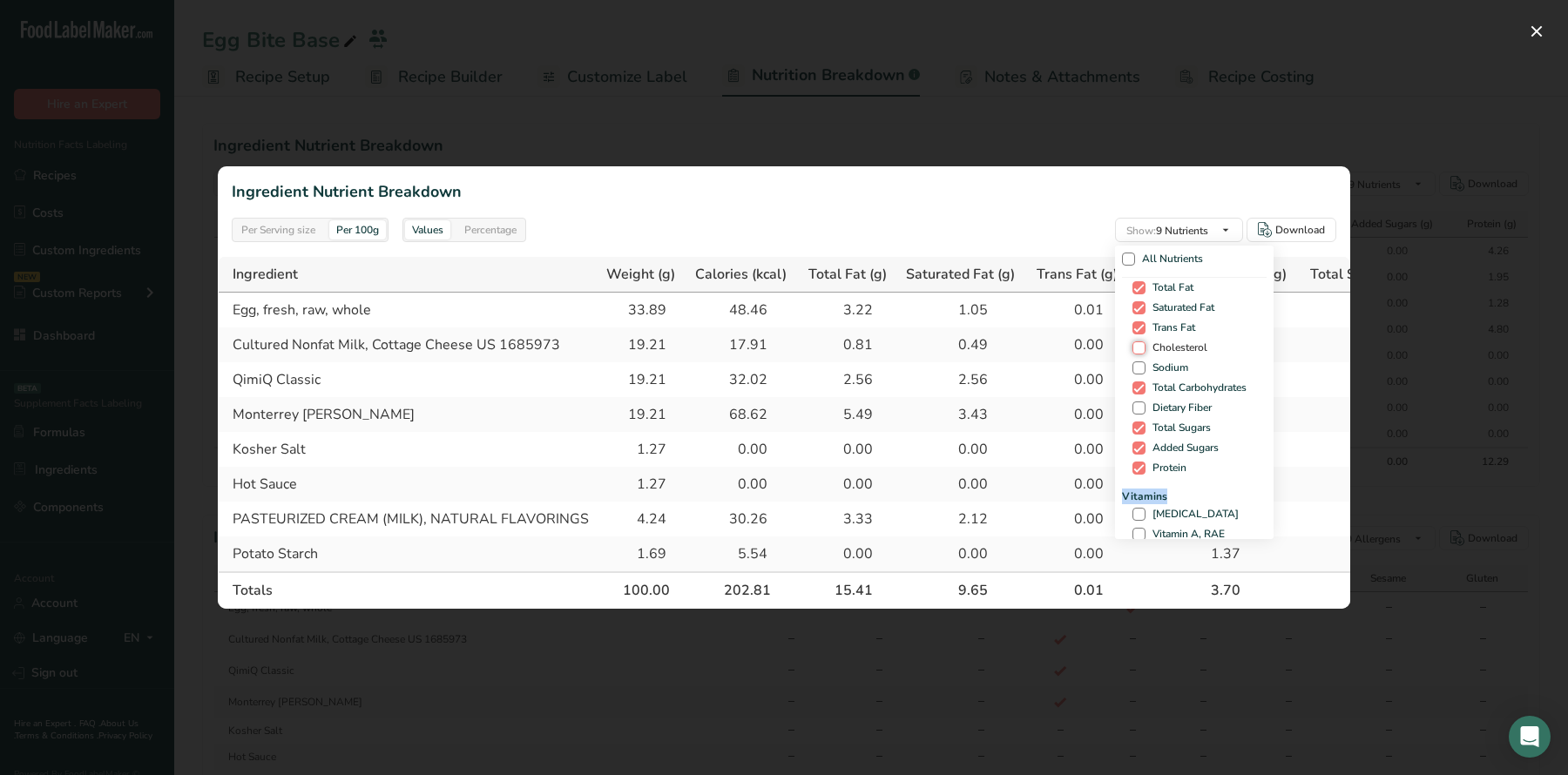
checkbox input "true"
click at [1131, 366] on span at bounding box center [1133, 368] width 13 height 13
click at [1131, 366] on input "Sodium" at bounding box center [1132, 368] width 12 height 12
checkbox input "true"
click at [1140, 403] on span "Dietary Fiber" at bounding box center [1172, 408] width 67 height 13
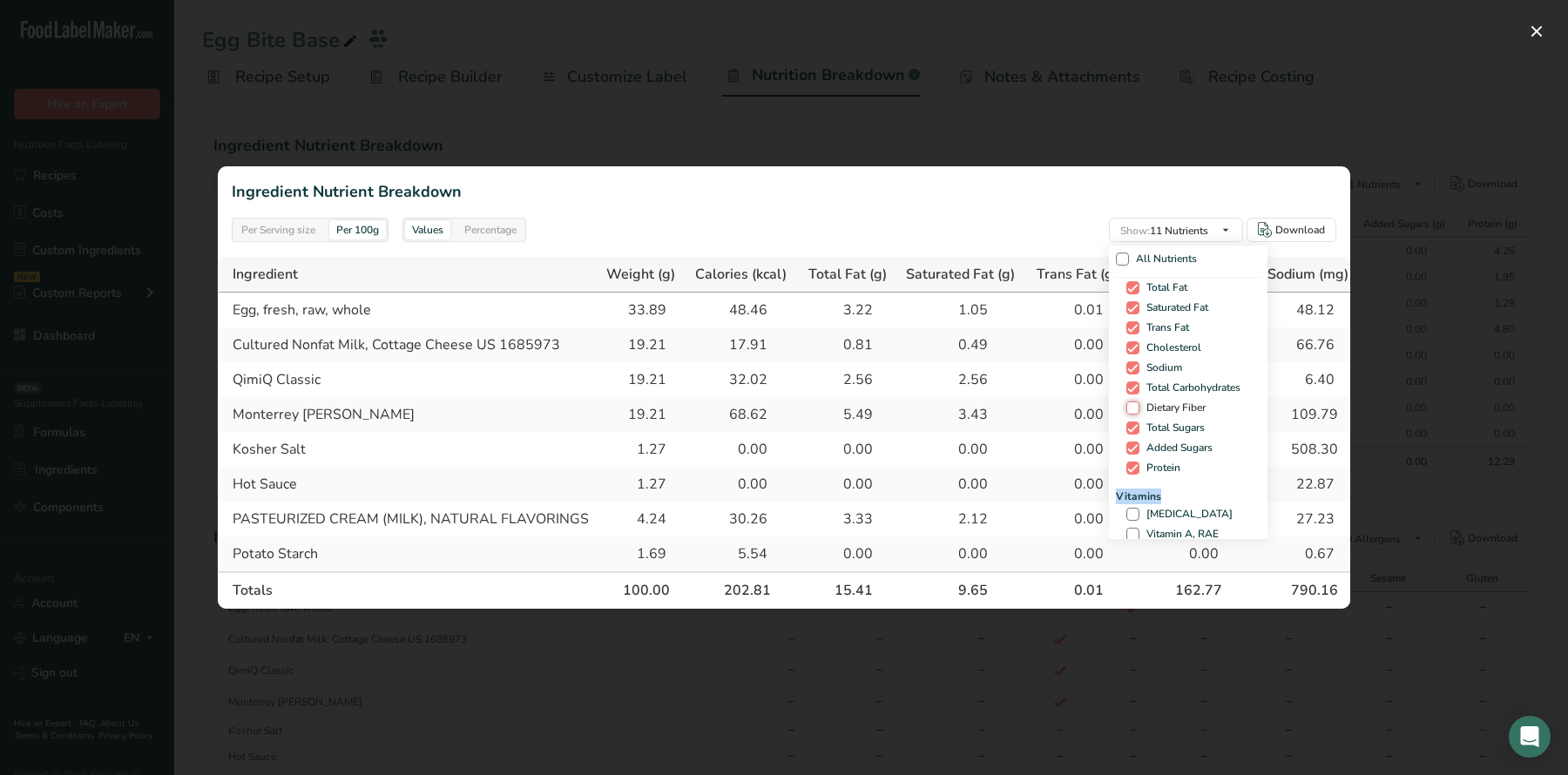
click at [1137, 403] on input "Dietary Fiber" at bounding box center [1132, 408] width 12 height 12
checkbox input "true"
click at [1196, 364] on span "Vitamins" at bounding box center [1188, 366] width 145 height 16
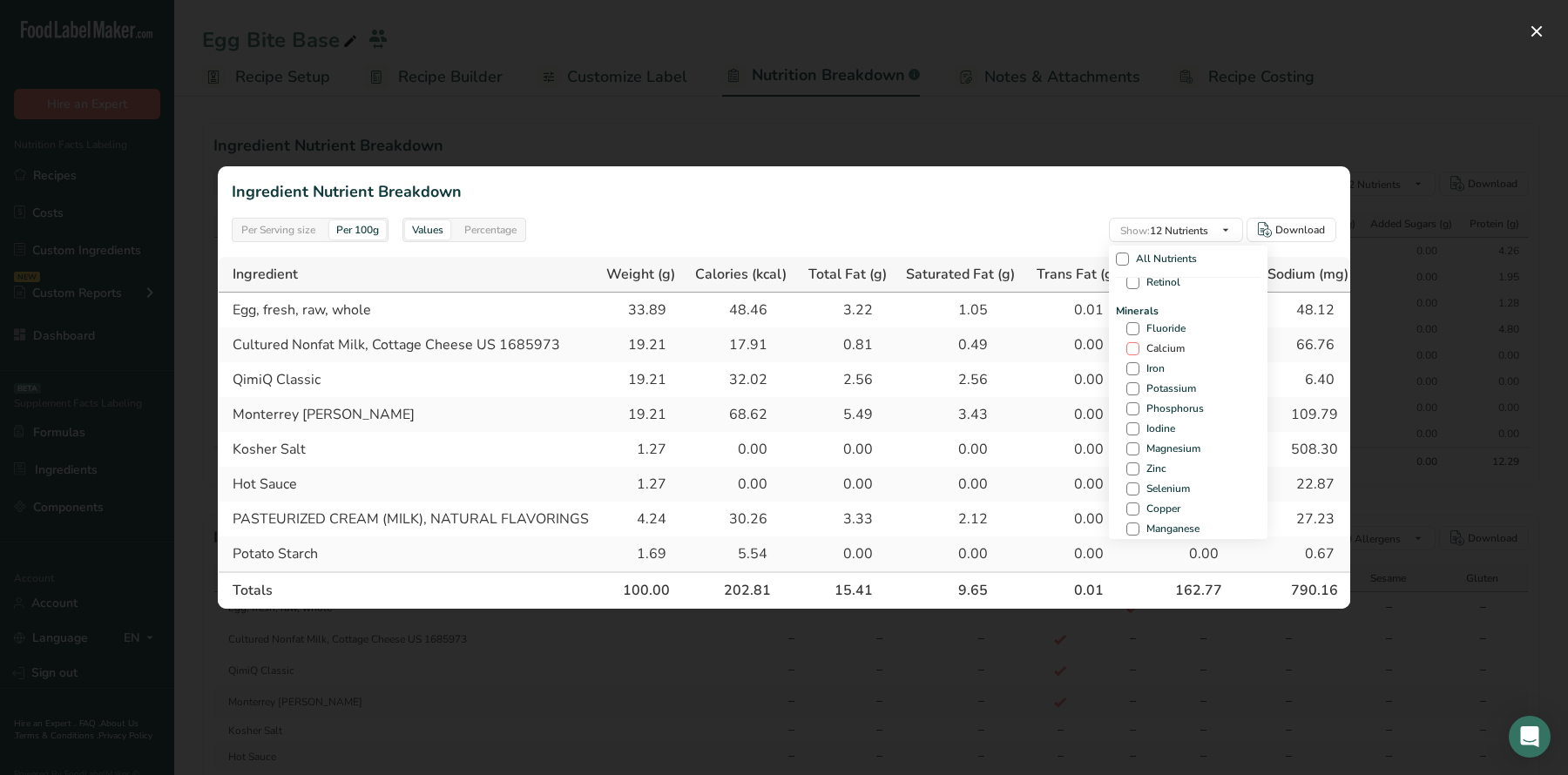
click at [1154, 348] on span "Calcium" at bounding box center [1162, 348] width 45 height 13
click at [1138, 348] on input "Calcium" at bounding box center [1132, 348] width 12 height 12
checkbox input "true"
click at [1147, 388] on span "Potassium" at bounding box center [1168, 388] width 57 height 13
click at [1138, 388] on input "Potassium" at bounding box center [1132, 388] width 12 height 12
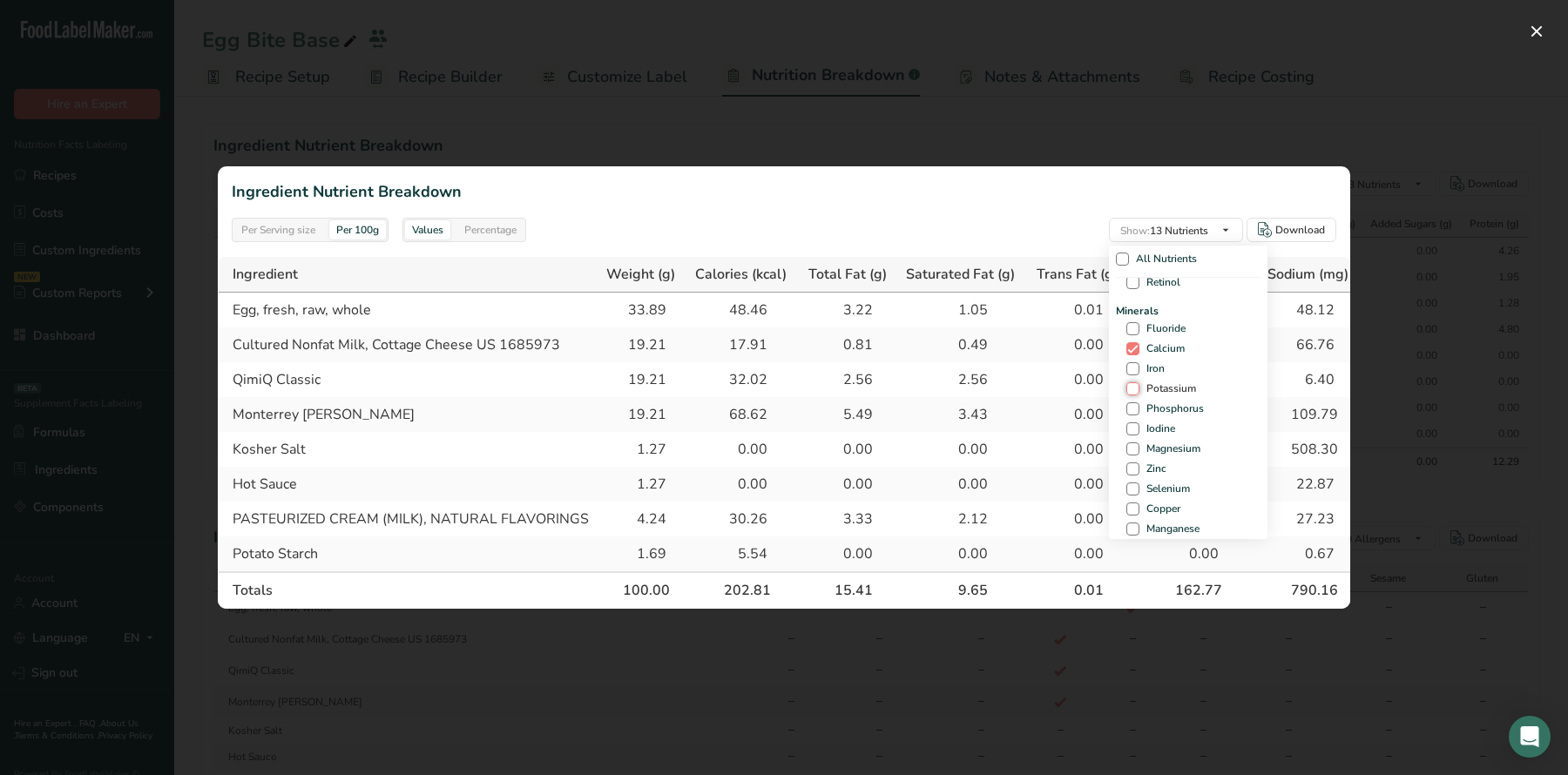
checkbox input "true"
click at [1140, 345] on span "[MEDICAL_DATA]" at bounding box center [1186, 345] width 93 height 13
click at [1138, 345] on input "[MEDICAL_DATA]" at bounding box center [1132, 345] width 12 height 12
checkbox input "true"
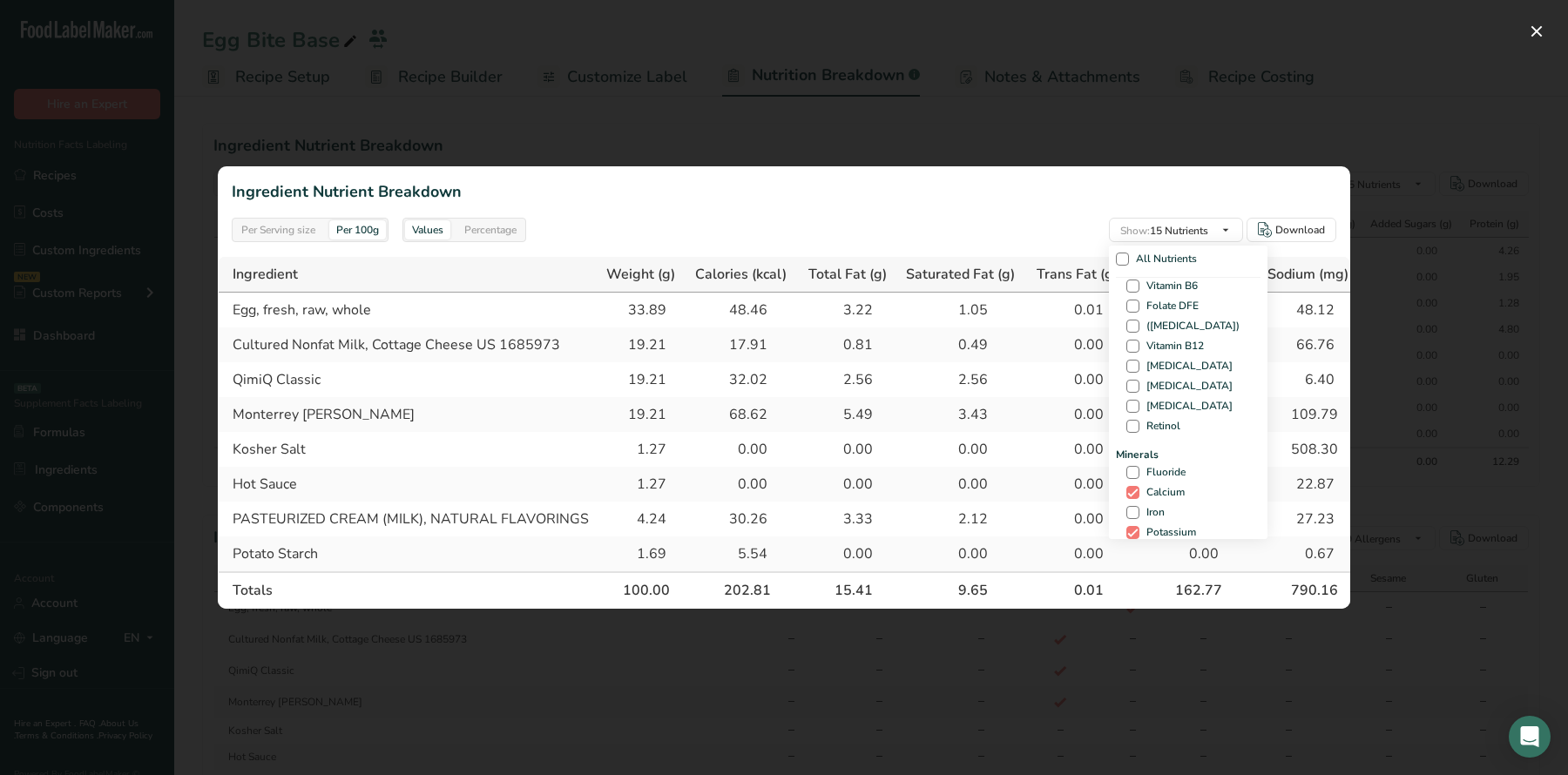
scroll to position [469, 0]
click at [1181, 231] on span "Show: 15 Nutrients" at bounding box center [1164, 231] width 88 height 14
click at [1140, 509] on span "Iron" at bounding box center [1152, 512] width 25 height 13
click at [1138, 509] on input "Iron" at bounding box center [1132, 512] width 12 height 12
checkbox input "true"
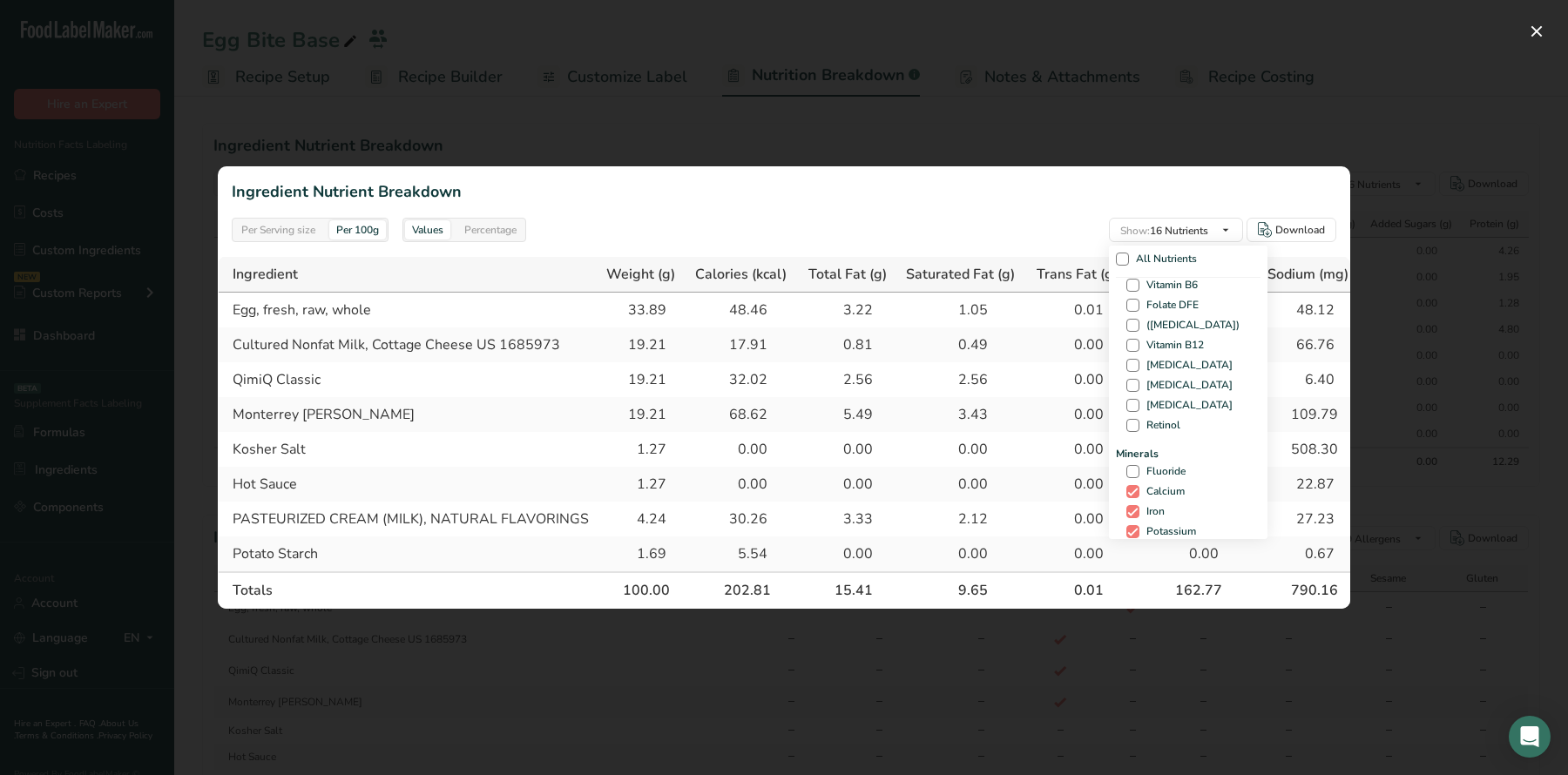
scroll to position [508, 0]
click at [1158, 487] on span "Potassium" at bounding box center [1168, 492] width 57 height 13
click at [1138, 487] on input "Potassium" at bounding box center [1132, 492] width 12 height 12
checkbox input "false"
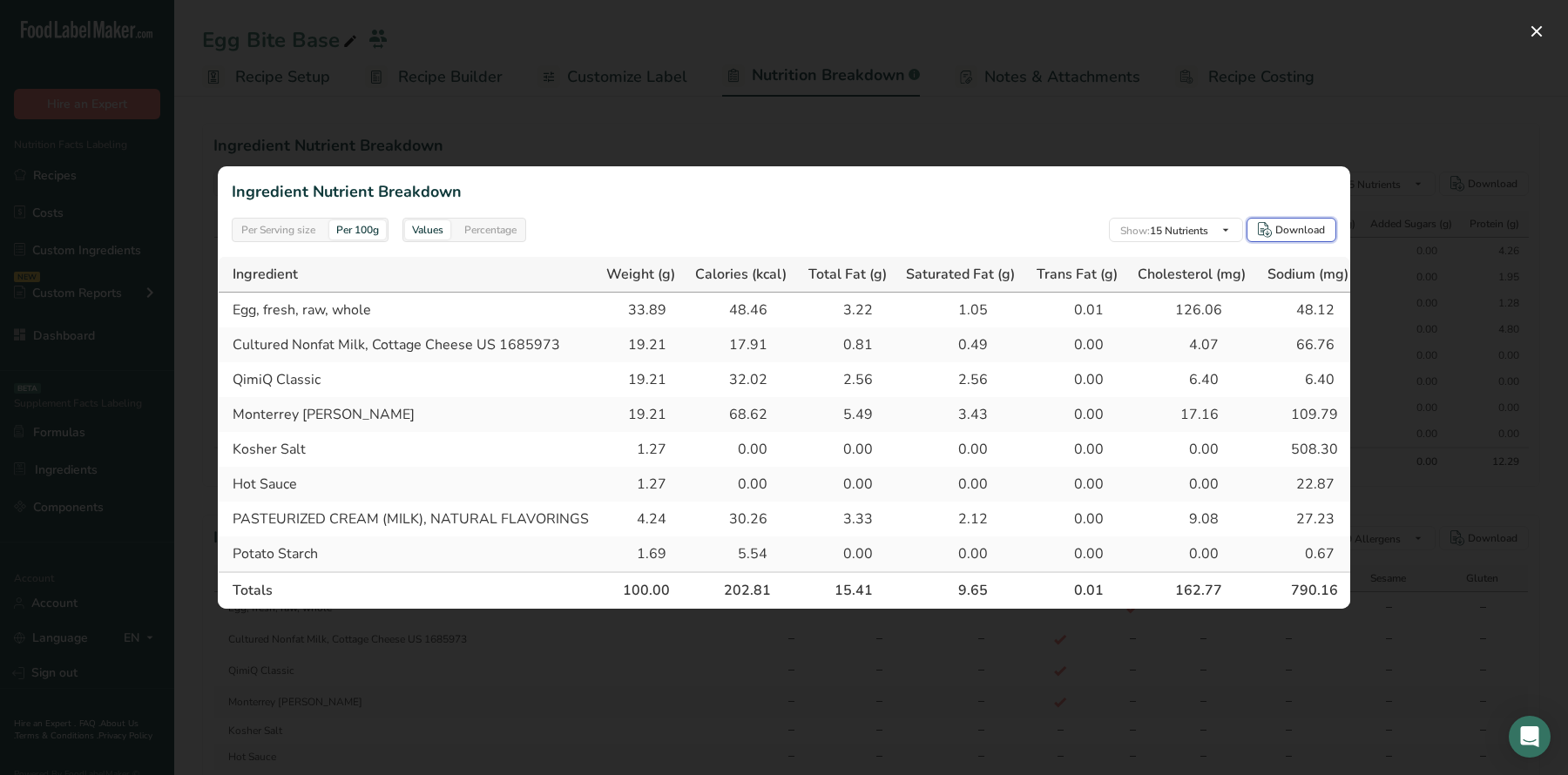
click at [1275, 237] on div "Download" at bounding box center [1300, 231] width 50 height 16
